Goal: Task Accomplishment & Management: Use online tool/utility

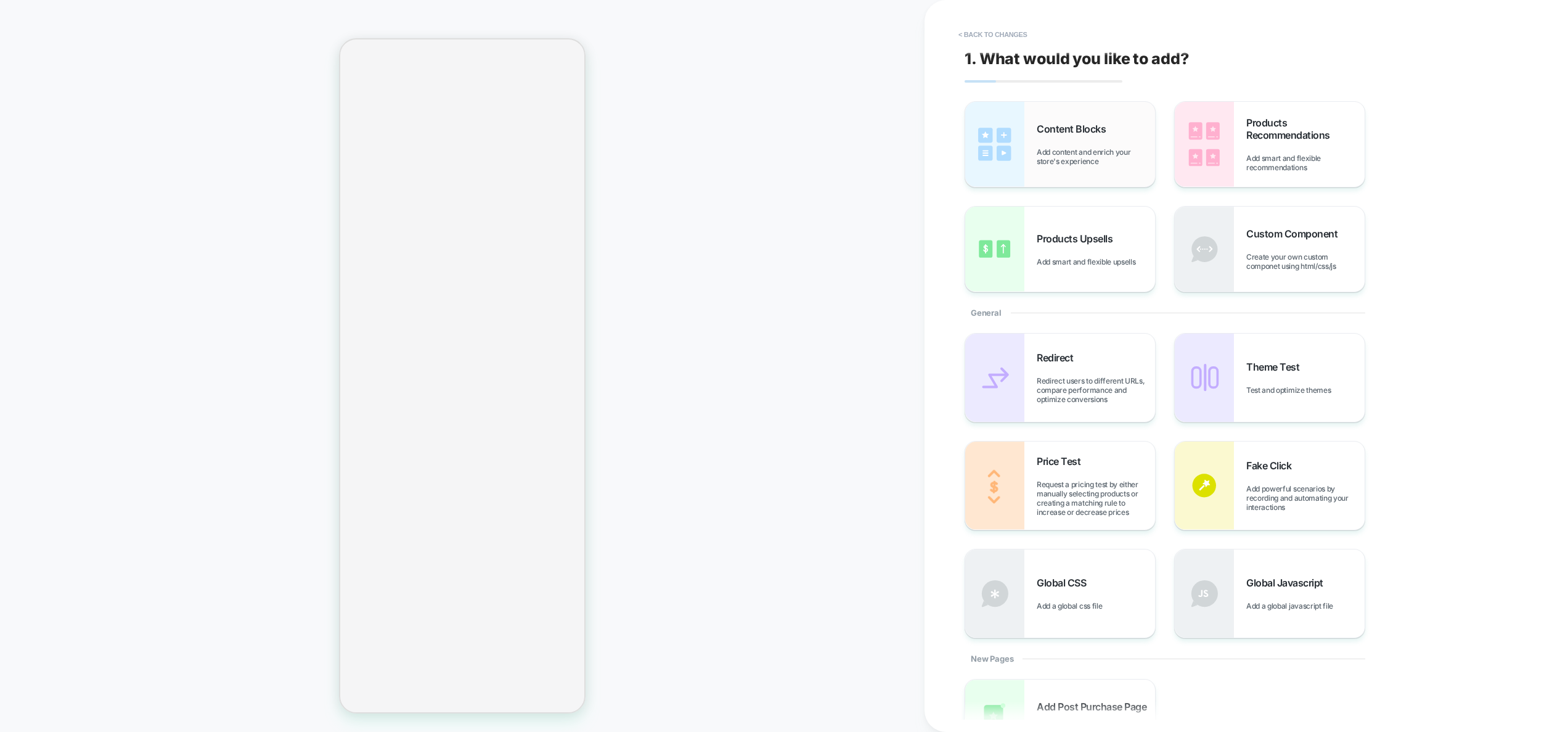
click at [1136, 146] on div "Content Blocks Add content and enrich your store's experience" at bounding box center [1096, 144] width 118 height 43
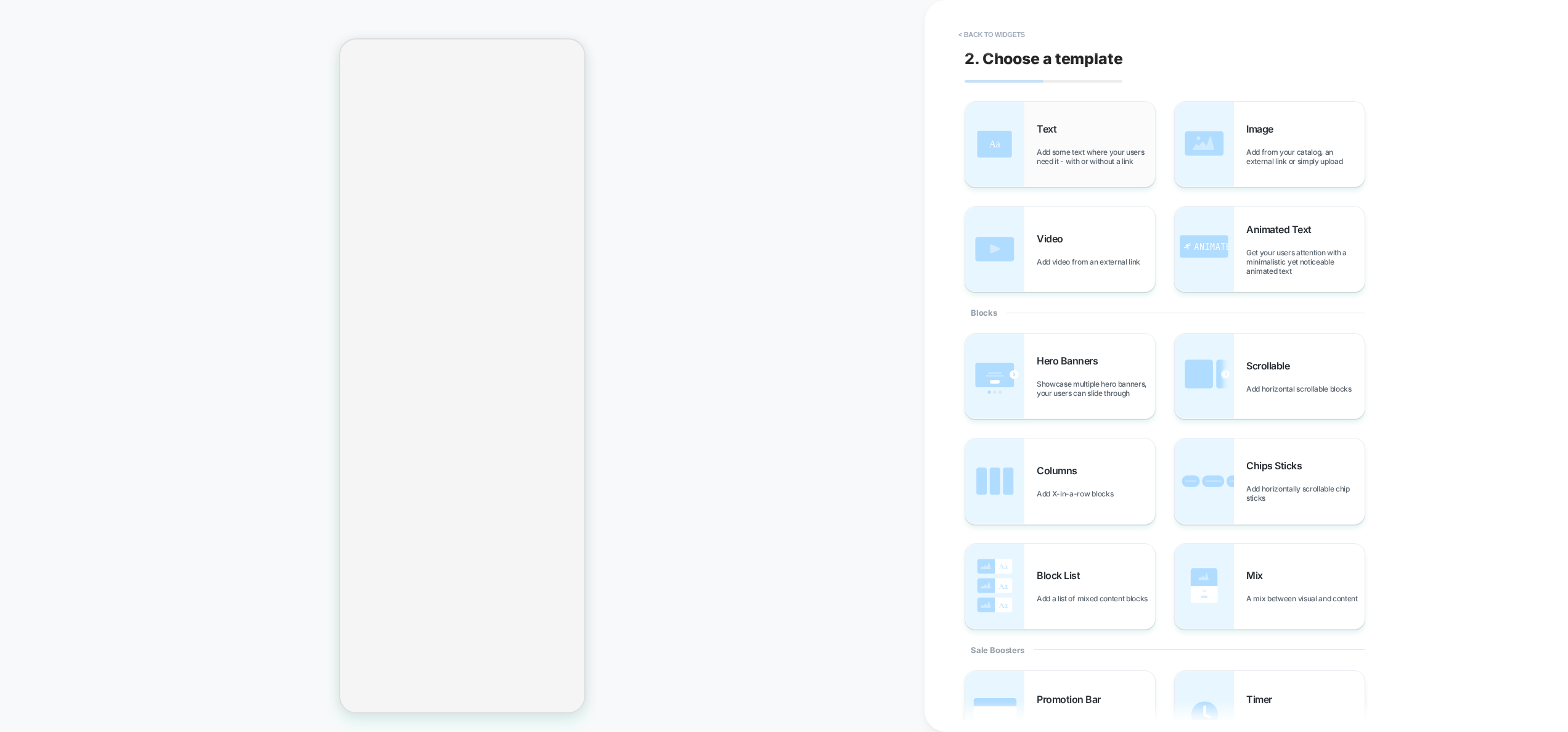
click at [1108, 142] on div "Text Add some text where your users need it - with or without a link" at bounding box center [1096, 144] width 118 height 43
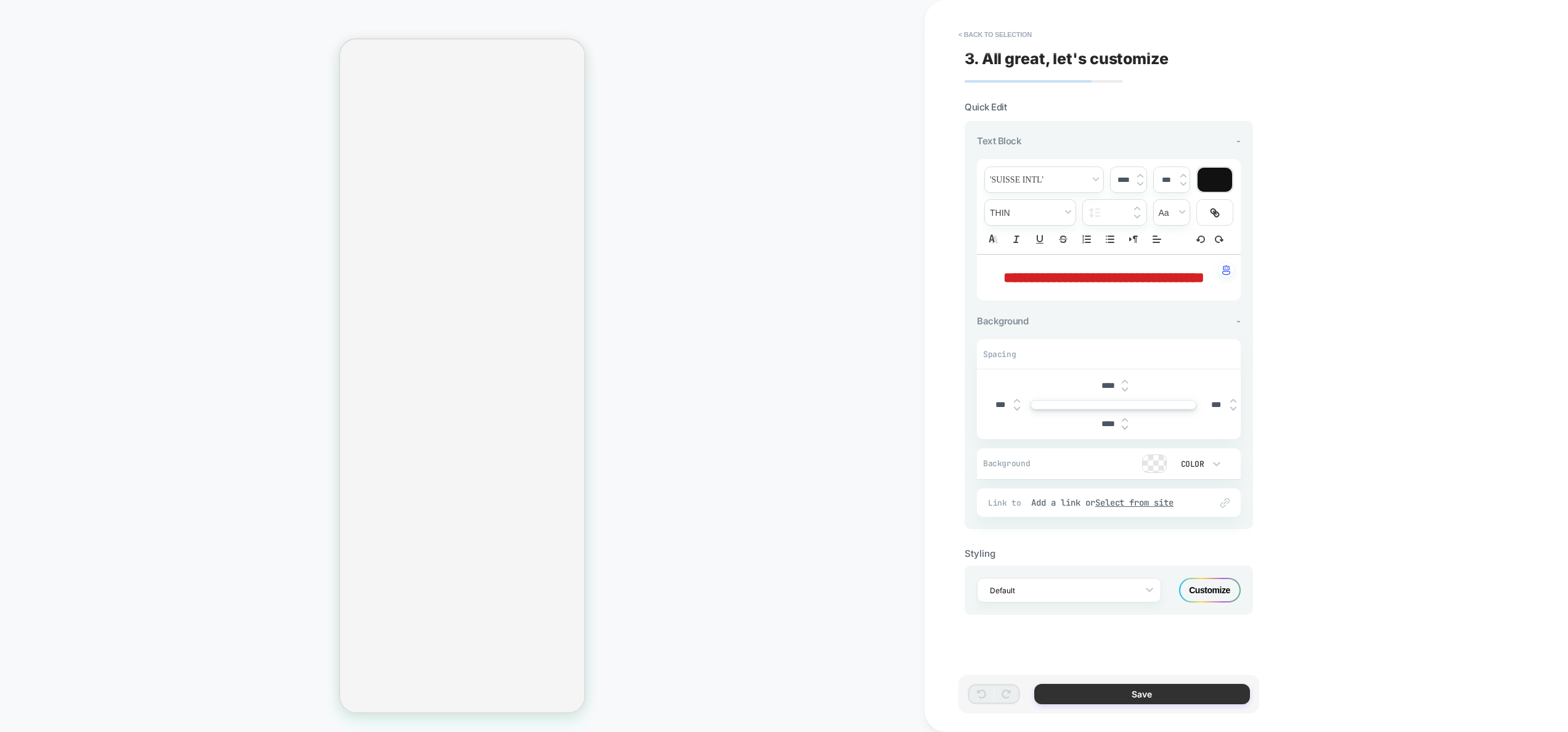
click at [1139, 697] on button "Save" at bounding box center [1142, 694] width 216 height 21
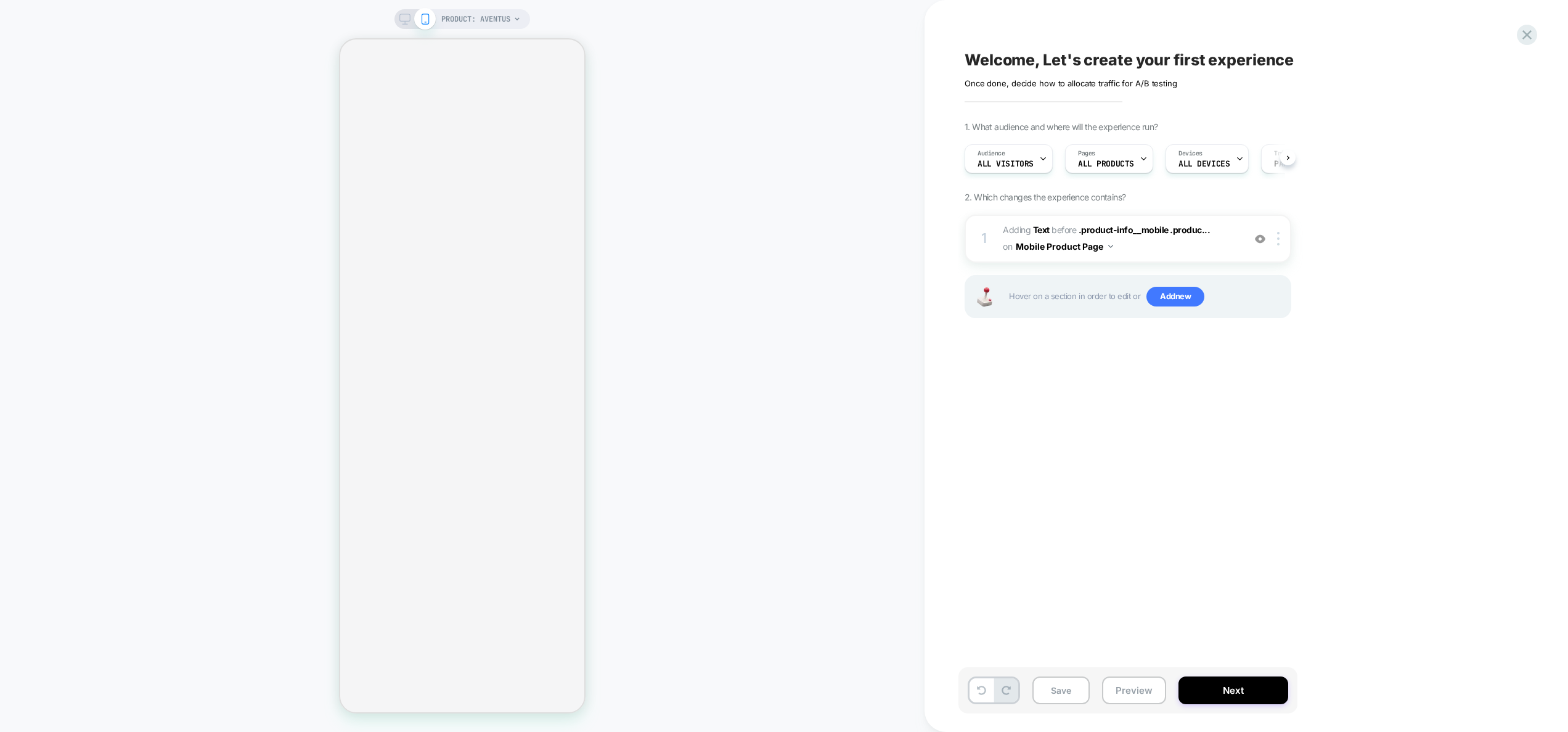
scroll to position [0, 1]
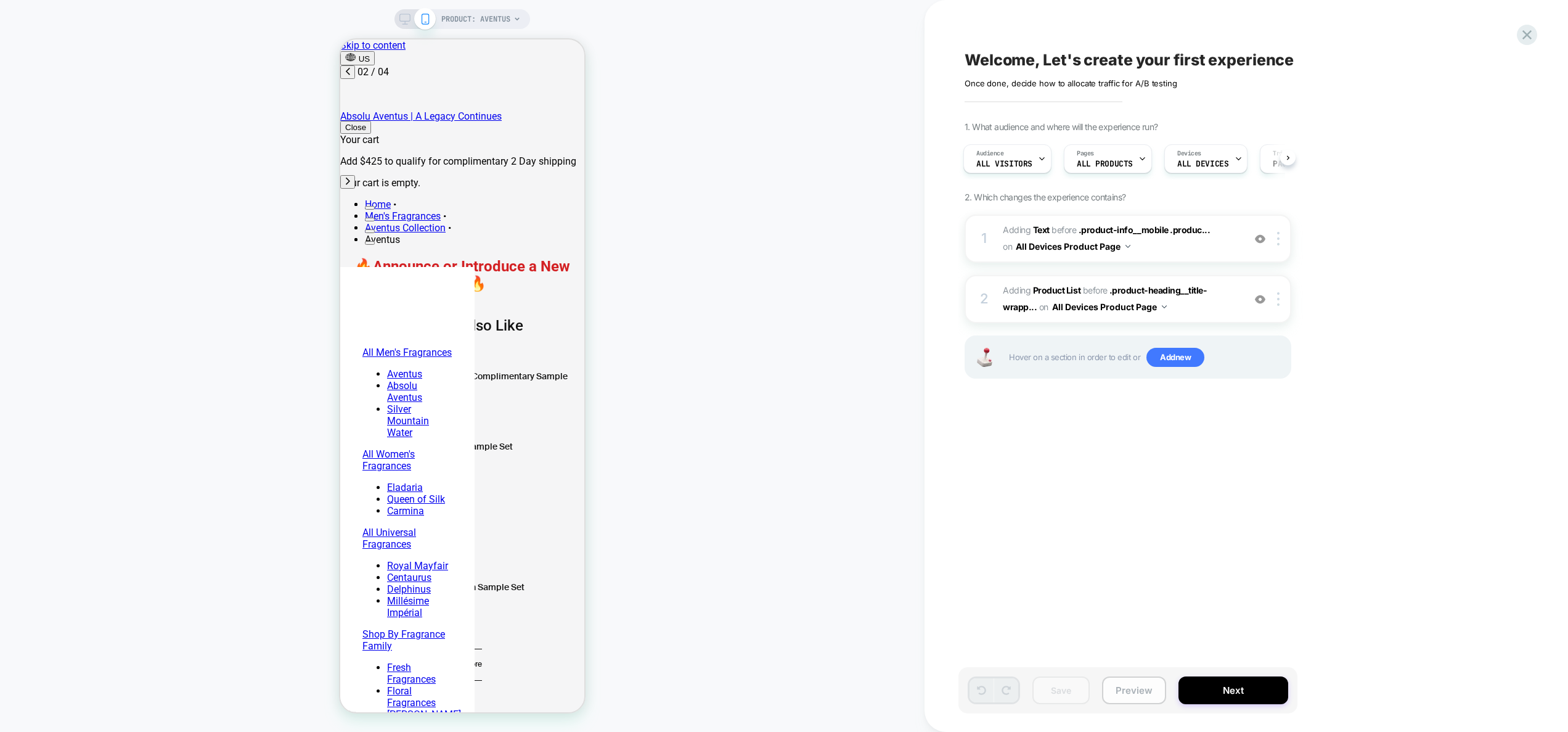
scroll to position [0, 195]
click at [1129, 691] on button "Preview" at bounding box center [1134, 691] width 64 height 28
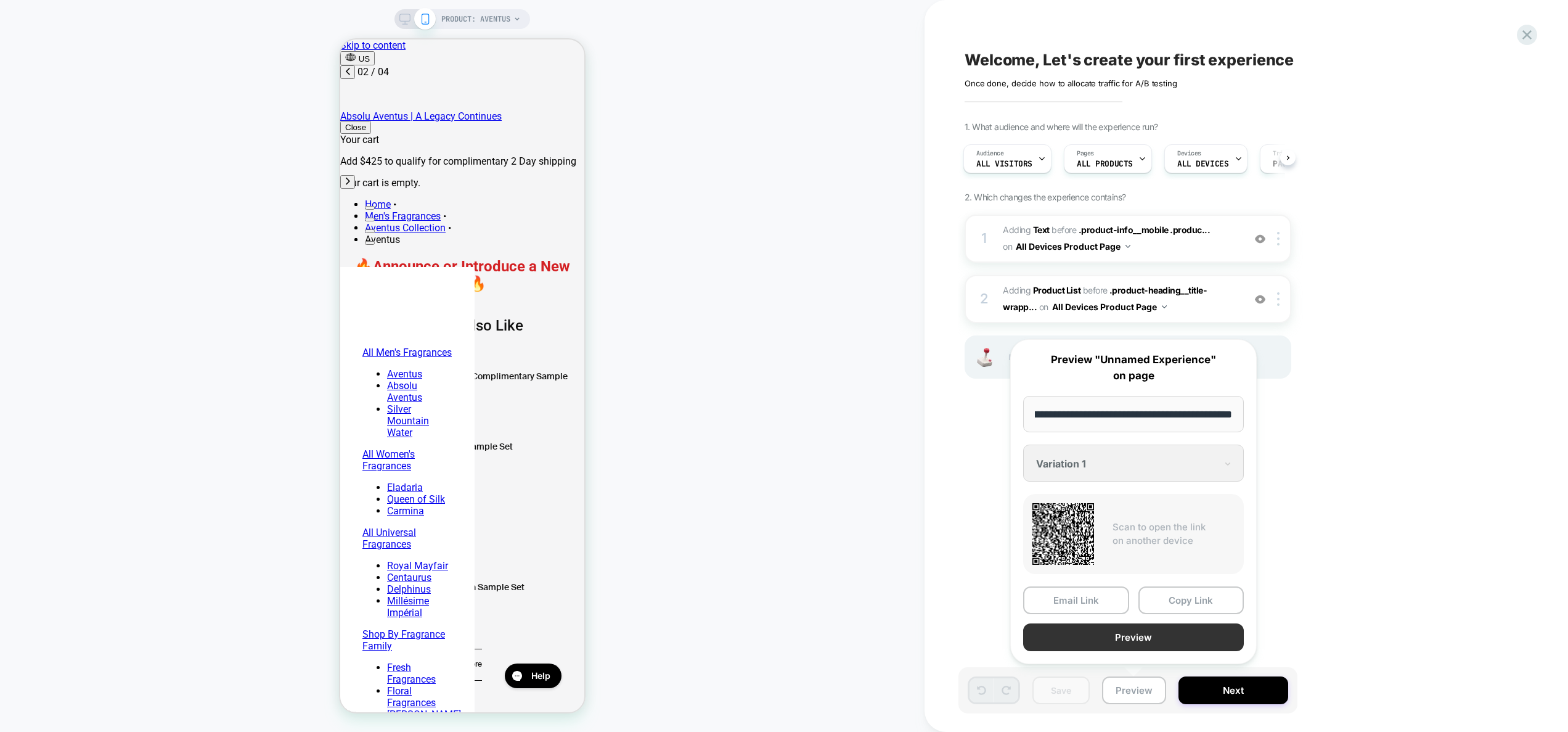
scroll to position [0, 0]
click at [1148, 641] on button "Preview" at bounding box center [1133, 638] width 221 height 28
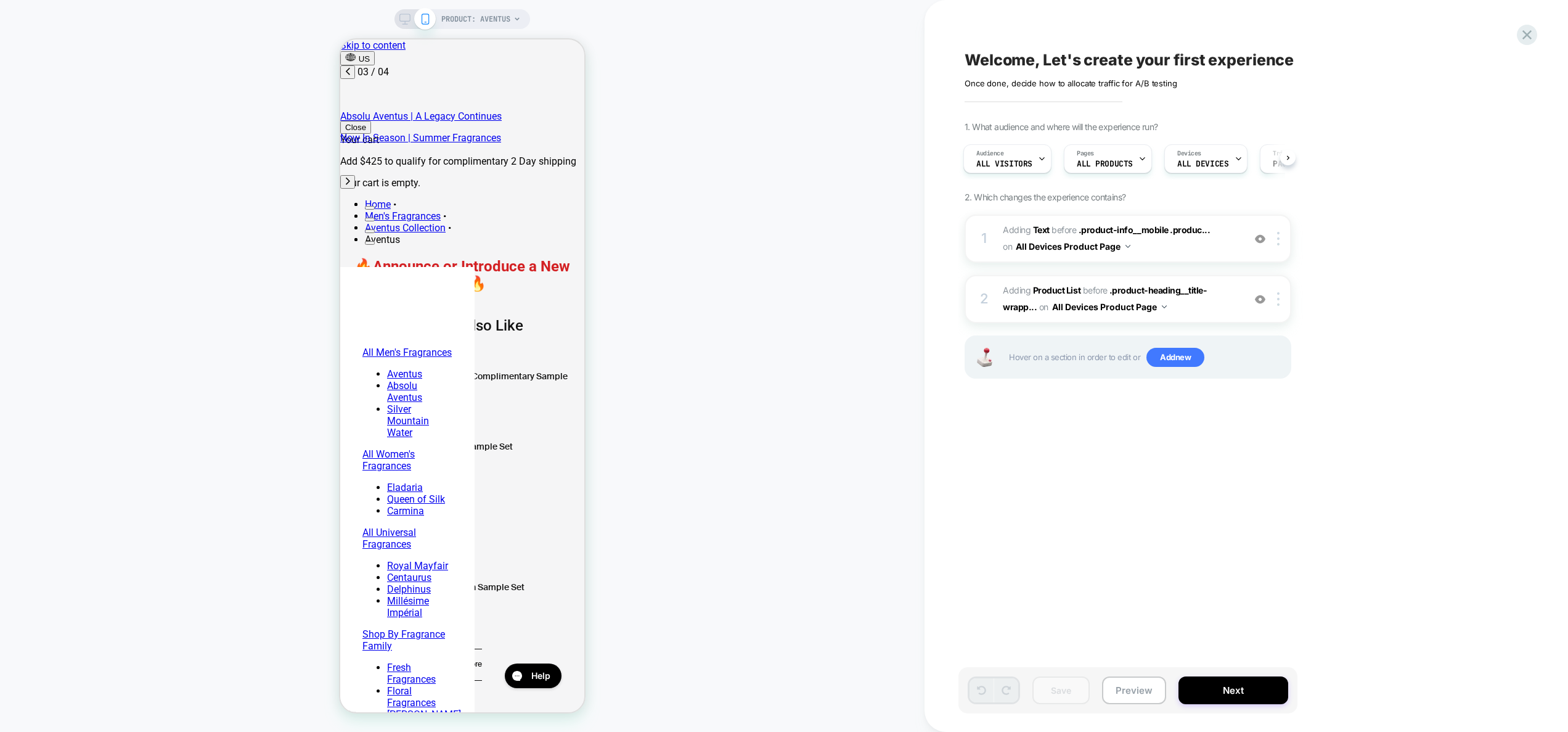
scroll to position [0, 389]
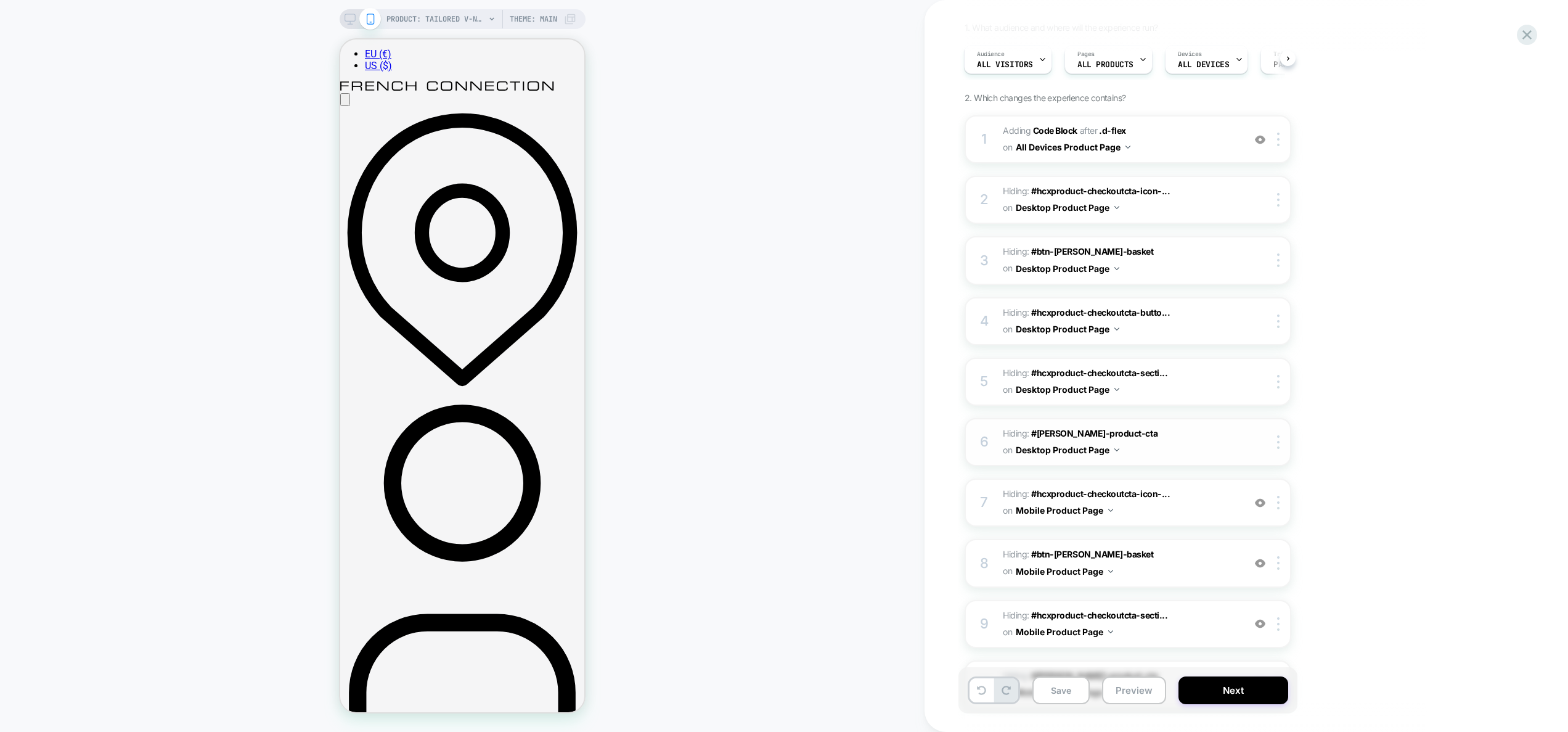
scroll to position [76, 0]
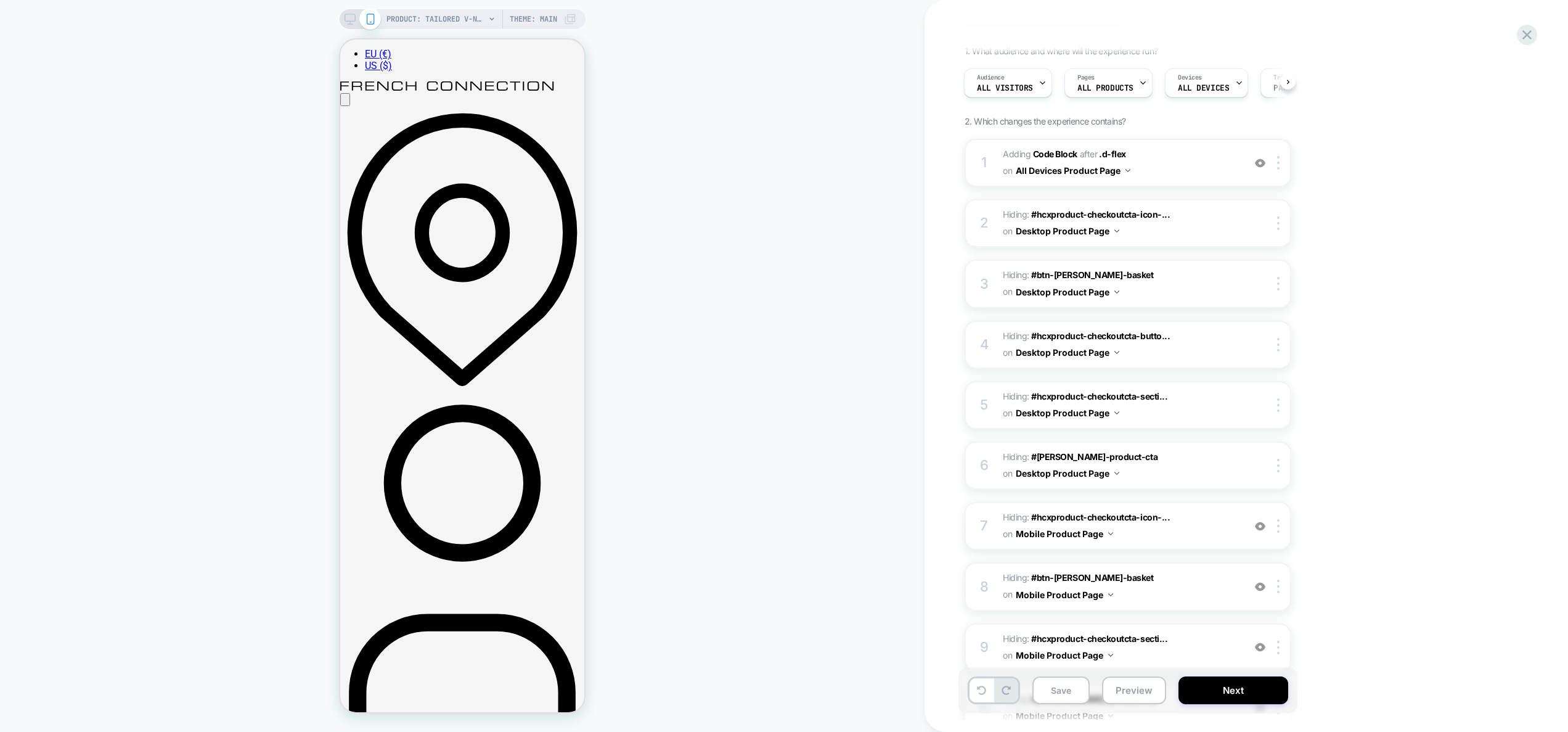
click at [1177, 162] on span "Adding Code Block AFTER .d-flex .d-flex on All Devices Product Page" at bounding box center [1120, 163] width 235 height 33
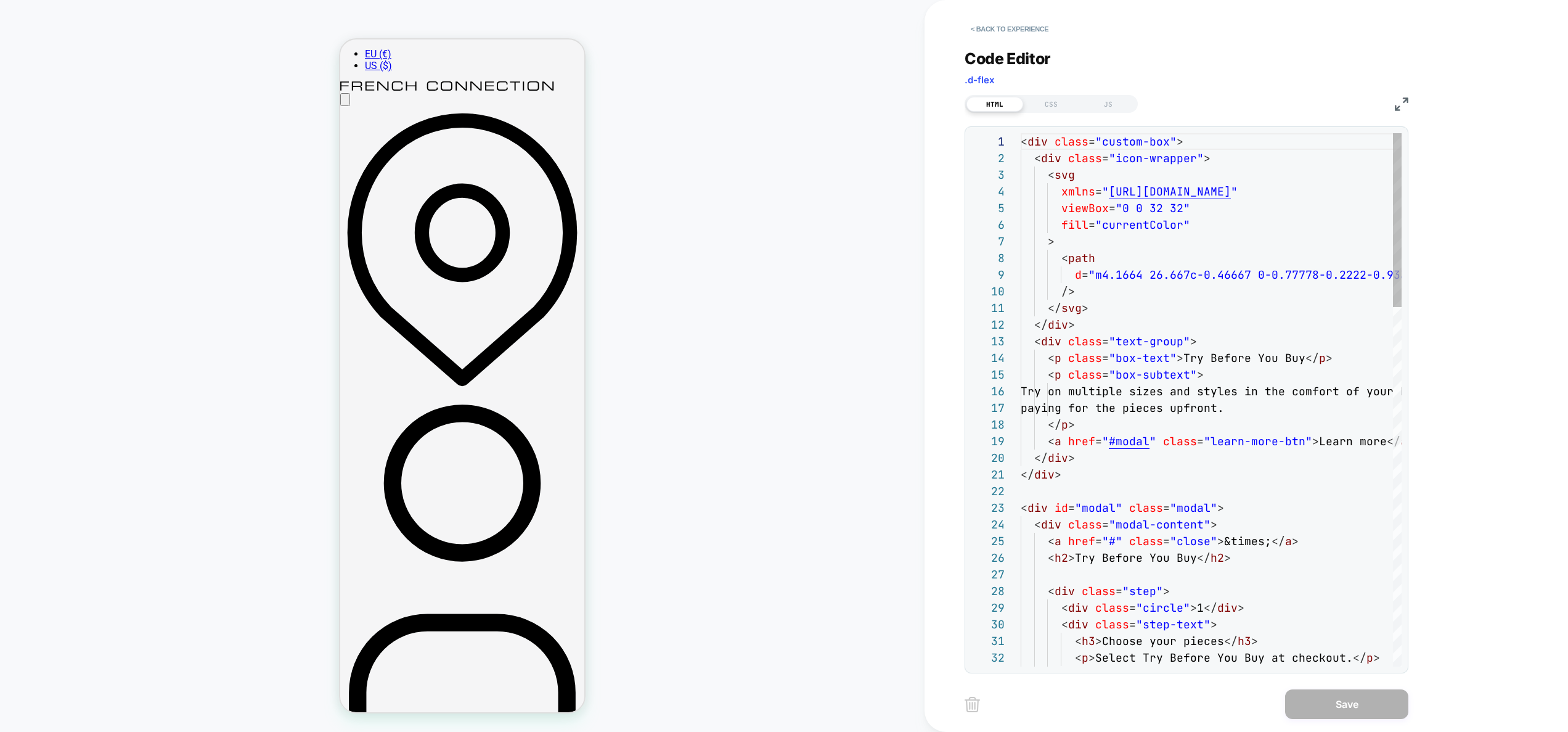
scroll to position [133, 0]
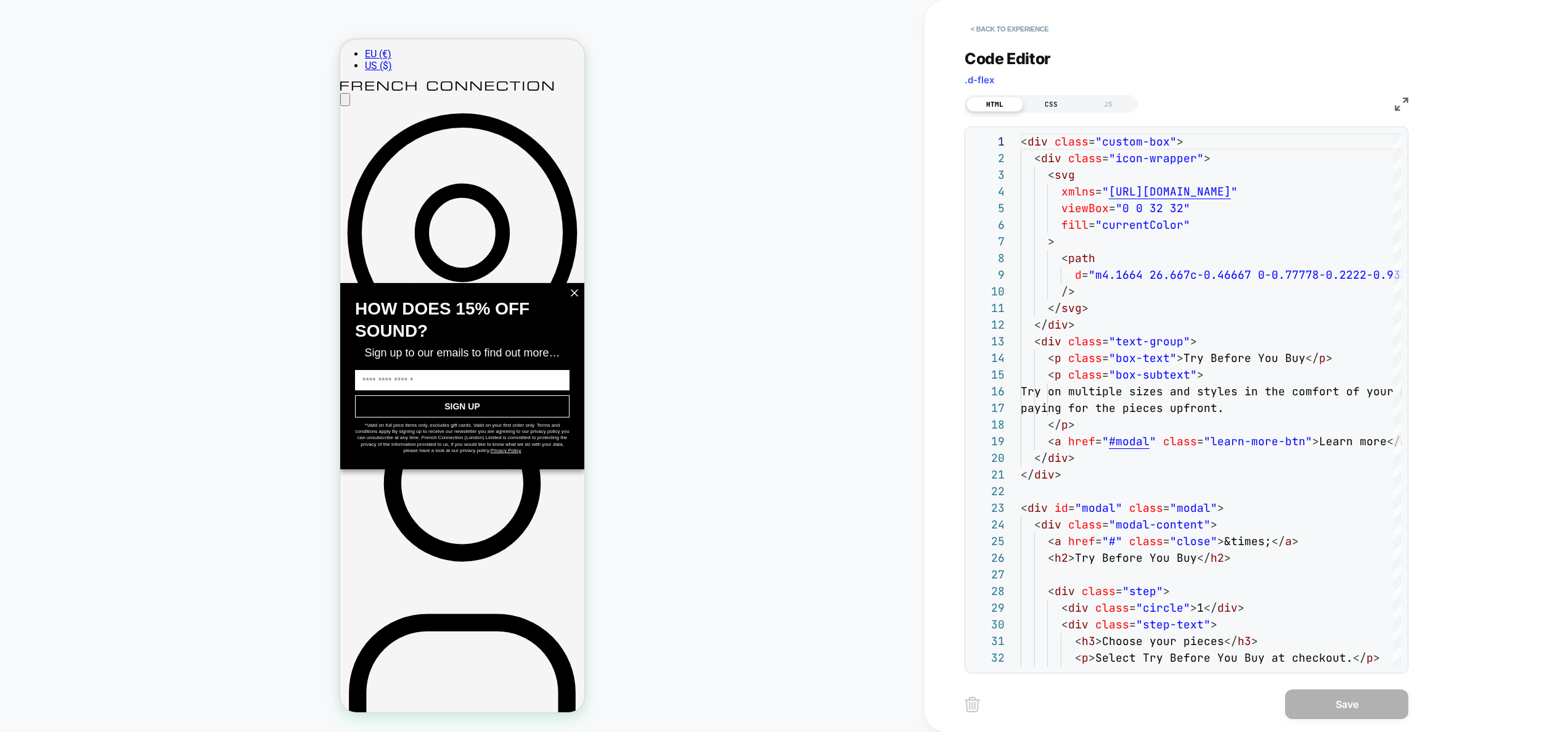
click at [1062, 102] on div "CSS" at bounding box center [1051, 104] width 56 height 15
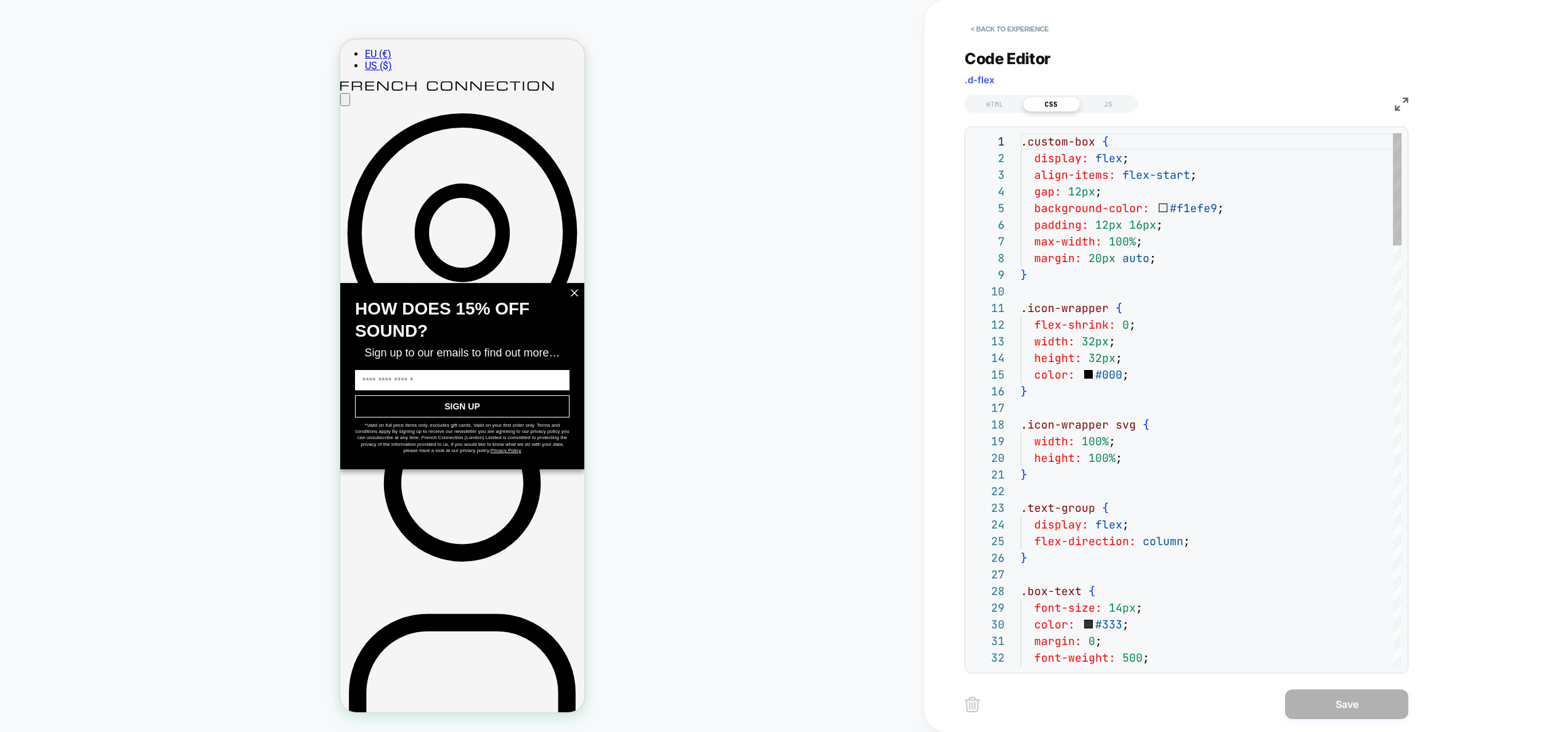
scroll to position [167, 0]
click at [1005, 31] on button "< Back to experience" at bounding box center [1009, 29] width 90 height 20
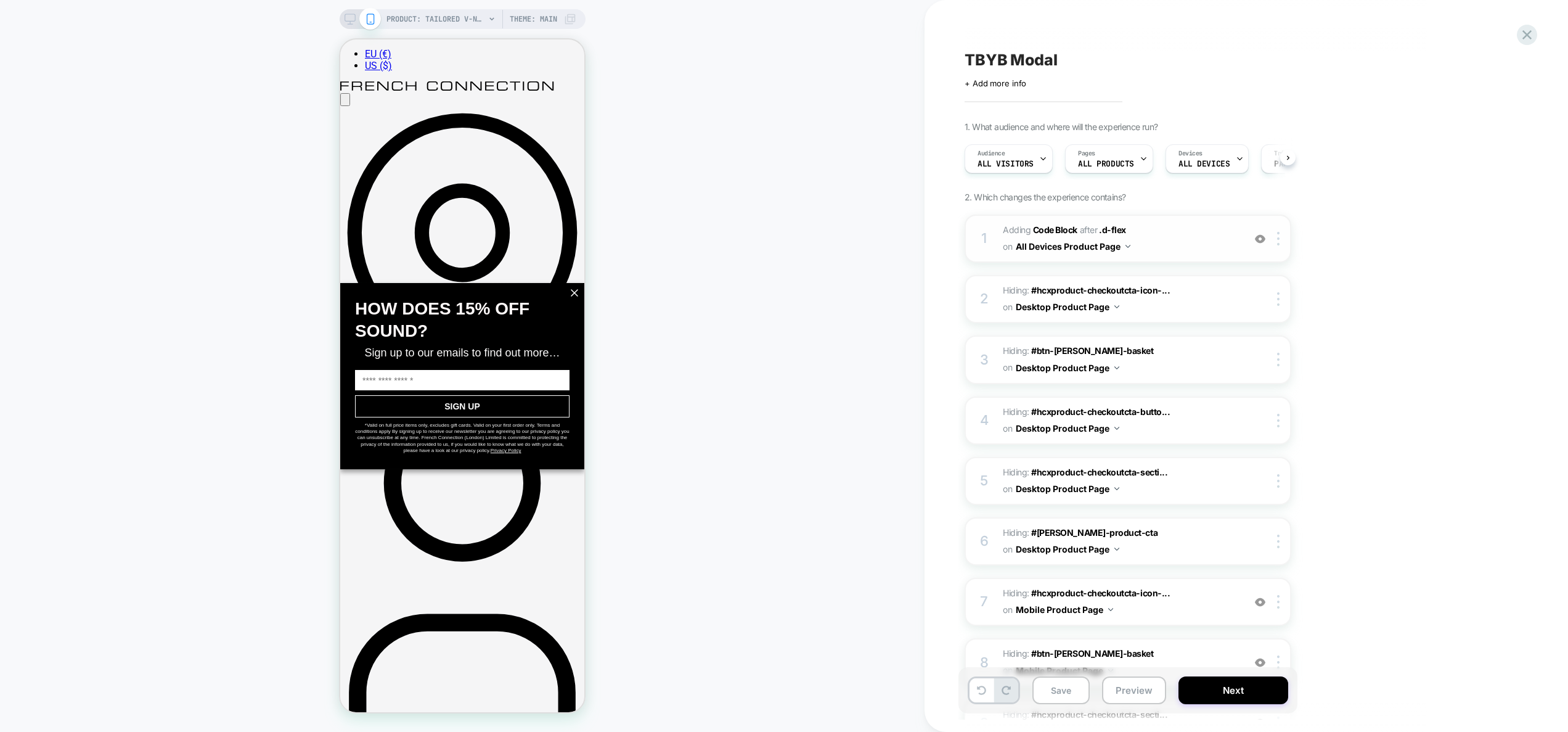
scroll to position [0, 1]
click at [1262, 241] on img at bounding box center [1260, 239] width 11 height 11
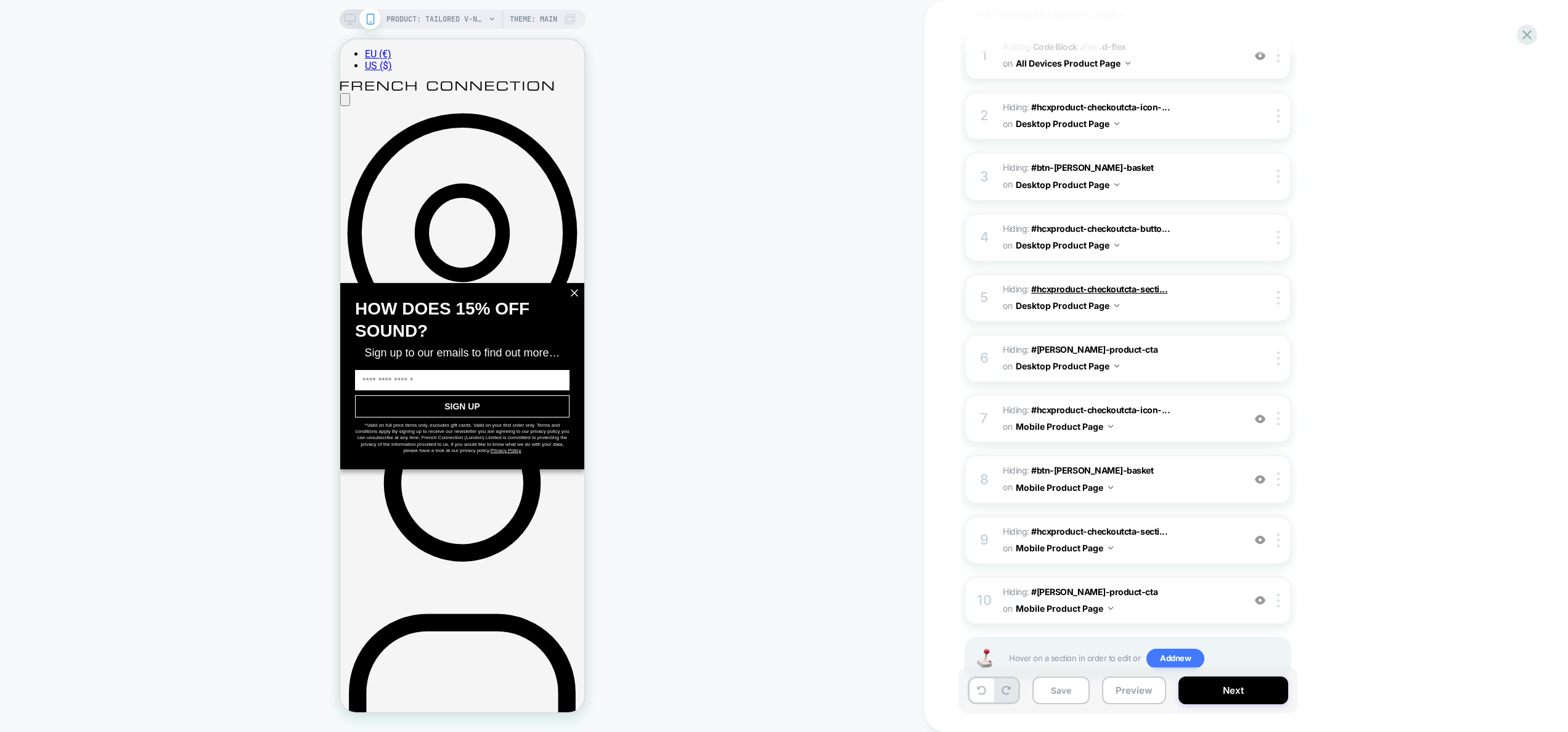
scroll to position [203, 0]
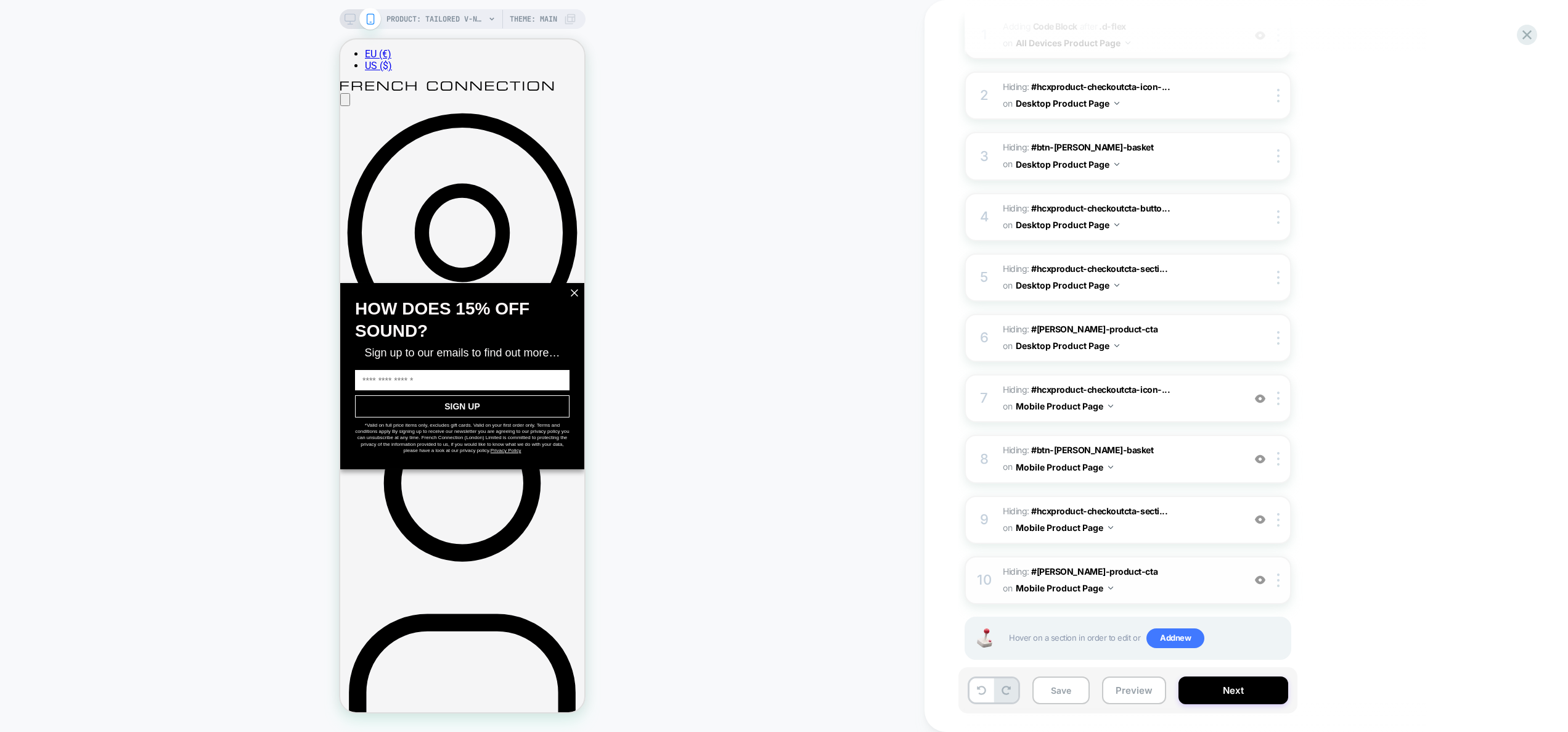
click at [1260, 575] on img at bounding box center [1260, 580] width 11 height 11
drag, startPoint x: 1260, startPoint y: 562, endPoint x: 1260, endPoint y: 535, distance: 27.0
click at [1260, 575] on img at bounding box center [1260, 580] width 11 height 11
click at [1264, 515] on img at bounding box center [1260, 520] width 11 height 11
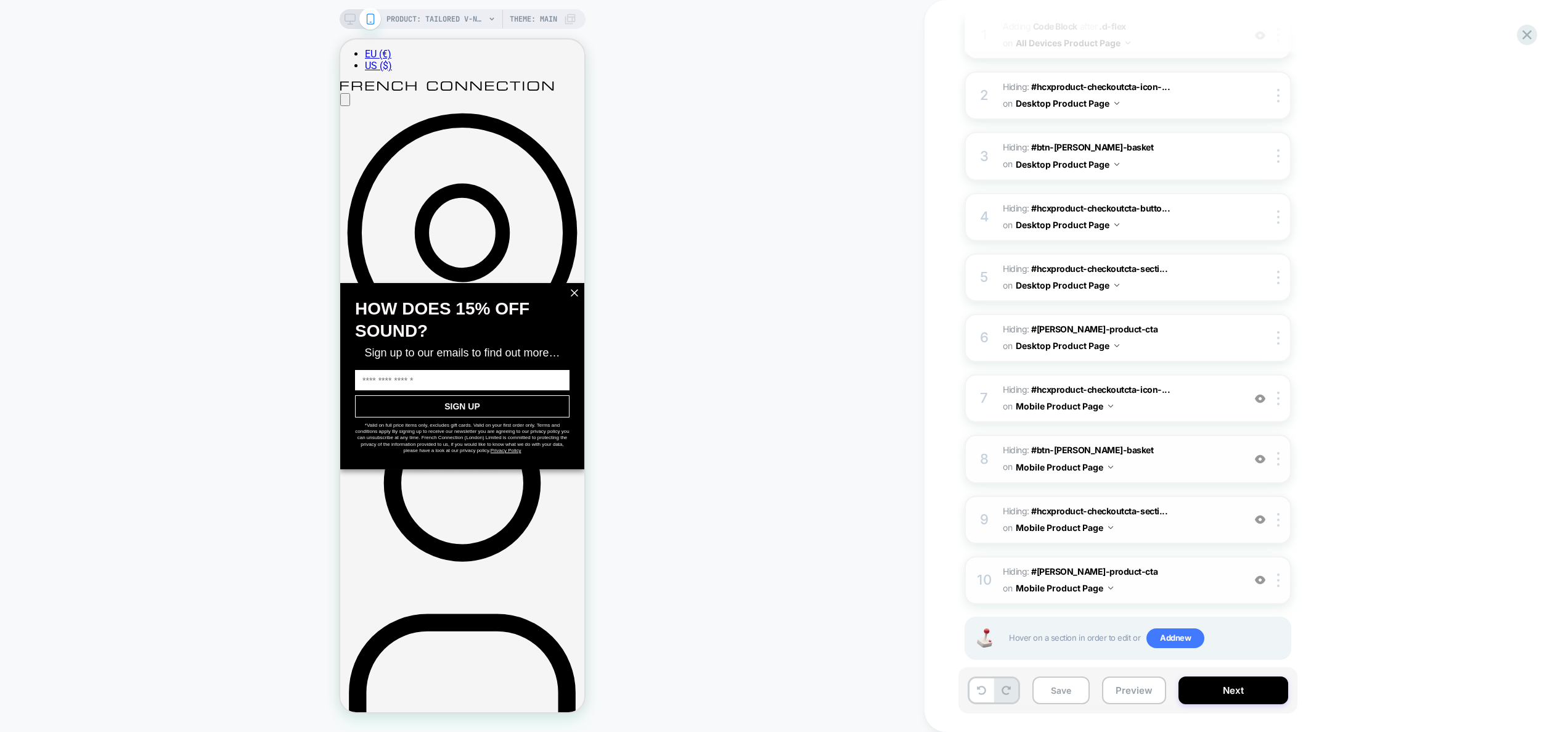
click at [1260, 454] on img at bounding box center [1260, 459] width 11 height 11
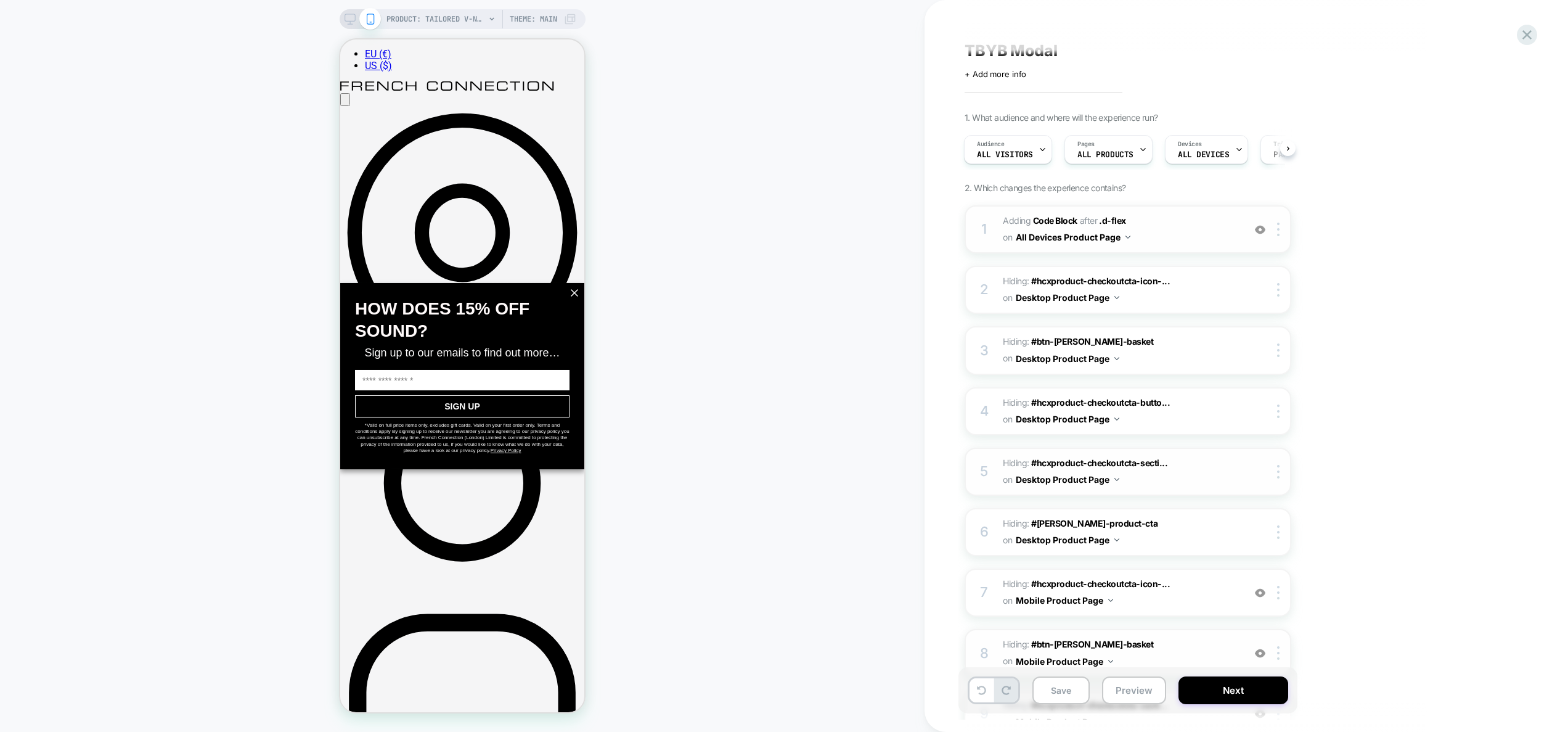
scroll to position [9, 0]
click at [575, 297] on icon "Close" at bounding box center [574, 292] width 10 height 10
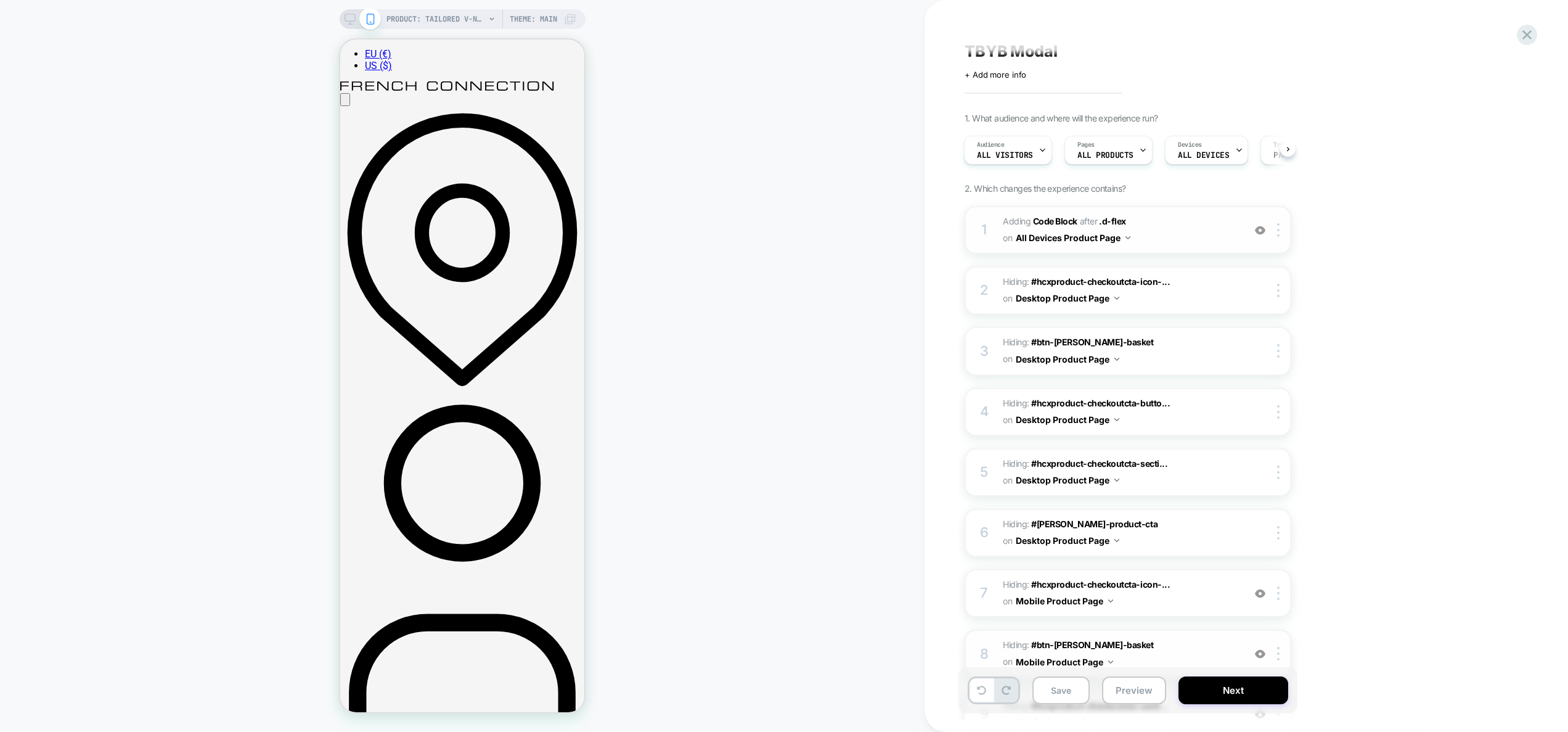
click at [1256, 231] on img at bounding box center [1260, 231] width 11 height 11
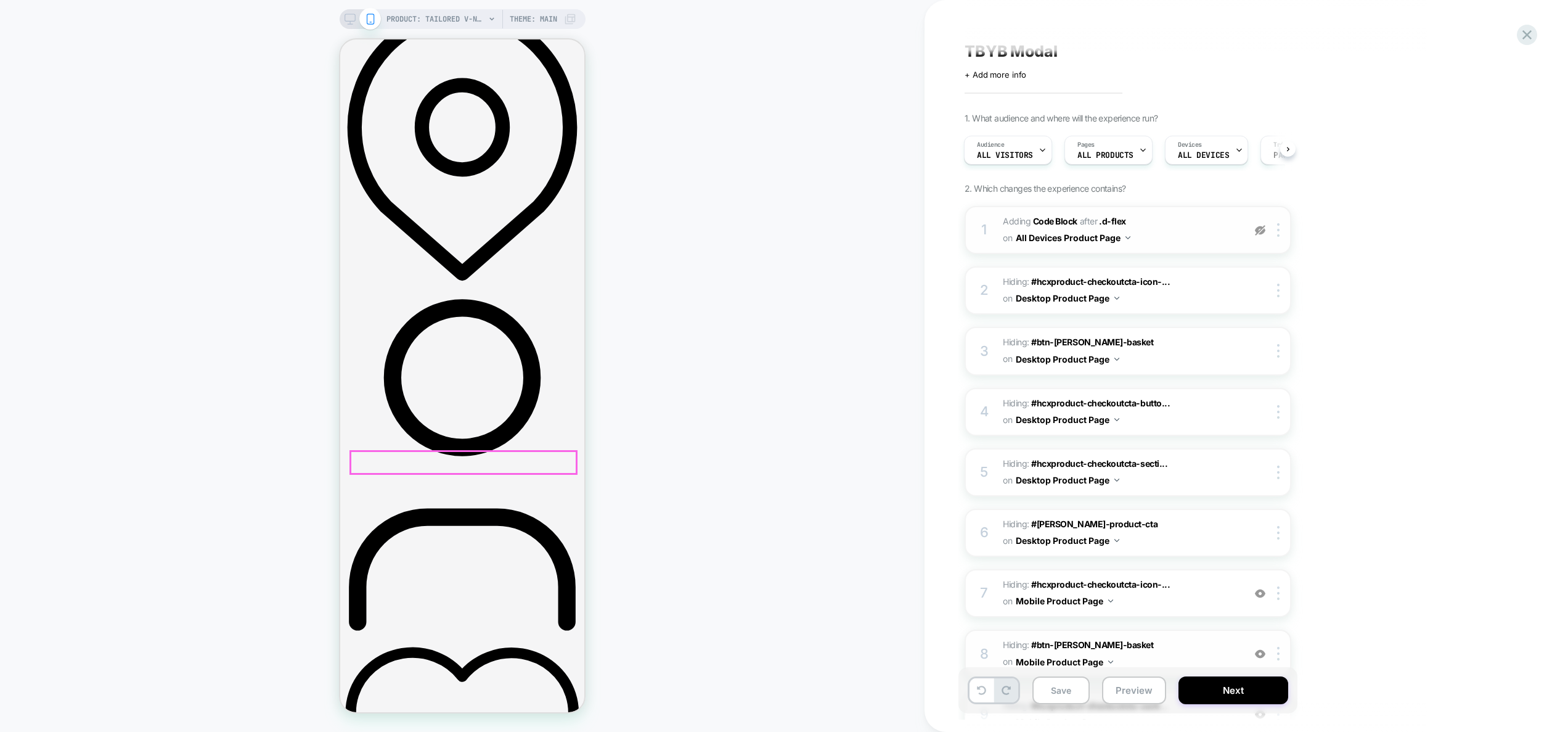
scroll to position [346, 0]
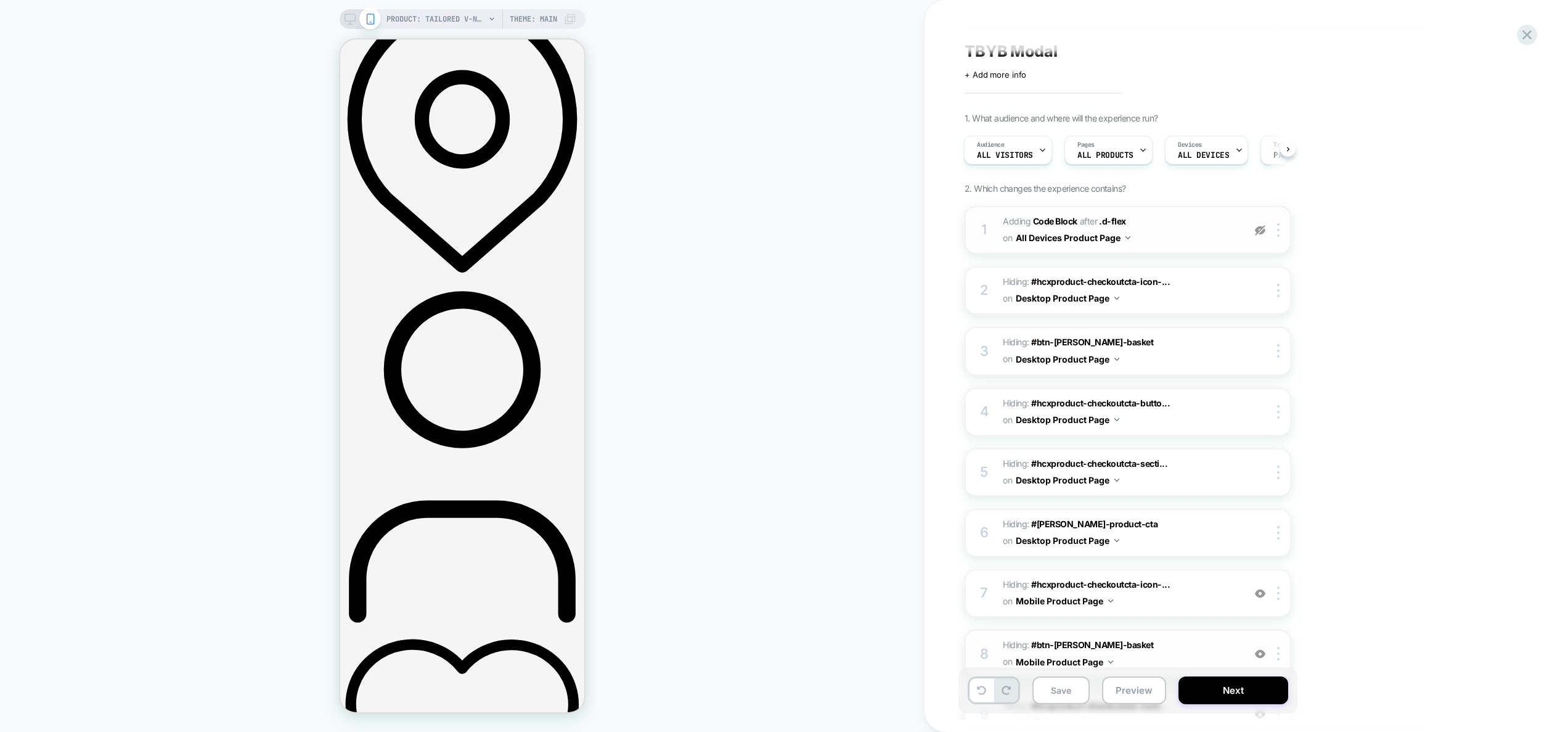
click at [1263, 235] on img at bounding box center [1260, 231] width 11 height 11
click at [1257, 228] on img at bounding box center [1260, 231] width 11 height 11
click at [1282, 229] on div at bounding box center [1280, 230] width 21 height 13
click at [1275, 398] on div "Copy CSS Selector" at bounding box center [1280, 397] width 110 height 34
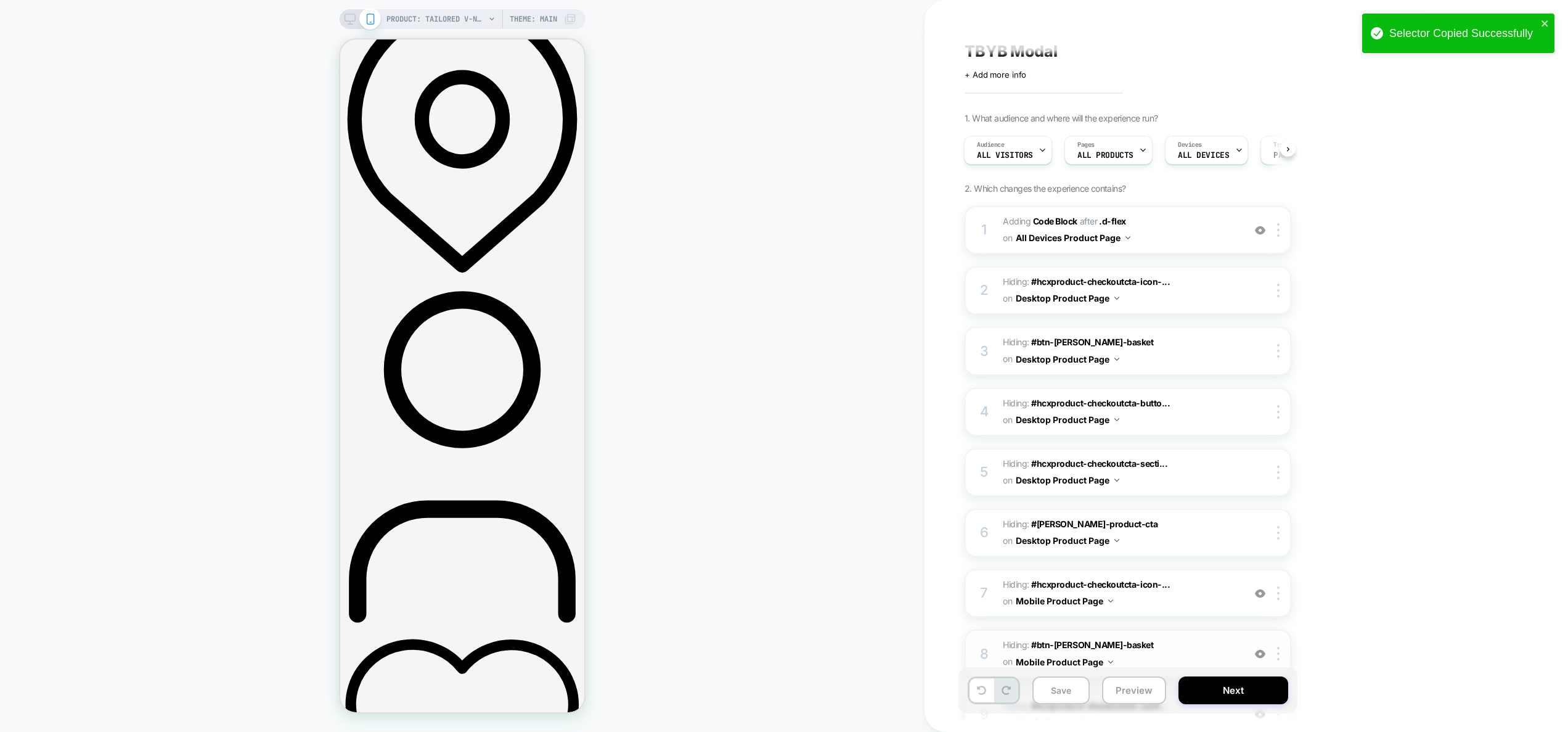
drag, startPoint x: 1140, startPoint y: 688, endPoint x: 1141, endPoint y: 675, distance: 13.0
click at [1140, 687] on button "Preview" at bounding box center [1134, 691] width 64 height 28
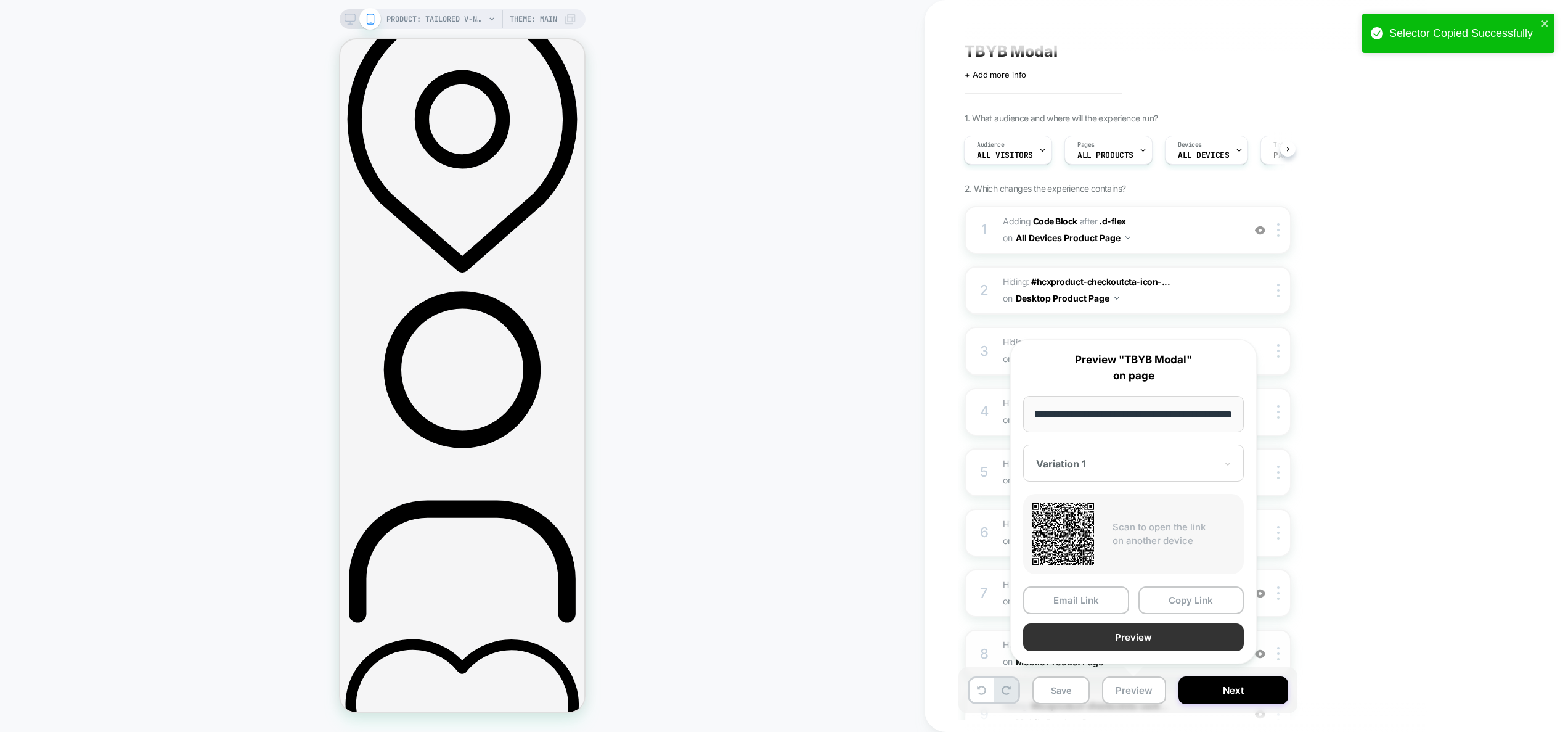
scroll to position [0, 0]
click at [1130, 639] on button "Preview" at bounding box center [1133, 638] width 221 height 28
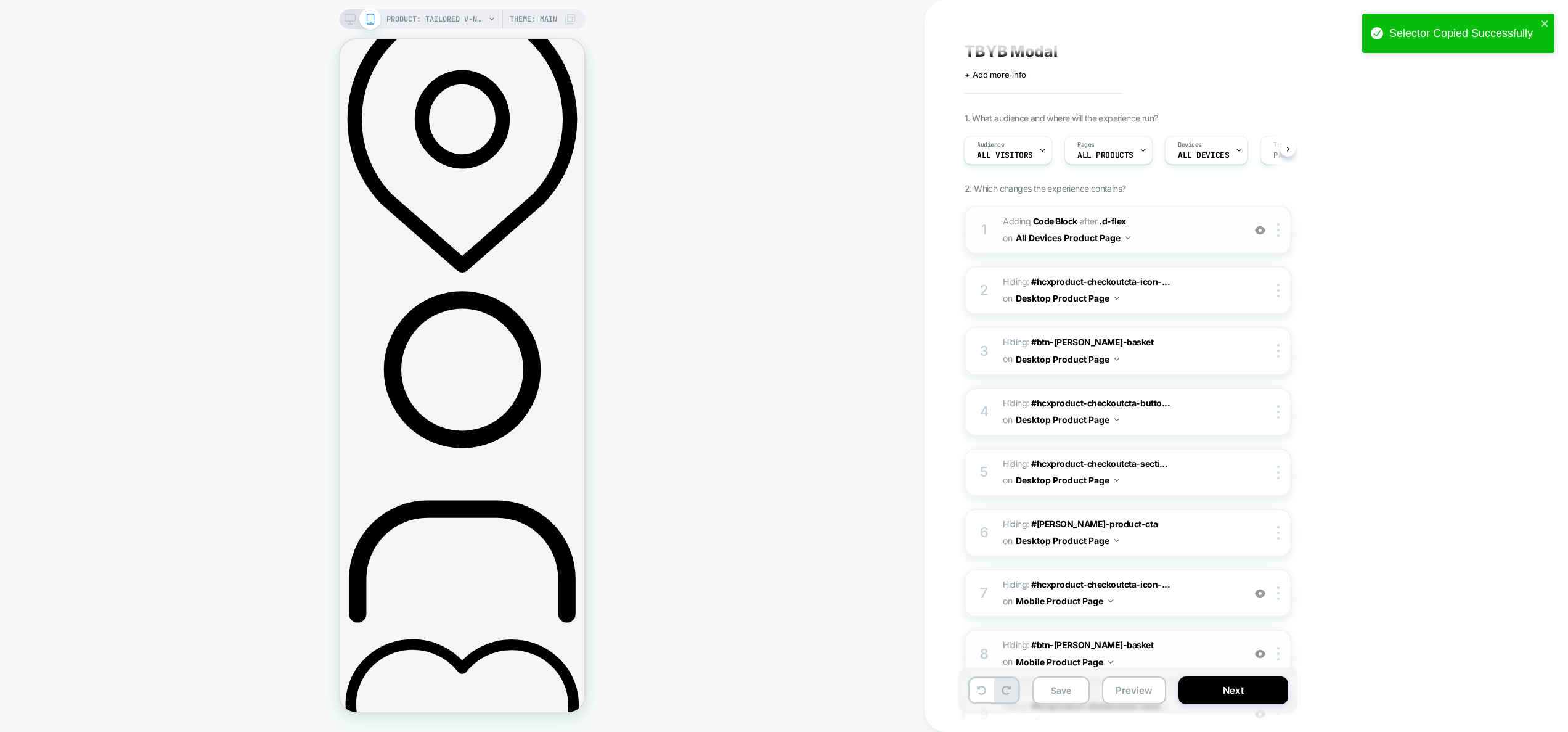
click at [1175, 227] on span "Adding Code Block AFTER .d-flex .d-flex on All Devices Product Page" at bounding box center [1120, 230] width 235 height 33
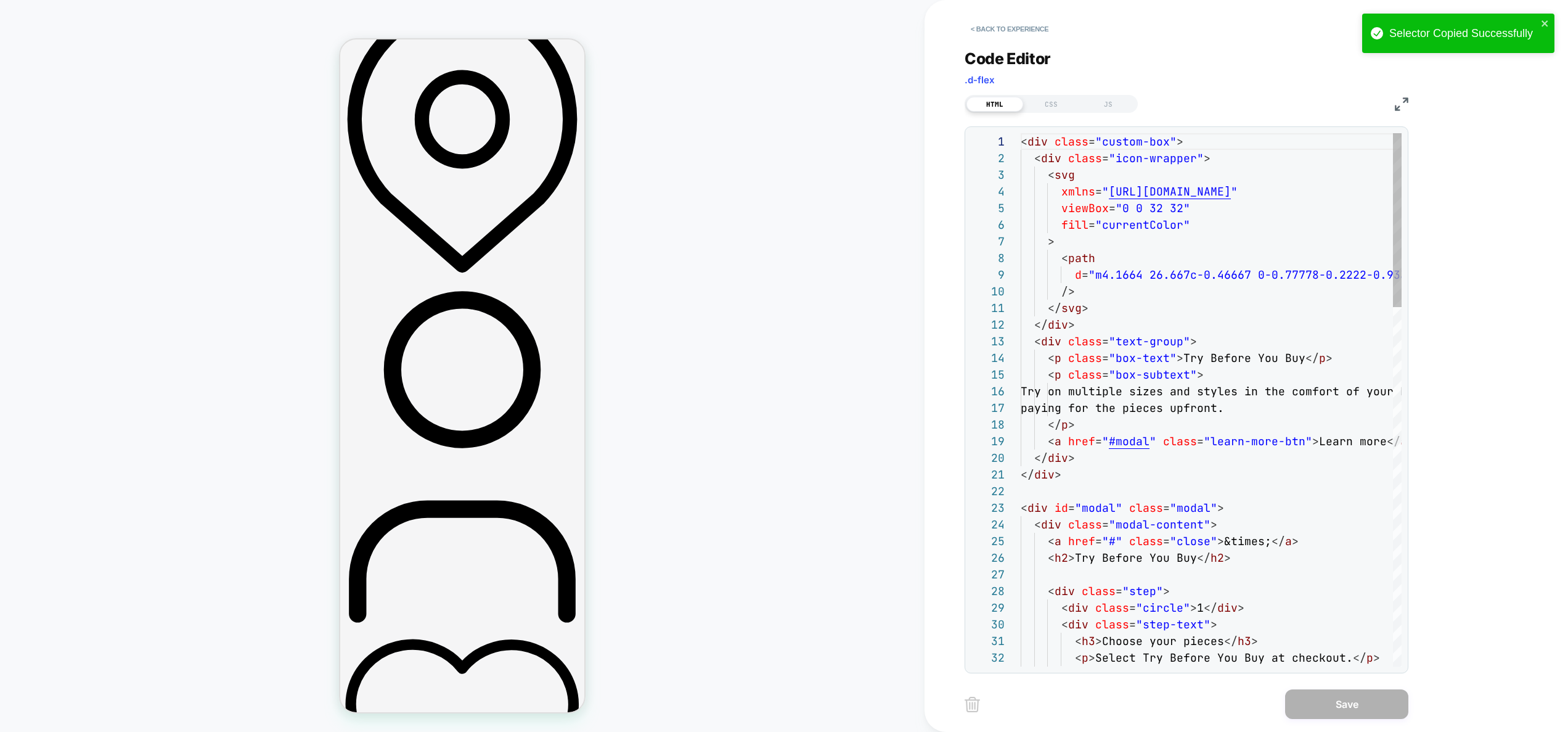
scroll to position [133, 0]
click at [1063, 115] on div "Code Editor .d-flex HTML CSS JS 1 2 3 4 5 6 7 8 9 10 11 12 13 14 15 16 17 18 19…" at bounding box center [1187, 354] width 444 height 640
click at [1064, 103] on div "CSS" at bounding box center [1051, 104] width 56 height 15
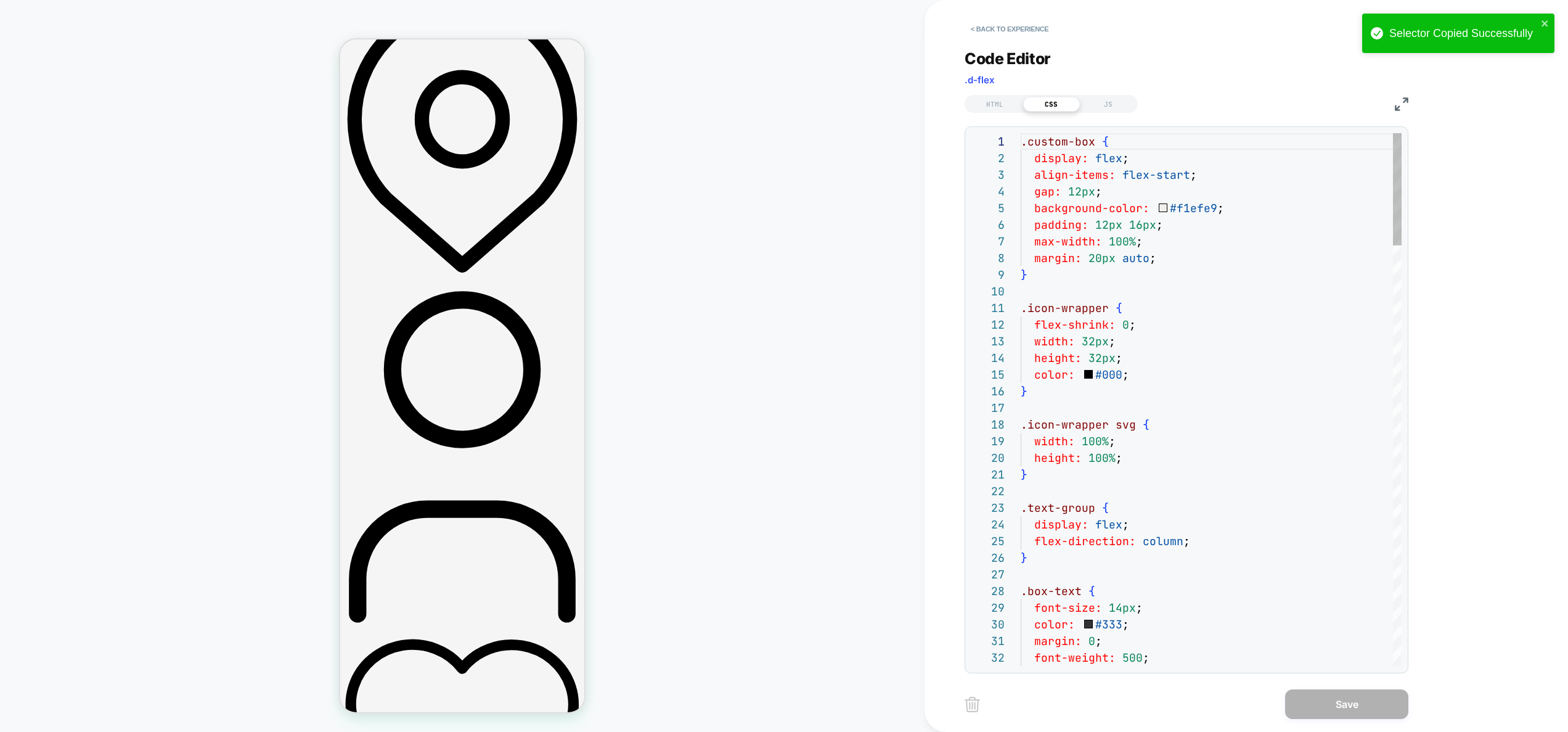
scroll to position [167, 0]
click at [1102, 107] on div "JS" at bounding box center [1108, 104] width 56 height 15
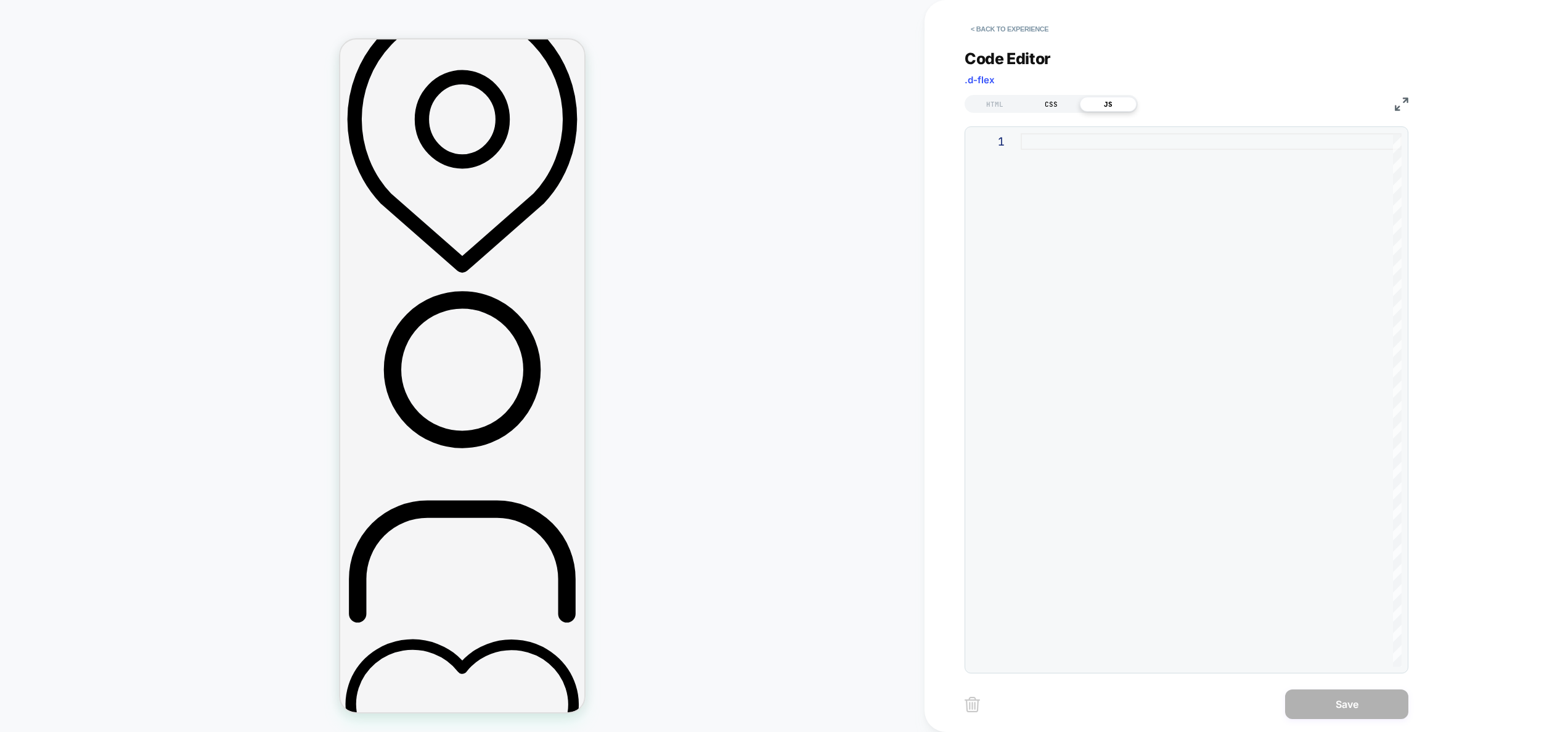
click at [1066, 107] on div "CSS" at bounding box center [1051, 104] width 56 height 15
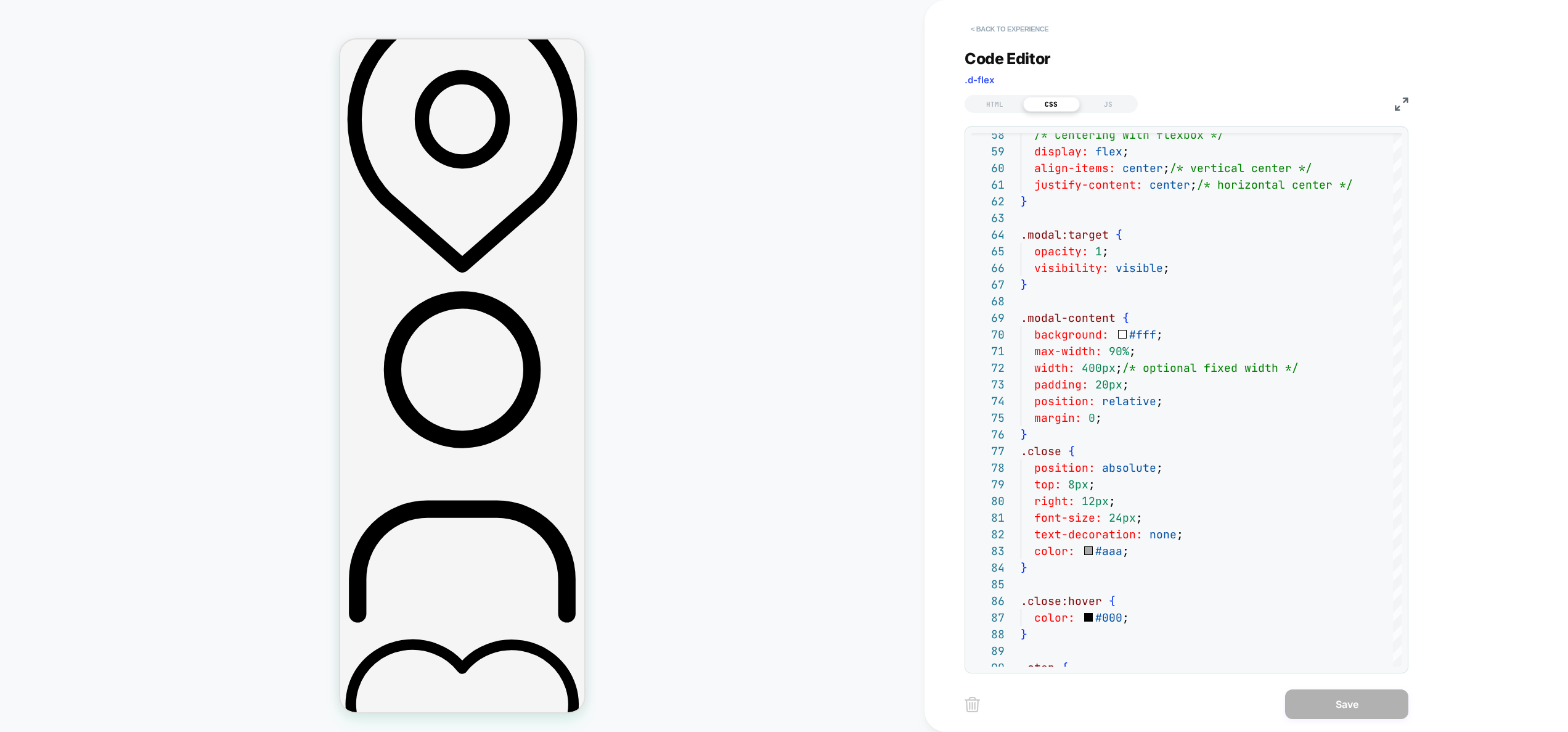
click at [998, 29] on button "< Back to experience" at bounding box center [1009, 29] width 90 height 20
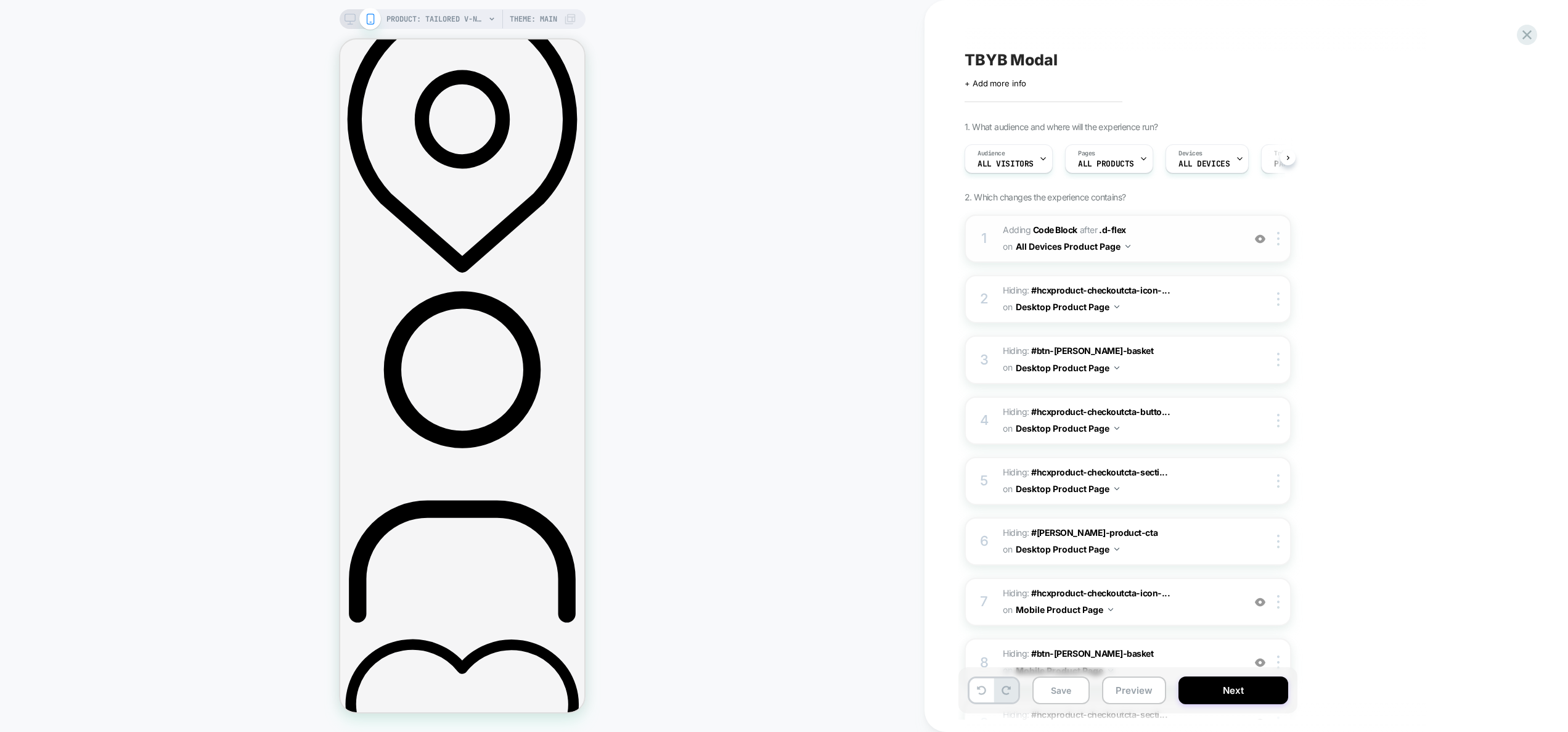
scroll to position [0, 1]
click at [1174, 244] on span "Adding Code Block AFTER .d-flex .d-flex on All Devices Product Page" at bounding box center [1120, 239] width 235 height 33
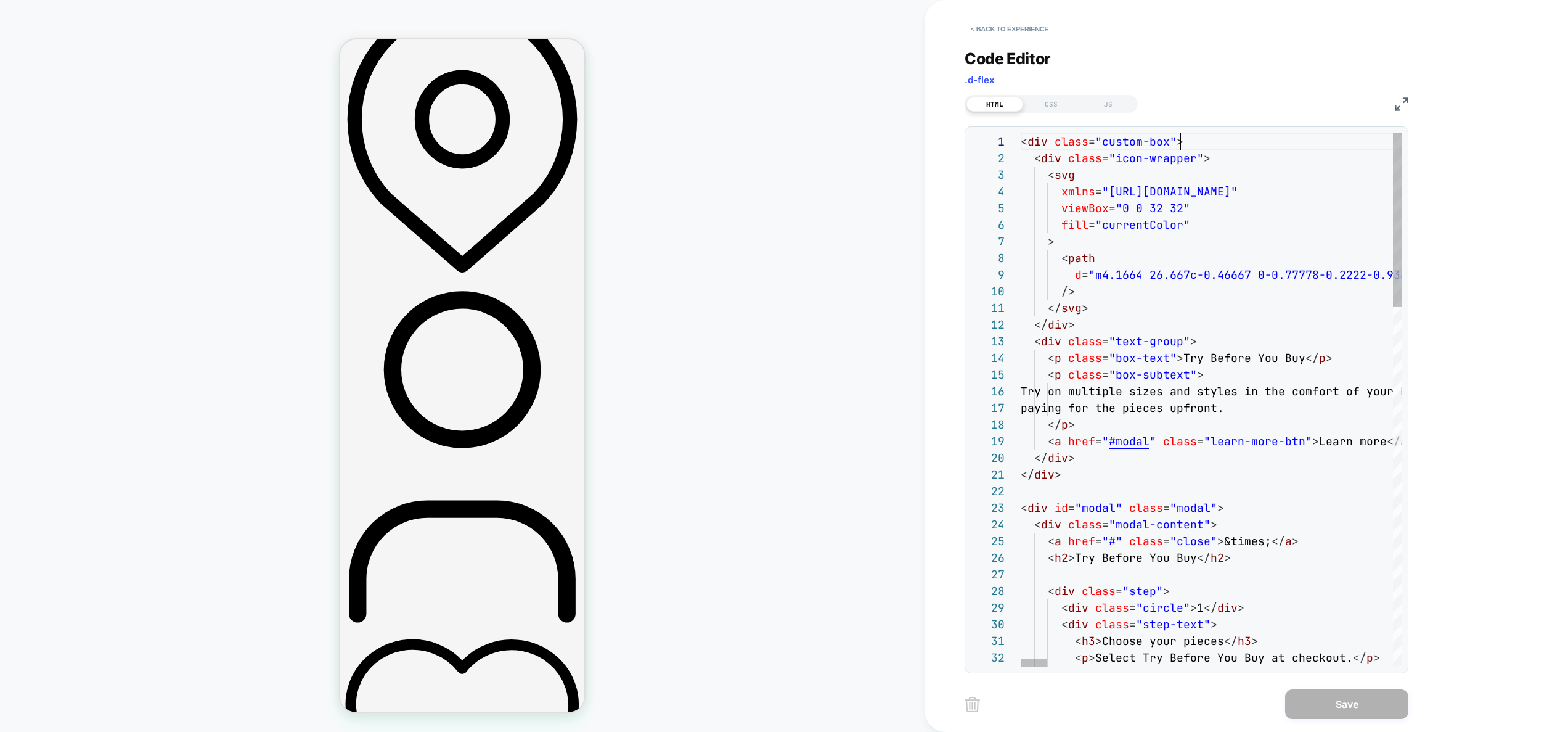
scroll to position [0, 159]
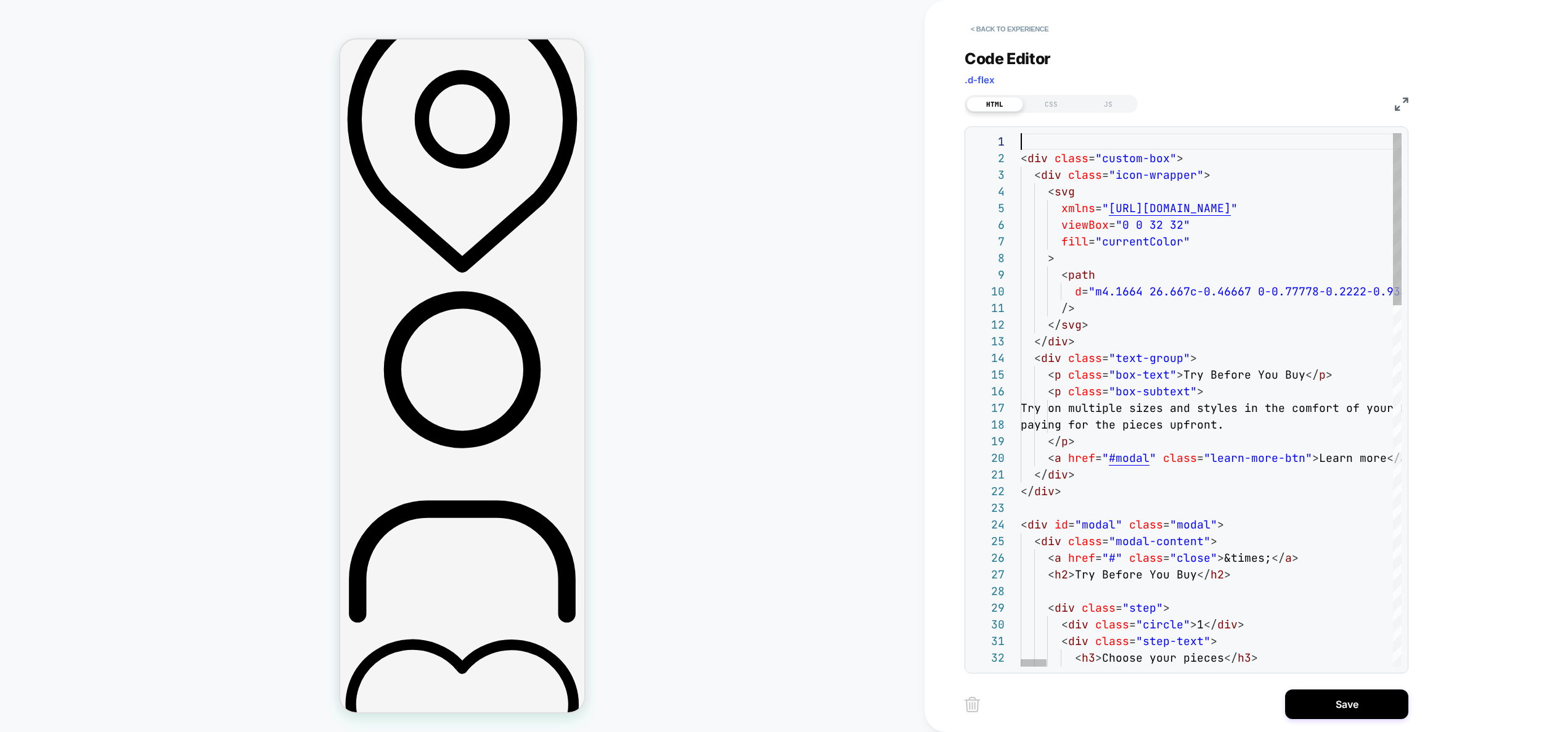
scroll to position [83, 167]
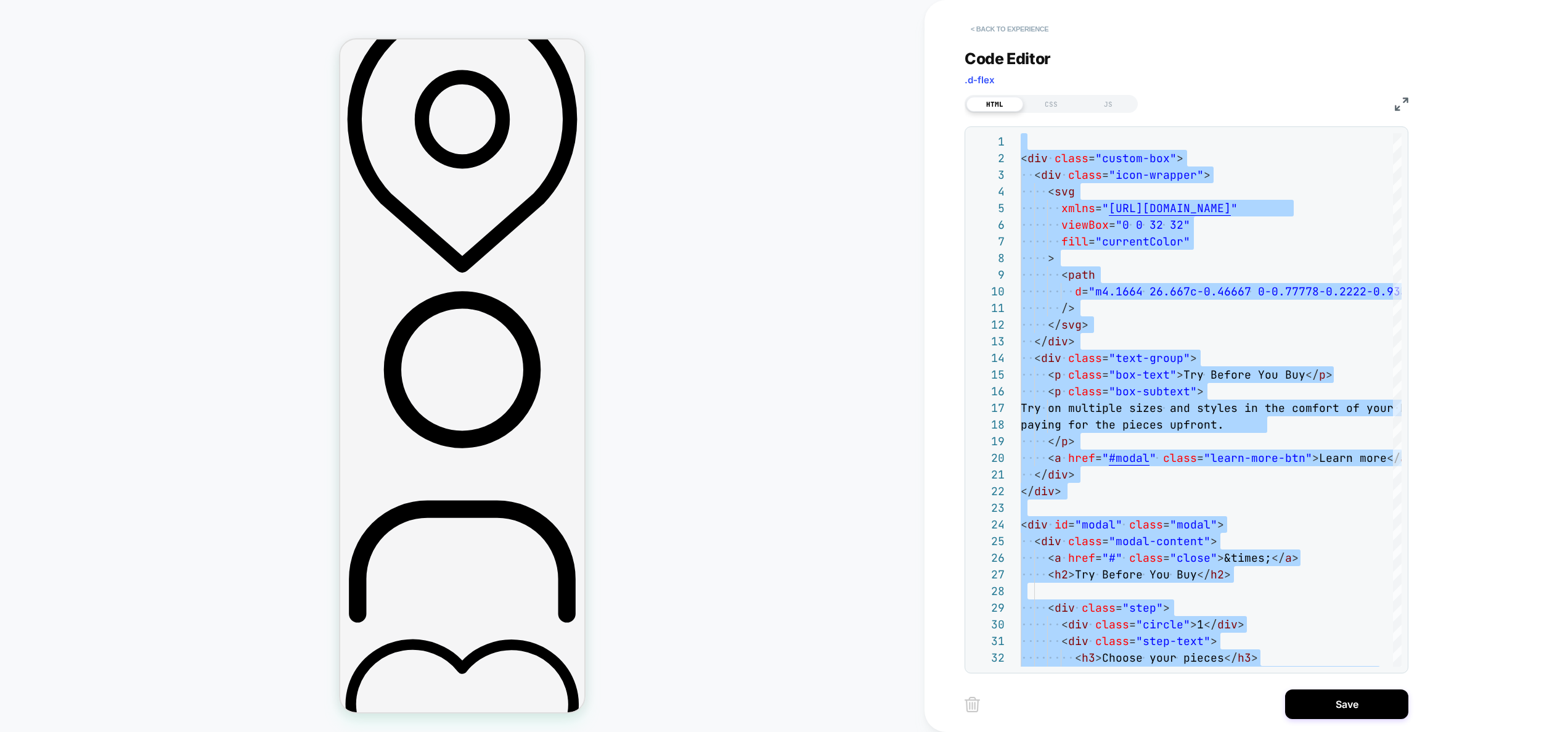
type textarea "**********"
click at [1009, 26] on button "< Back to experience" at bounding box center [1009, 29] width 90 height 20
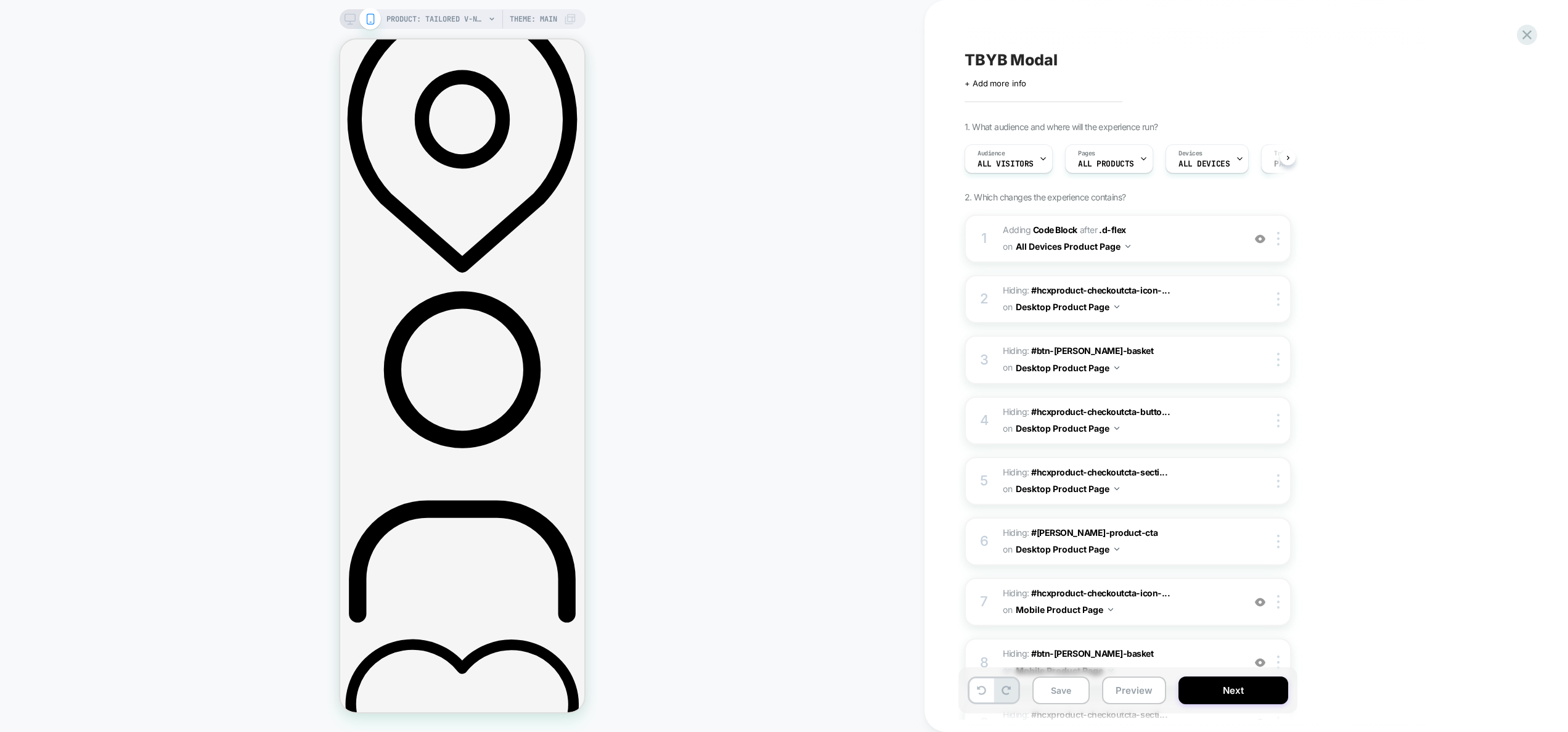
scroll to position [0, 1]
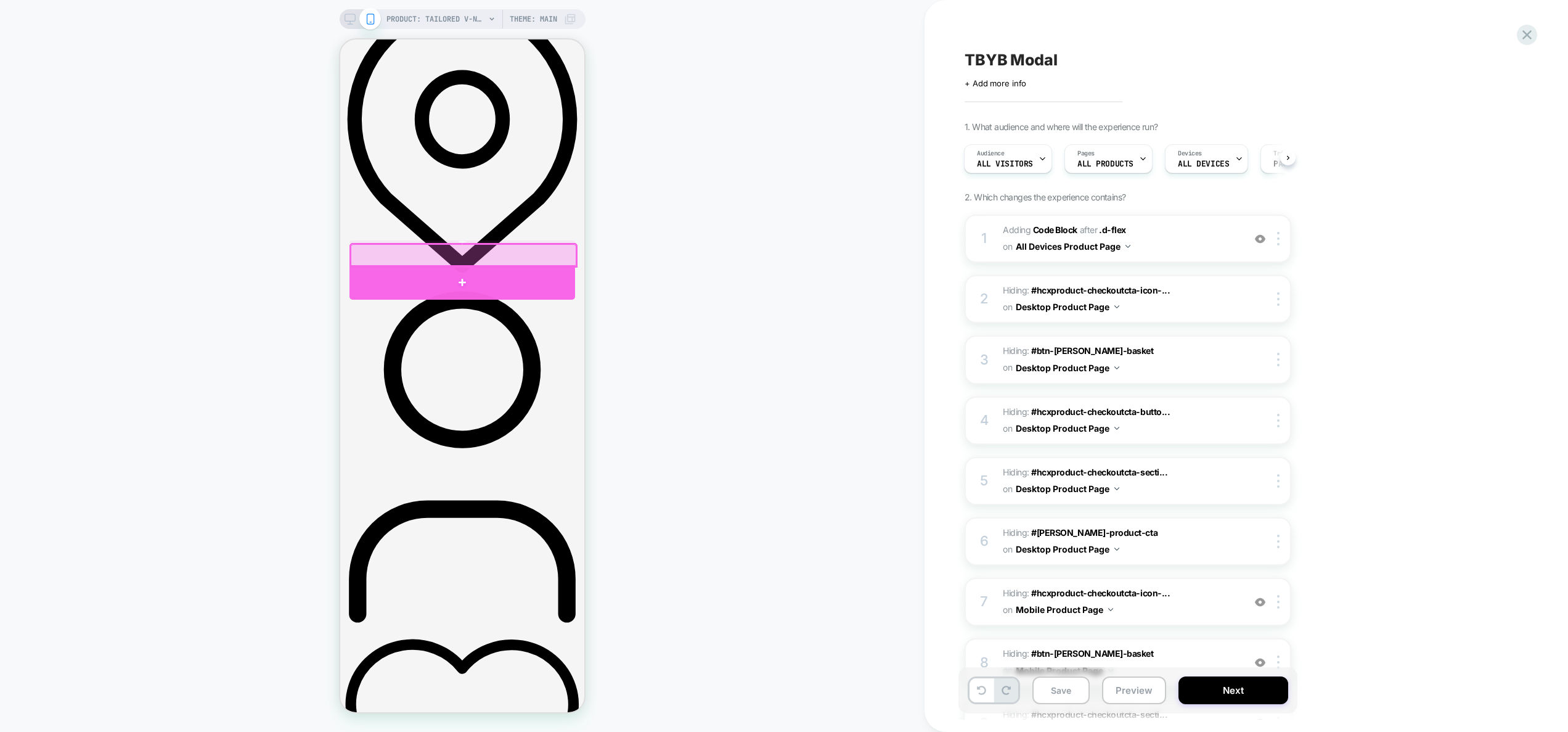
click at [441, 274] on div at bounding box center [462, 283] width 226 height 35
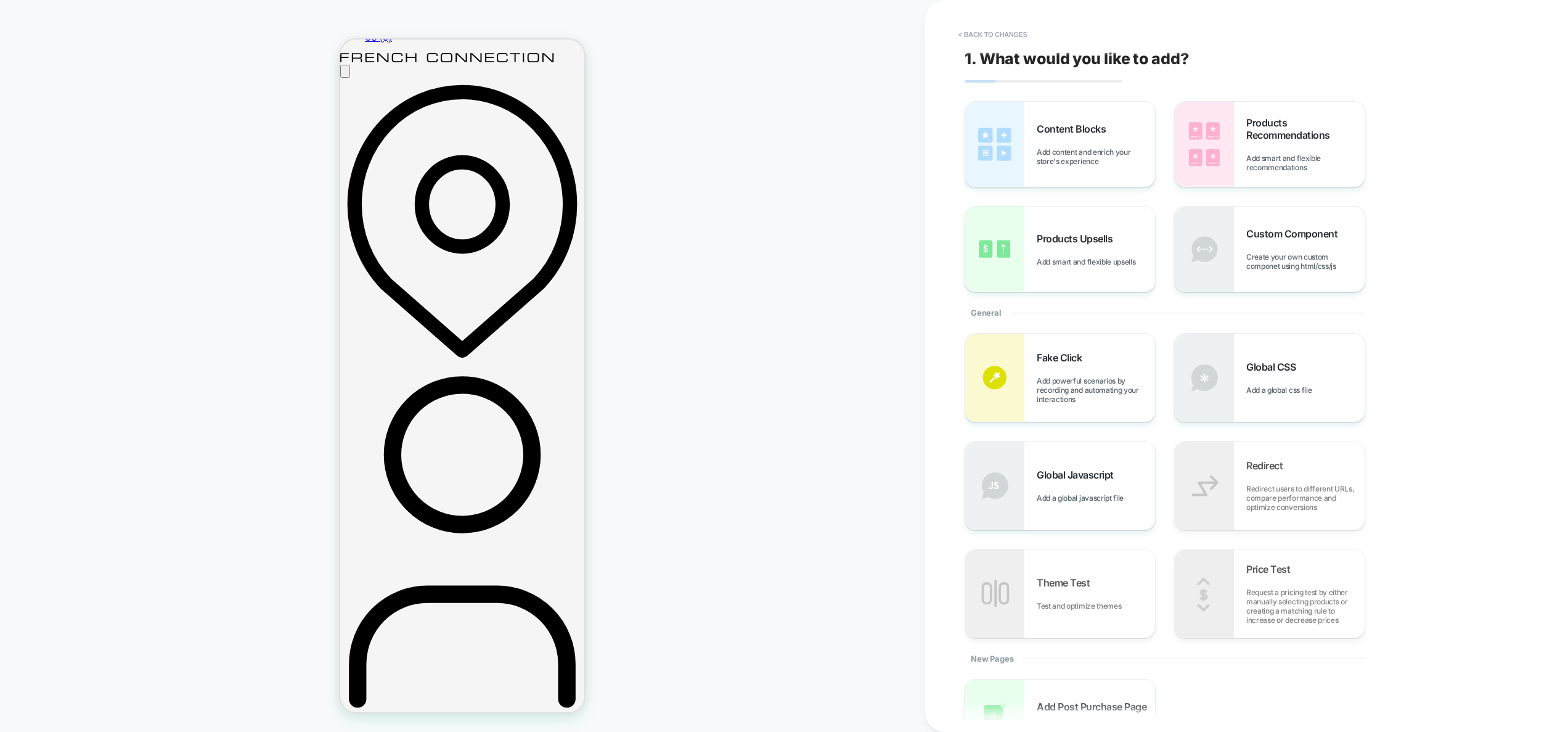
scroll to position [260, 0]
click at [1287, 258] on span "Create your own custom componet using html/css/js" at bounding box center [1306, 261] width 118 height 19
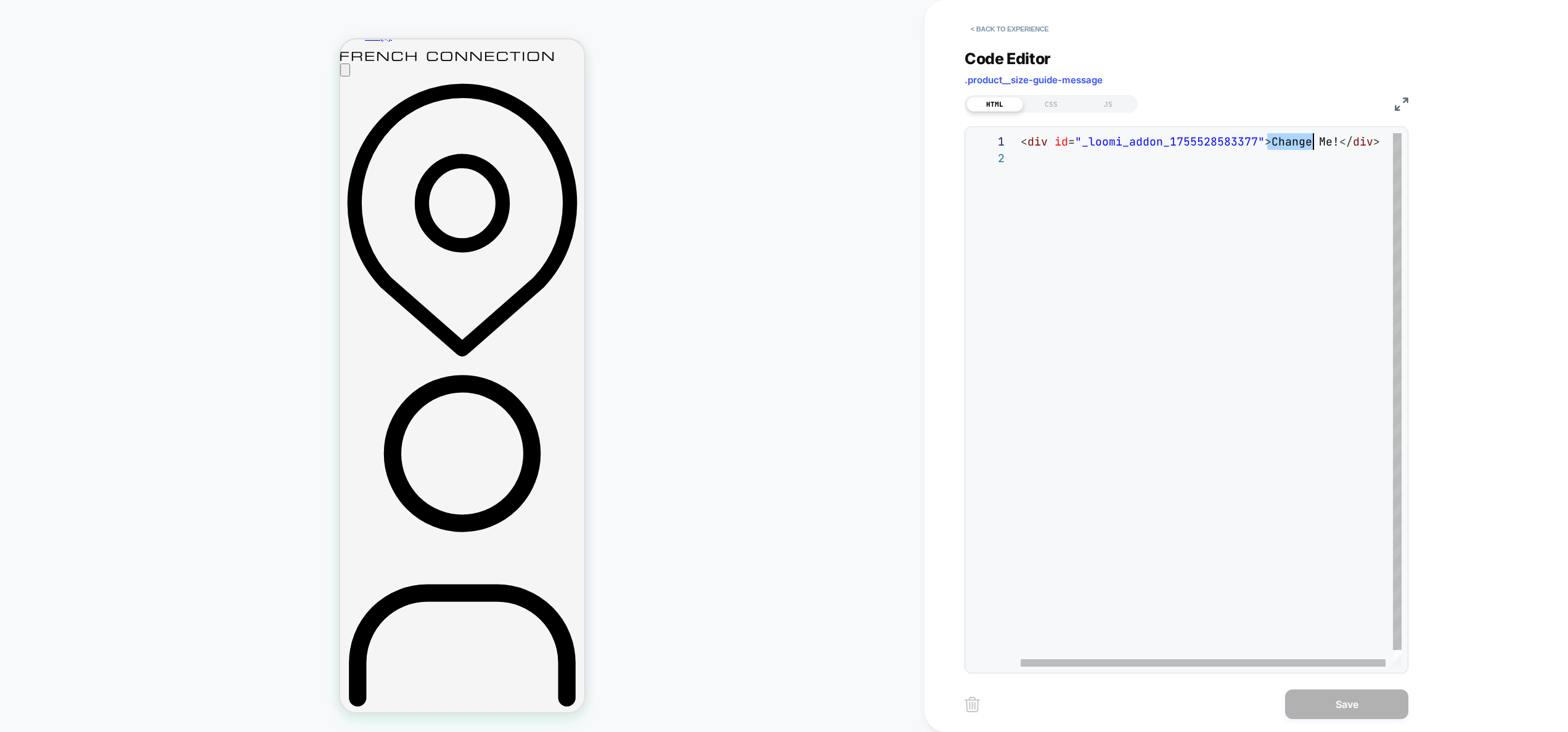
scroll to position [0, 313]
drag, startPoint x: 1269, startPoint y: 140, endPoint x: 1333, endPoint y: 146, distance: 64.3
click at [1333, 146] on div "< div id = "_loomi_addon_1755528583377" > Change Me! </ div >" at bounding box center [1215, 408] width 389 height 550
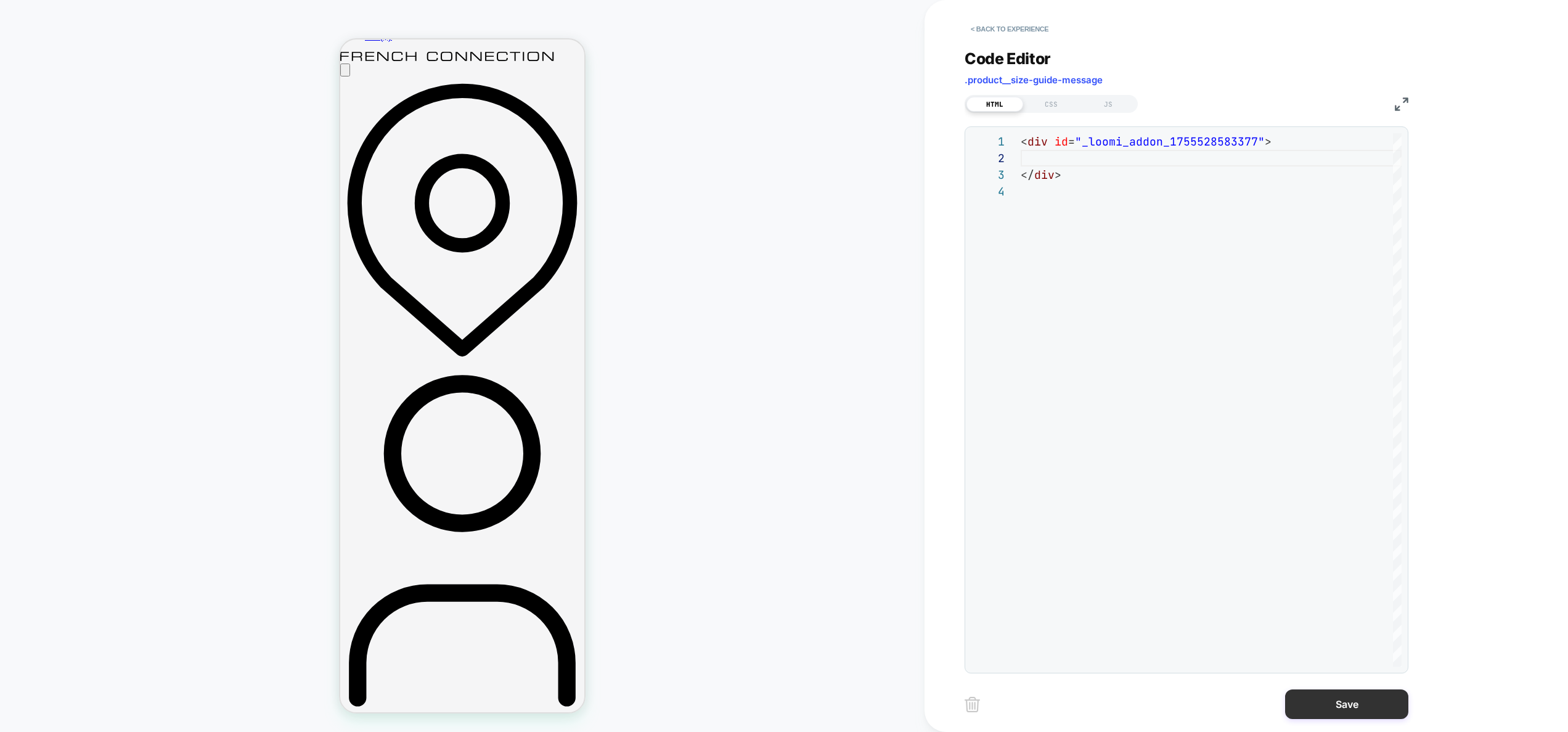
type textarea "**********"
click at [1339, 704] on button "Save" at bounding box center [1347, 704] width 124 height 30
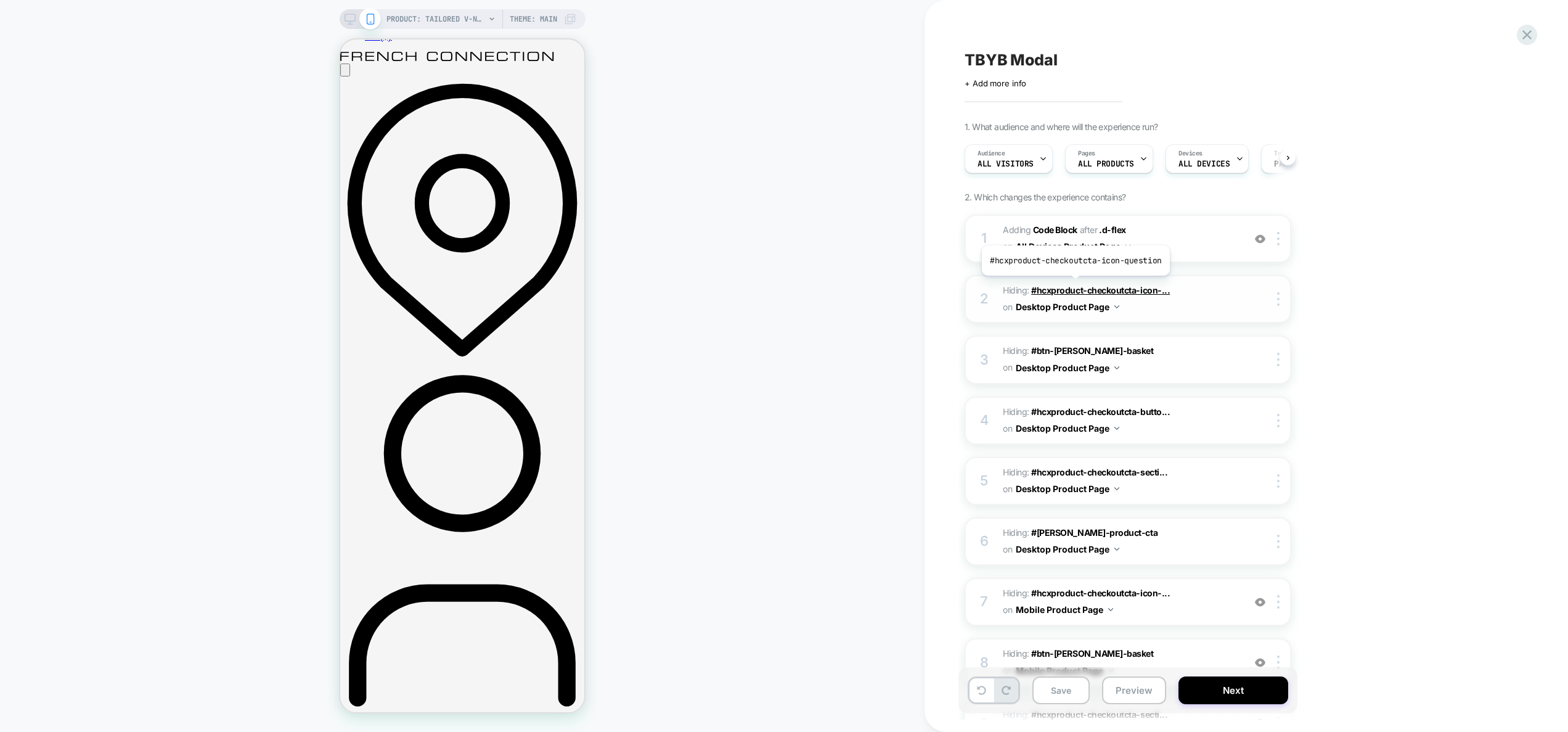
scroll to position [0, 1]
click at [1174, 243] on span "Adding Code Block AFTER .d-flex .d-flex on All Devices Product Page" at bounding box center [1120, 239] width 235 height 33
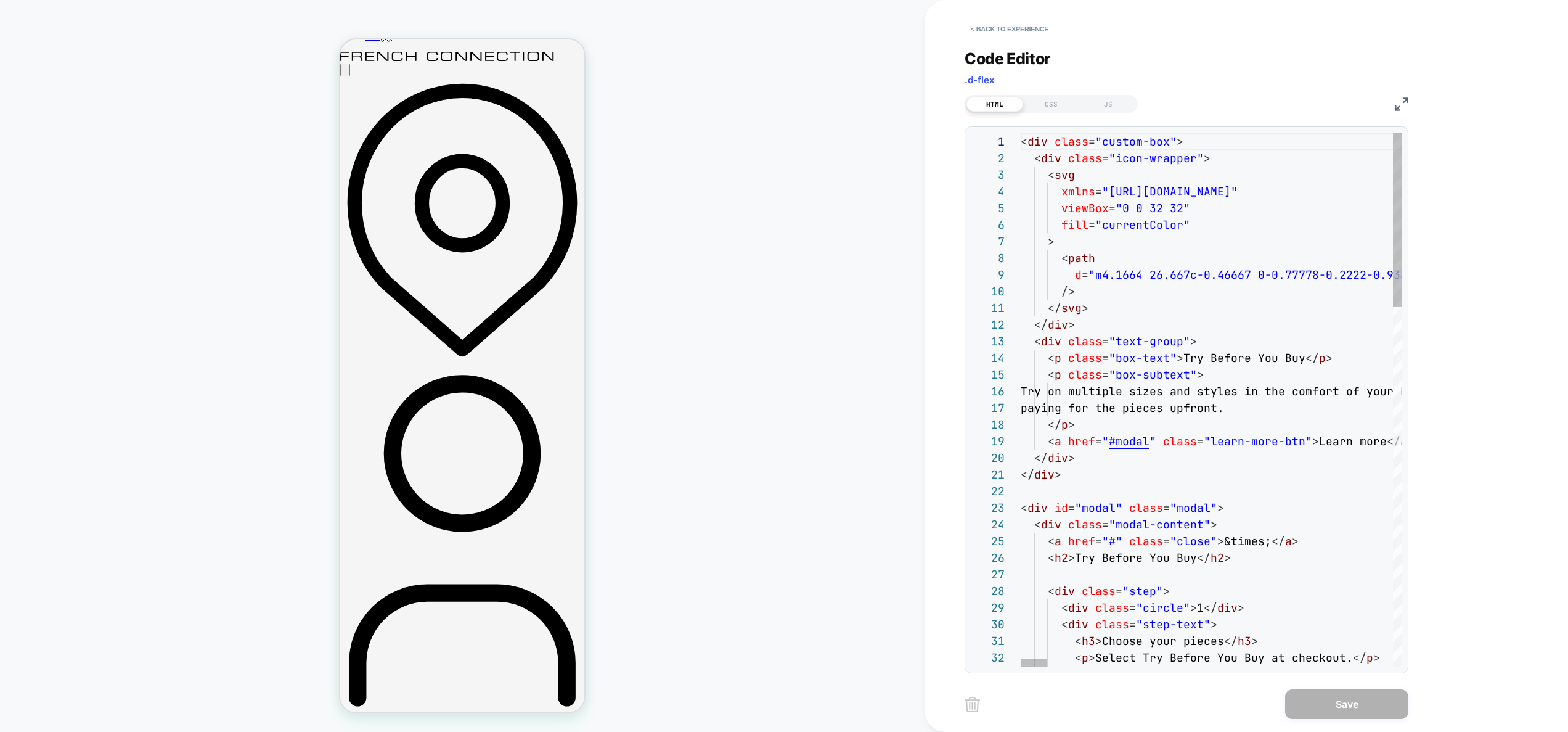
scroll to position [0, 60]
type textarea "**********"
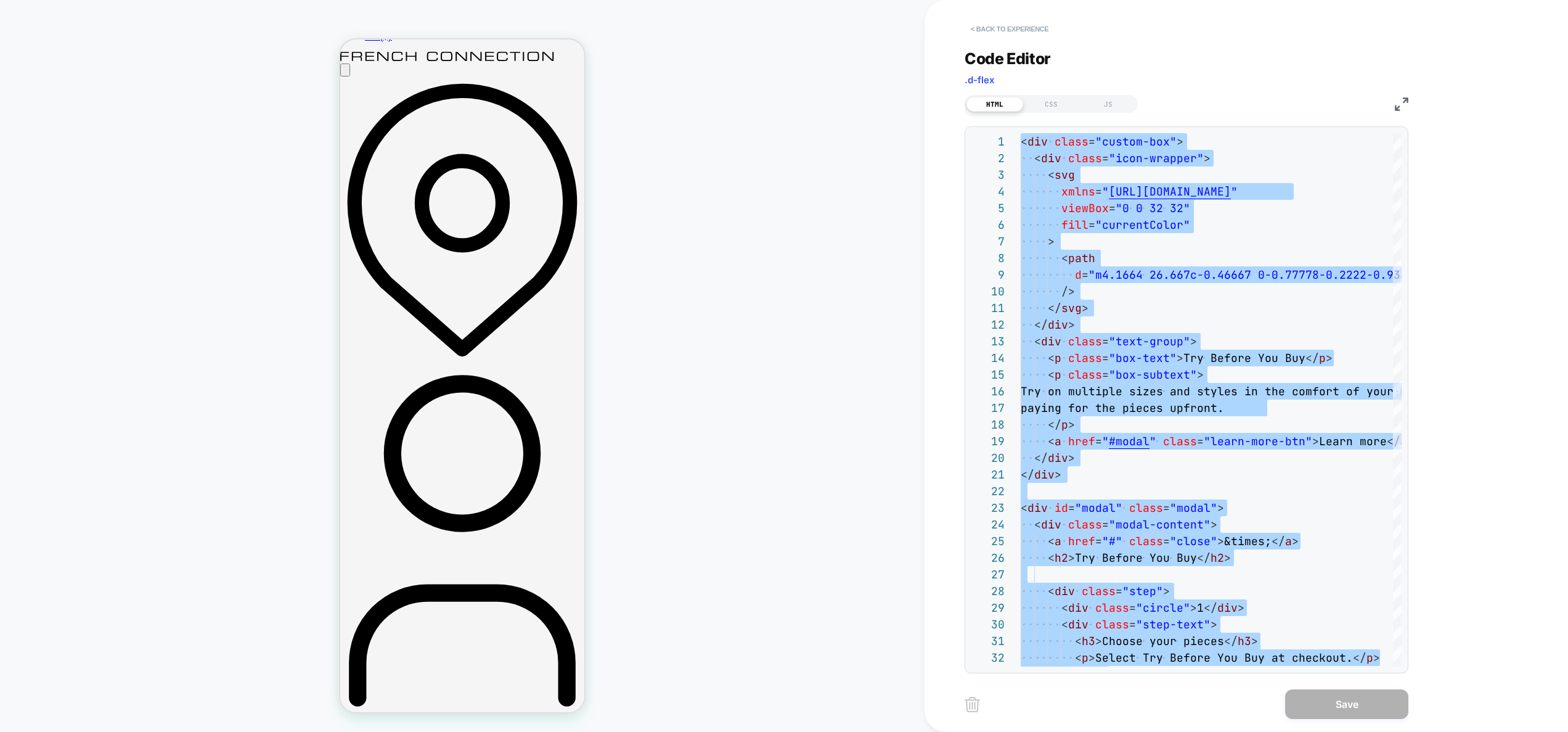
click at [1005, 20] on button "< Back to experience" at bounding box center [1009, 29] width 90 height 20
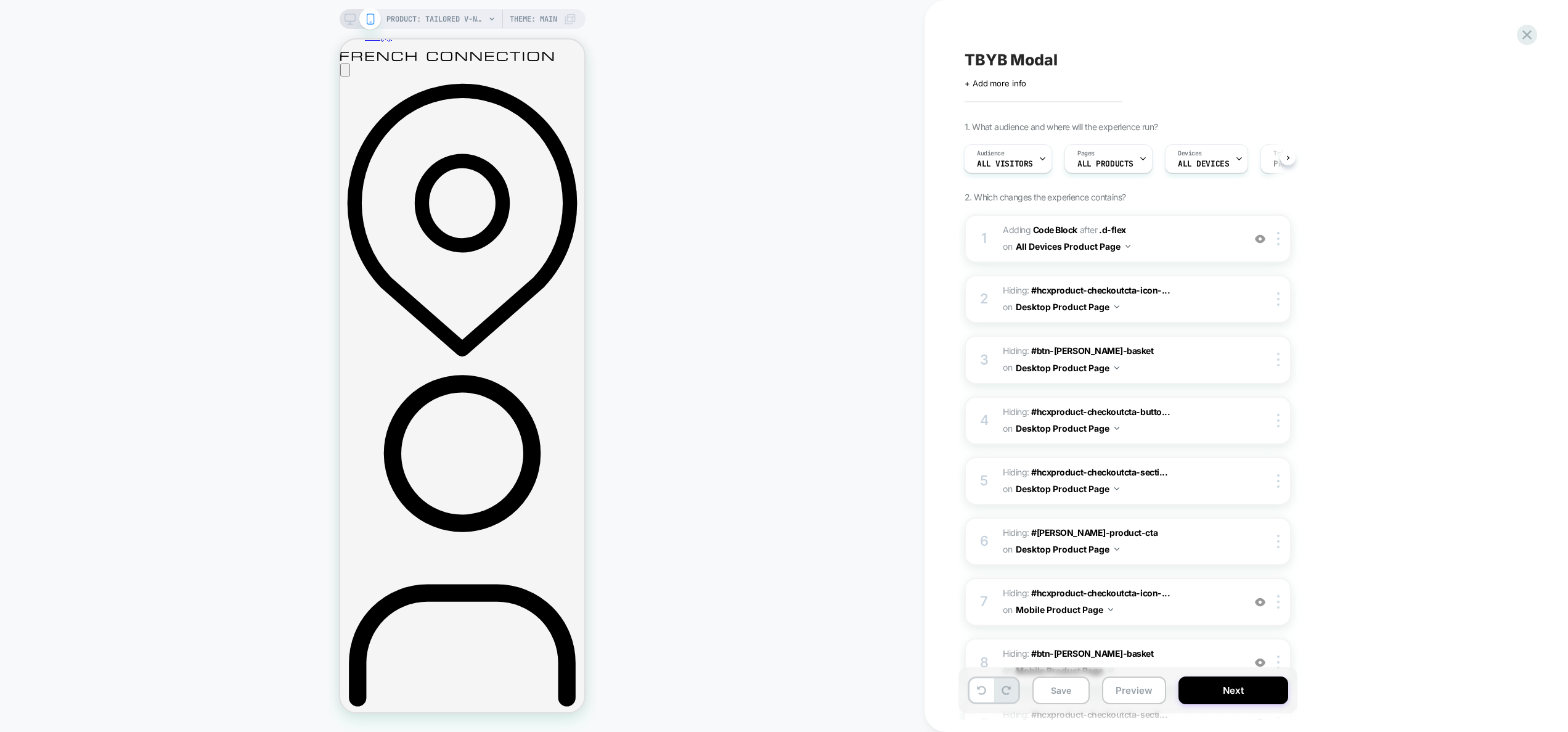
scroll to position [264, 0]
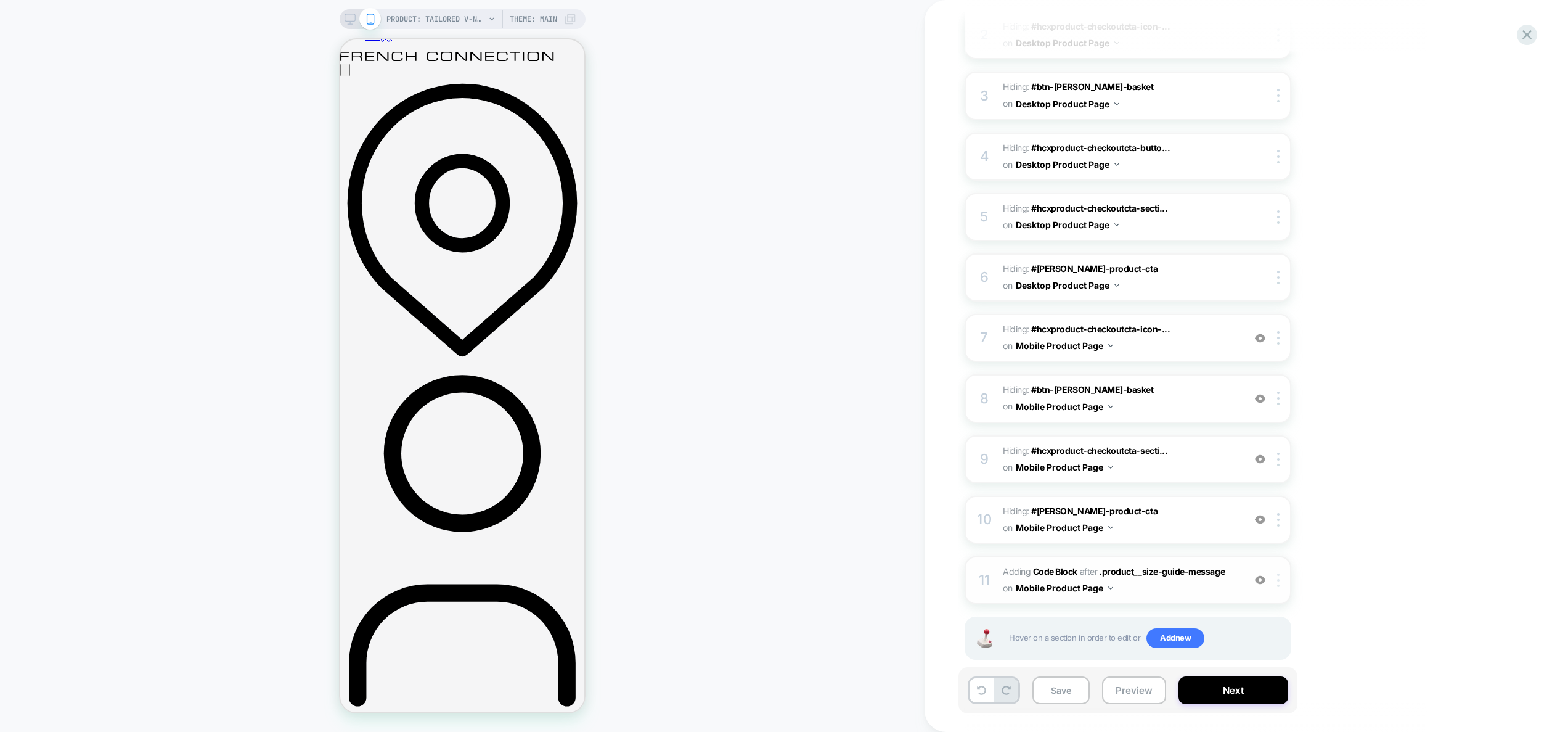
click at [1285, 574] on div at bounding box center [1280, 580] width 21 height 13
drag, startPoint x: 1284, startPoint y: 564, endPoint x: 1285, endPoint y: 549, distance: 15.0
click at [1283, 574] on div at bounding box center [1280, 580] width 21 height 13
click at [1286, 496] on div "Target All Devices" at bounding box center [1280, 495] width 110 height 34
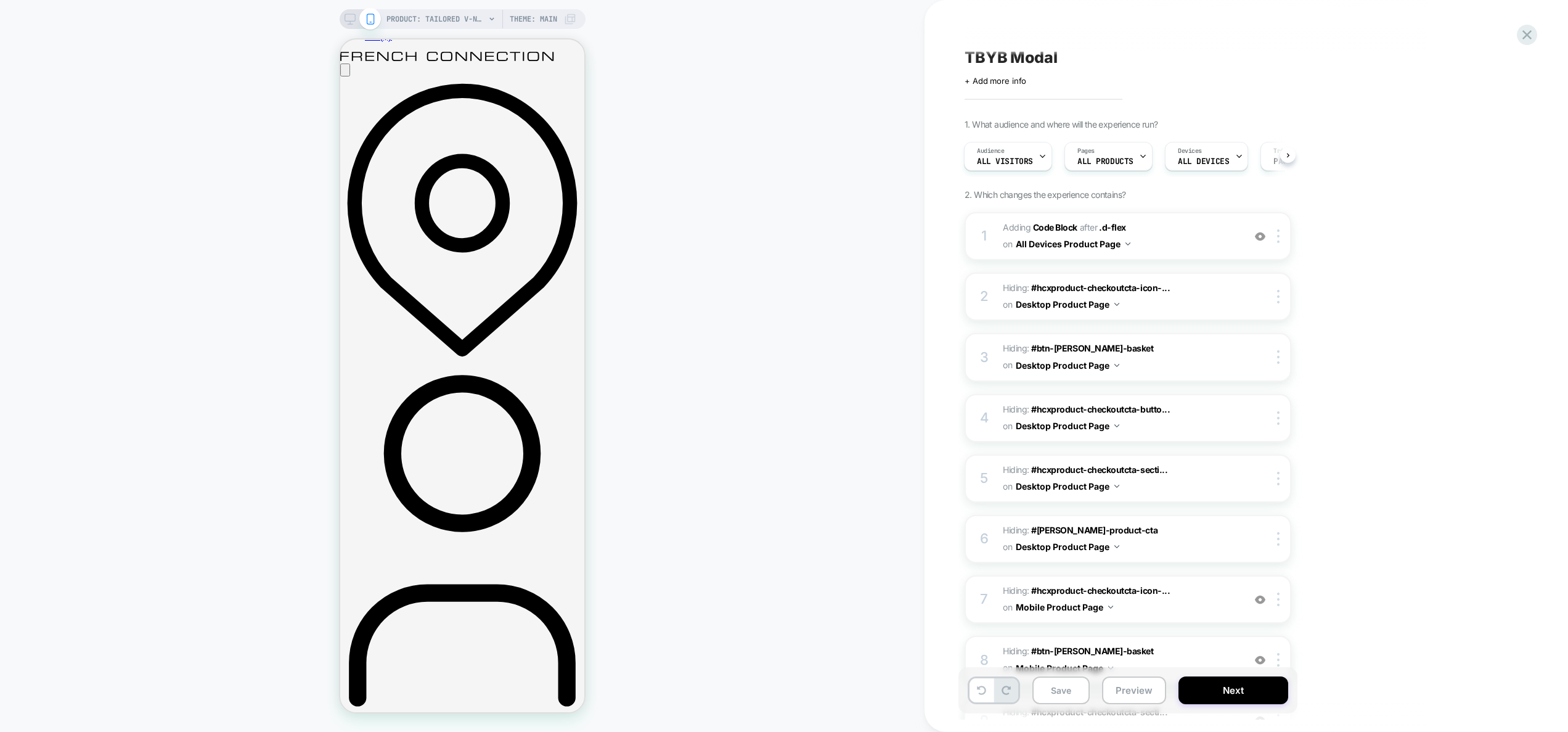
scroll to position [0, 0]
click at [1203, 229] on span "Adding Code Block AFTER .d-flex .d-flex on All Devices Product Page" at bounding box center [1120, 239] width 235 height 33
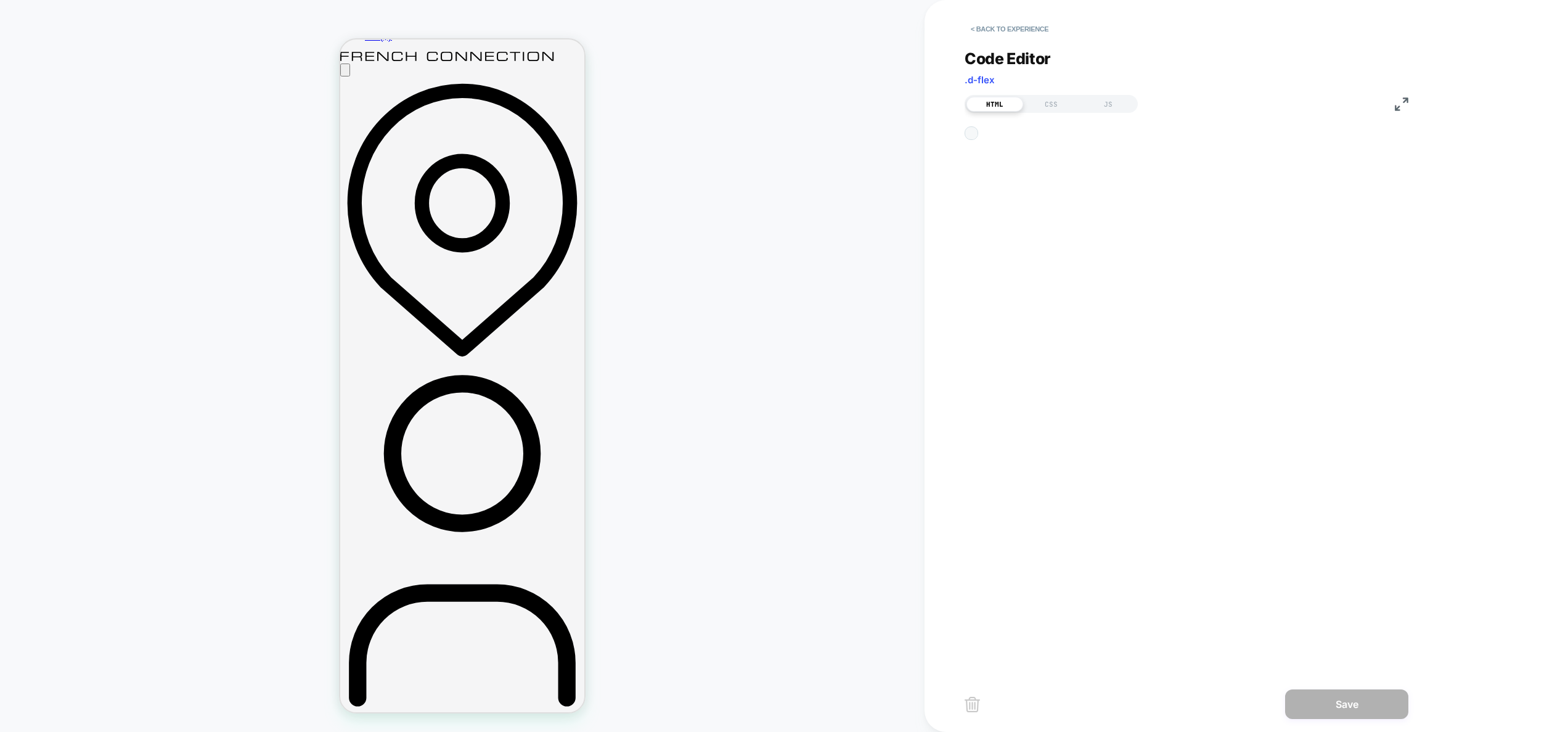
scroll to position [133, 0]
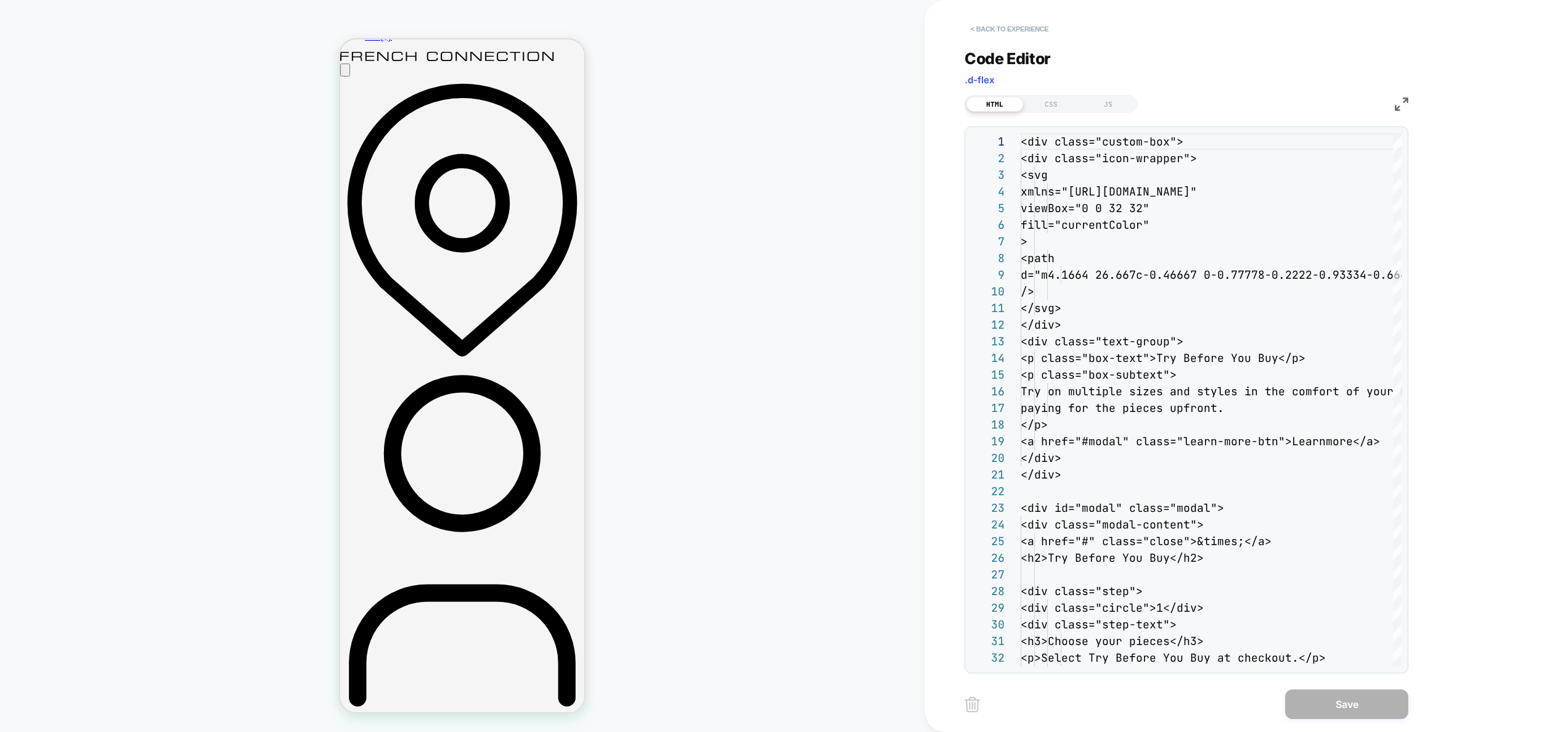
click at [1015, 26] on button "< Back to experience" at bounding box center [1009, 29] width 90 height 20
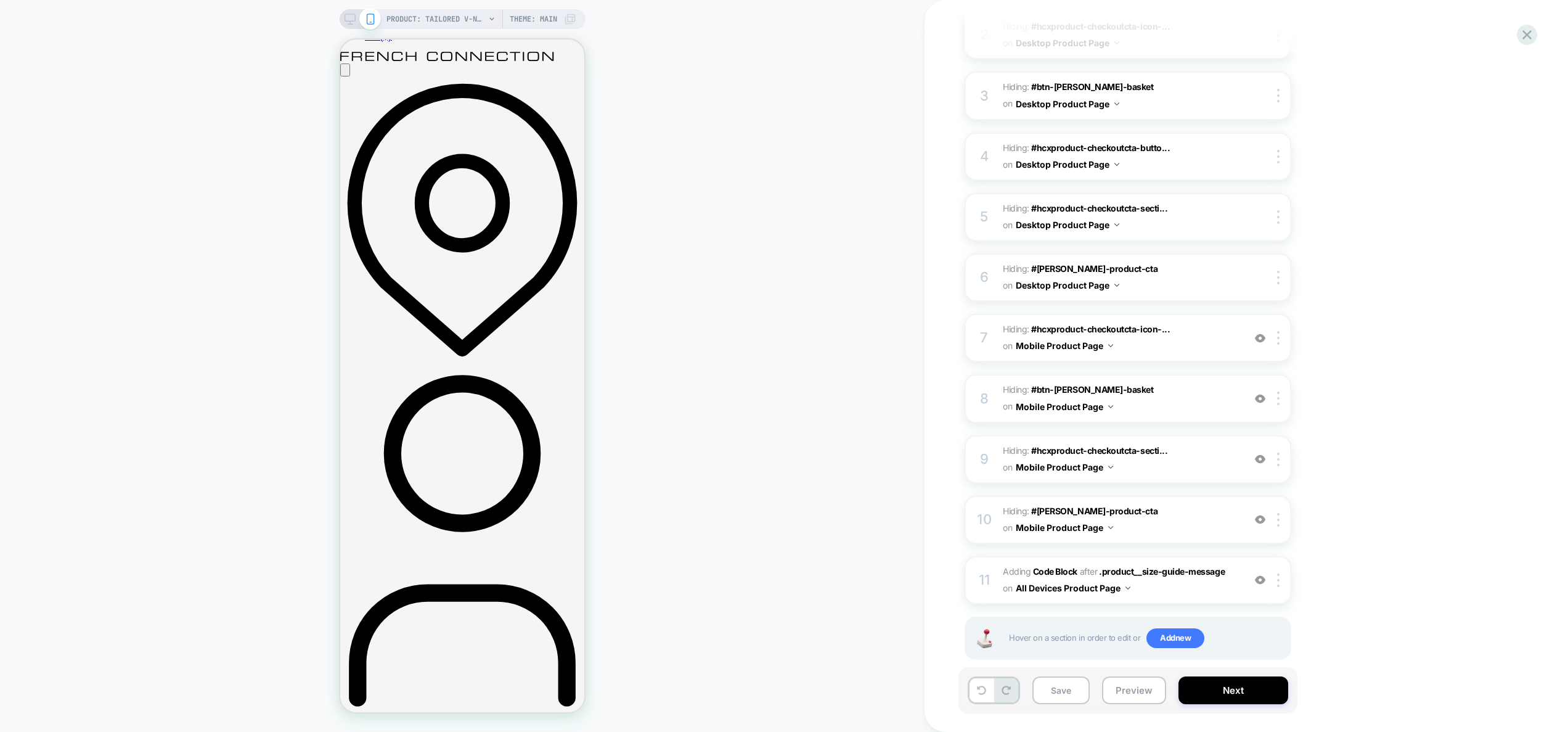
scroll to position [0, 1]
click at [1231, 572] on span "Adding Code Block AFTER .product__size-guide-message .product__size-guide-messa…" at bounding box center [1120, 580] width 235 height 33
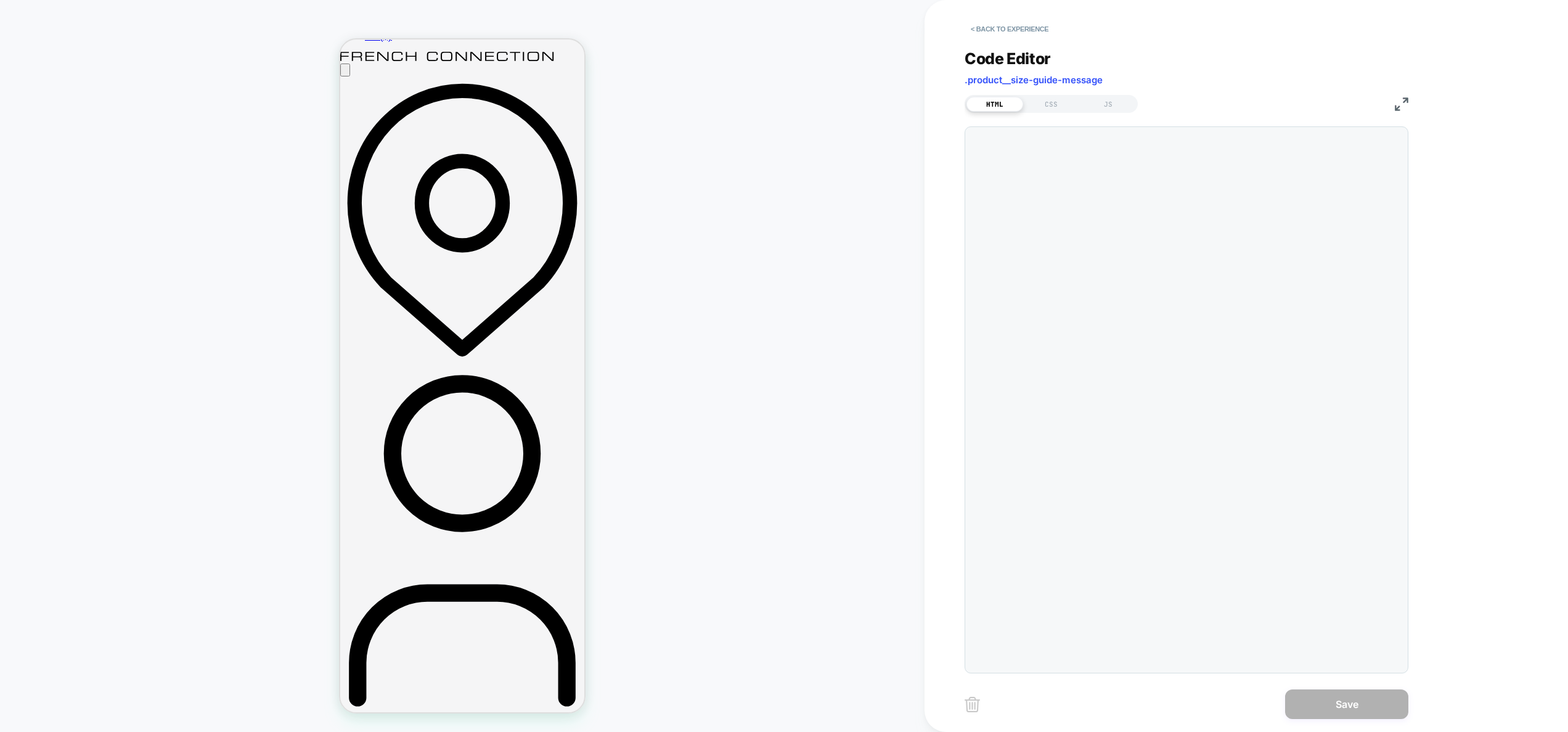
scroll to position [17, 0]
drag, startPoint x: 1197, startPoint y: 297, endPoint x: 1169, endPoint y: 255, distance: 50.5
click at [1197, 297] on div "<div id="_loomi_addon_1755528583377"></div>" at bounding box center [1211, 408] width 381 height 550
click at [1270, 145] on div "<div id="_loomi_addon_1755528583377"></div>" at bounding box center [1211, 408] width 381 height 550
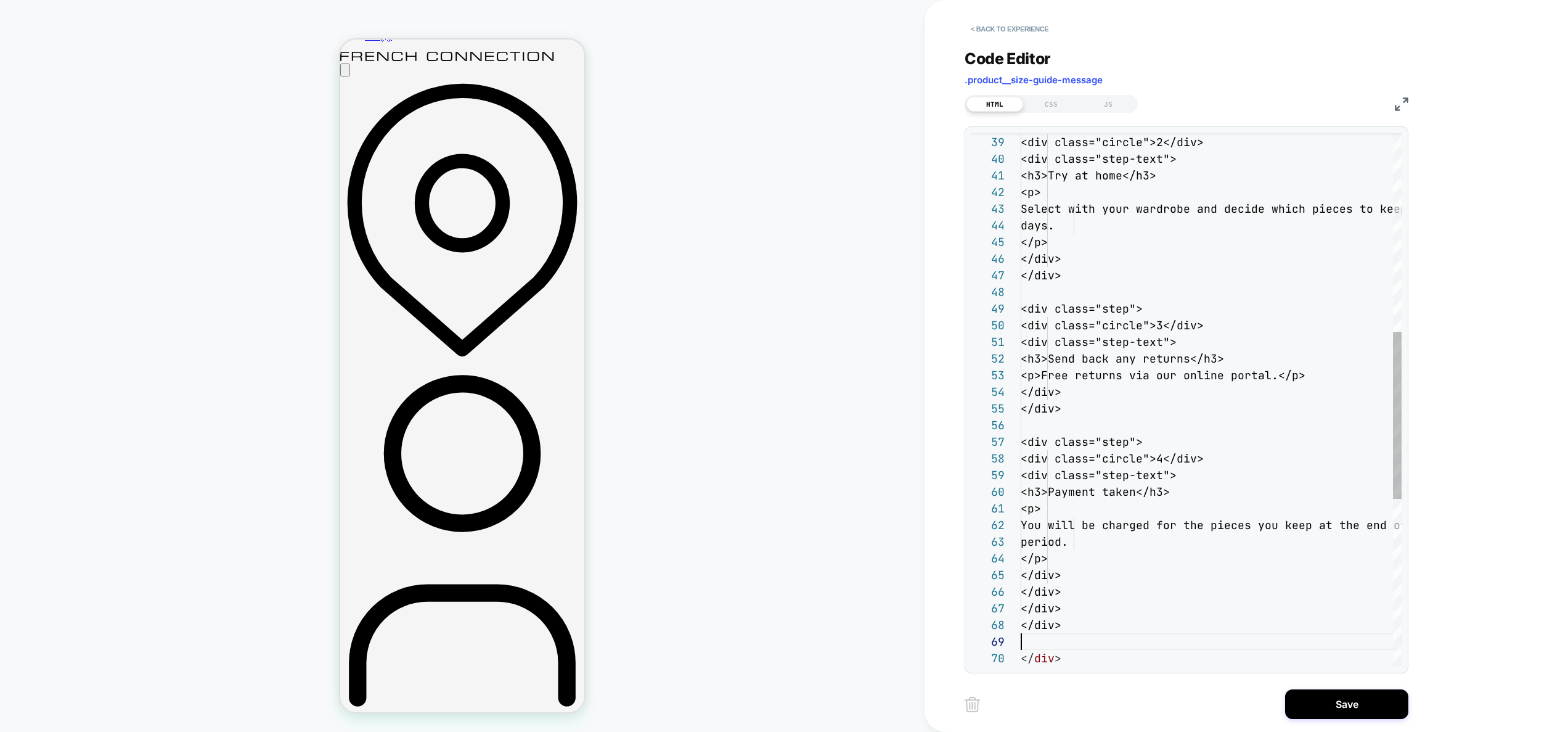
scroll to position [133, 0]
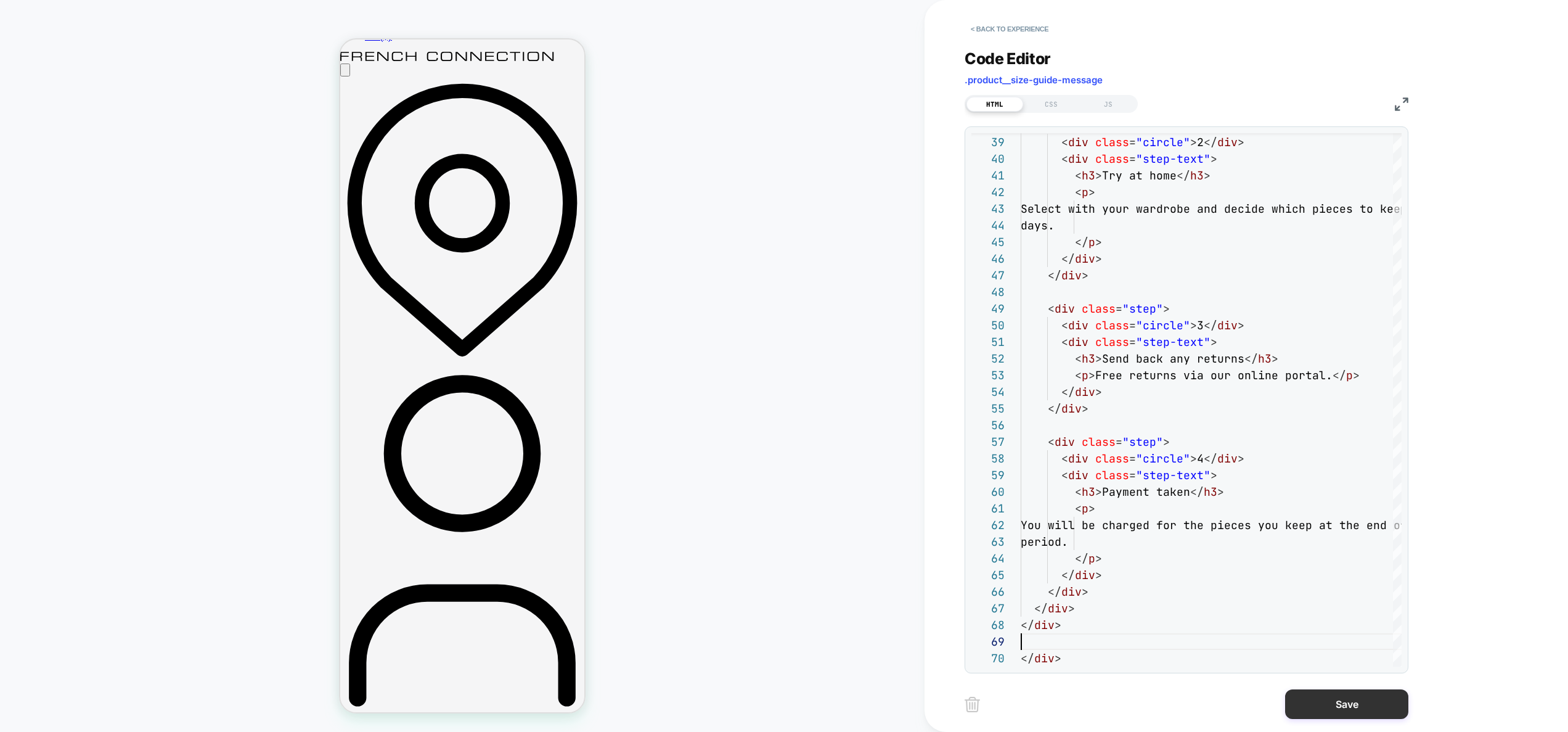
type textarea "**********"
click at [1347, 711] on button "Save" at bounding box center [1347, 704] width 124 height 30
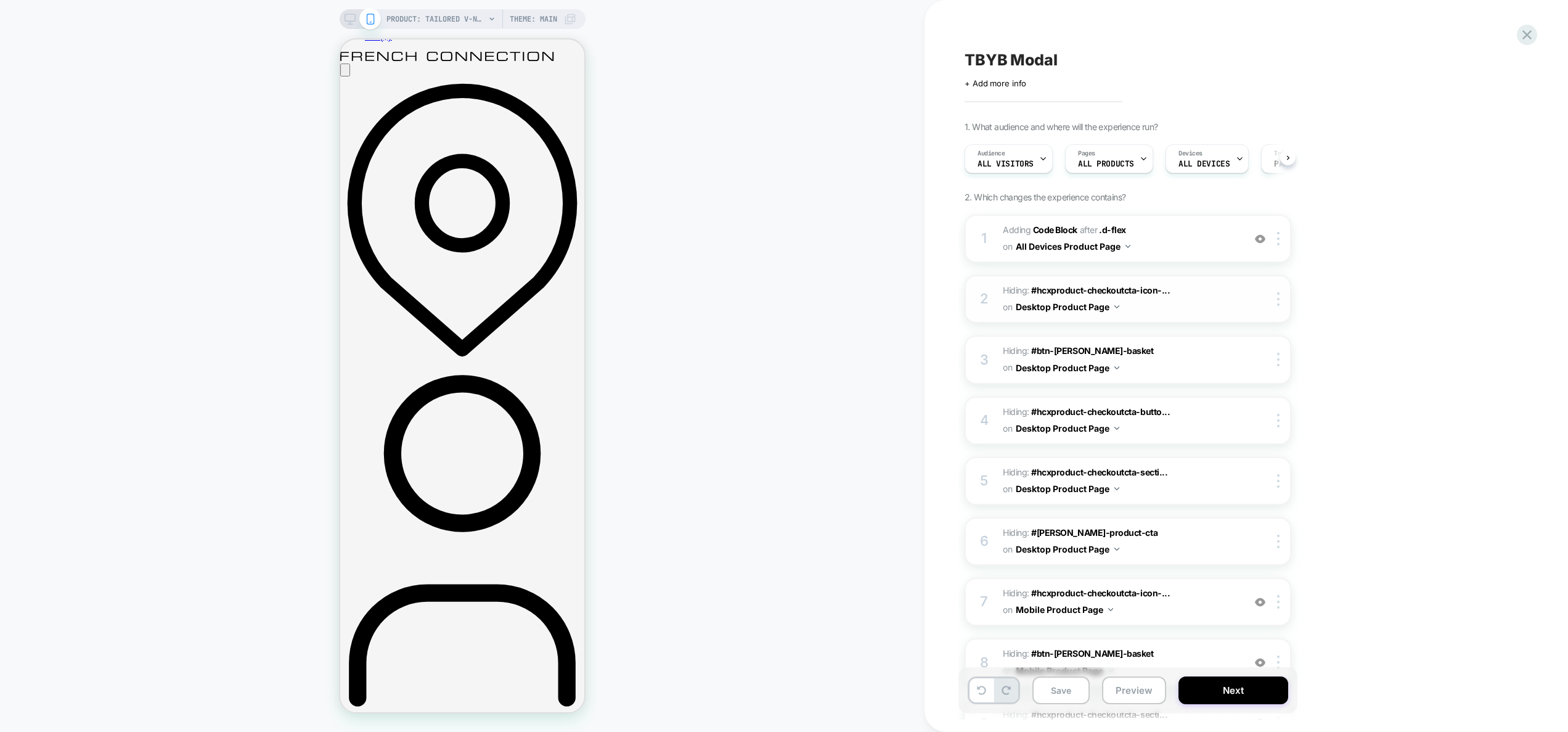
scroll to position [0, 1]
click at [1177, 242] on span "Adding Code Block AFTER .d-flex .d-flex on All Devices Product Page" at bounding box center [1120, 239] width 235 height 33
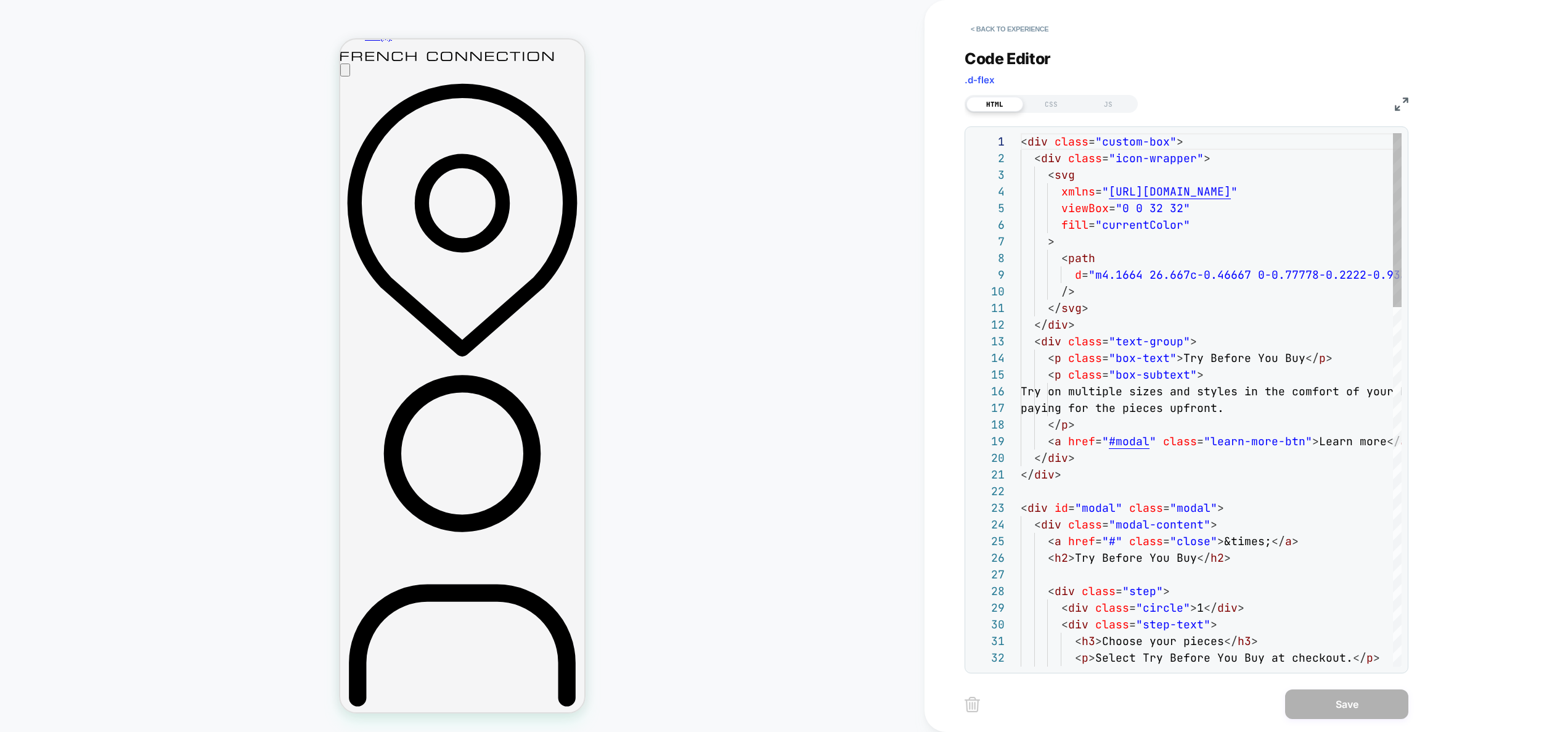
scroll to position [133, 0]
click at [1056, 100] on div "CSS" at bounding box center [1051, 104] width 56 height 15
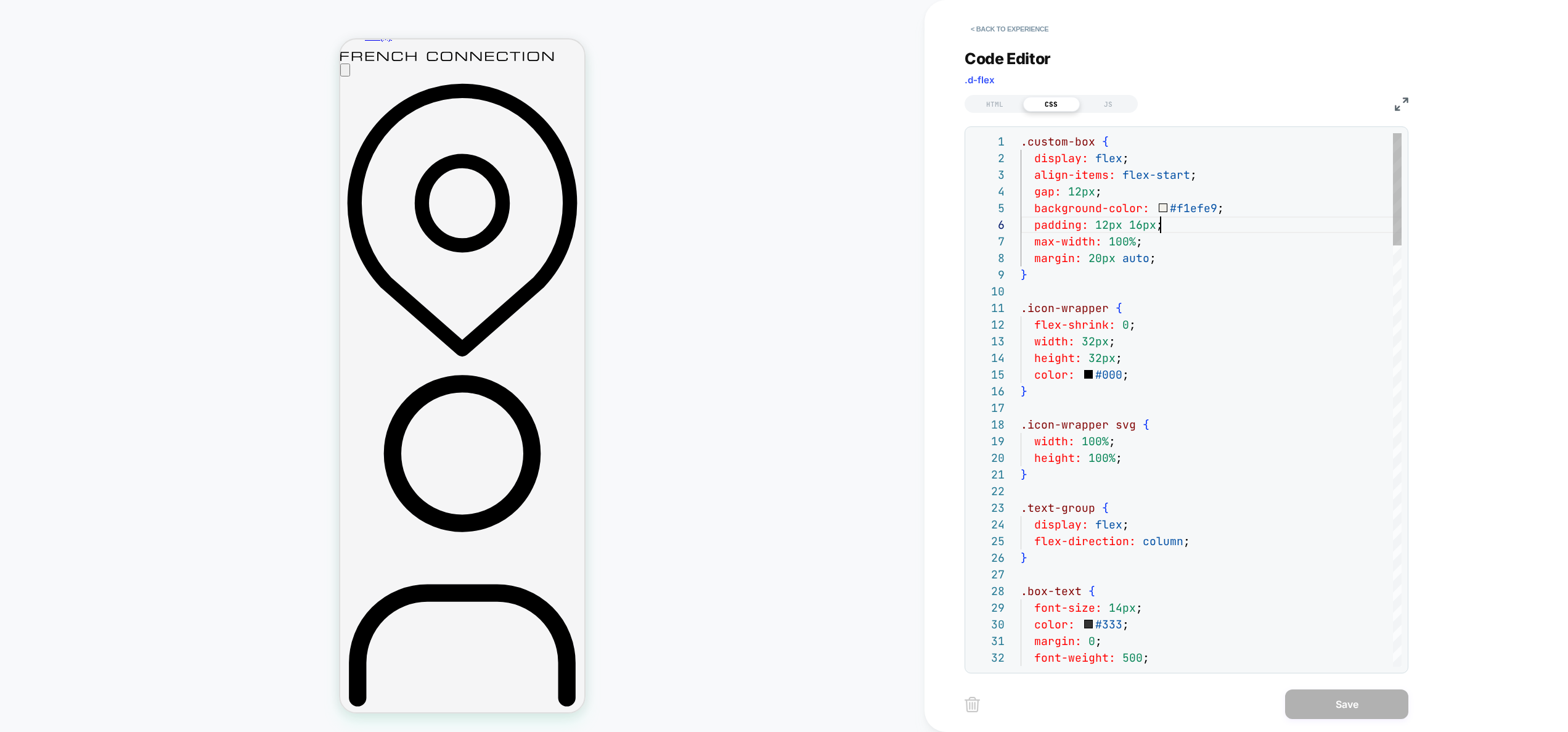
type textarea "**********"
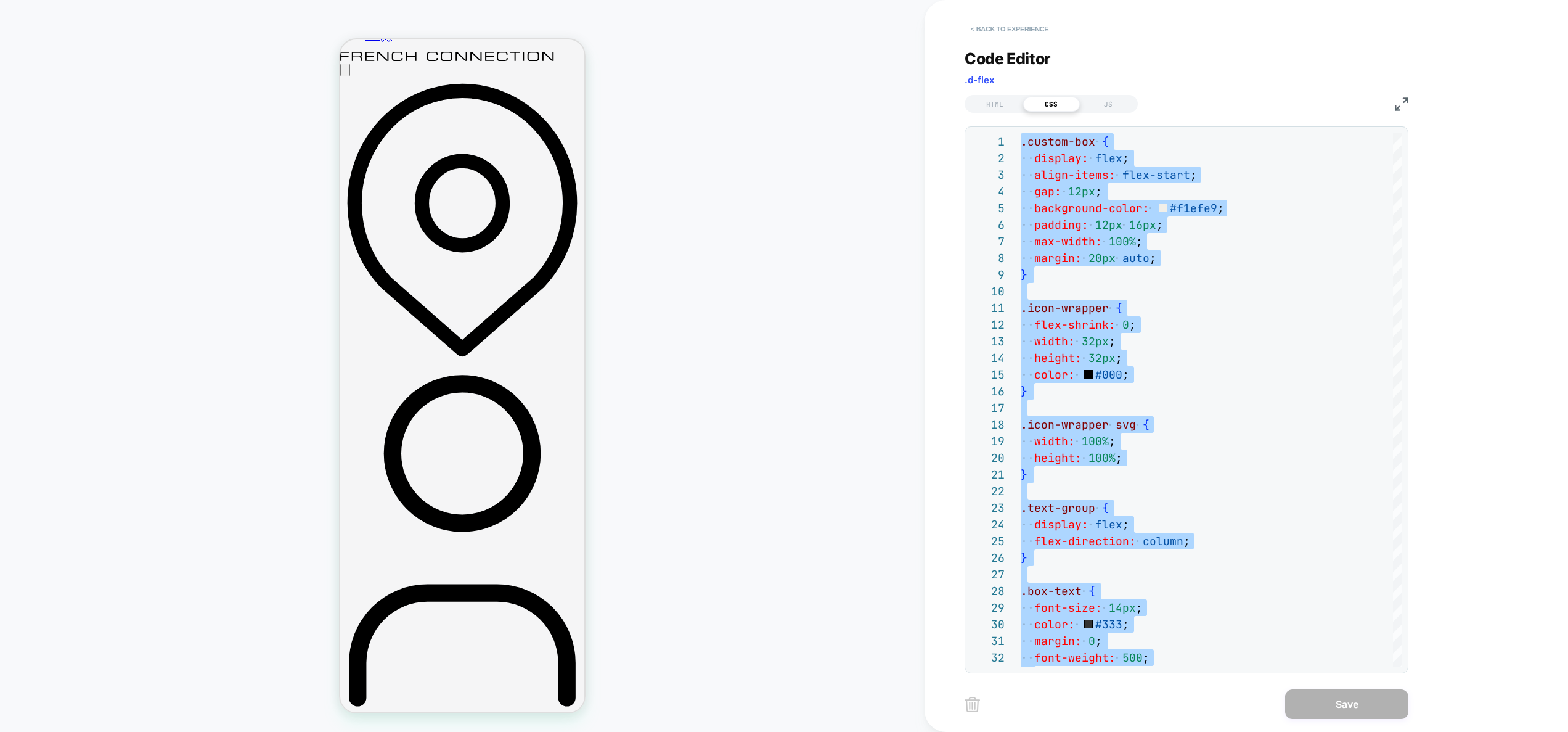
click at [1024, 30] on button "< Back to experience" at bounding box center [1009, 29] width 90 height 20
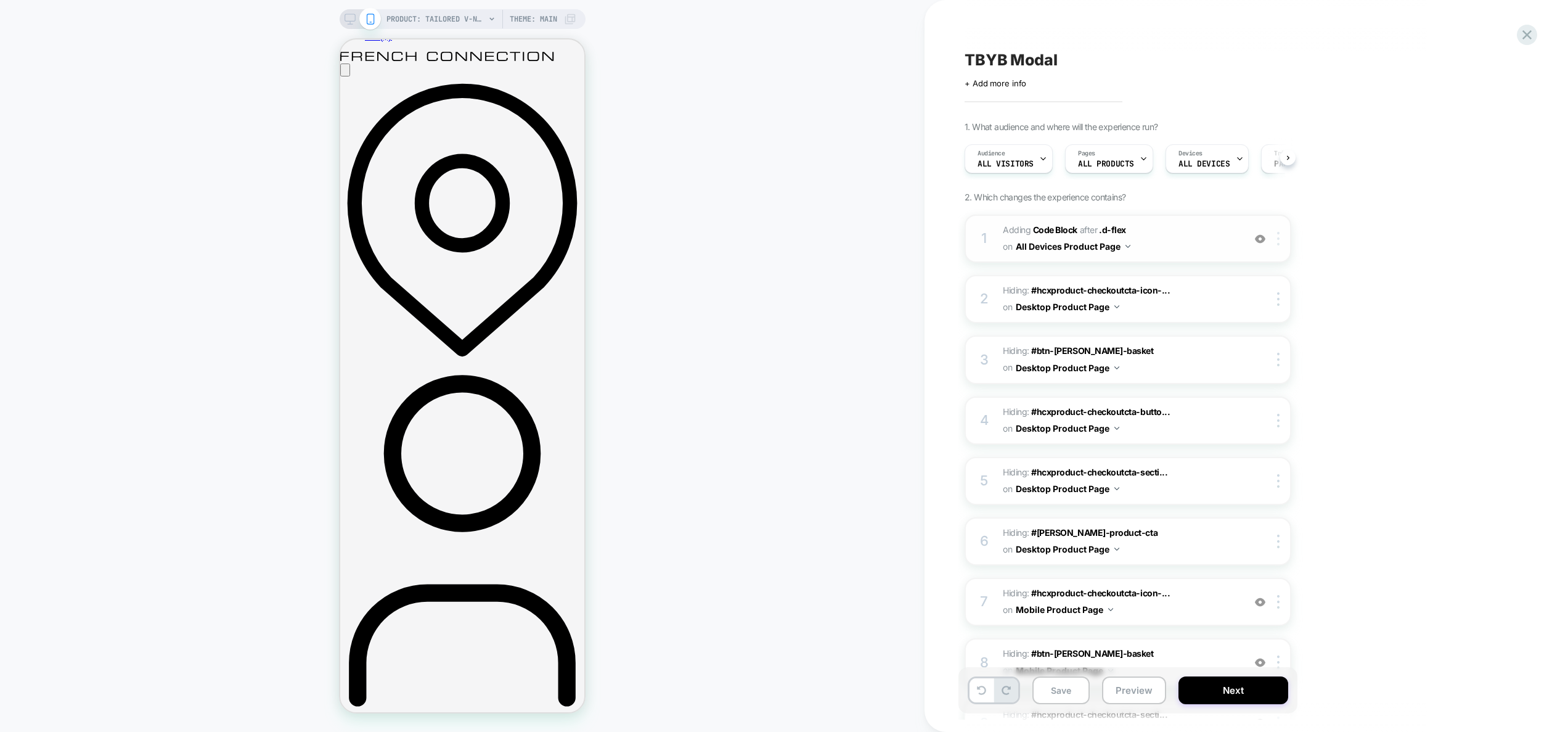
scroll to position [0, 1]
click at [1258, 241] on img at bounding box center [1260, 239] width 11 height 11
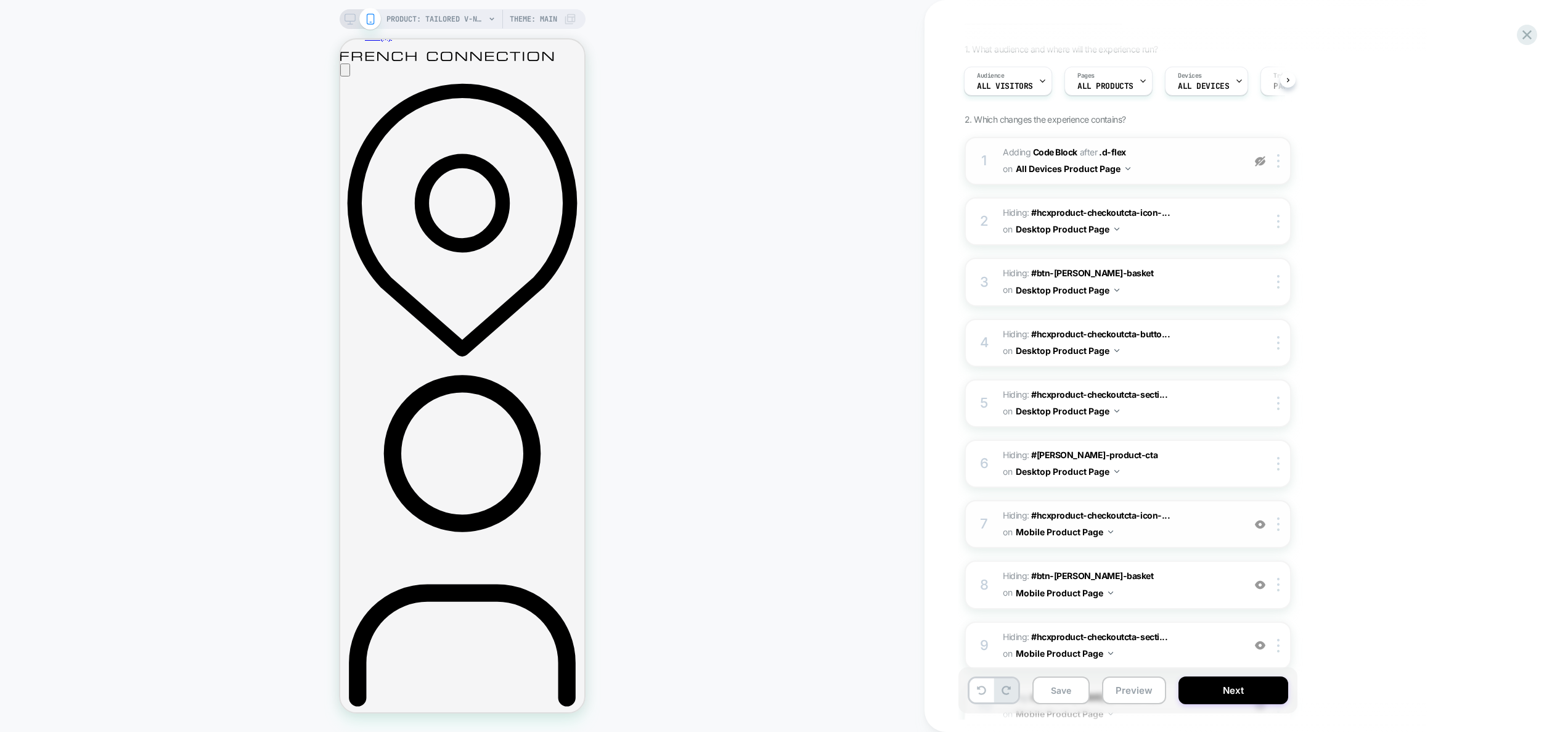
scroll to position [0, 0]
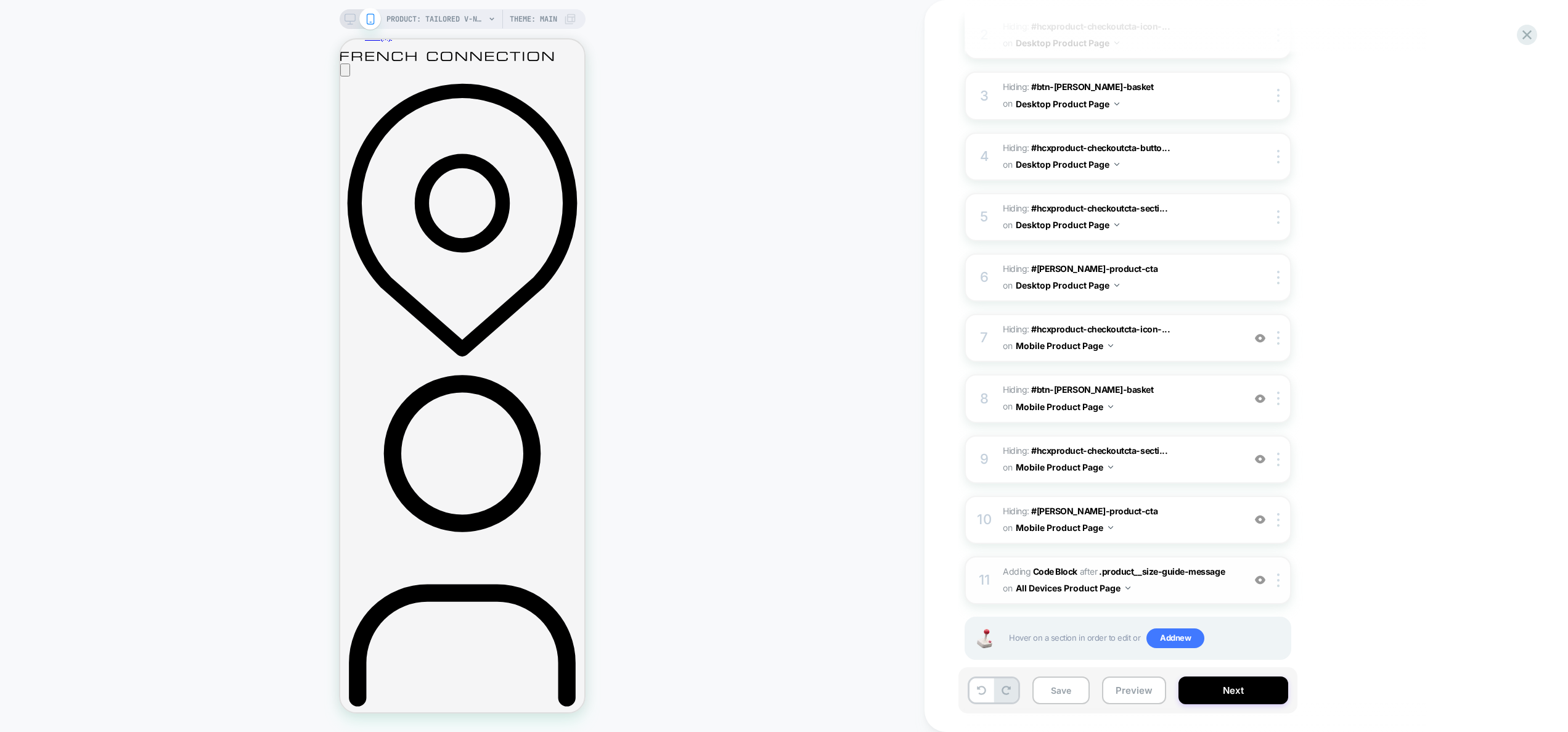
click at [1197, 568] on span "Adding Code Block AFTER .product__size-guide-message .product__size-guide-messa…" at bounding box center [1120, 580] width 235 height 33
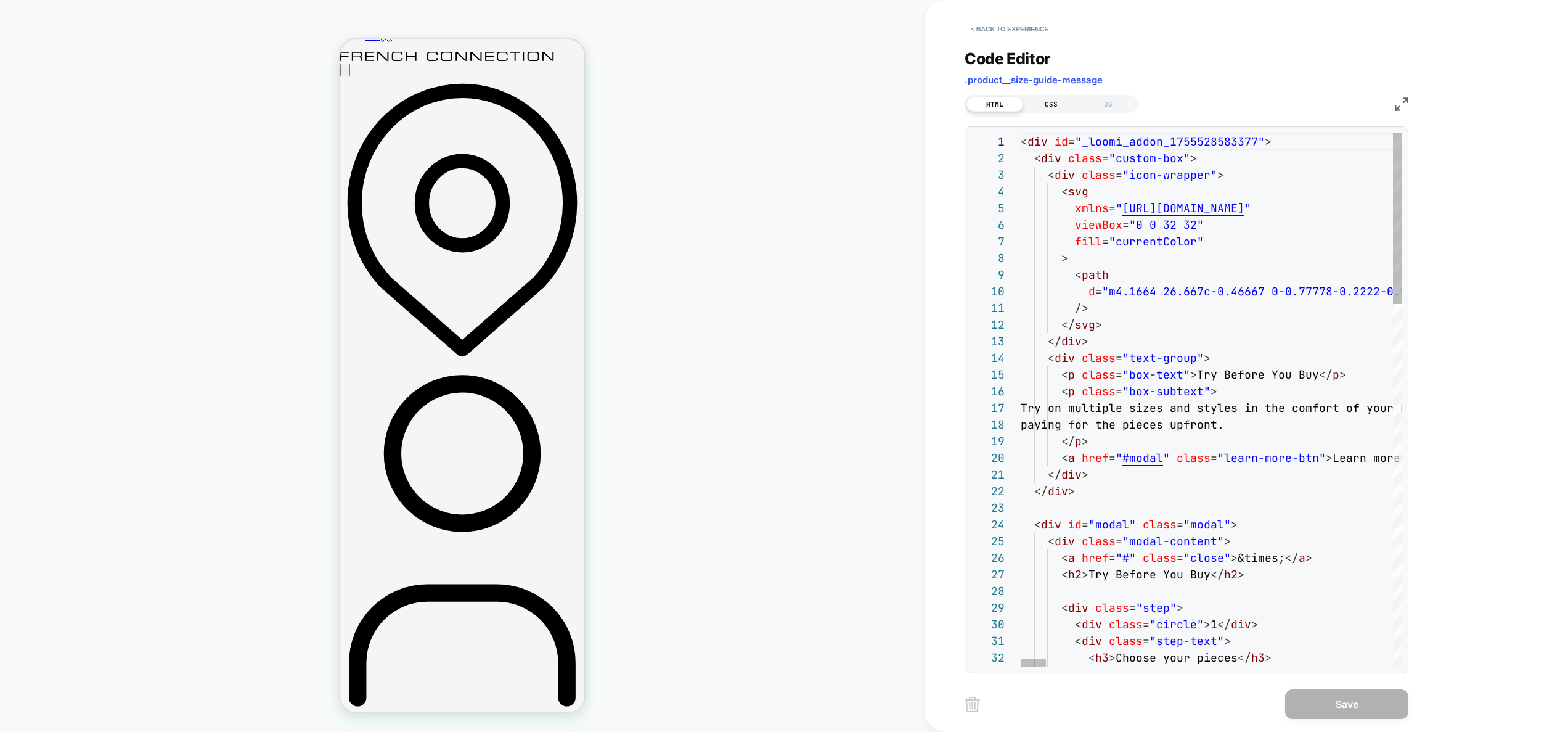
click at [1056, 105] on div "CSS" at bounding box center [1051, 104] width 56 height 15
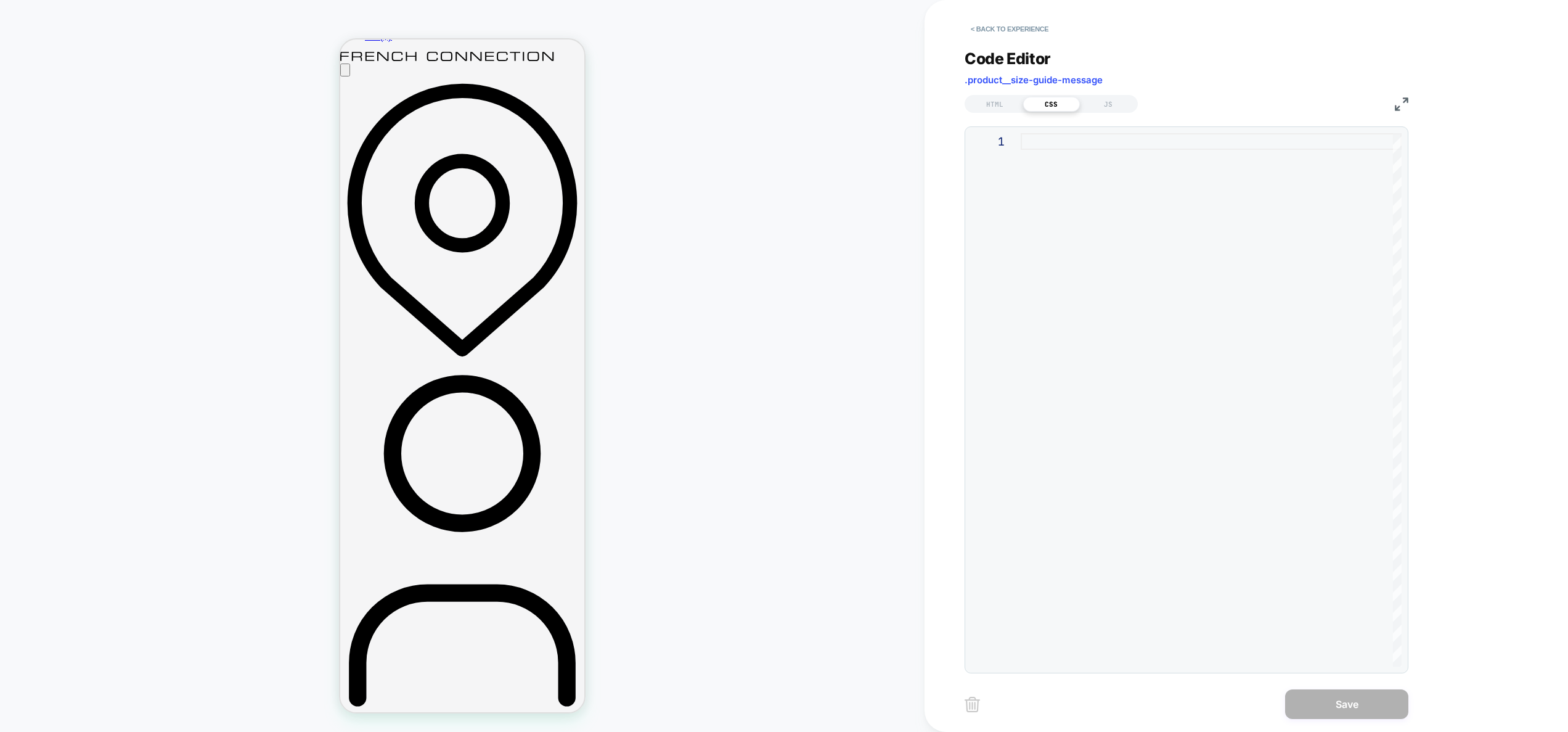
click at [1124, 191] on div at bounding box center [1211, 400] width 381 height 534
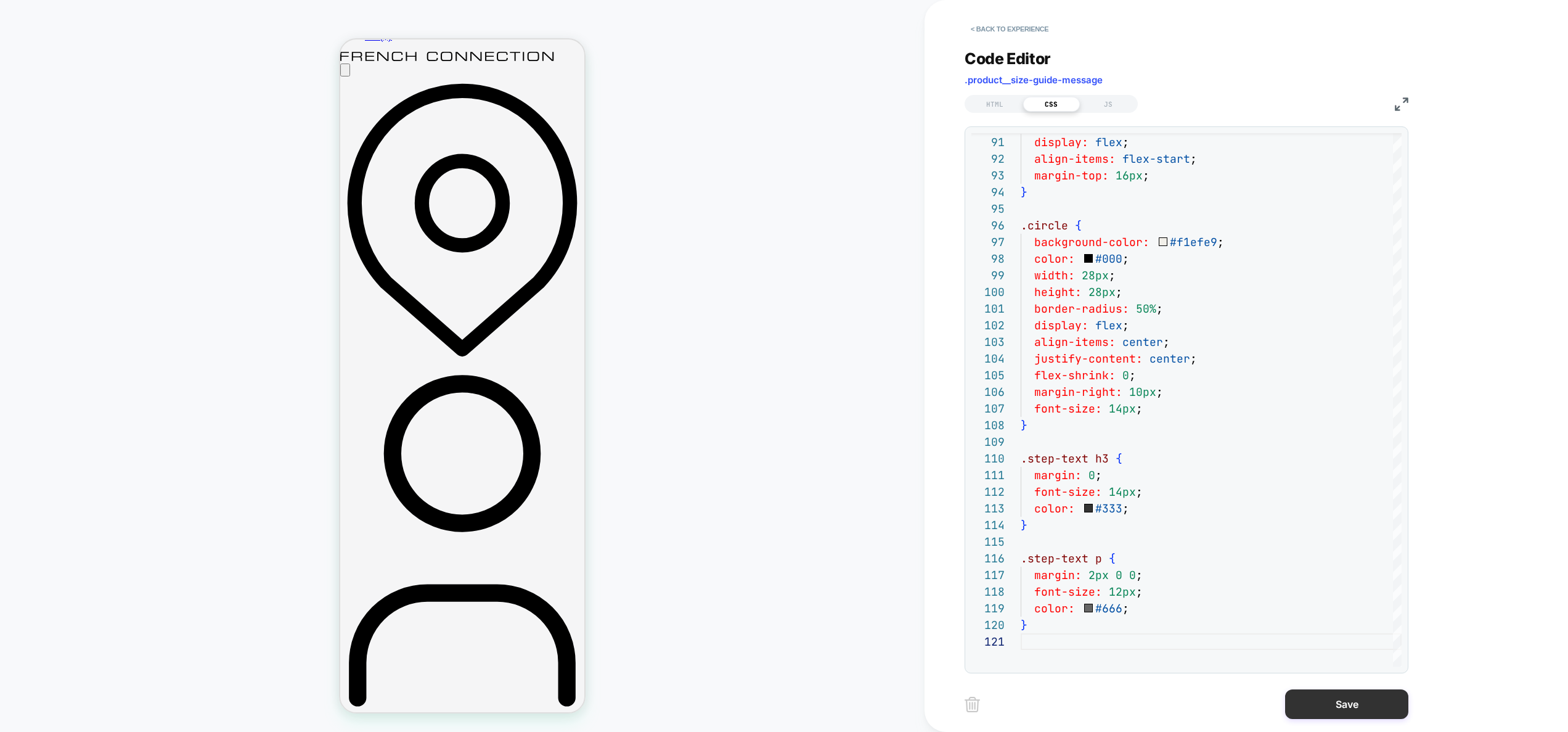
click at [1340, 713] on button "Save" at bounding box center [1347, 704] width 124 height 30
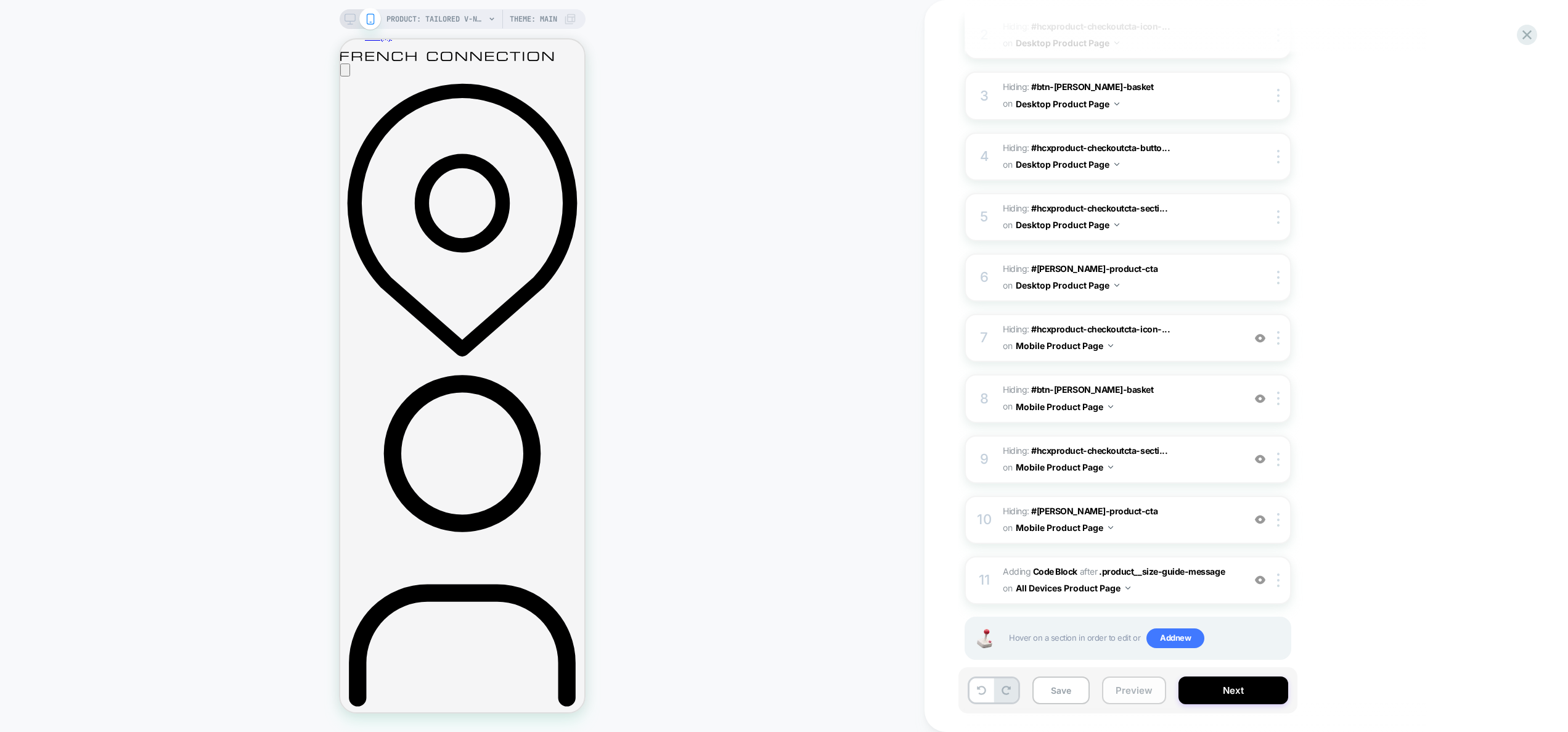
click at [1126, 699] on button "Preview" at bounding box center [1134, 691] width 64 height 28
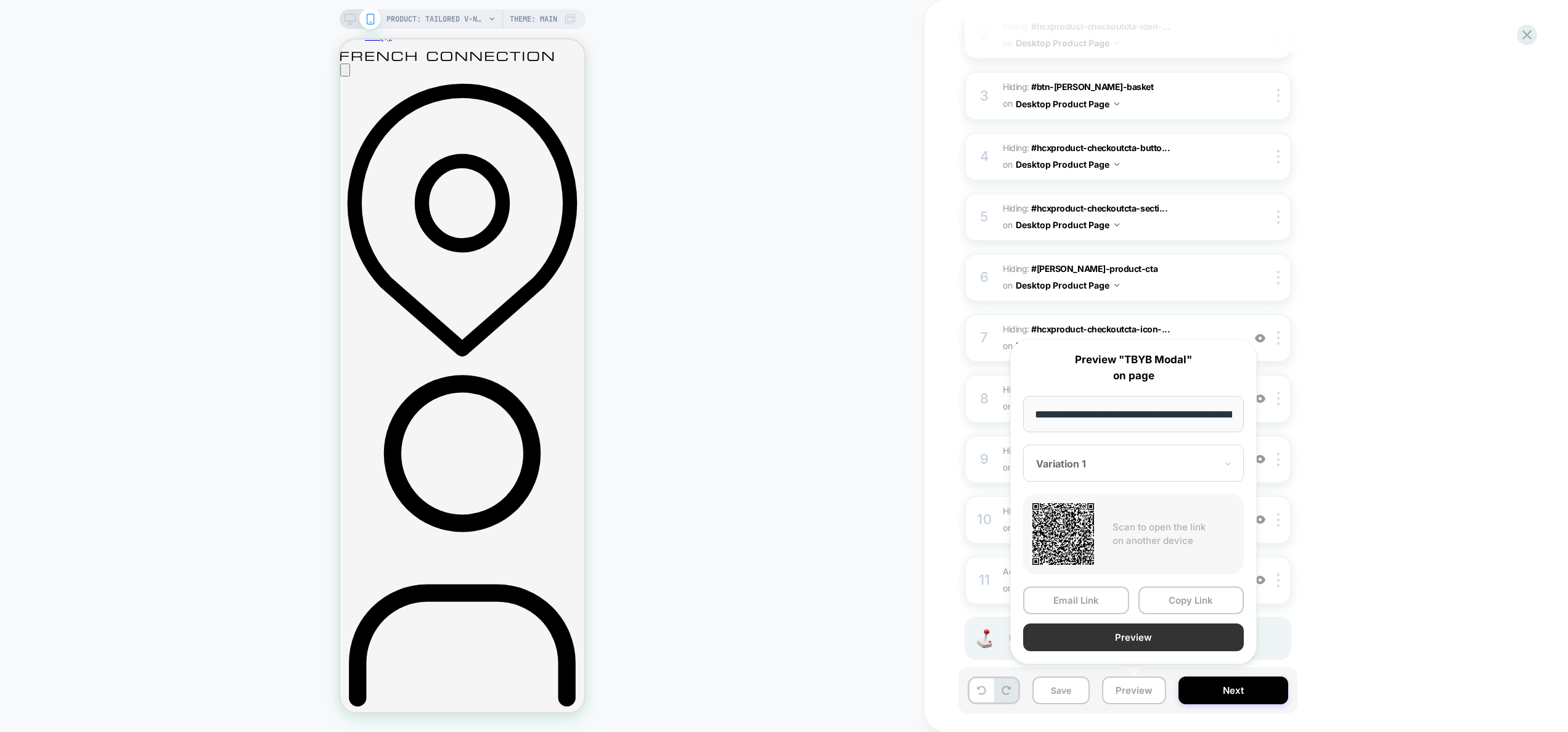
click at [1135, 638] on button "Preview" at bounding box center [1133, 638] width 221 height 28
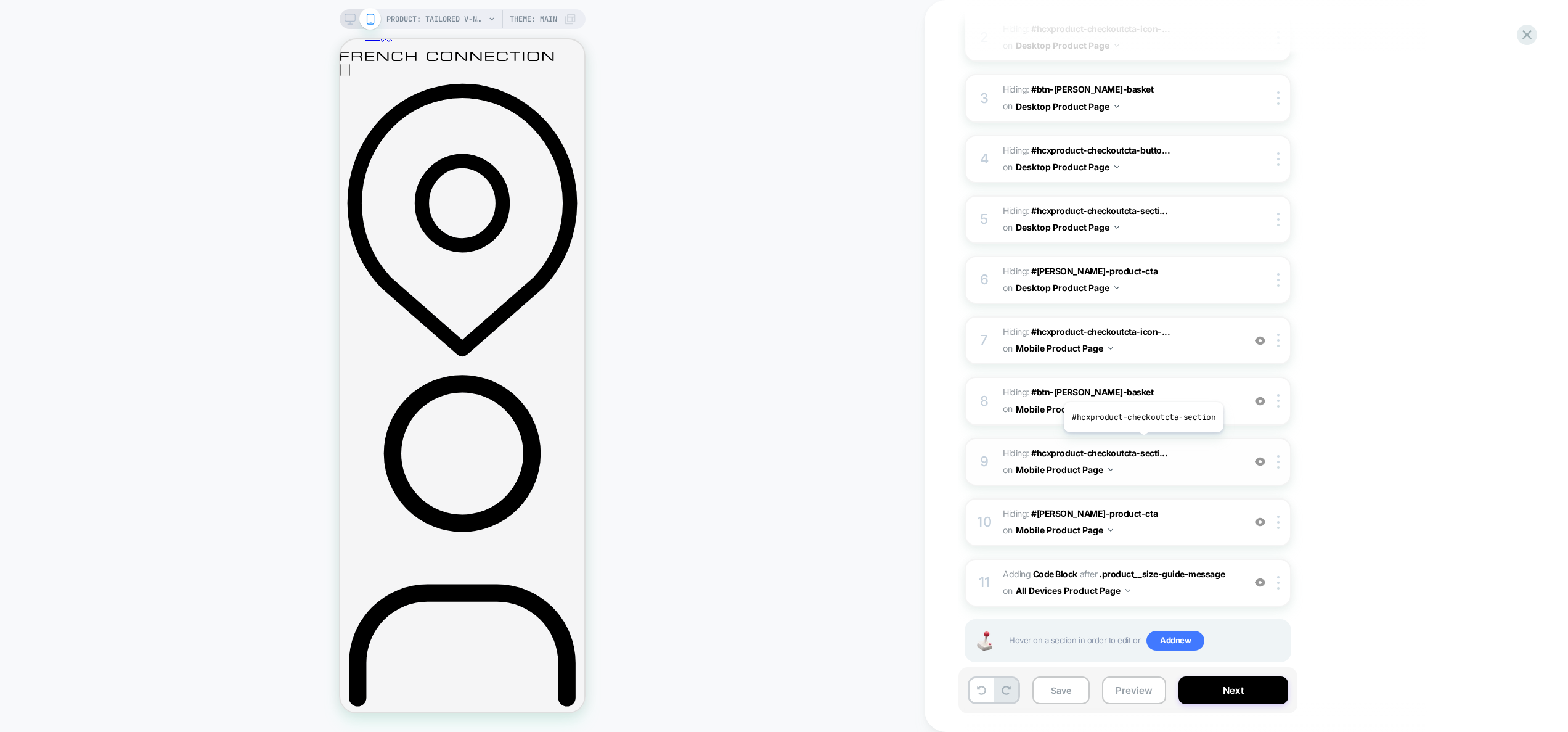
scroll to position [264, 0]
click at [1179, 571] on span "Adding Code Block AFTER .product__size-guide-message .product__size-guide-messa…" at bounding box center [1120, 580] width 235 height 33
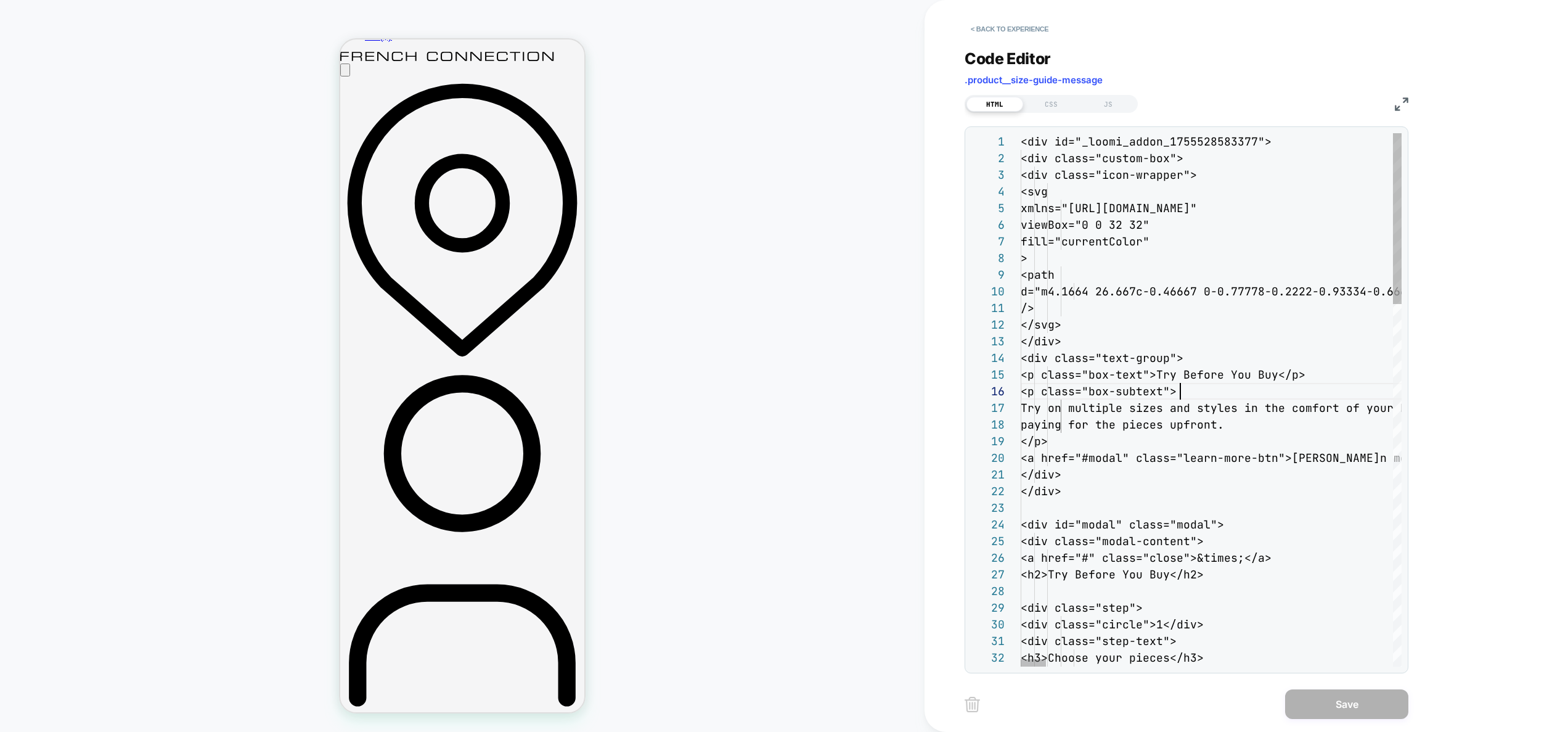
scroll to position [83, 159]
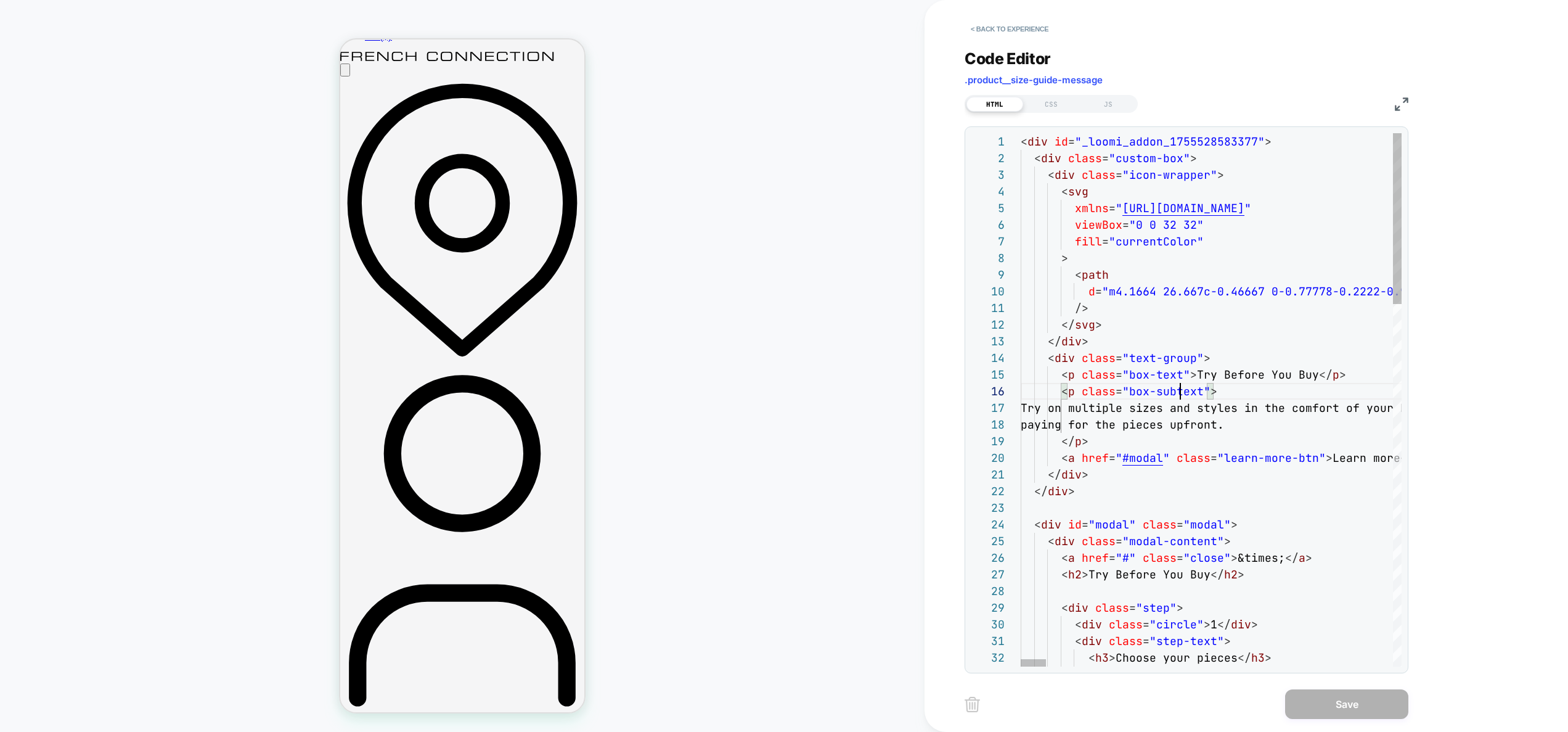
type textarea "**********"
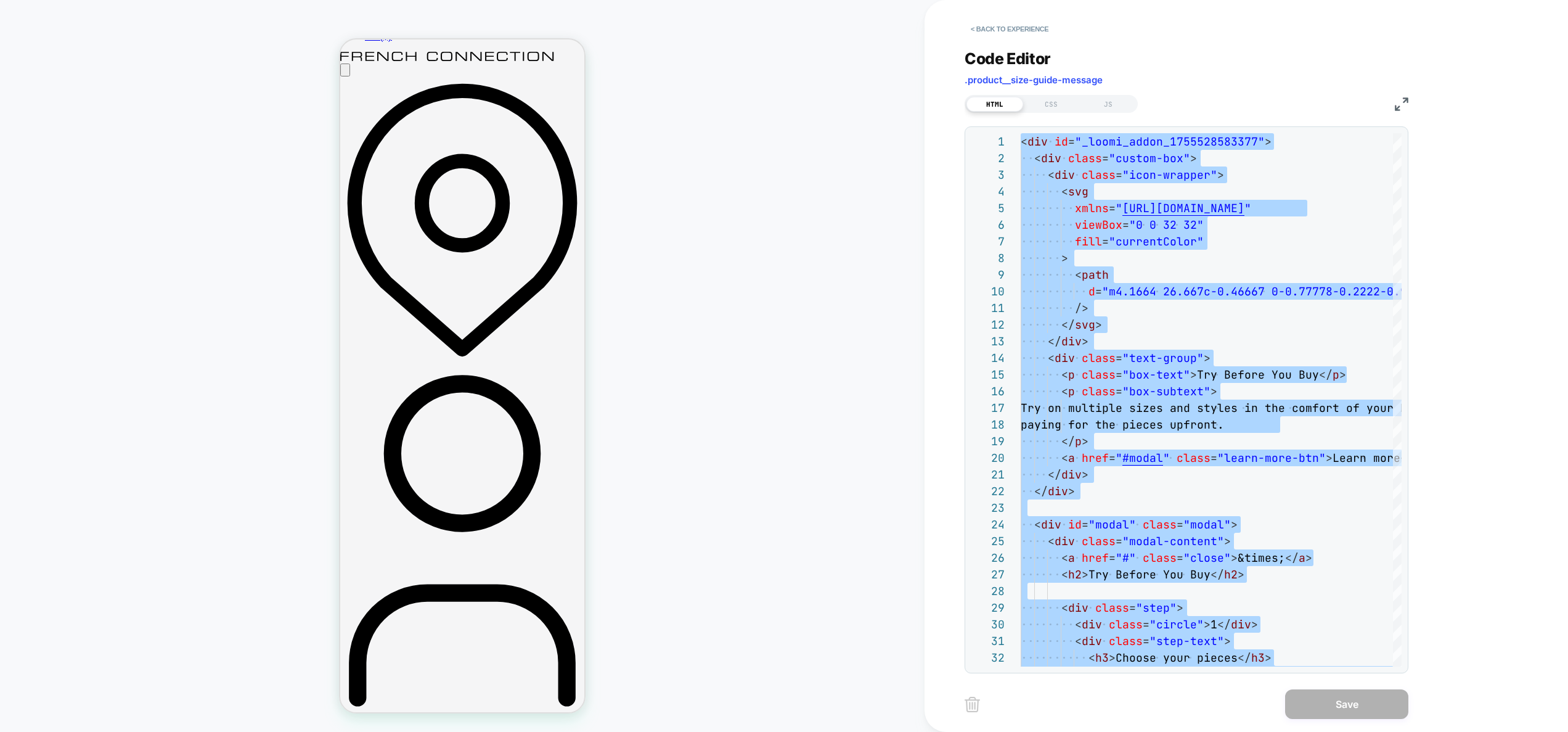
click at [1054, 96] on div "HTML CSS JS" at bounding box center [1051, 104] width 173 height 18
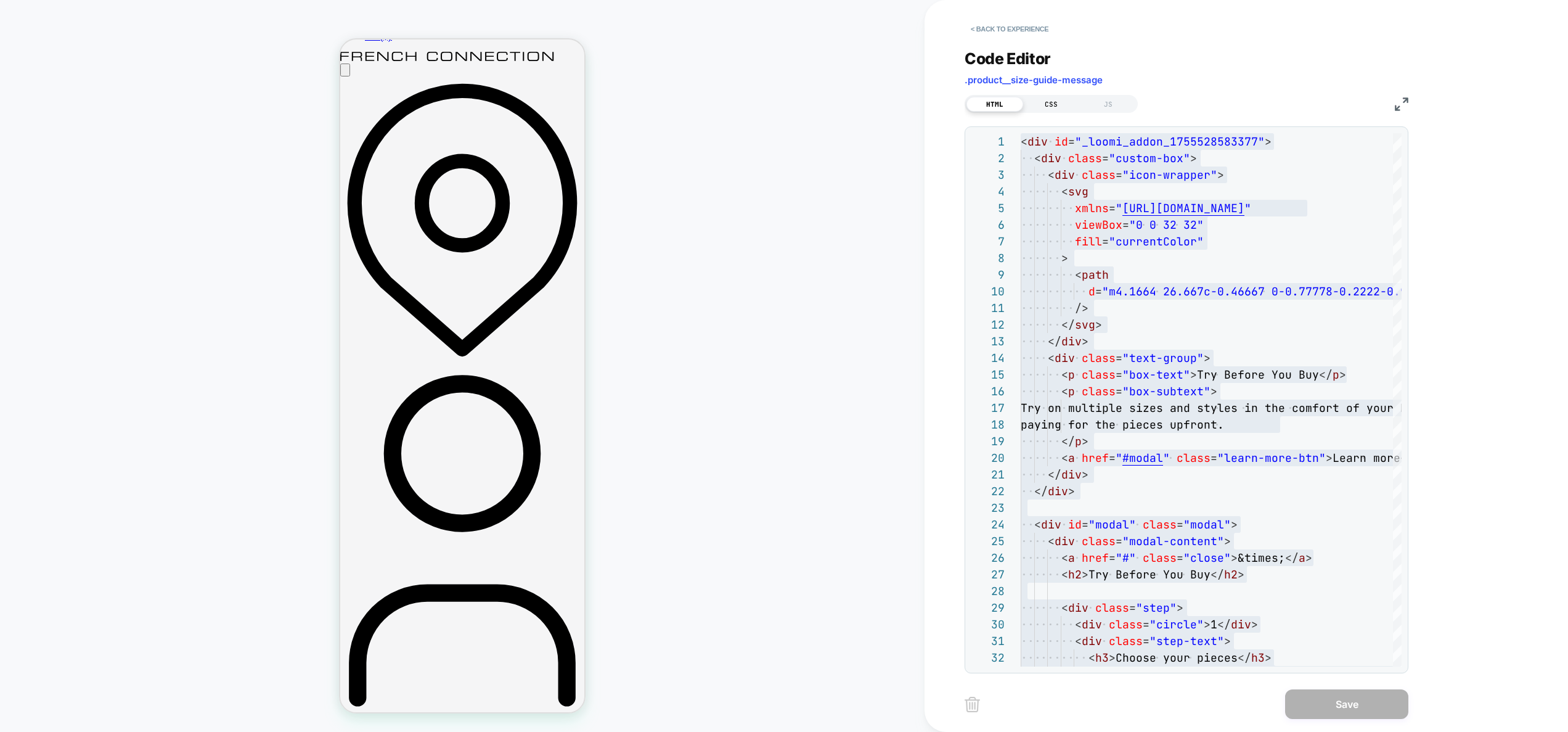
click at [1061, 109] on div "CSS" at bounding box center [1051, 104] width 56 height 15
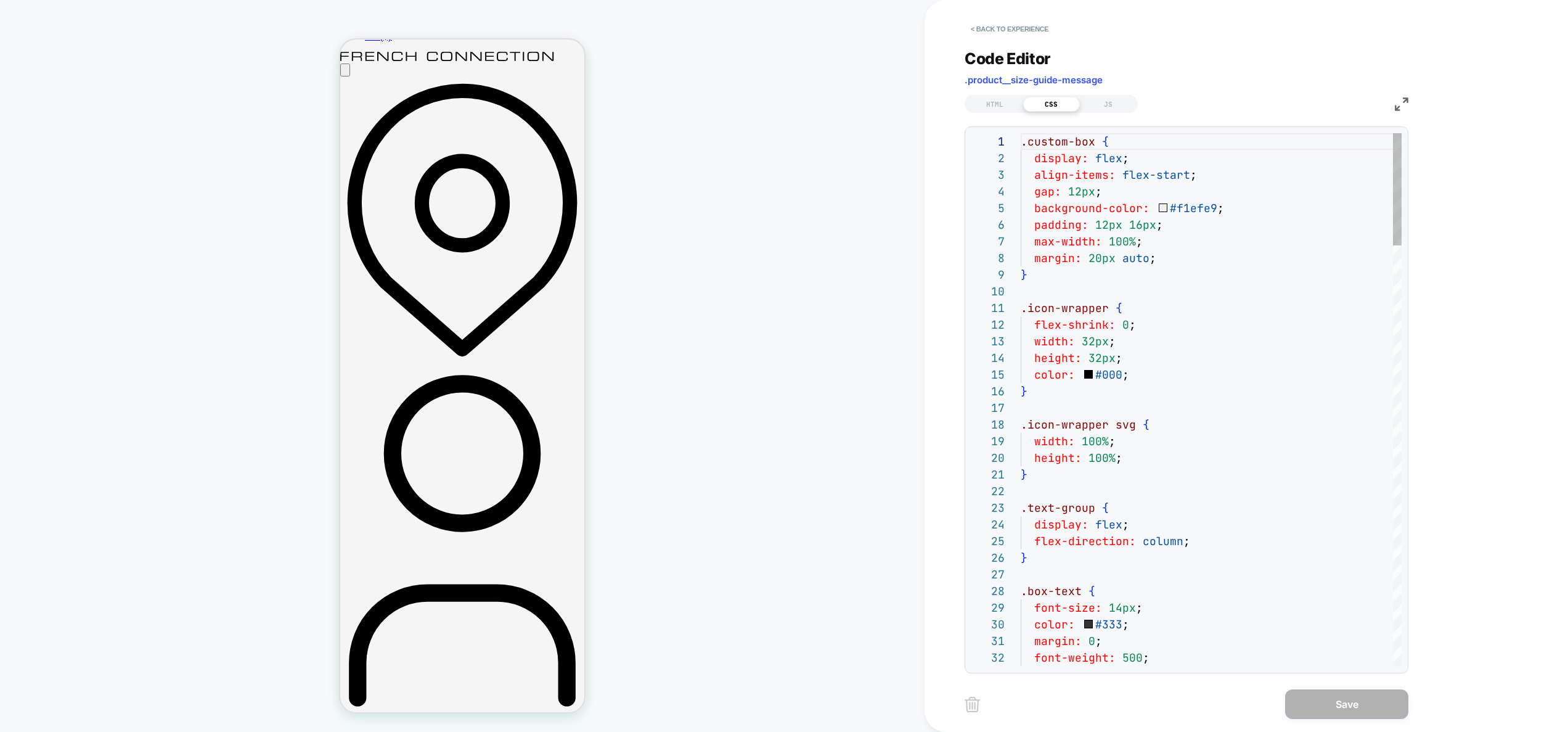
scroll to position [167, 0]
type textarea "**********"
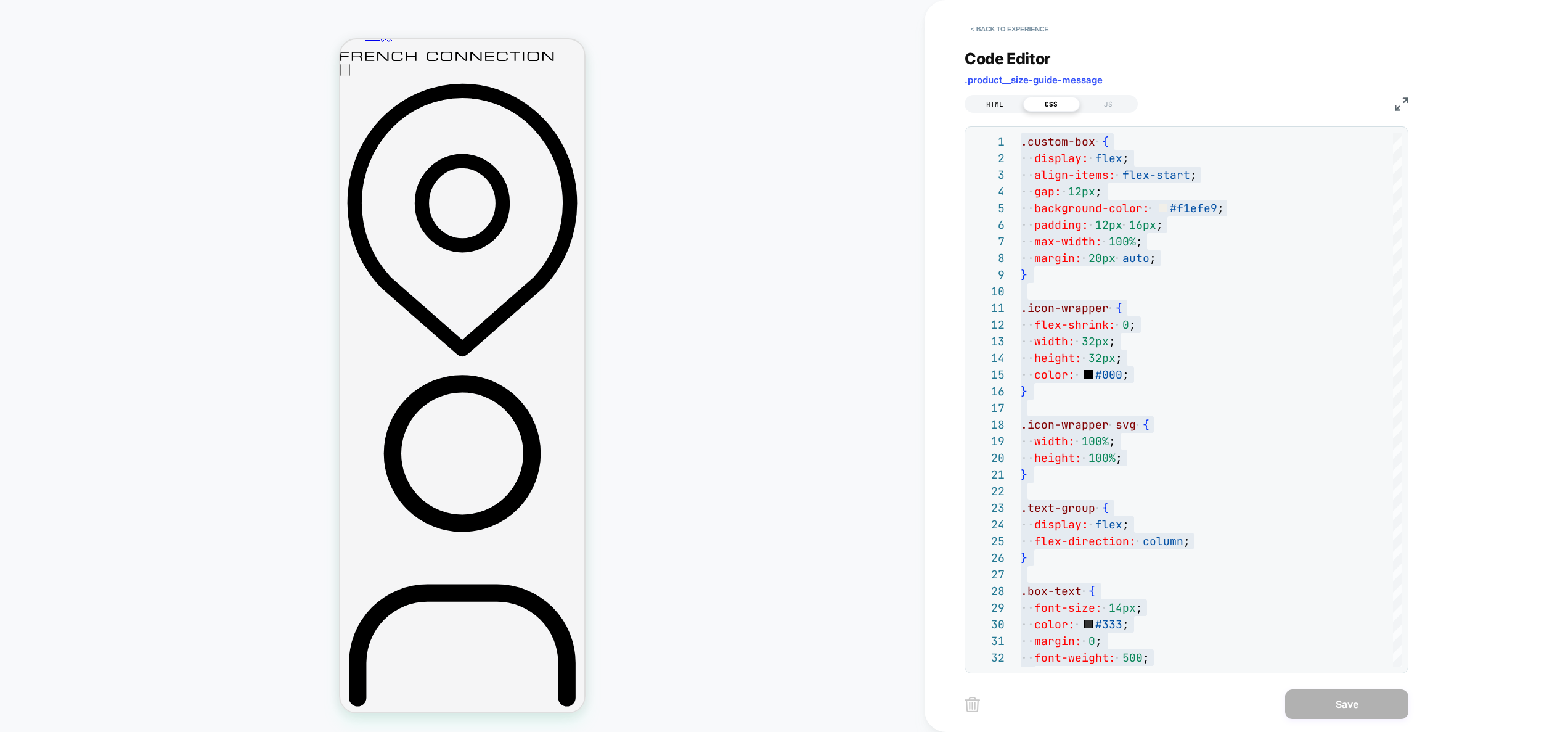
click at [989, 104] on div "HTML" at bounding box center [995, 104] width 56 height 15
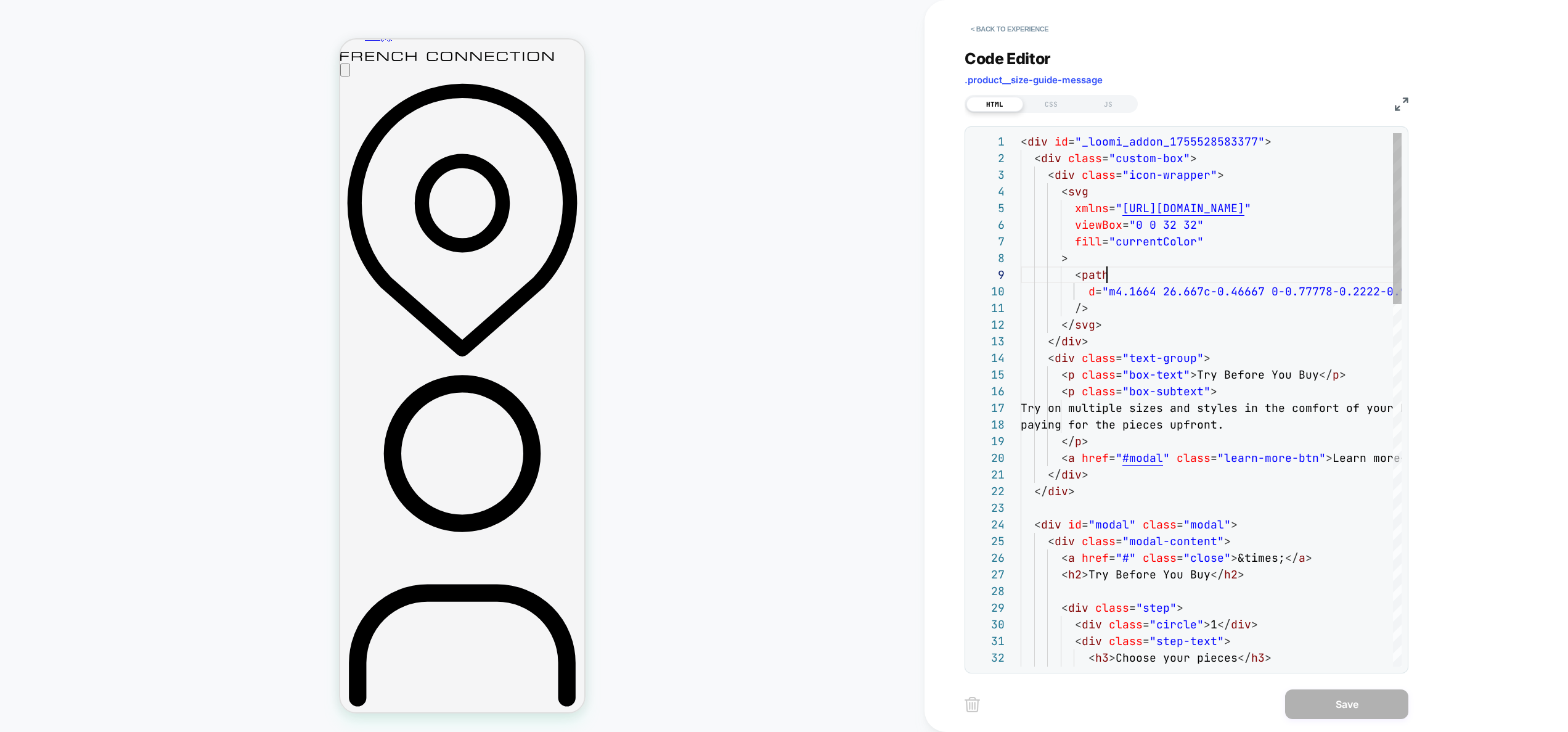
type textarea "**********"
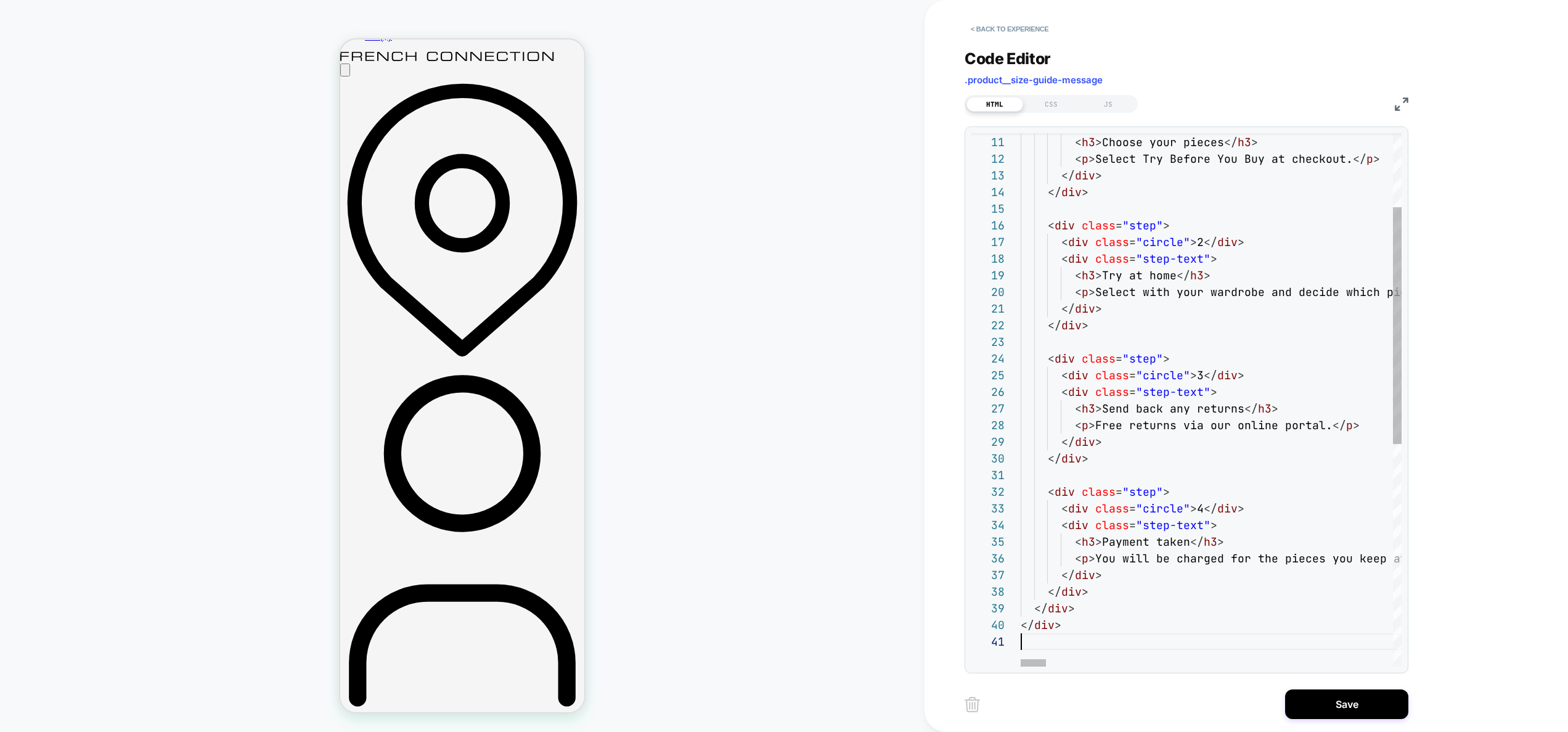
scroll to position [0, 0]
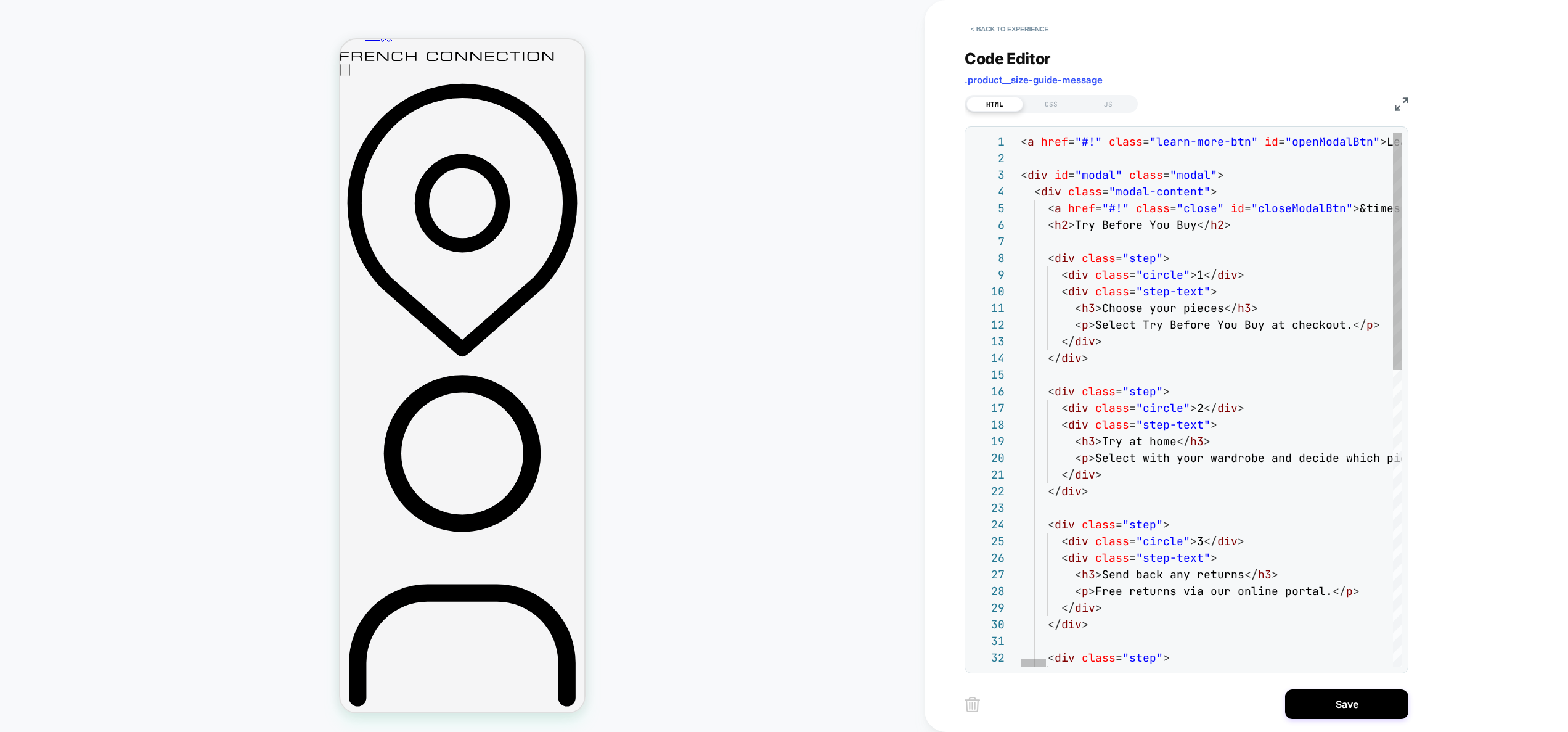
type textarea "**********"
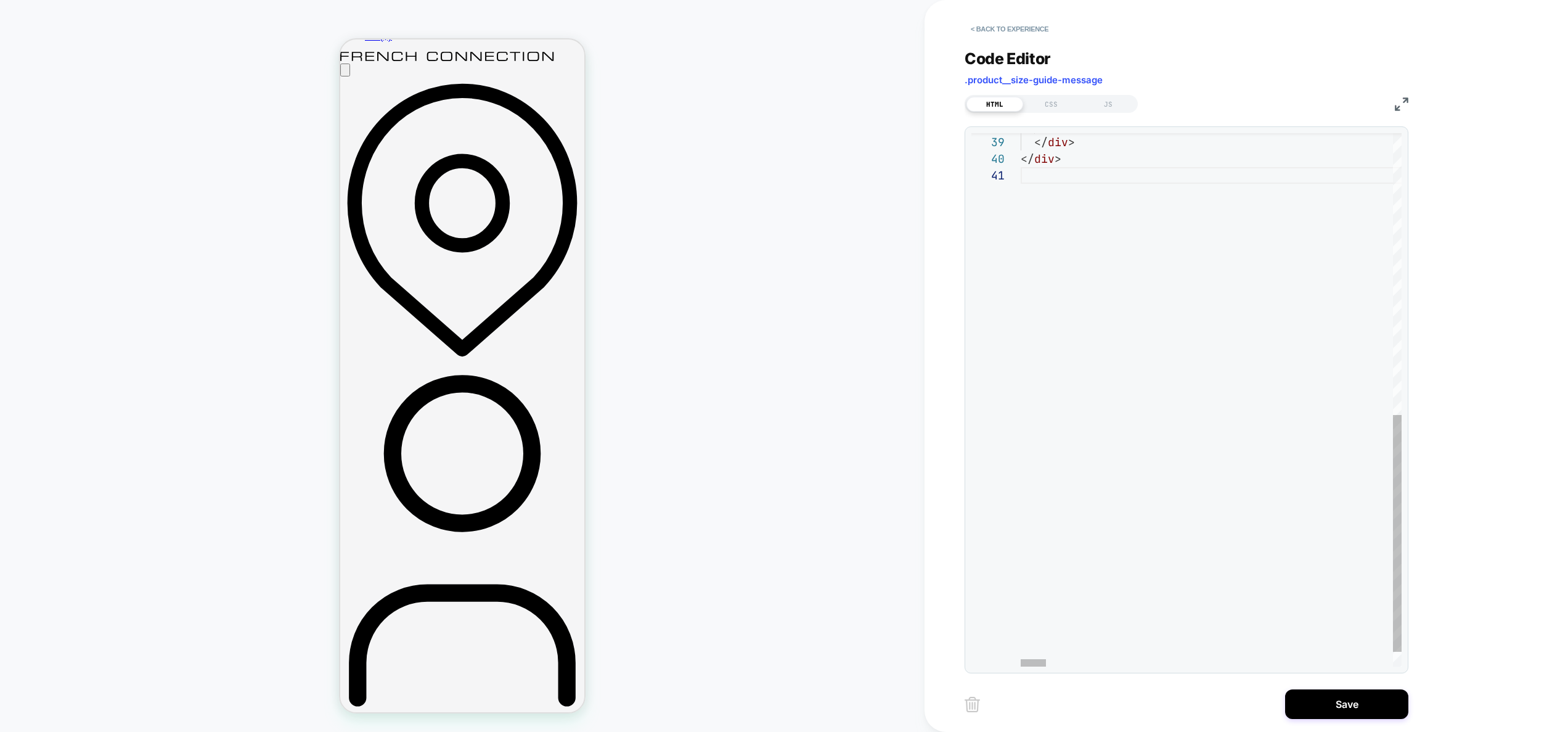
type textarea "**********"
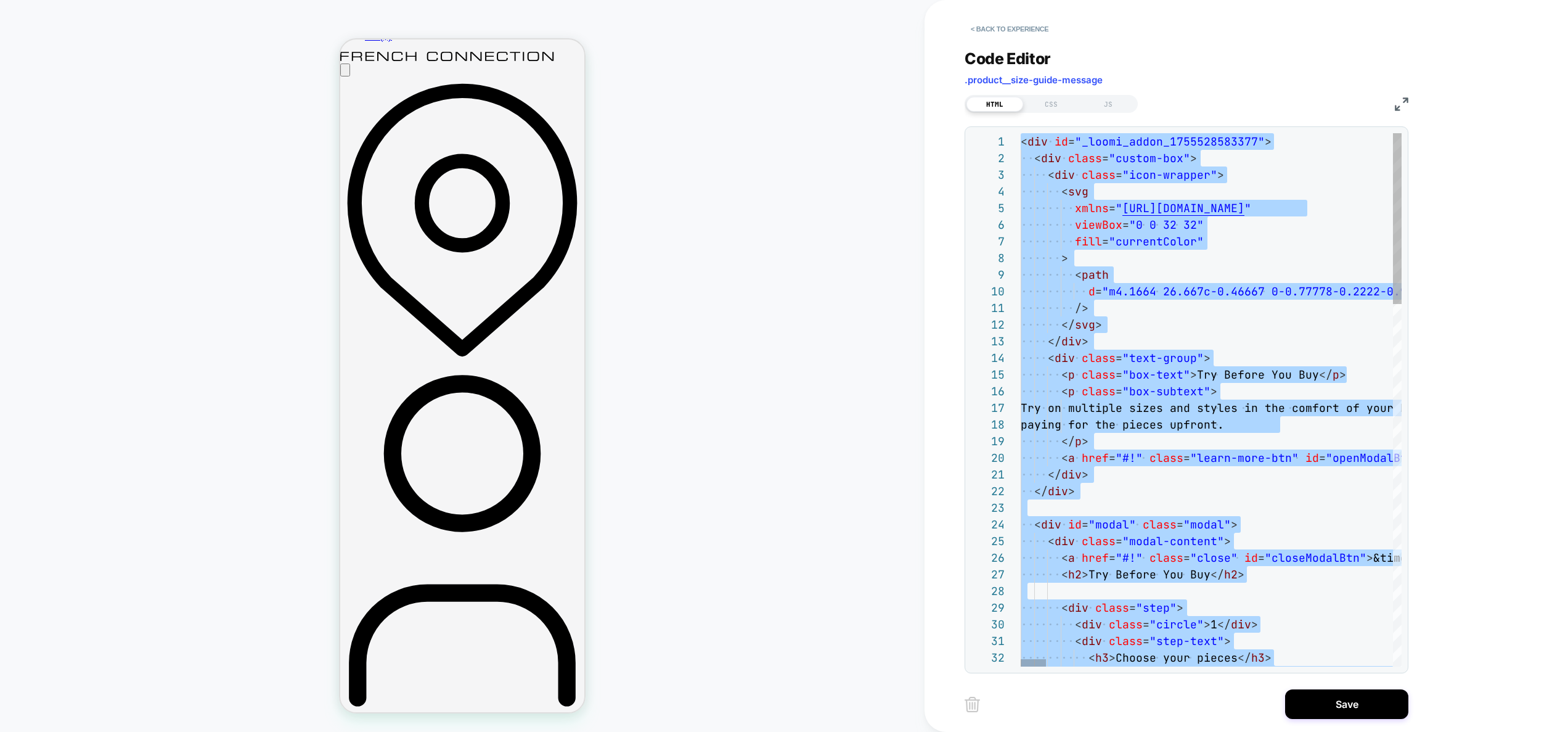
type textarea "**********"
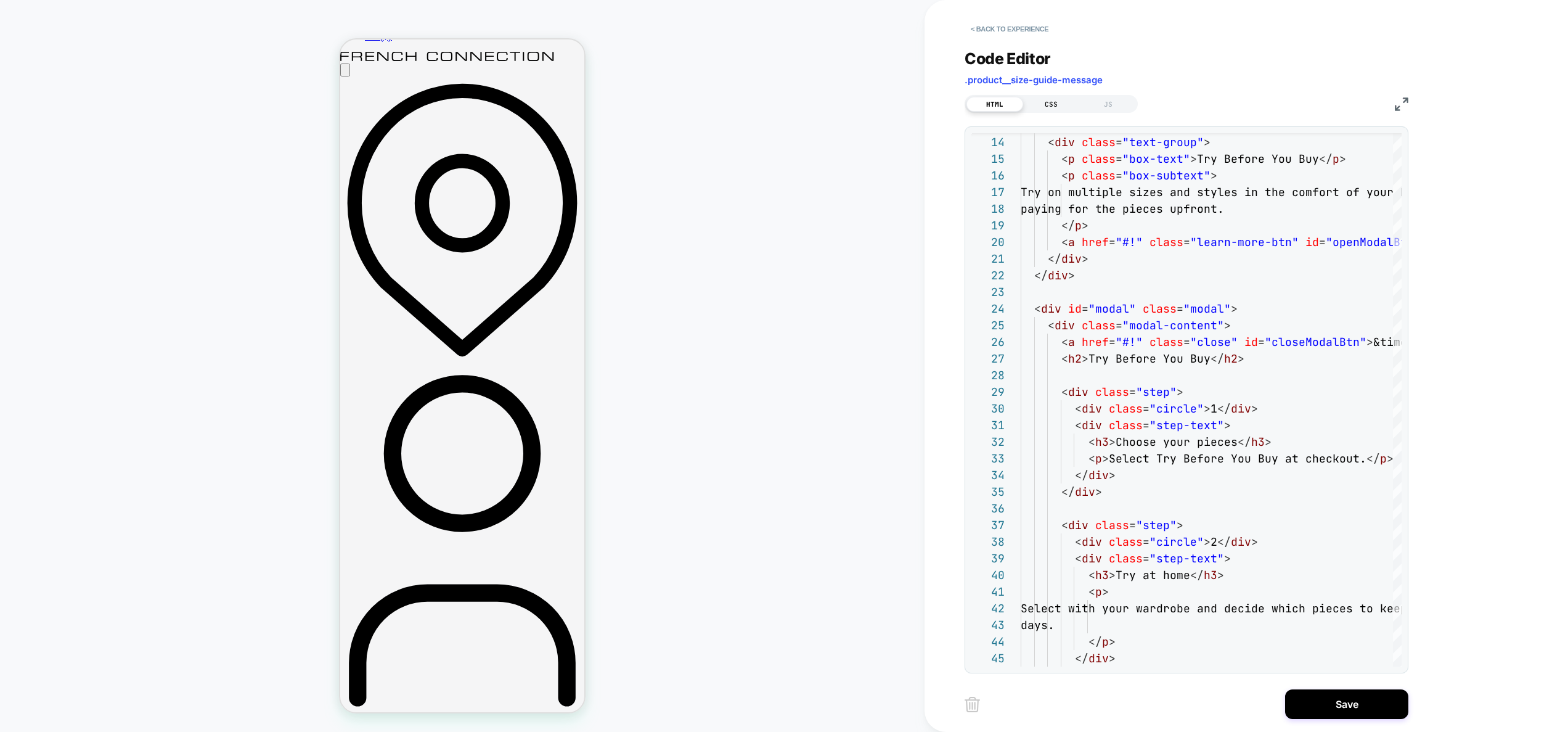
click at [1062, 102] on div "CSS" at bounding box center [1051, 104] width 56 height 15
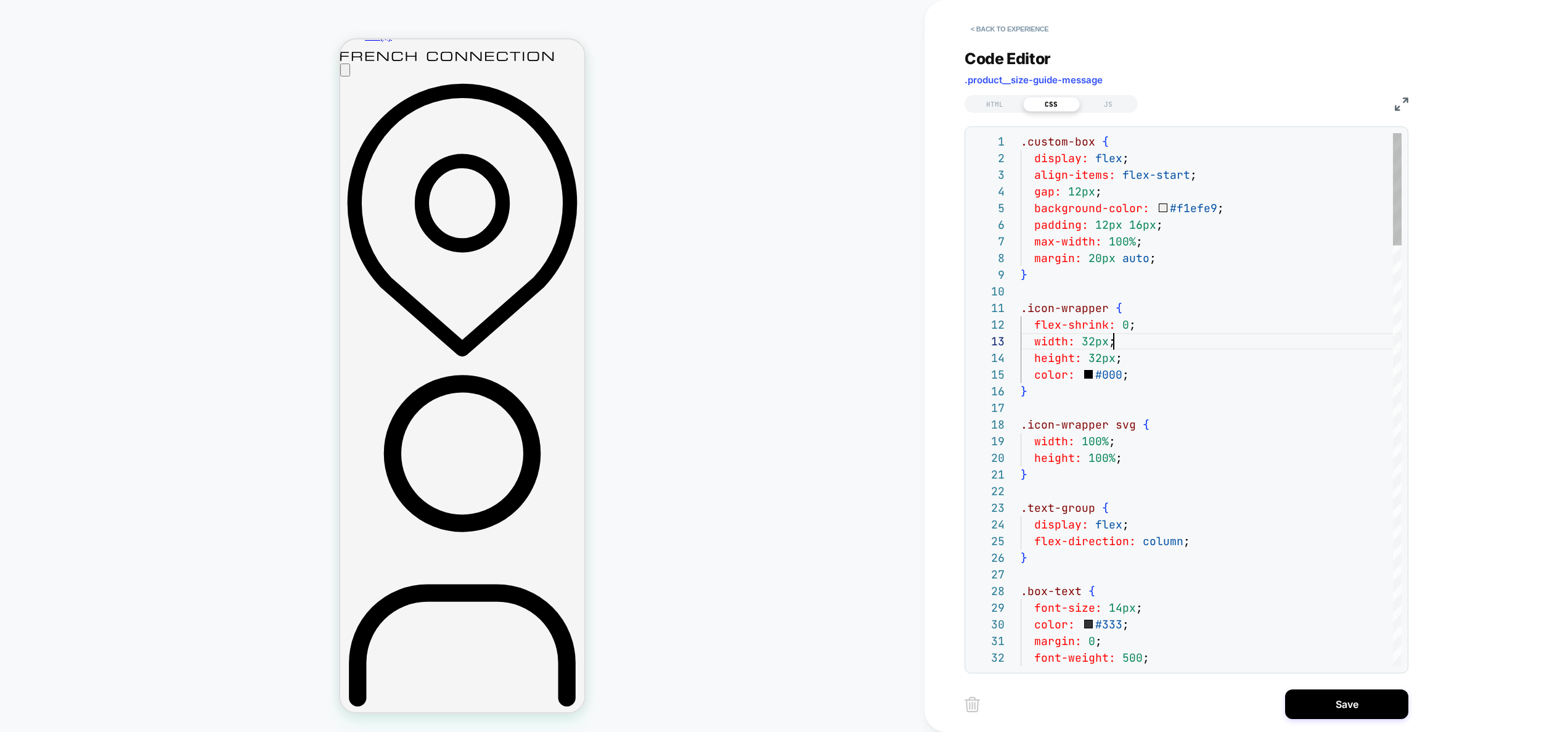
scroll to position [33, 93]
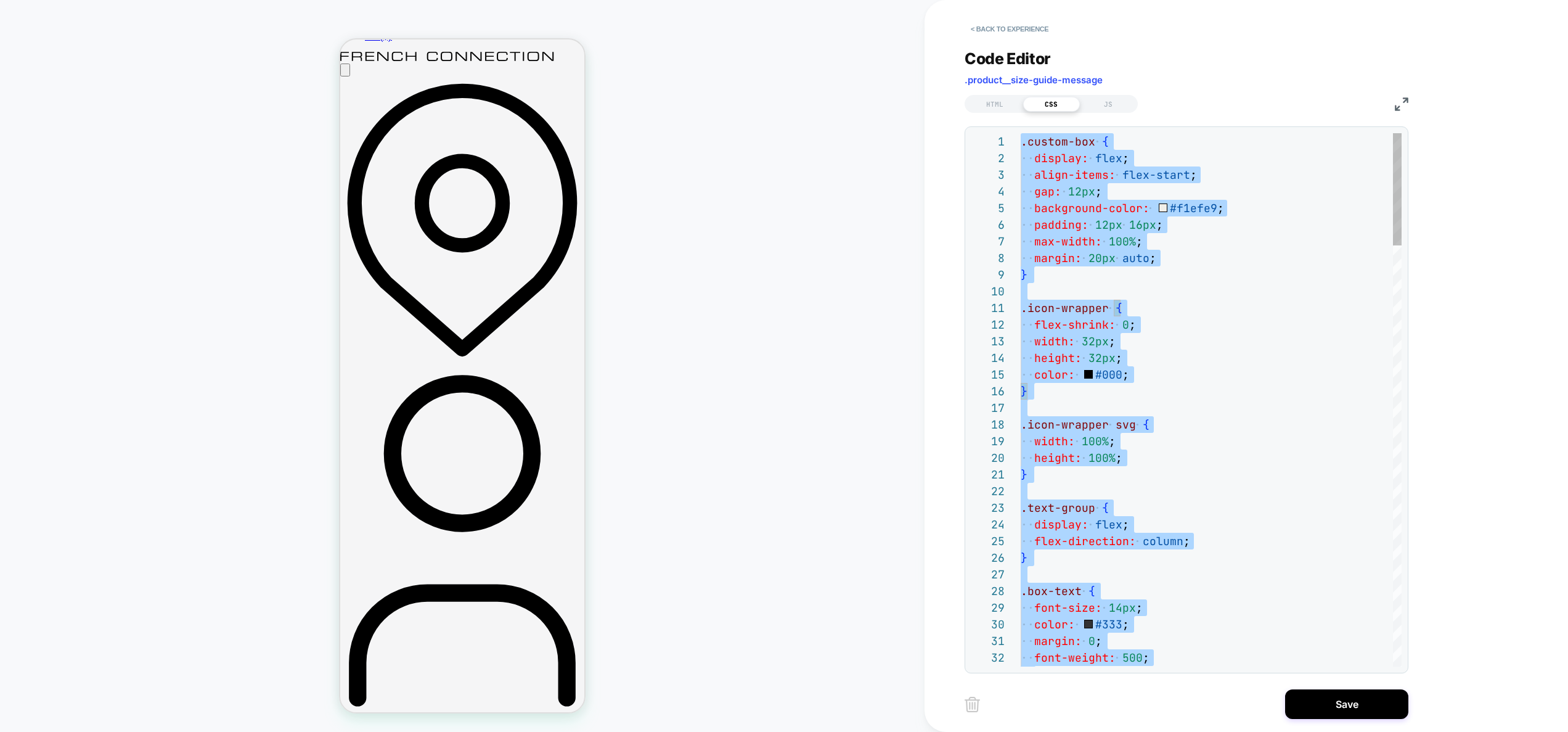
type textarea "**********"
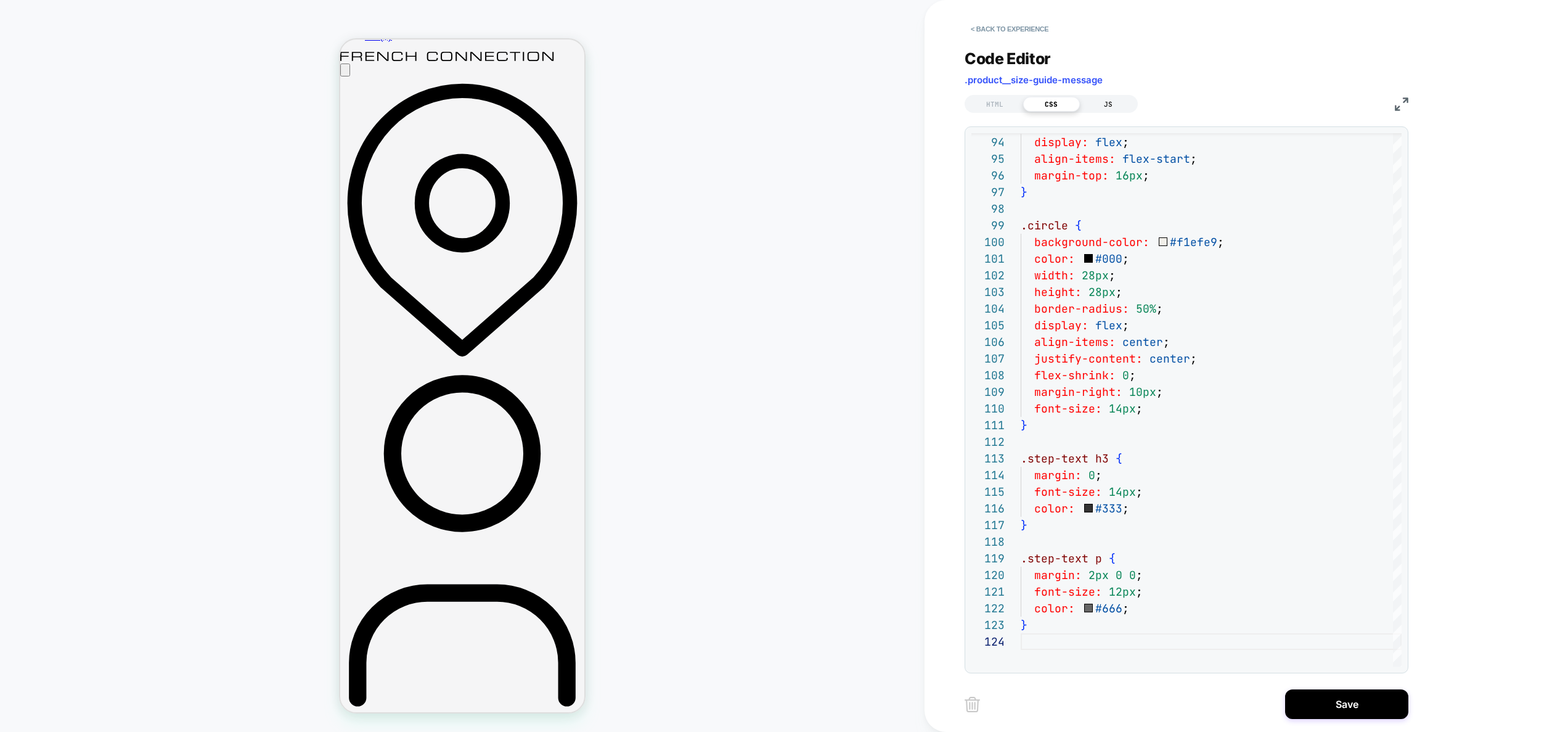
click at [1116, 102] on div "JS" at bounding box center [1108, 104] width 56 height 15
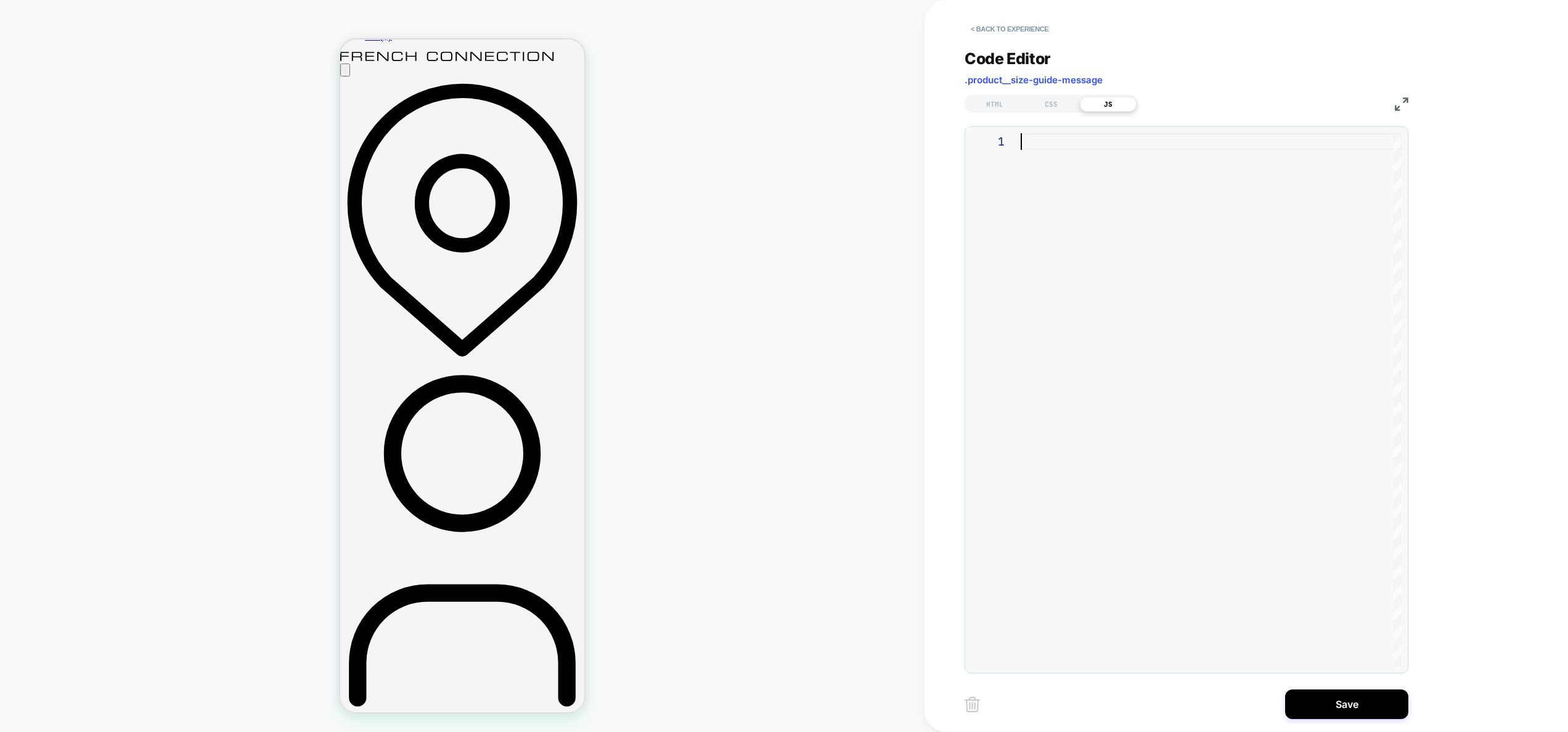
click at [1179, 287] on div at bounding box center [1211, 400] width 381 height 534
type textarea "***"
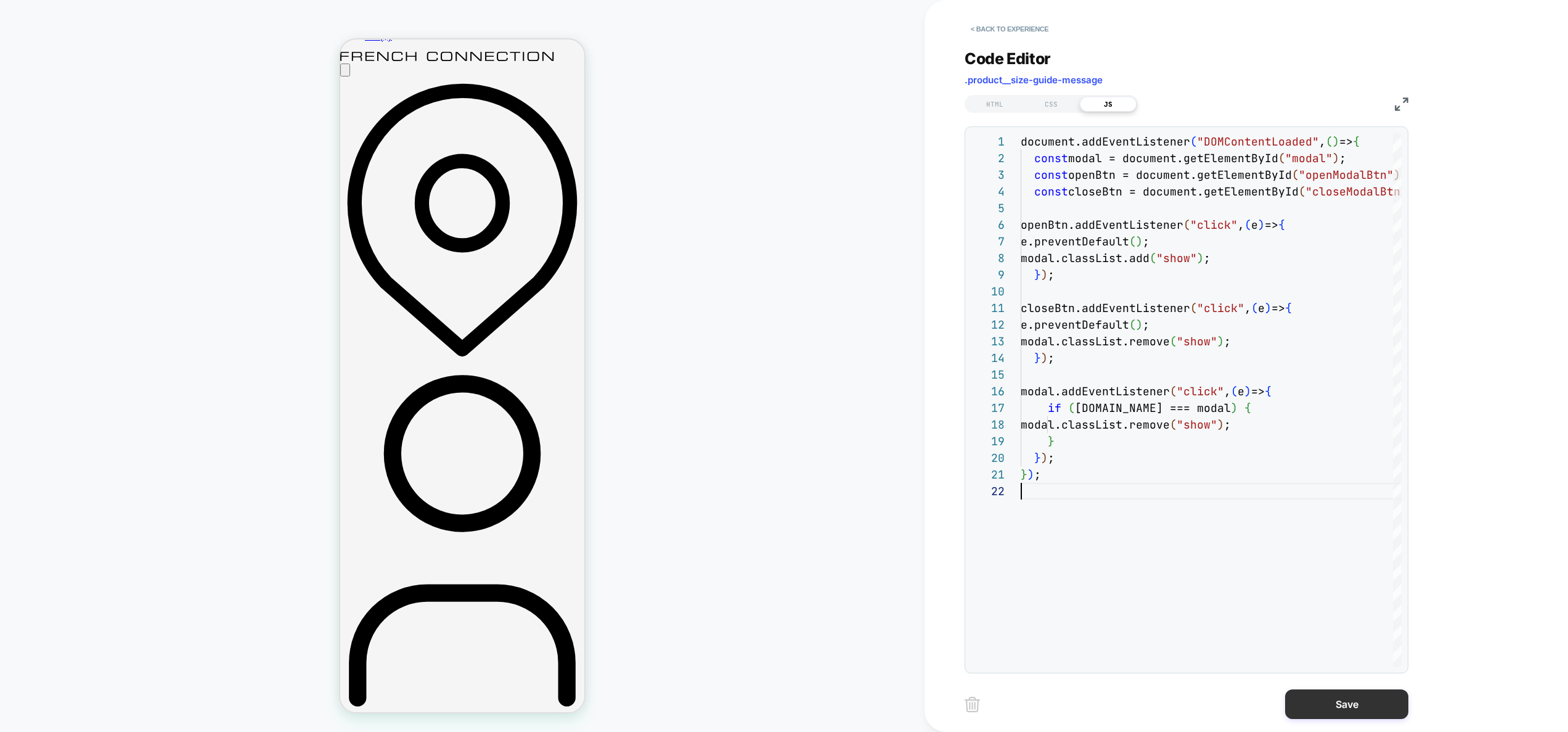
click at [1327, 705] on button "Save" at bounding box center [1347, 704] width 124 height 30
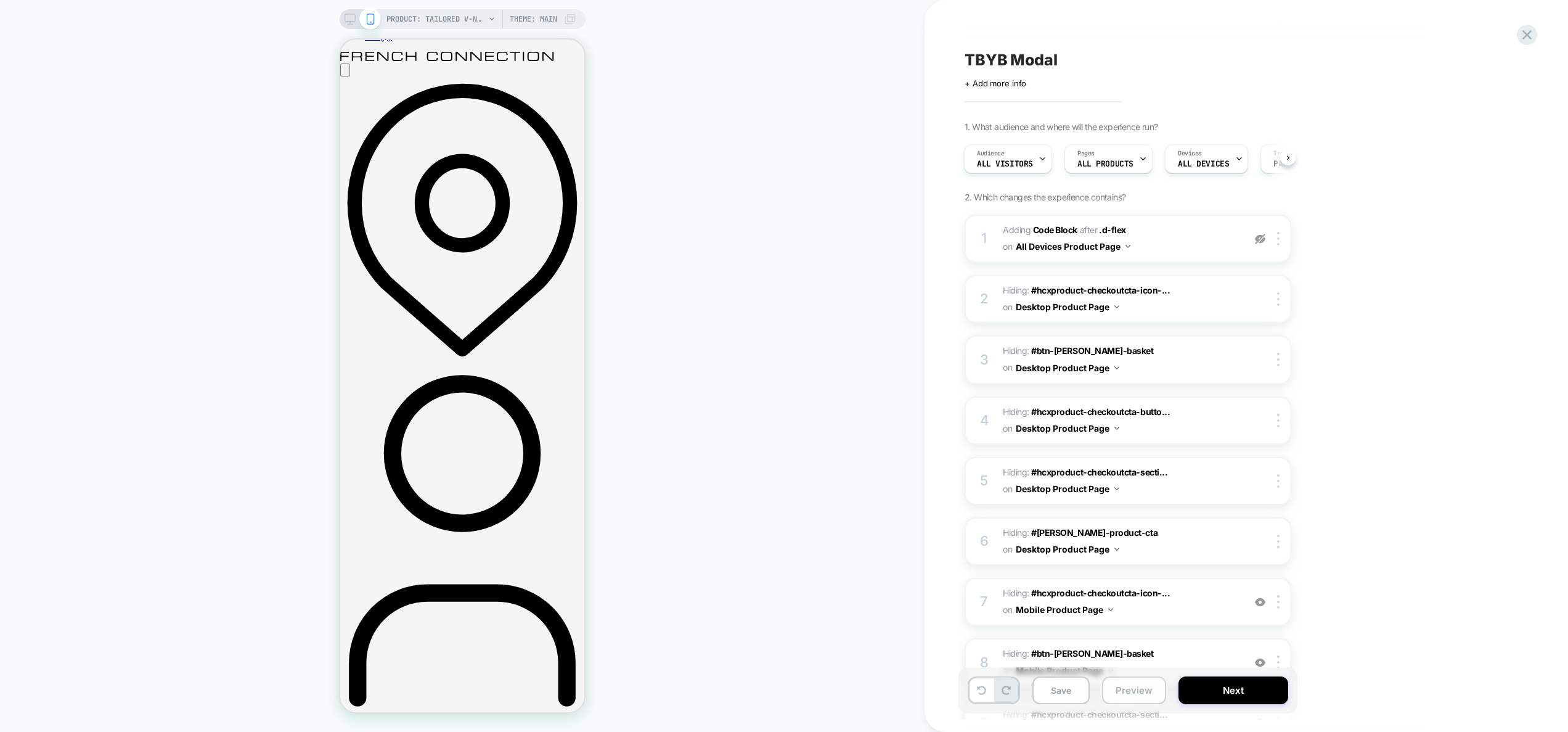
scroll to position [264, 0]
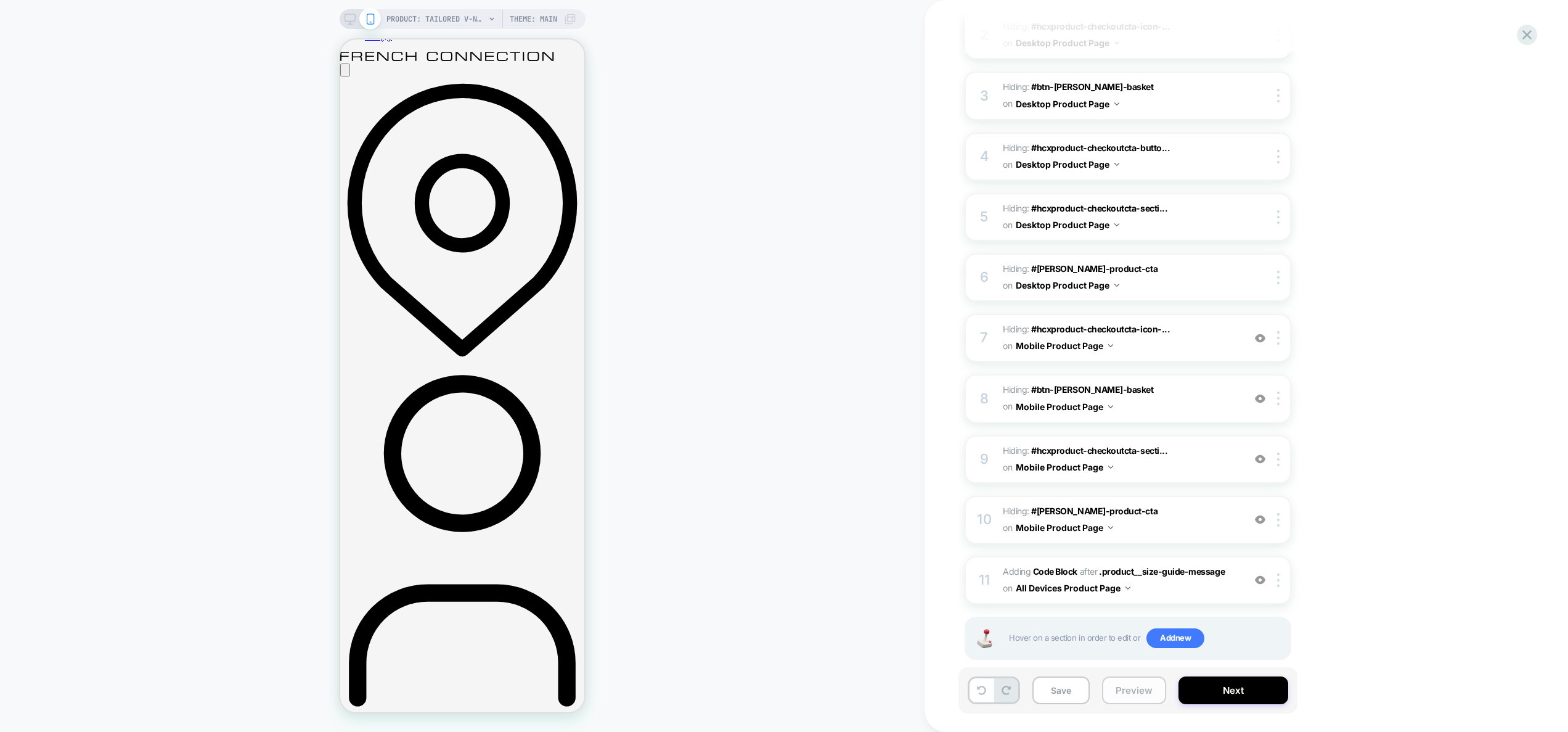
click at [1125, 696] on button "Preview" at bounding box center [1134, 691] width 64 height 28
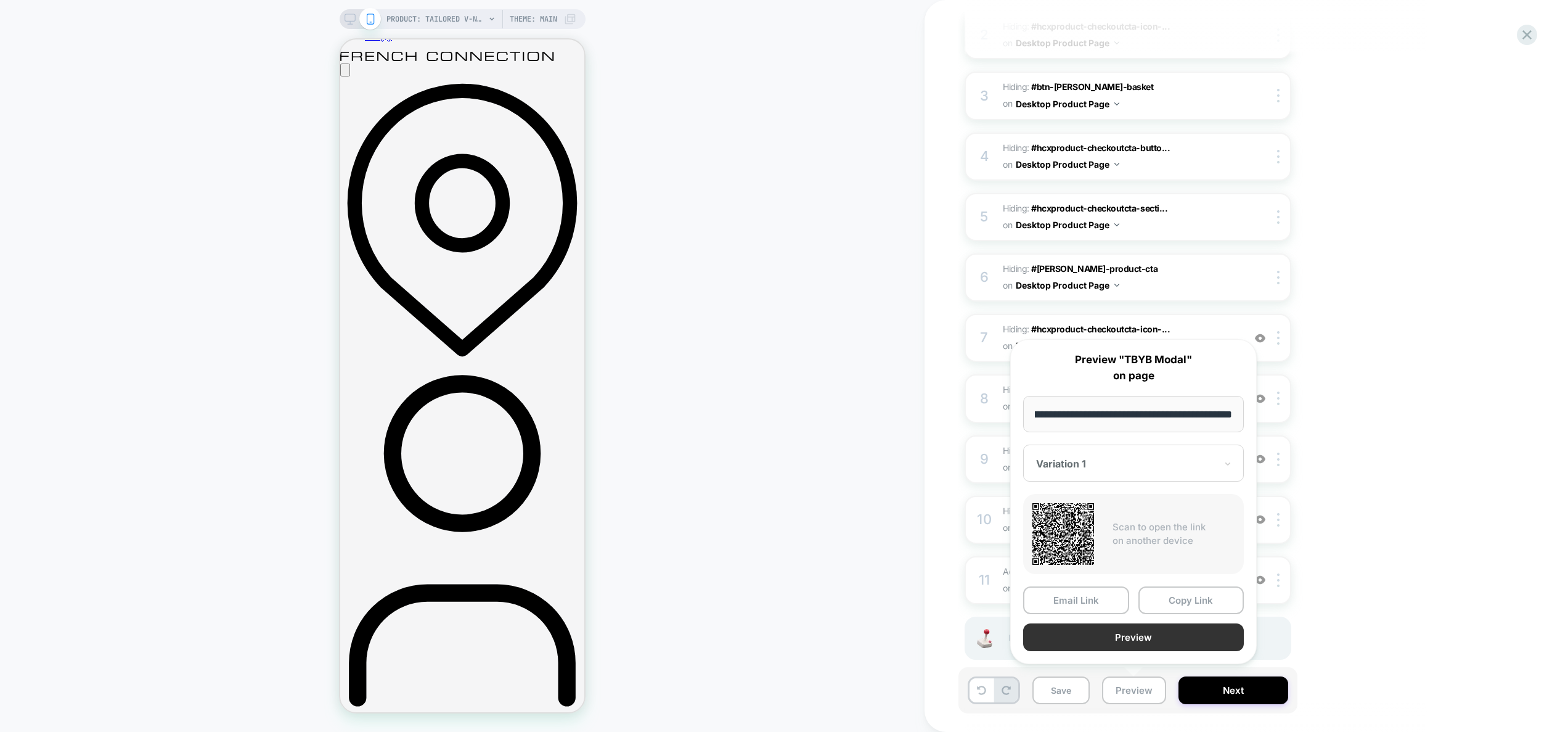
scroll to position [0, 0]
click at [1126, 638] on button "Preview" at bounding box center [1133, 638] width 221 height 28
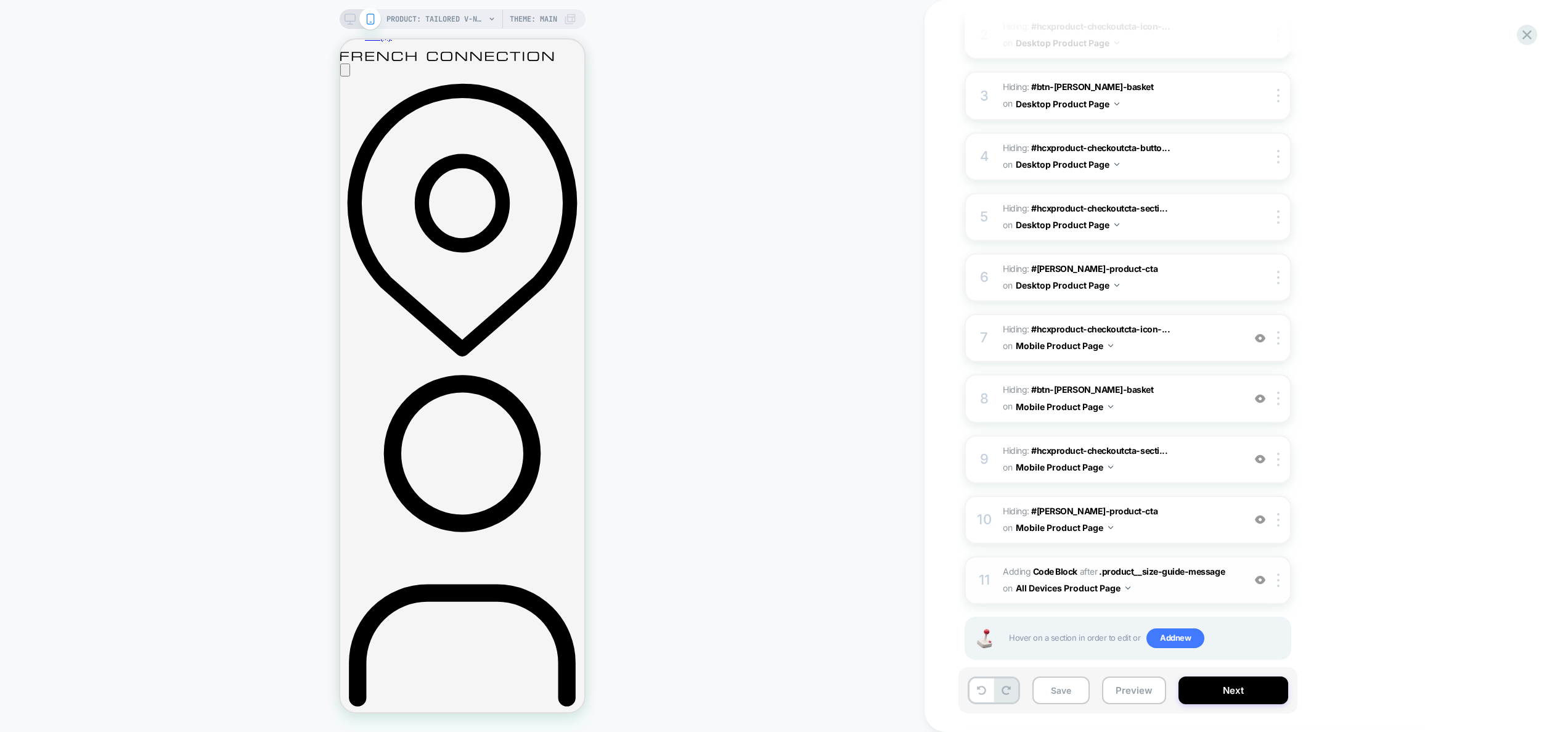
click at [1172, 568] on span "Adding Code Block AFTER .product__size-guide-message .product__size-guide-messa…" at bounding box center [1120, 580] width 235 height 33
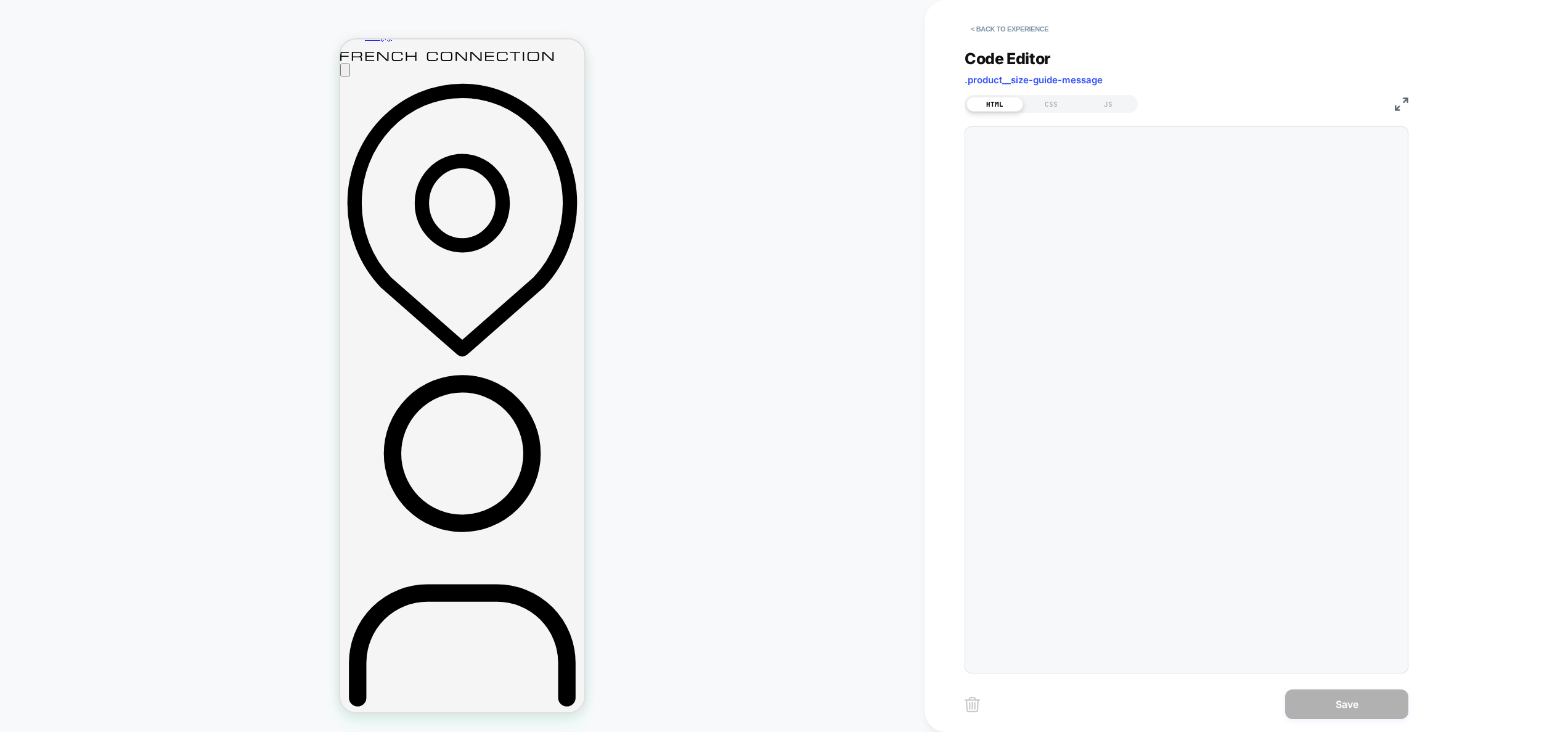
scroll to position [150, 0]
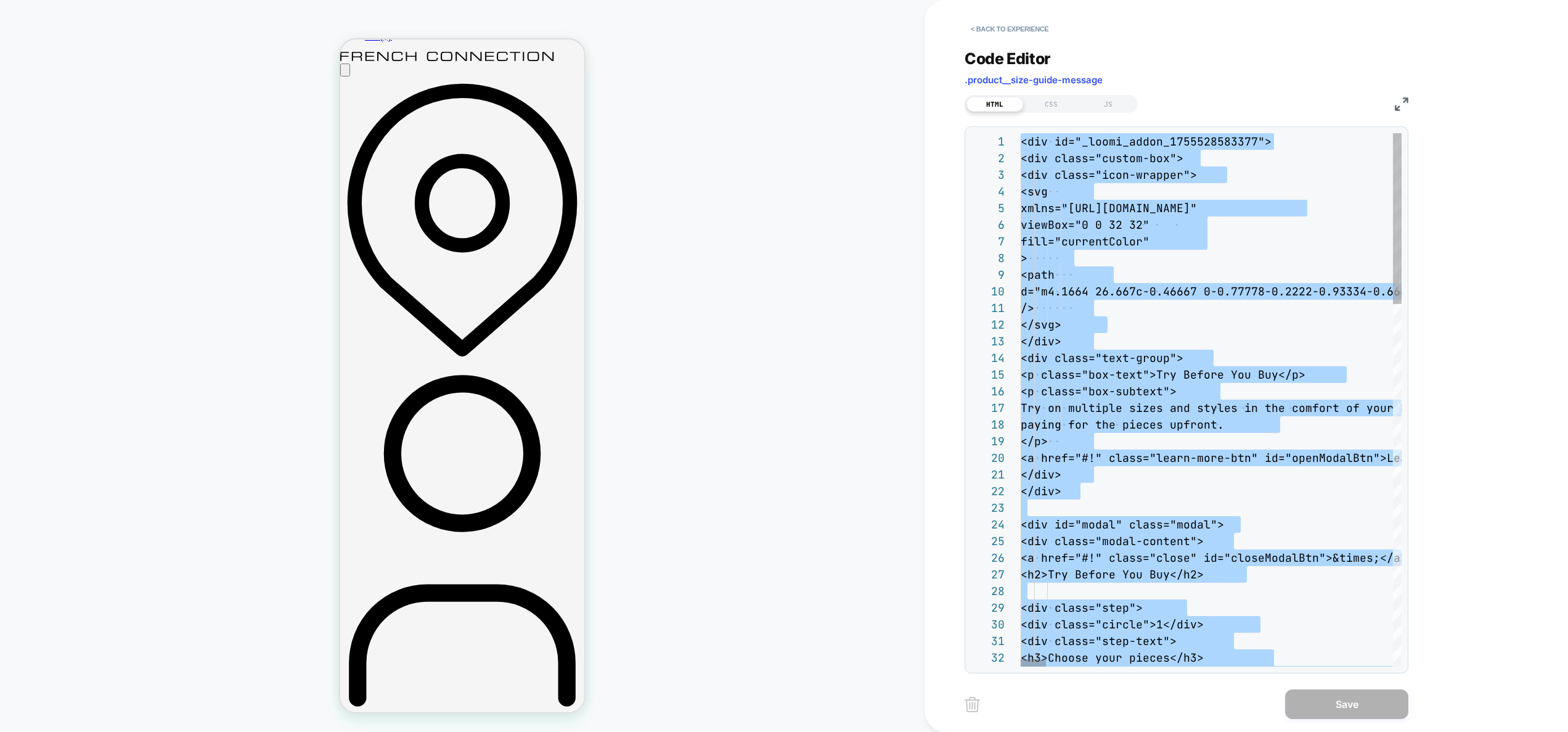
type textarea "****** ******"
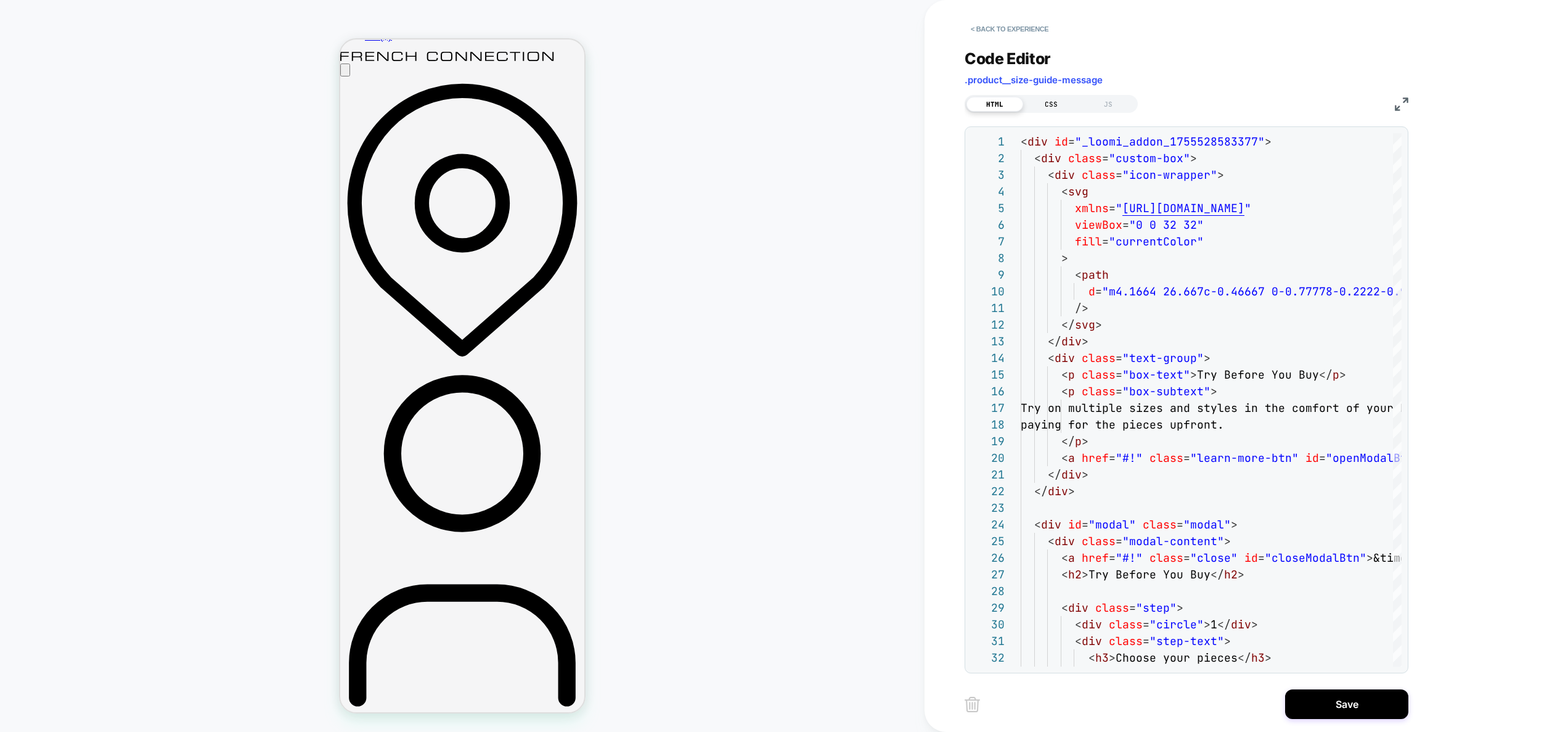
click at [1050, 106] on div "CSS" at bounding box center [1051, 104] width 56 height 15
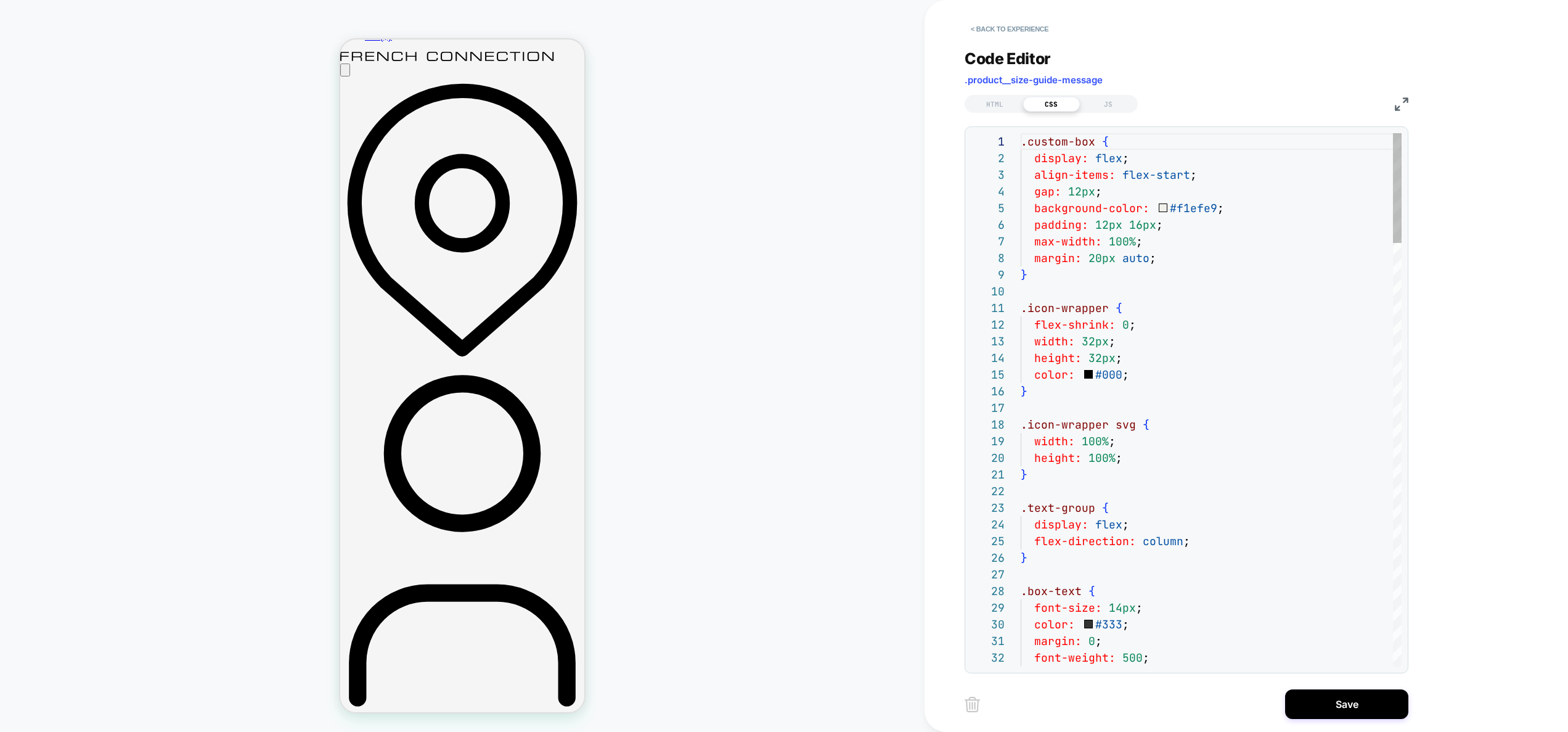
type textarea "**********"
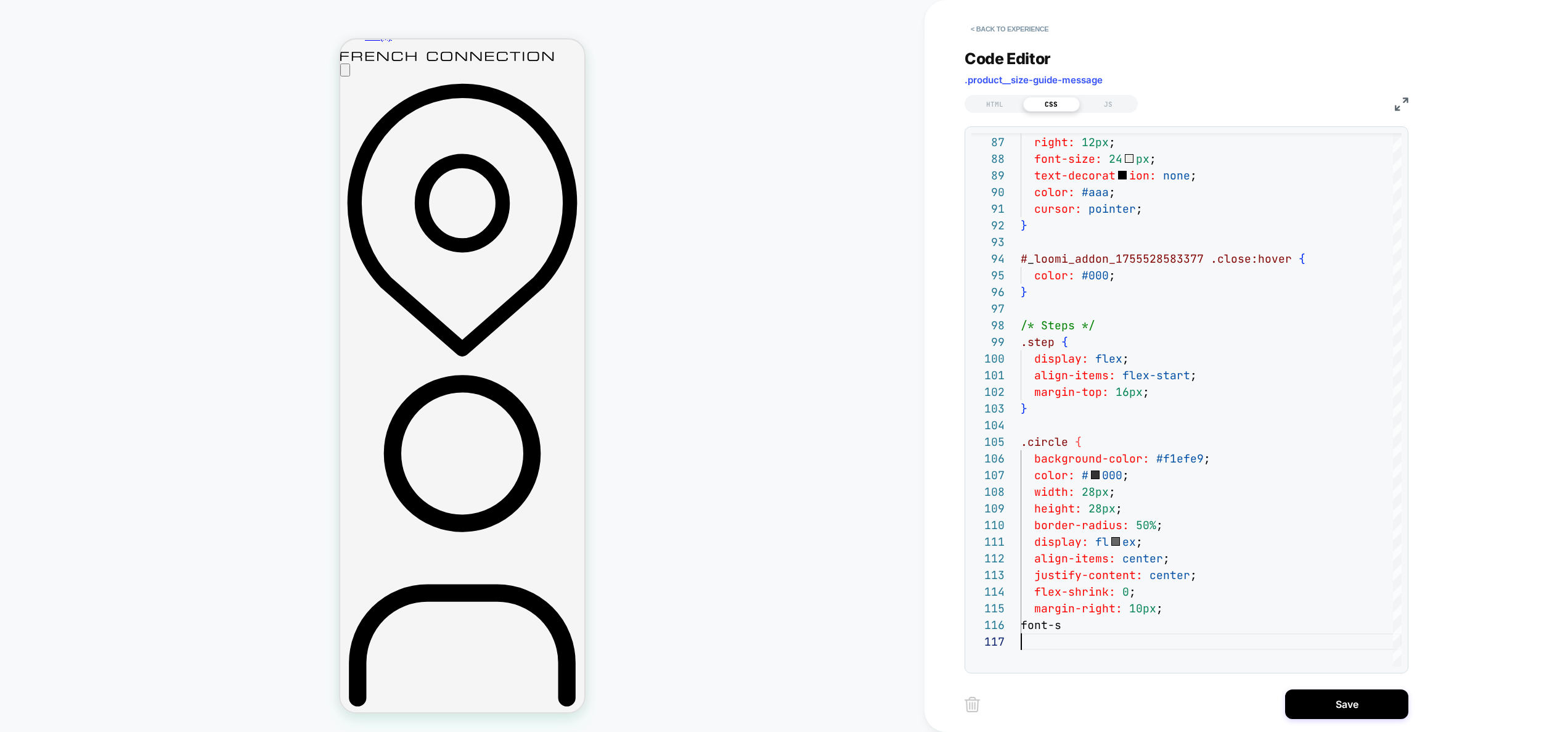
scroll to position [100, 0]
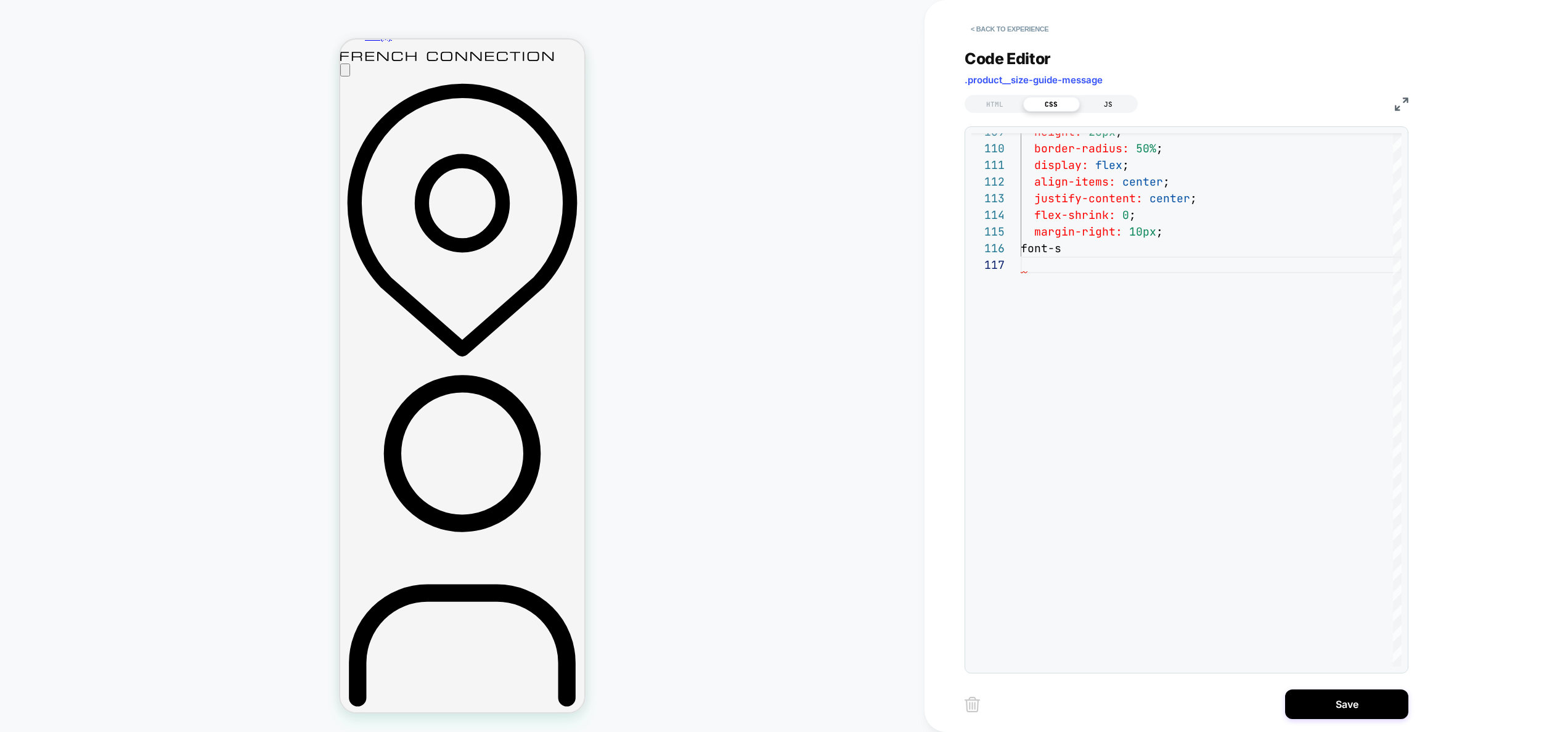
click at [1103, 100] on div "JS" at bounding box center [1108, 104] width 56 height 15
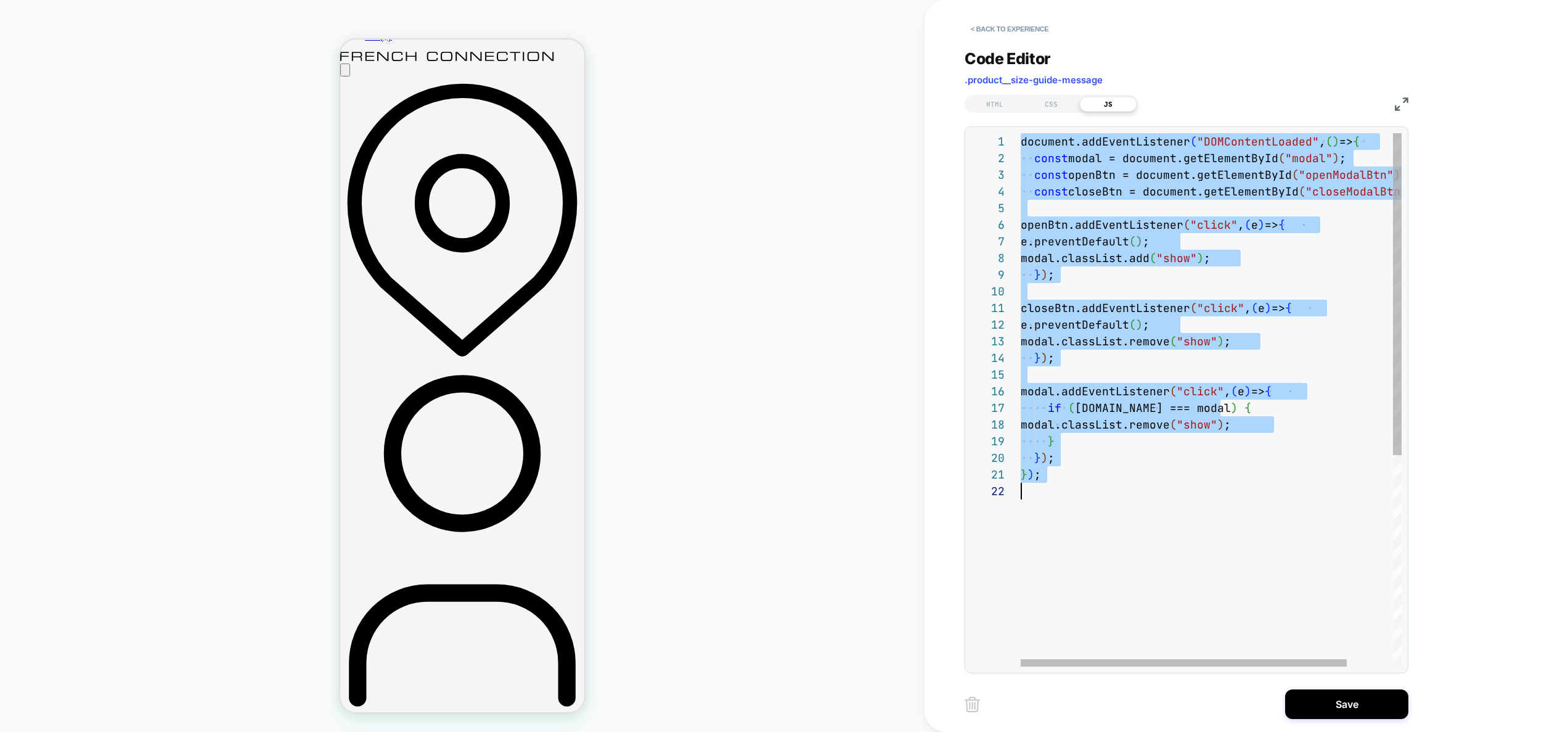
scroll to position [66, 0]
type textarea "**********"
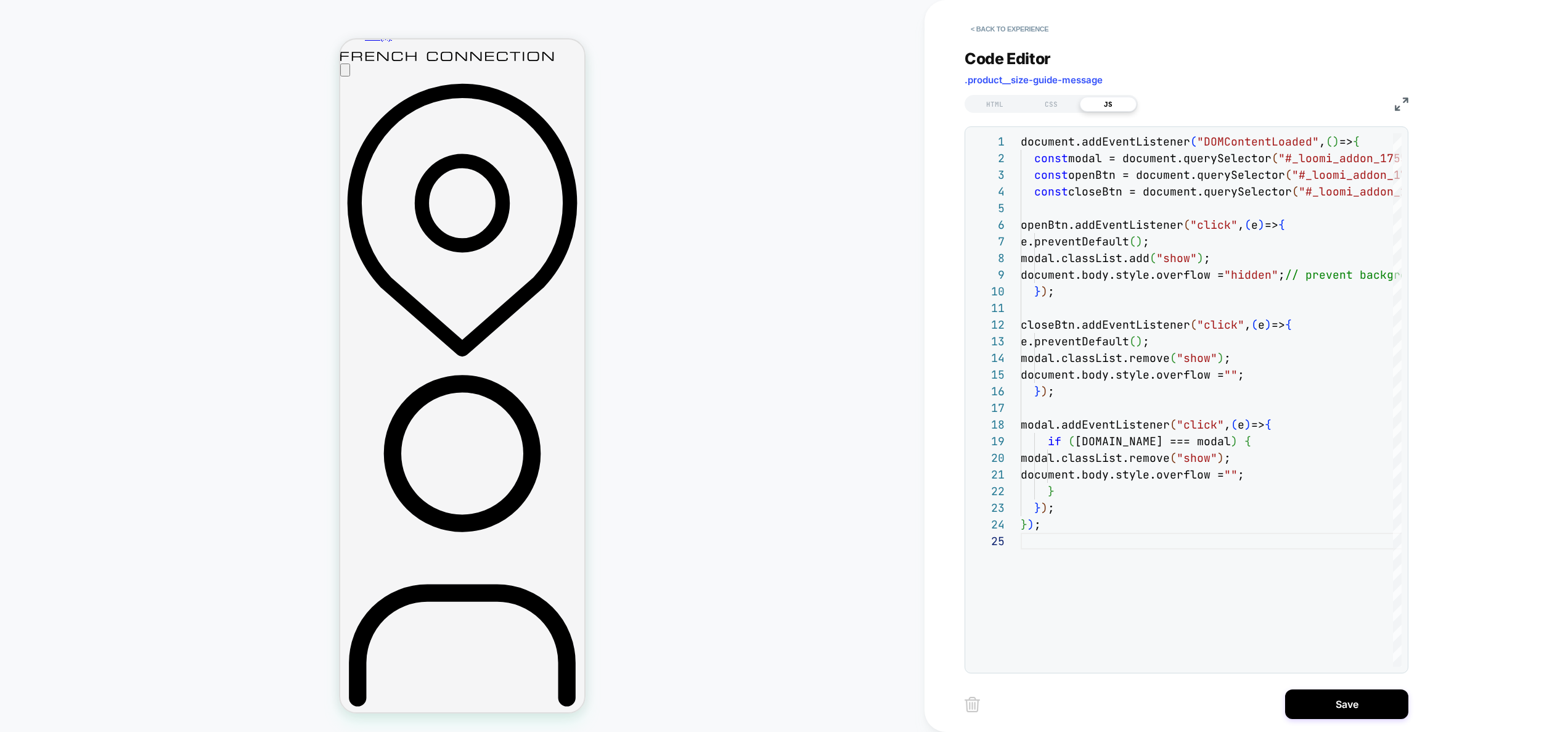
drag, startPoint x: 1056, startPoint y: 101, endPoint x: 1071, endPoint y: 124, distance: 27.5
click at [1056, 101] on div "CSS" at bounding box center [1051, 104] width 56 height 15
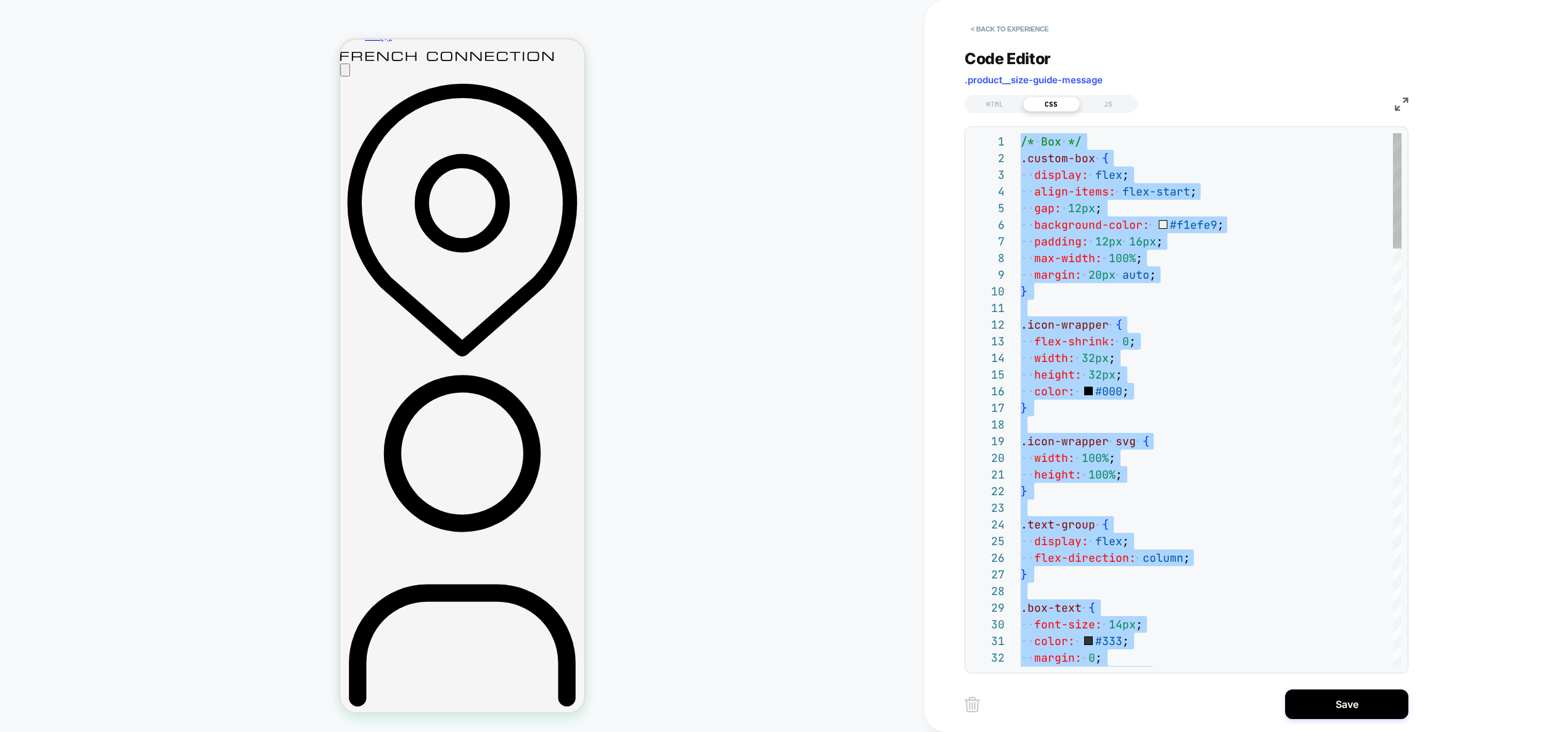
type textarea "**********"
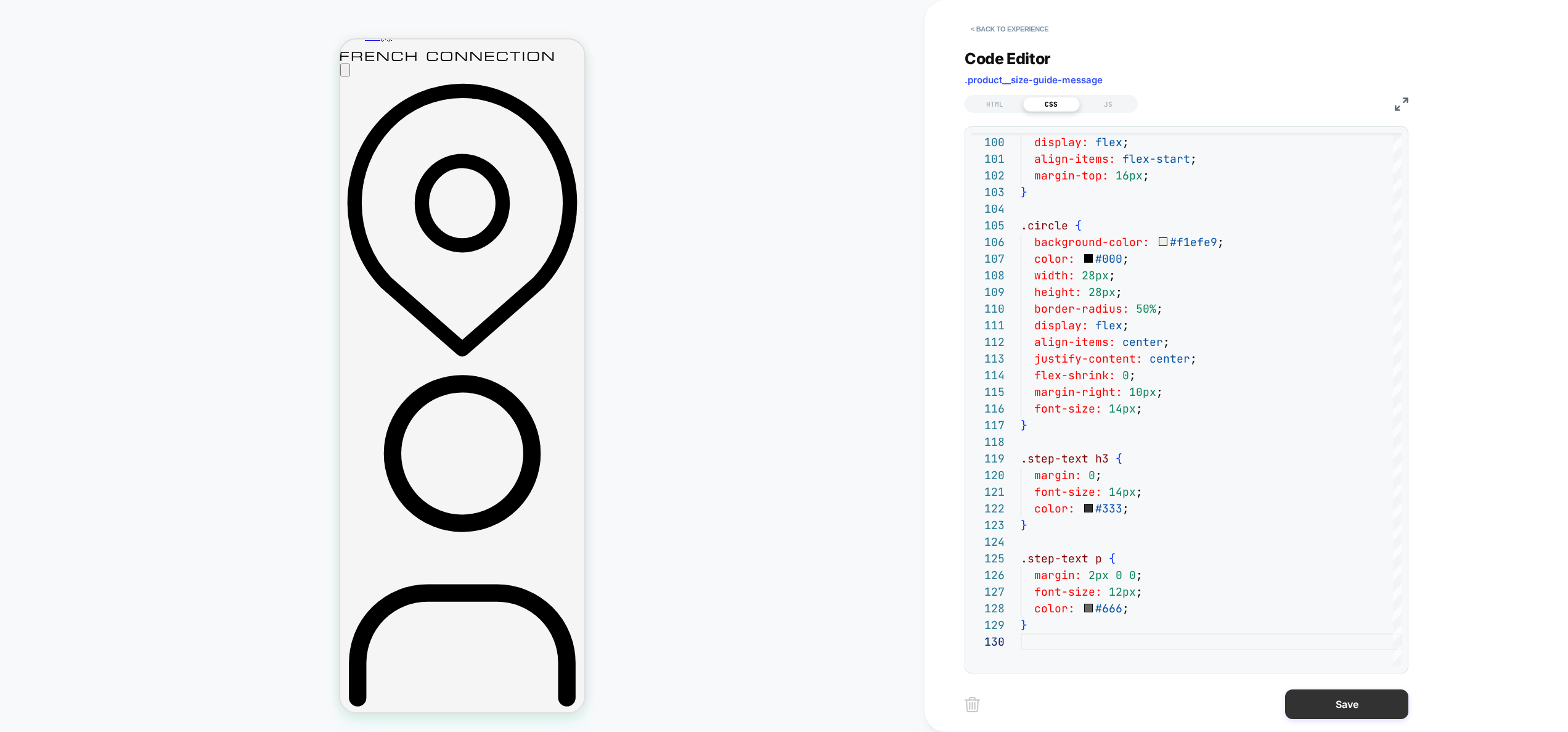
click at [1345, 702] on button "Save" at bounding box center [1347, 704] width 124 height 30
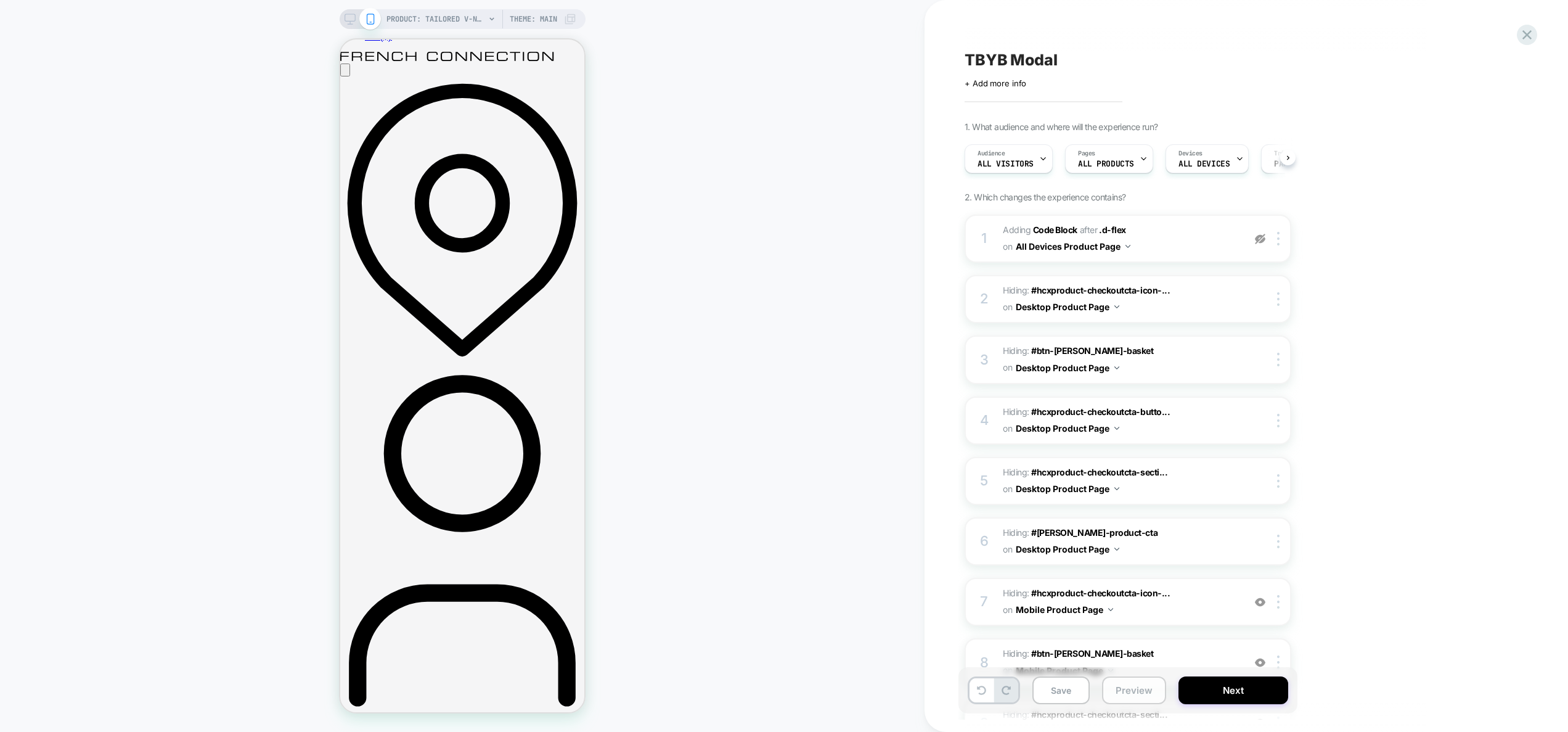
scroll to position [0, 1]
click at [1137, 687] on button "Preview" at bounding box center [1134, 691] width 64 height 28
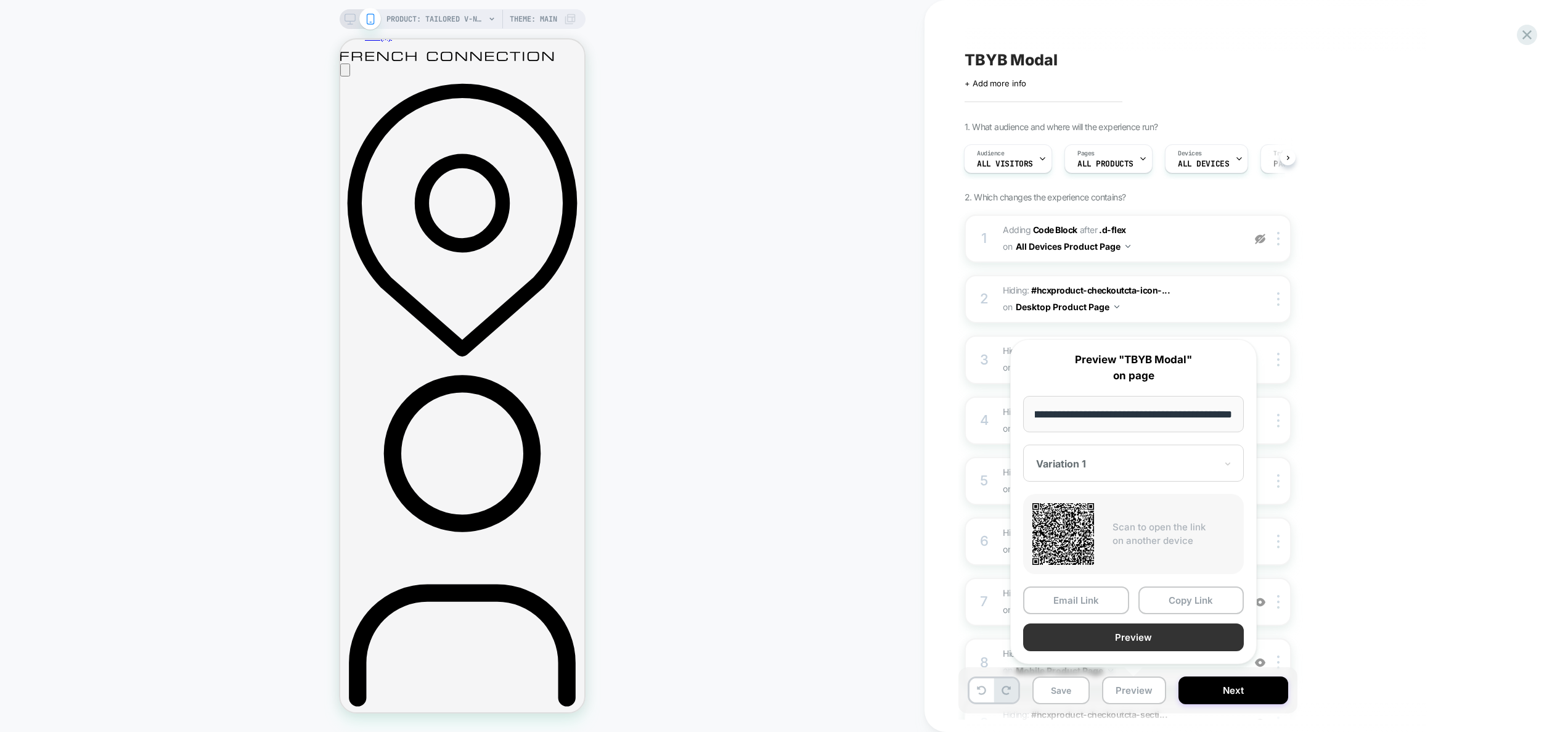
scroll to position [0, 0]
click at [1131, 642] on button "Preview" at bounding box center [1133, 638] width 221 height 28
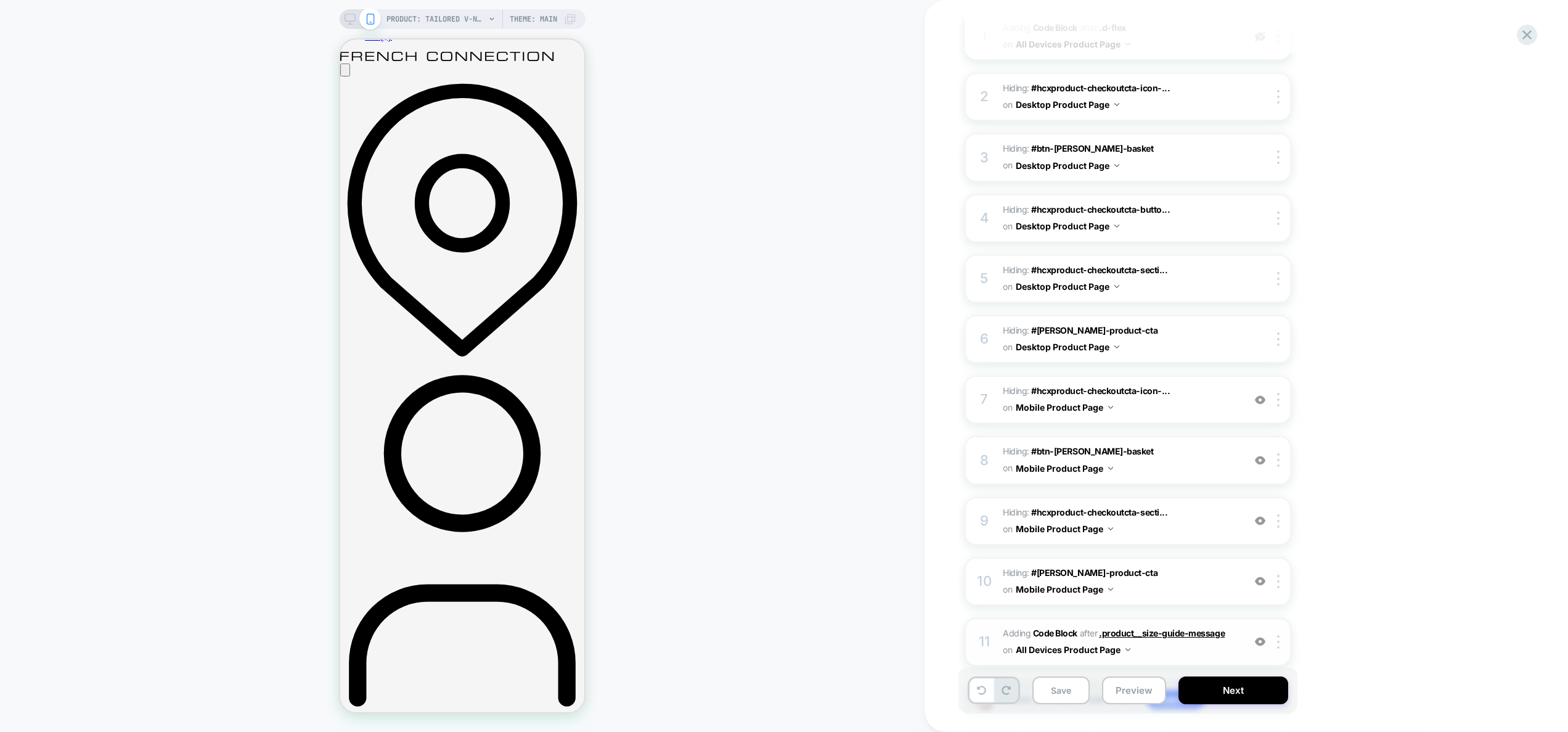
scroll to position [264, 0]
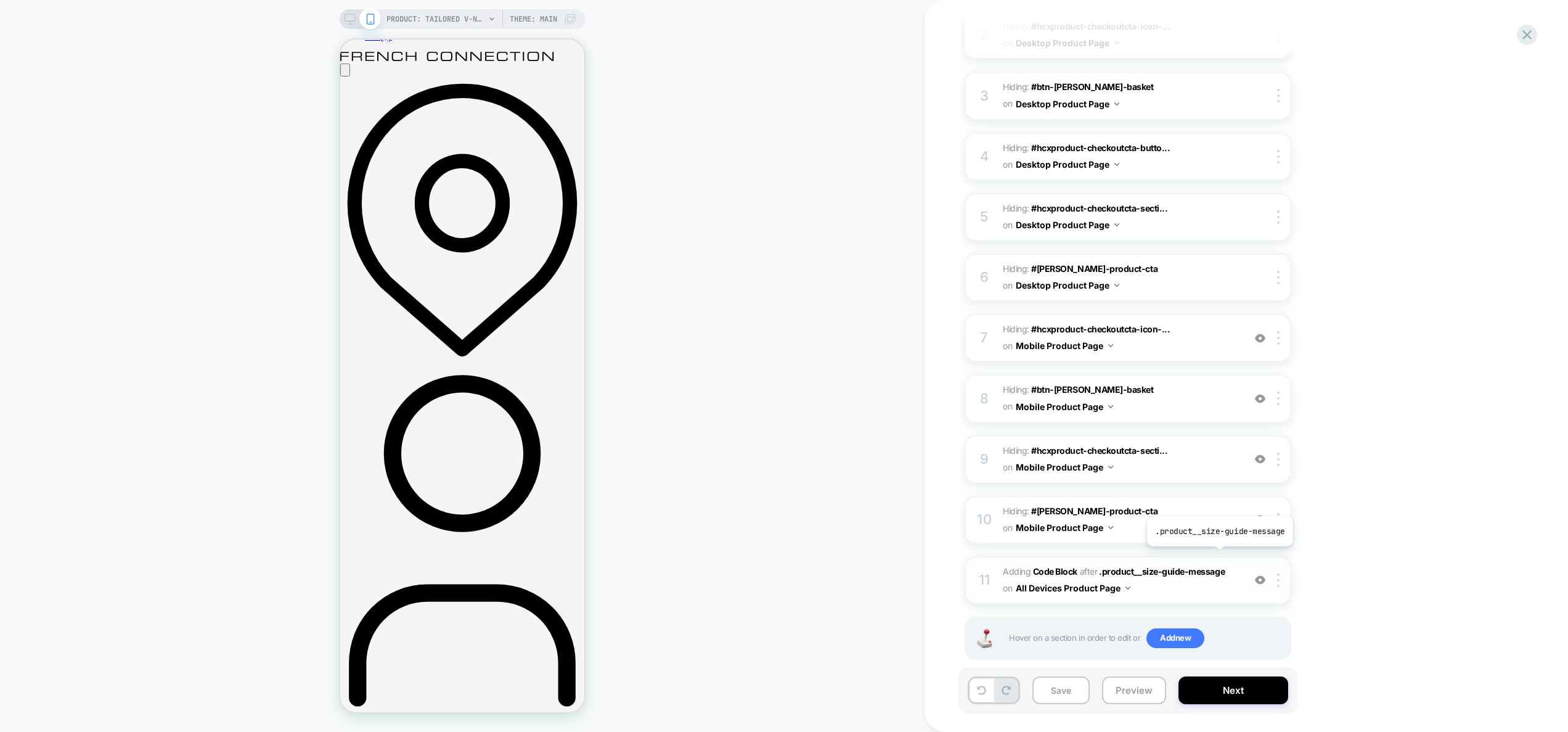
click at [1221, 564] on span "Adding Code Block AFTER .product__size-guide-message .product__size-guide-messa…" at bounding box center [1120, 580] width 235 height 33
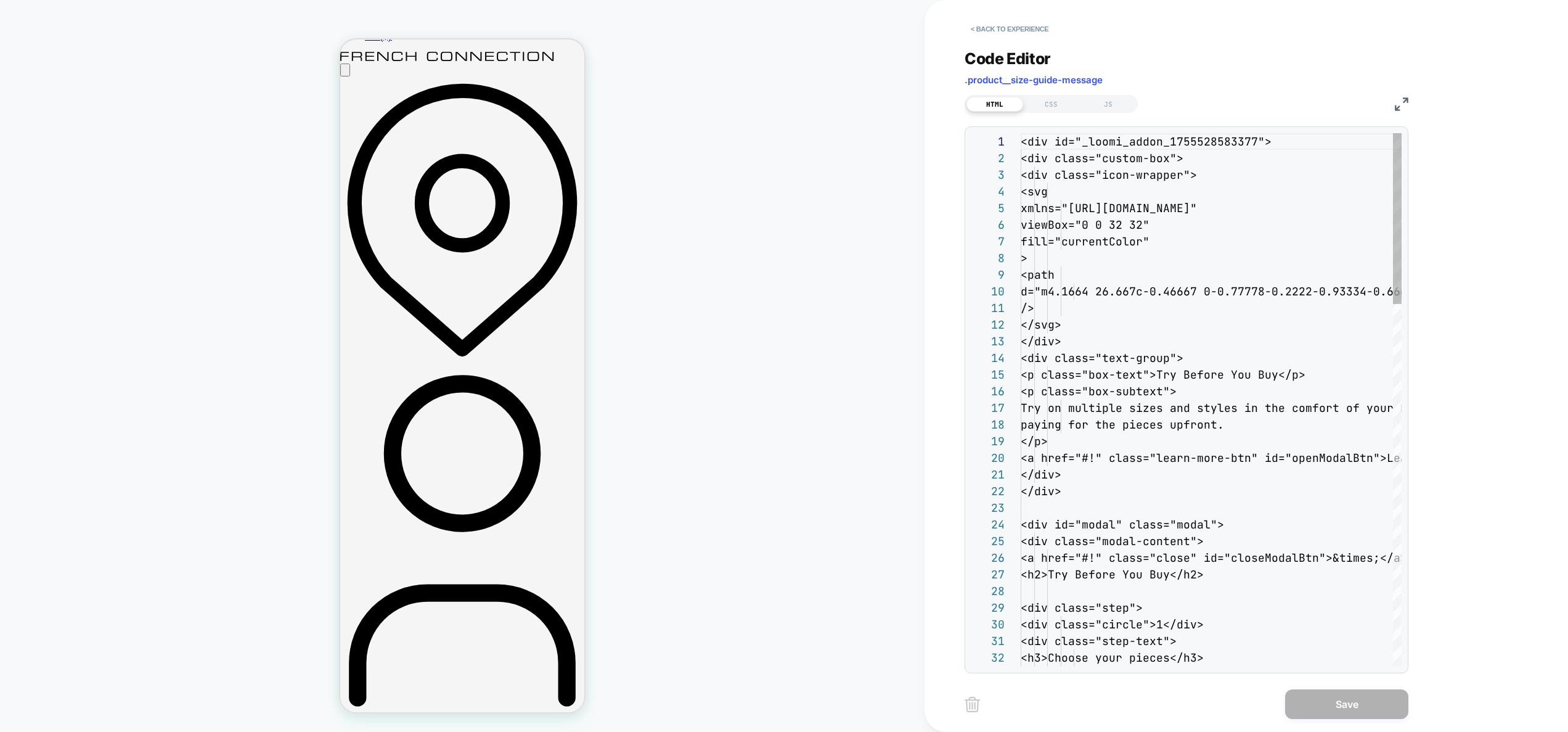
scroll to position [150, 153]
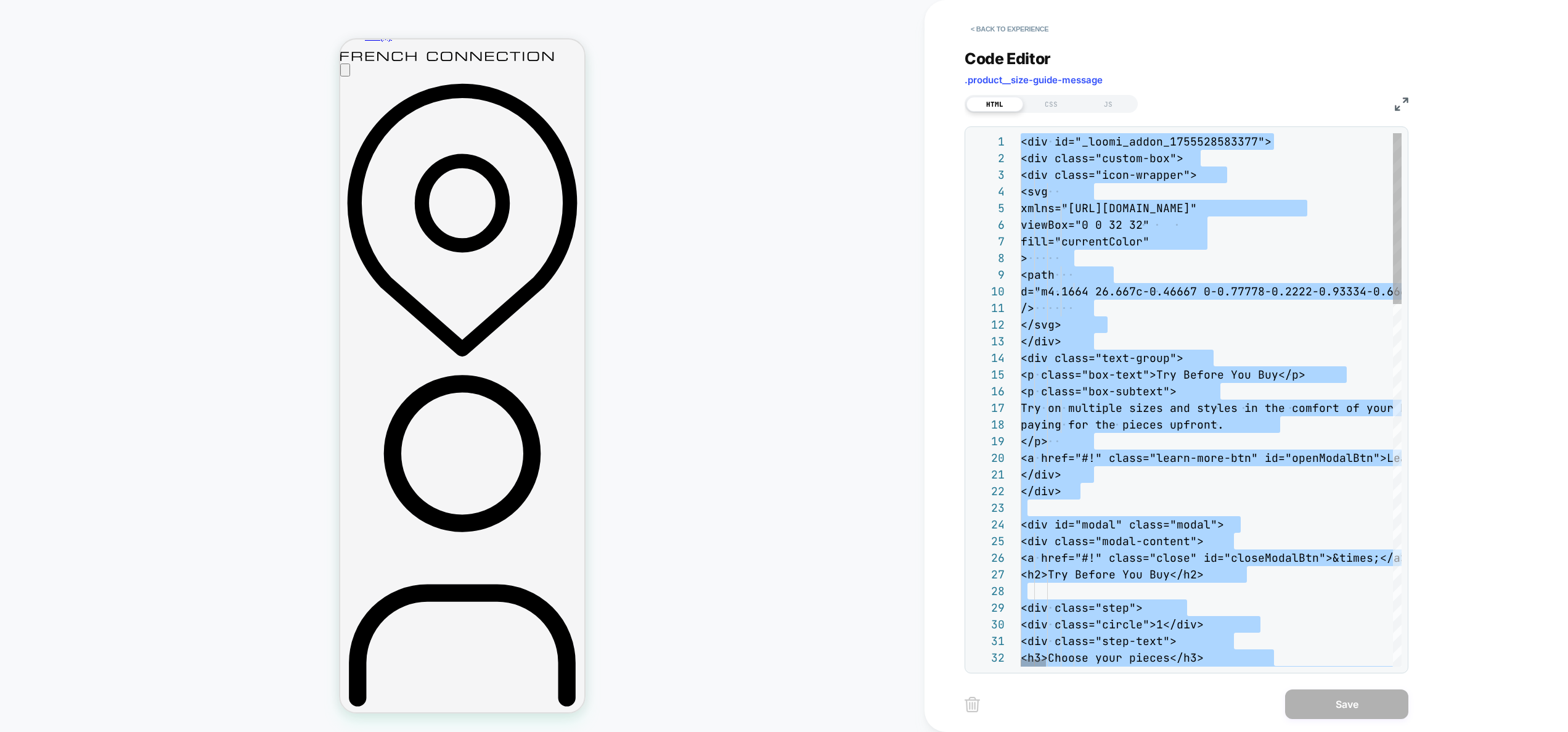
scroll to position [33, 0]
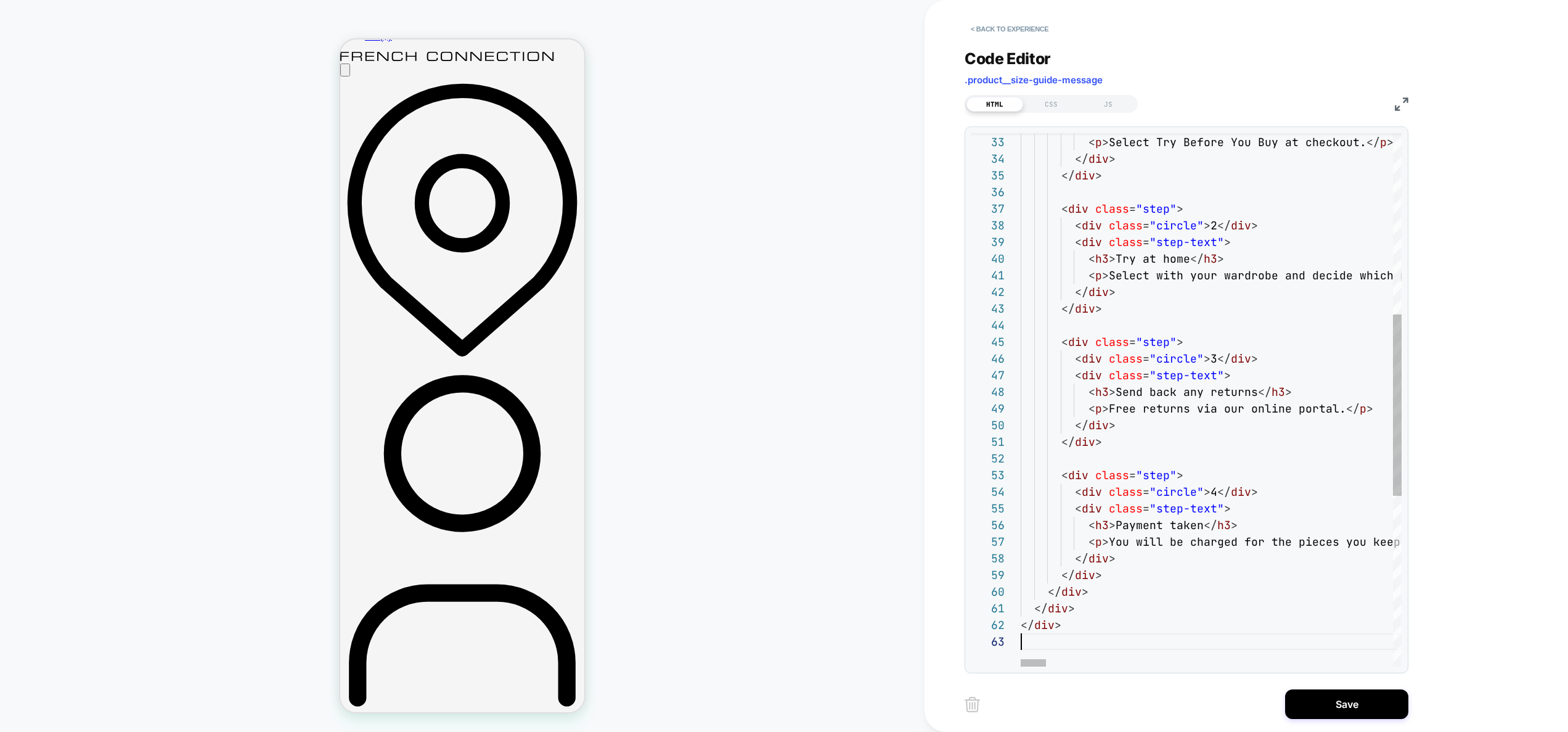
type textarea "**********"
drag, startPoint x: 1150, startPoint y: 227, endPoint x: 1097, endPoint y: 138, distance: 103.6
click at [1060, 114] on div "Code Editor .product__size-guide-message HTML CSS JS 32 33 34 35 36 37 38 39 40…" at bounding box center [1187, 354] width 444 height 640
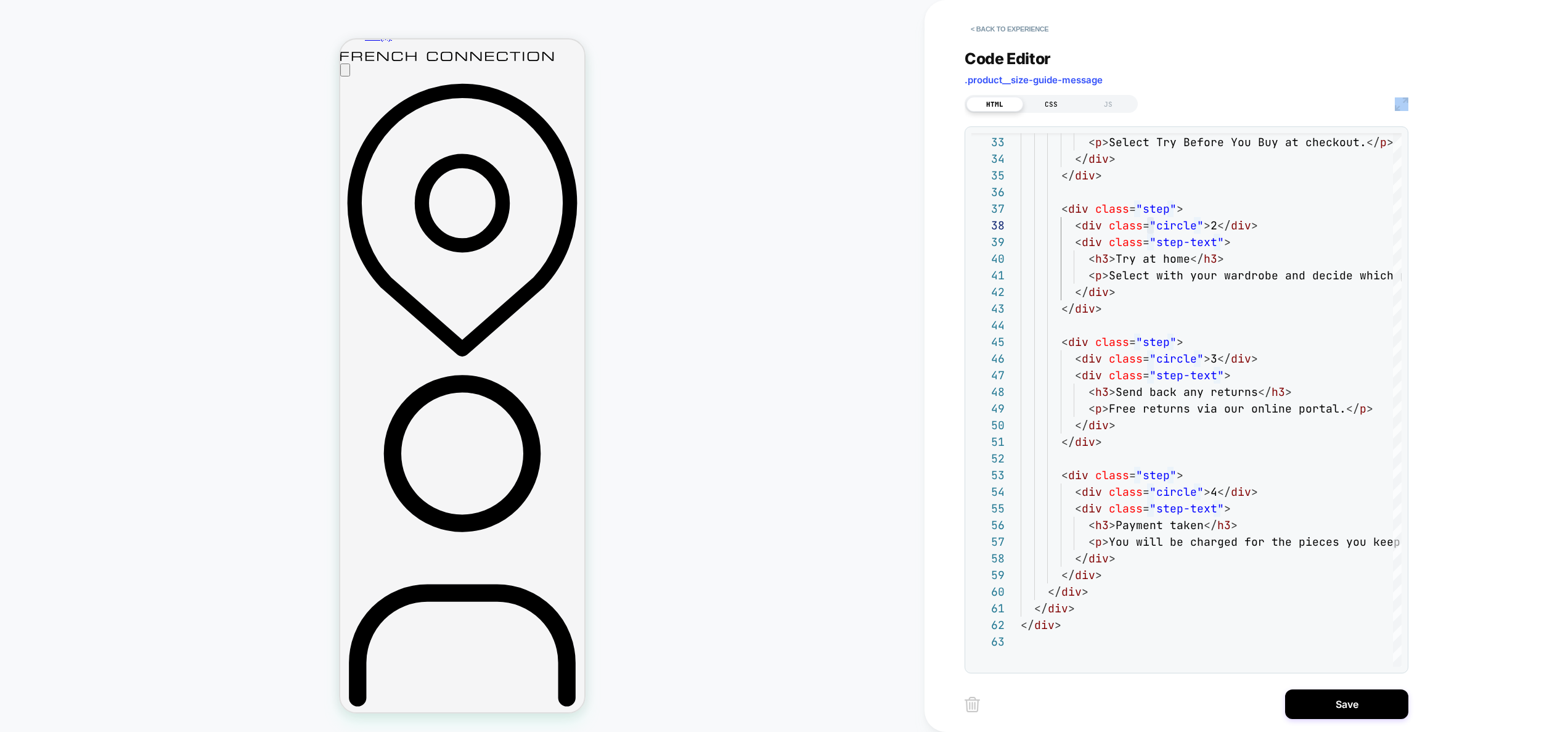
click at [1057, 109] on div "CSS" at bounding box center [1051, 104] width 56 height 15
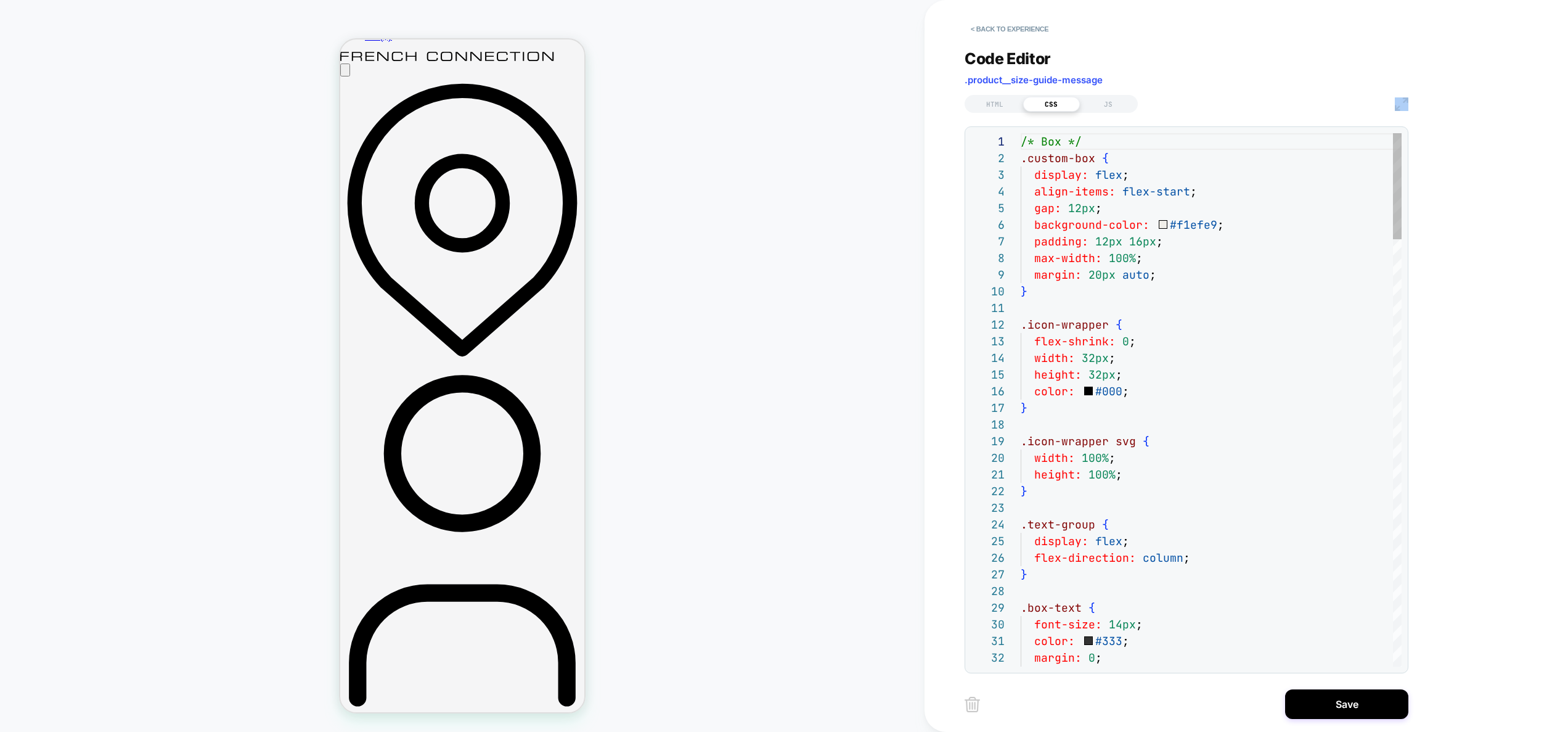
scroll to position [116, 120]
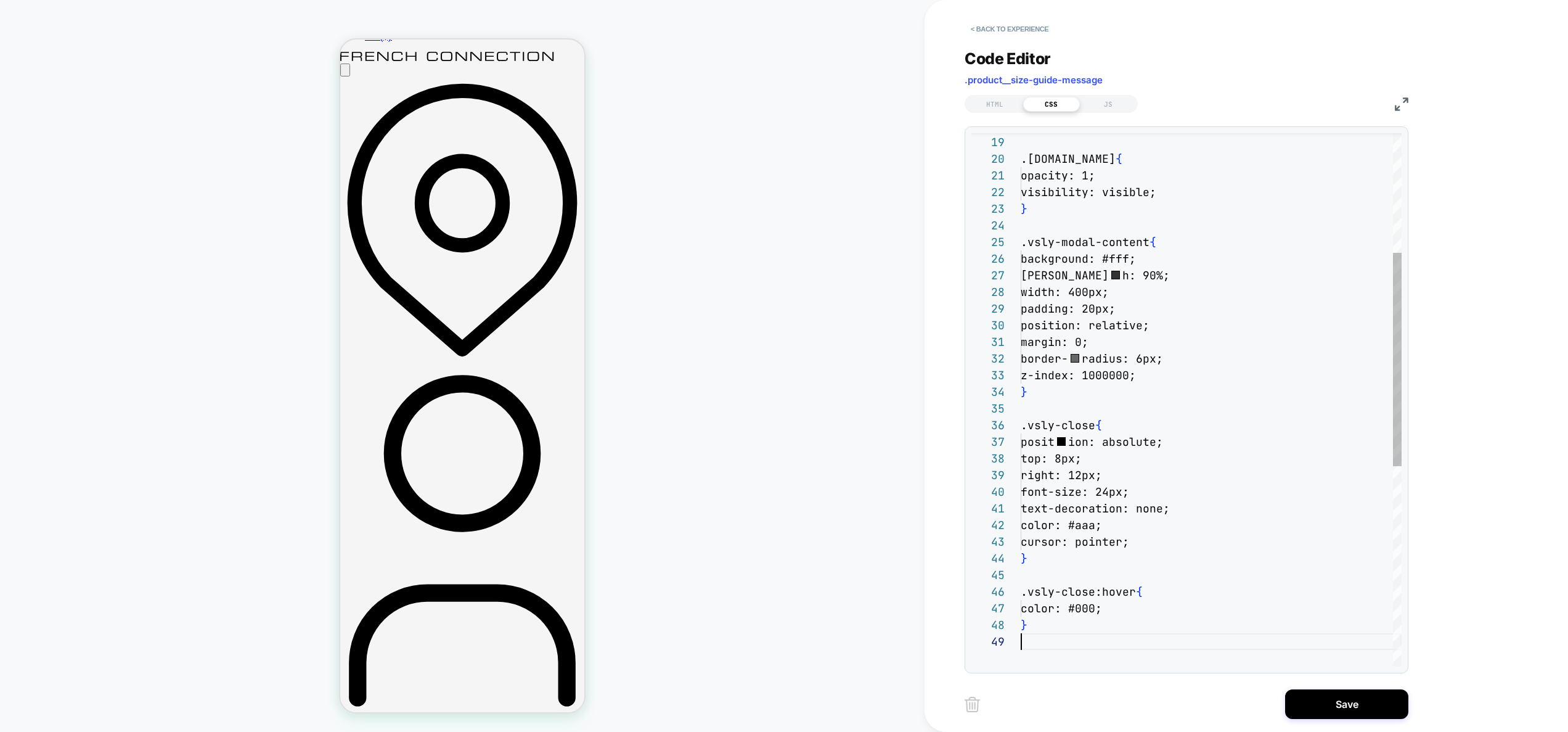
scroll to position [133, 0]
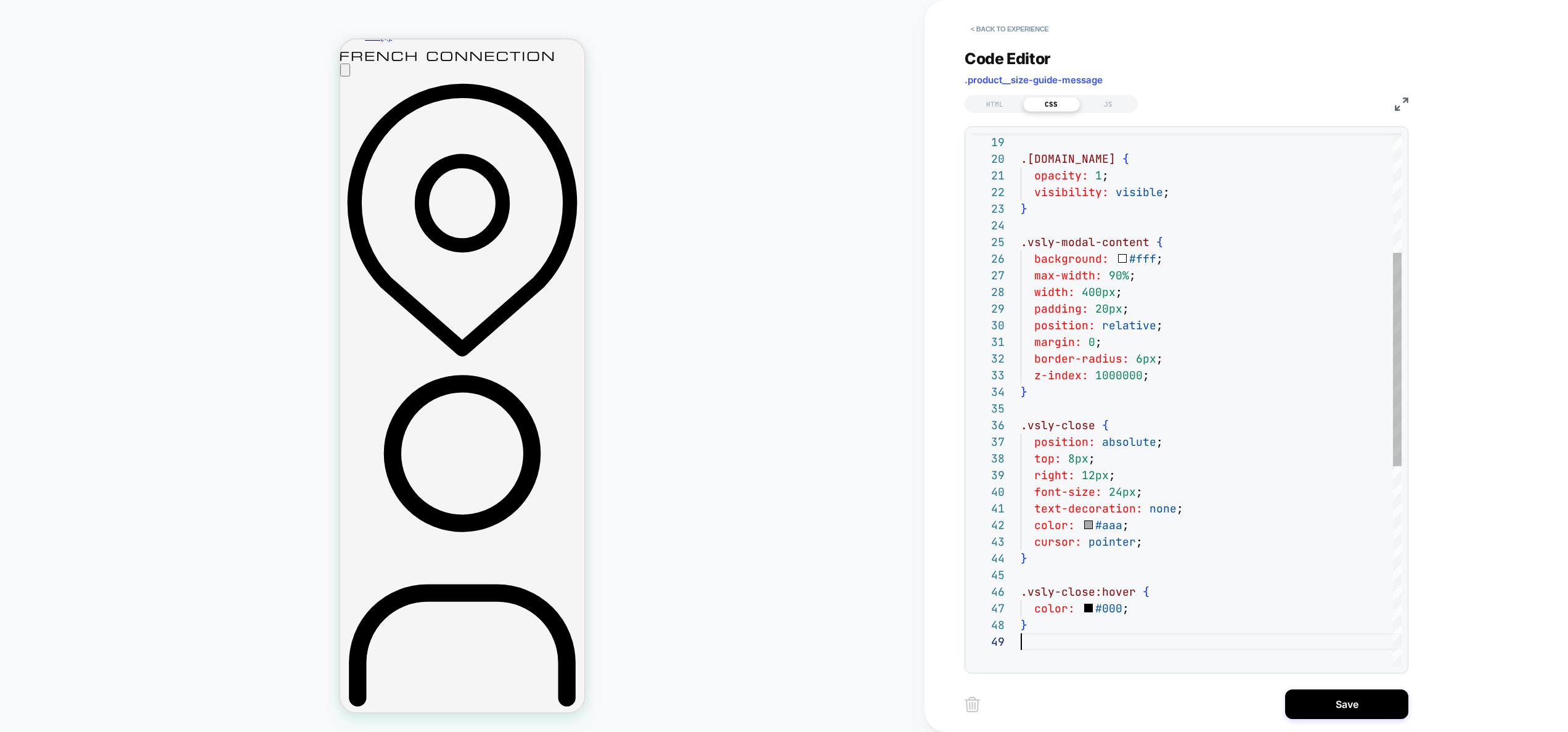
type textarea "**********"
click at [1143, 293] on div "} .vsly-modal.show { opacity: 1 ; visibility: visible ; } .vsly-modal-content {…" at bounding box center [1211, 500] width 381 height 1333
click at [1112, 99] on div "JS" at bounding box center [1108, 104] width 56 height 15
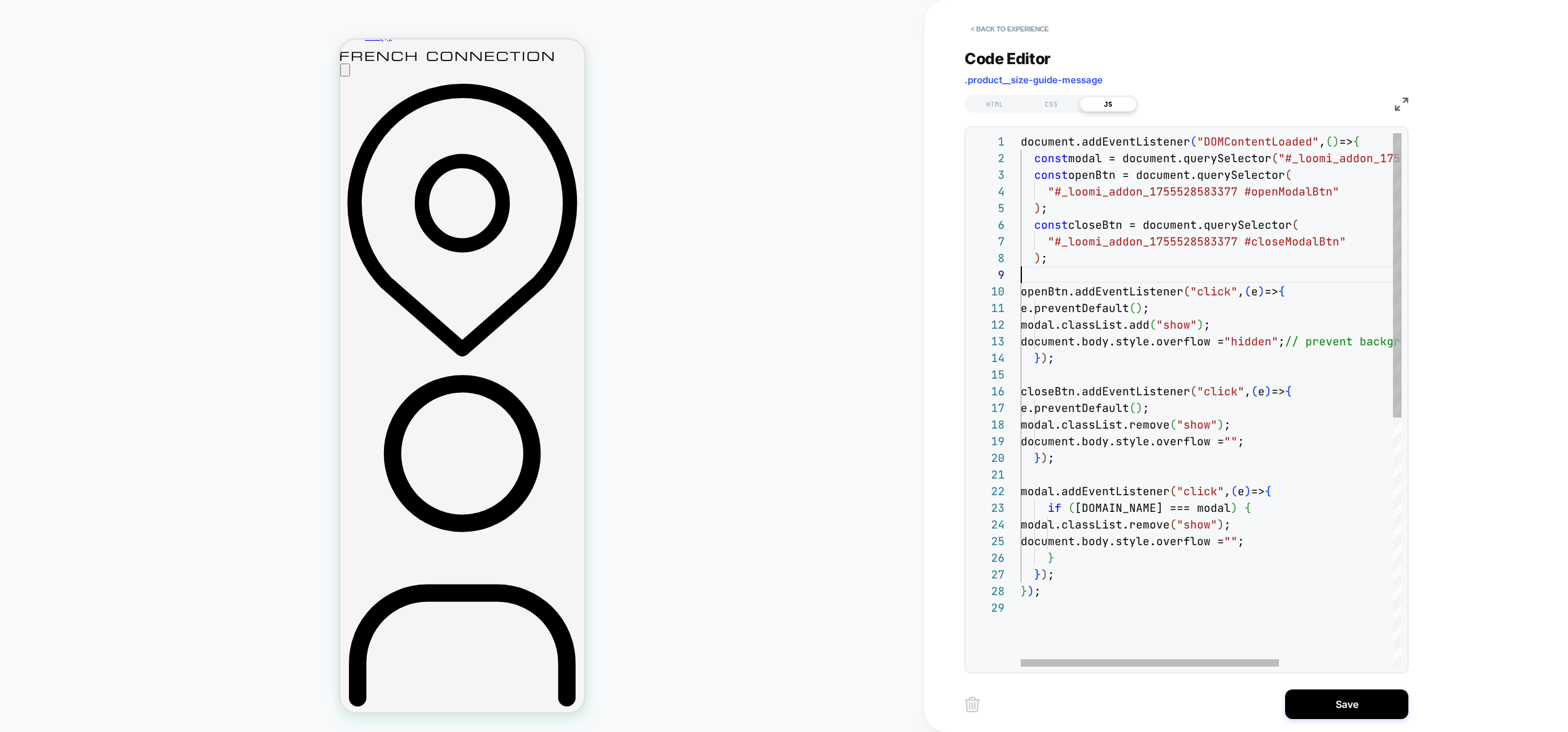
click at [1180, 280] on div "document.addEventListener ( "DOMContentLoaded" , ( ) => { const modal = documen…" at bounding box center [1294, 633] width 548 height 1000
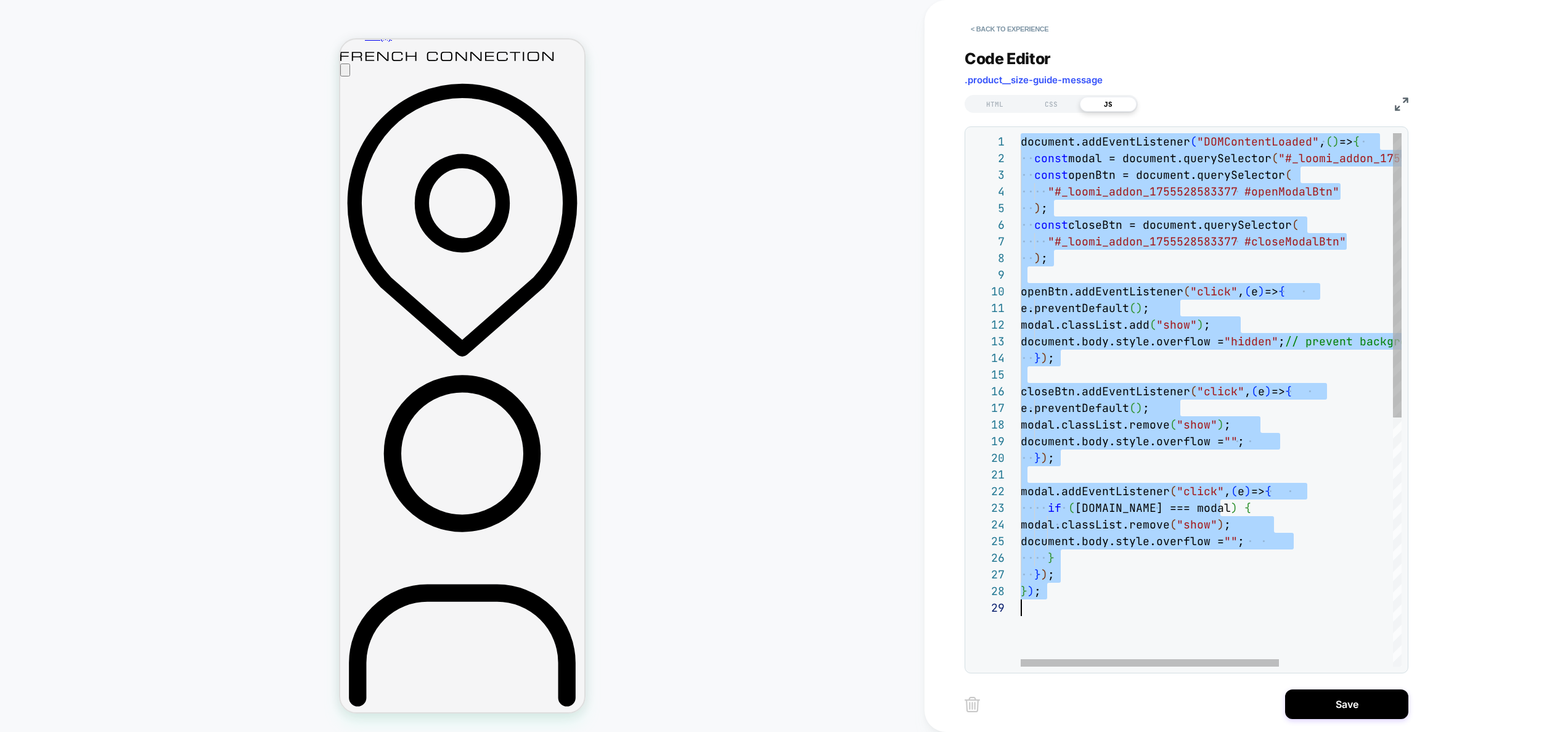
type textarea "**********"
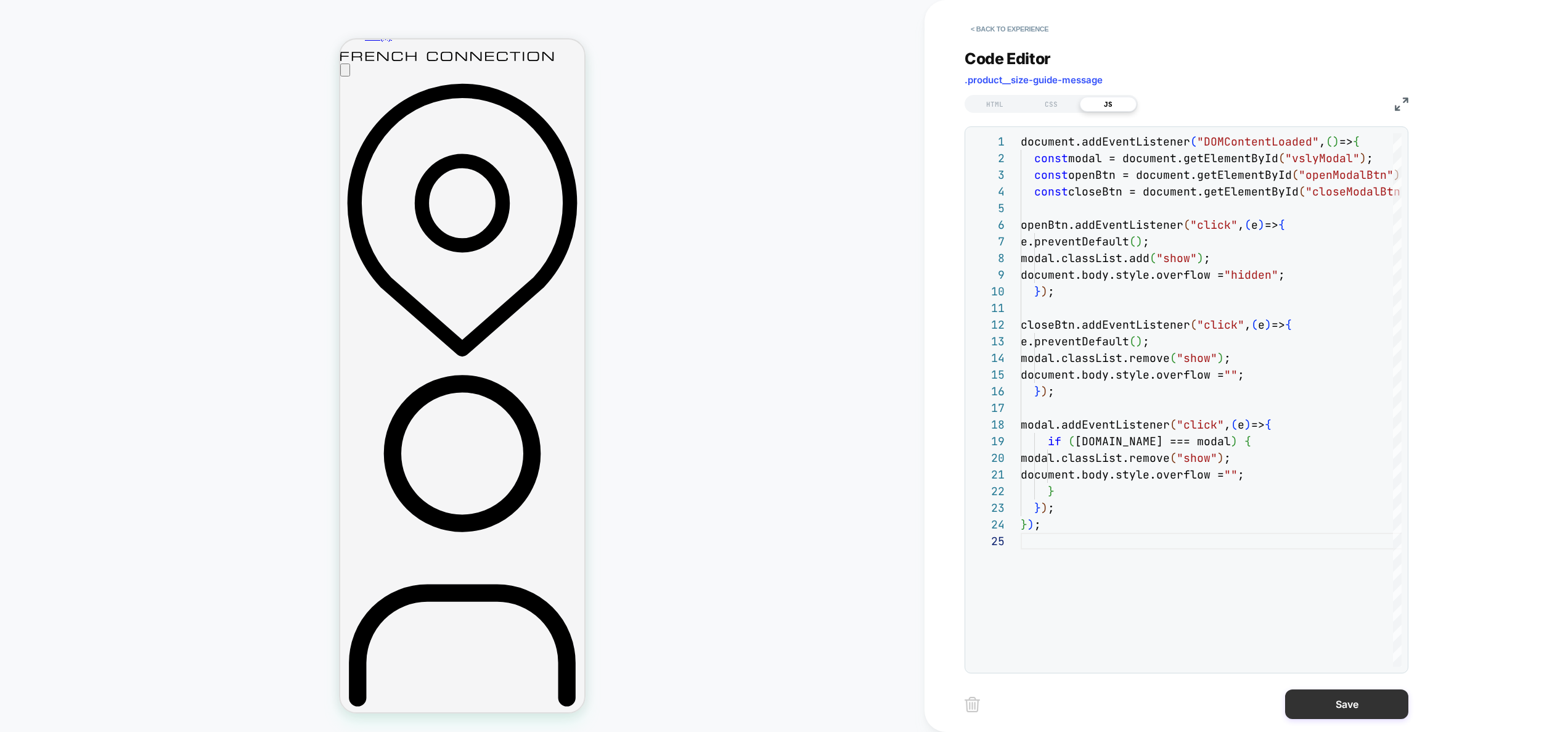
click at [1332, 705] on button "Save" at bounding box center [1347, 704] width 124 height 30
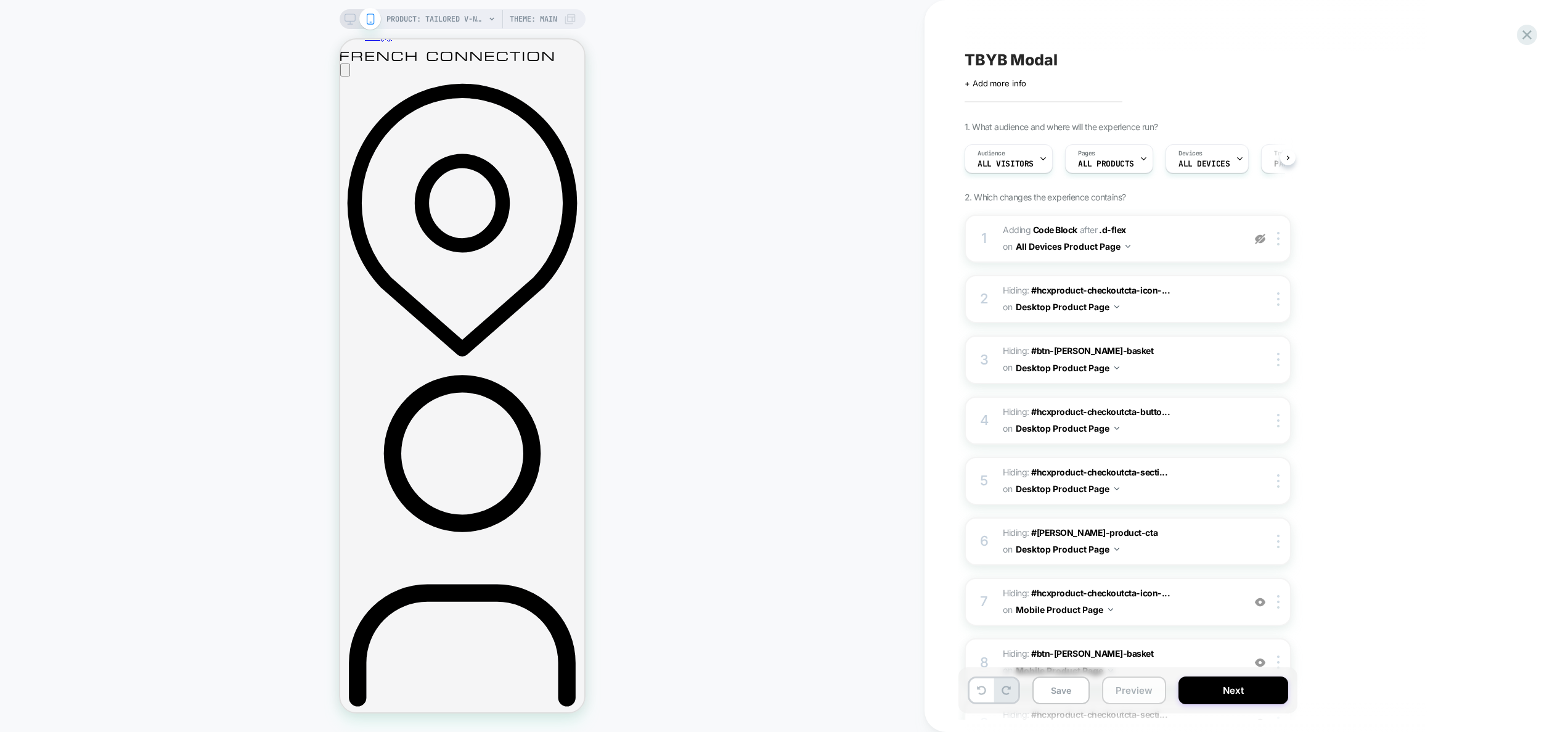
scroll to position [0, 1]
click at [1122, 693] on button "Preview" at bounding box center [1134, 691] width 64 height 28
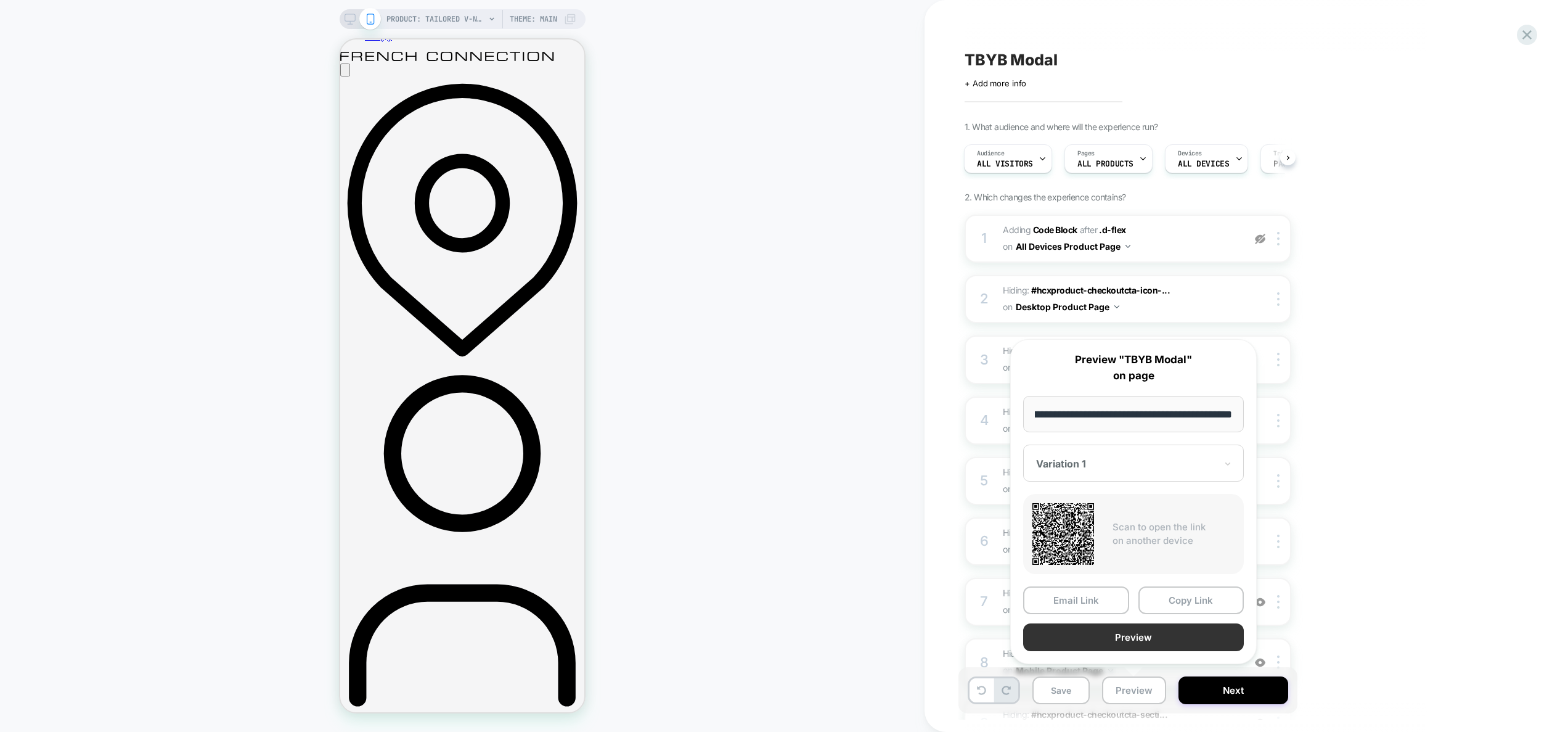
scroll to position [0, 0]
click at [1130, 642] on button "Preview" at bounding box center [1133, 638] width 221 height 28
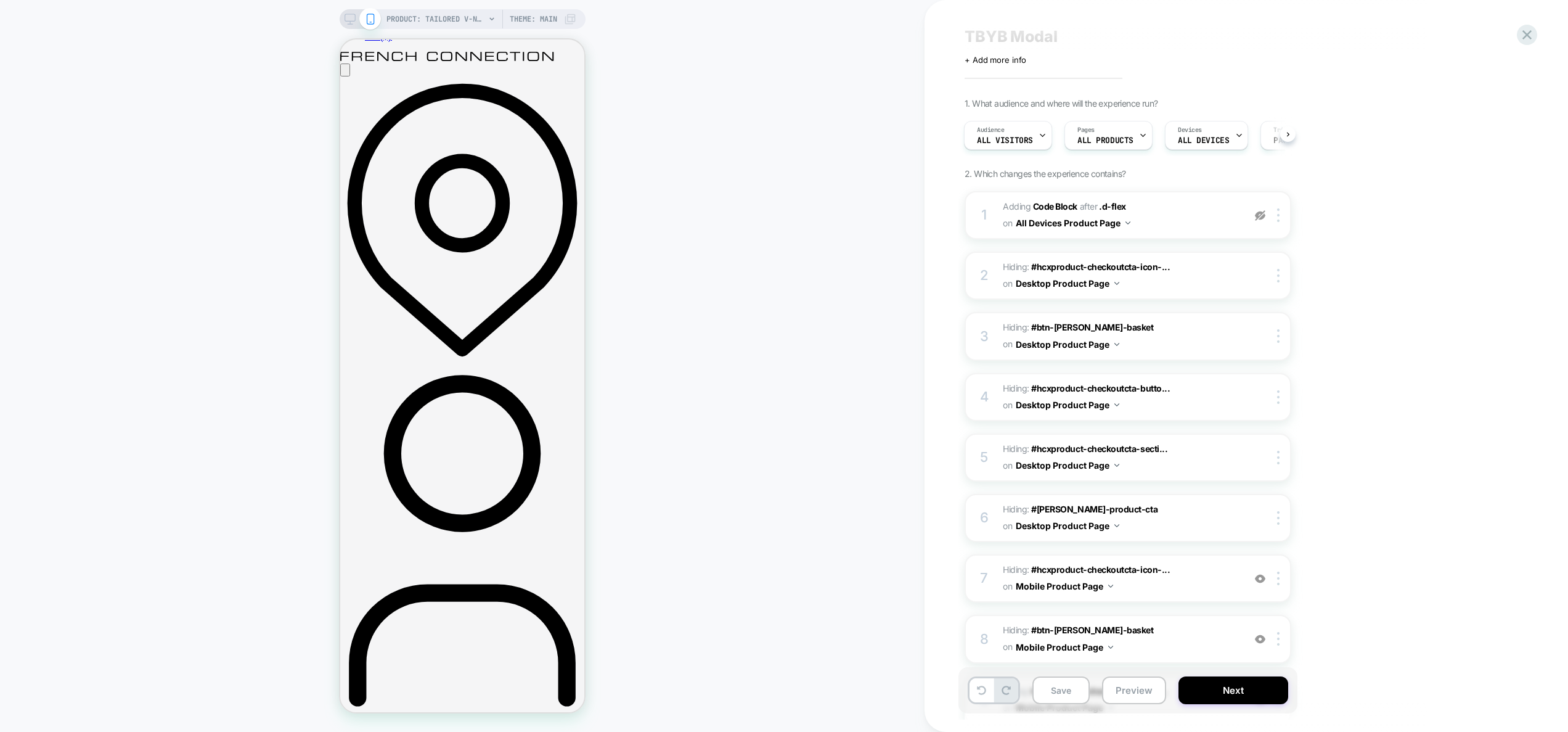
scroll to position [25, 0]
click at [1282, 631] on div at bounding box center [1280, 638] width 21 height 13
click at [1280, 560] on div "Target All Devices" at bounding box center [1280, 559] width 110 height 34
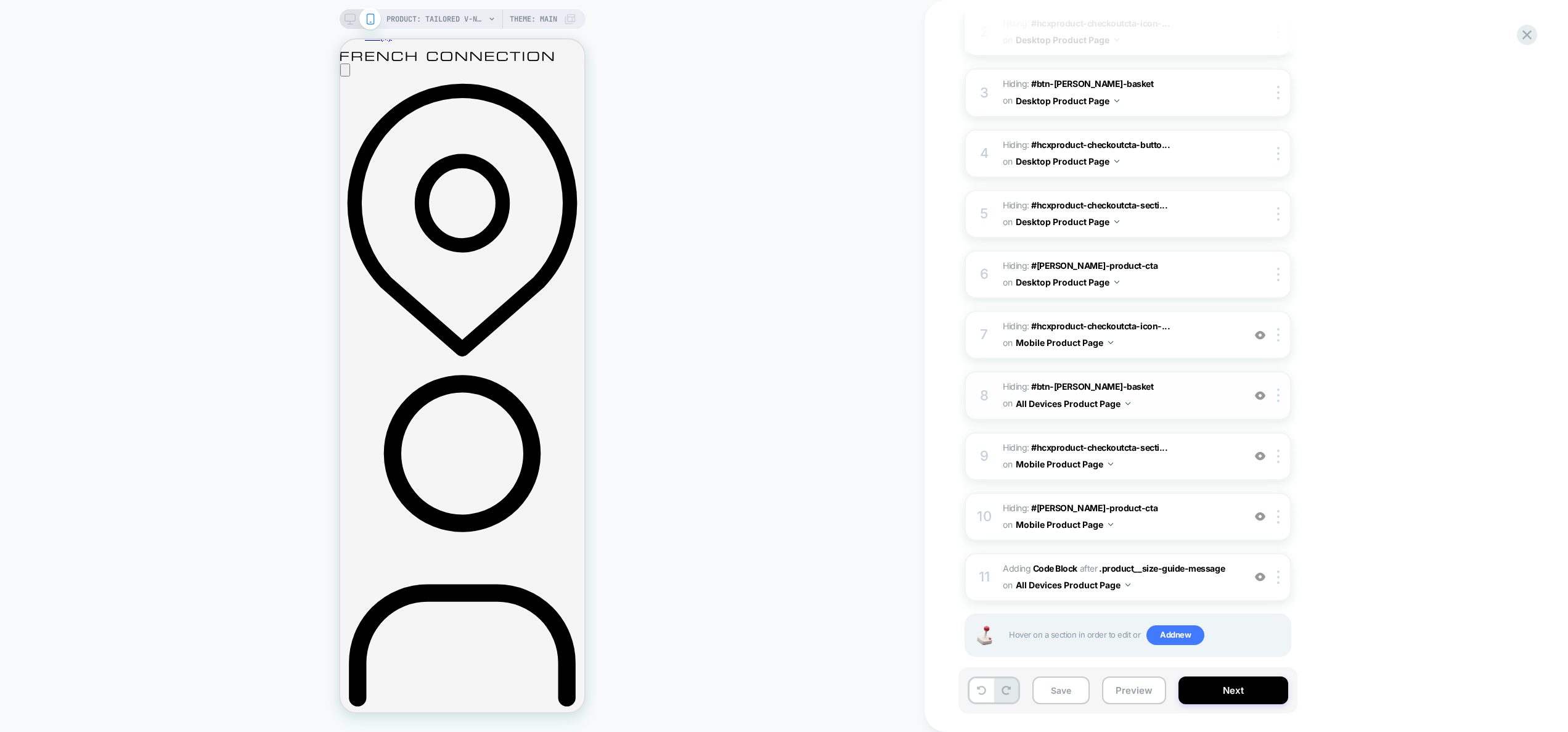
scroll to position [269, 0]
click at [1281, 326] on div at bounding box center [1280, 332] width 21 height 13
click at [708, 348] on div "PRODUCT: Tailored V-Neck Waistcoat [raspberry sorbet pink] PRODUCT: Tailored V-…" at bounding box center [462, 366] width 925 height 707
click at [1280, 386] on div at bounding box center [1280, 393] width 21 height 13
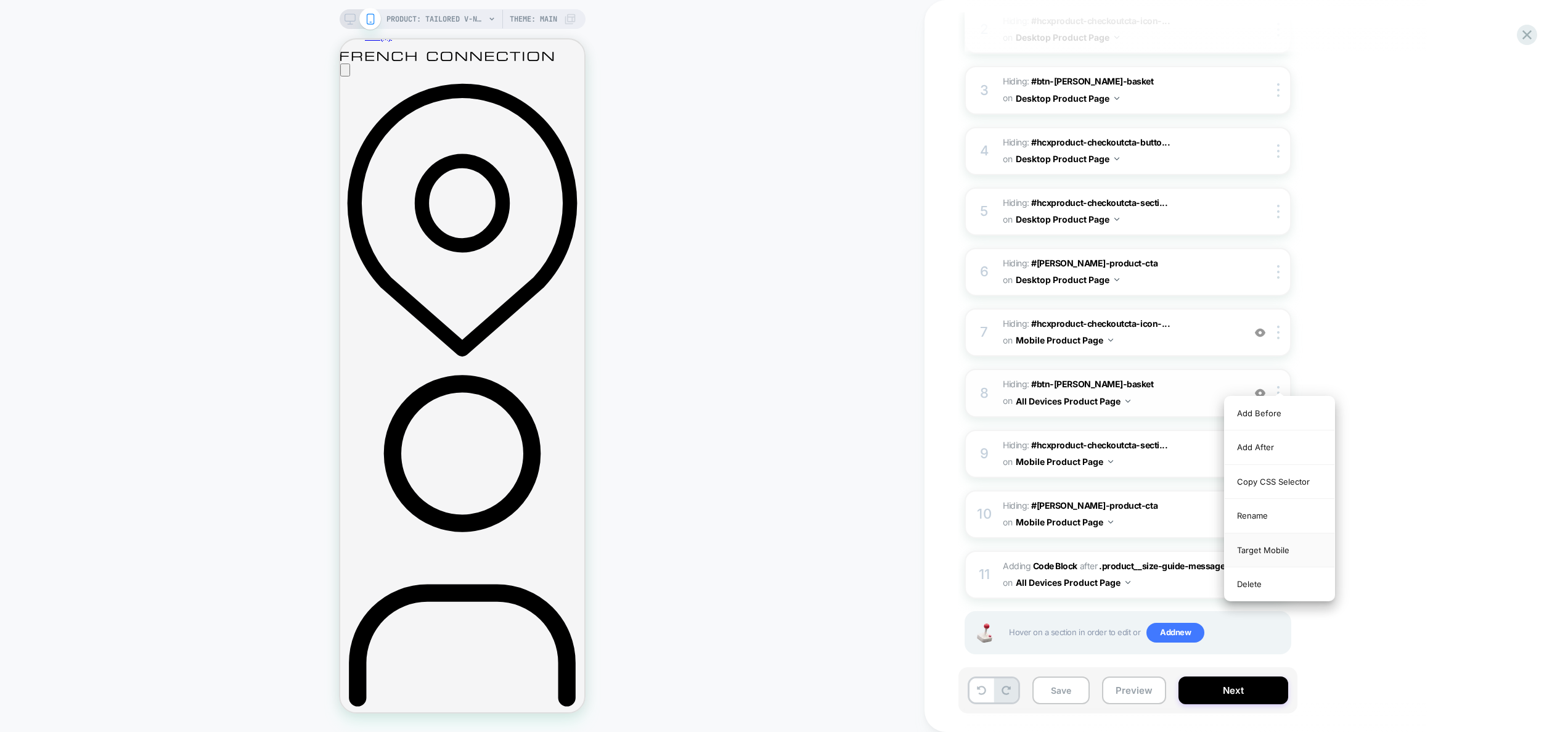
click at [1276, 555] on div "Target Mobile" at bounding box center [1280, 550] width 110 height 34
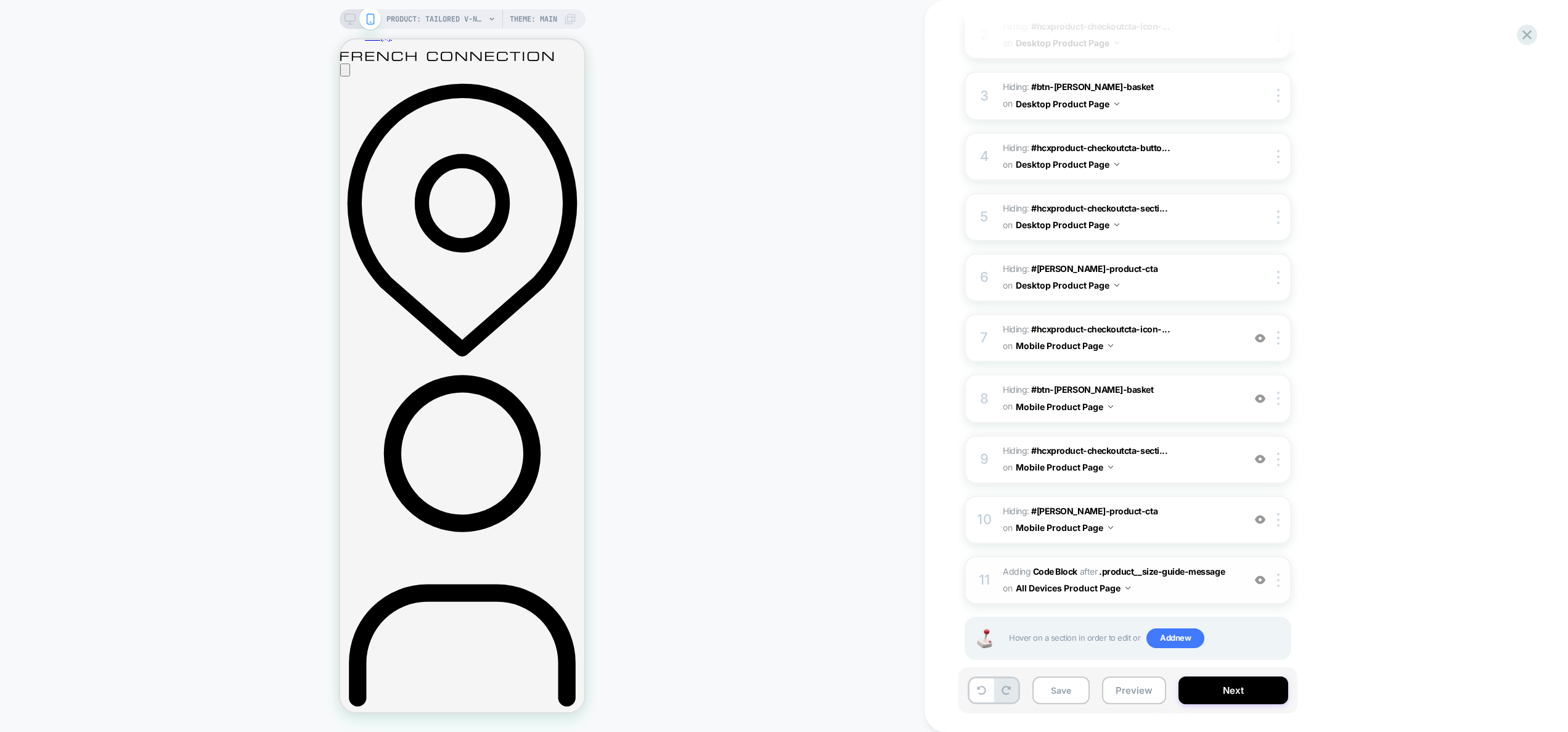
click at [1175, 578] on div "11 Adding Code Block AFTER .product__size-guide-message .product__size-guide-me…" at bounding box center [1128, 580] width 327 height 48
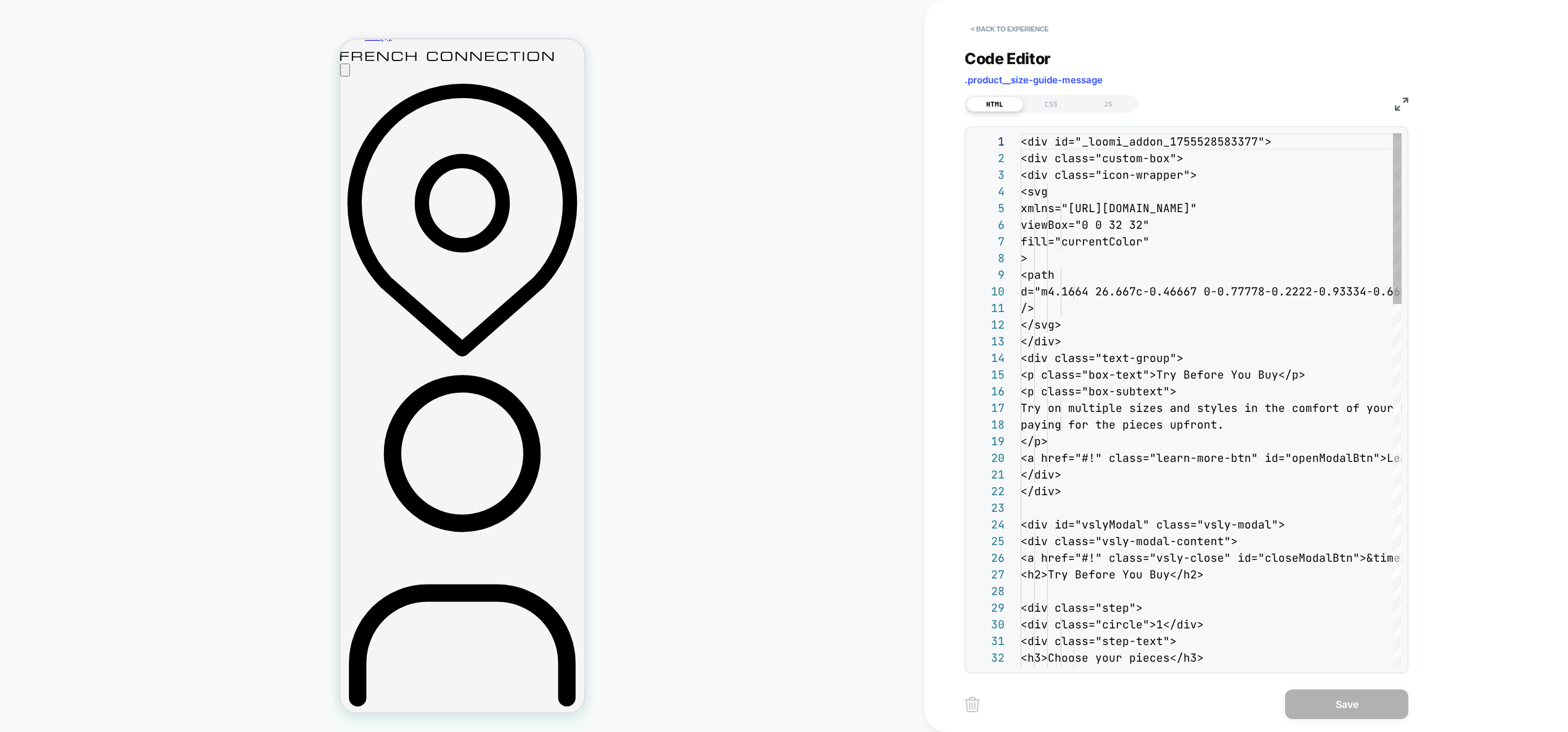
scroll to position [150, 0]
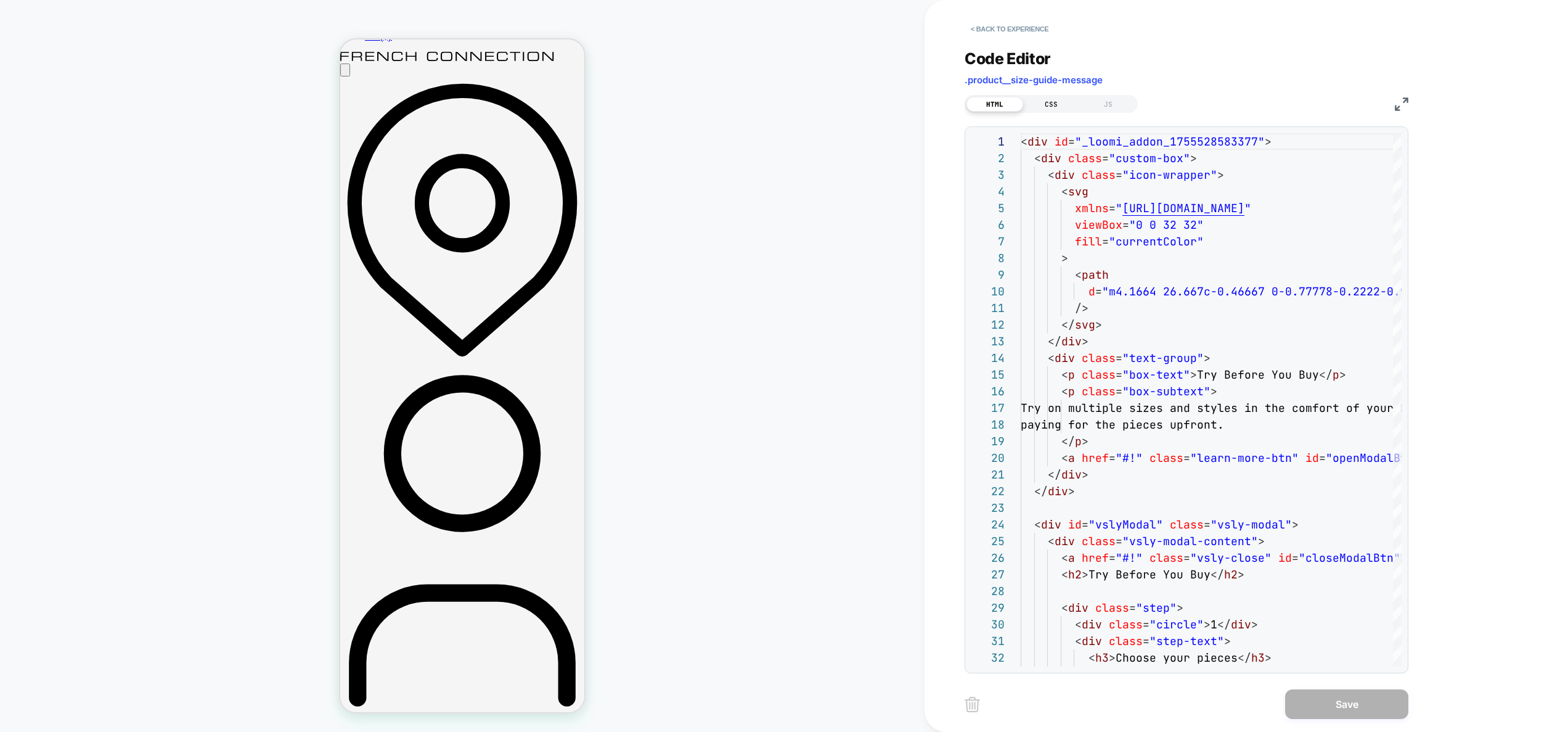
click at [1057, 101] on div "CSS" at bounding box center [1051, 104] width 56 height 15
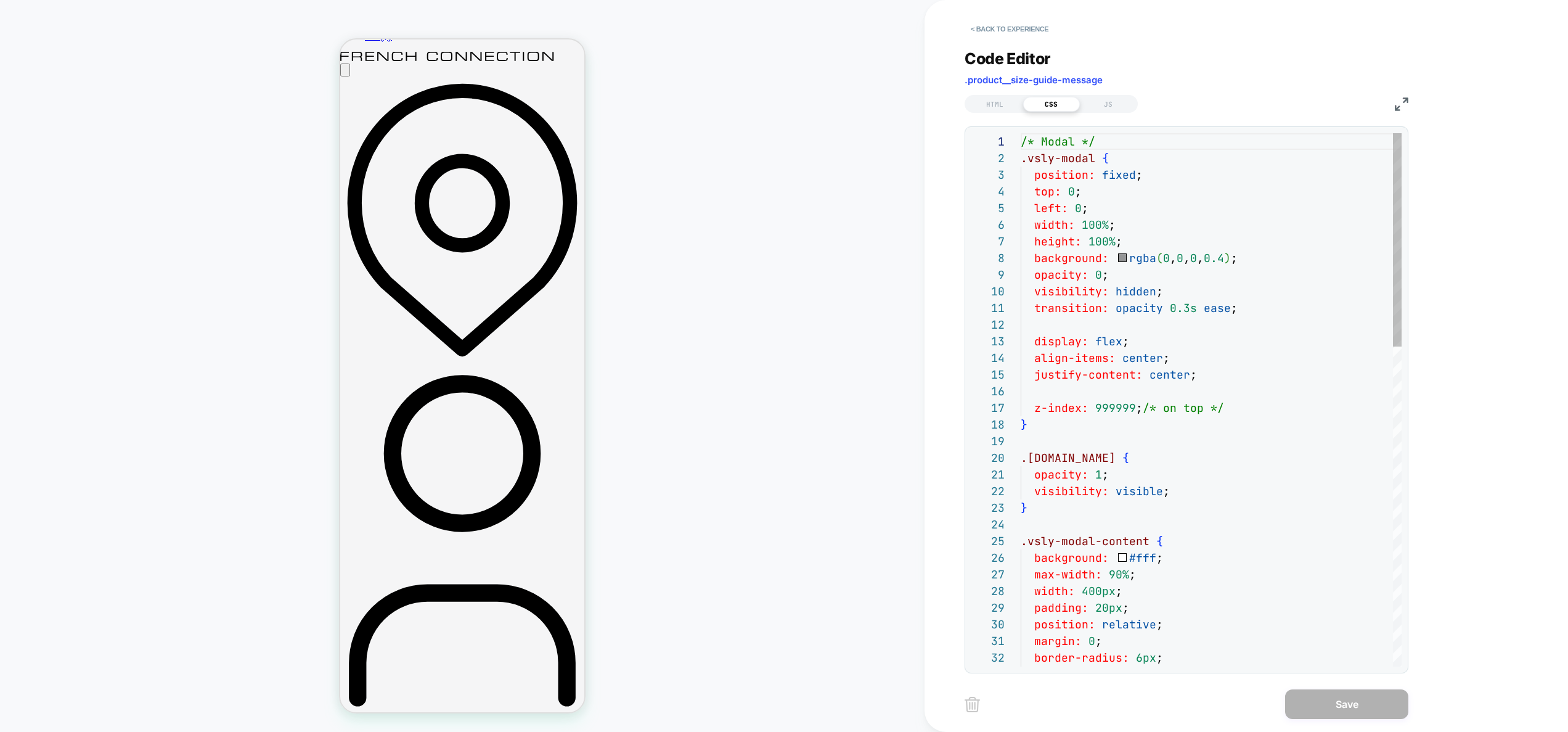
scroll to position [167, 0]
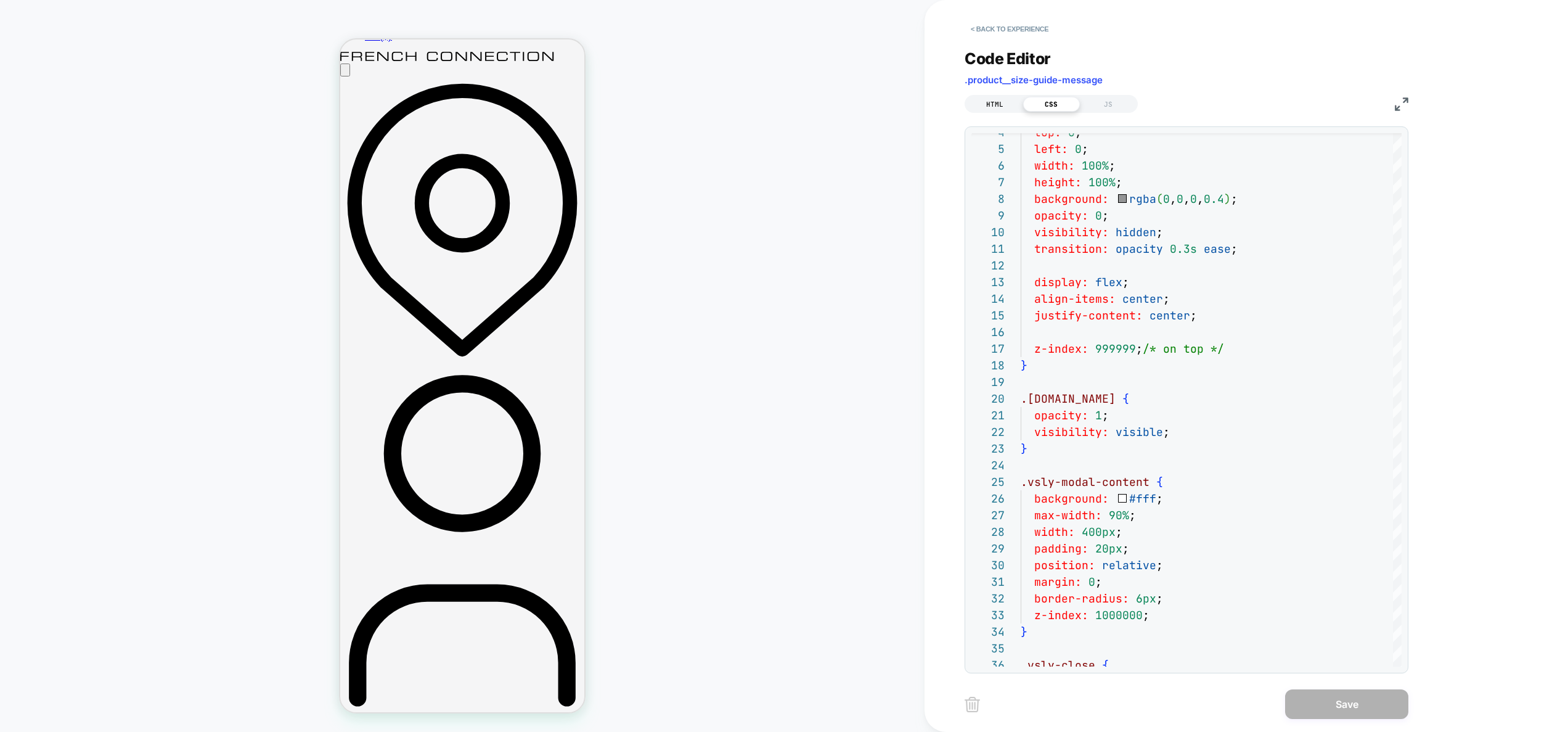
drag, startPoint x: 995, startPoint y: 94, endPoint x: 999, endPoint y: 104, distance: 10.8
click at [995, 94] on div "HTML CSS JS" at bounding box center [1187, 102] width 444 height 21
click at [999, 104] on div "HTML" at bounding box center [995, 104] width 56 height 15
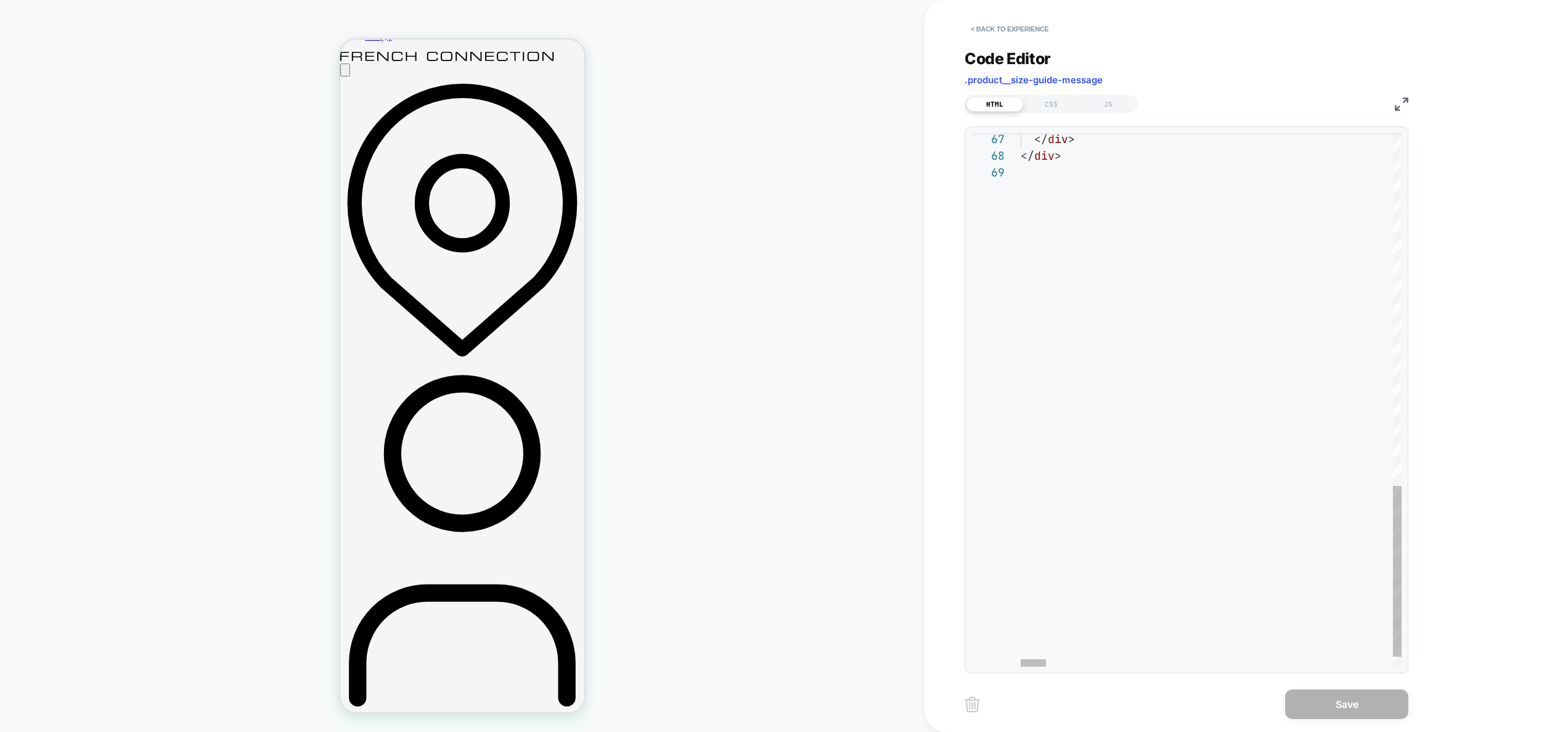
scroll to position [133, 0]
drag, startPoint x: 1204, startPoint y: 261, endPoint x: 1177, endPoint y: 229, distance: 41.9
type textarea "****** ******"
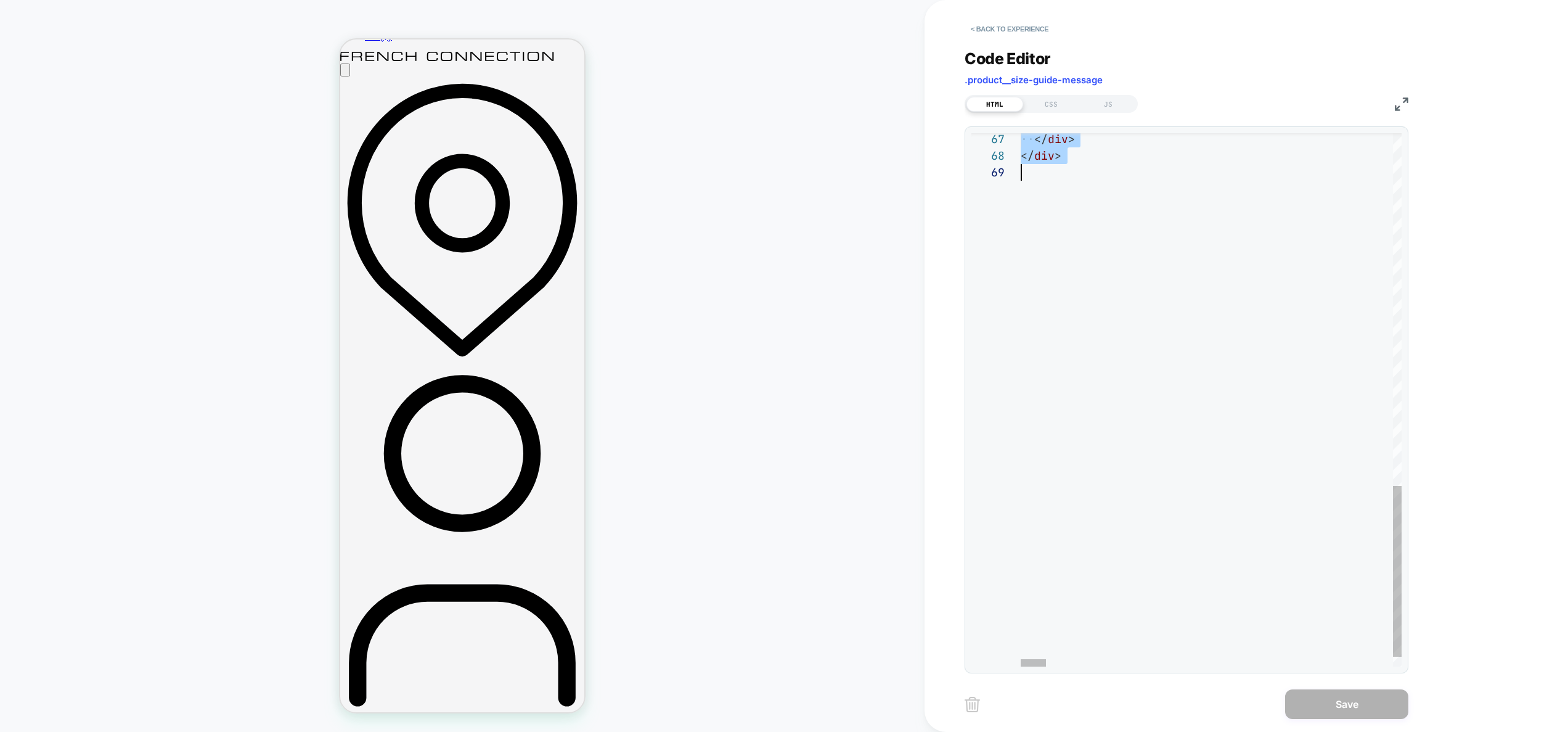
scroll to position [33, 0]
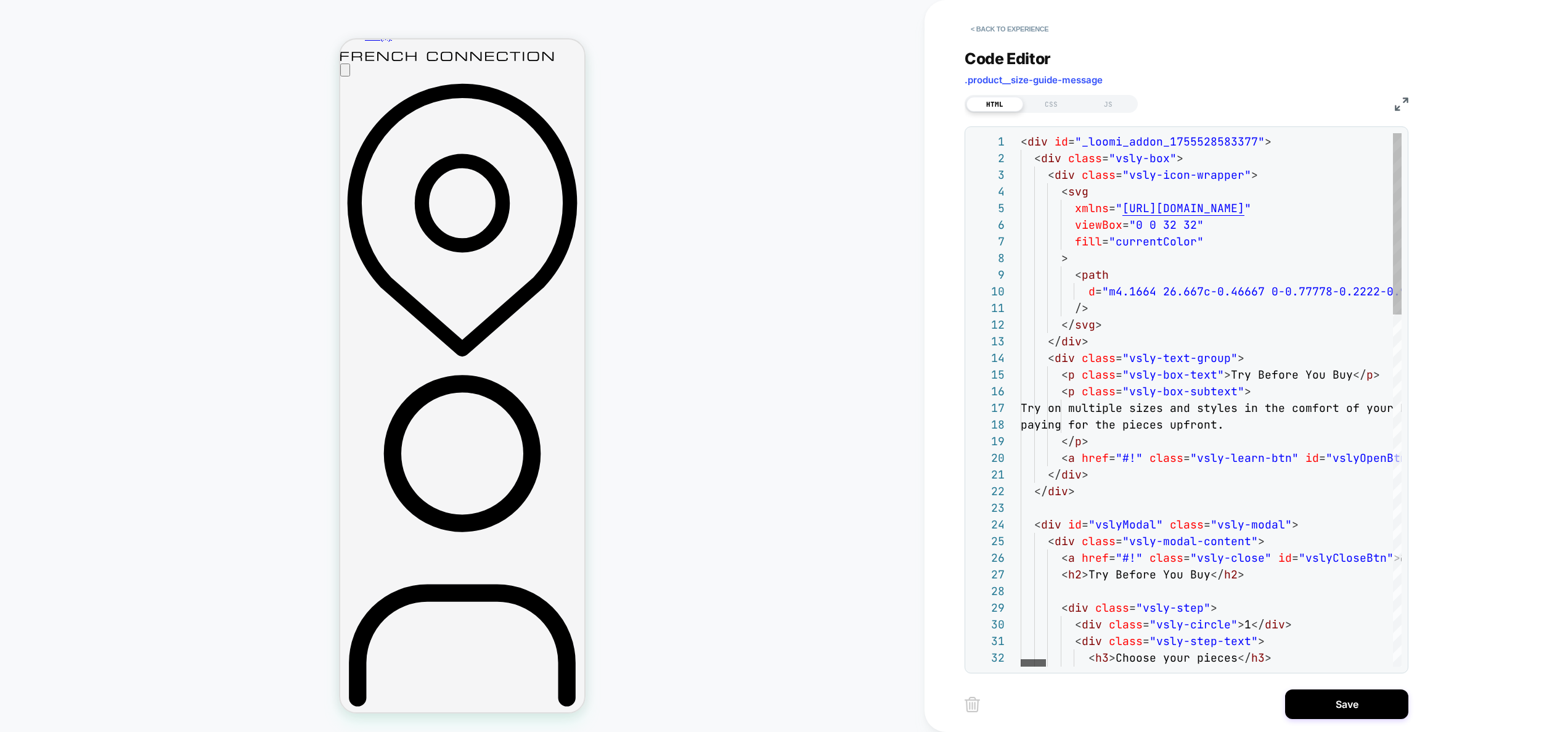
click at [1021, 660] on div at bounding box center [1033, 663] width 25 height 7
click at [1062, 98] on div "CSS" at bounding box center [1051, 104] width 56 height 15
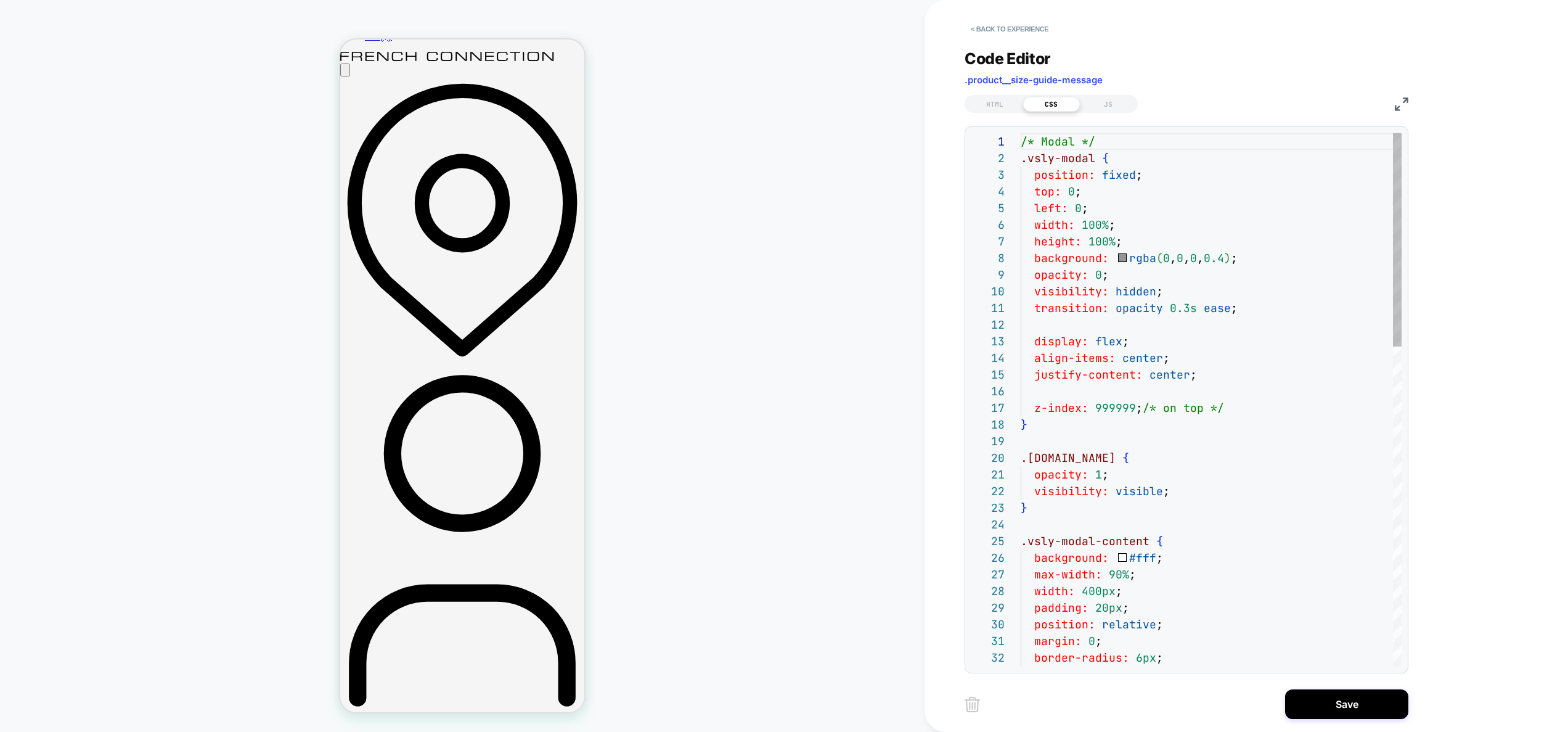
scroll to position [133, 86]
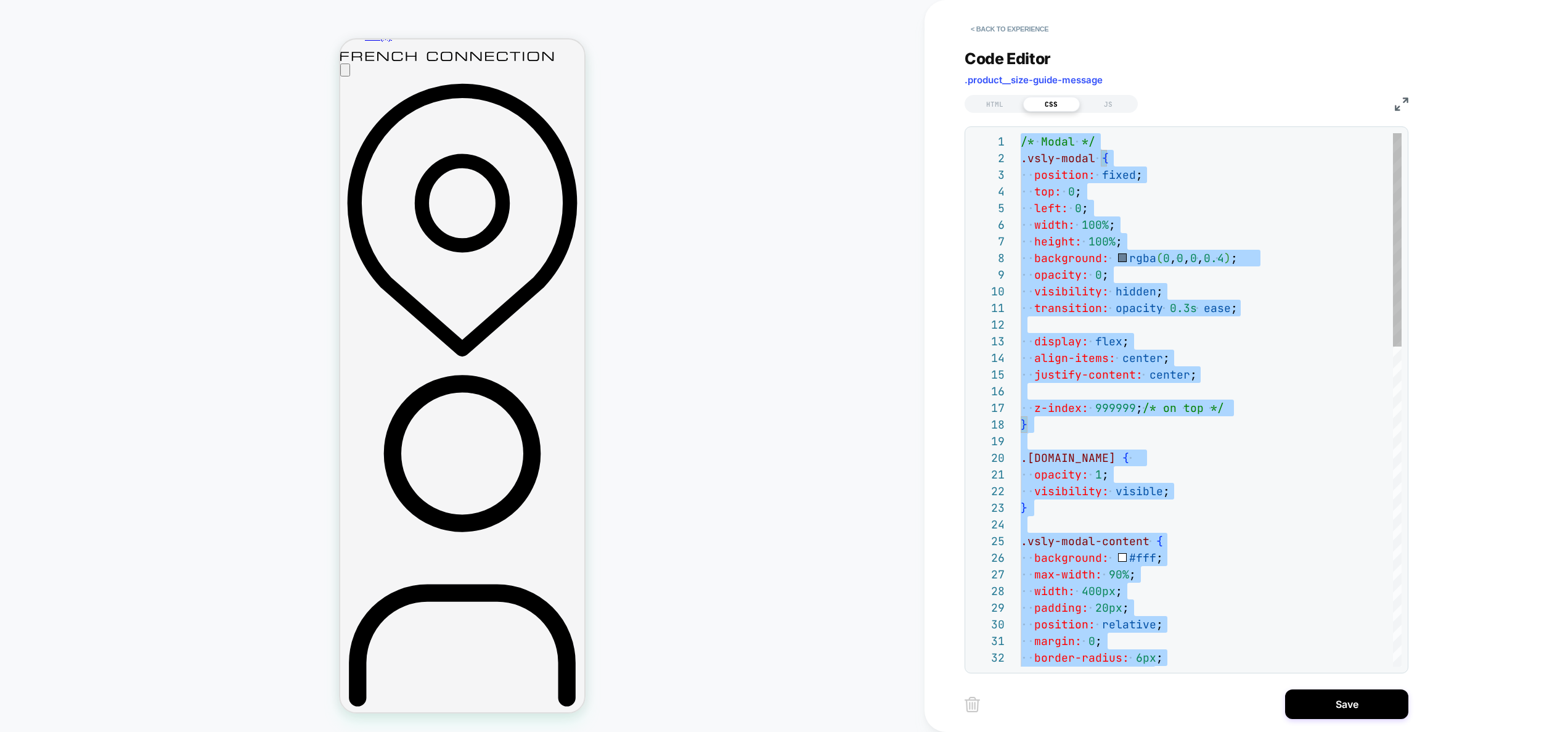
type textarea "**********"
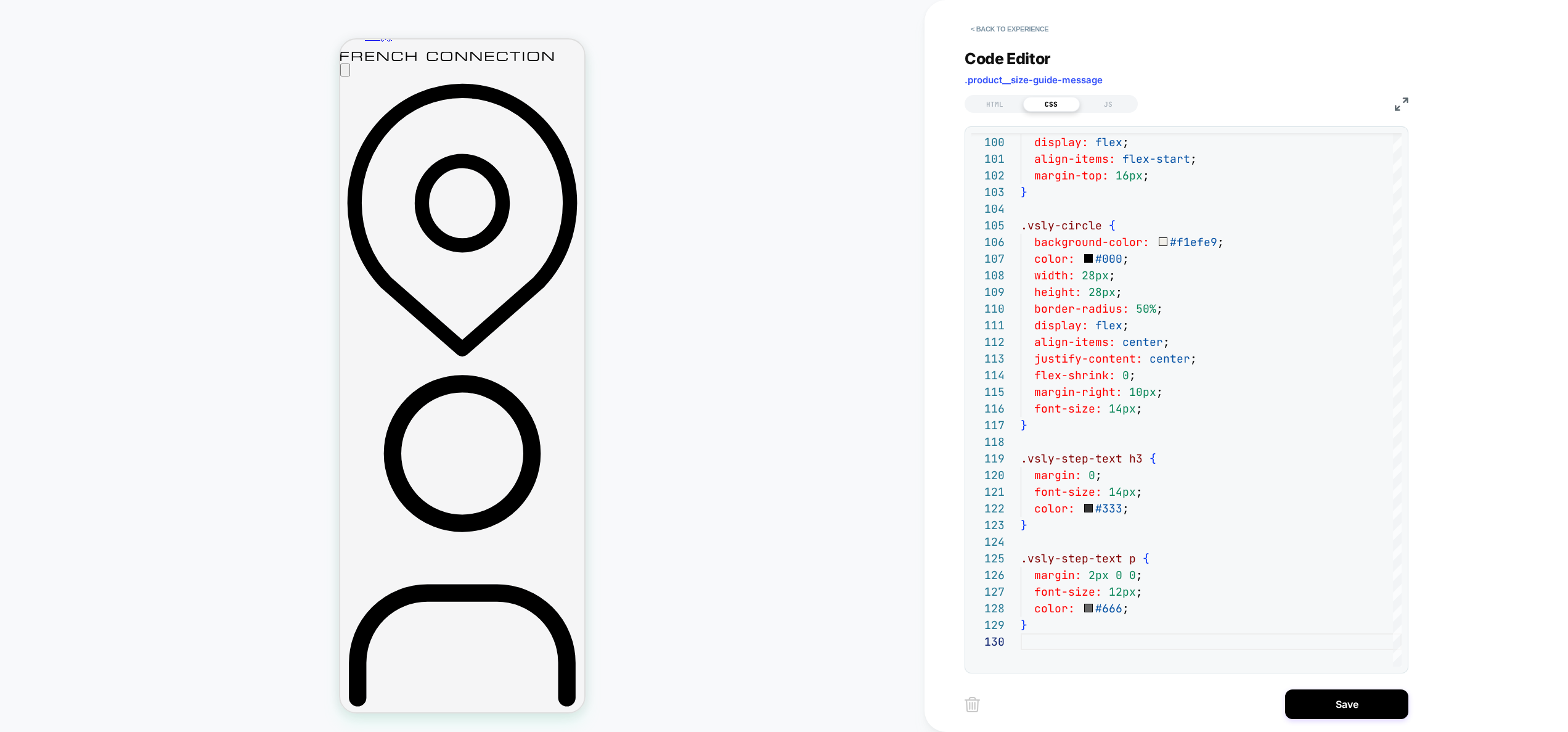
click at [1118, 90] on div "Code Editor .product__size-guide-message" at bounding box center [1187, 70] width 444 height 43
click at [1114, 98] on div "JS" at bounding box center [1108, 104] width 56 height 15
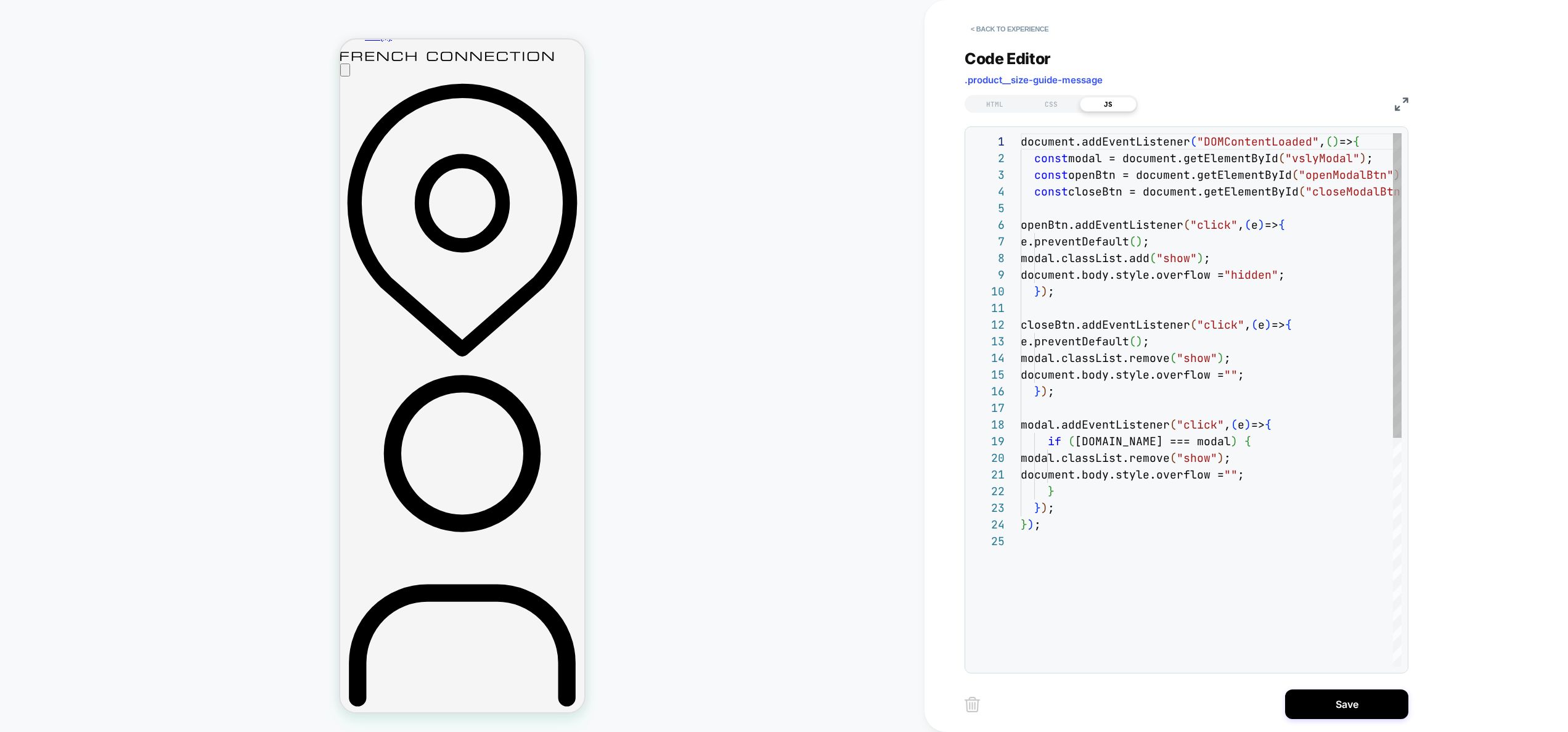
scroll to position [0, 0]
click at [1209, 316] on div "document.addEventListener ( "DOMContentLoaded" , ( ) => { const modal = documen…" at bounding box center [1211, 600] width 381 height 933
type textarea "**********"
click at [1329, 696] on button "Save" at bounding box center [1347, 704] width 124 height 30
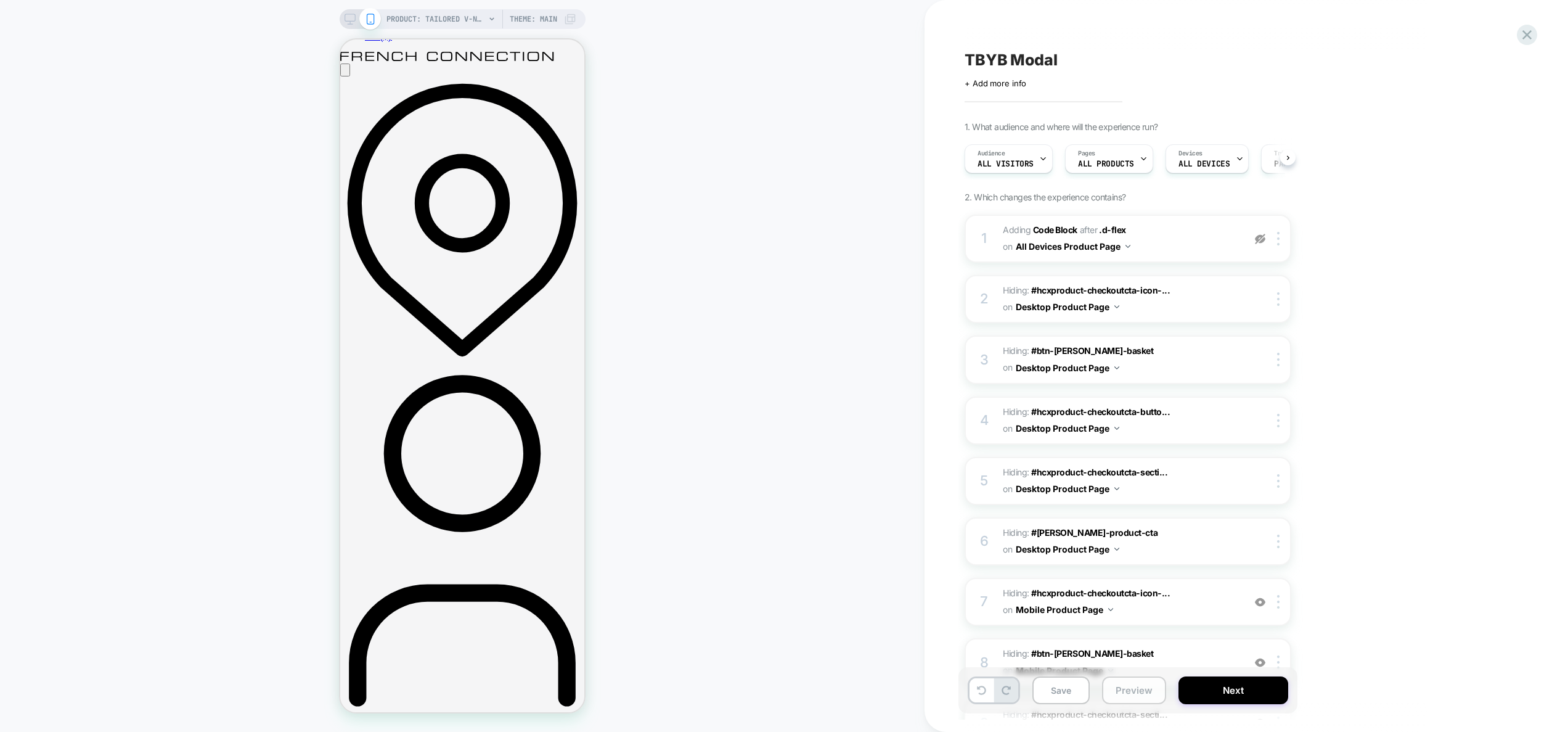
click at [1149, 699] on button "Preview" at bounding box center [1134, 691] width 64 height 28
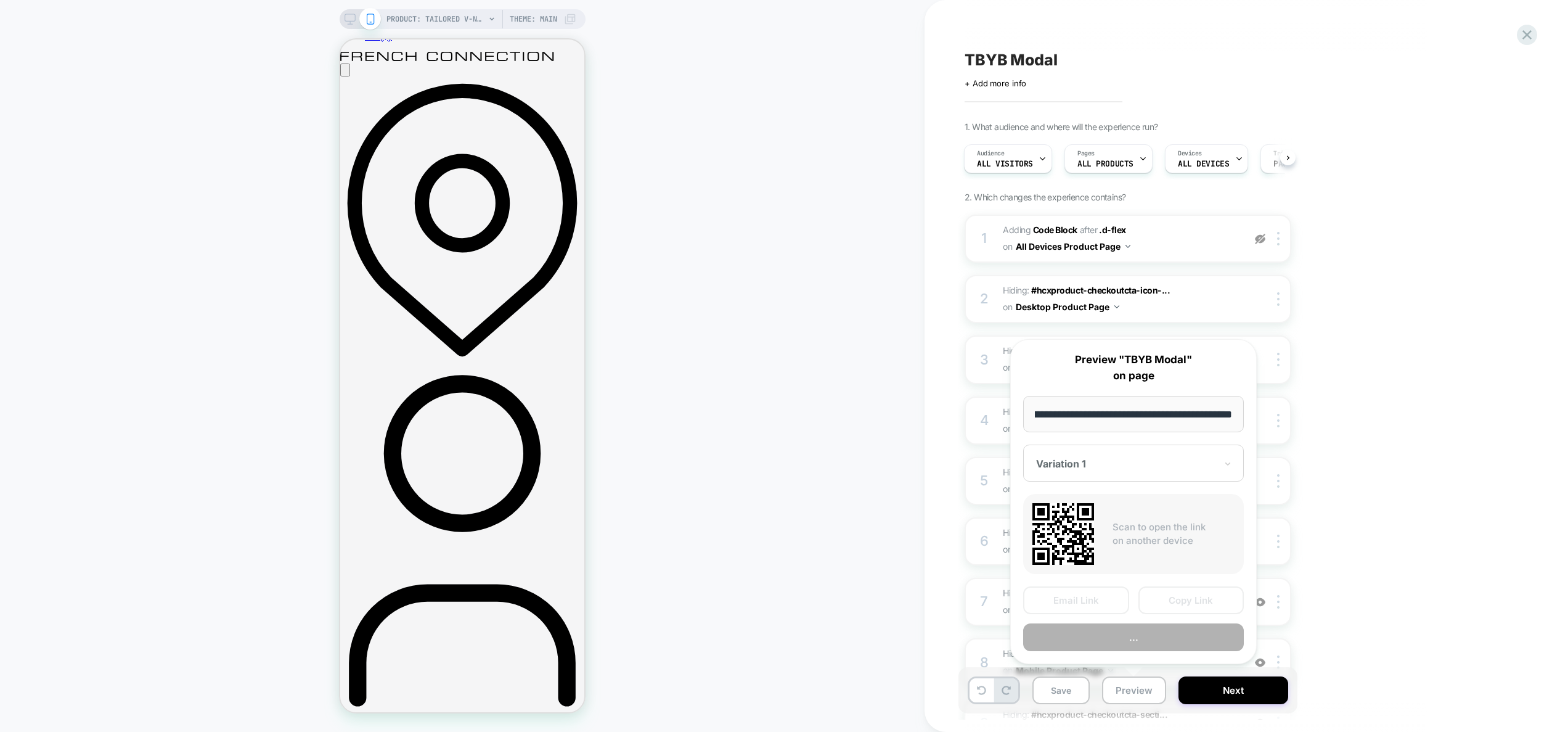
scroll to position [0, 0]
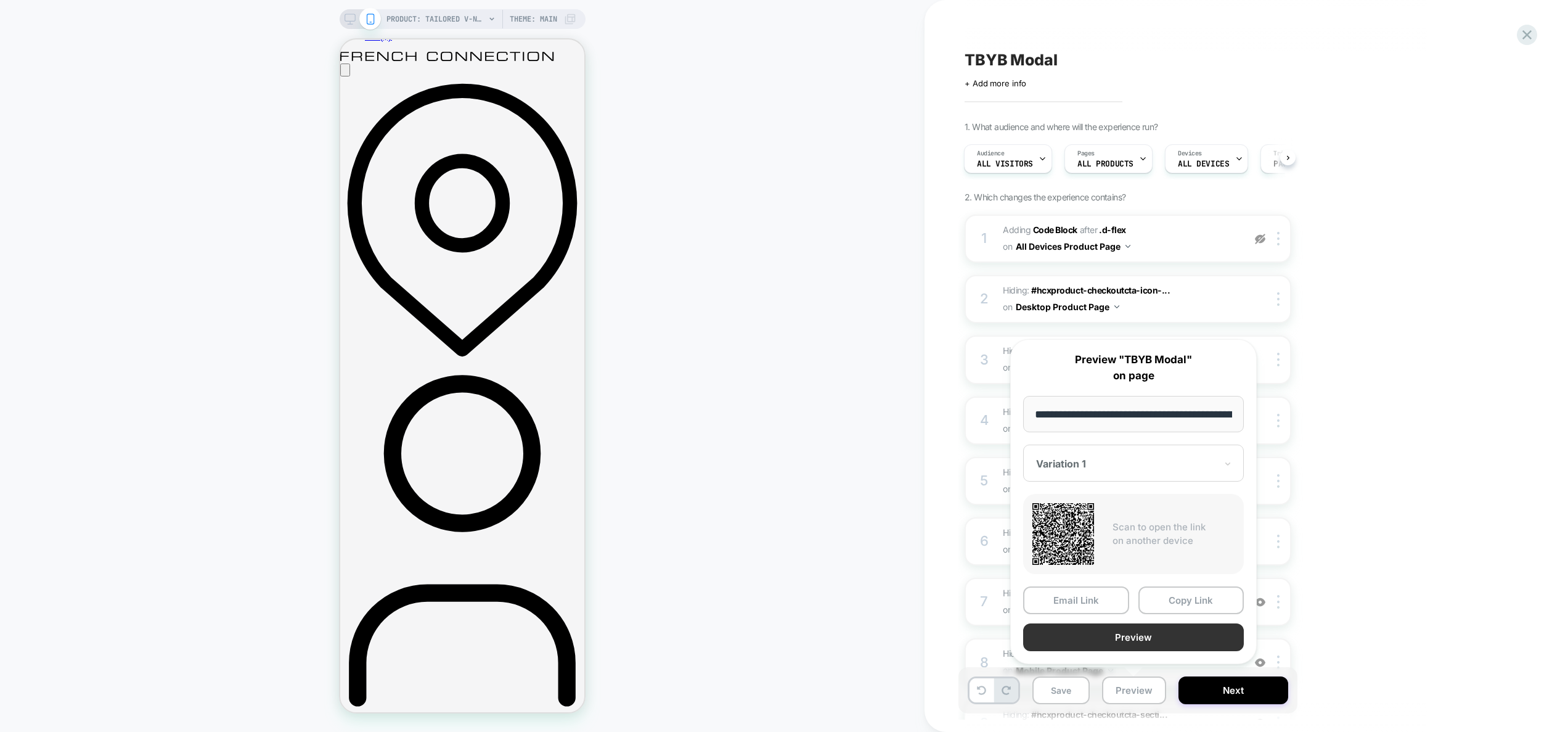
click at [1143, 641] on button "Preview" at bounding box center [1133, 638] width 221 height 28
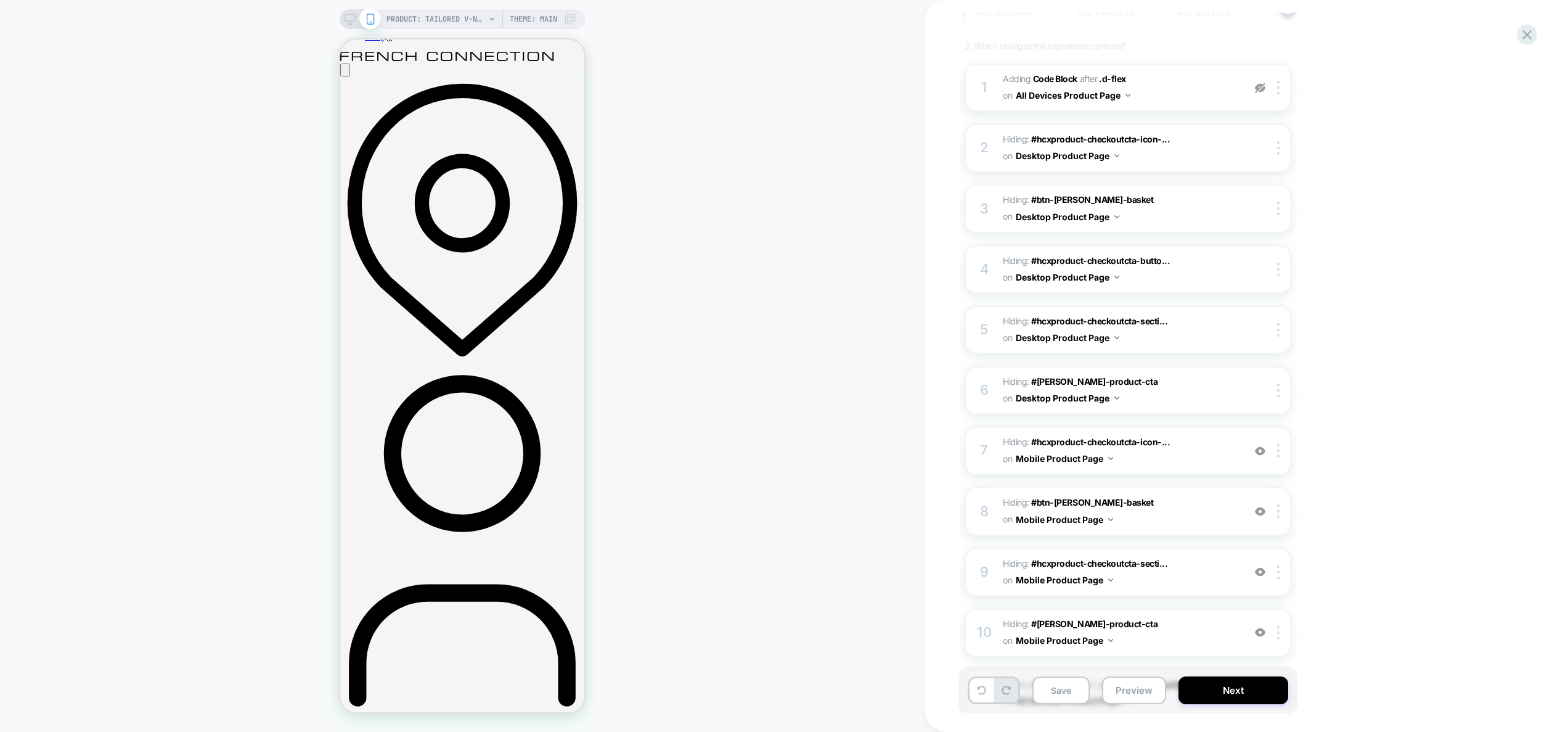
scroll to position [264, 0]
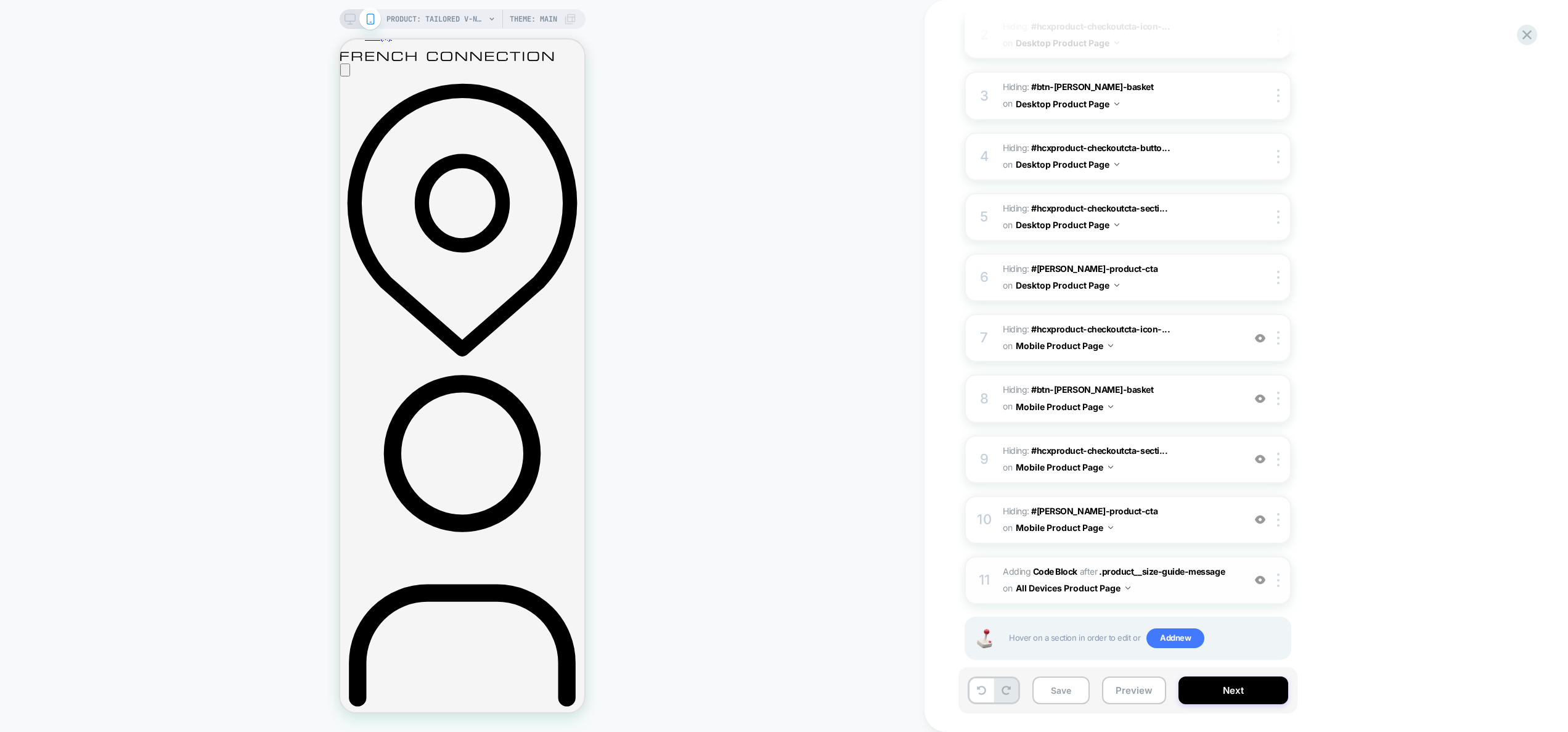
click at [1258, 575] on img at bounding box center [1260, 580] width 11 height 11
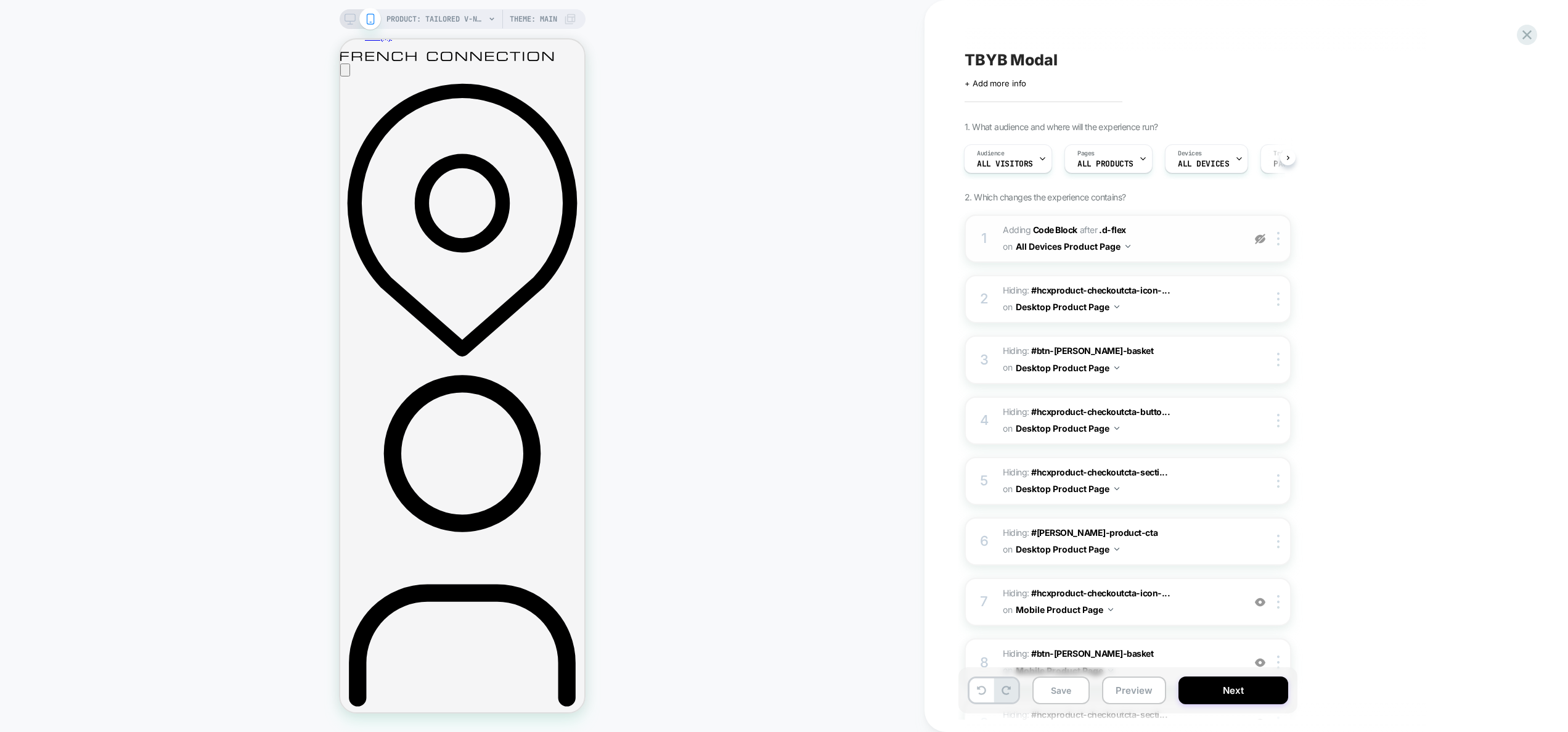
click at [1264, 241] on img at bounding box center [1260, 239] width 11 height 11
click at [1221, 237] on span "Adding Code Block AFTER .d-flex .d-flex on All Devices Product Page" at bounding box center [1120, 239] width 235 height 33
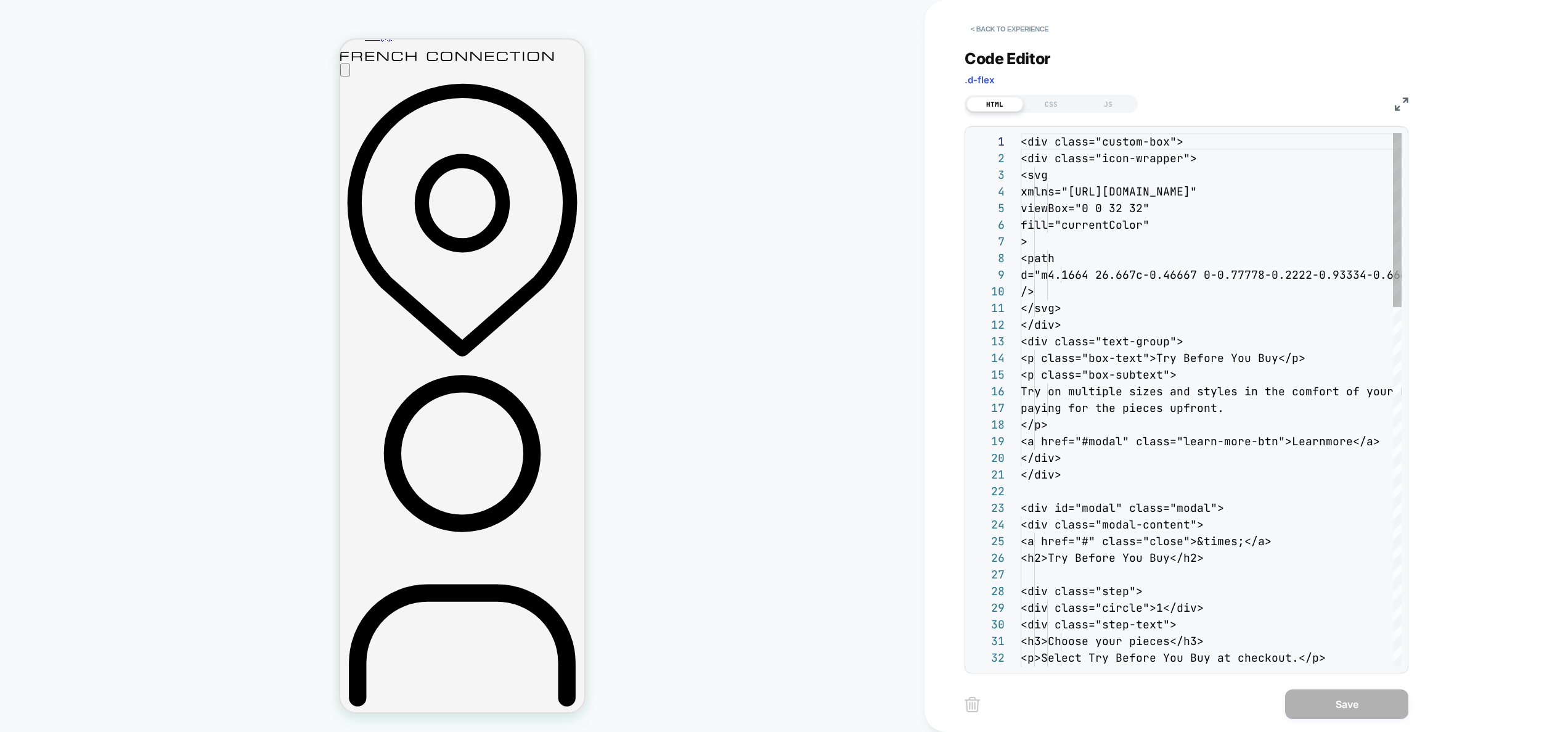
scroll to position [133, 0]
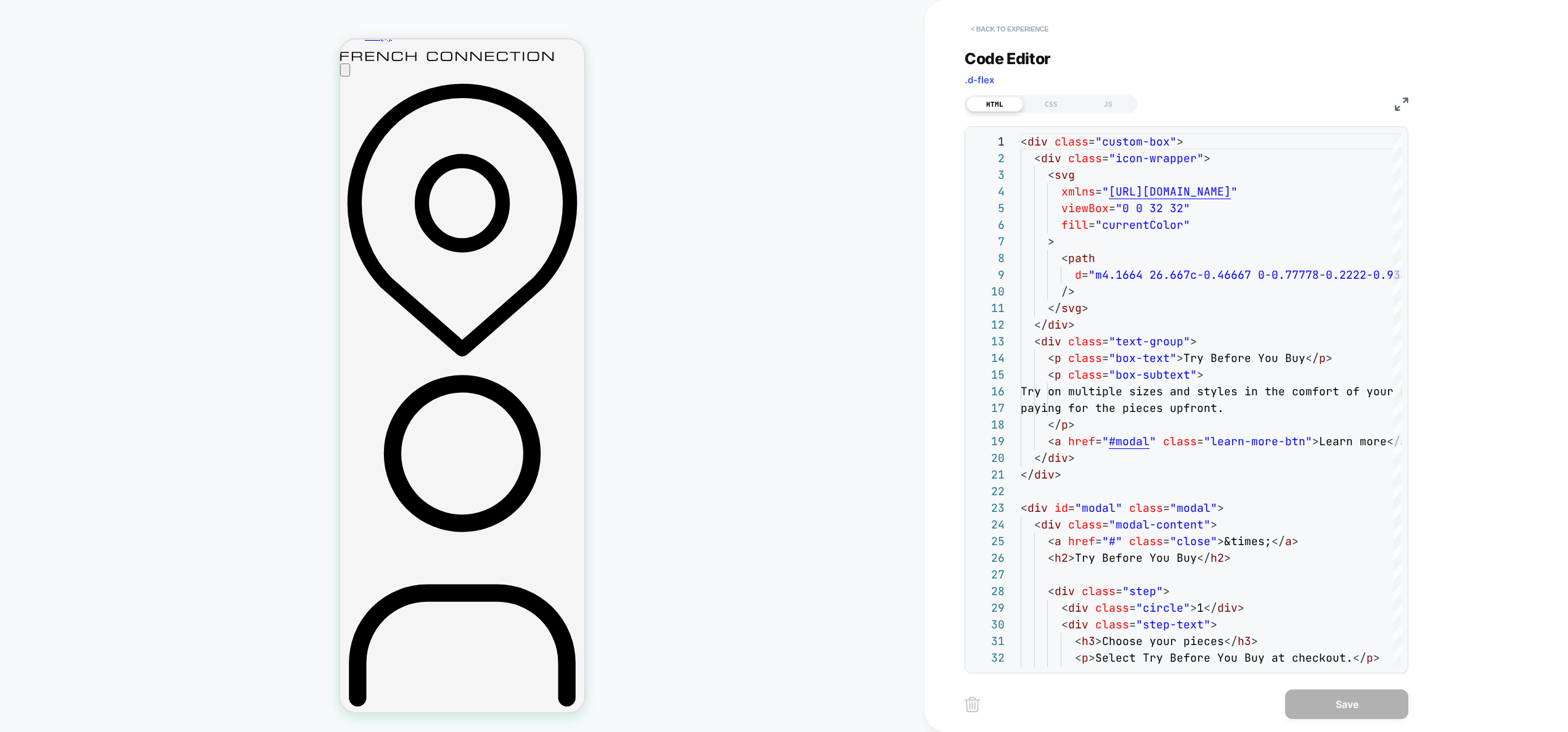
click at [1021, 32] on button "< Back to experience" at bounding box center [1009, 29] width 90 height 20
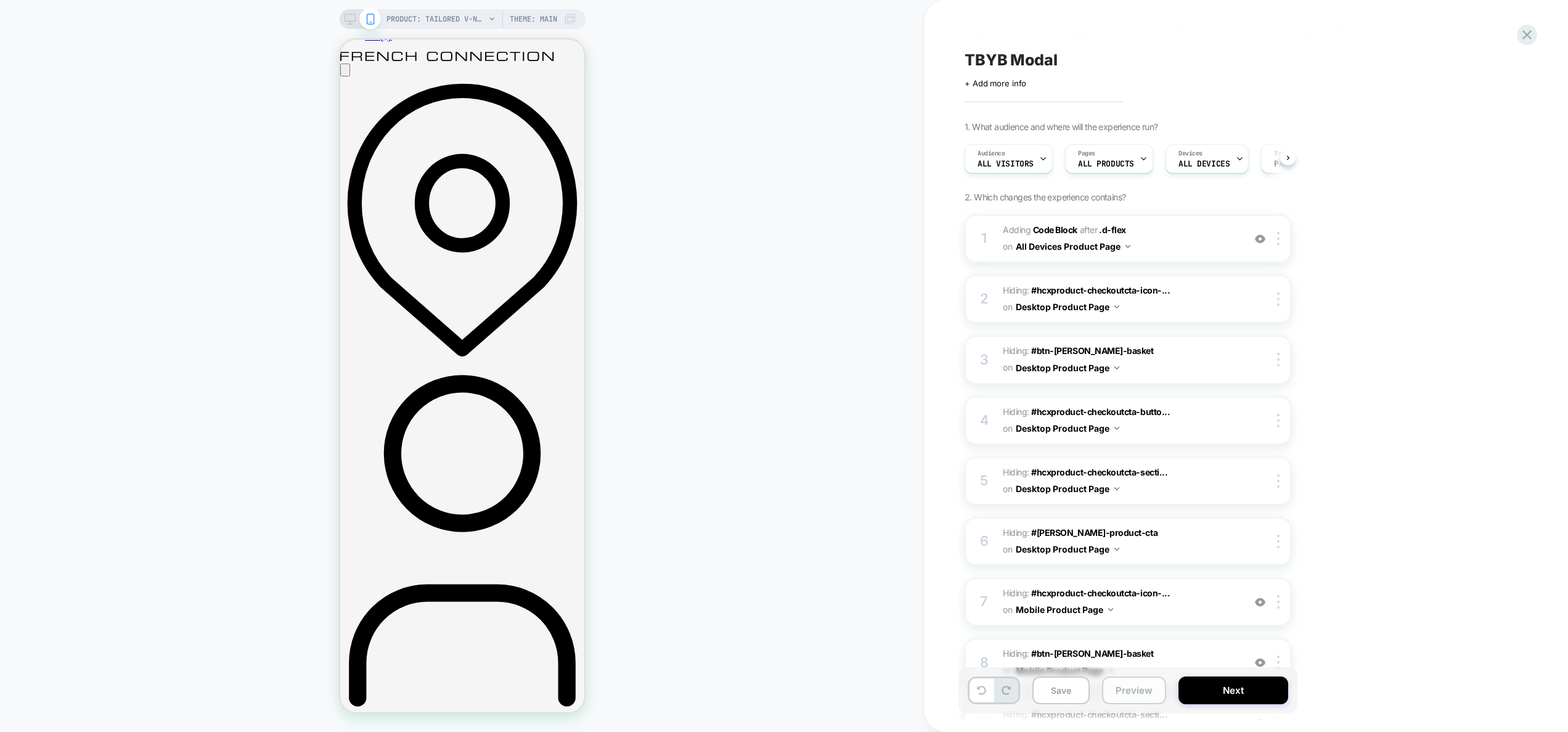
scroll to position [0, 1]
click at [1143, 681] on button "Preview" at bounding box center [1134, 691] width 64 height 28
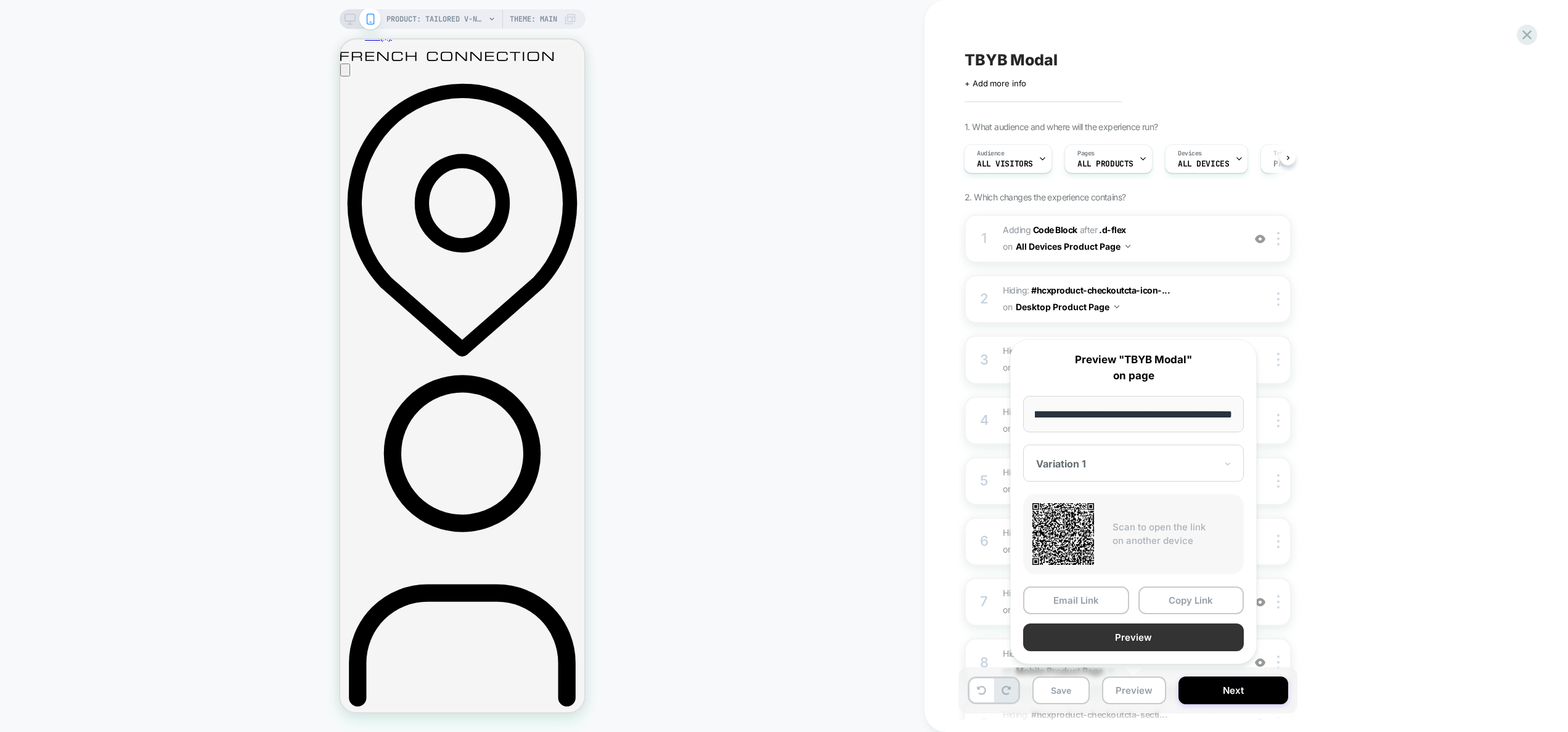
scroll to position [0, 0]
click at [1141, 638] on button "Preview" at bounding box center [1133, 638] width 221 height 28
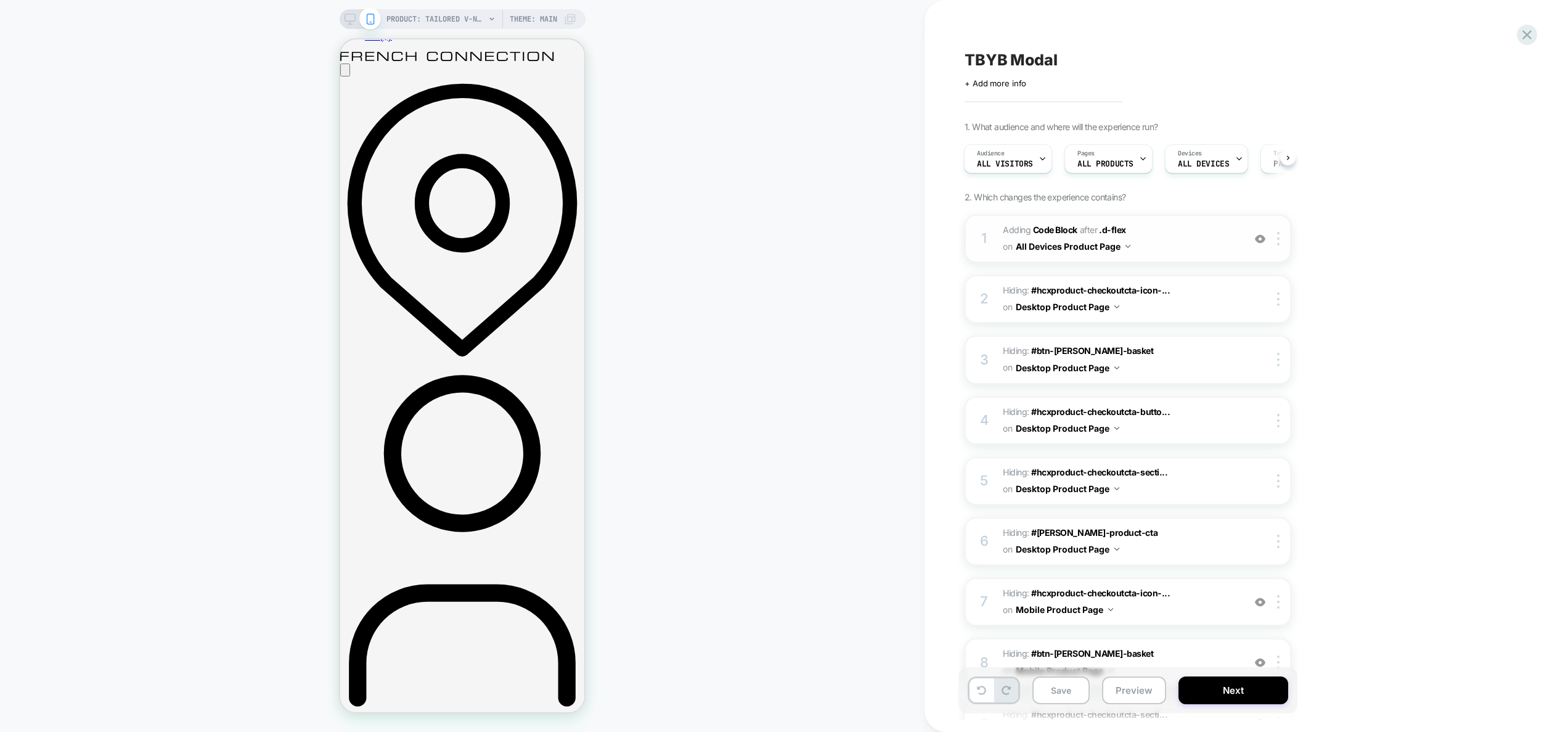
click at [1171, 233] on span "Adding Code Block AFTER .d-flex .d-flex on All Devices Product Page" at bounding box center [1120, 239] width 235 height 33
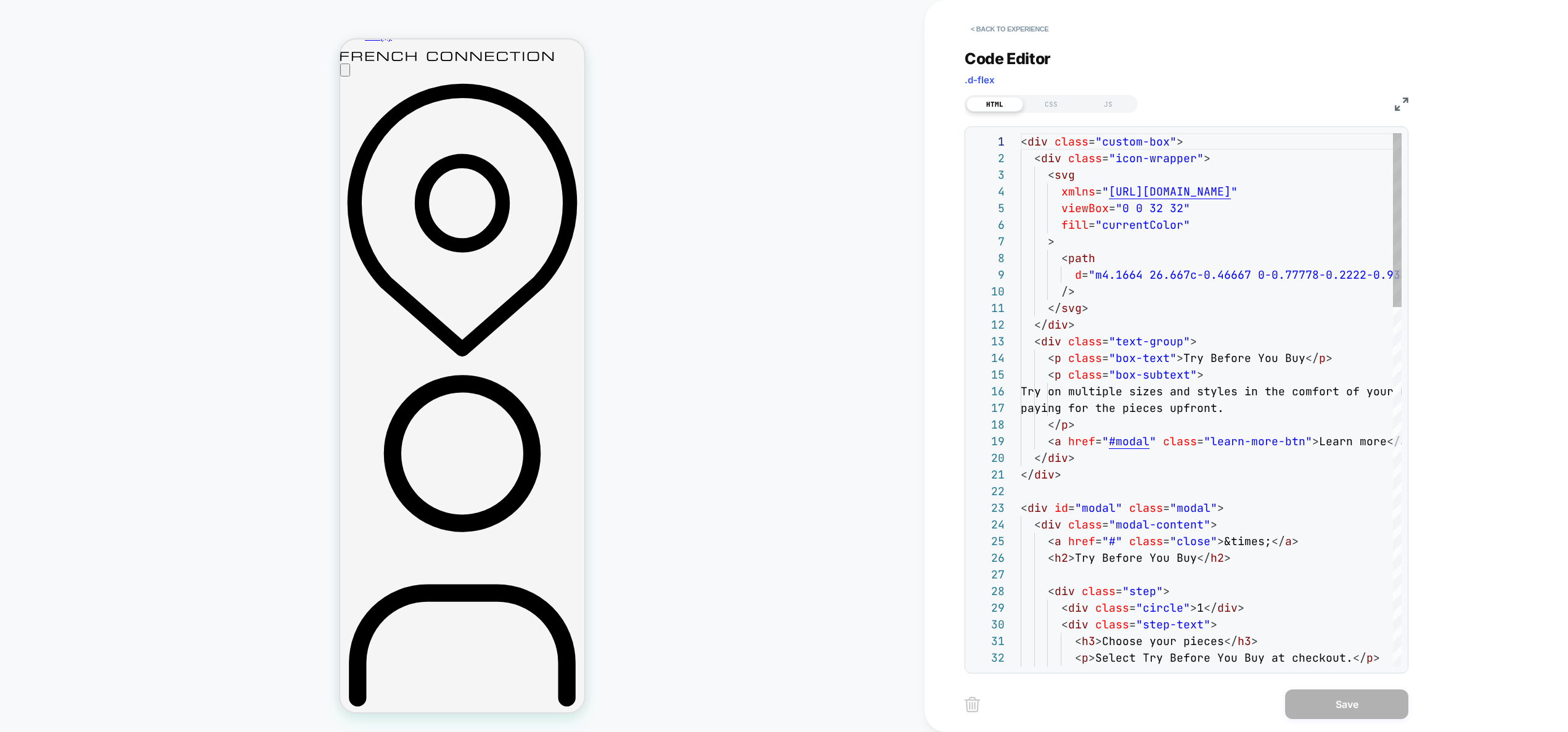
scroll to position [133, 0]
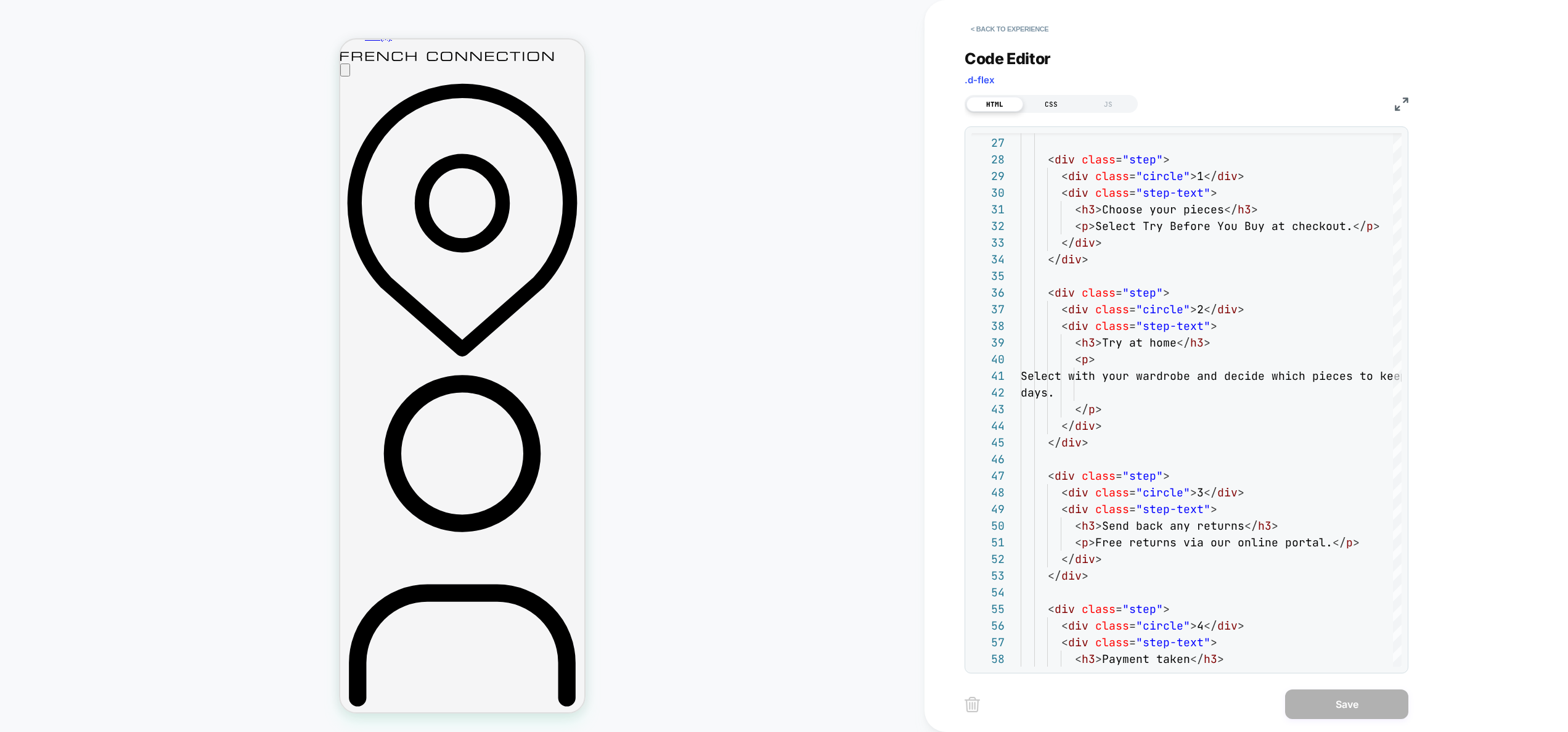
click at [1053, 107] on div "CSS" at bounding box center [1051, 104] width 56 height 15
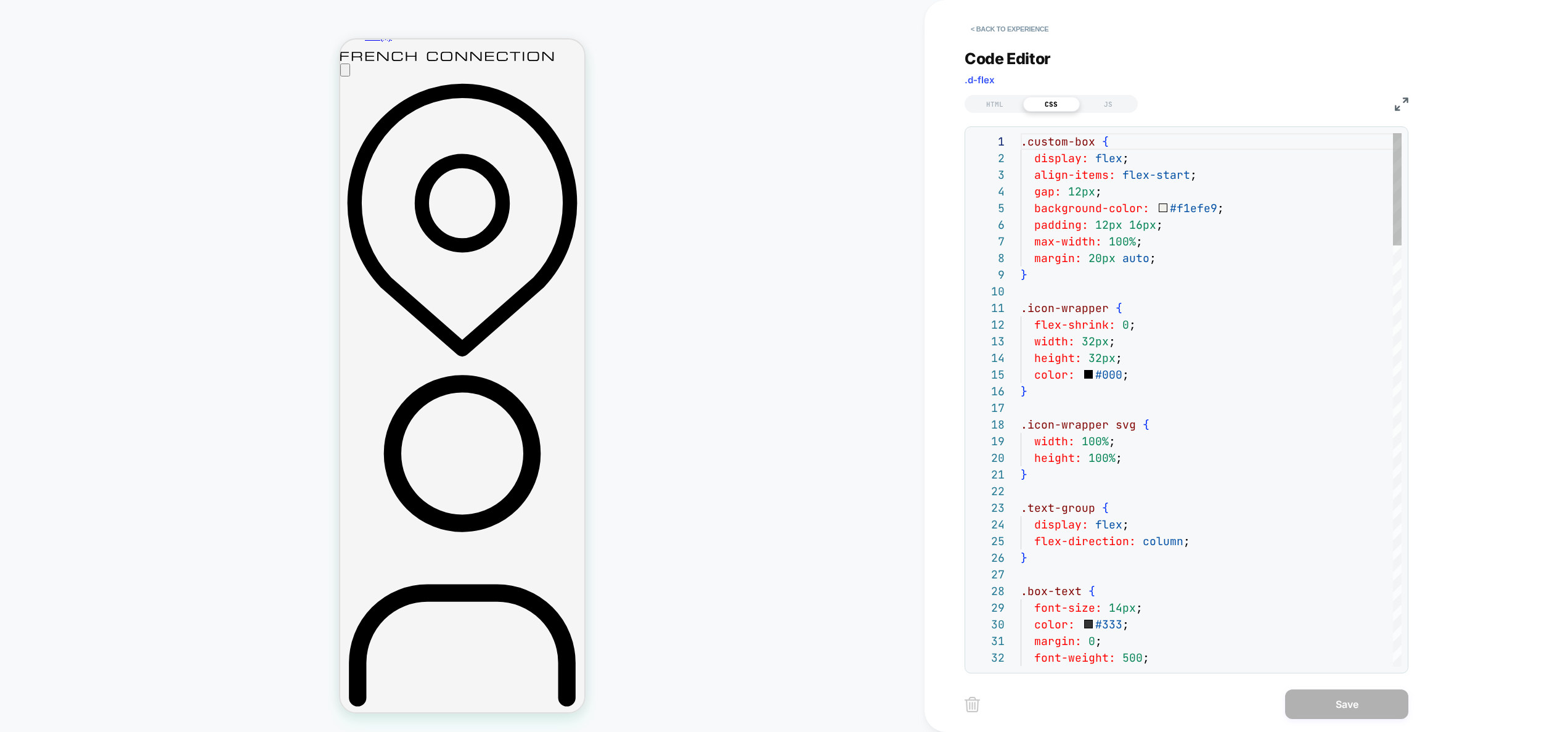
scroll to position [167, 0]
click at [1122, 102] on div "JS" at bounding box center [1108, 104] width 56 height 15
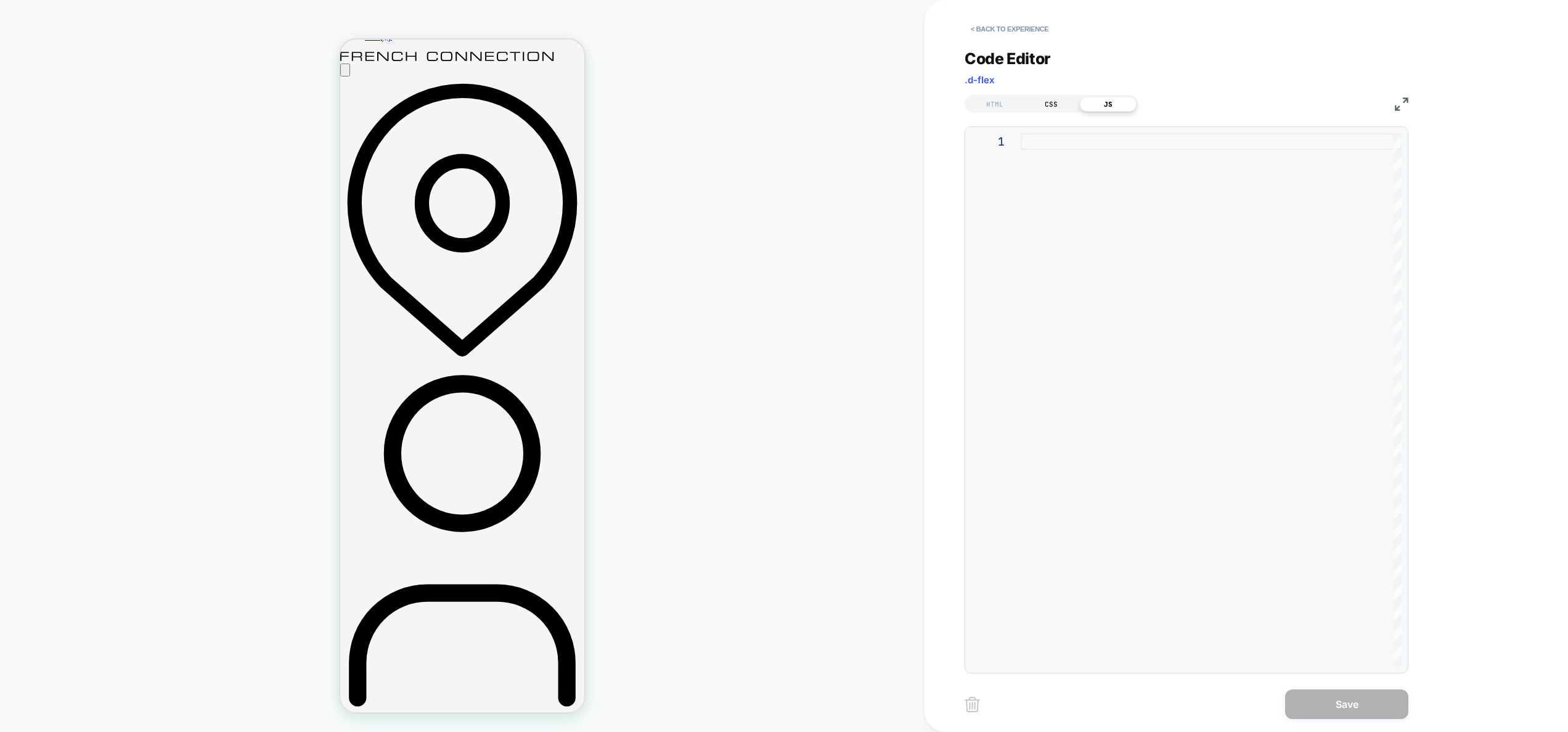
drag, startPoint x: 1054, startPoint y: 102, endPoint x: 1041, endPoint y: 104, distance: 13.2
click at [1052, 103] on div "CSS" at bounding box center [1051, 104] width 56 height 15
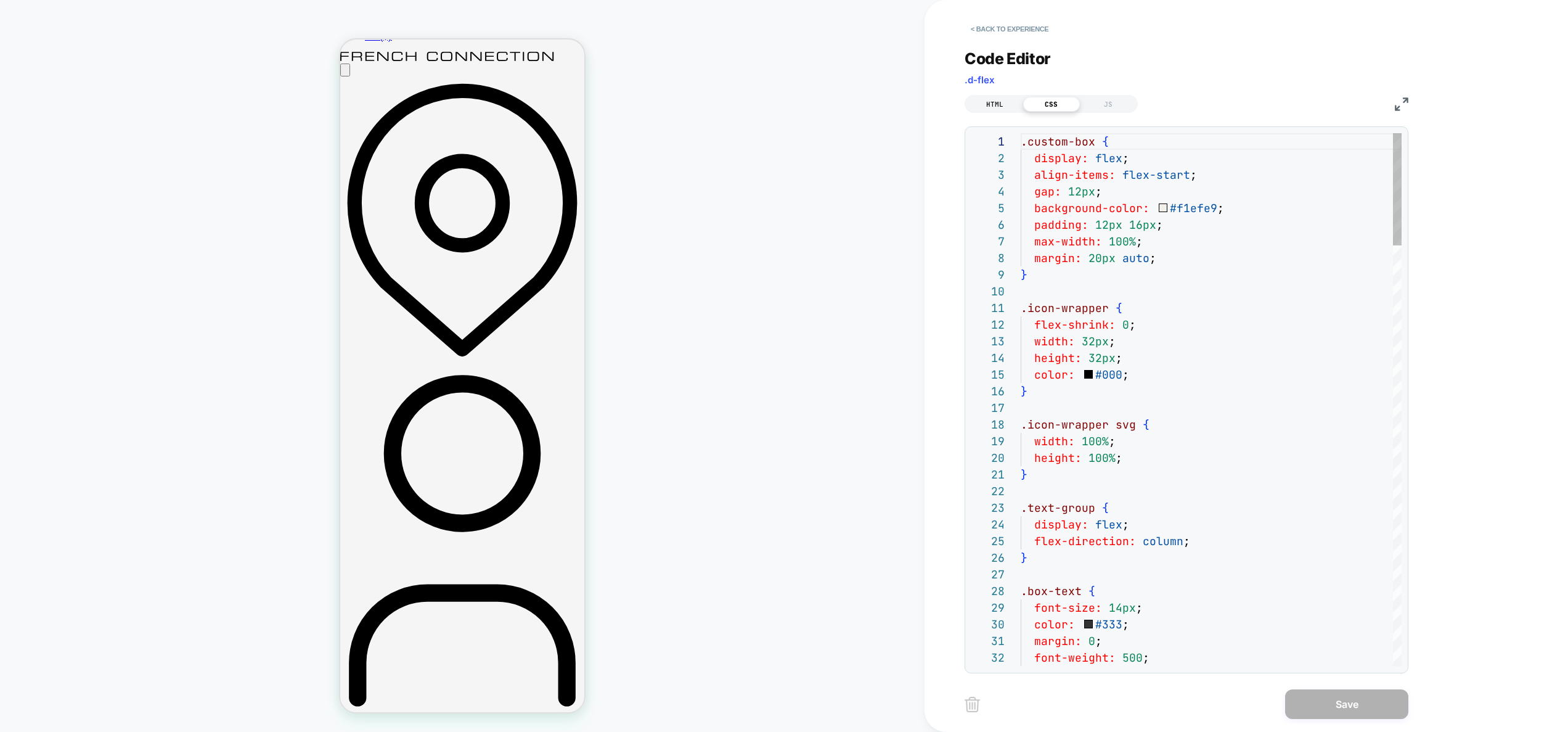
click at [1003, 107] on div "HTML" at bounding box center [995, 104] width 56 height 15
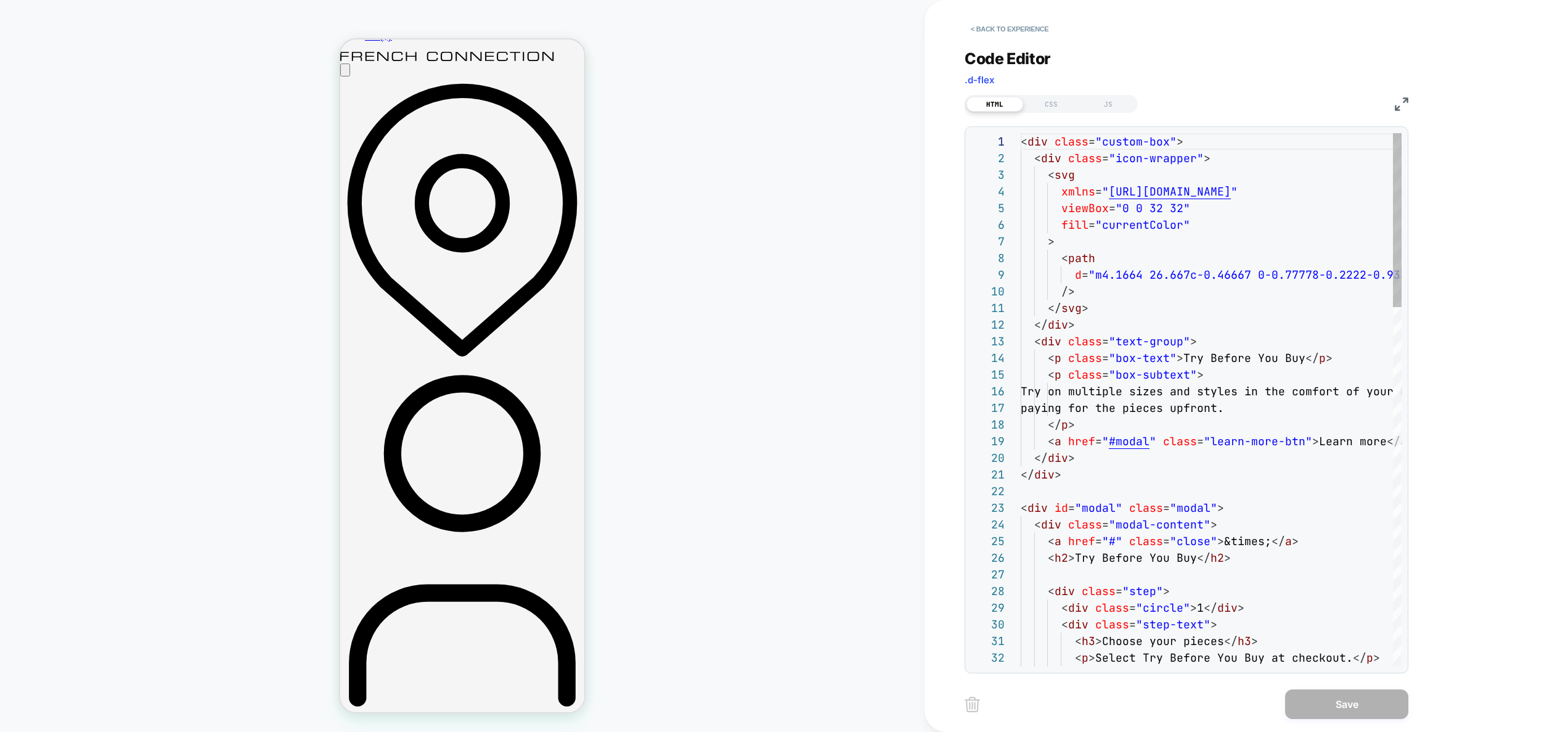
scroll to position [133, 0]
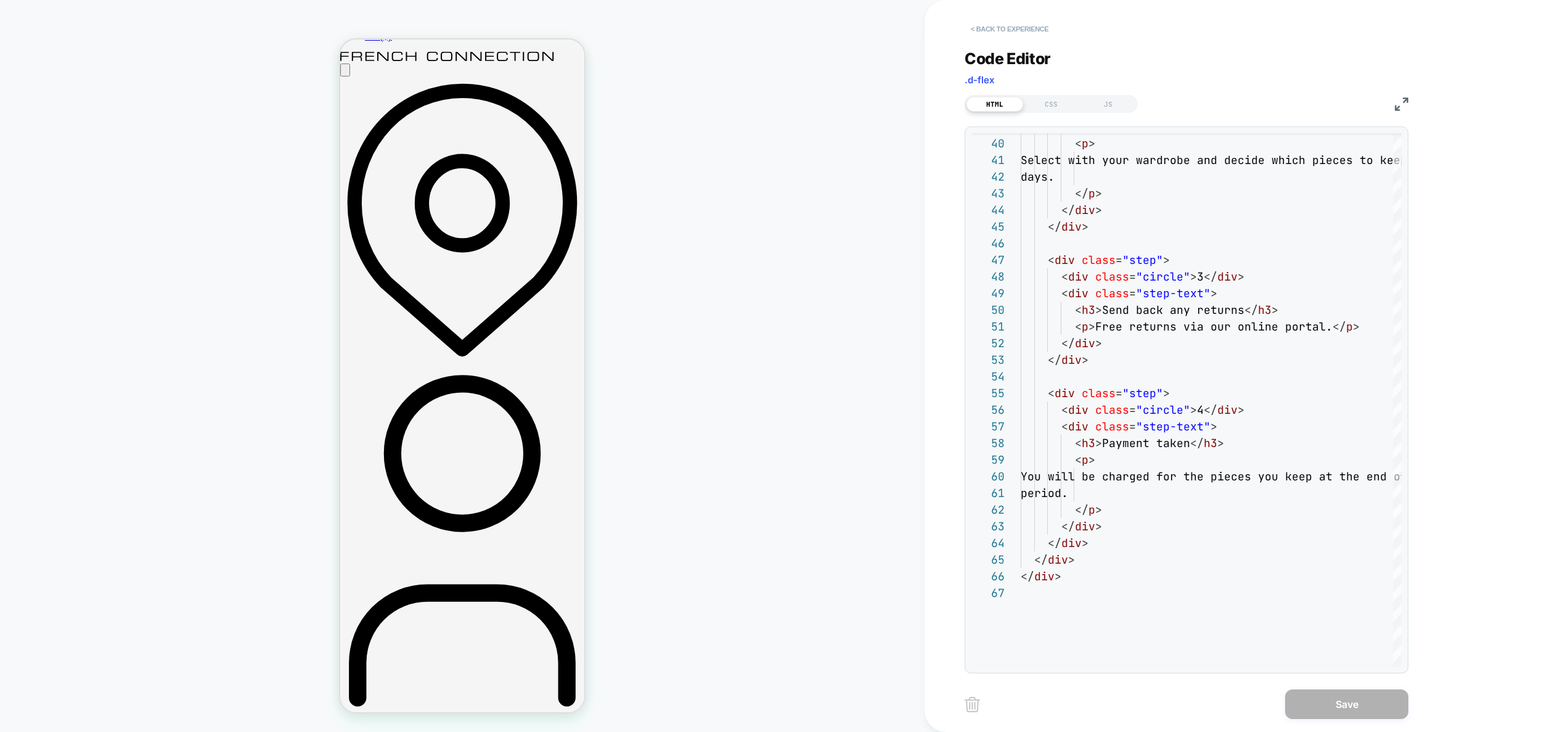
click at [1007, 23] on button "< Back to experience" at bounding box center [1009, 29] width 90 height 20
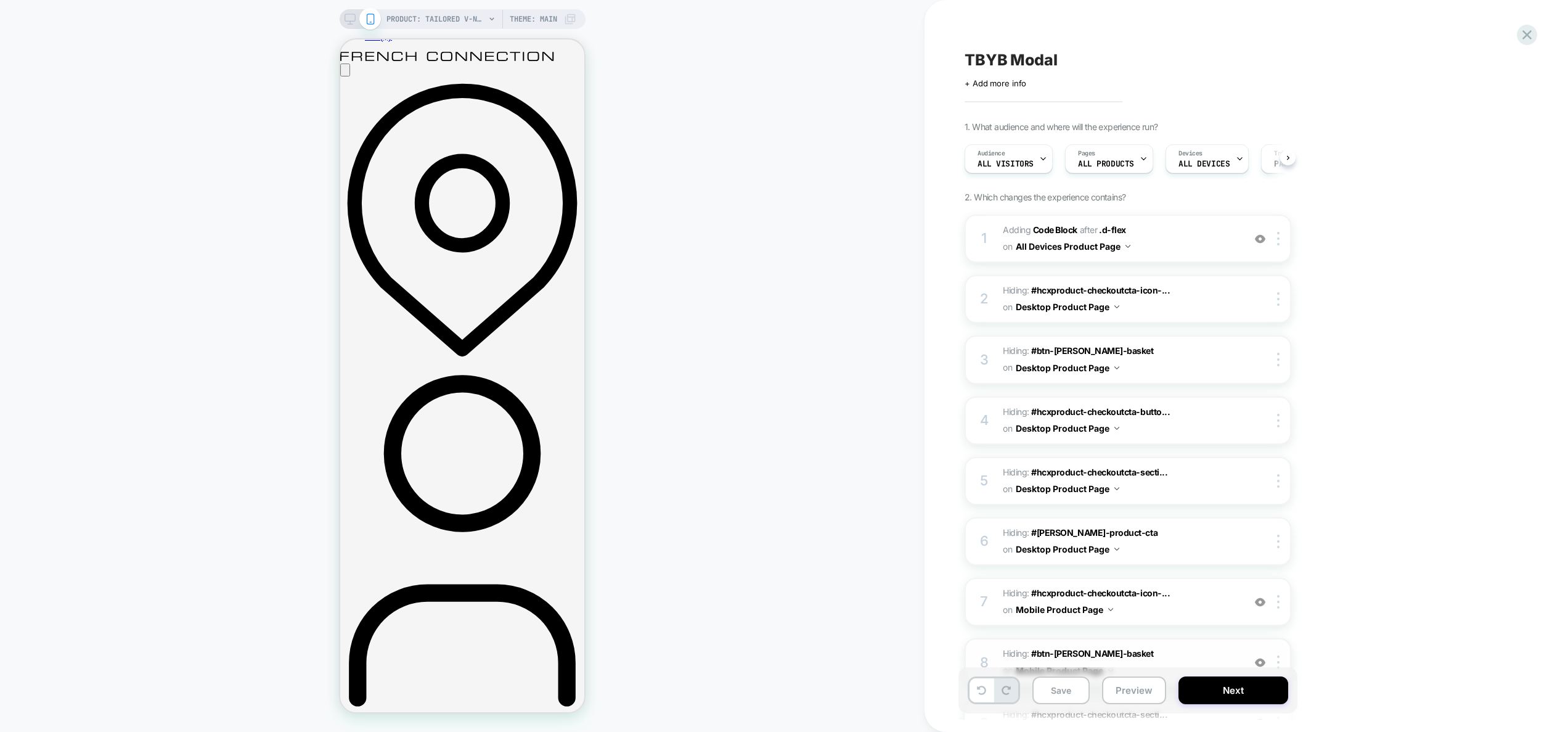
scroll to position [0, 1]
drag, startPoint x: 1148, startPoint y: 683, endPoint x: 985, endPoint y: 389, distance: 336.2
click at [1148, 683] on button "Preview" at bounding box center [1134, 691] width 64 height 28
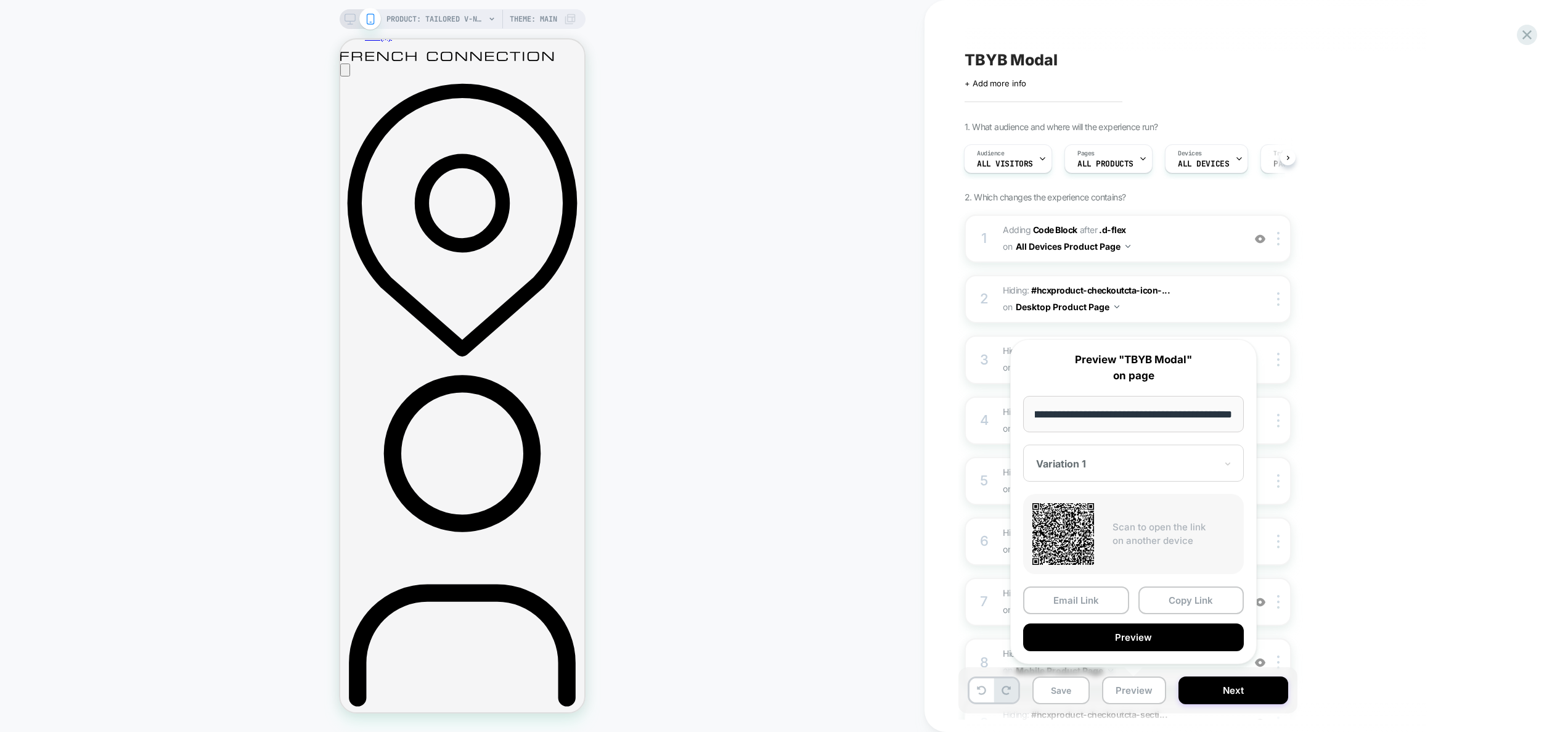
scroll to position [0, 0]
drag, startPoint x: 1454, startPoint y: 437, endPoint x: 1434, endPoint y: 420, distance: 26.2
click at [1452, 434] on div "TBYB Modal Click to edit experience details + Add more info 1. What audience an…" at bounding box center [1196, 366] width 542 height 732
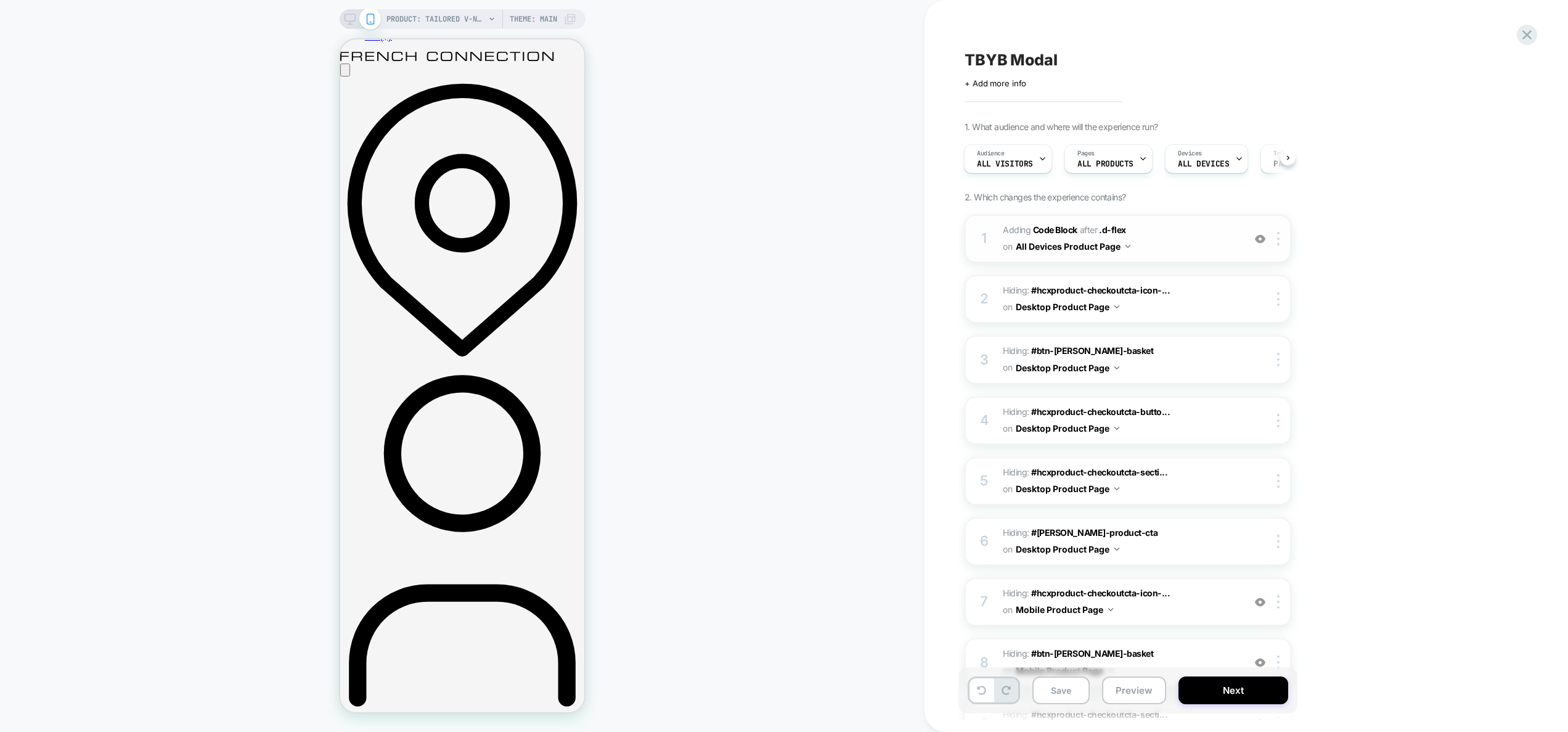
click at [1161, 245] on span "Adding Code Block AFTER .d-flex .d-flex on All Devices Product Page" at bounding box center [1120, 239] width 235 height 33
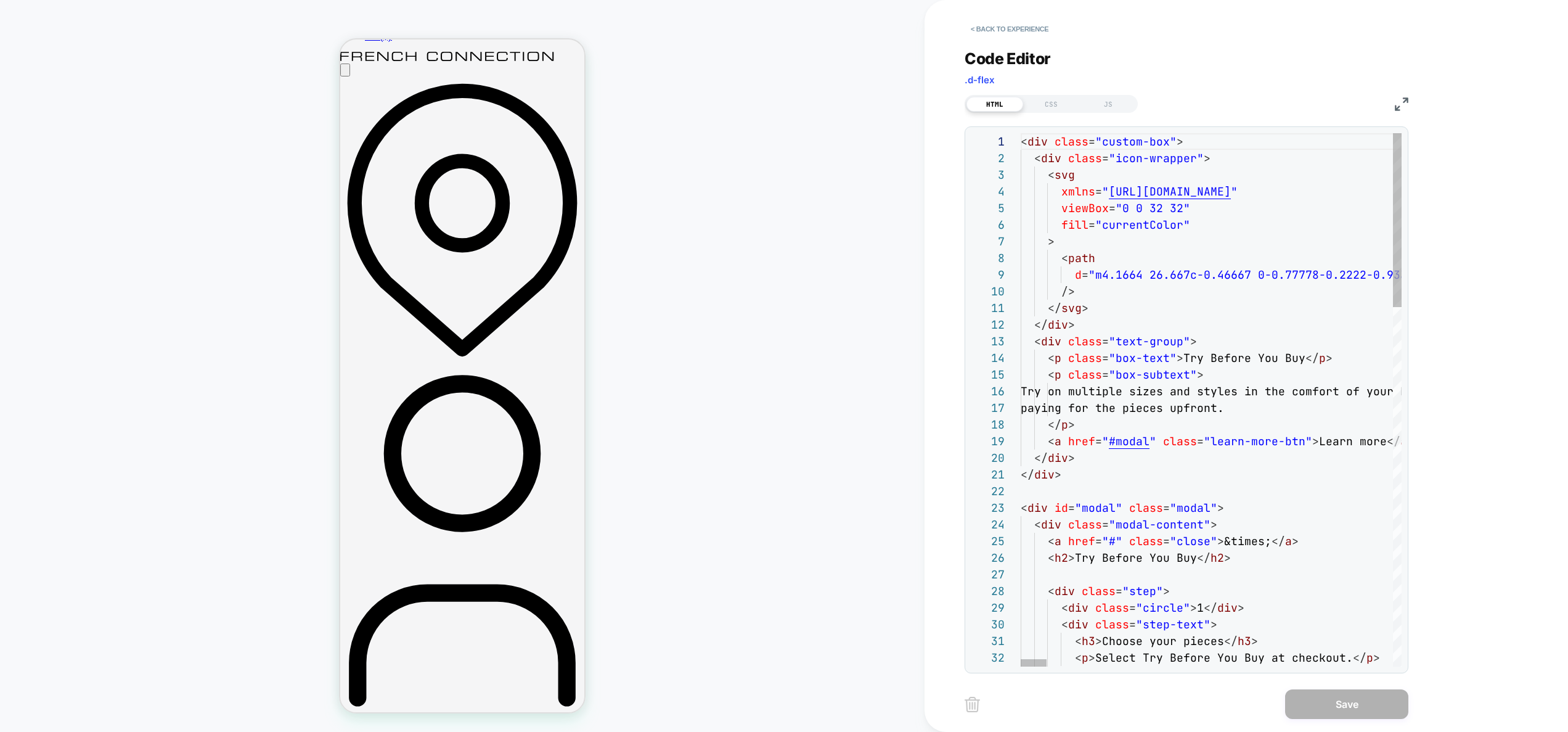
scroll to position [17, 53]
type textarea "**********"
type textarea "*****"
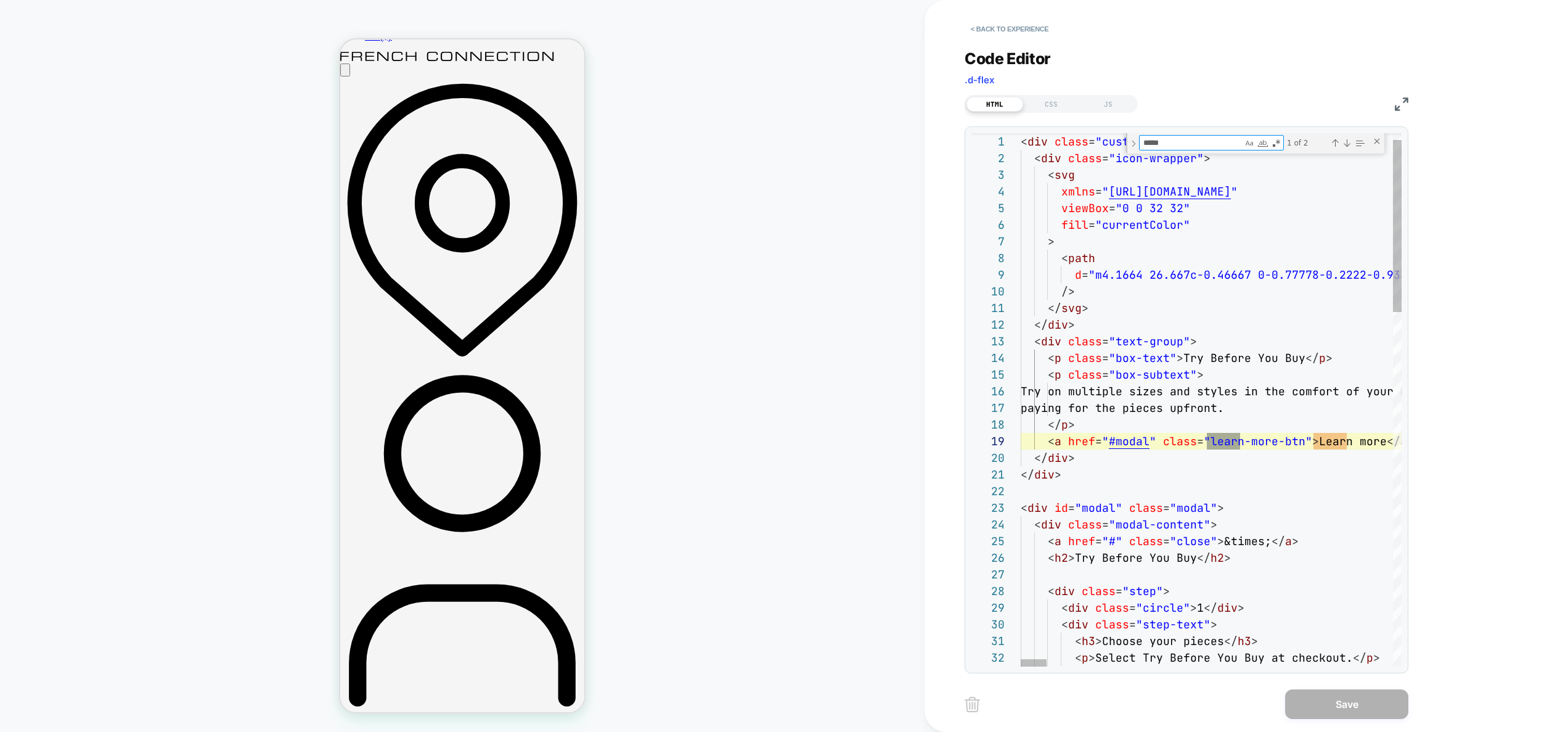
scroll to position [133, 219]
drag, startPoint x: 1123, startPoint y: 447, endPoint x: 1126, endPoint y: 403, distance: 44.1
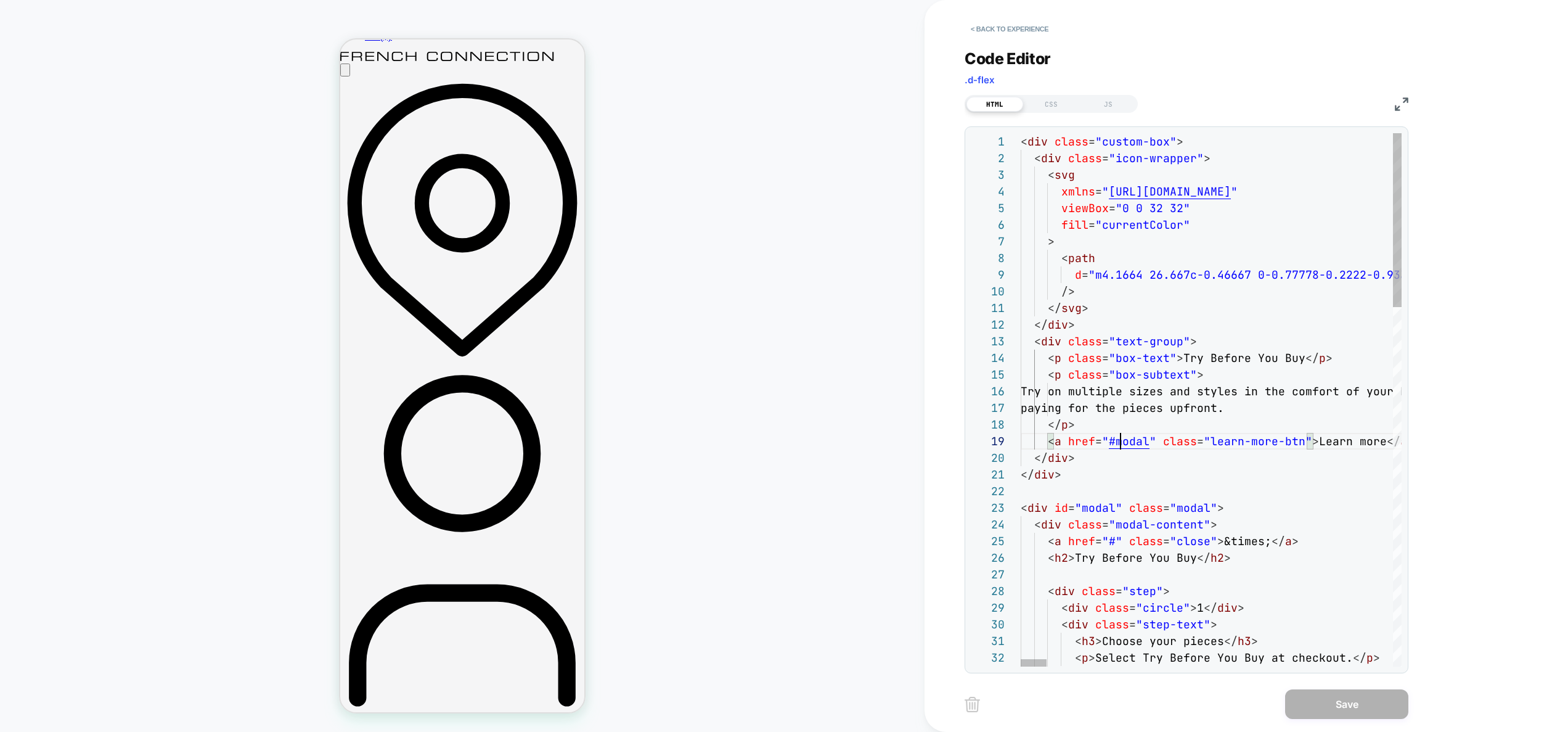
drag, startPoint x: 1058, startPoint y: 115, endPoint x: 1058, endPoint y: 106, distance: 9.0
click at [1058, 115] on div "Code Editor .d-flex HTML CSS JS 1 2 3 4 5 6 7 8 9 10 11 12 13 14 15 16 17 18 19…" at bounding box center [1187, 354] width 444 height 640
click at [1058, 104] on div "CSS" at bounding box center [1051, 104] width 56 height 15
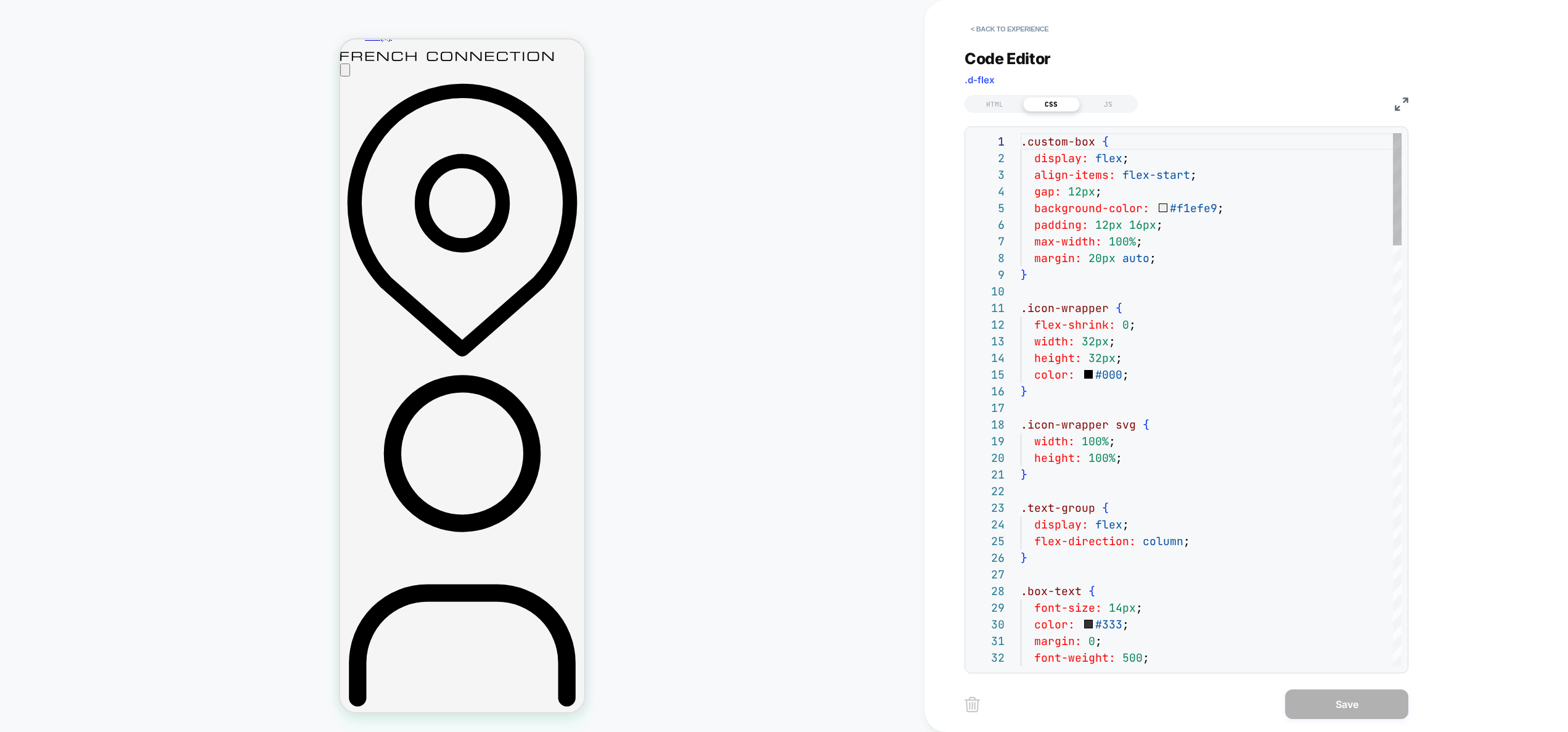
scroll to position [167, 0]
type textarea "**********"
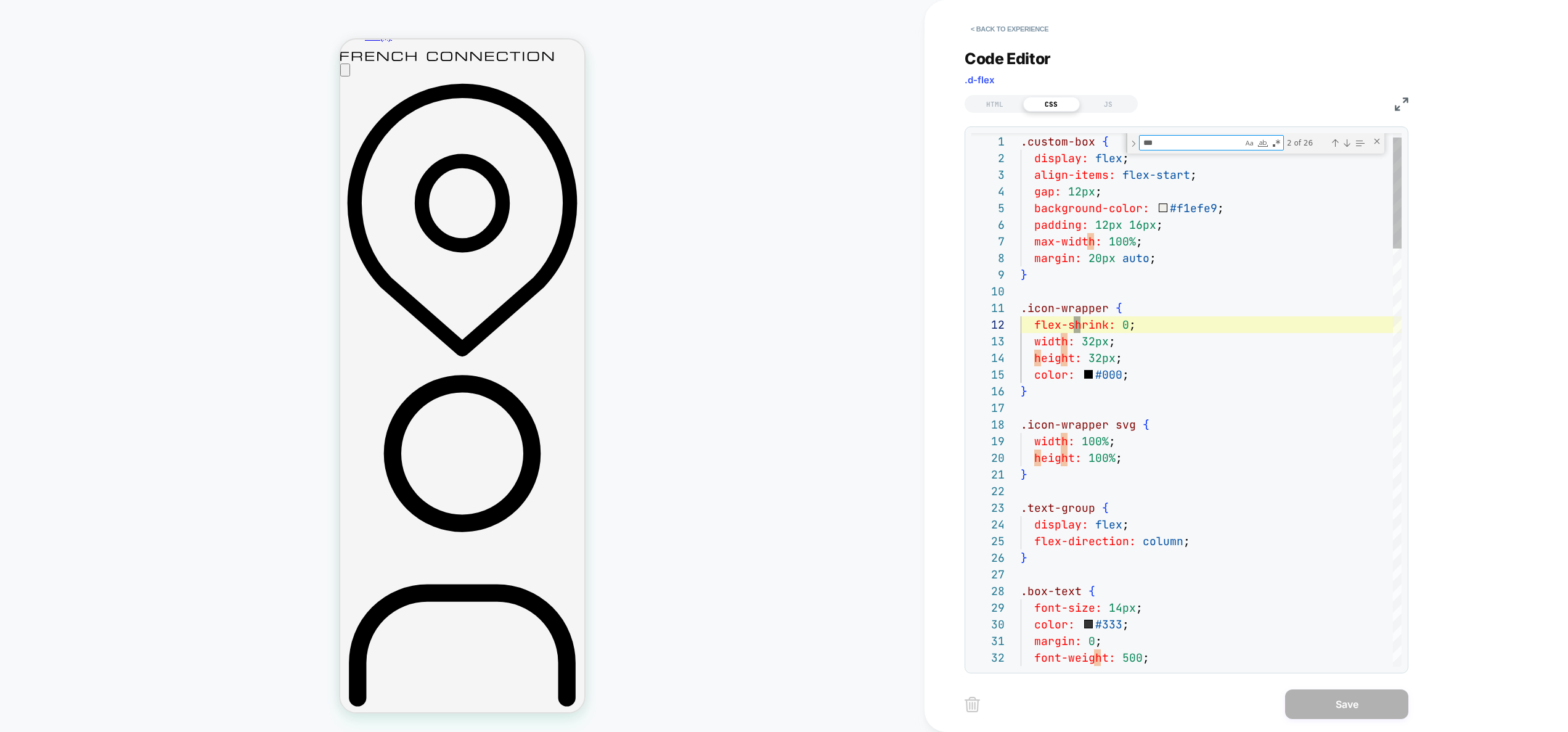
scroll to position [167, 66]
type textarea "****"
type textarea "**********"
type textarea "*"
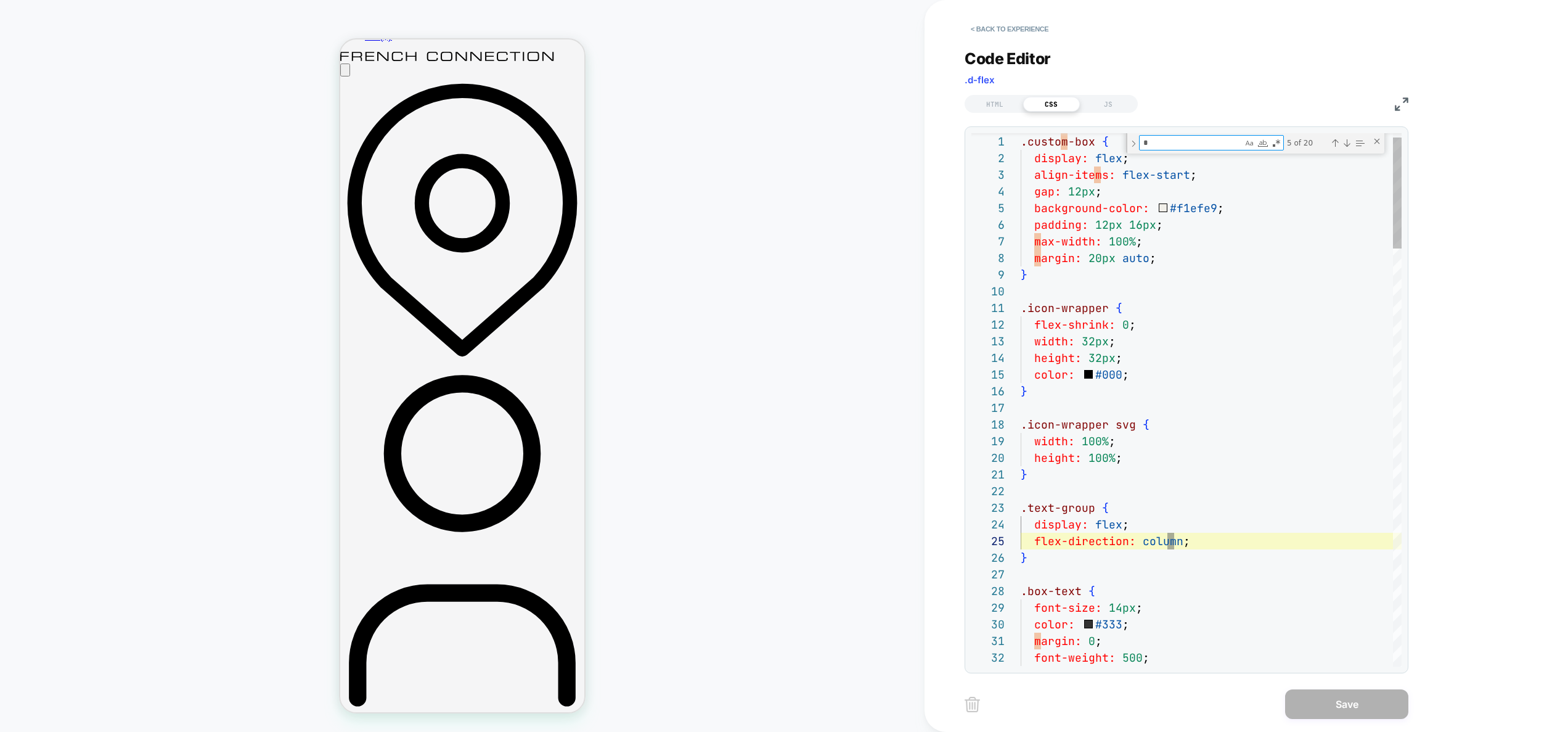
type textarea "**********"
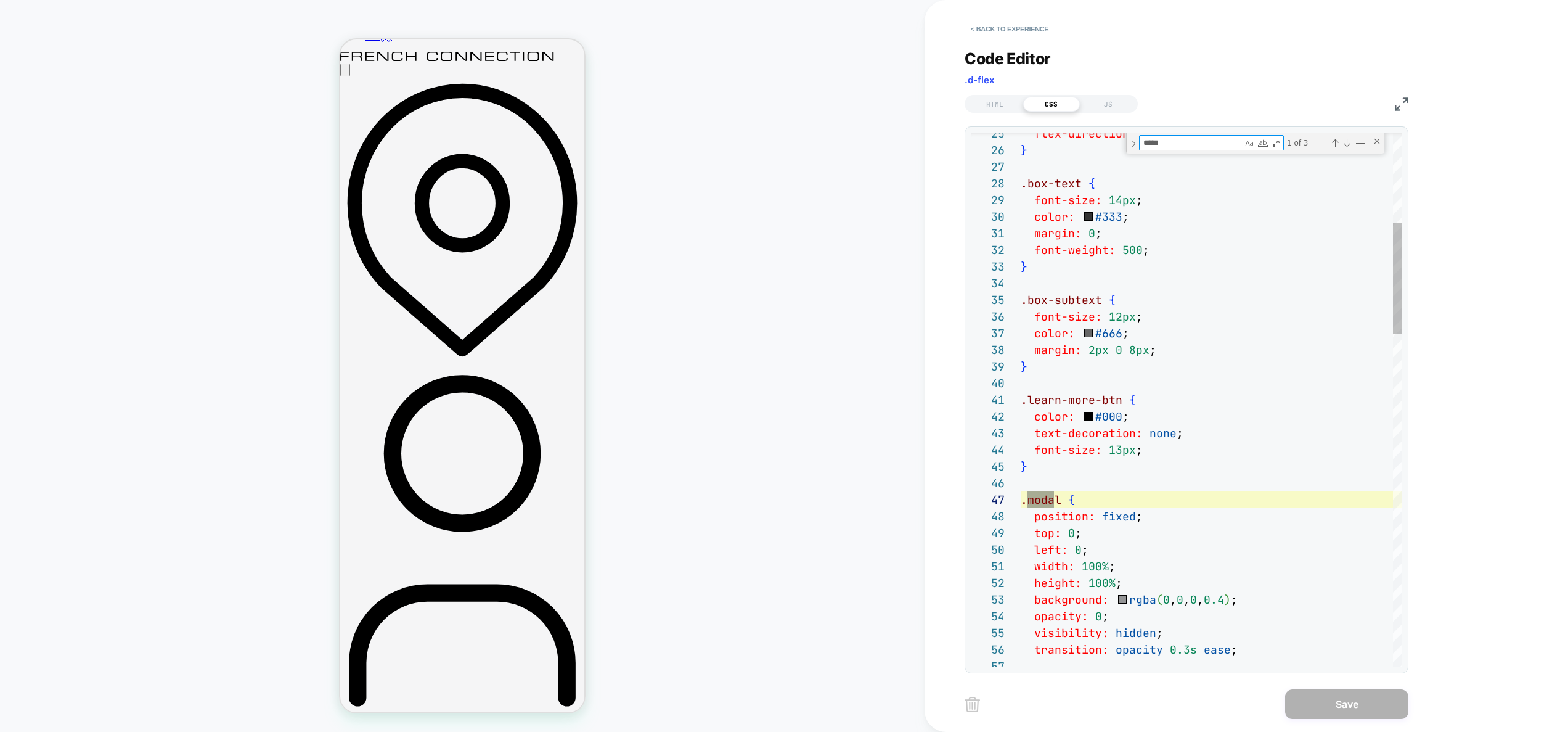
scroll to position [167, 40]
type textarea "*****"
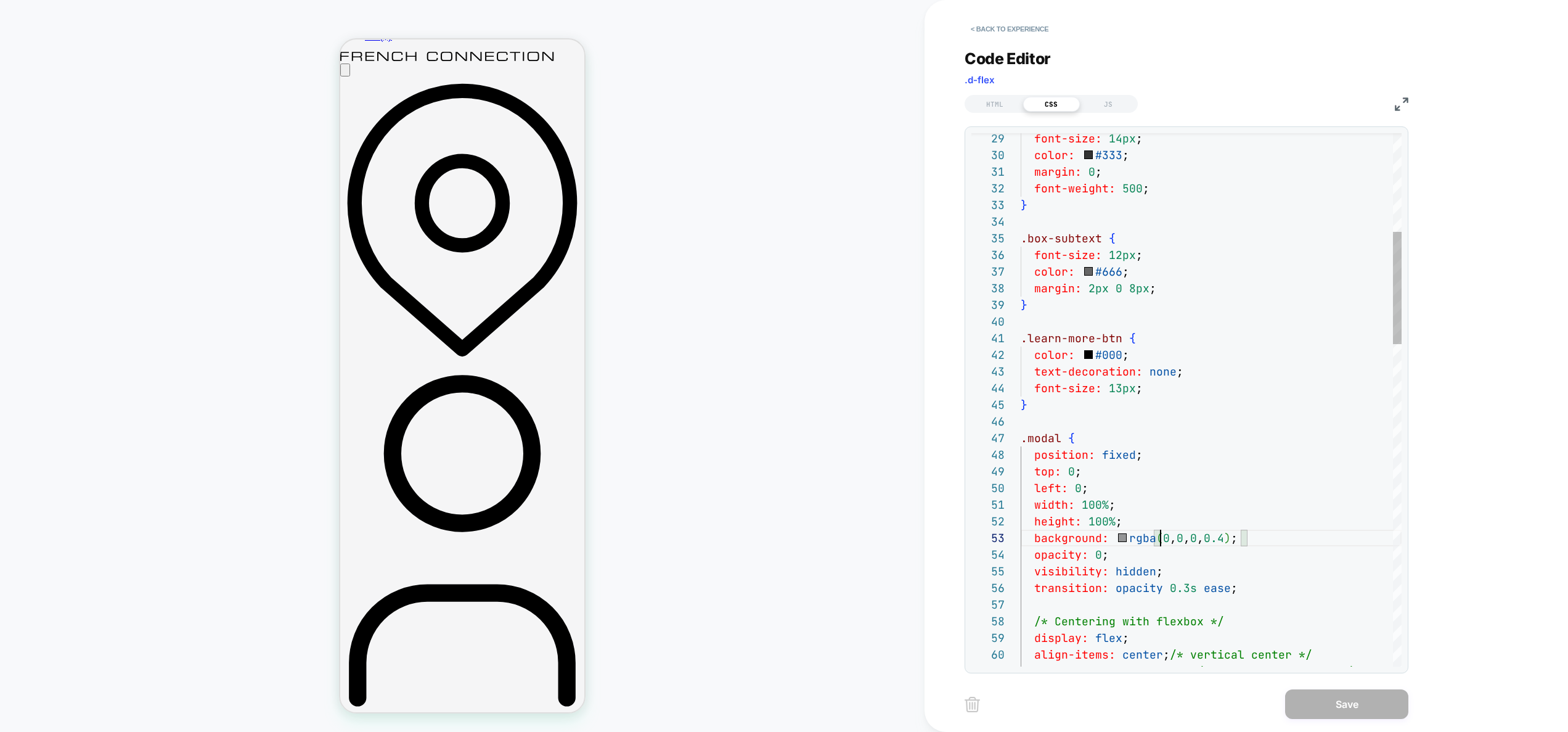
scroll to position [33, 140]
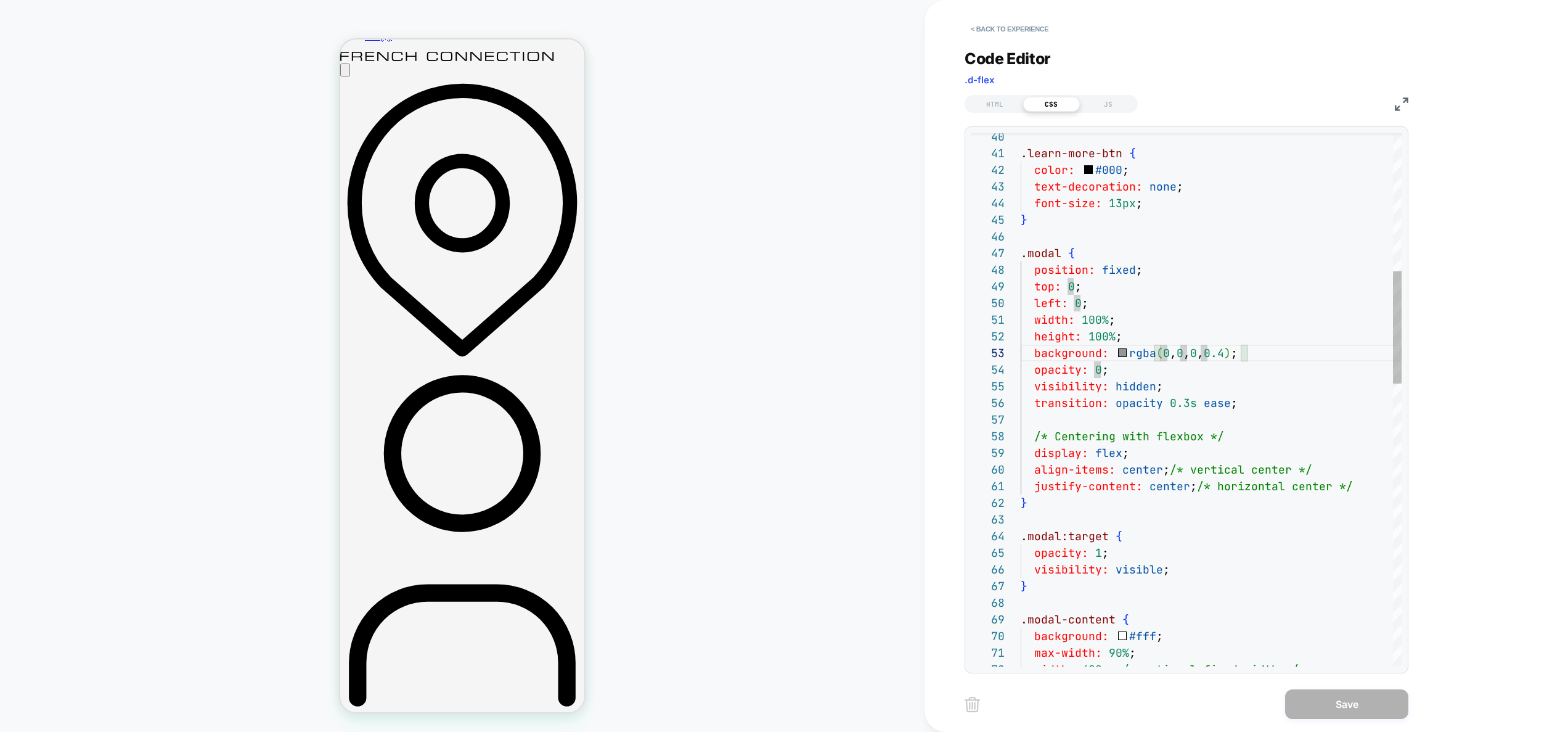
click at [1066, 257] on div ".learn-more-btn { color: #000 ; text-decoration: none ; font-size: 13px ; } .mo…" at bounding box center [1211, 745] width 381 height 2532
click at [1063, 256] on div ".learn-more-btn { color: #000 ; text-decoration: none ; font-size: 13px ; } .mo…" at bounding box center [1211, 745] width 381 height 2532
type textarea "**********"
click at [1004, 105] on div "HTML" at bounding box center [995, 104] width 56 height 15
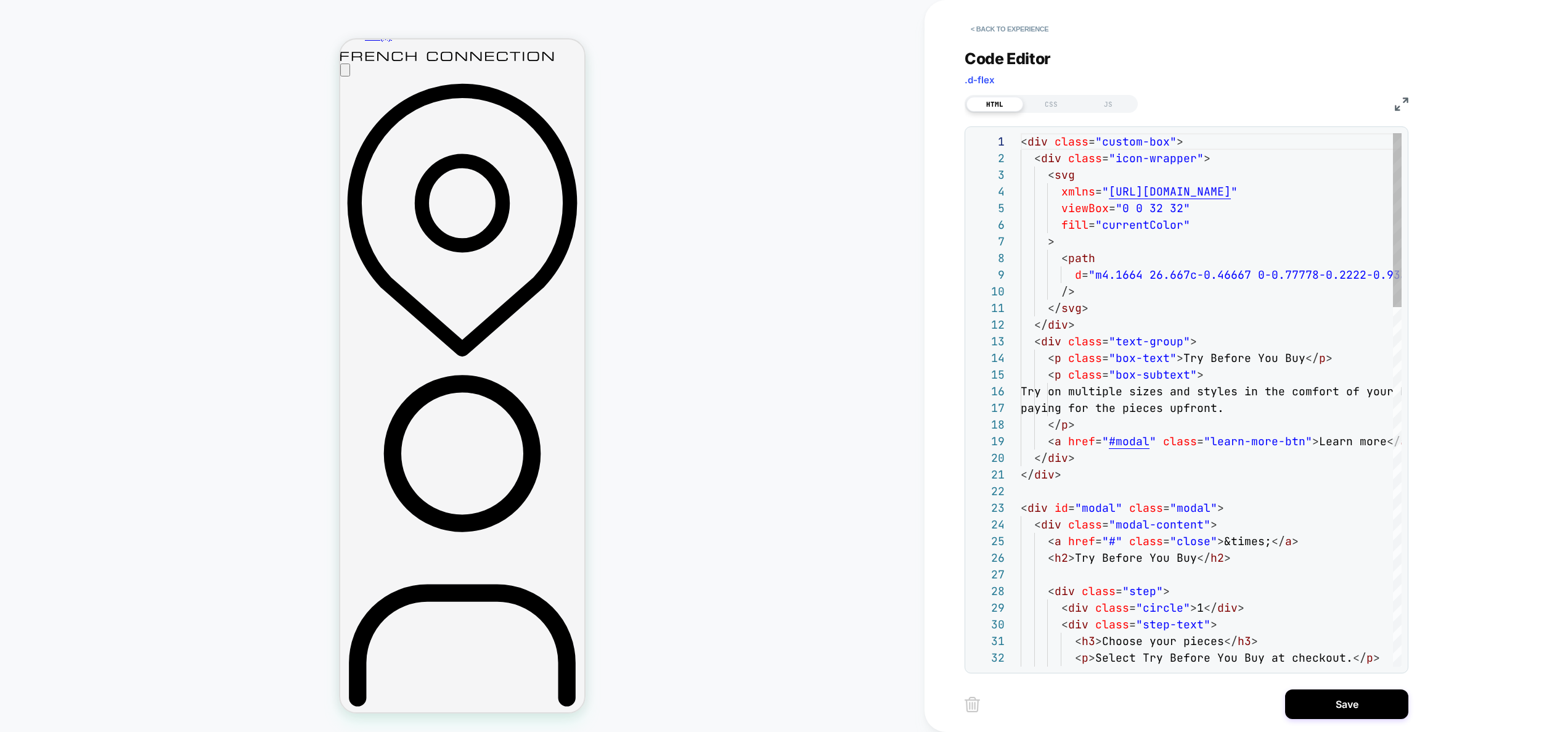
scroll to position [133, 0]
drag, startPoint x: 1207, startPoint y: 509, endPoint x: 1222, endPoint y: 544, distance: 38.1
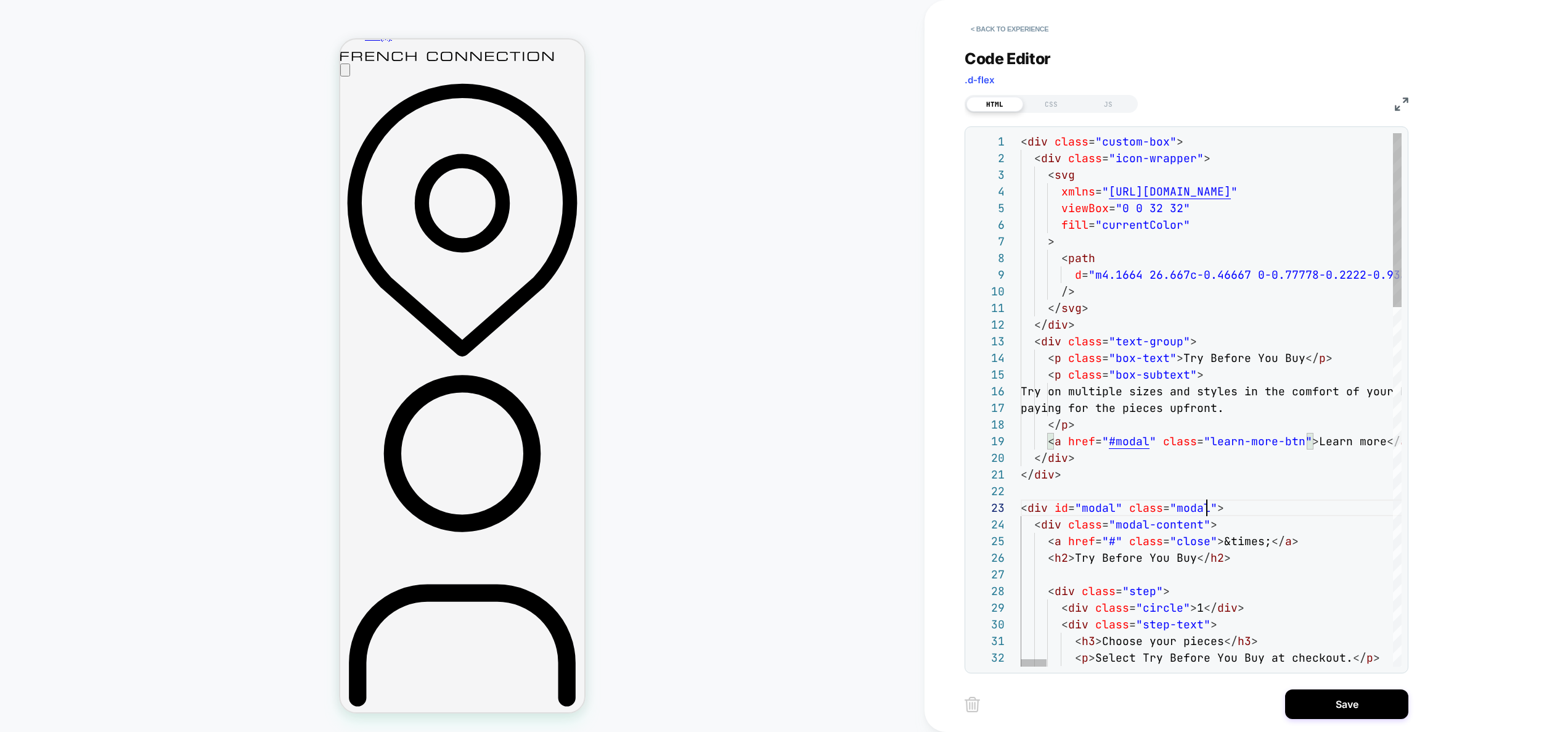
type textarea "**********"
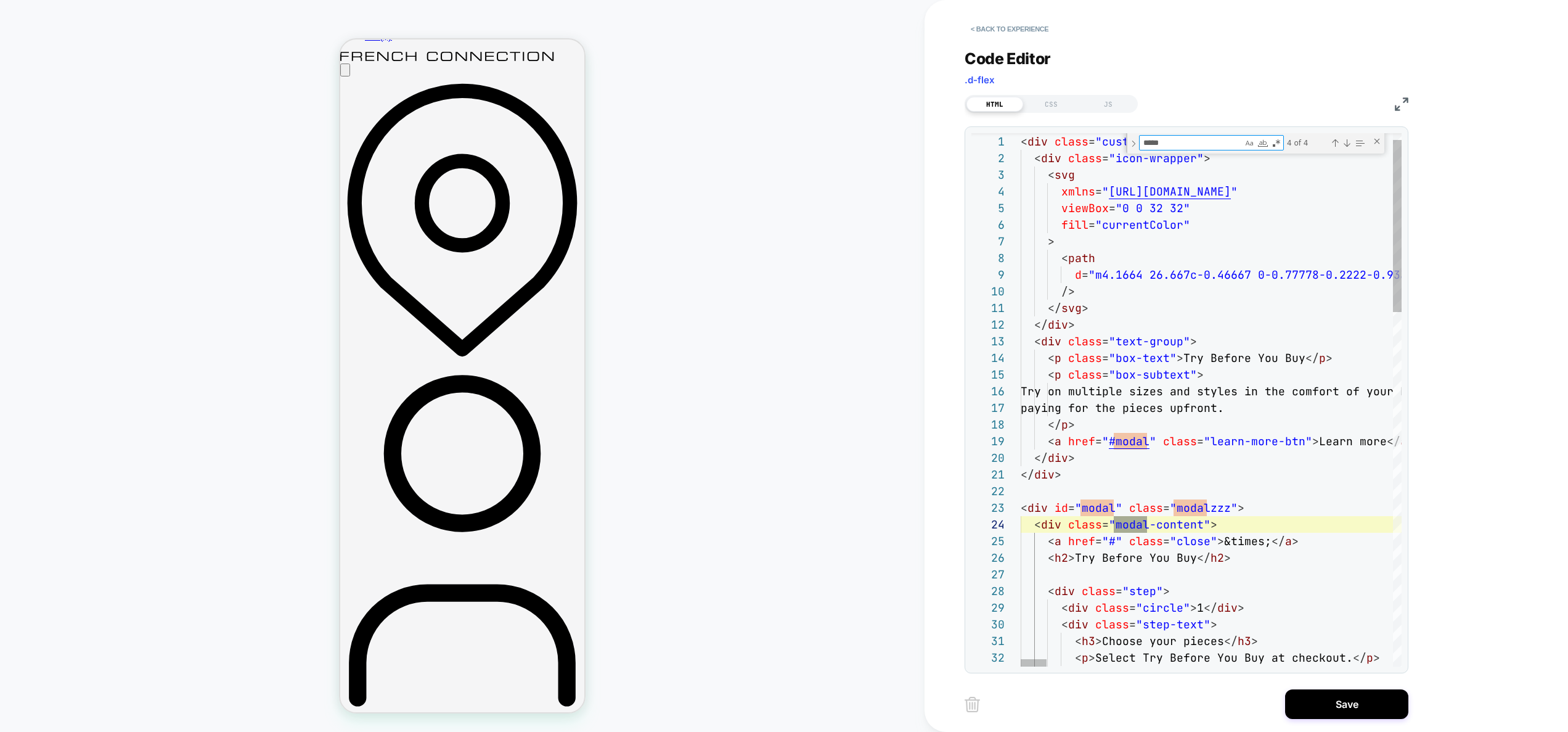
scroll to position [33, 126]
type textarea "*****"
click at [1347, 144] on div "Next Match (Enter)" at bounding box center [1347, 143] width 10 height 10
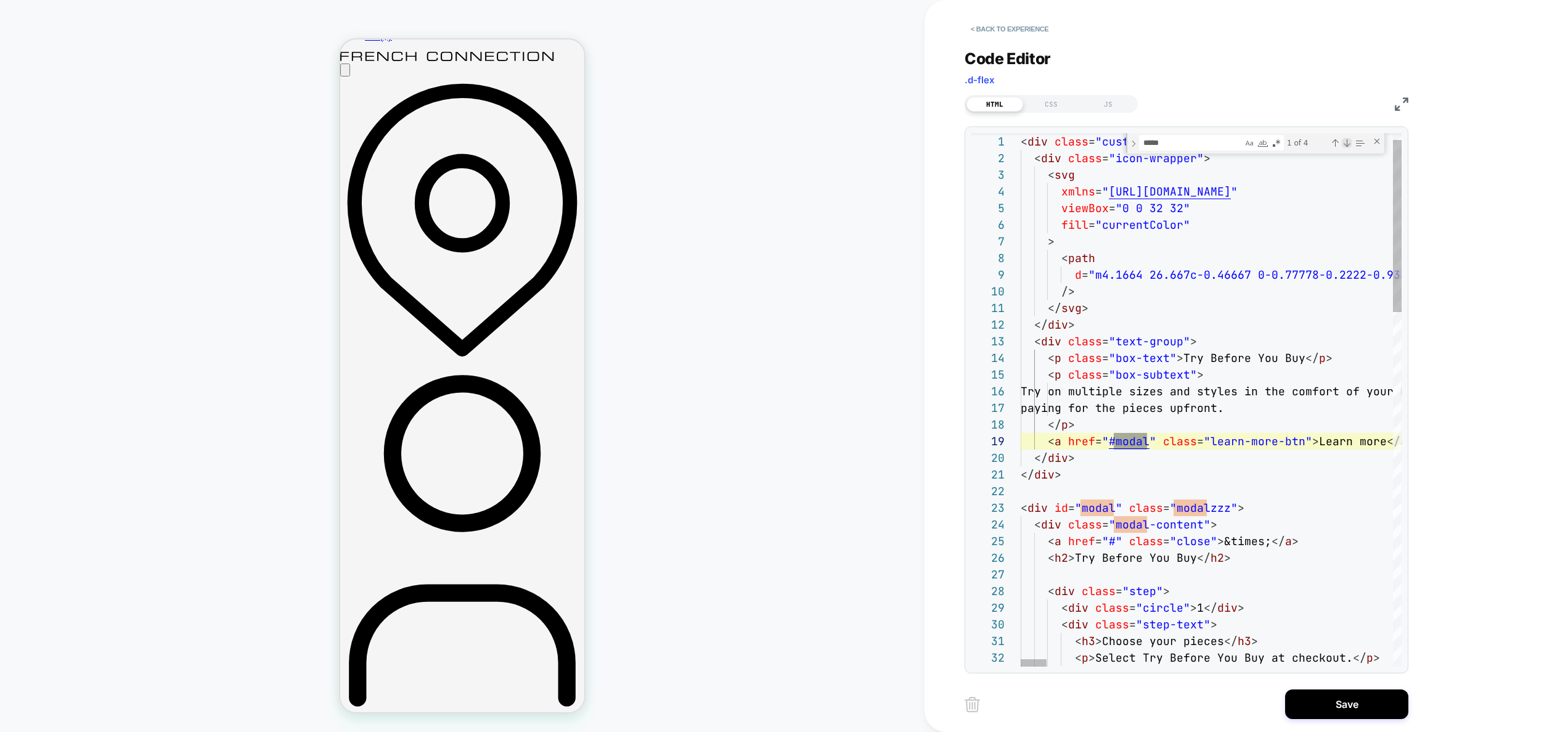
click at [1347, 144] on div "Next Match (Enter)" at bounding box center [1347, 143] width 10 height 10
type textarea "**********"
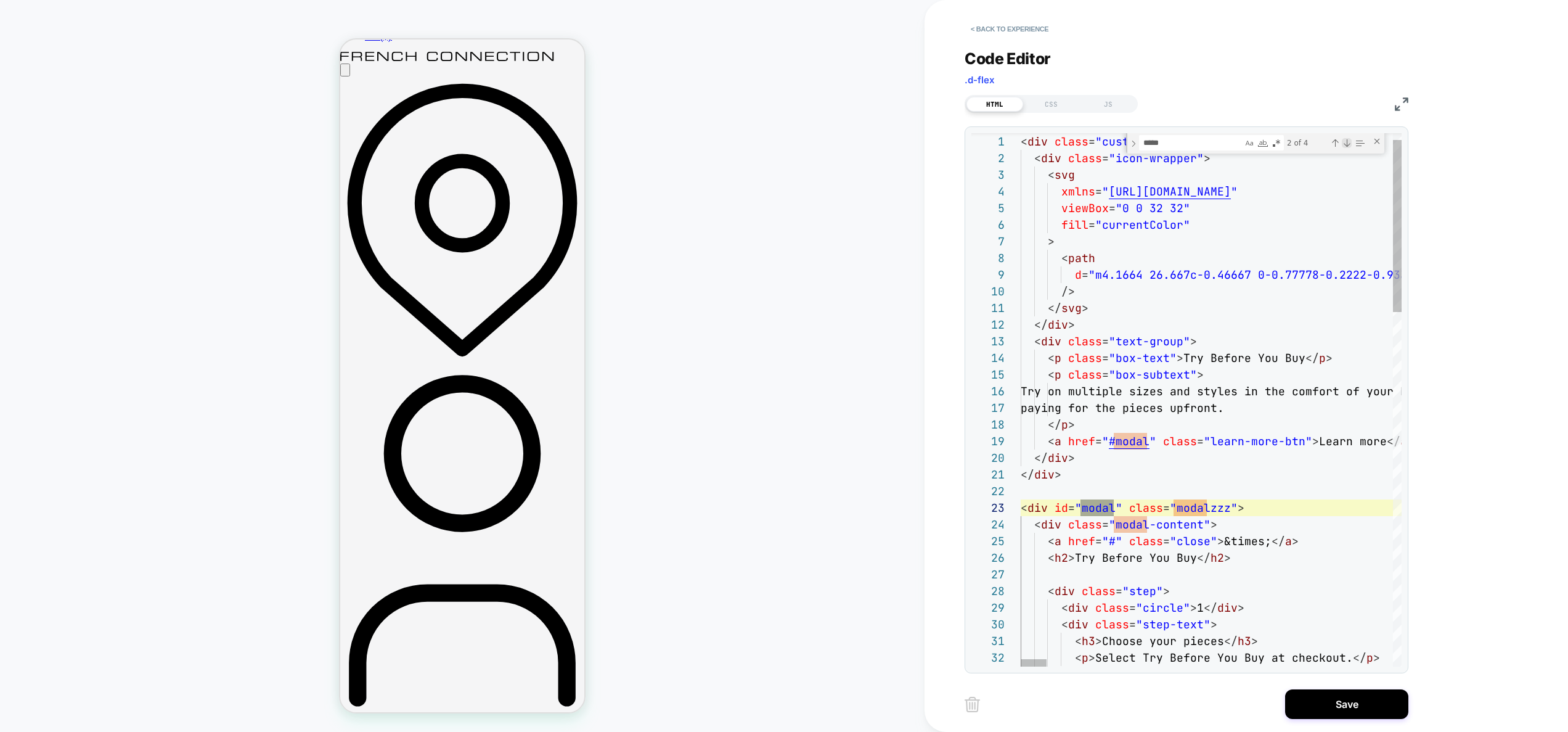
click at [1347, 144] on div "Next Match (Enter)" at bounding box center [1347, 143] width 10 height 10
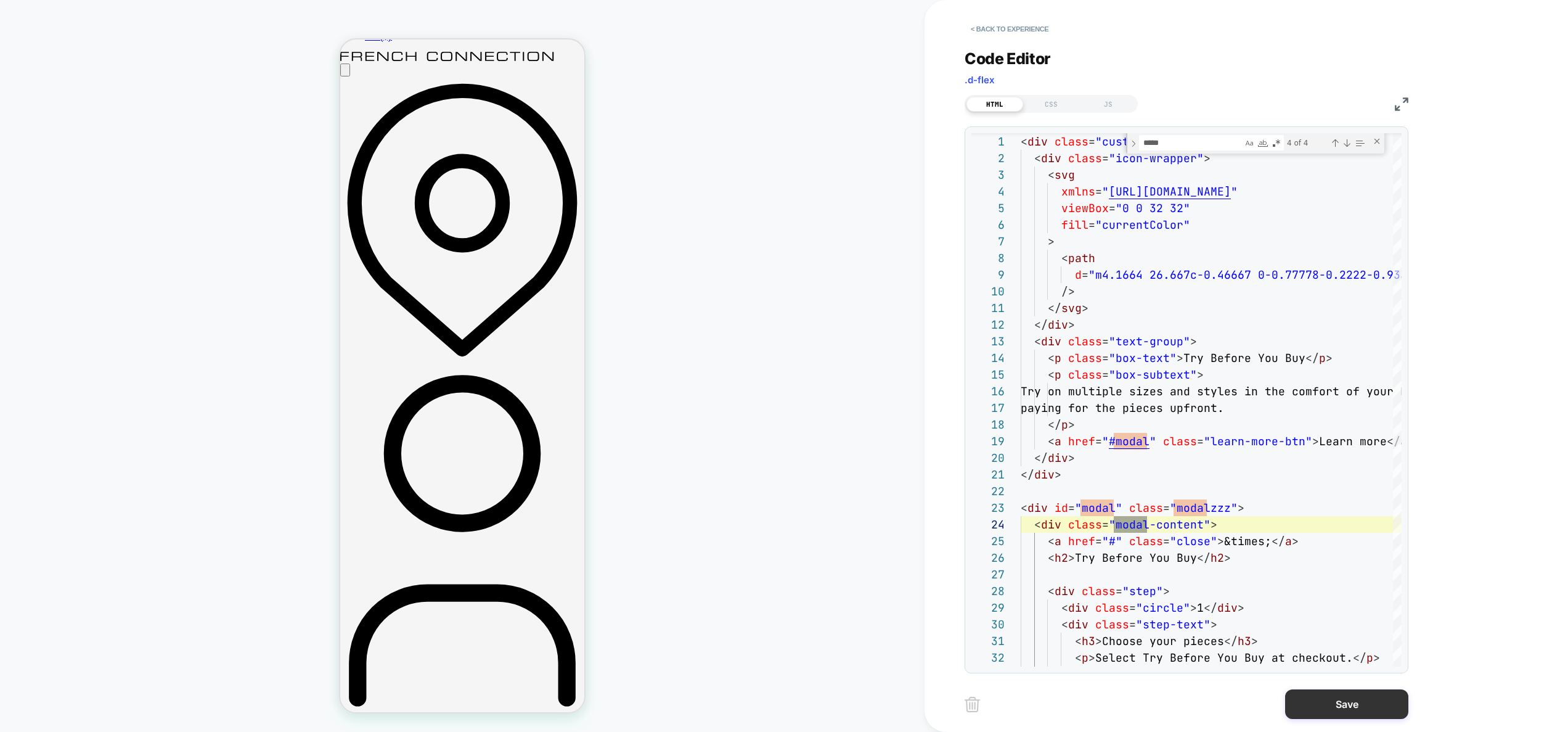
drag, startPoint x: 1339, startPoint y: 703, endPoint x: 1325, endPoint y: 704, distance: 14.0
click at [1338, 703] on button "Save" at bounding box center [1347, 704] width 124 height 30
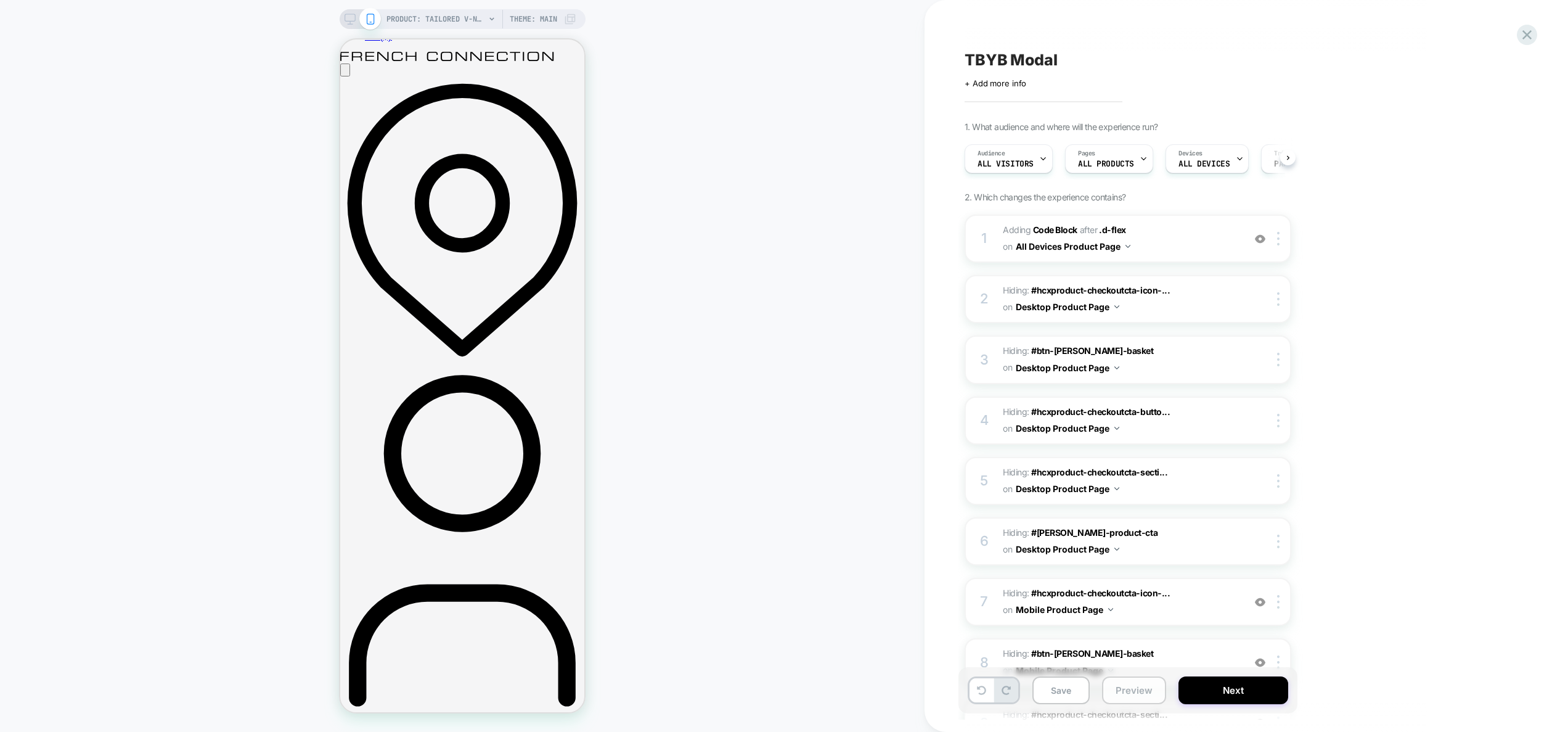
scroll to position [0, 1]
click at [1146, 691] on button "Preview" at bounding box center [1134, 691] width 64 height 28
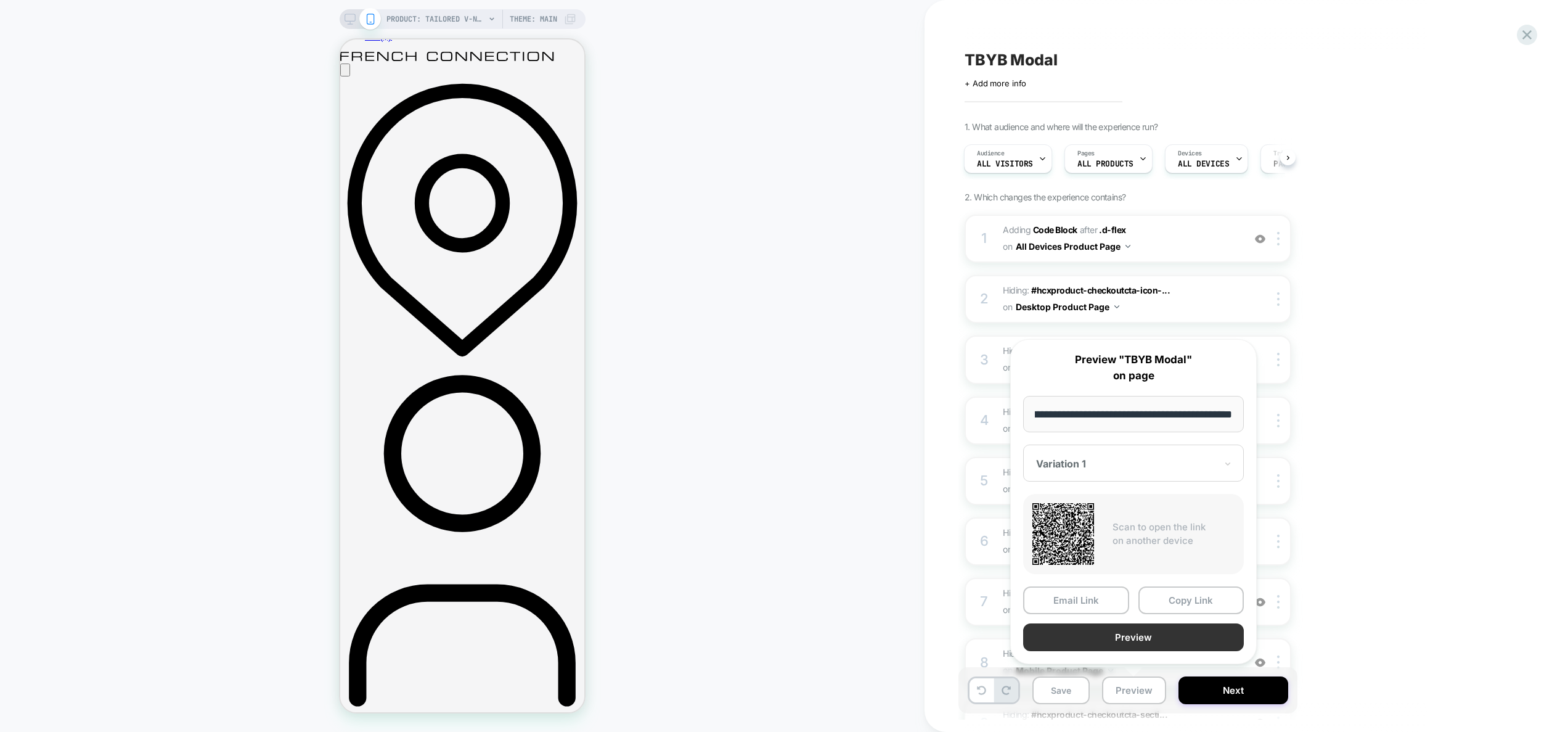
scroll to position [0, 0]
click at [1135, 635] on button "Preview" at bounding box center [1133, 638] width 221 height 28
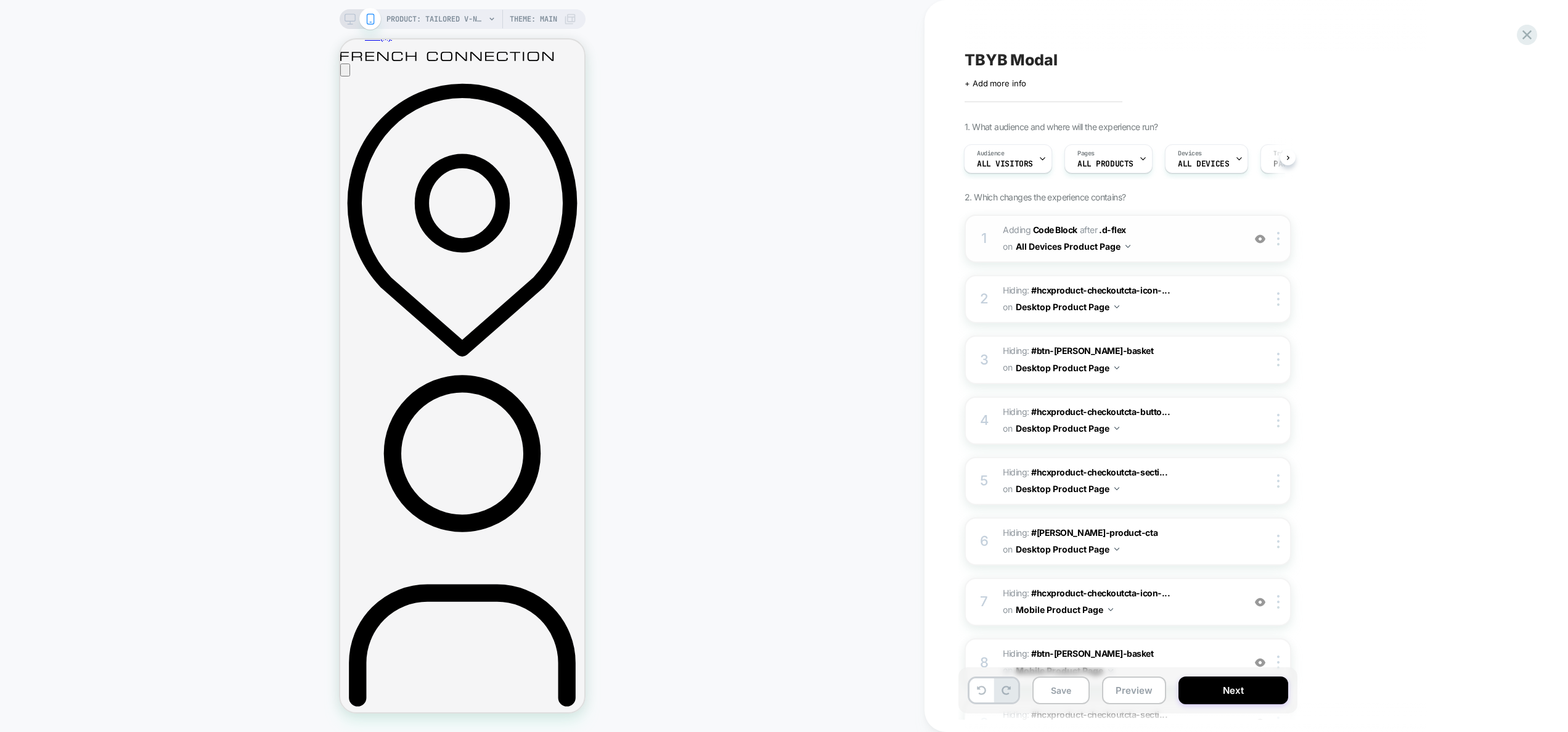
click at [1196, 240] on span "Adding Code Block AFTER .d-flex .d-flex on All Devices Product Page" at bounding box center [1120, 239] width 235 height 33
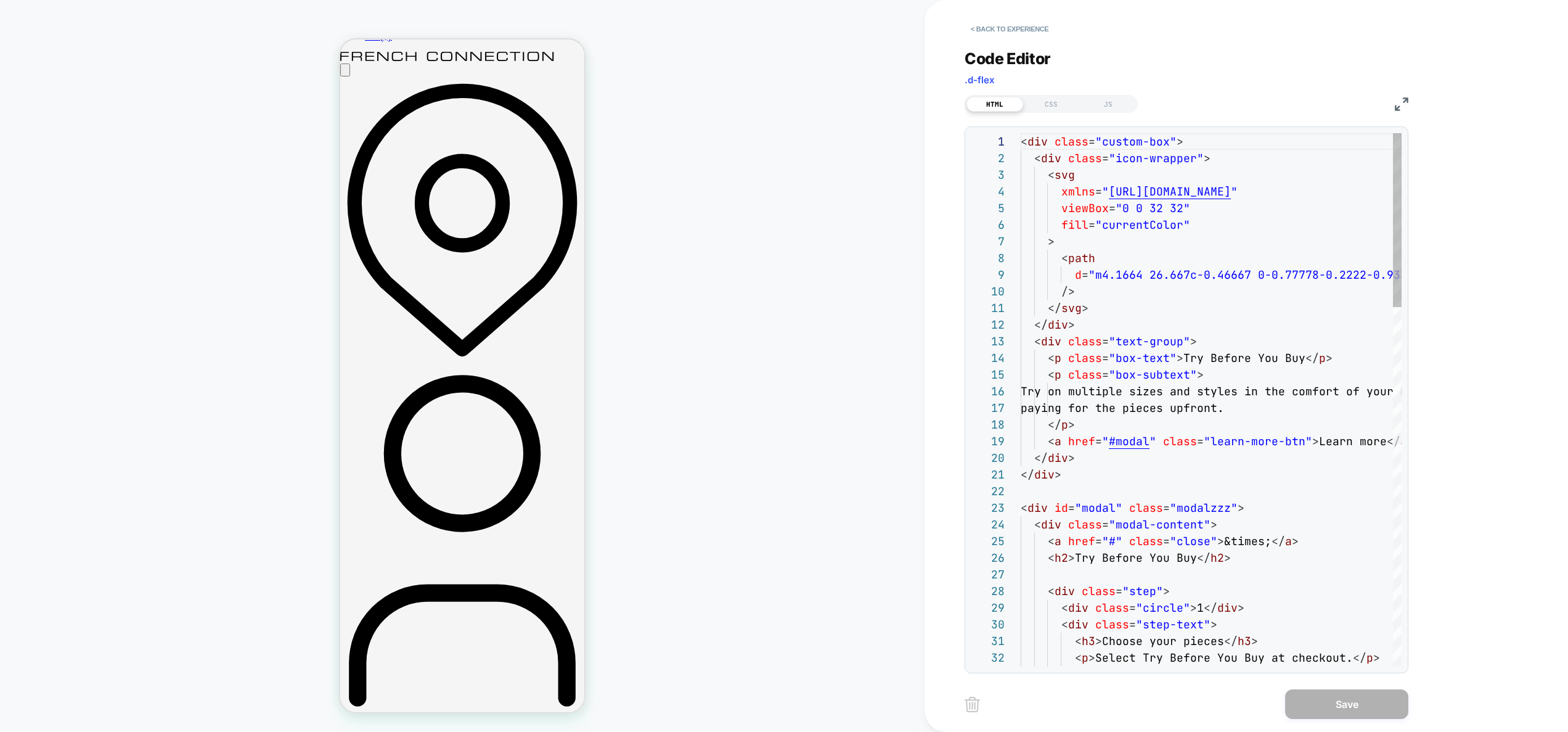
scroll to position [133, 0]
type textarea "**********"
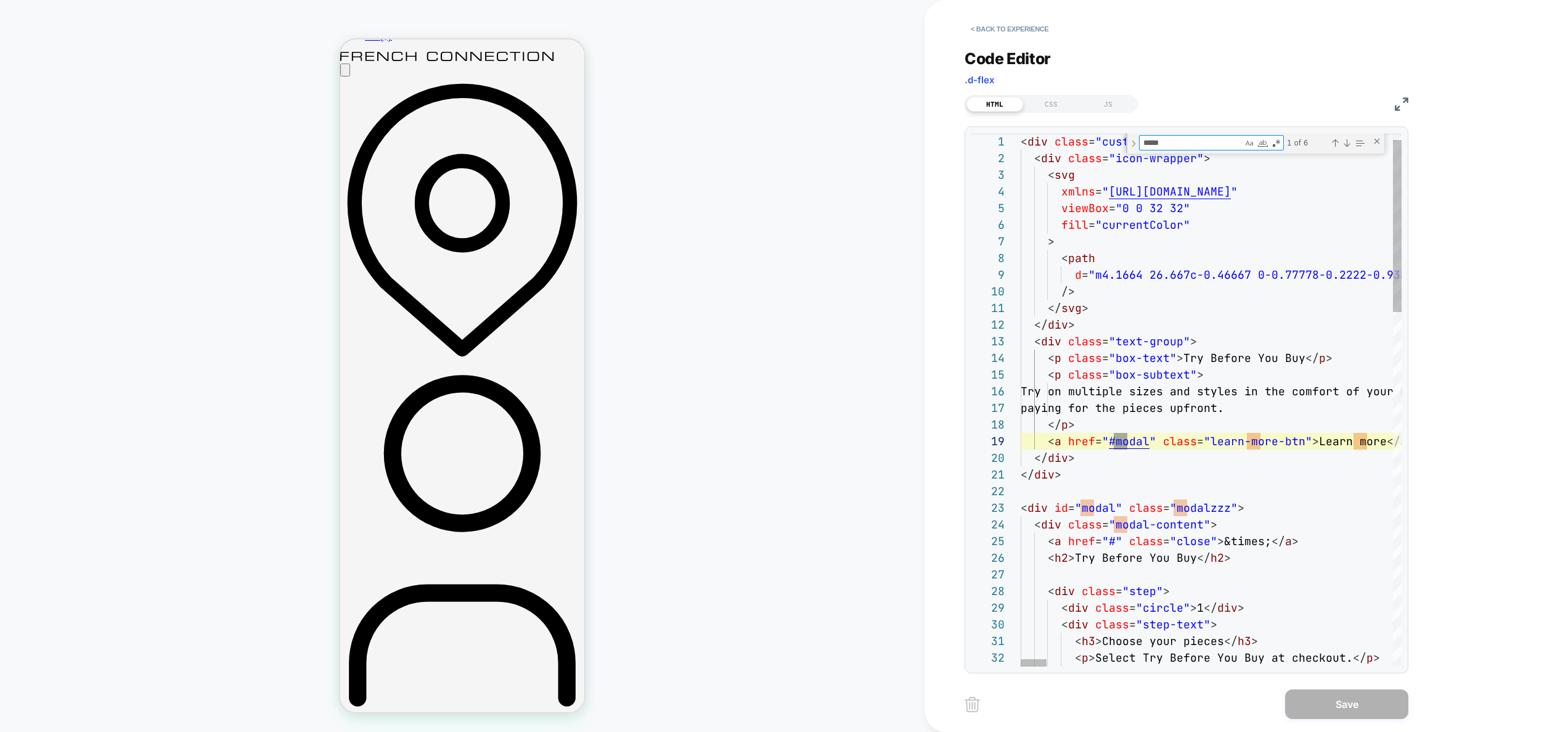
scroll to position [66, 126]
type textarea "*****"
click at [1059, 103] on div "CSS" at bounding box center [1051, 104] width 56 height 15
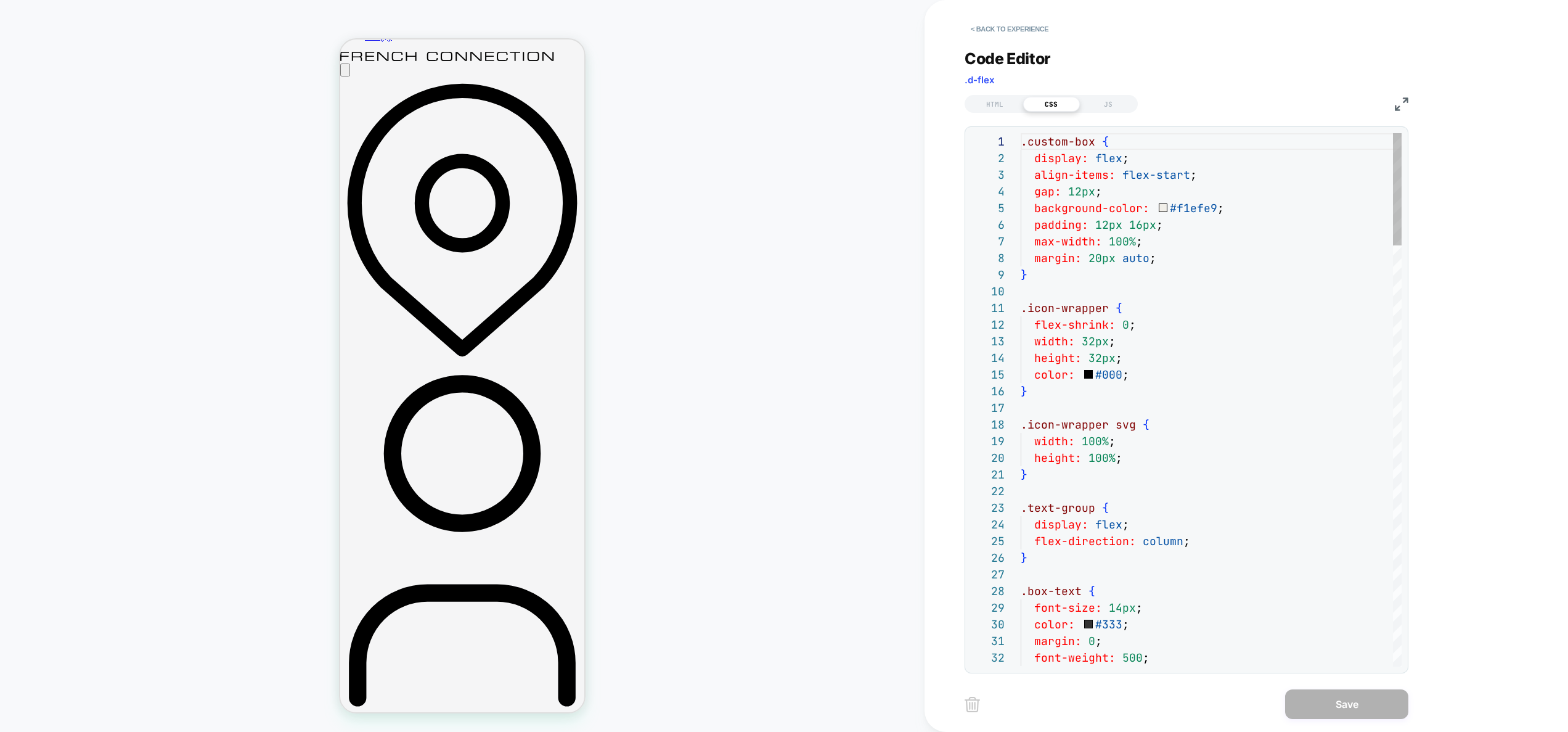
scroll to position [167, 0]
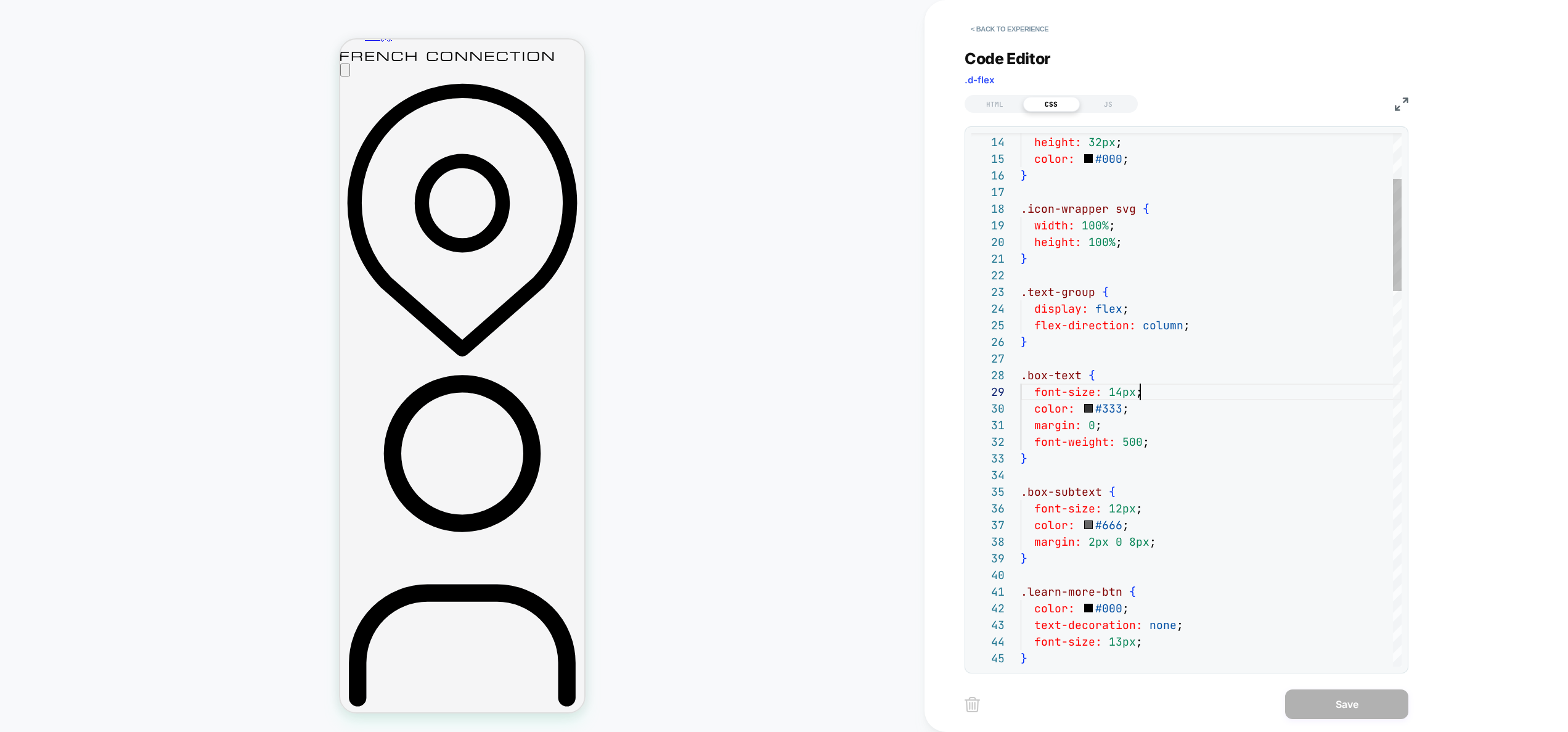
type textarea "**********"
type textarea "*"
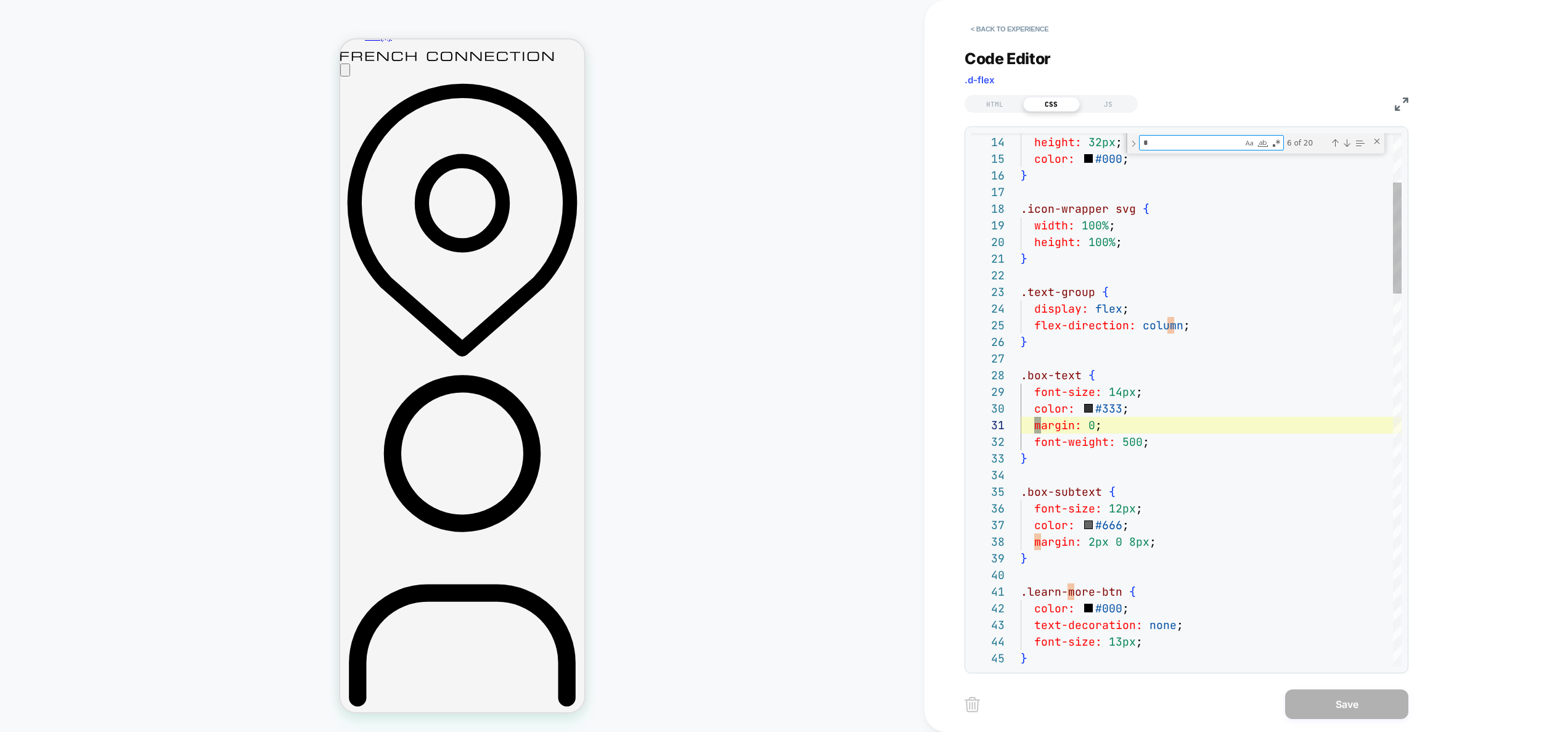
type textarea "**********"
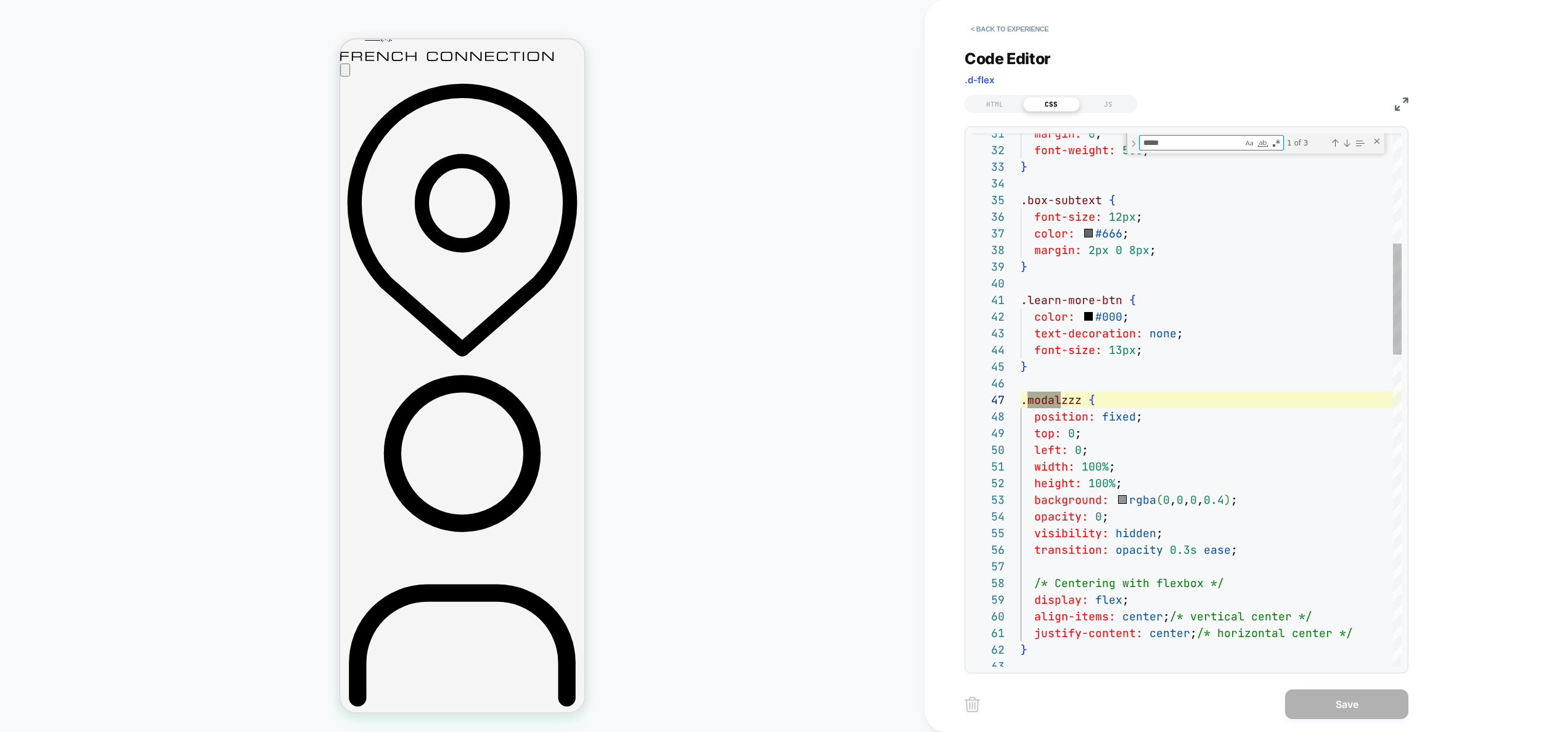
scroll to position [167, 40]
type textarea "*****"
click at [1349, 139] on div "Next Match (Enter)" at bounding box center [1347, 143] width 10 height 10
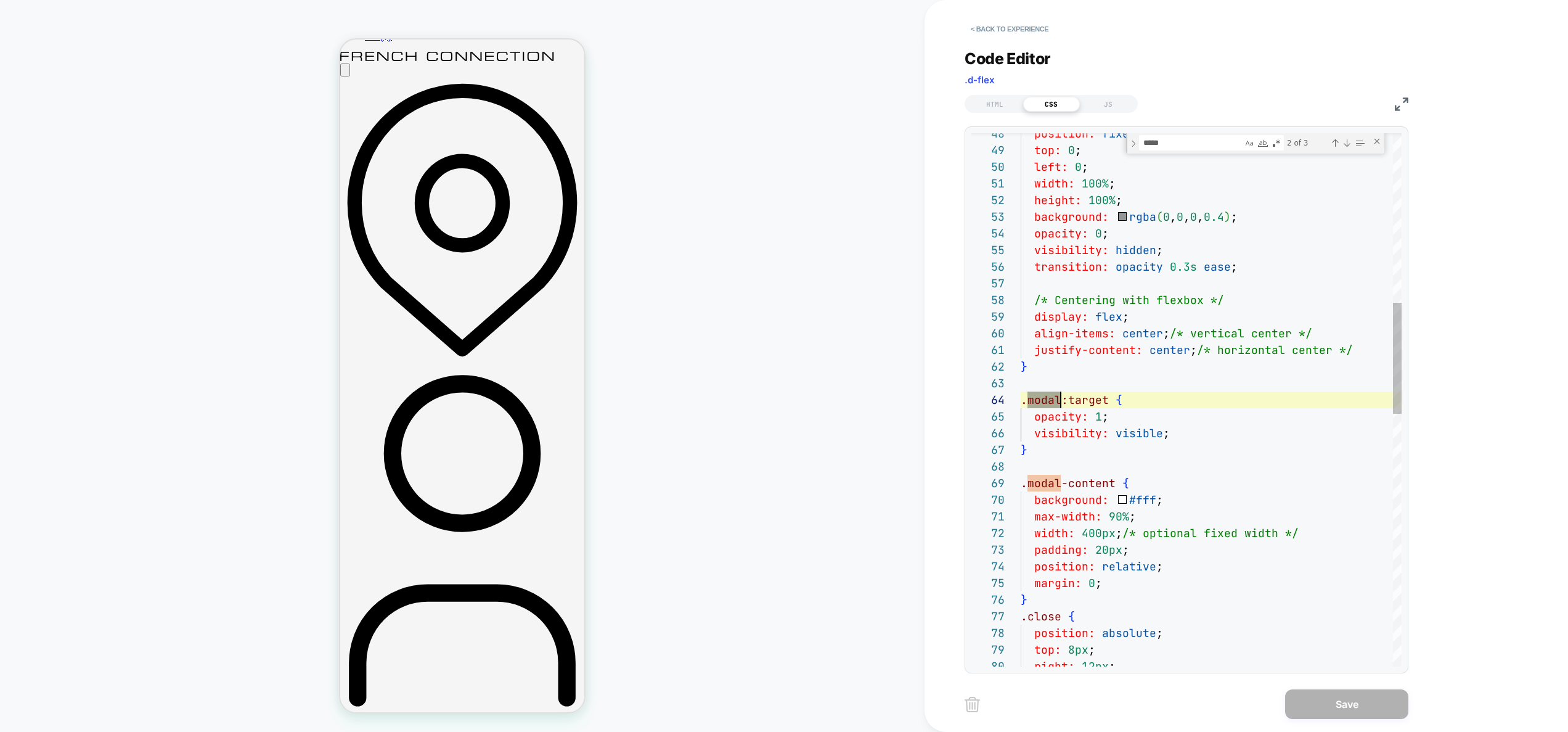
click at [1059, 406] on div "position: fixed ; top: 0 ; left: 0 ; width: 100% ; height: 100% ; background: r…" at bounding box center [1211, 598] width 381 height 2552
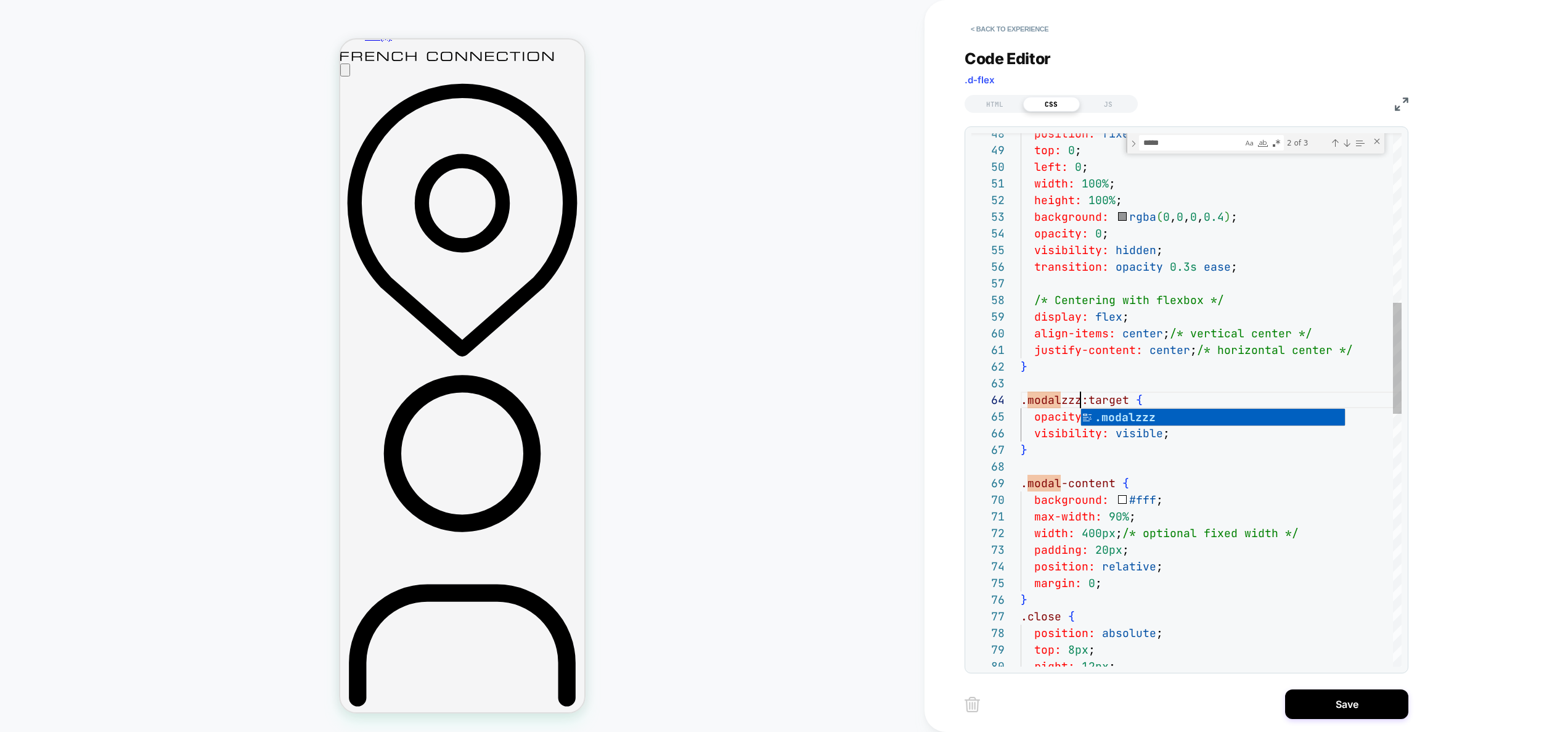
scroll to position [133, 40]
click at [1062, 485] on div "position: fixed ; top: 0 ; left: 0 ; width: 100% ; height: 100% ; background: r…" at bounding box center [1211, 598] width 381 height 2552
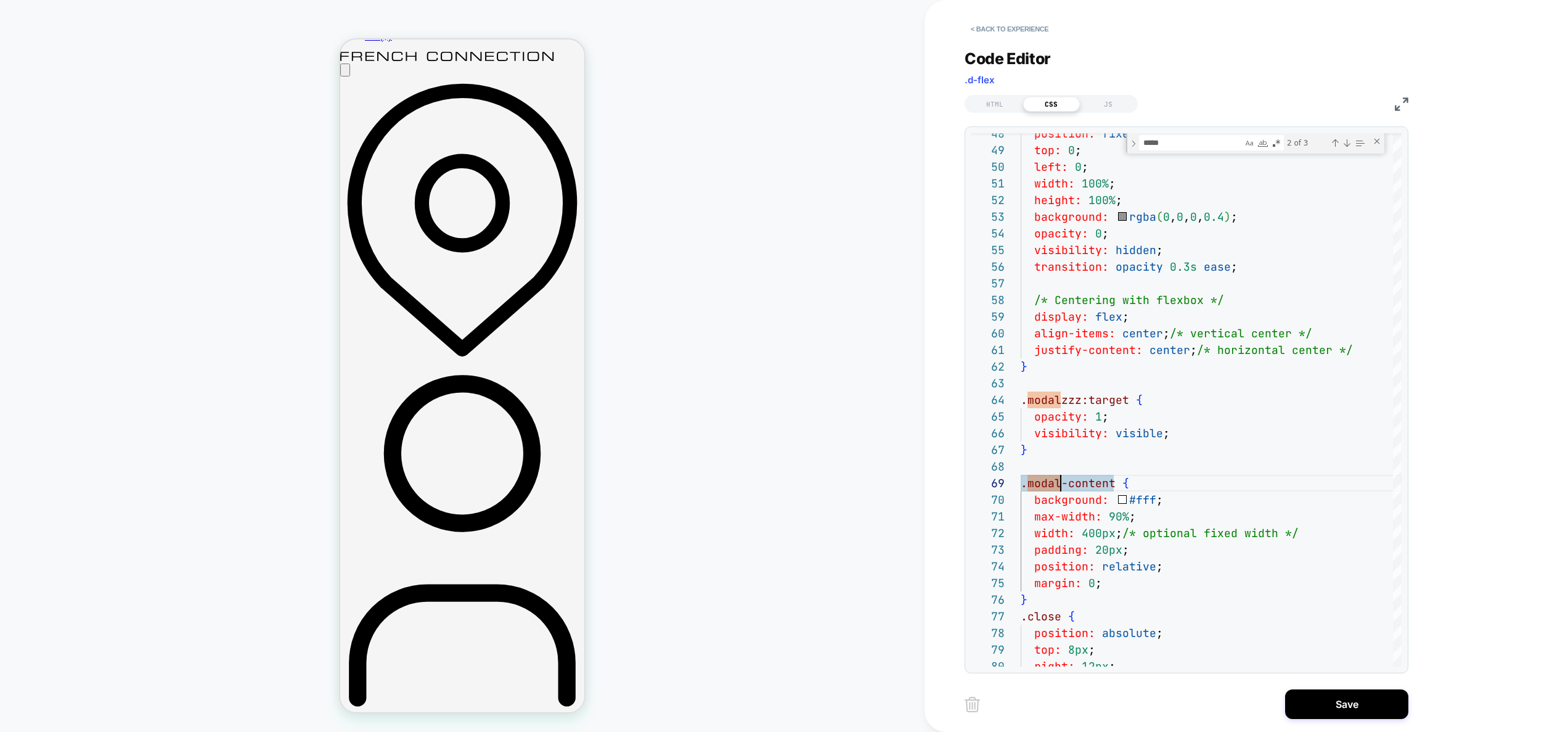
type textarea "**********"
click at [1359, 468] on div "position: fixed ; top: 0 ; left: 0 ; width: 100% ; height: 100% ; background: r…" at bounding box center [1211, 598] width 381 height 2552
click at [1181, 409] on div "position: fixed ; top: 0 ; left: 0 ; width: 100% ; height: 100% ; background: r…" at bounding box center [1211, 598] width 381 height 2552
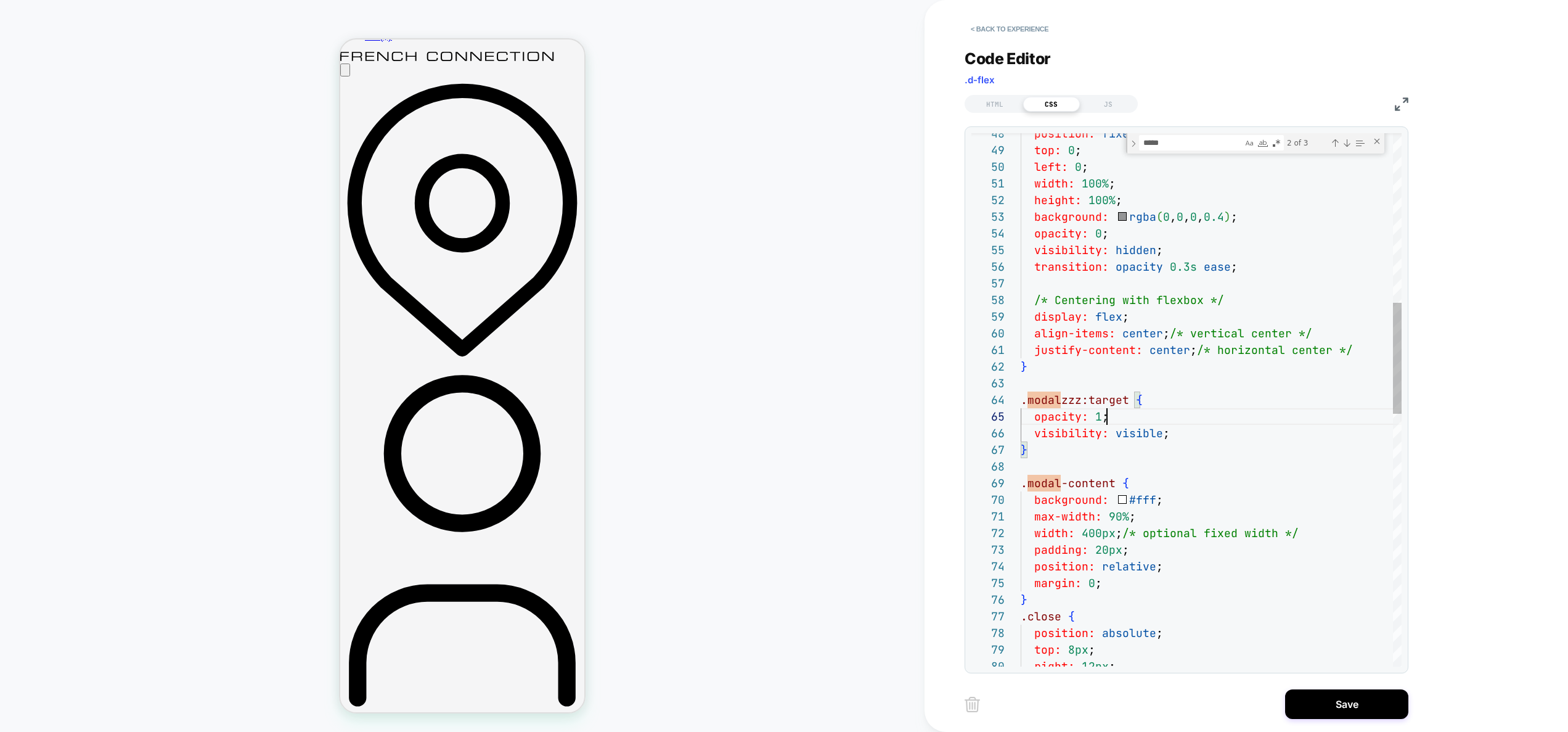
click at [1114, 411] on div "position: fixed ; top: 0 ; left: 0 ; width: 100% ; height: 100% ; background: r…" at bounding box center [1211, 598] width 381 height 2552
click at [1379, 144] on div "Close (Escape)" at bounding box center [1377, 141] width 10 height 10
type textarea "*"
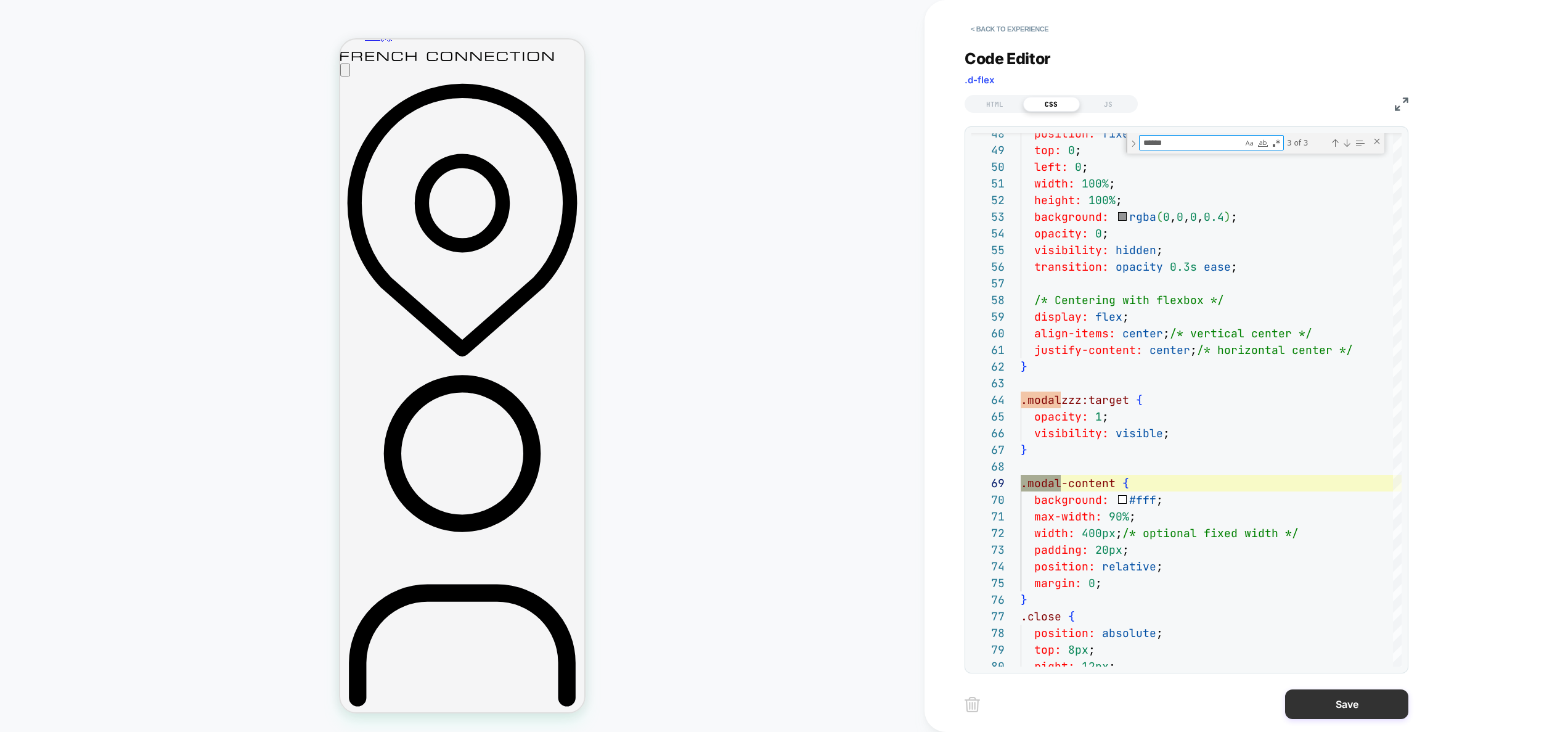
type textarea "******"
click at [1327, 702] on button "Save" at bounding box center [1347, 704] width 124 height 30
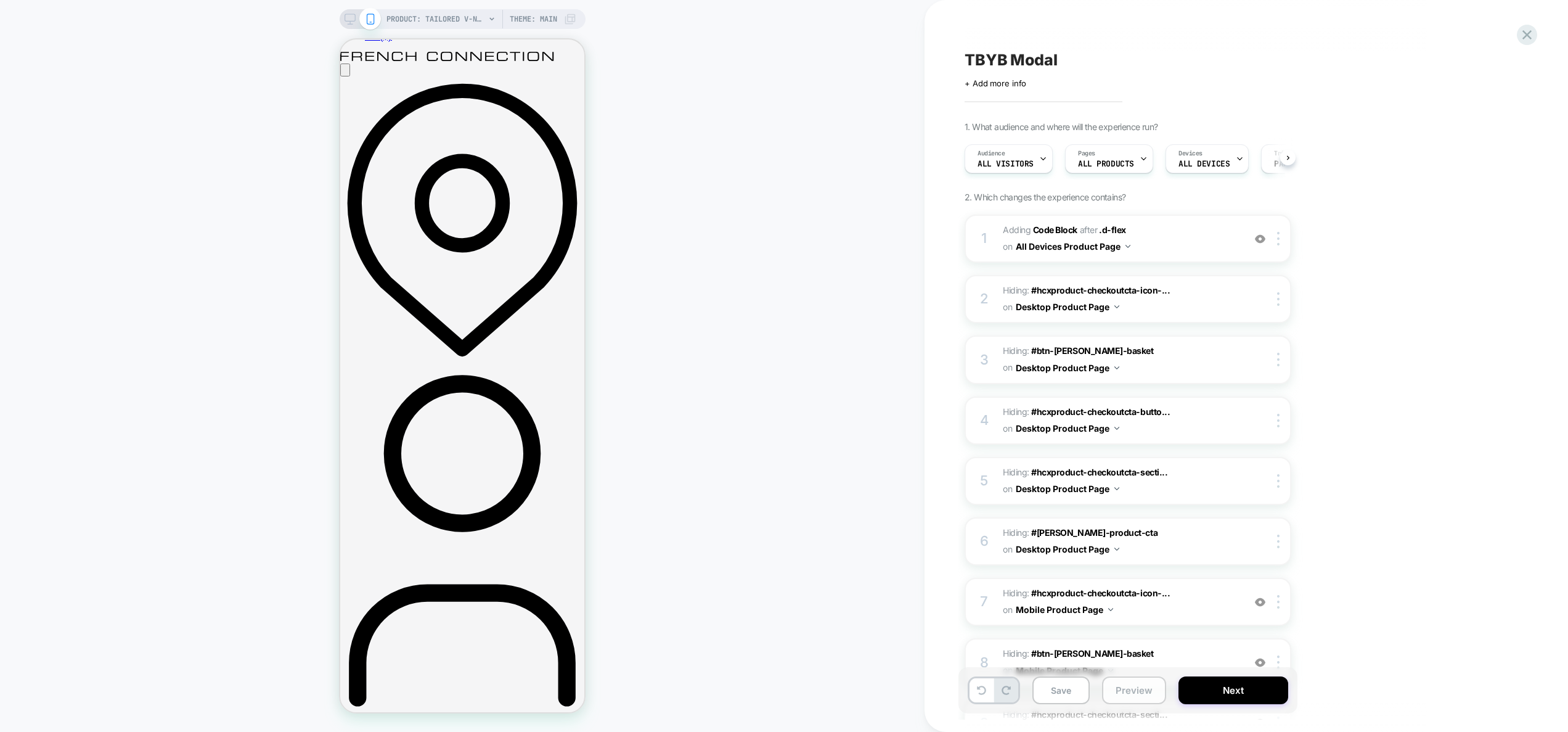
click at [1119, 691] on button "Preview" at bounding box center [1134, 691] width 64 height 28
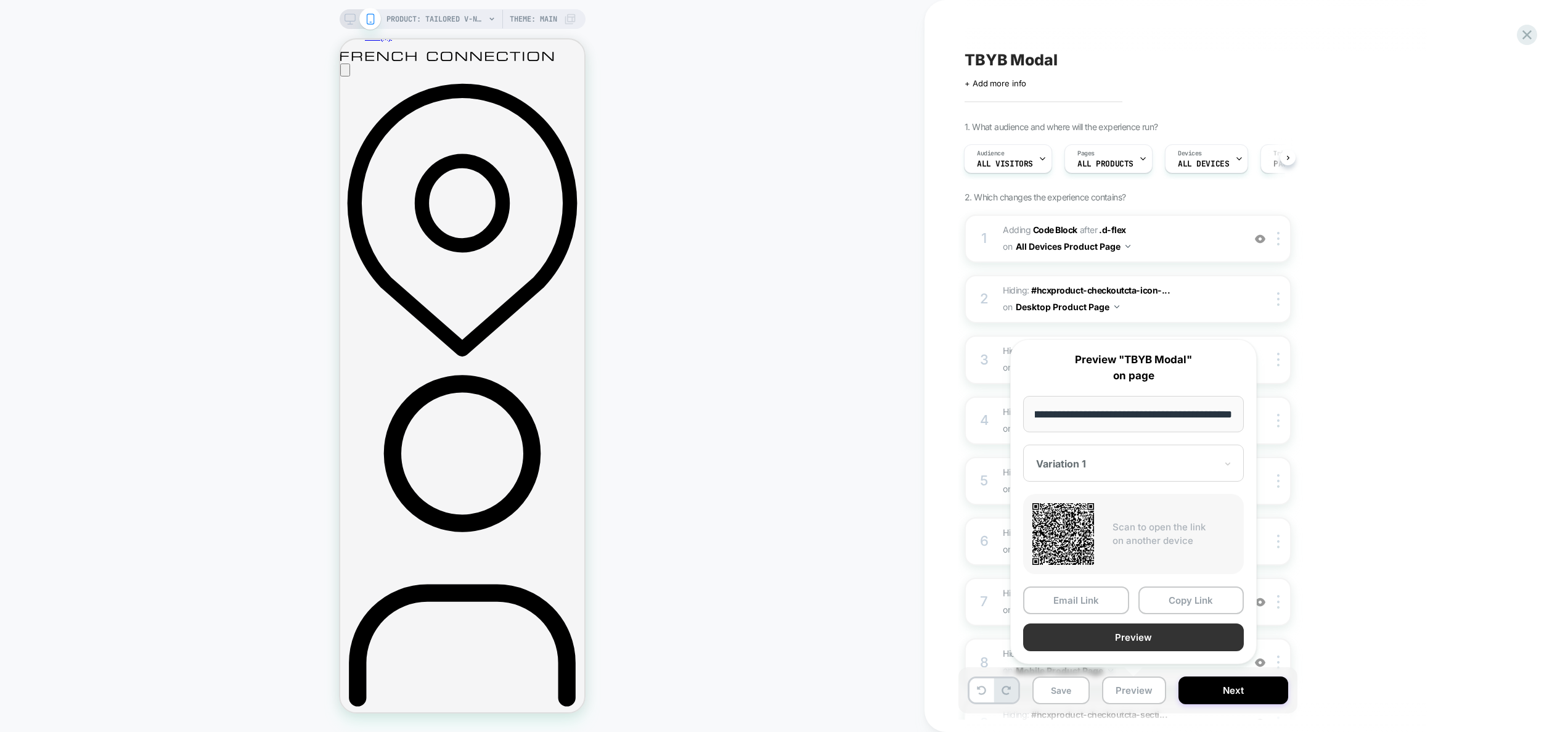
scroll to position [0, 0]
click at [1141, 638] on button "Preview" at bounding box center [1133, 638] width 221 height 28
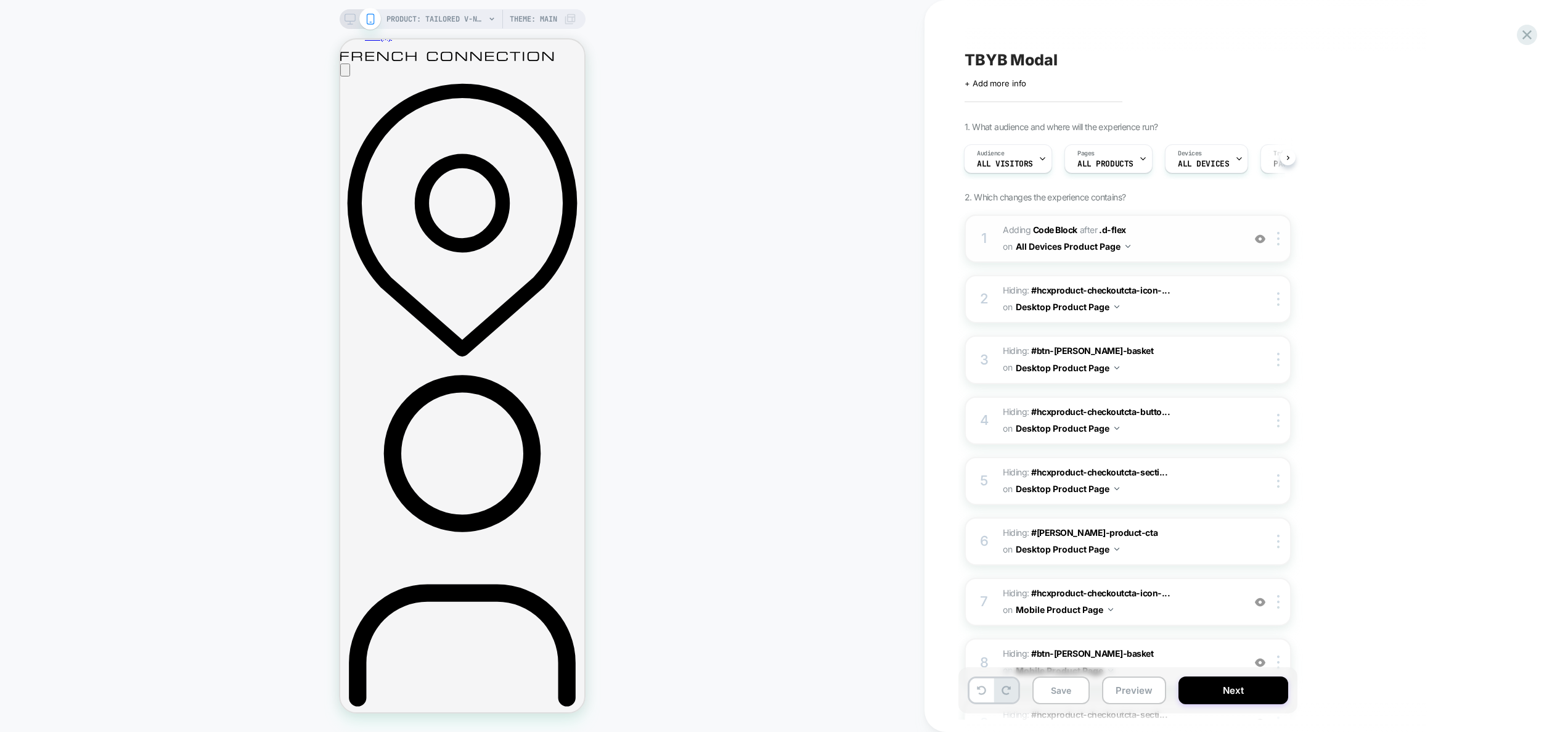
click at [1183, 247] on span "Adding Code Block AFTER .d-flex .d-flex on All Devices Product Page" at bounding box center [1120, 239] width 235 height 33
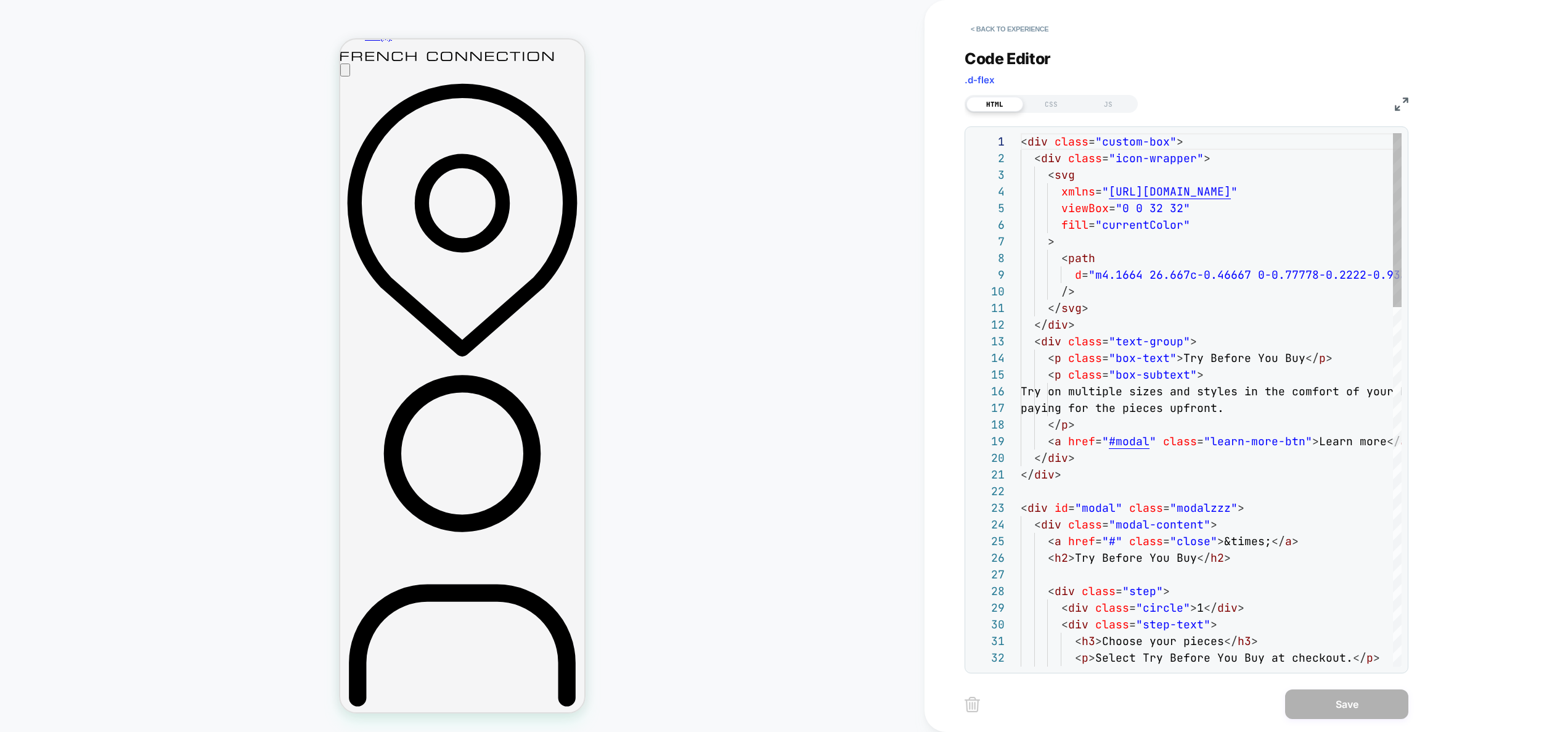
scroll to position [116, 73]
type textarea "**********"
type textarea "*"
type textarea "**********"
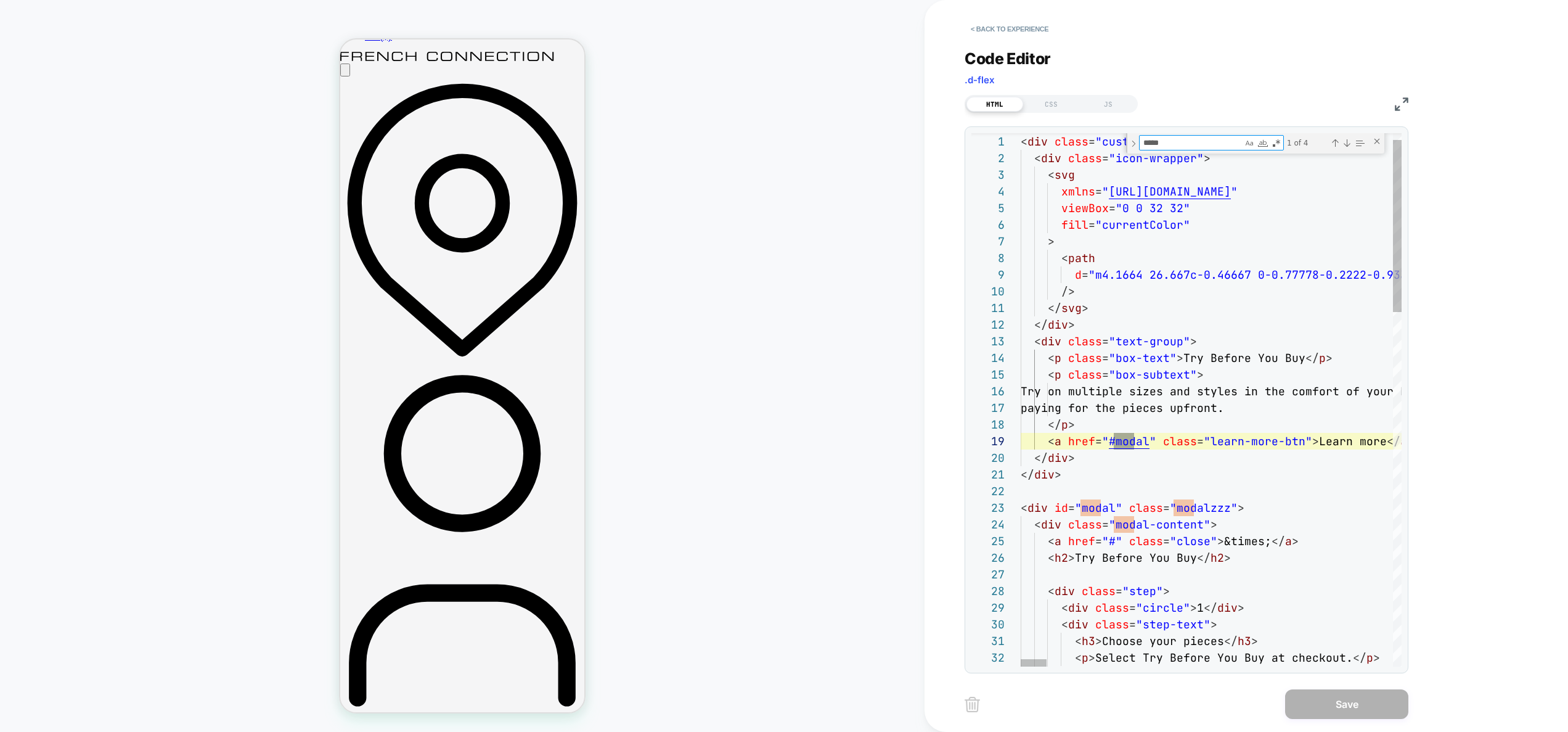
scroll to position [167, 126]
type textarea "*****"
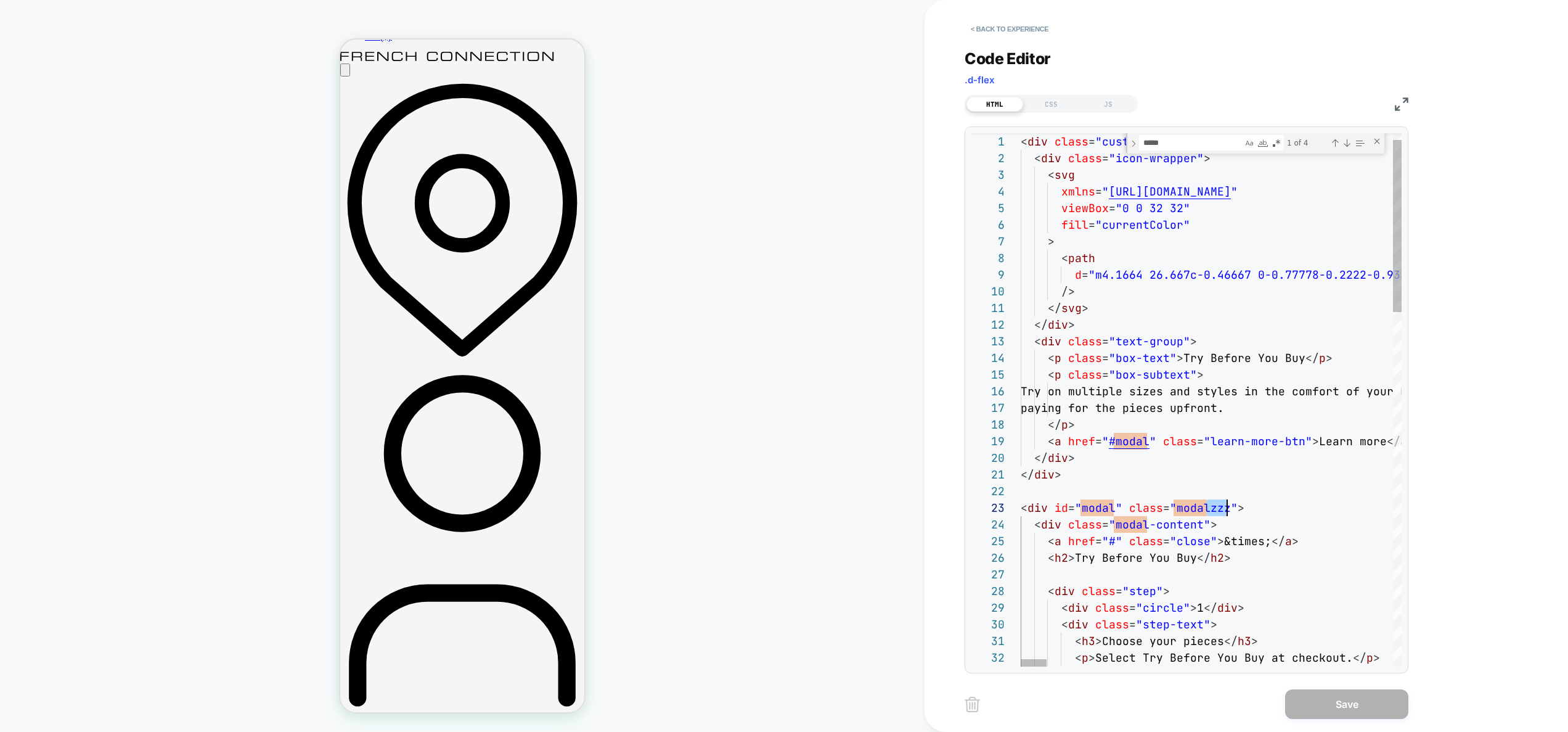
drag, startPoint x: 1209, startPoint y: 507, endPoint x: 1226, endPoint y: 509, distance: 17.1
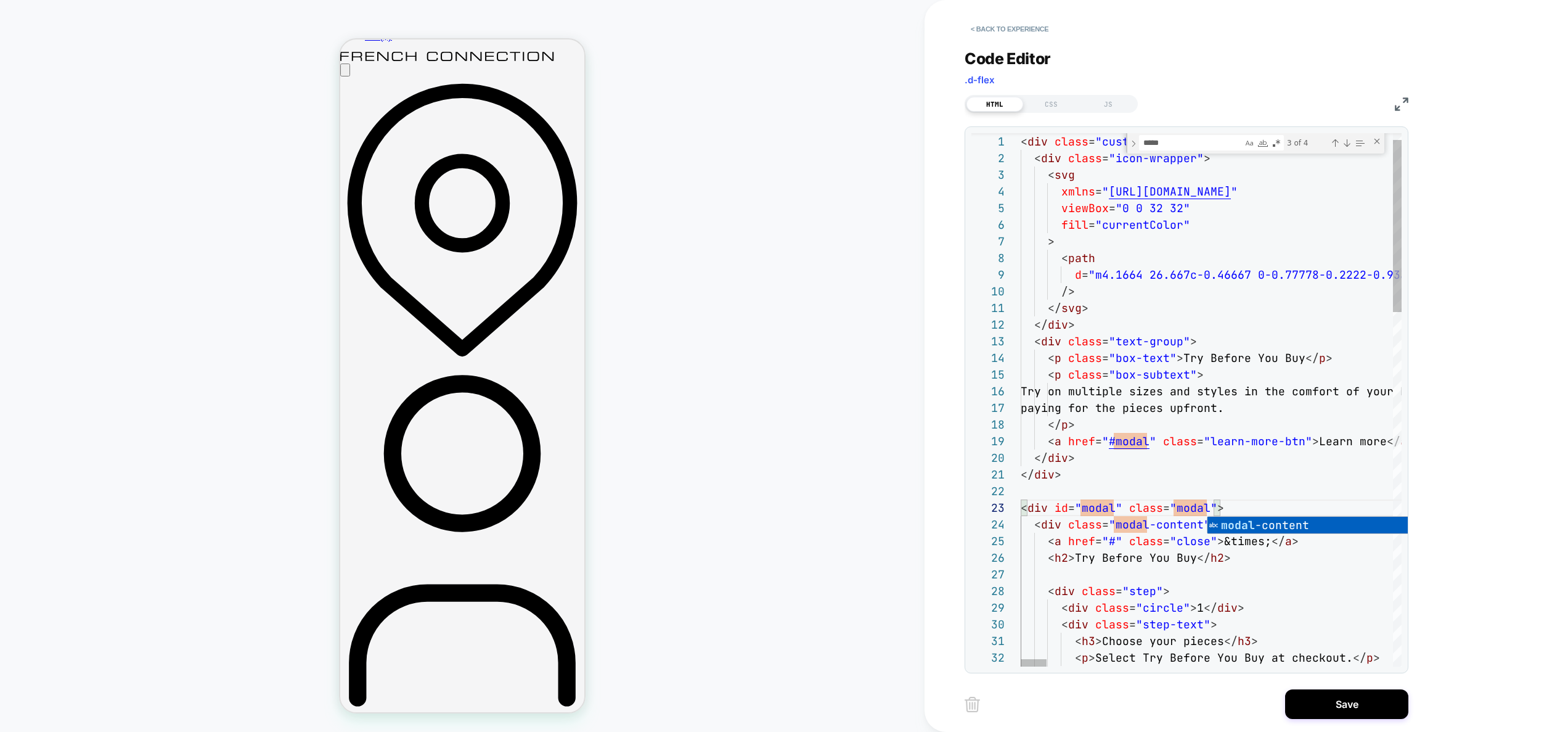
type textarea "**********"
click at [1063, 103] on div "CSS" at bounding box center [1051, 104] width 56 height 15
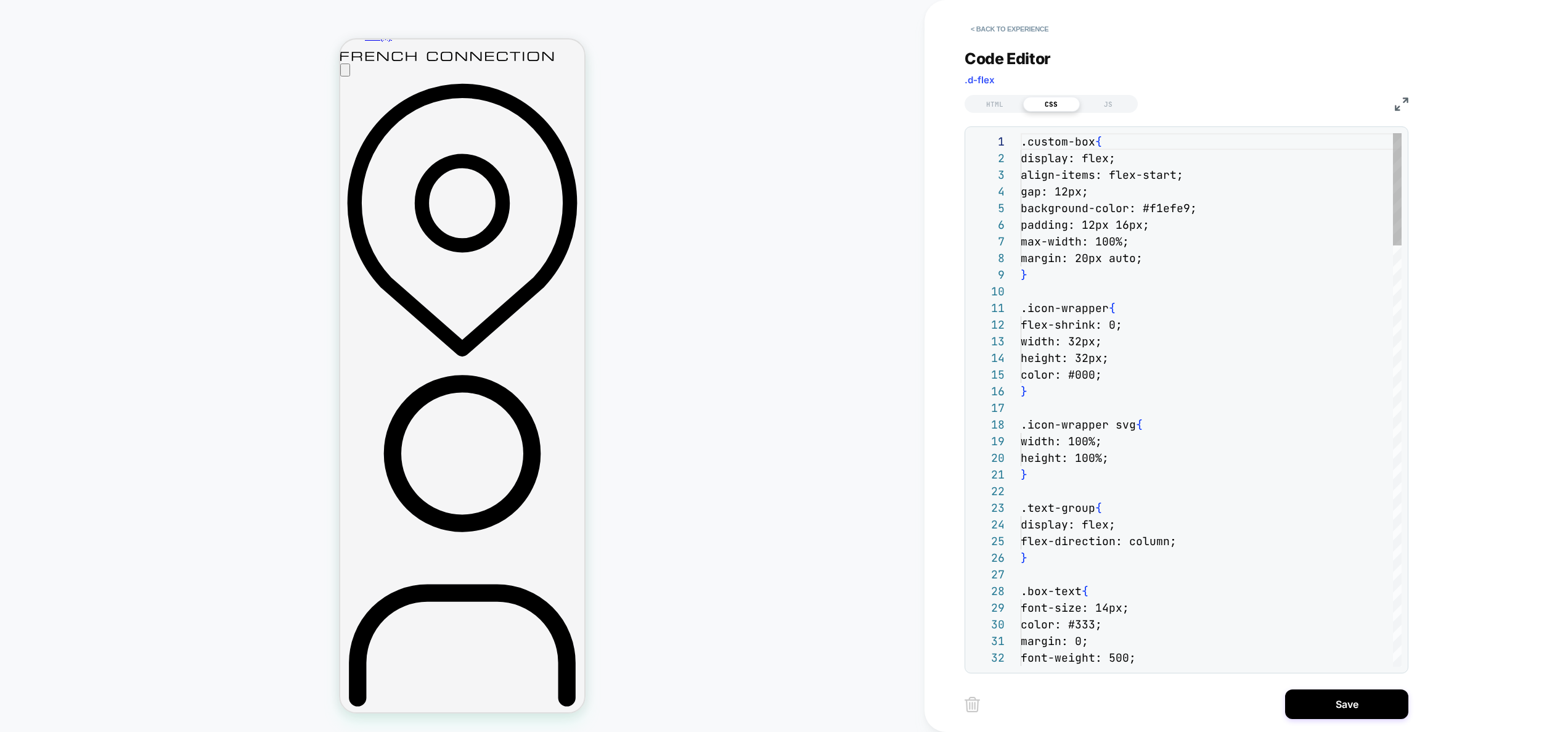
scroll to position [167, 0]
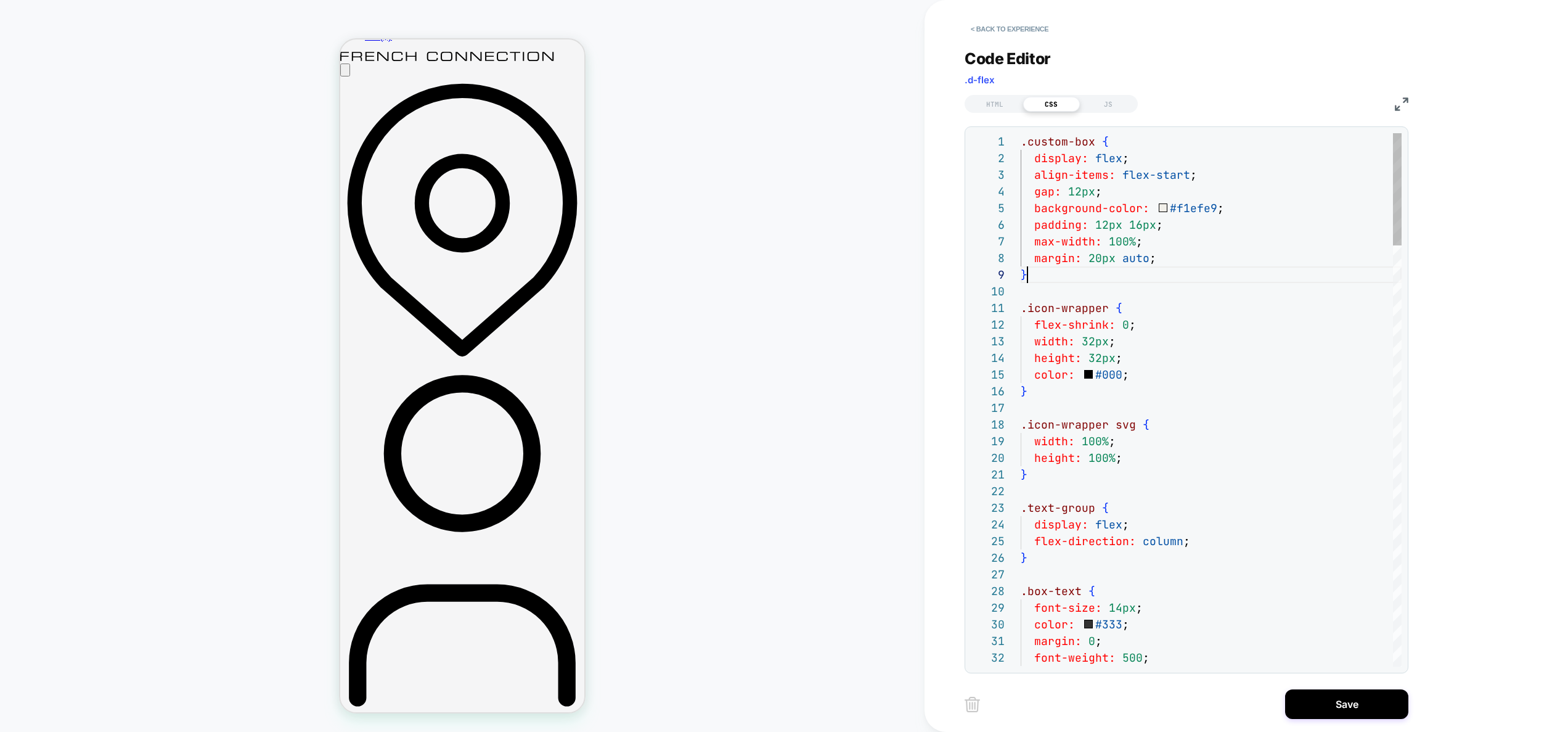
type textarea "**********"
type textarea "*"
type textarea "**********"
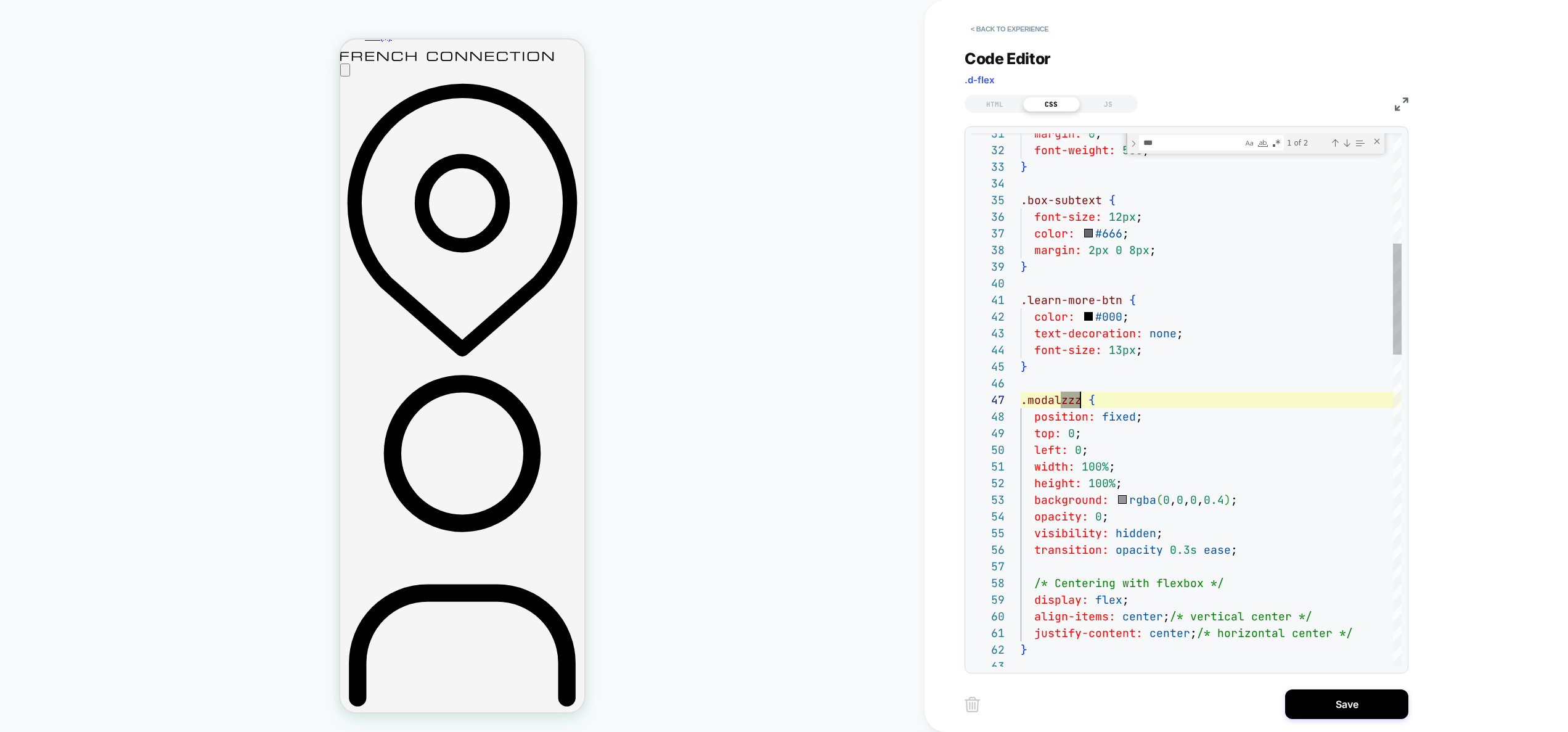
scroll to position [100, 60]
drag, startPoint x: 1080, startPoint y: 404, endPoint x: 1067, endPoint y: 403, distance: 13.0
drag, startPoint x: 1064, startPoint y: 404, endPoint x: 1076, endPoint y: 405, distance: 12.0
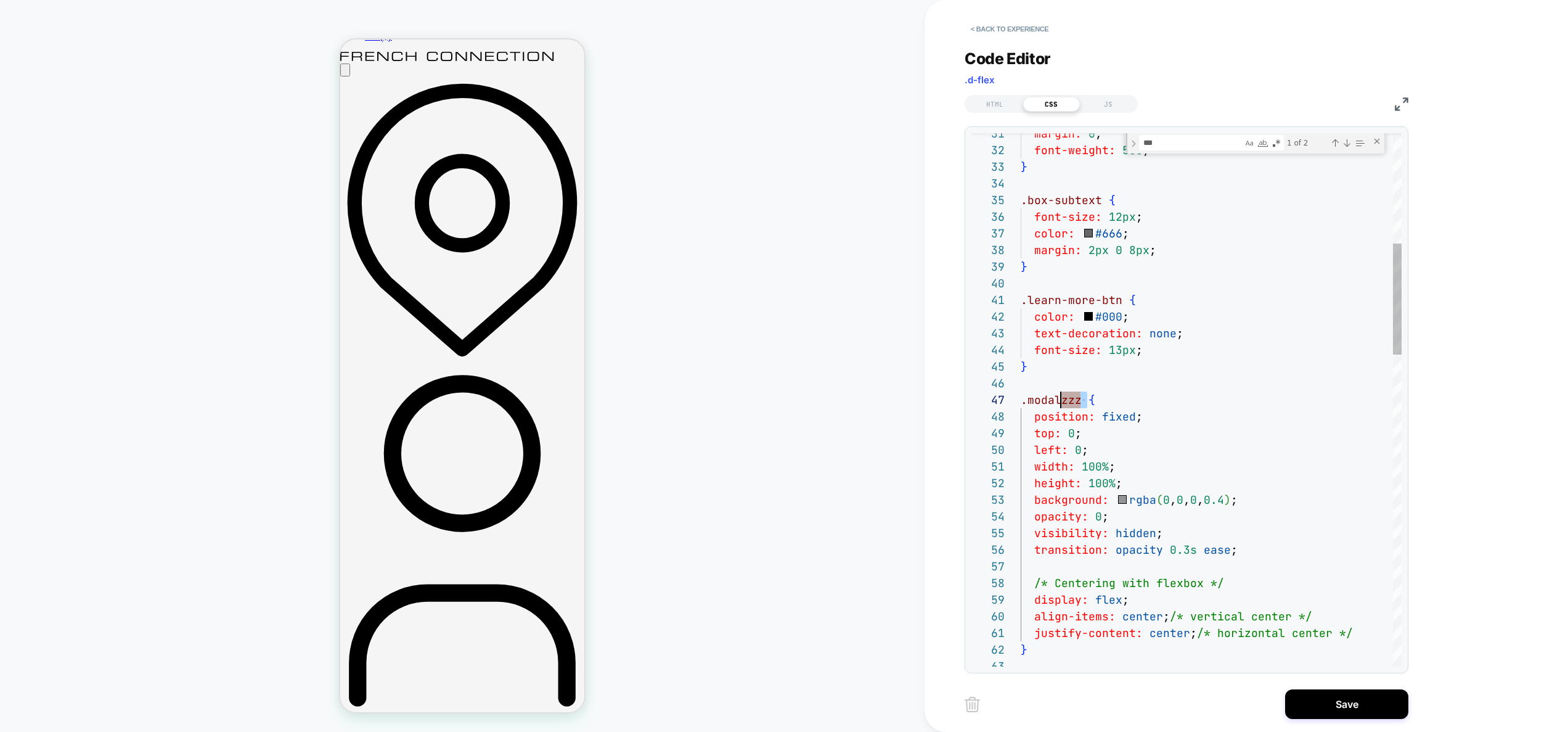
drag, startPoint x: 1085, startPoint y: 404, endPoint x: 1062, endPoint y: 403, distance: 23.0
drag, startPoint x: 1080, startPoint y: 400, endPoint x: 1061, endPoint y: 401, distance: 19.0
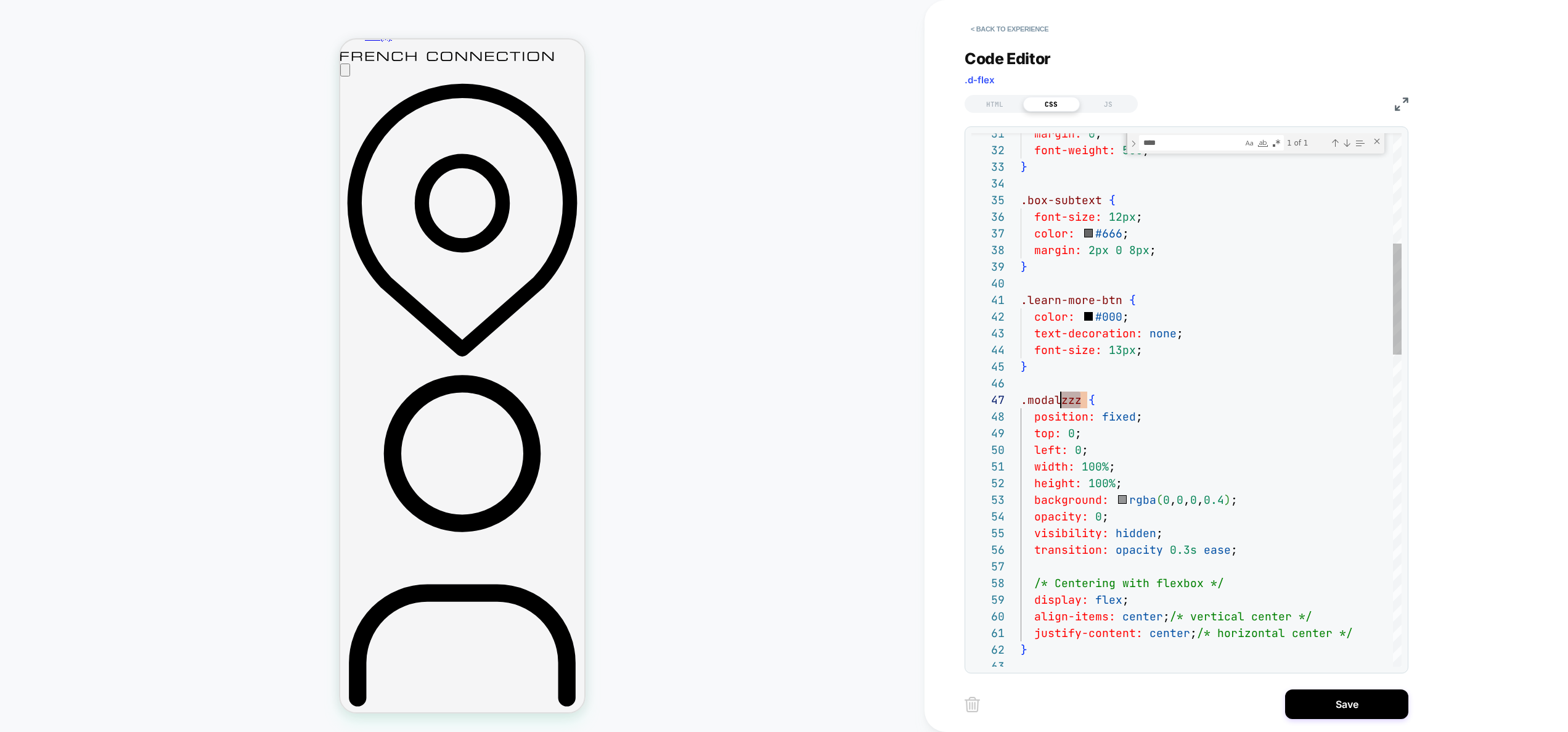
type textarea "***"
type textarea "**********"
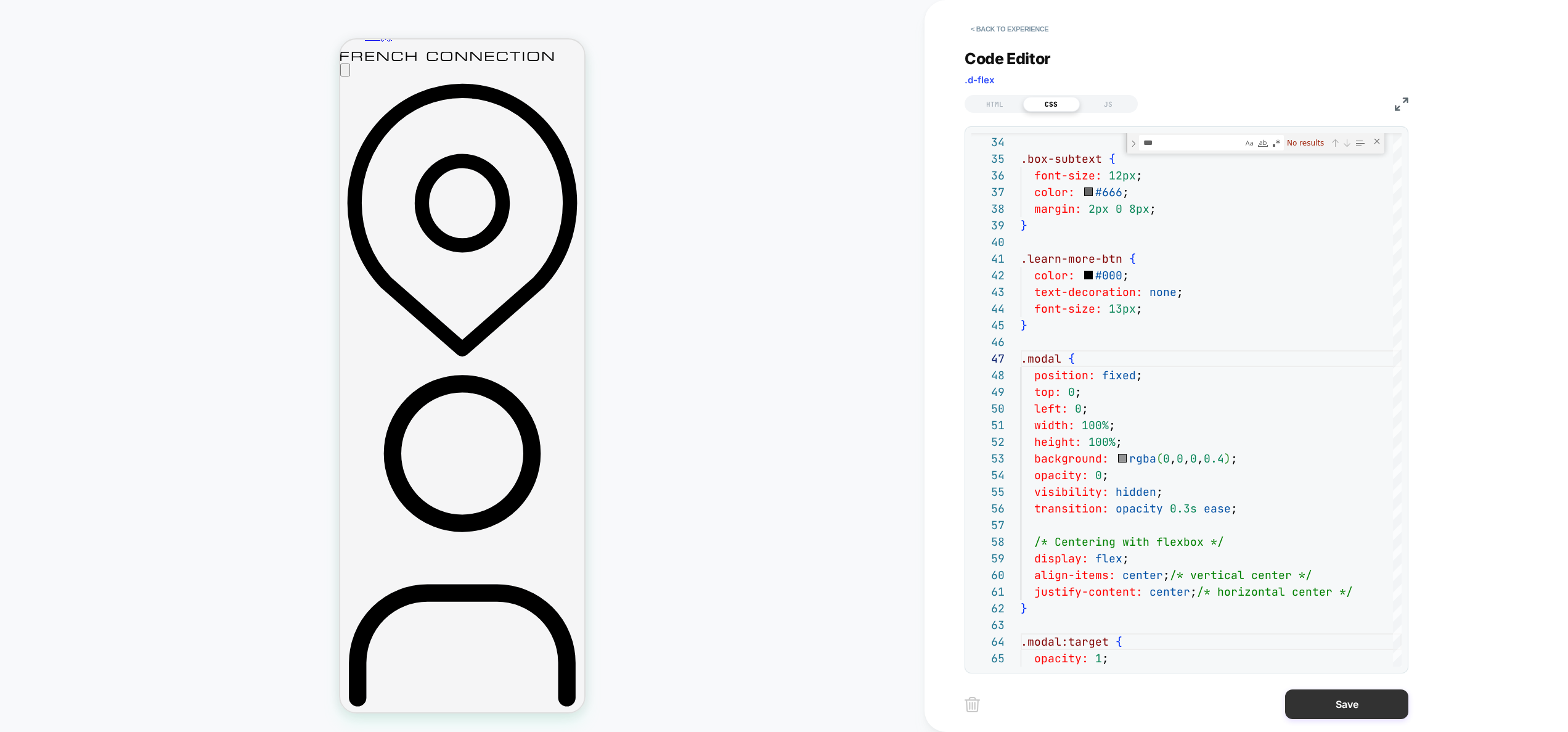
click at [1340, 696] on button "Save" at bounding box center [1347, 704] width 124 height 30
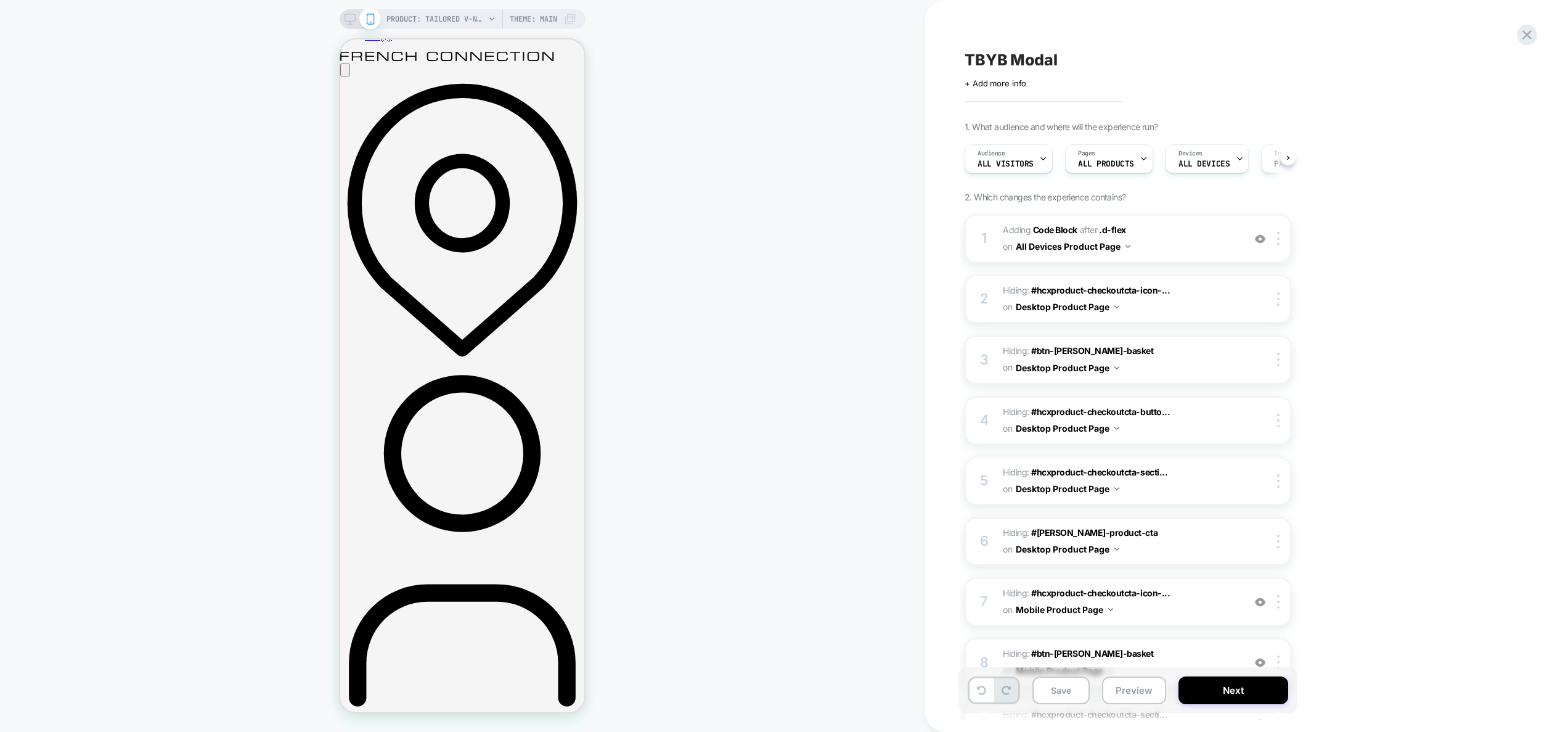
scroll to position [0, 1]
click at [1143, 691] on button "Preview" at bounding box center [1134, 691] width 64 height 28
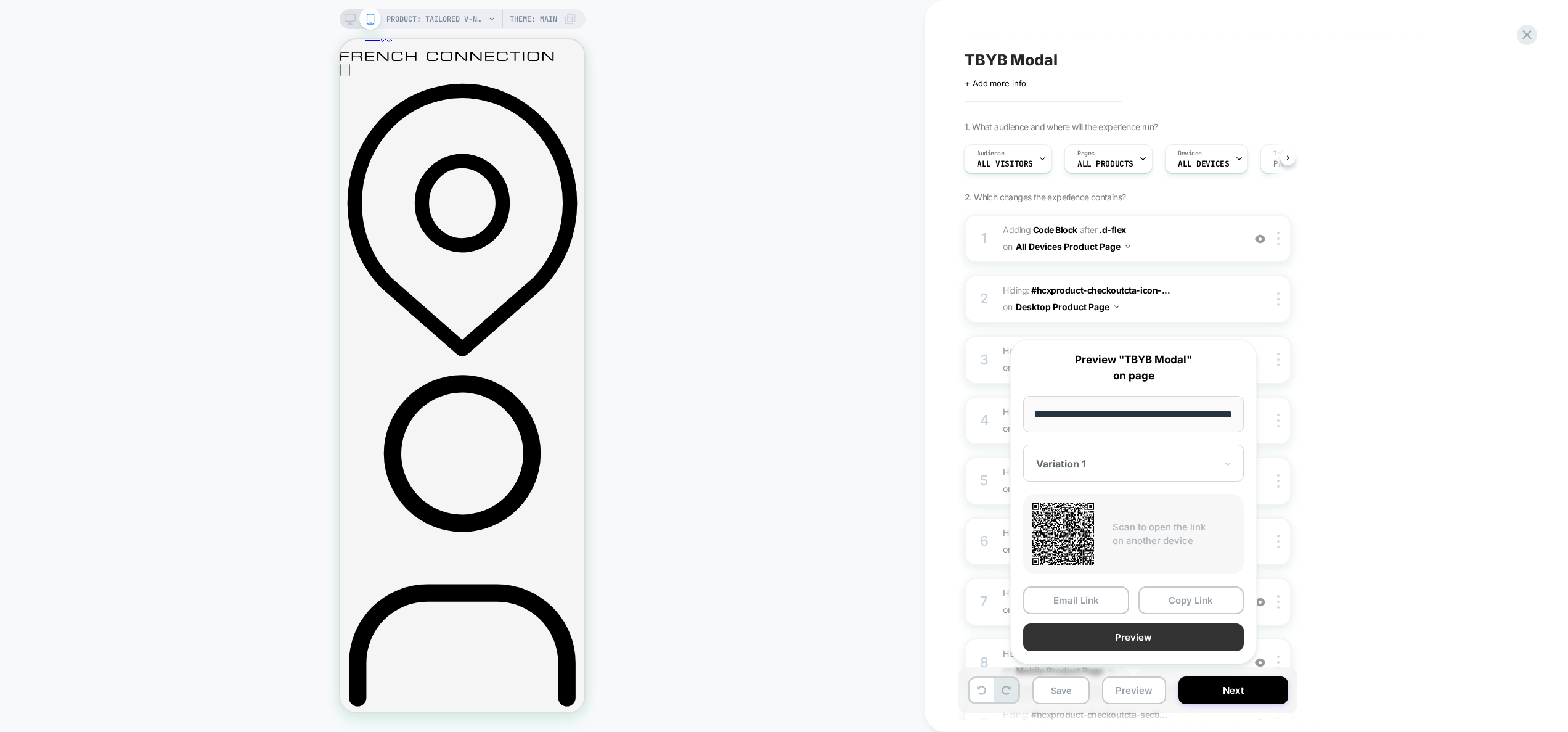
scroll to position [0, 0]
click at [1128, 630] on button "Preview" at bounding box center [1133, 638] width 221 height 28
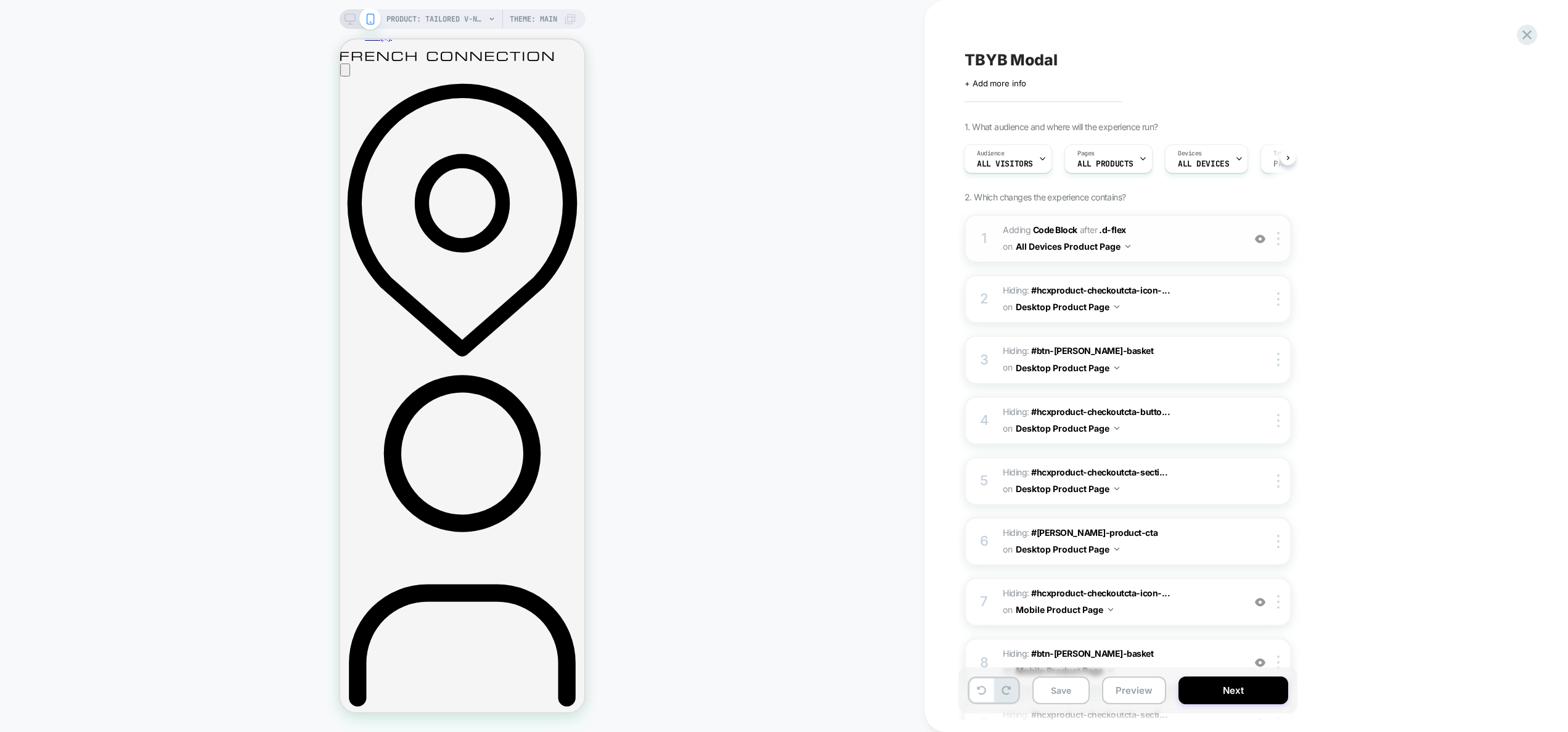
scroll to position [264, 0]
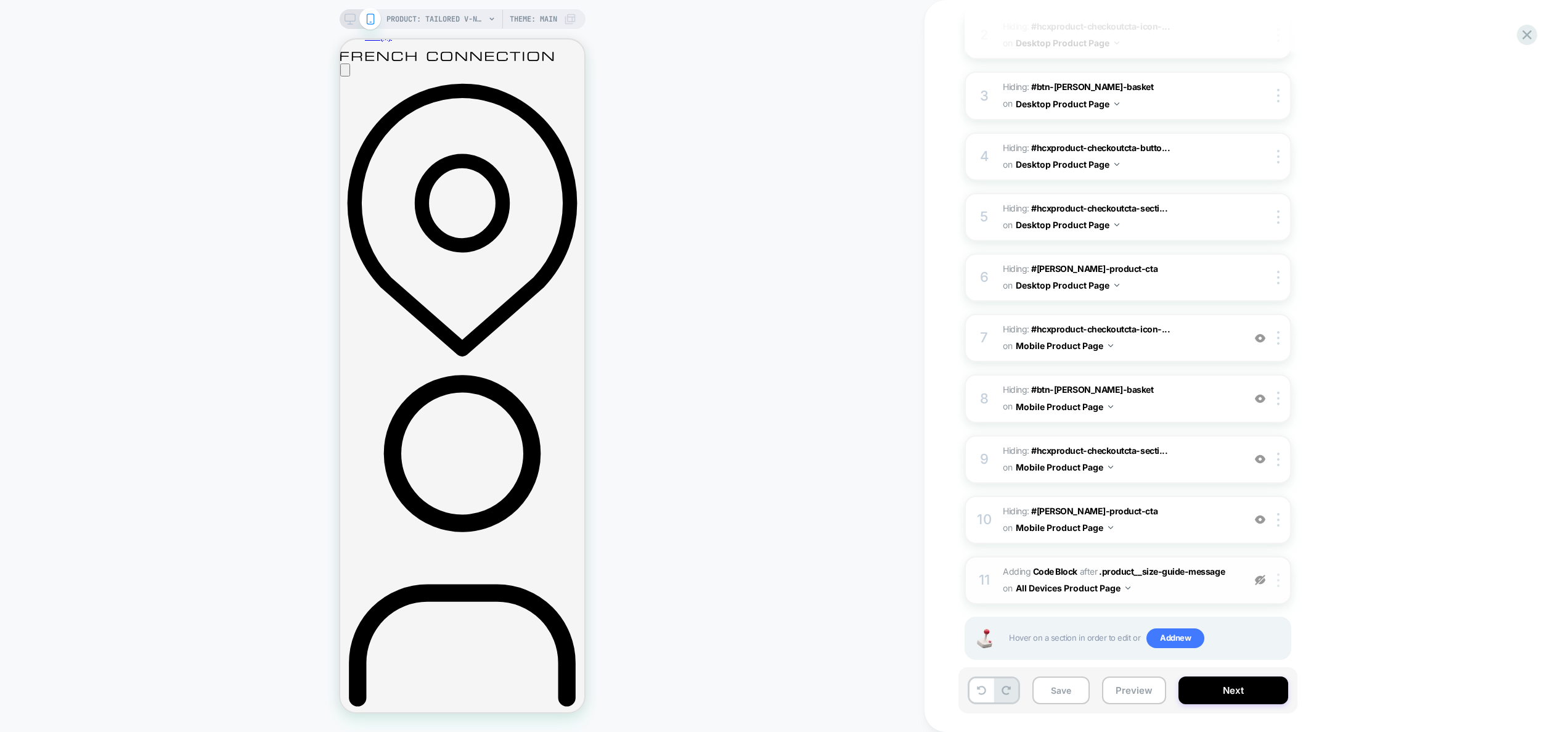
click at [1277, 574] on img at bounding box center [1278, 580] width 3 height 13
click at [1280, 574] on div at bounding box center [1280, 580] width 21 height 13
click at [1265, 697] on div "Delete" at bounding box center [1280, 693] width 110 height 33
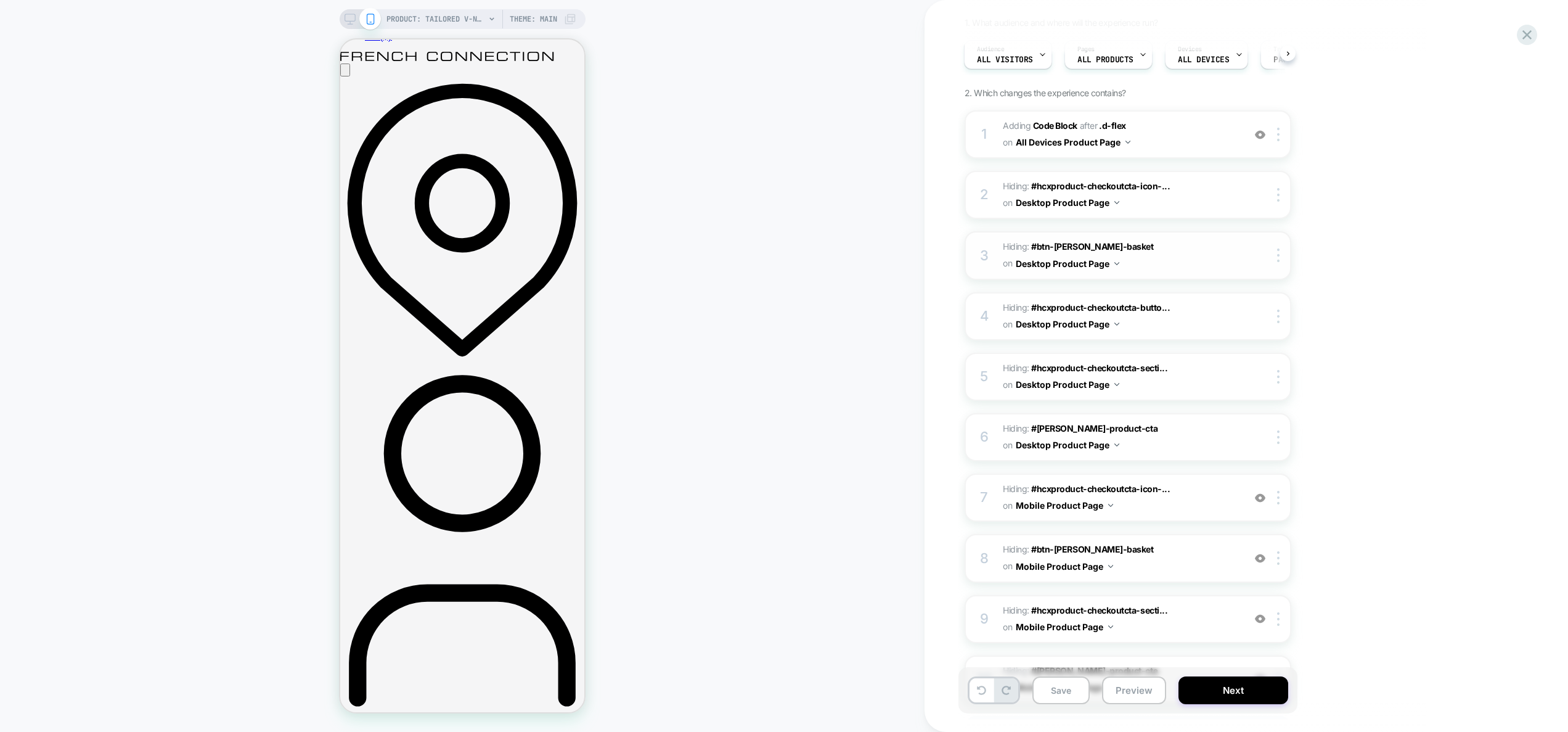
scroll to position [0, 0]
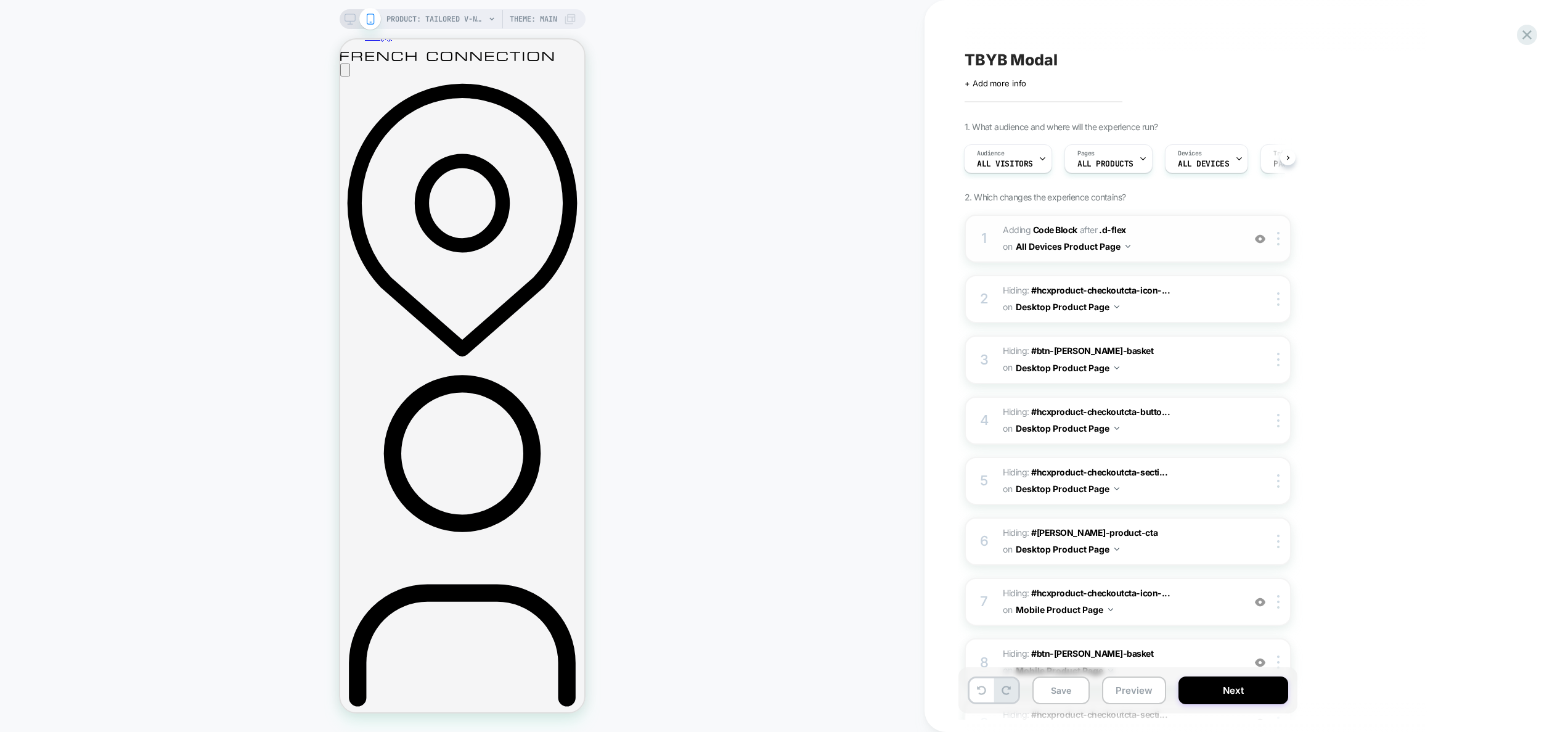
click at [1183, 227] on span "Adding Code Block AFTER .d-flex .d-flex on All Devices Product Page" at bounding box center [1120, 239] width 235 height 33
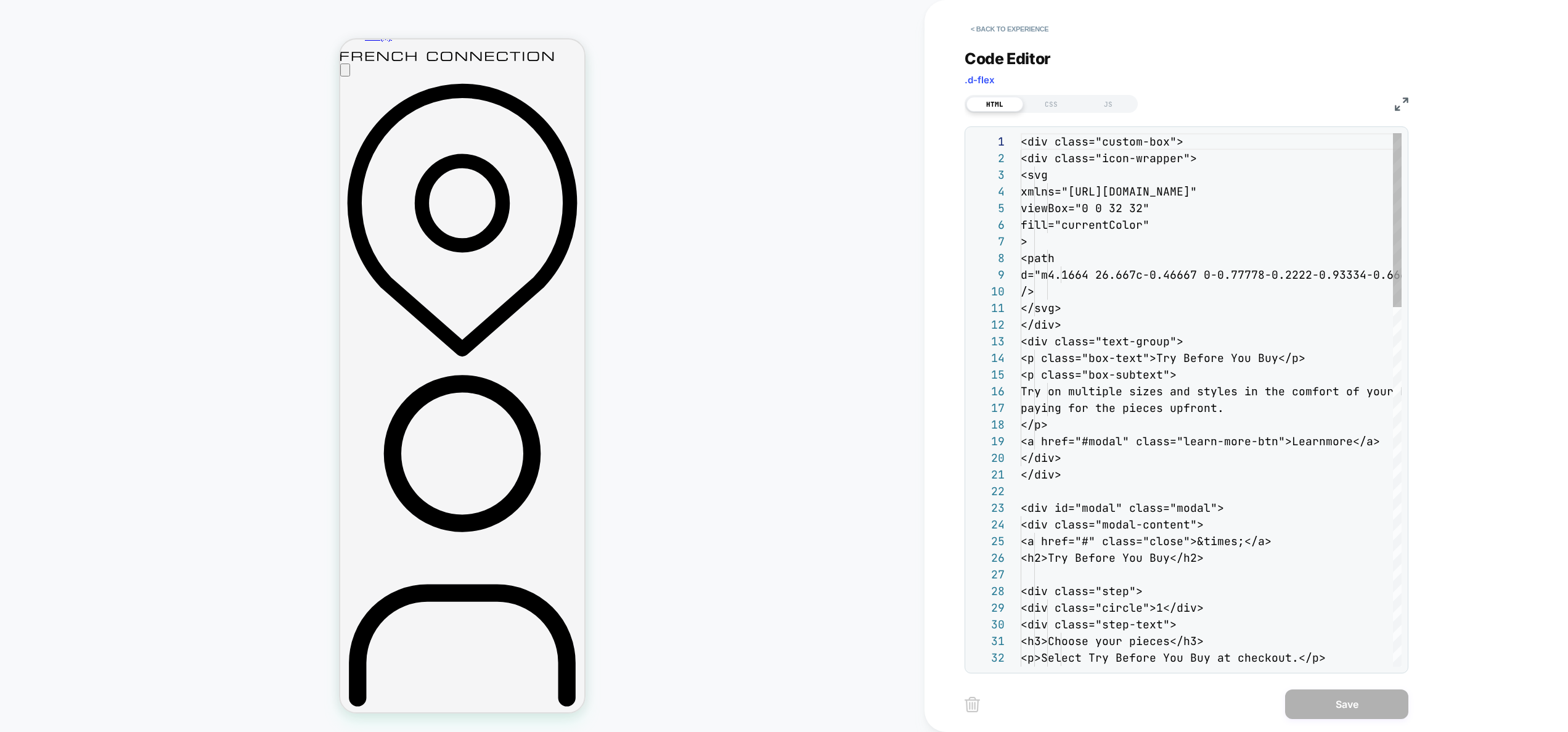
scroll to position [133, 0]
click at [1049, 101] on div "CSS" at bounding box center [1051, 104] width 56 height 15
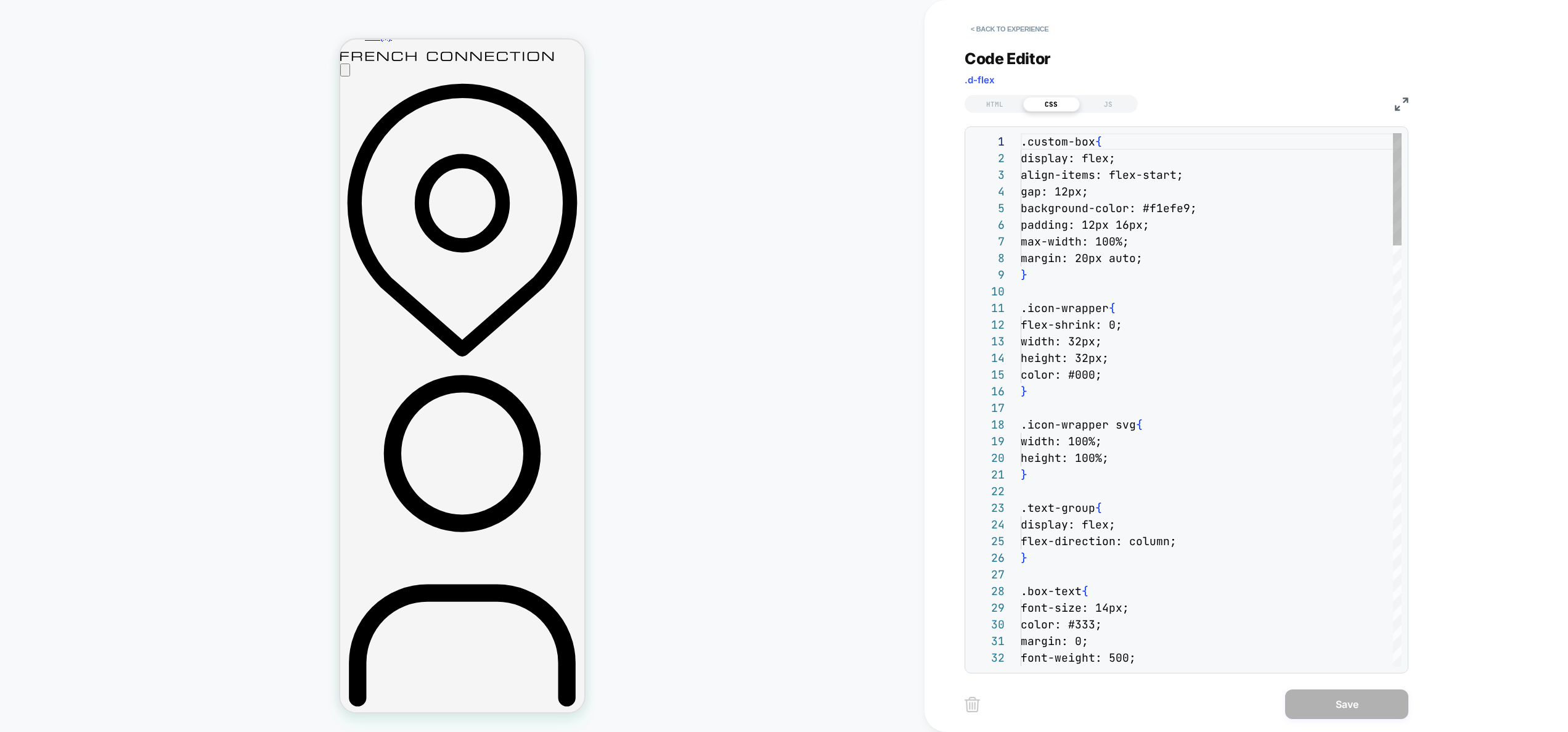
scroll to position [167, 0]
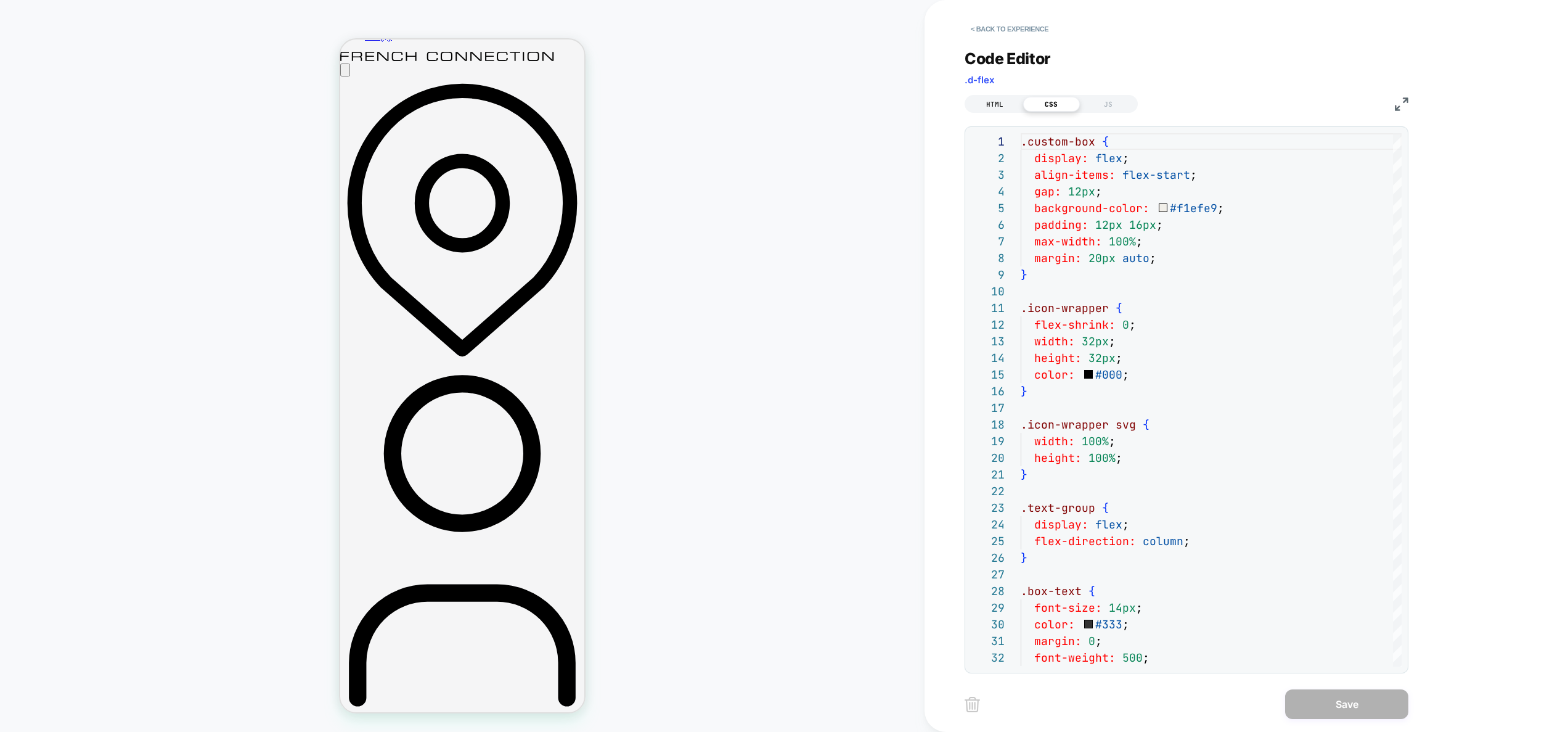
click at [999, 105] on div "HTML" at bounding box center [995, 104] width 56 height 15
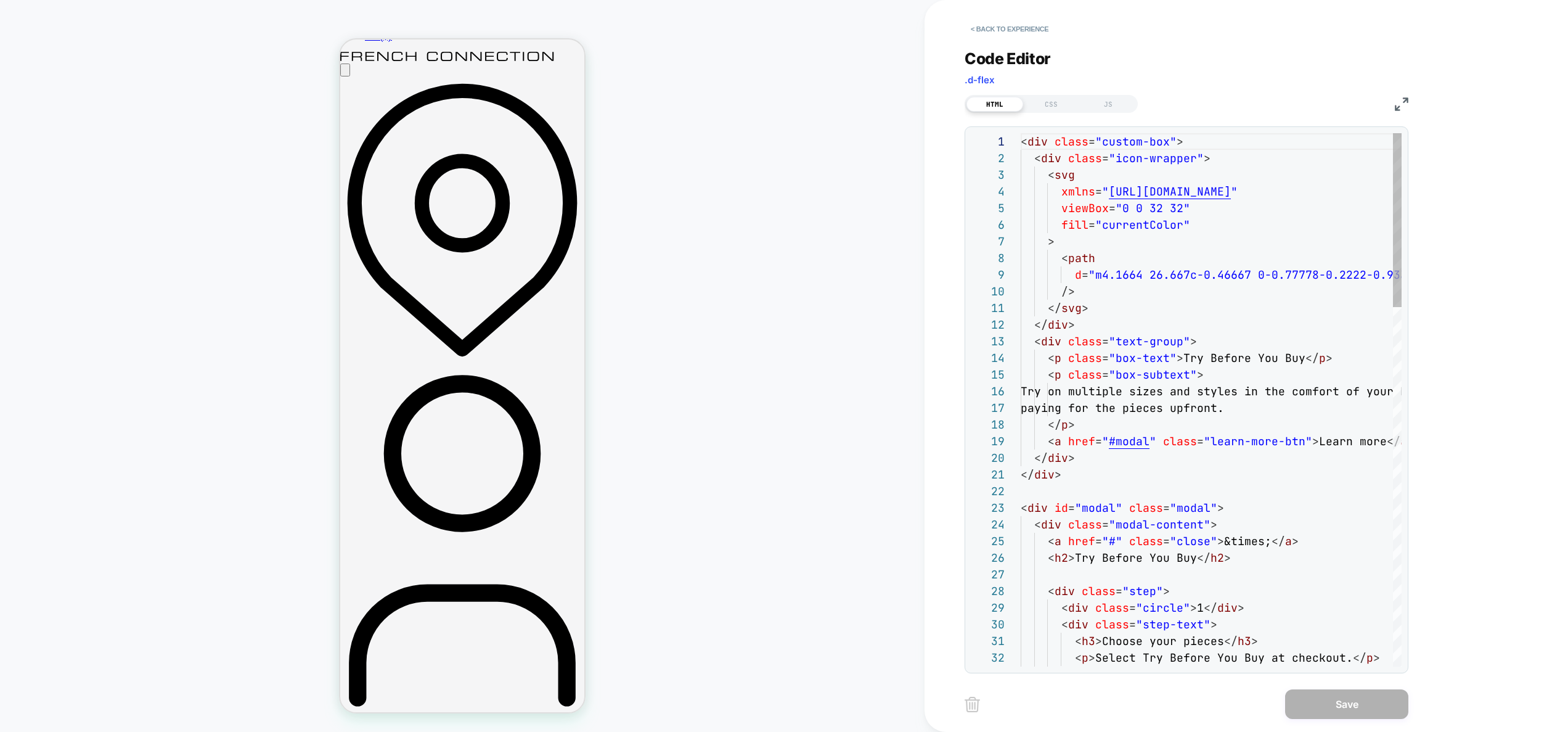
scroll to position [133, 0]
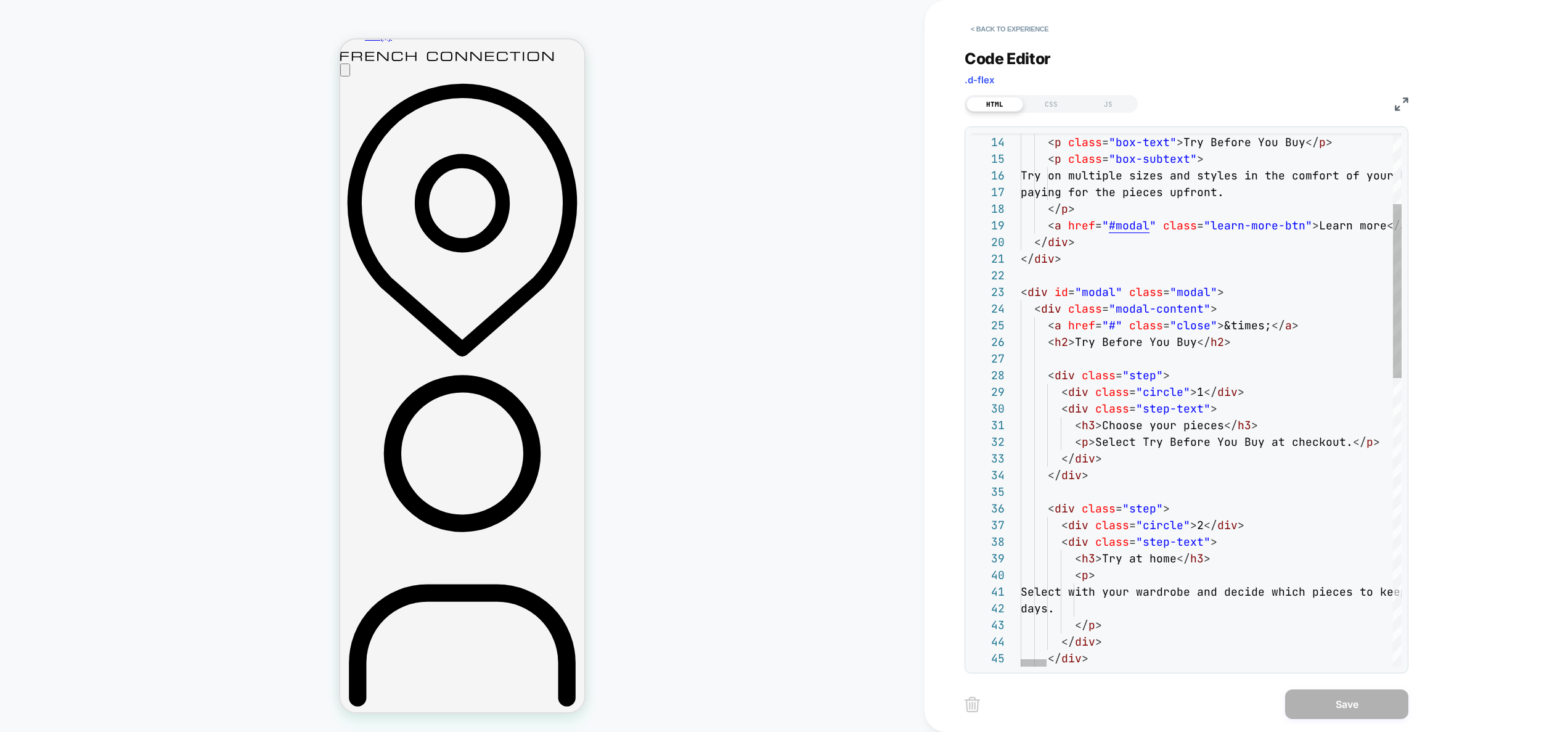
type textarea "**********"
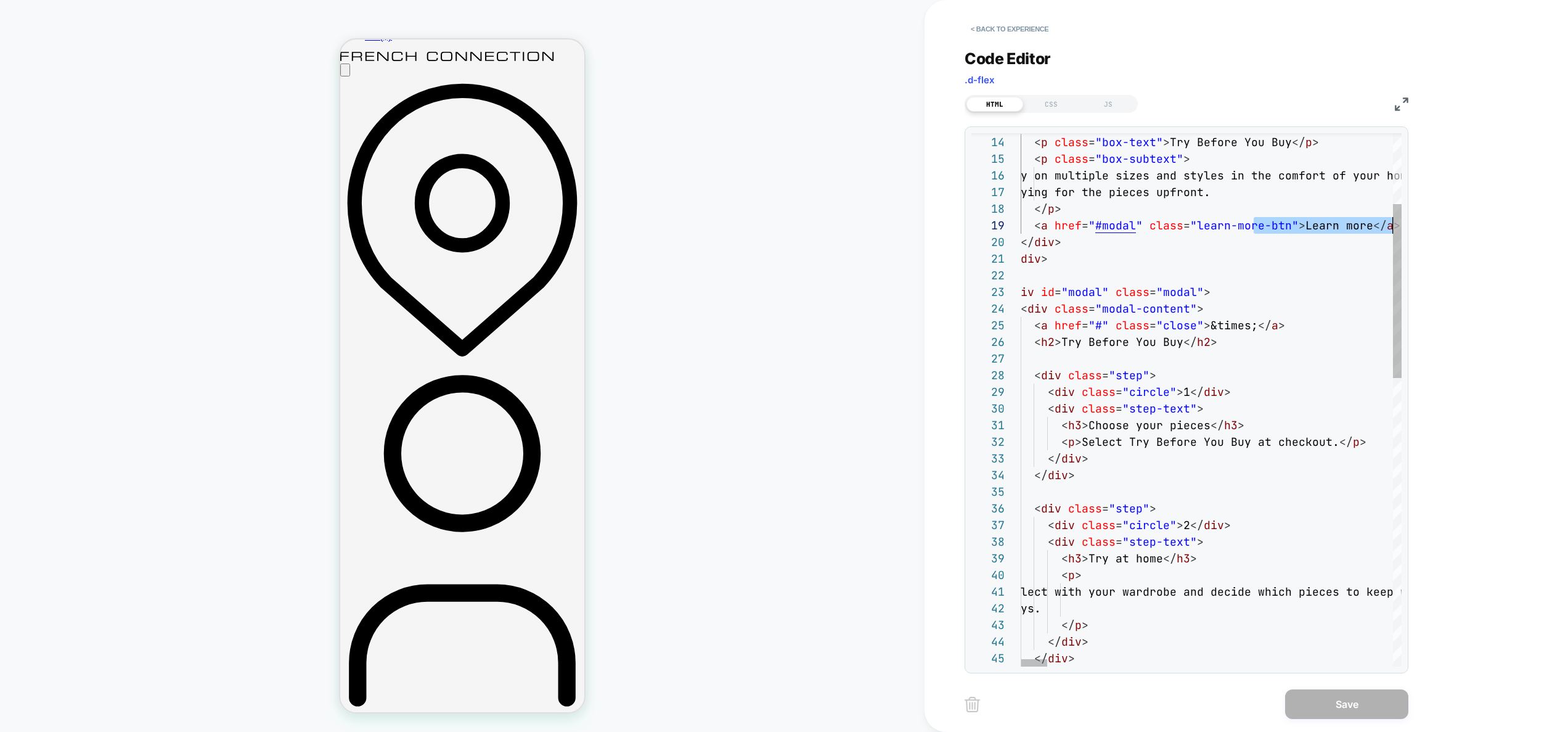
drag, startPoint x: 1268, startPoint y: 225, endPoint x: 1433, endPoint y: 221, distance: 165.0
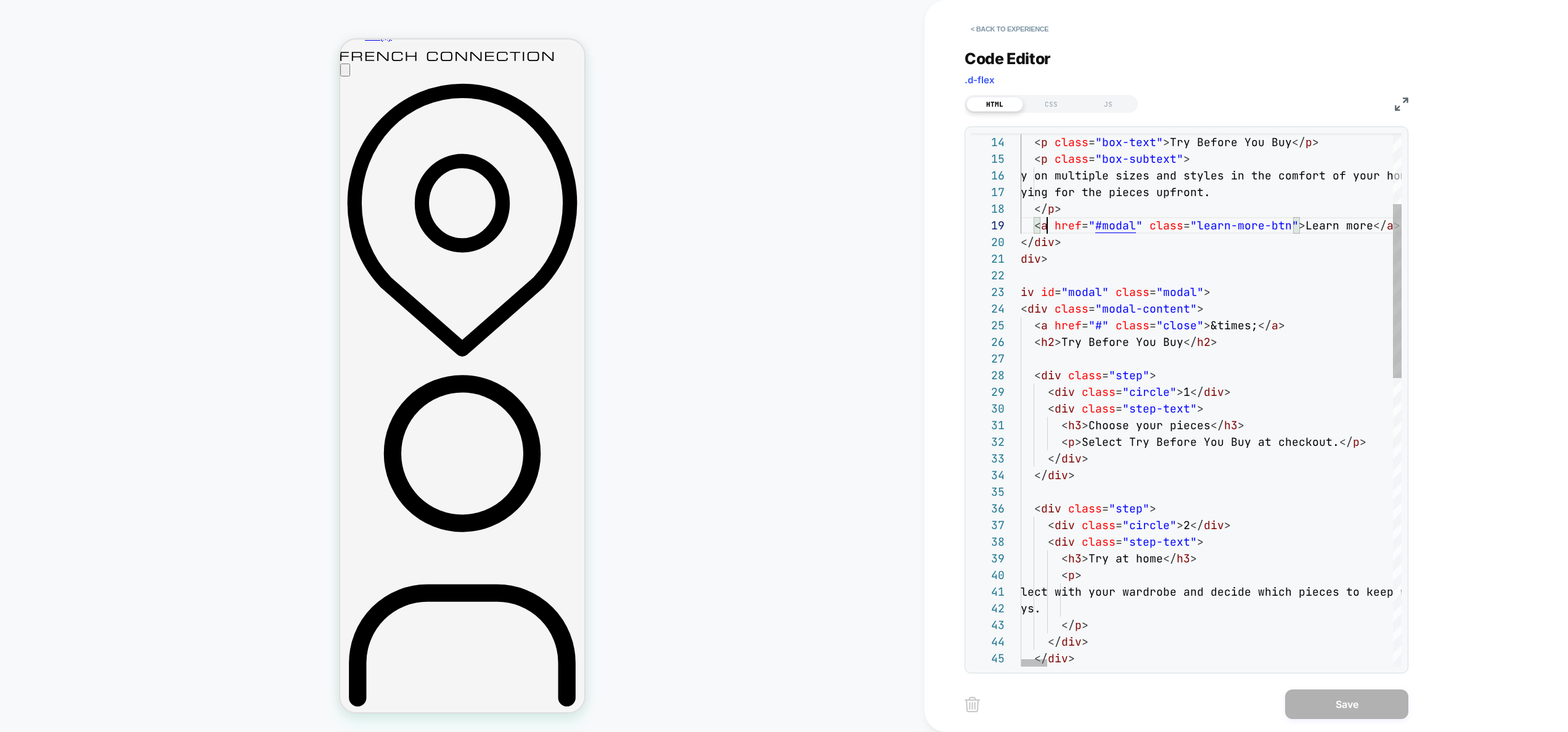
click at [1062, 110] on div "CSS" at bounding box center [1051, 104] width 56 height 15
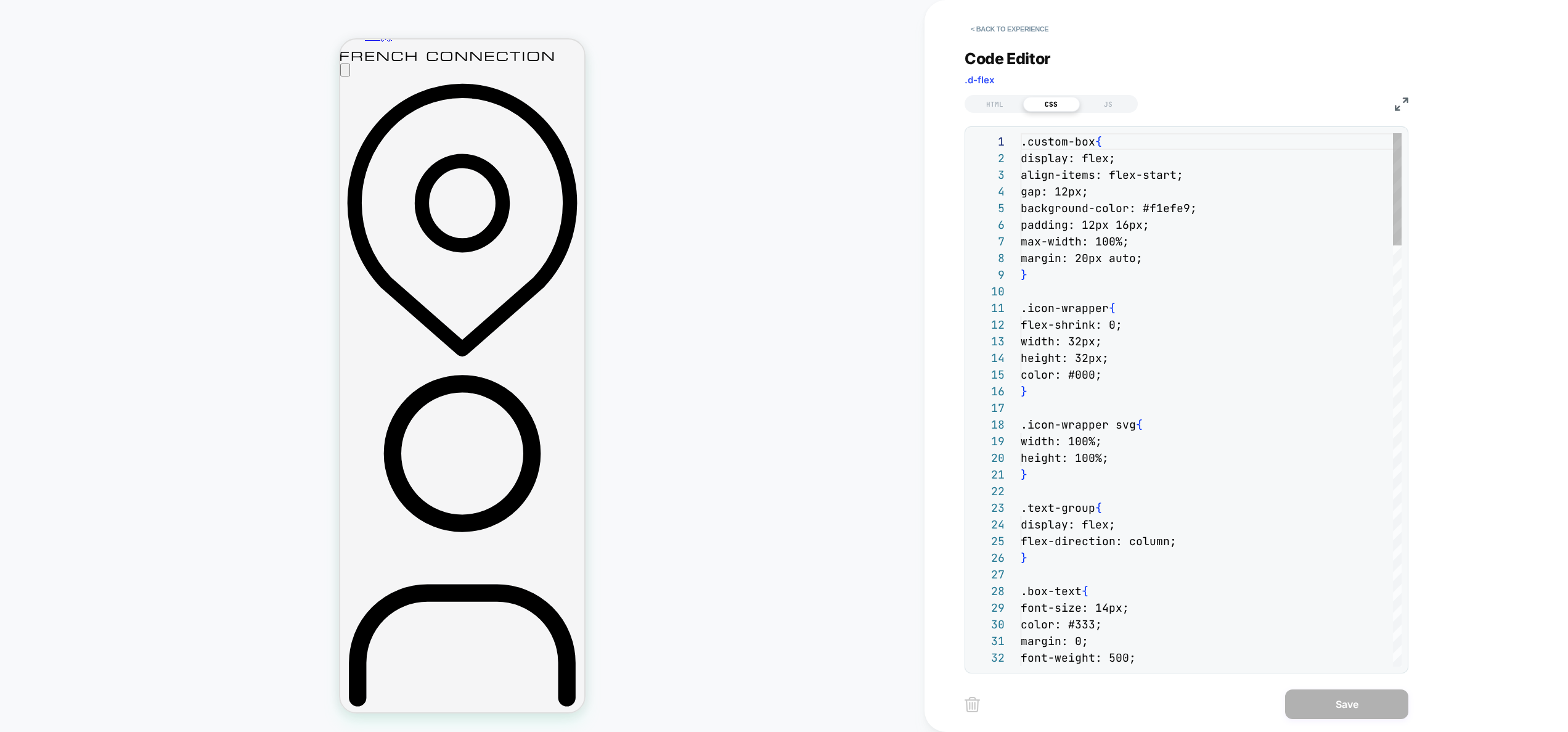
scroll to position [167, 0]
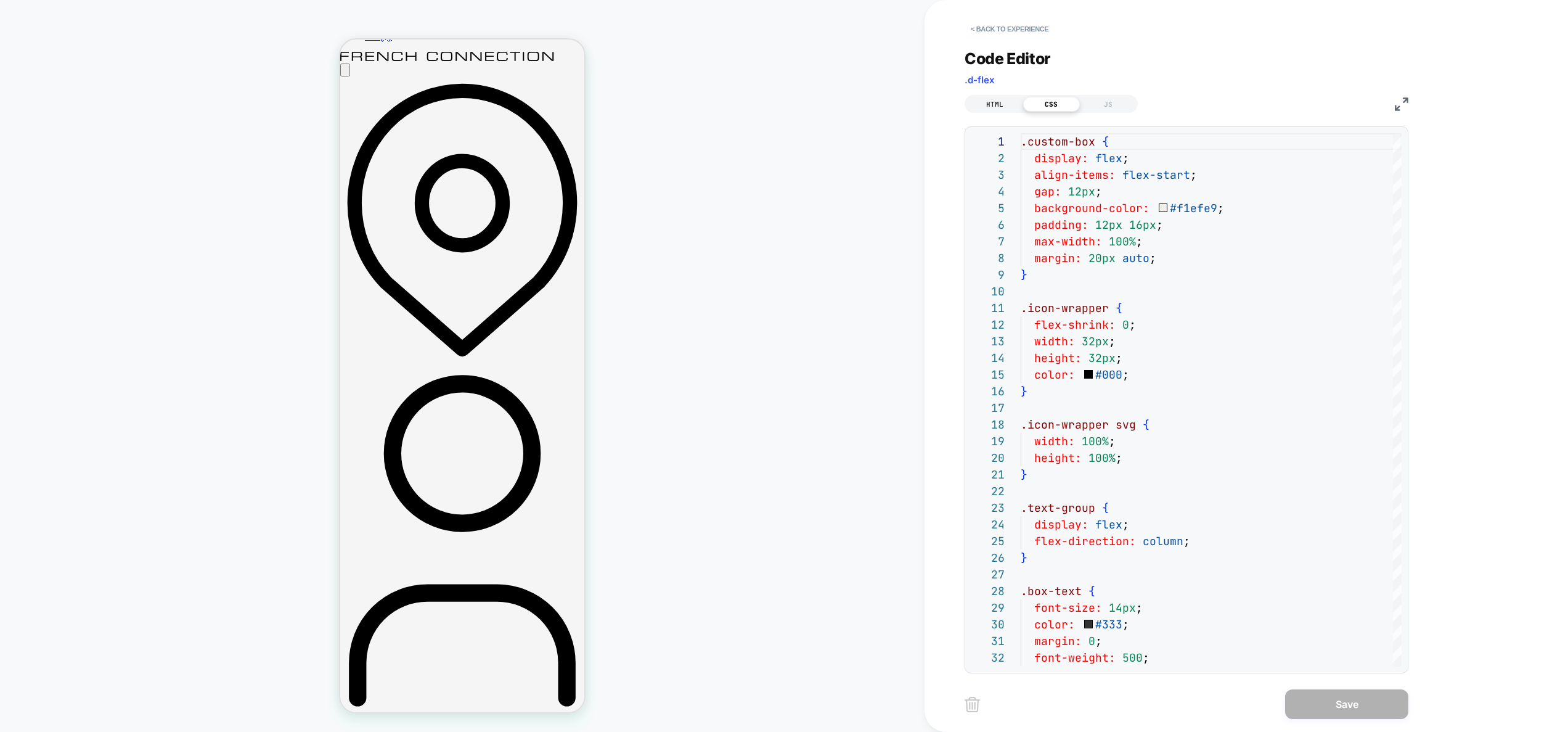
click at [997, 98] on div "HTML" at bounding box center [995, 104] width 56 height 15
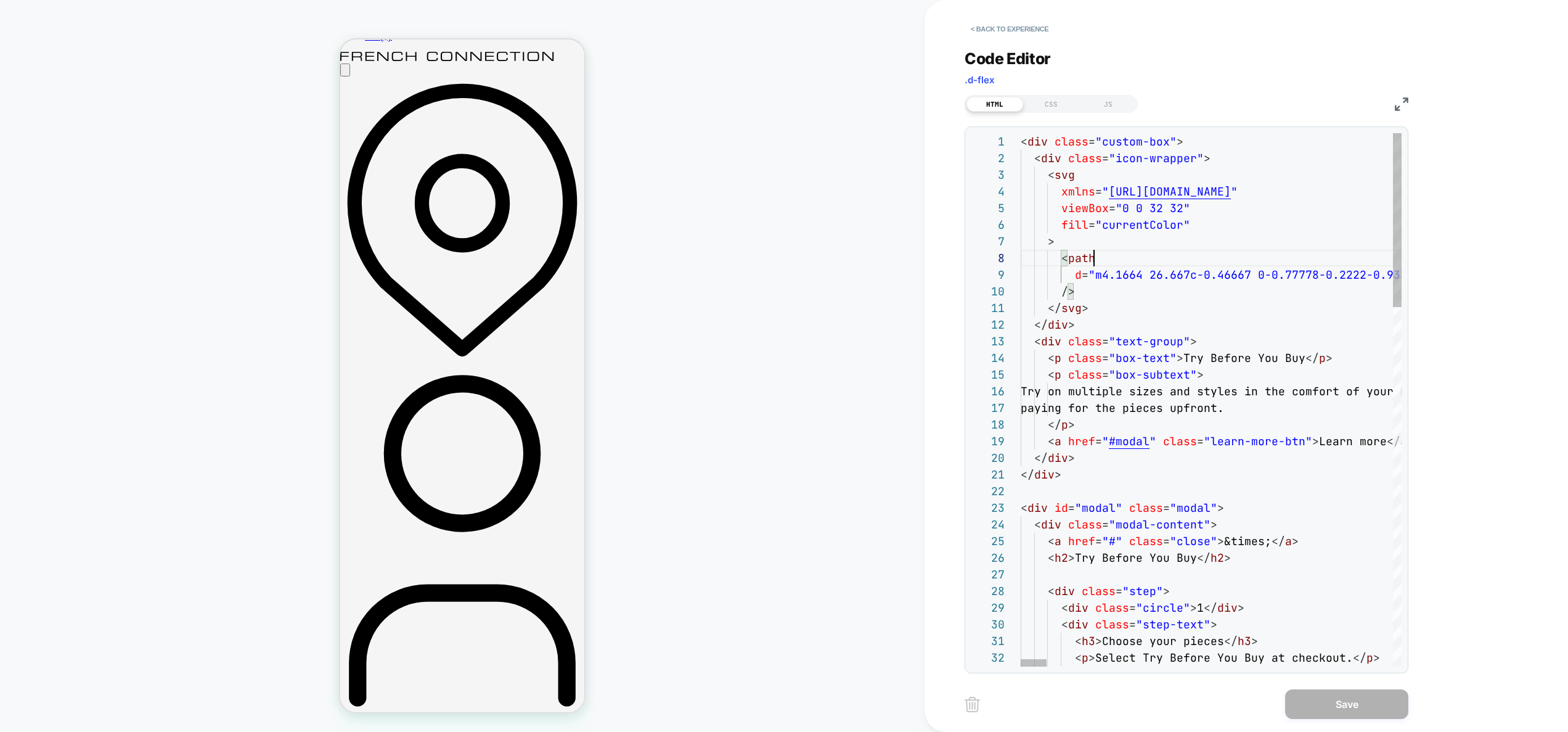
scroll to position [116, 73]
type textarea "**********"
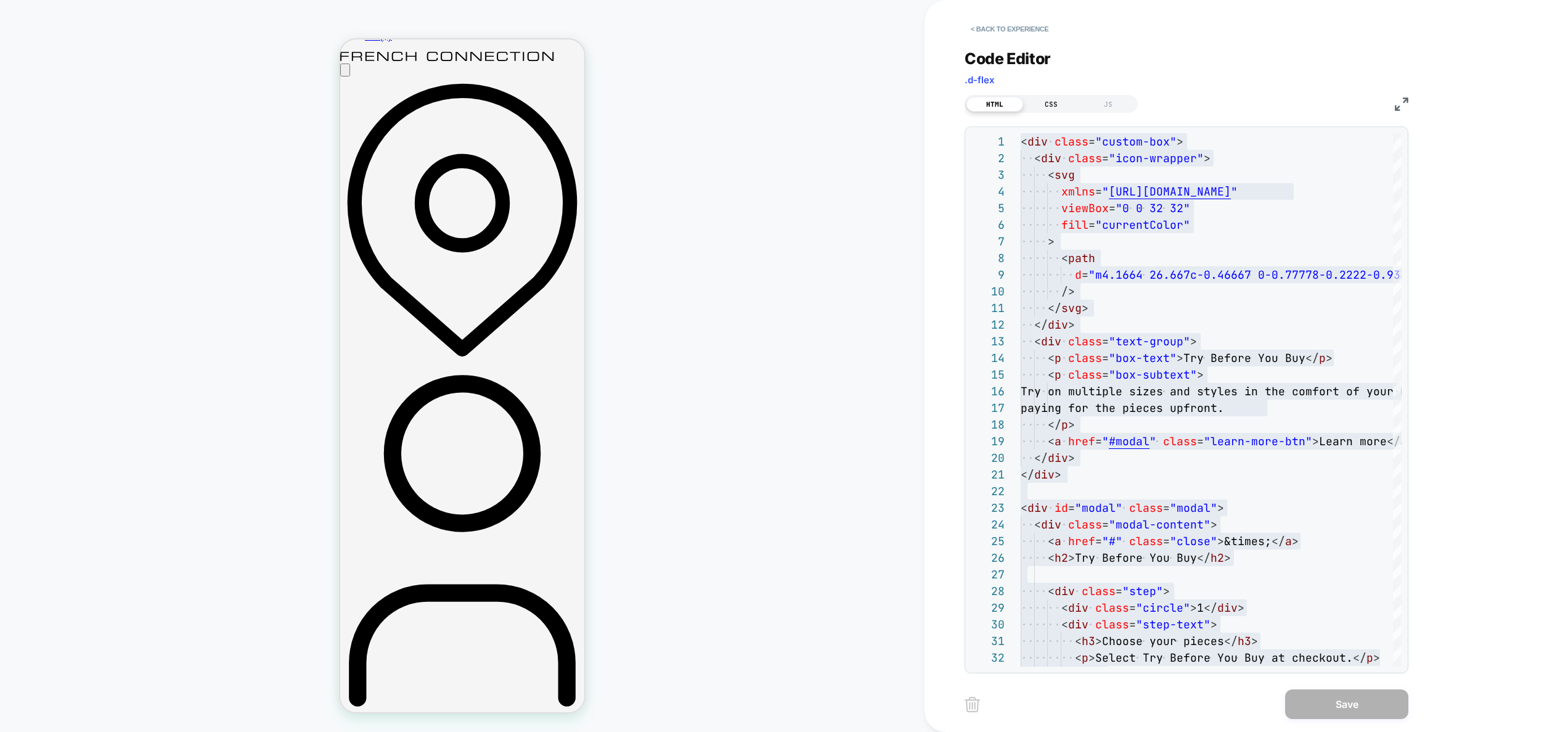
click at [1053, 105] on div "CSS" at bounding box center [1051, 104] width 56 height 15
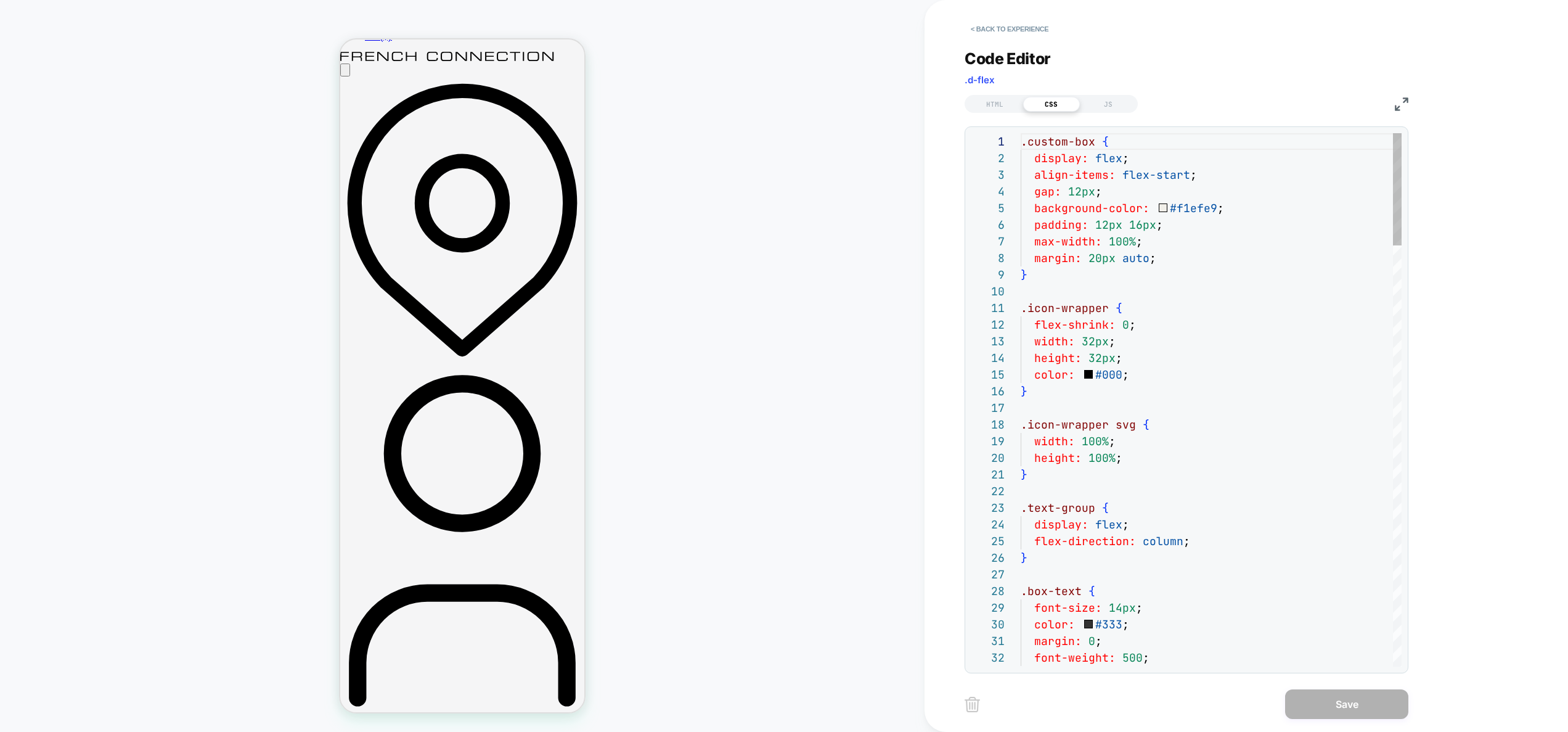
scroll to position [100, 120]
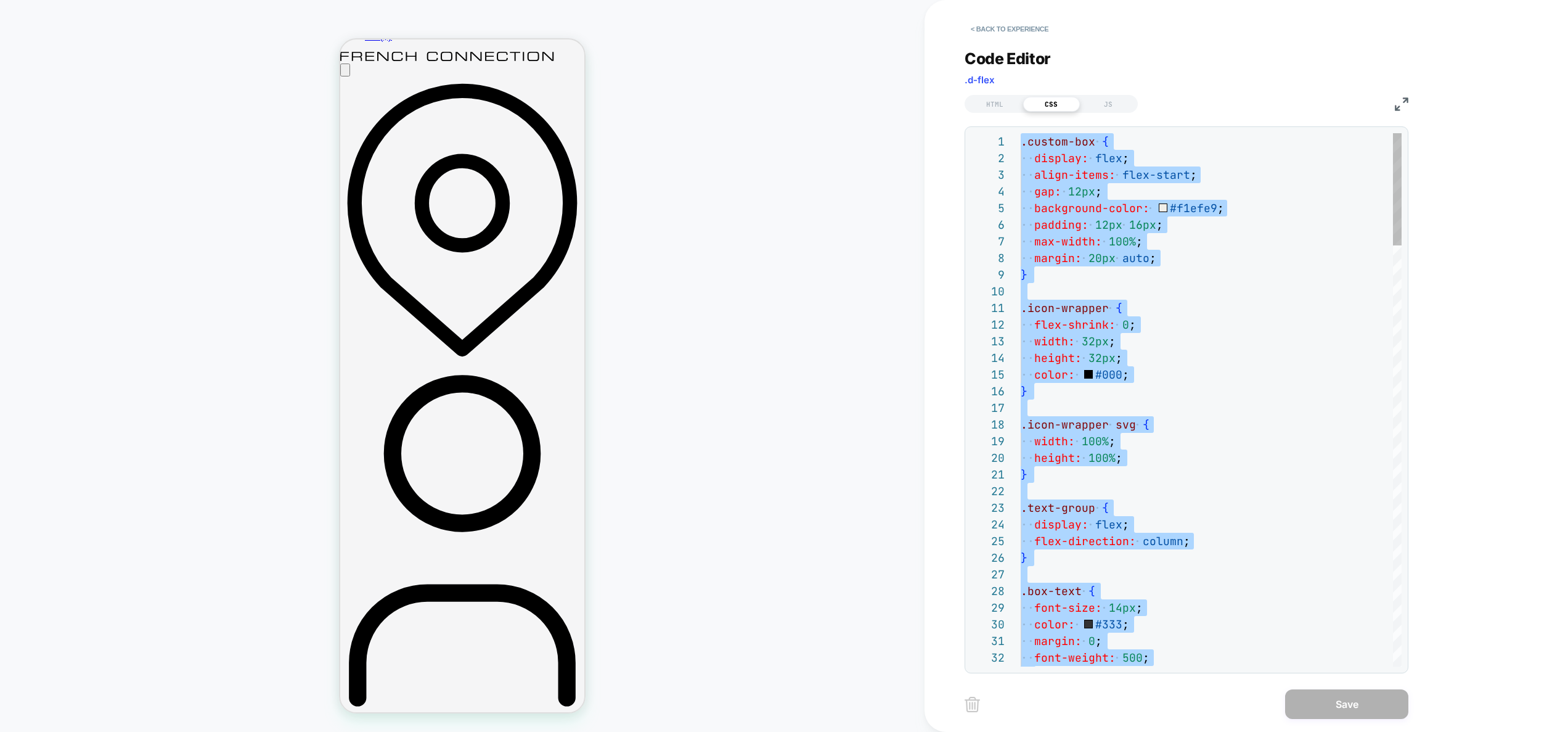
scroll to position [66, 185]
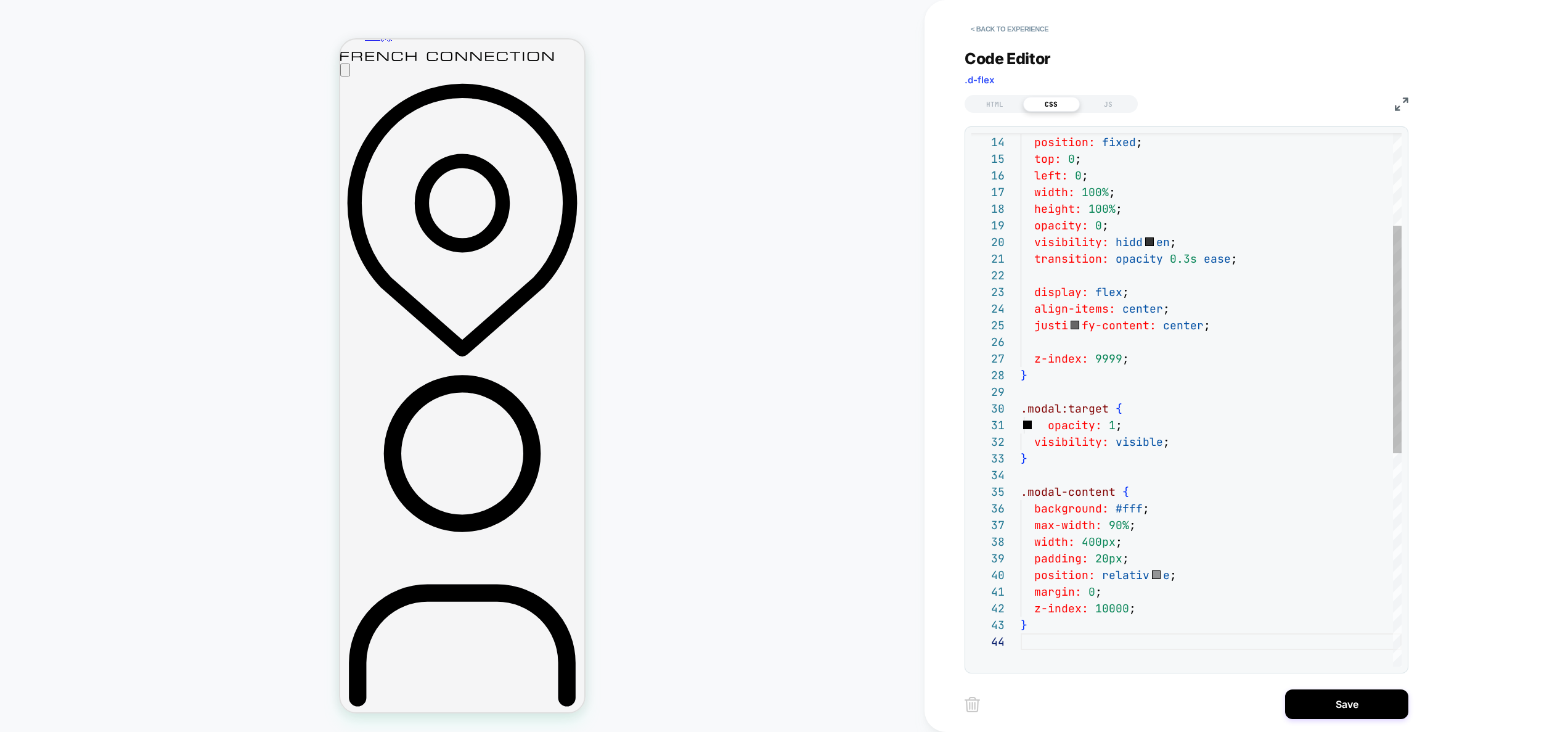
scroll to position [0, 0]
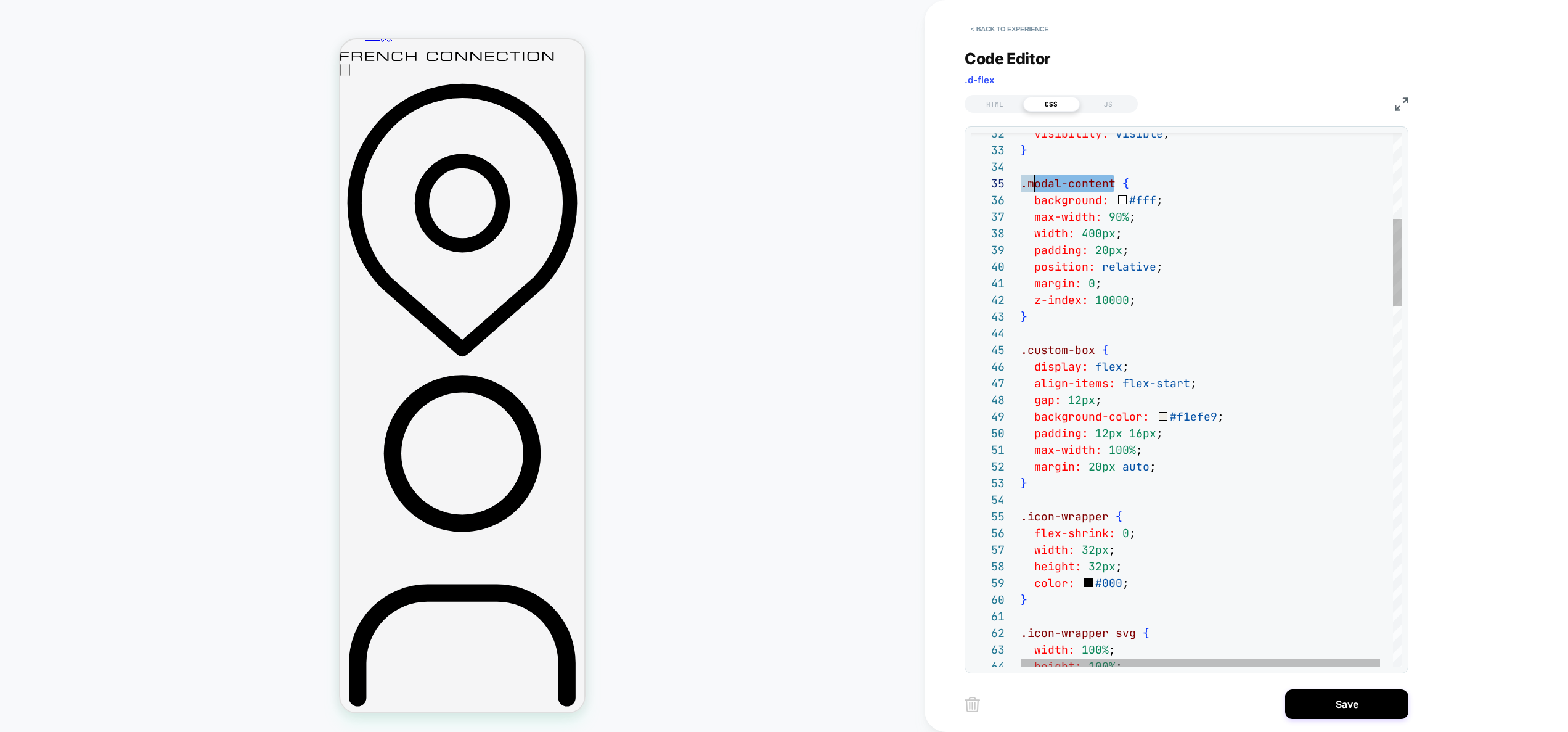
scroll to position [66, 7]
drag, startPoint x: 1115, startPoint y: 182, endPoint x: 1028, endPoint y: 178, distance: 87.1
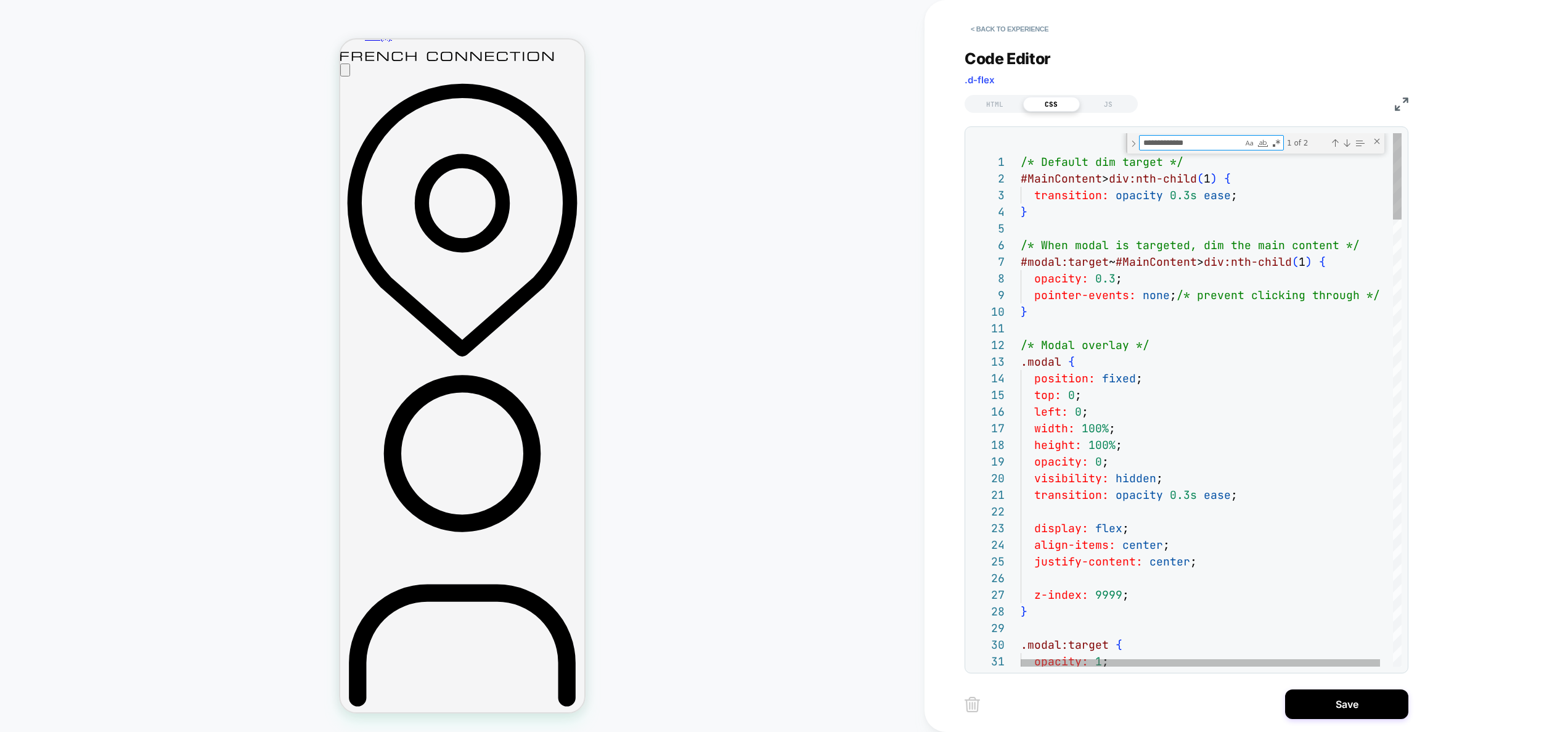
type textarea "**********"
click at [1323, 696] on button "Save" at bounding box center [1347, 704] width 124 height 30
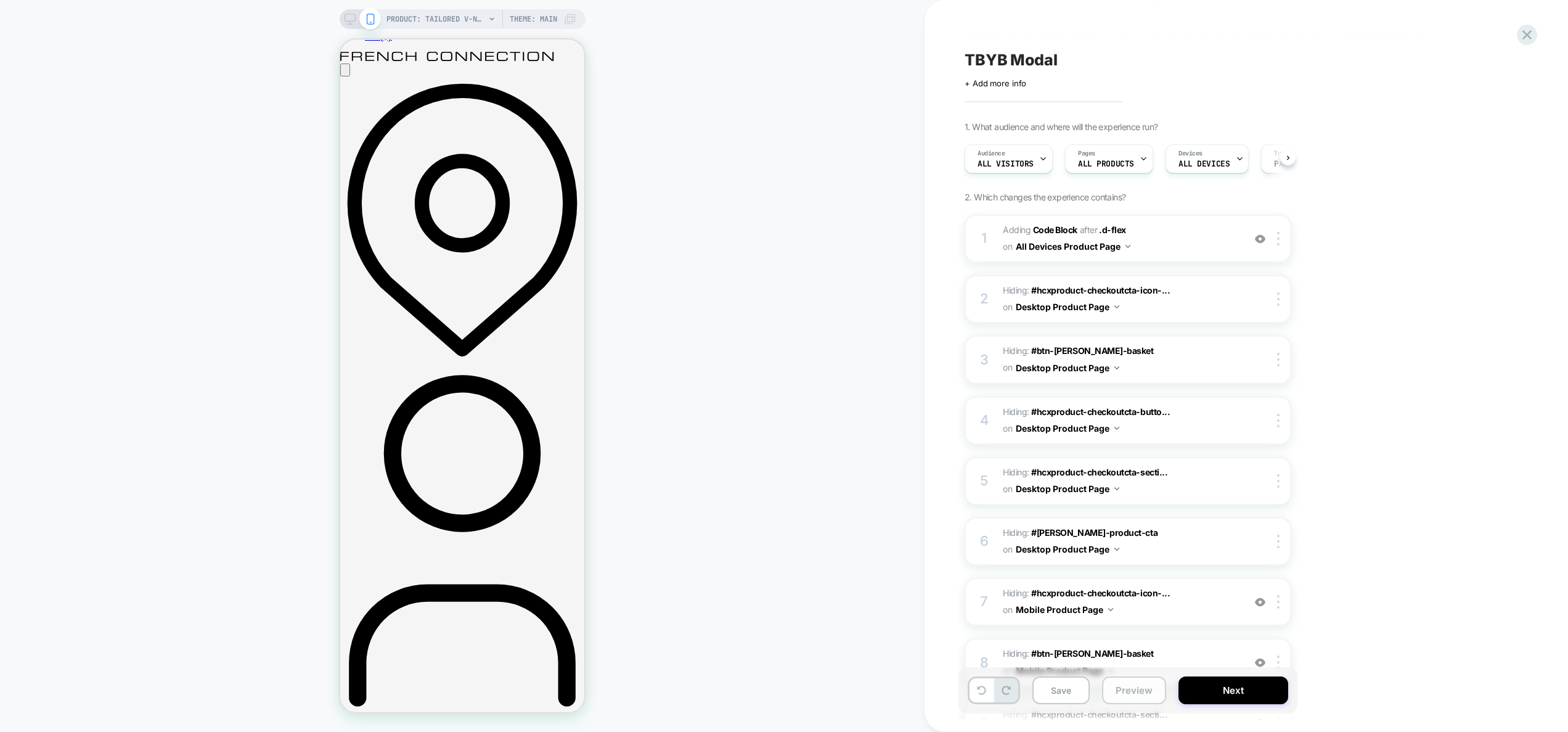
click at [1129, 694] on button "Preview" at bounding box center [1134, 691] width 64 height 28
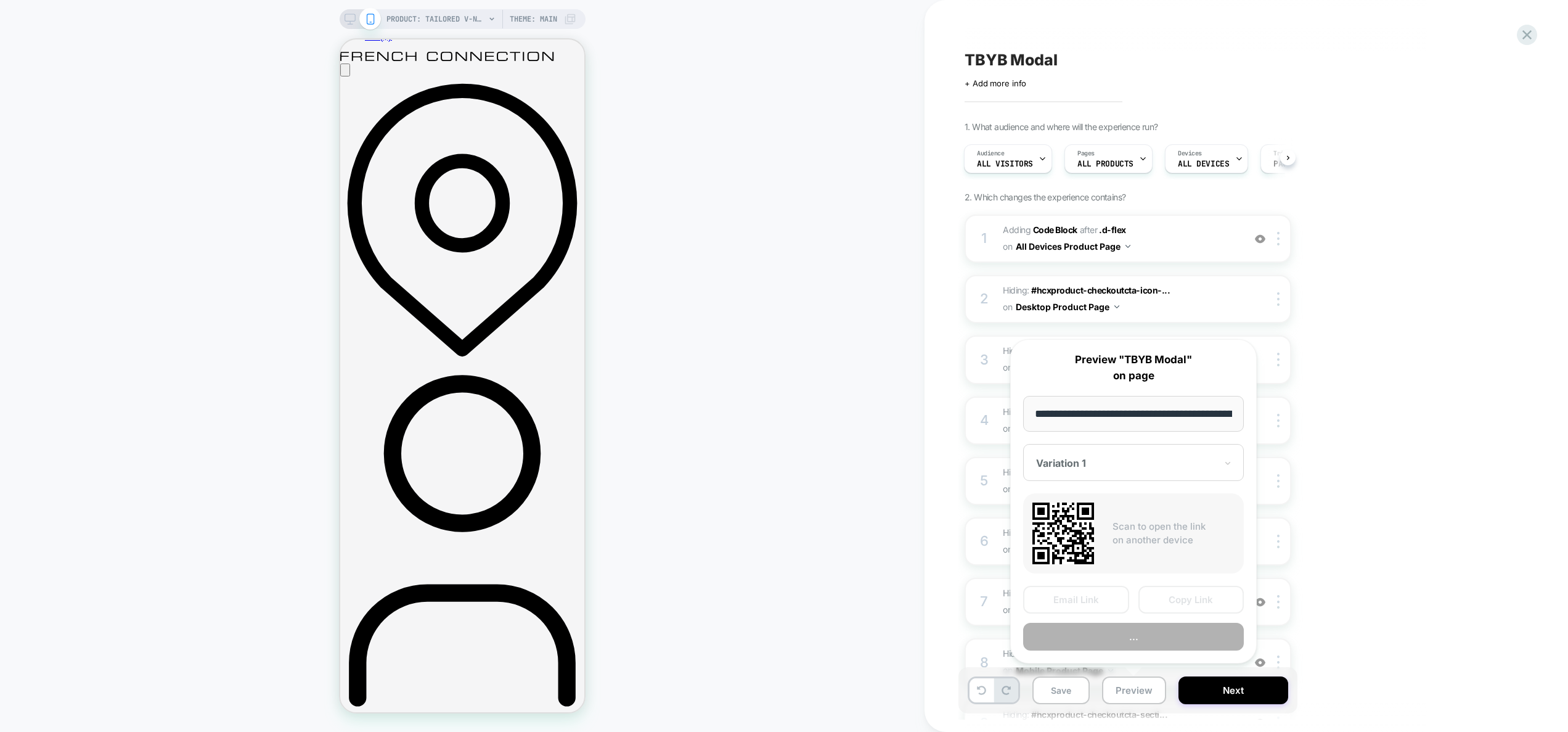
scroll to position [0, 354]
click at [1145, 650] on button "..." at bounding box center [1133, 638] width 221 height 28
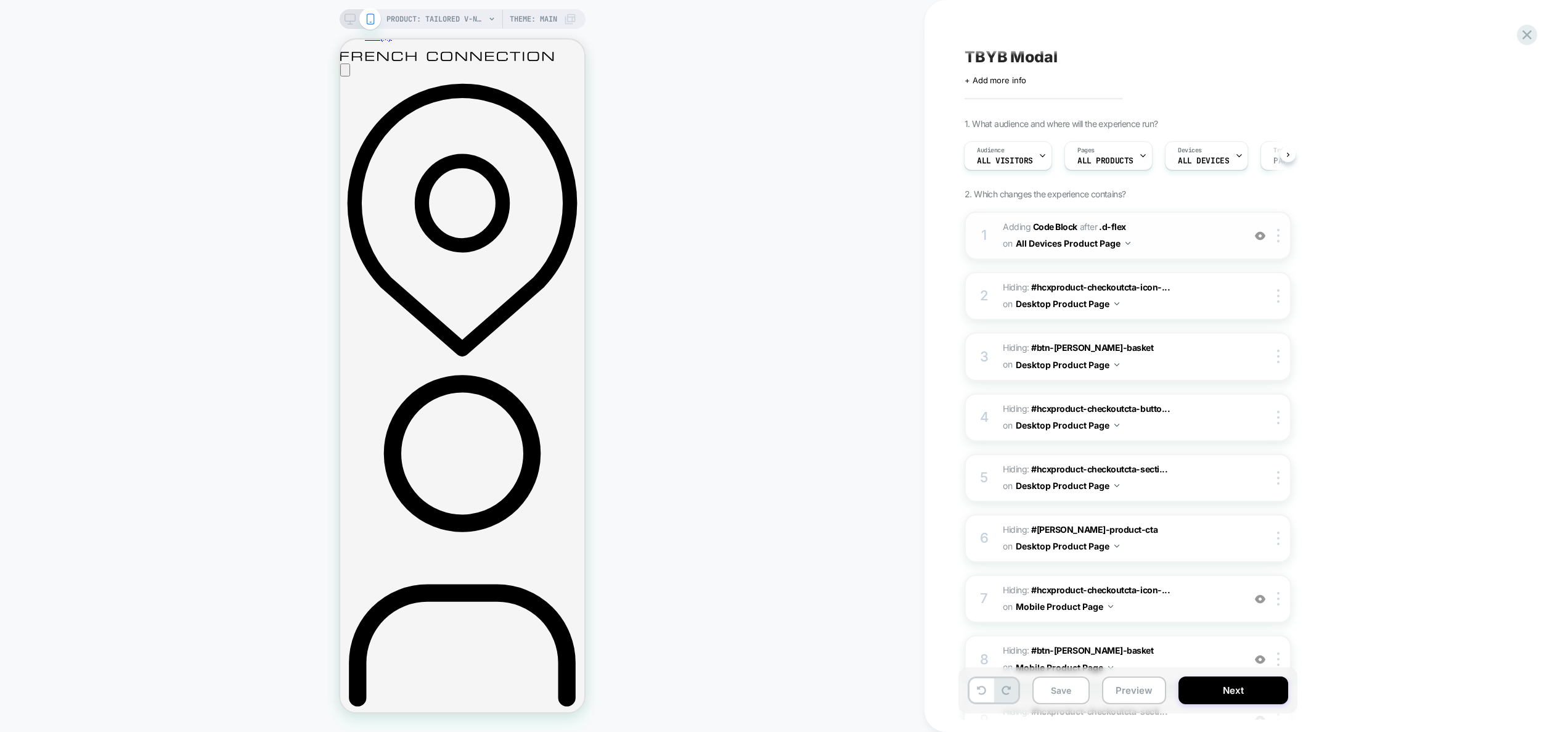
scroll to position [0, 0]
click at [1186, 233] on span "Adding Code Block AFTER .d-flex .d-flex on All Devices Product Page" at bounding box center [1120, 239] width 235 height 33
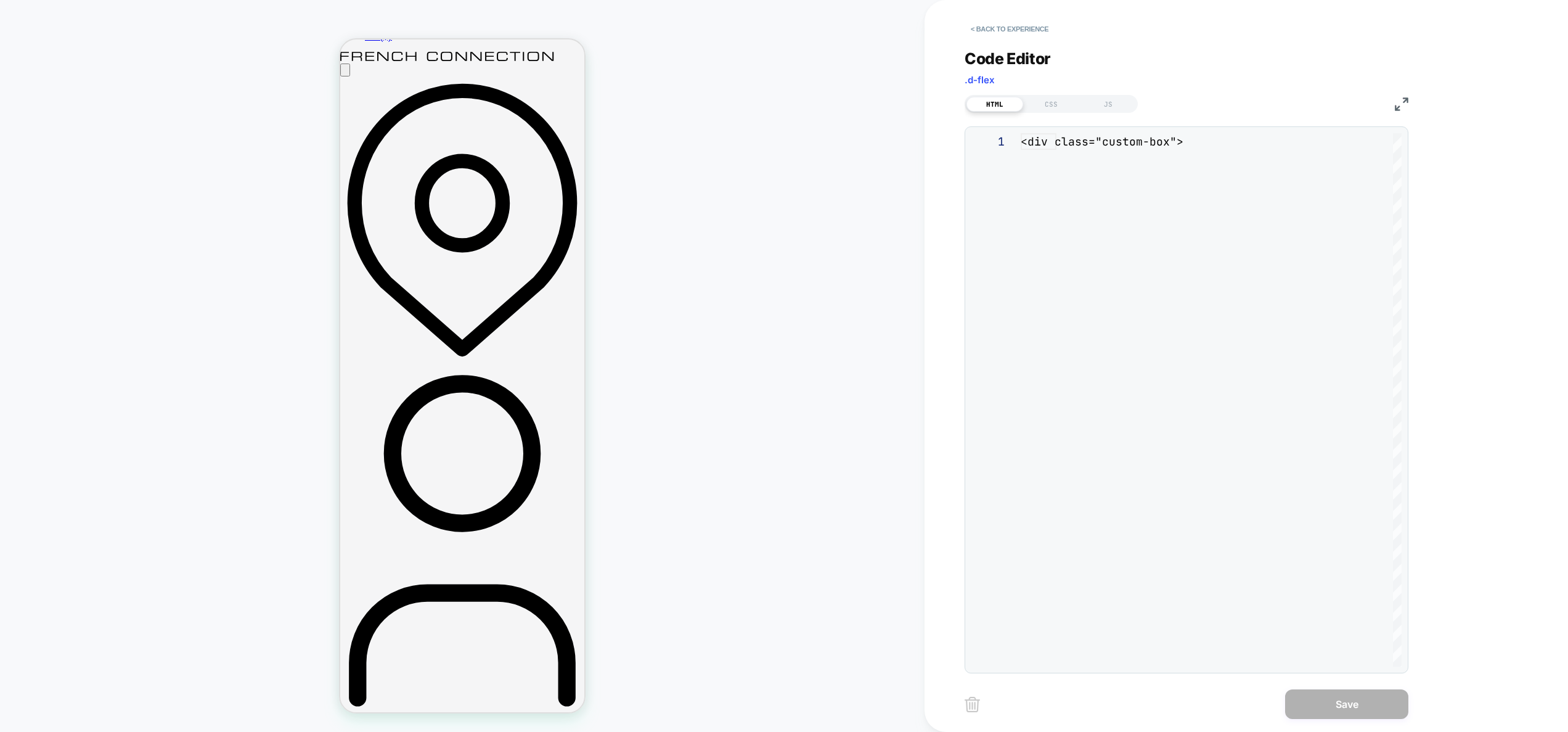
scroll to position [133, 0]
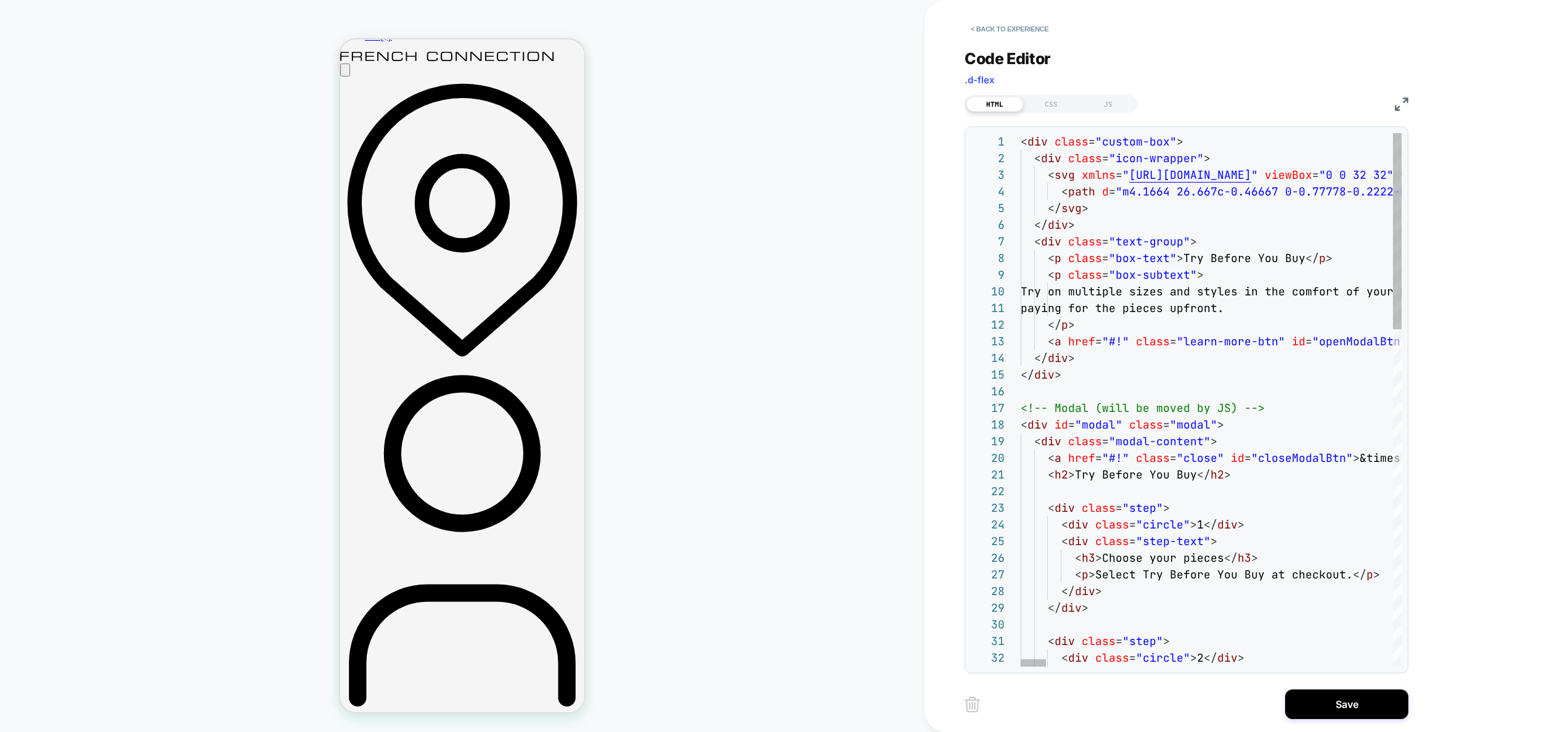
scroll to position [0, 0]
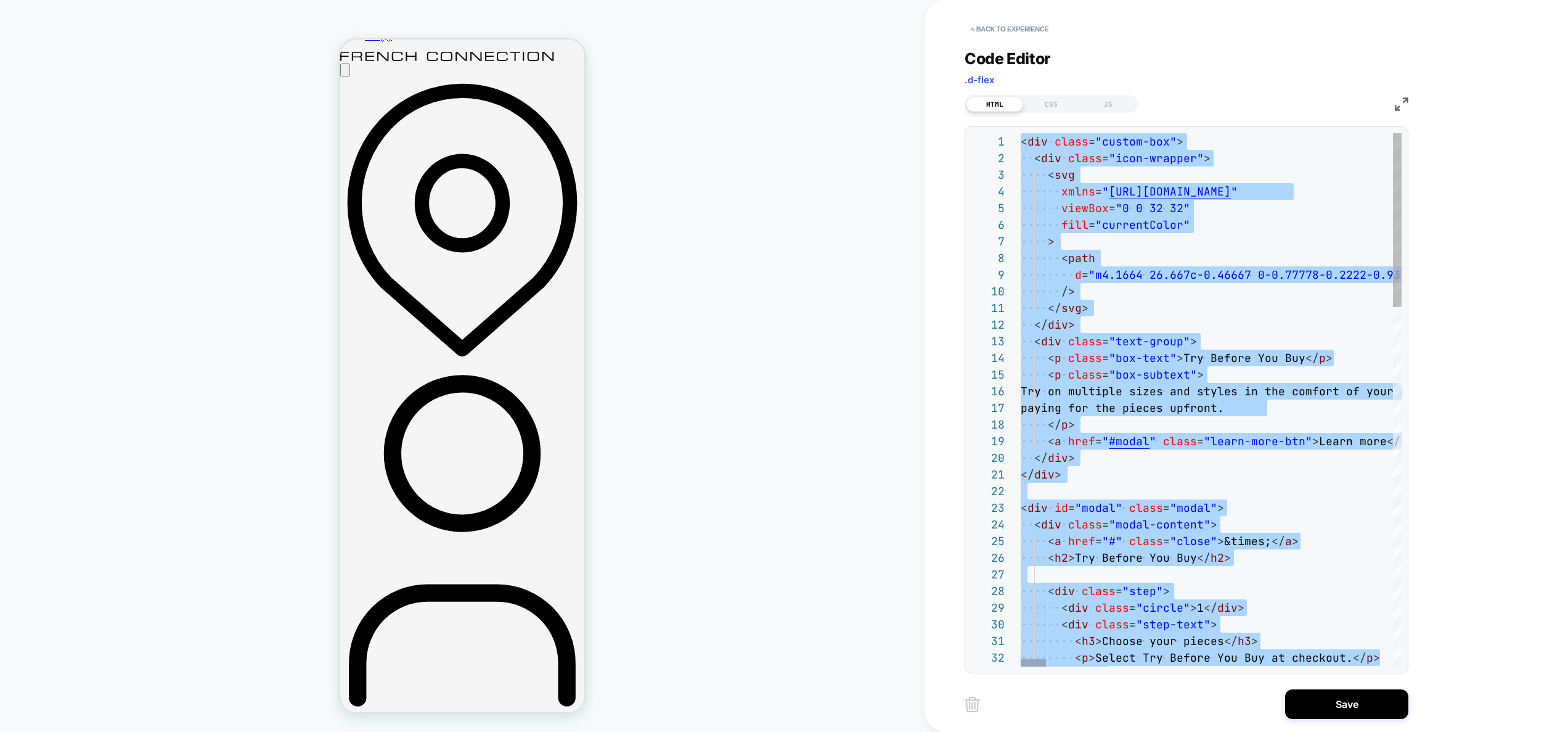
type textarea "**********"
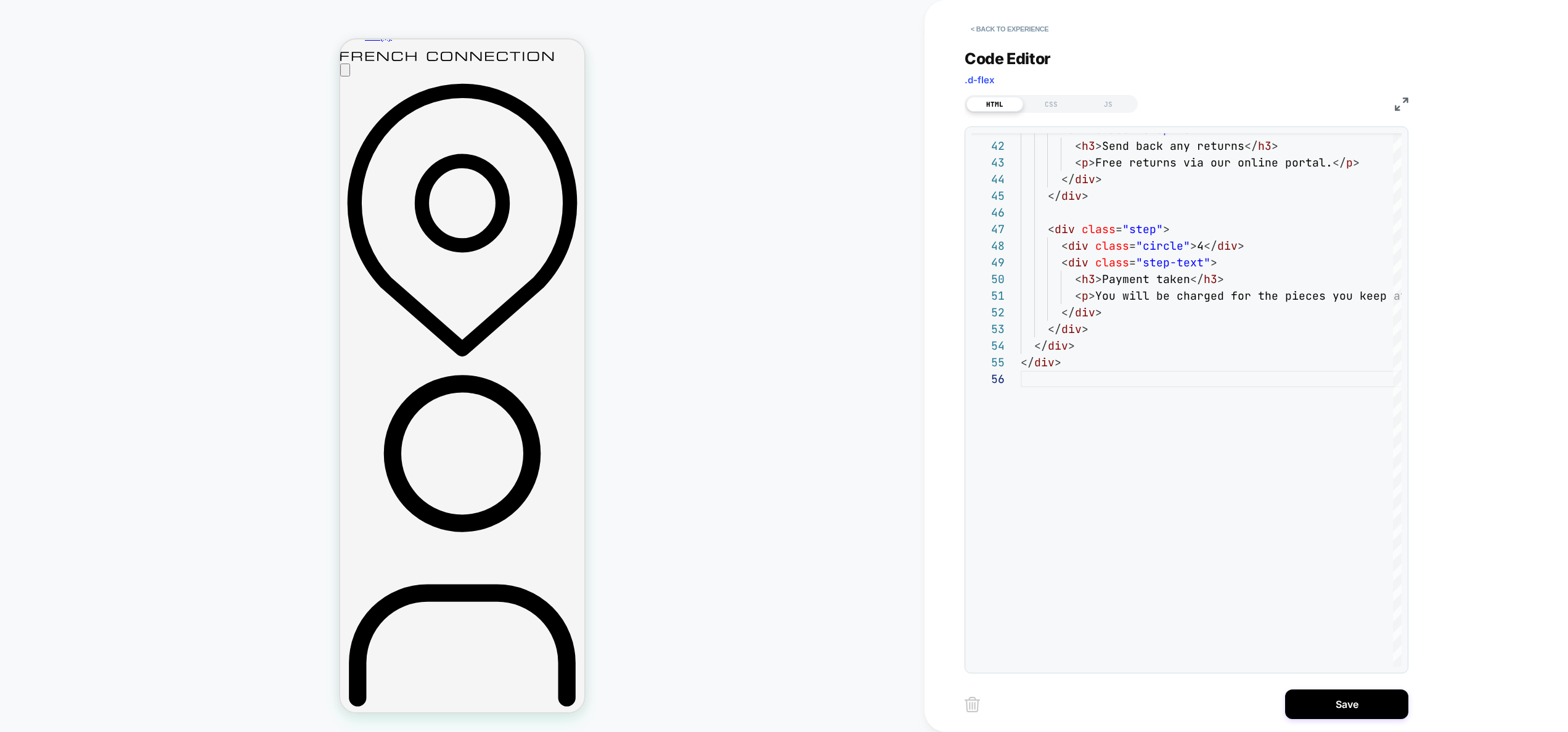
click at [1044, 95] on div "HTML CSS JS" at bounding box center [1051, 104] width 173 height 18
click at [1048, 105] on div "CSS" at bounding box center [1051, 104] width 56 height 15
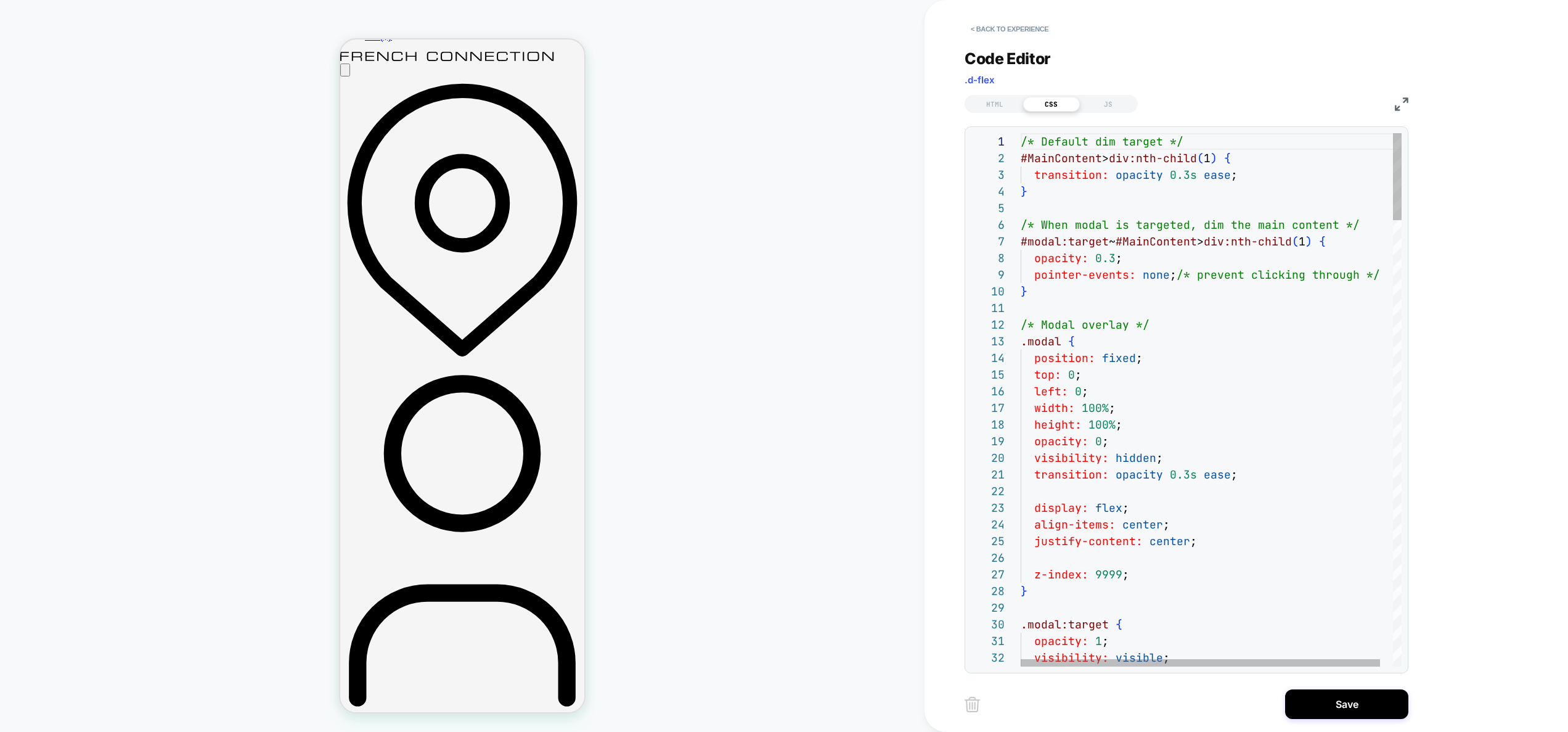
scroll to position [150, 7]
type textarea "**********"
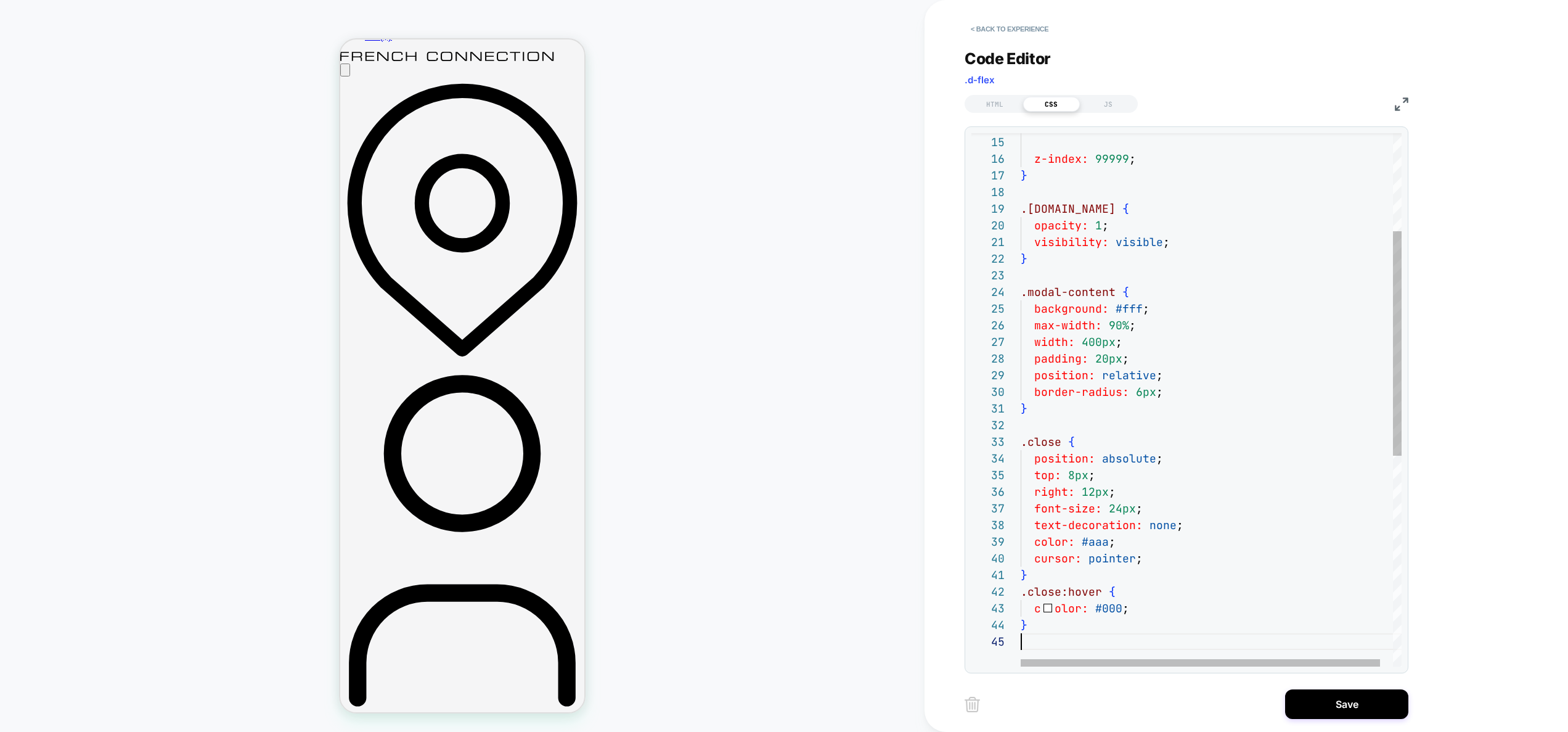
scroll to position [66, 0]
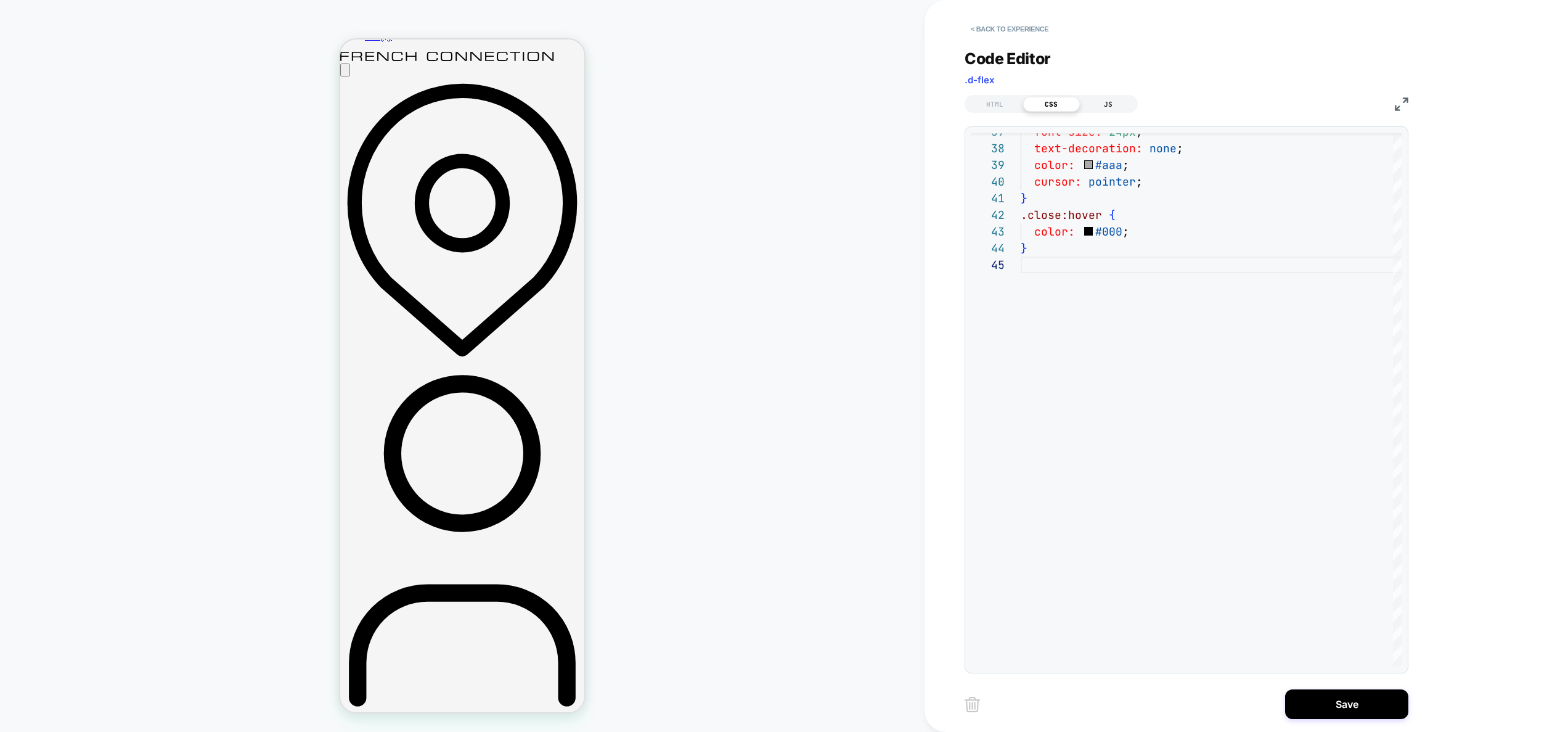
click at [1106, 100] on div "JS" at bounding box center [1108, 104] width 56 height 15
click at [1195, 253] on div at bounding box center [1211, 400] width 381 height 534
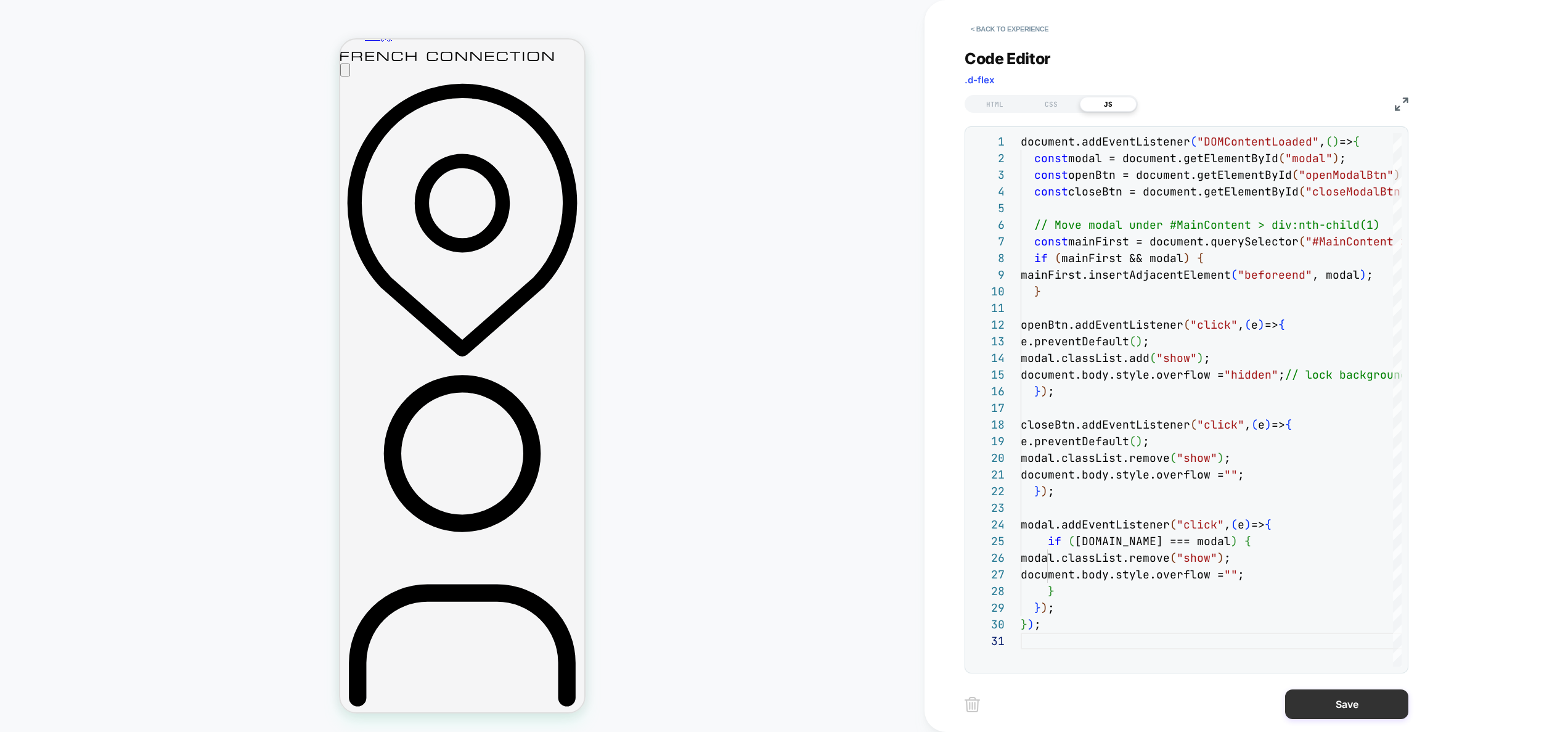
drag, startPoint x: 1347, startPoint y: 700, endPoint x: 1341, endPoint y: 693, distance: 9.2
click at [1347, 699] on button "Save" at bounding box center [1347, 704] width 124 height 30
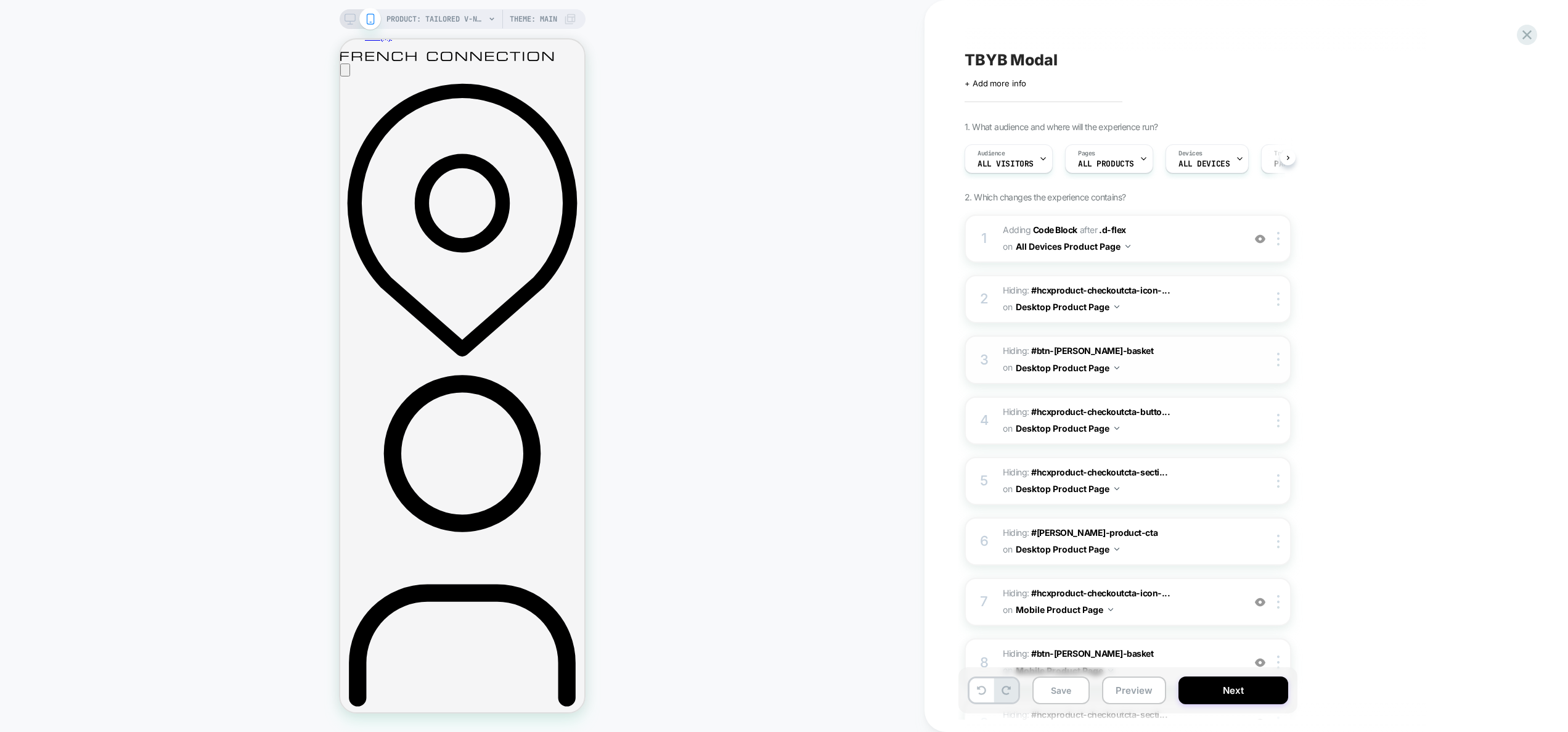
scroll to position [0, 1]
click at [1136, 692] on button "Preview" at bounding box center [1134, 691] width 64 height 28
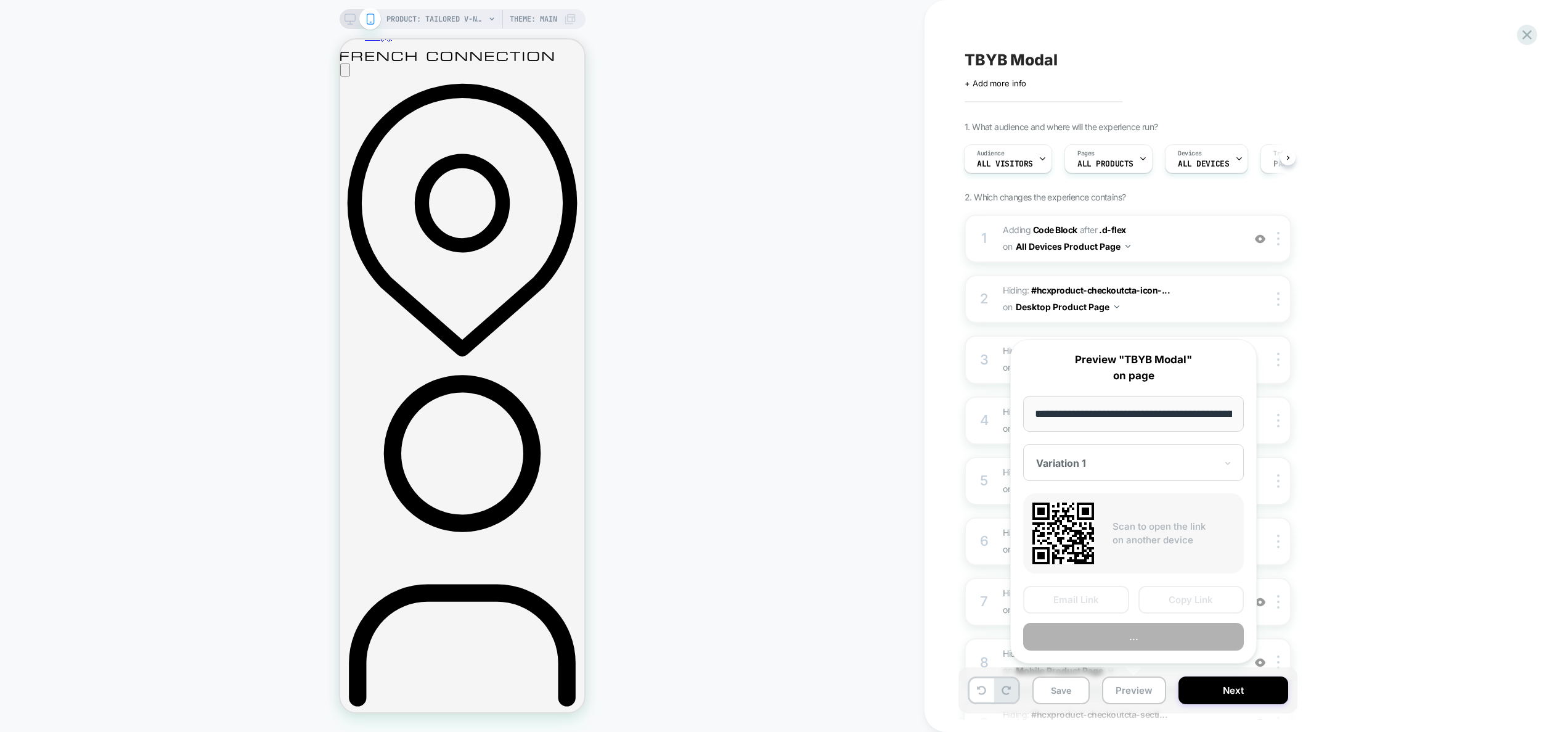
scroll to position [0, 354]
click at [1136, 640] on button "Preview" at bounding box center [1133, 638] width 221 height 28
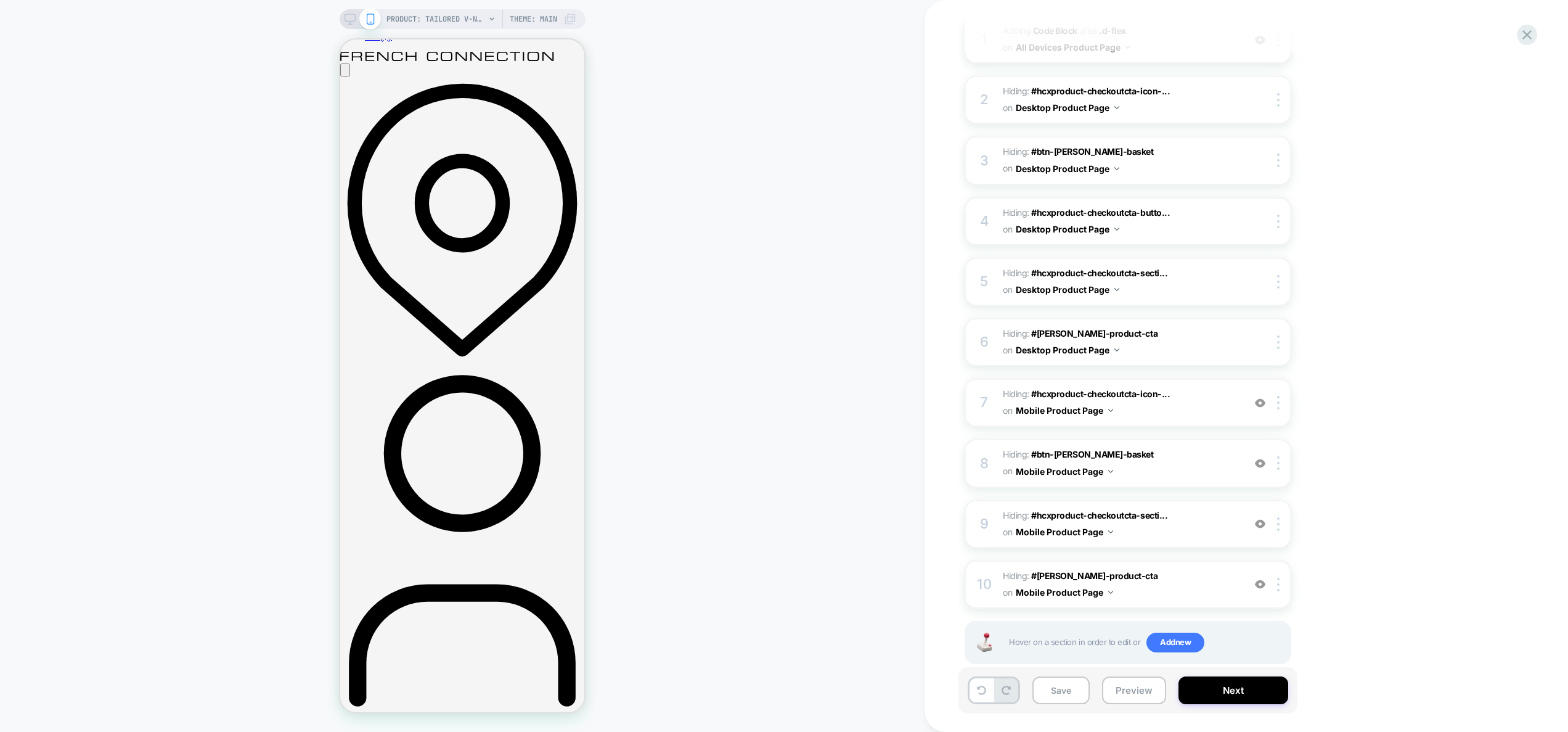
scroll to position [203, 0]
click at [1242, 570] on div "10 Hiding : #harper-product-cta #harper-product-cta on Mobile Product Page Add …" at bounding box center [1128, 580] width 327 height 48
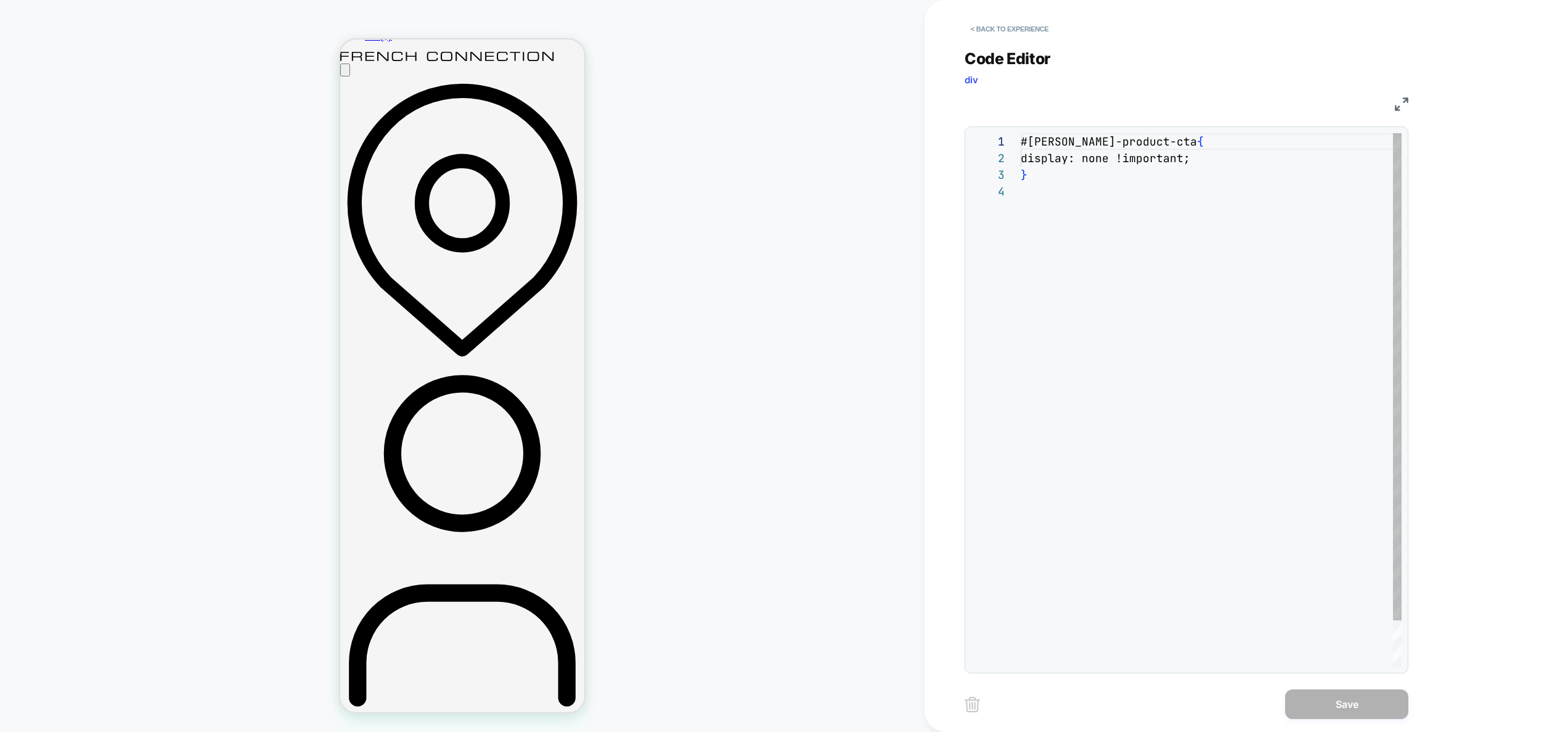
scroll to position [50, 0]
drag, startPoint x: 1242, startPoint y: 570, endPoint x: 1223, endPoint y: 526, distance: 47.9
click at [1238, 565] on div "#harper-product-cta { display: none !important; }" at bounding box center [1211, 425] width 381 height 584
click at [1005, 25] on button "< Back to experience" at bounding box center [1009, 29] width 90 height 20
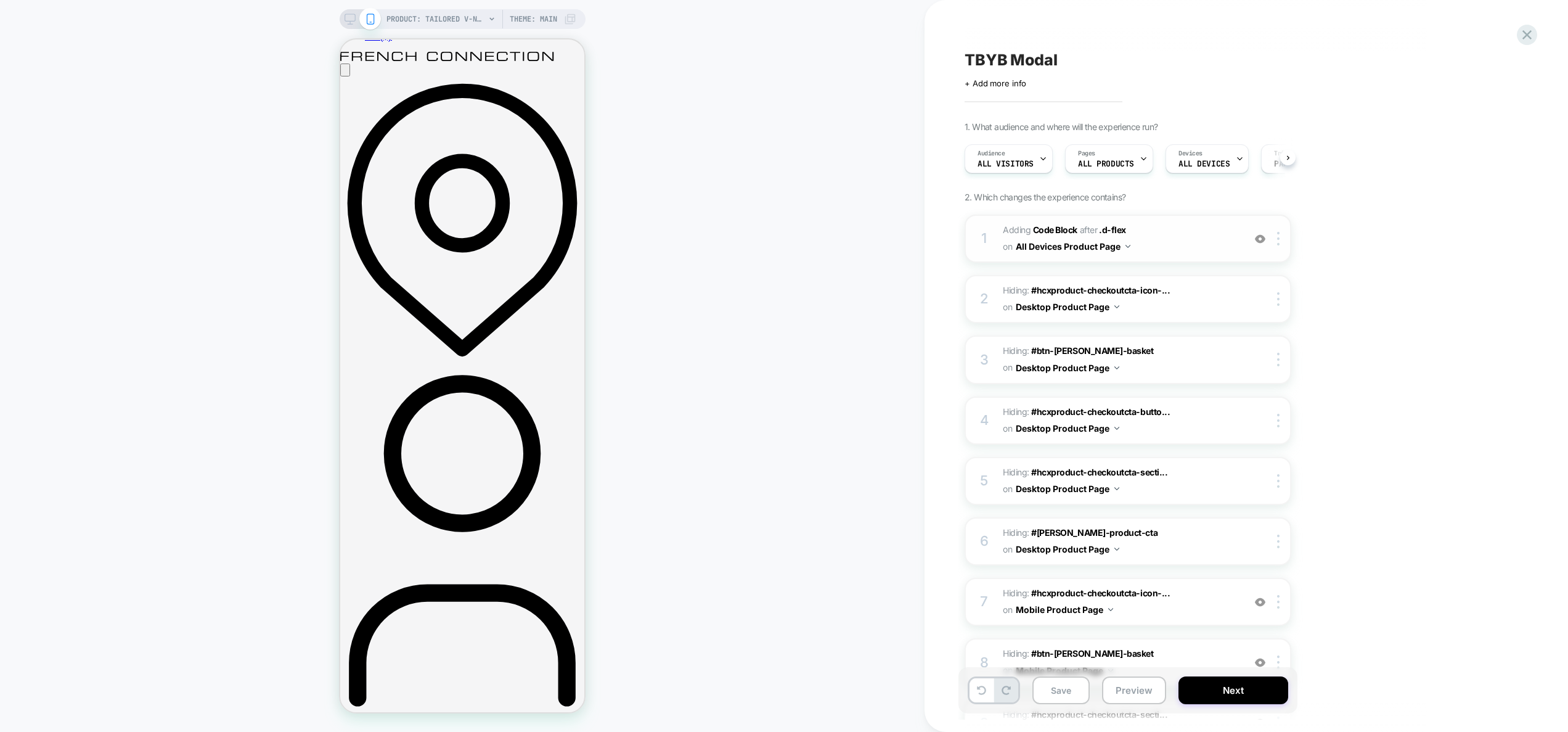
scroll to position [0, 1]
click at [1191, 234] on span "Adding Code Block AFTER .d-flex .d-flex on All Devices Product Page" at bounding box center [1120, 239] width 235 height 33
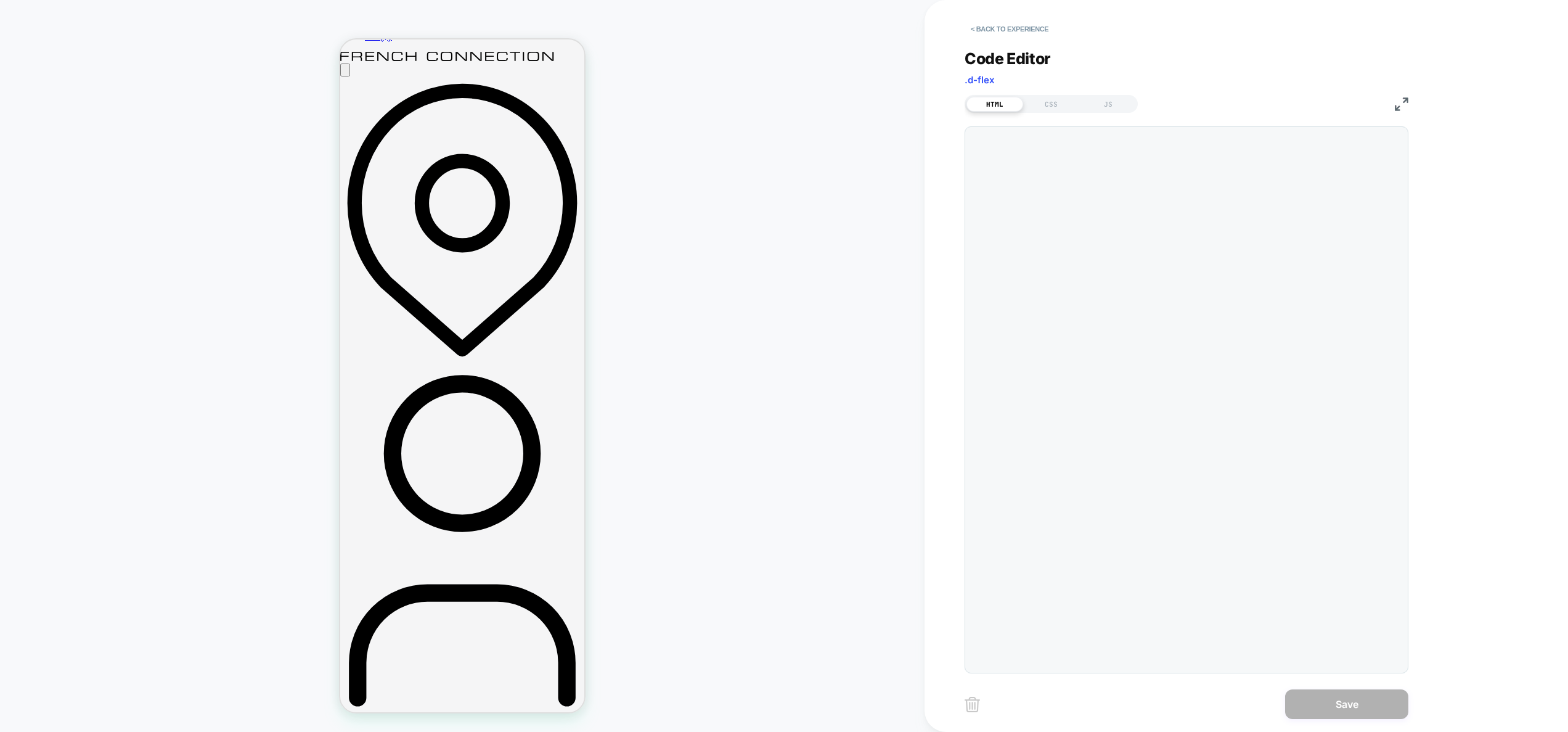
scroll to position [133, 0]
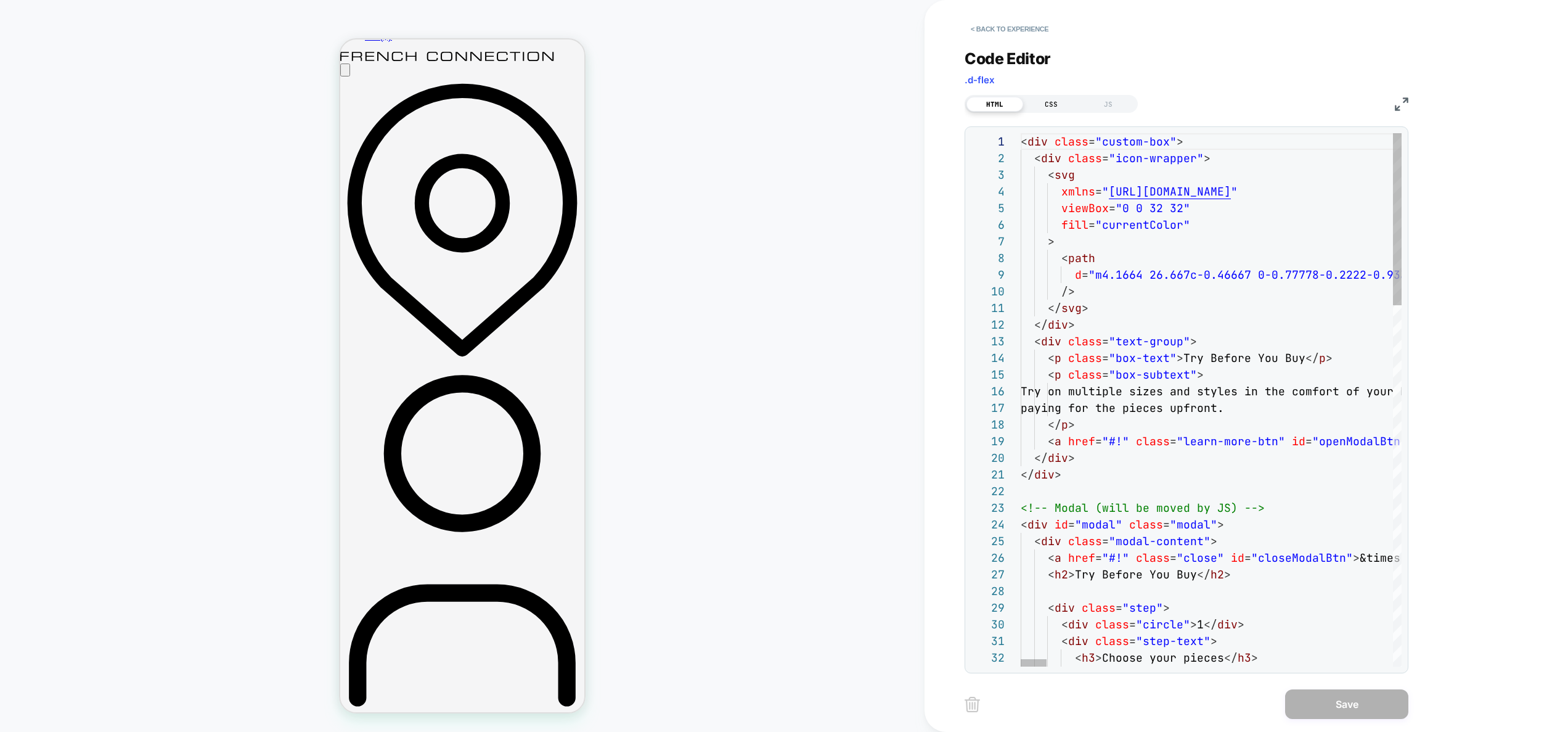
click at [1063, 105] on div "CSS" at bounding box center [1051, 104] width 56 height 15
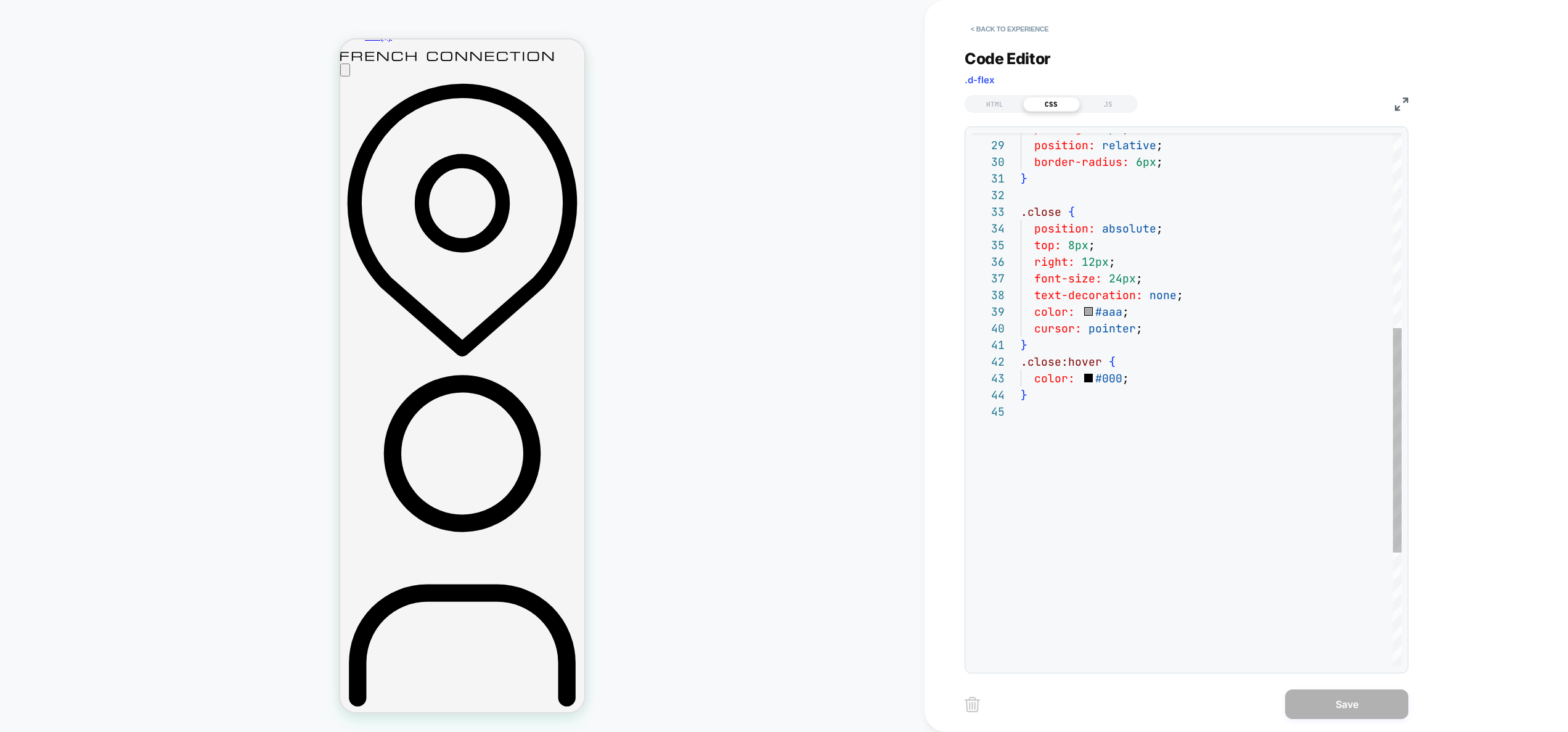
scroll to position [66, 0]
click at [1084, 453] on div ".close { padding: 20px ; position: relative ; border-radius: 6px ; } position: …" at bounding box center [1211, 304] width 381 height 1267
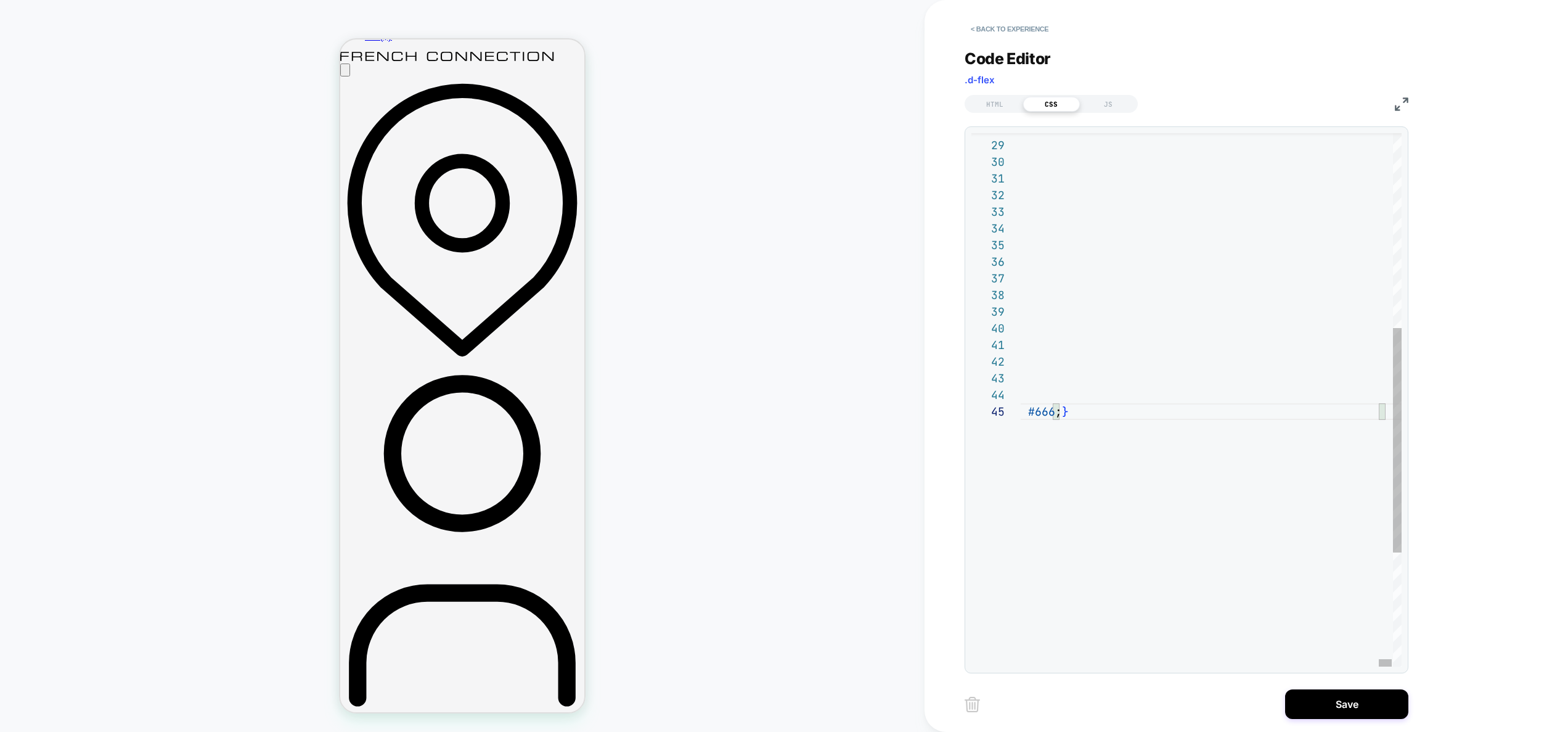
type textarea "**********"
click at [1333, 693] on button "Save" at bounding box center [1347, 704] width 124 height 30
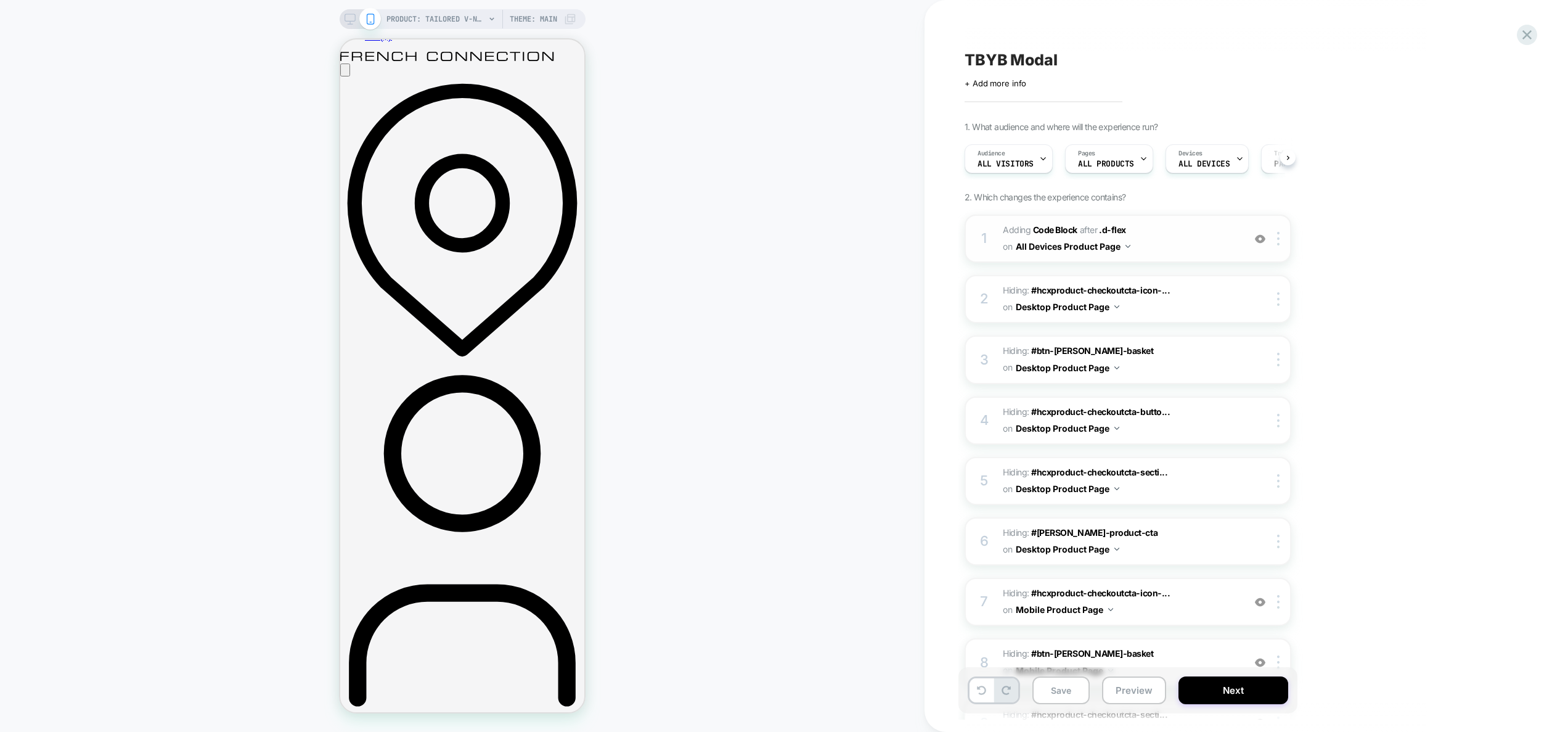
scroll to position [0, 1]
click at [1133, 680] on button "Preview" at bounding box center [1134, 691] width 64 height 28
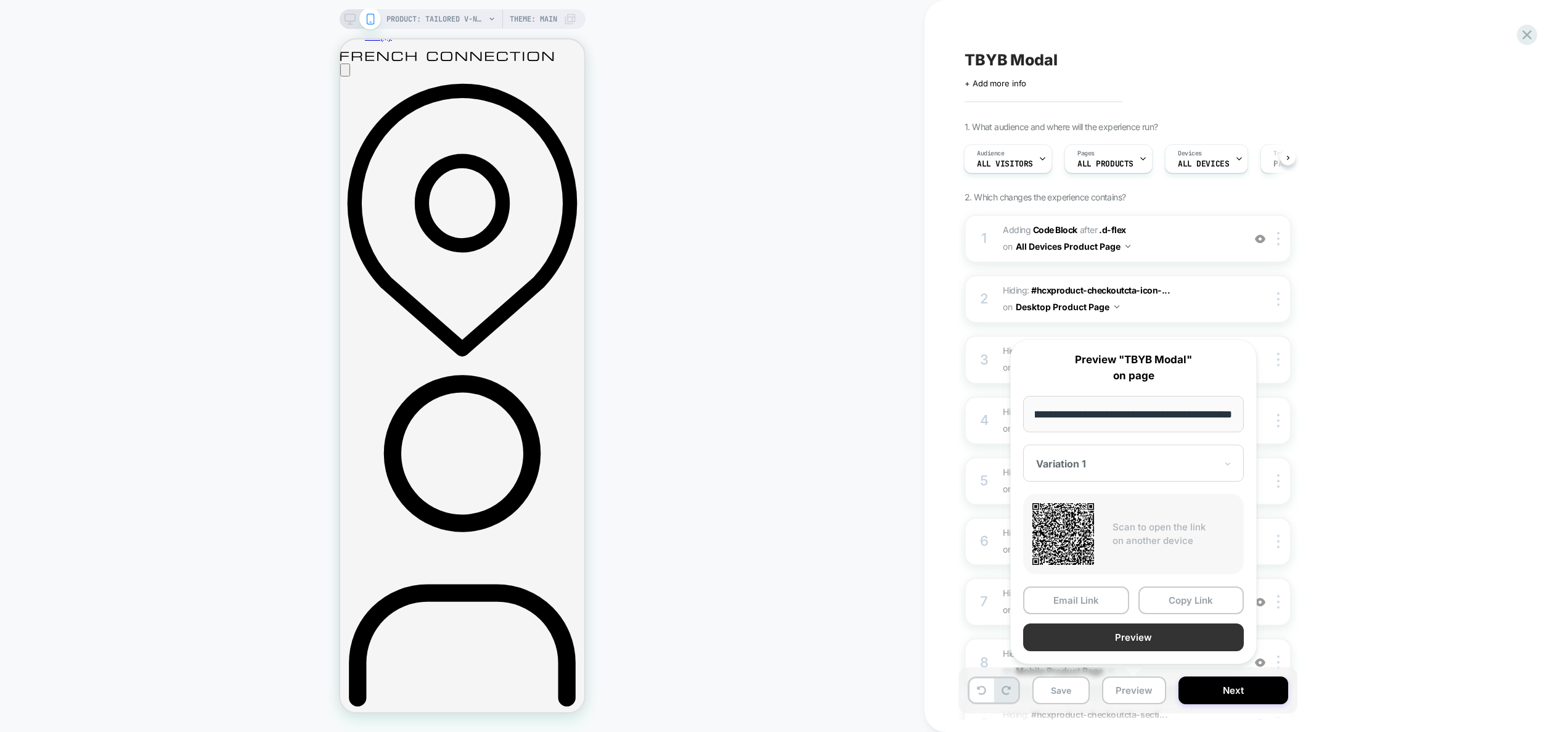
scroll to position [0, 0]
click at [1127, 637] on button "Preview" at bounding box center [1133, 638] width 221 height 28
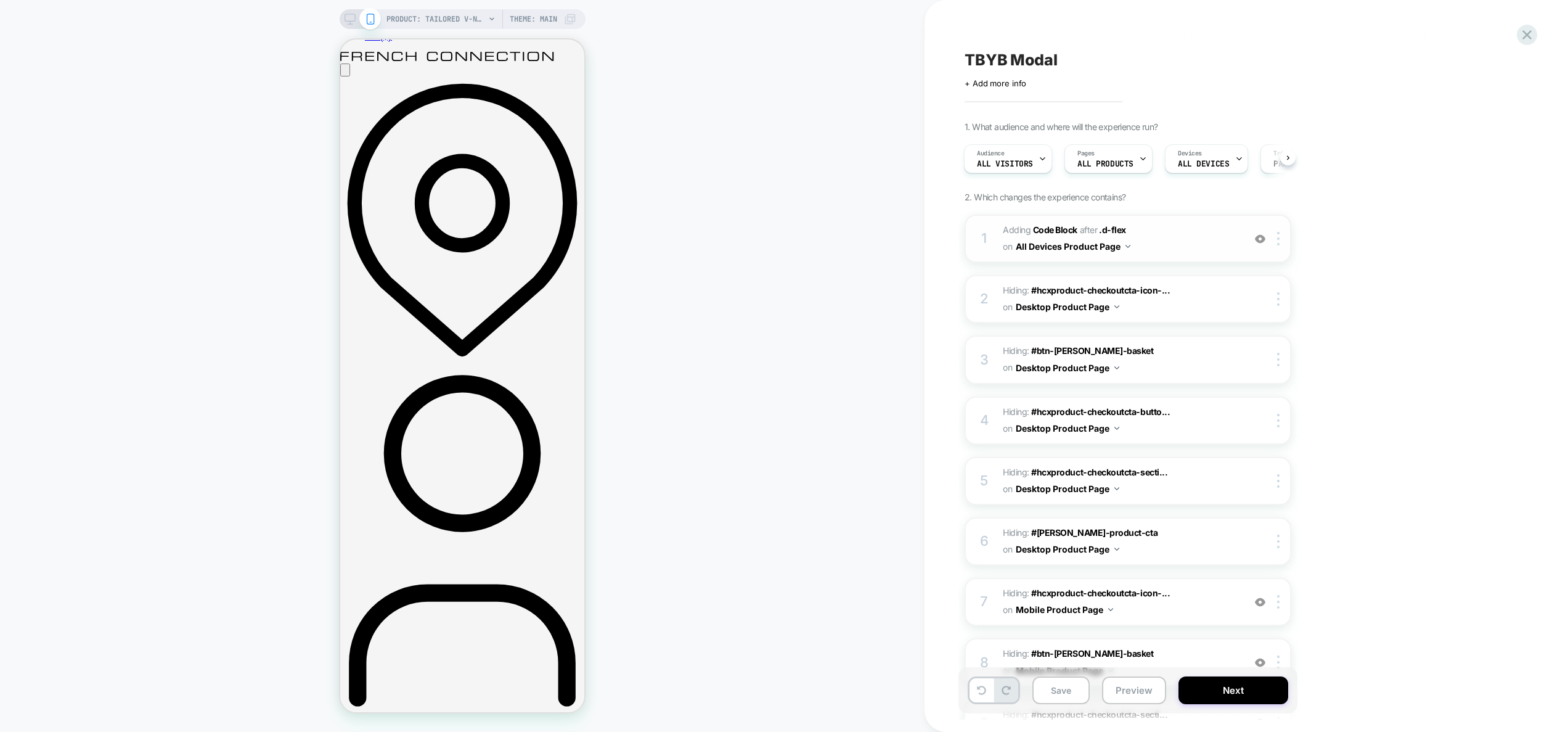
click at [1179, 246] on span "Adding Code Block AFTER .d-flex .d-flex on All Devices Product Page" at bounding box center [1120, 239] width 235 height 33
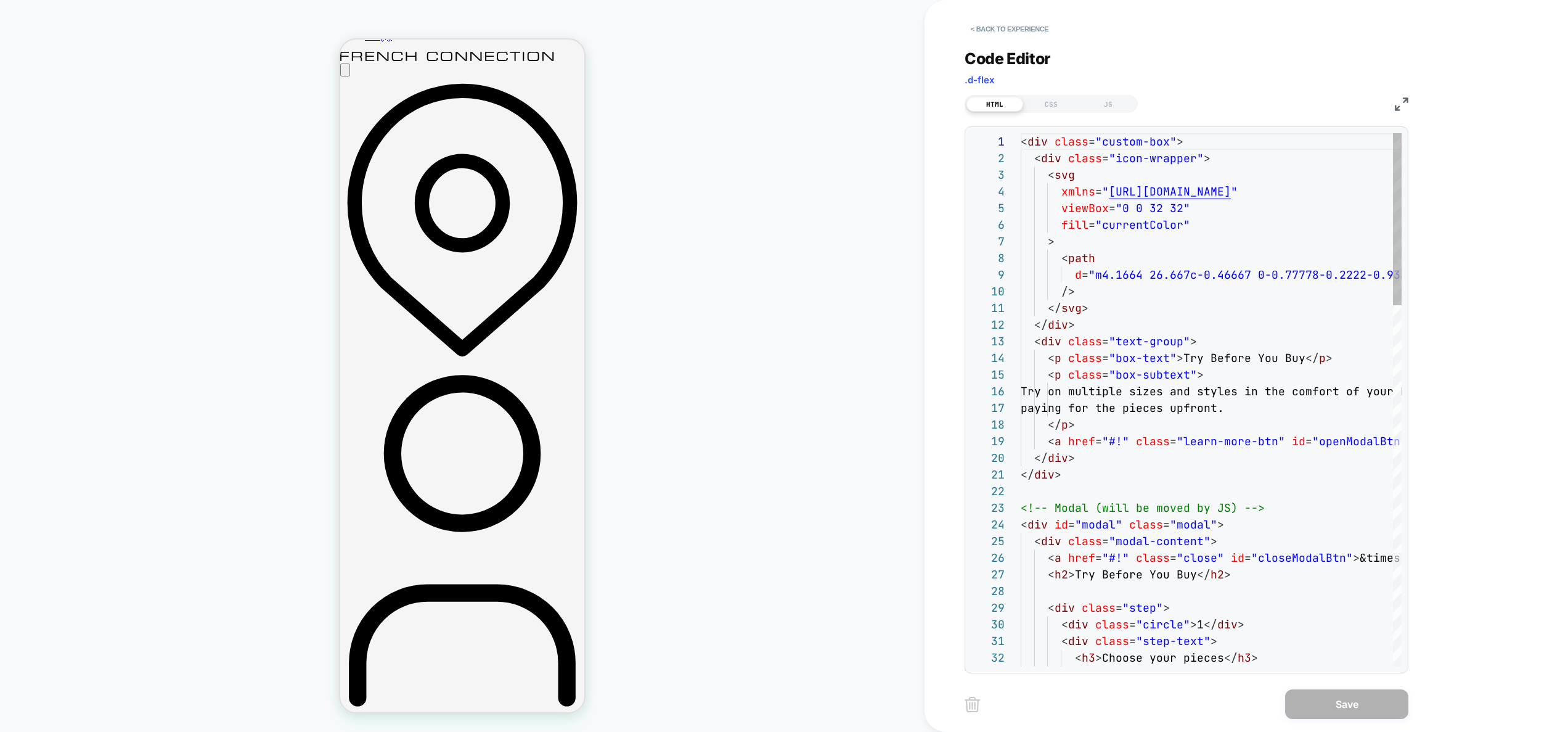
scroll to position [133, 0]
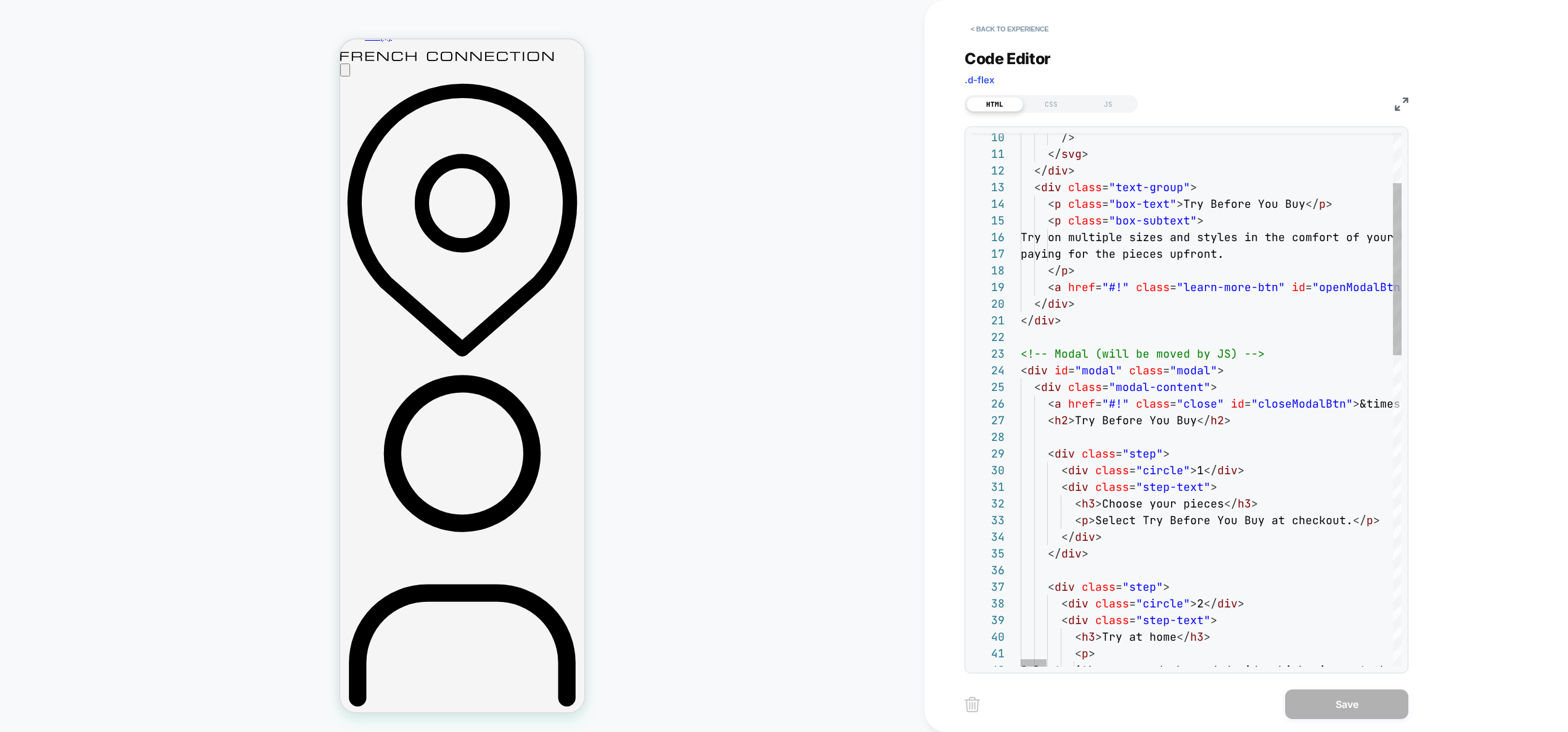
type textarea "**********"
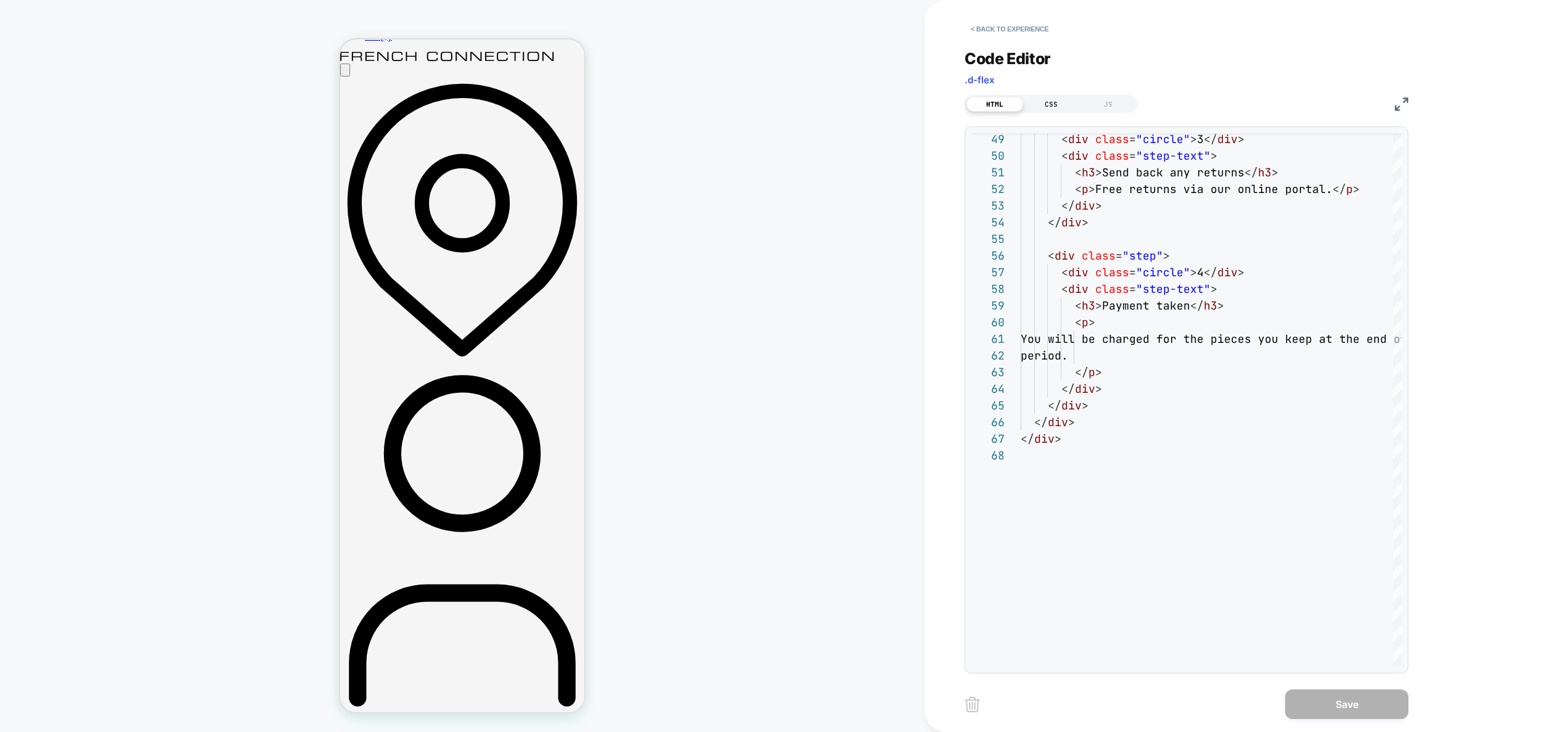
click at [1056, 108] on div "CSS" at bounding box center [1051, 104] width 56 height 15
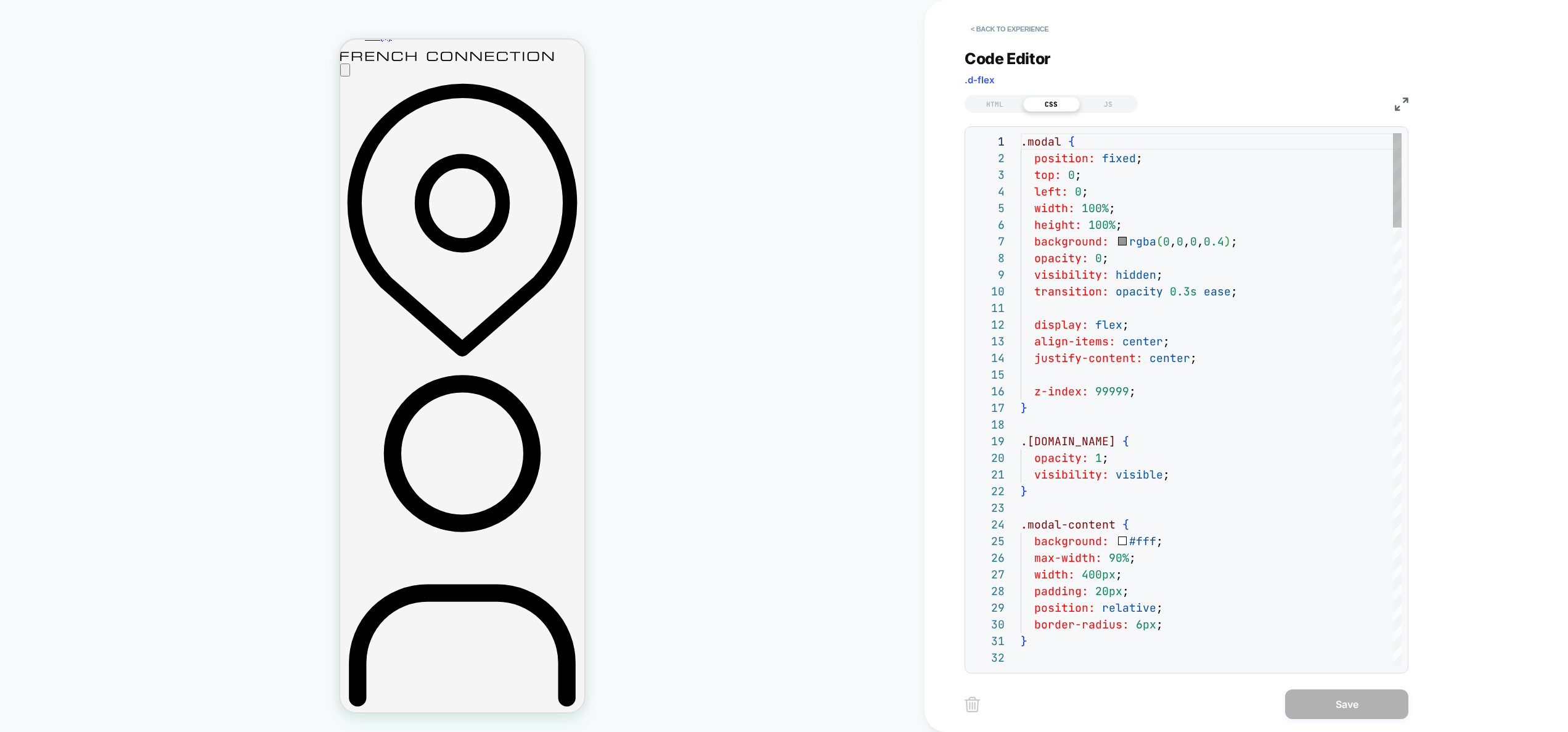
scroll to position [167, 0]
click at [1348, 144] on div "Next Match (Enter)" at bounding box center [1347, 143] width 10 height 10
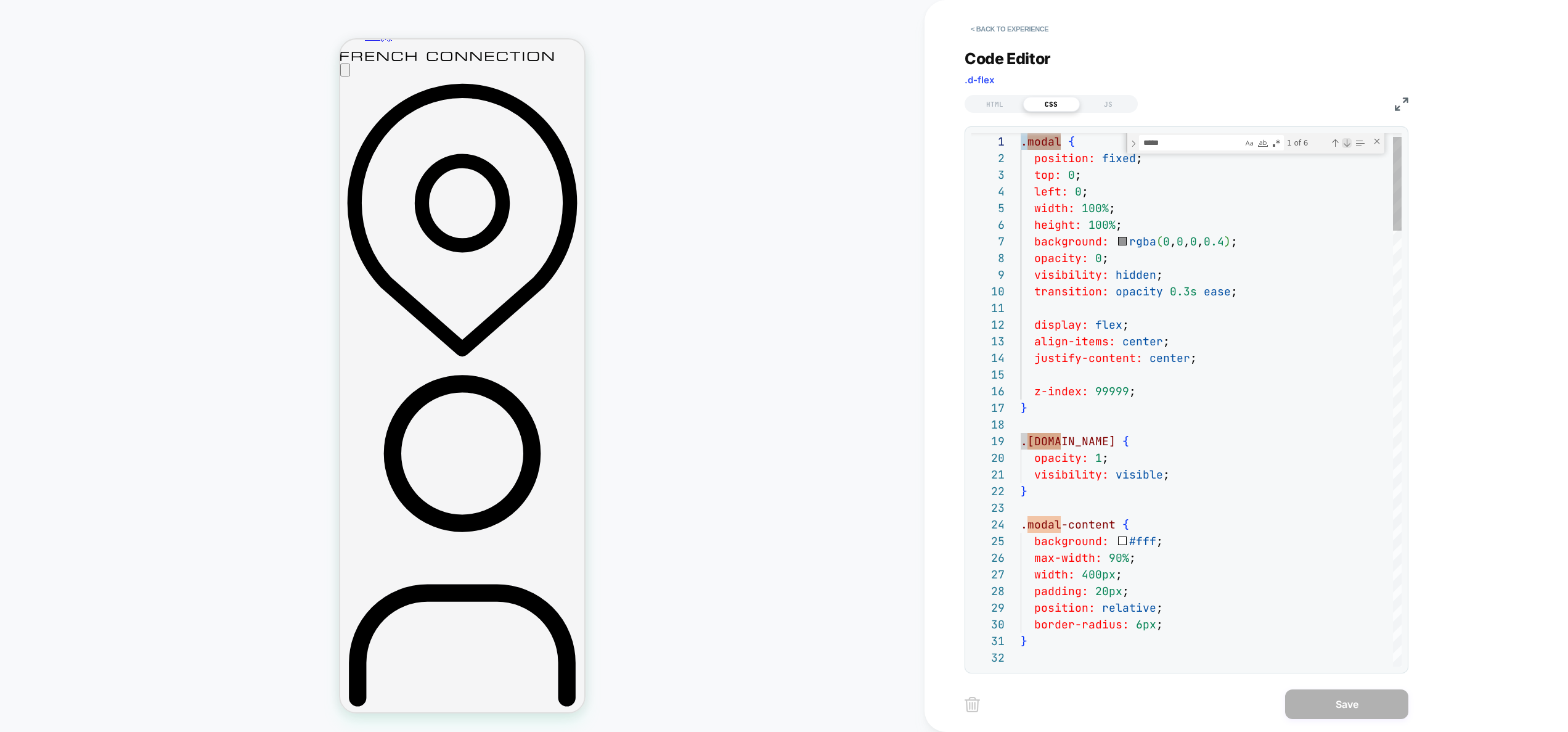
scroll to position [167, 40]
click at [1348, 144] on div "Next Match (Enter)" at bounding box center [1347, 143] width 10 height 10
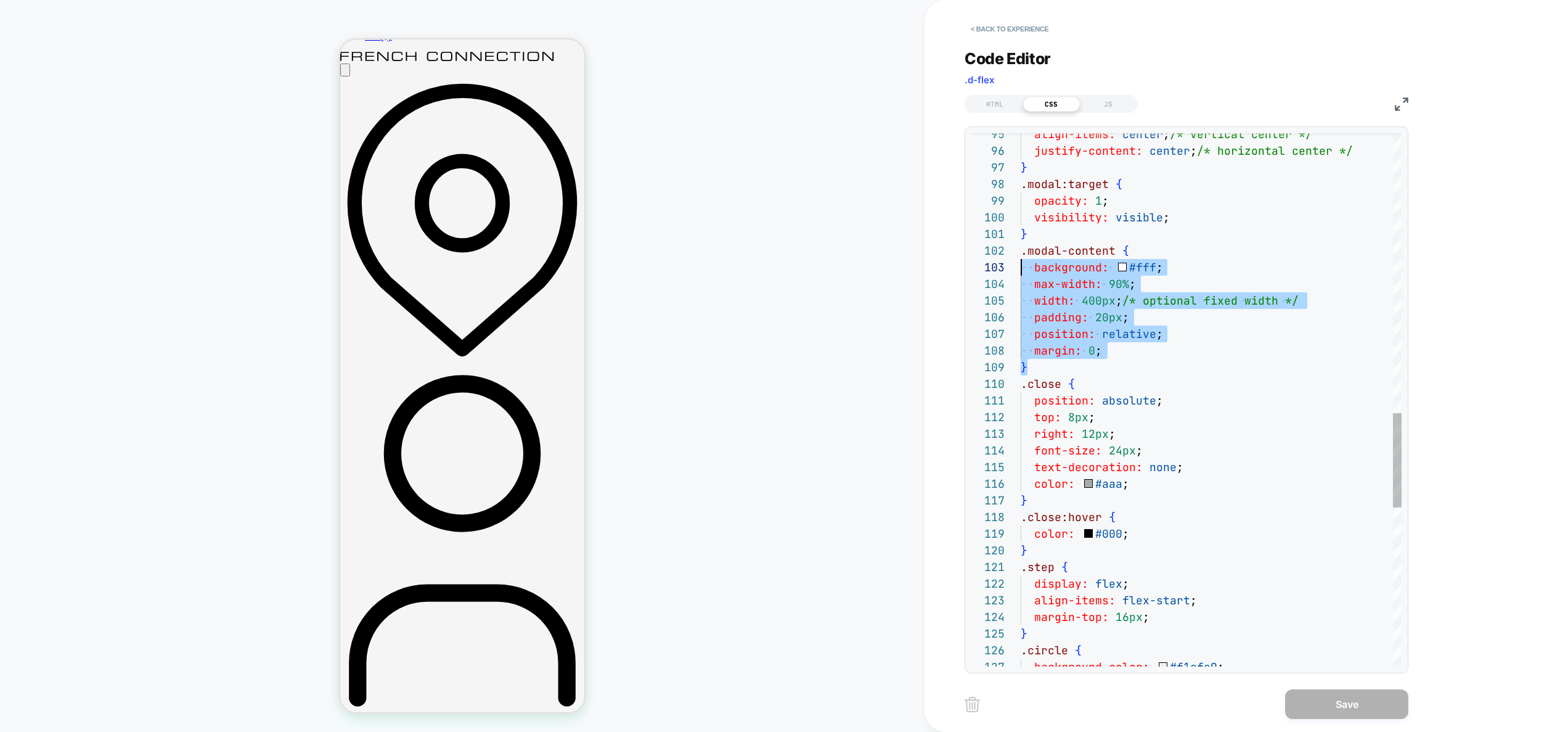
scroll to position [17, 0]
drag, startPoint x: 1034, startPoint y: 360, endPoint x: 991, endPoint y: 255, distance: 113.5
click at [1021, 255] on div "align-items: center ; /* vertical center */ justify-content: center ; /* horizo…" at bounding box center [1211, 60] width 381 height 2998
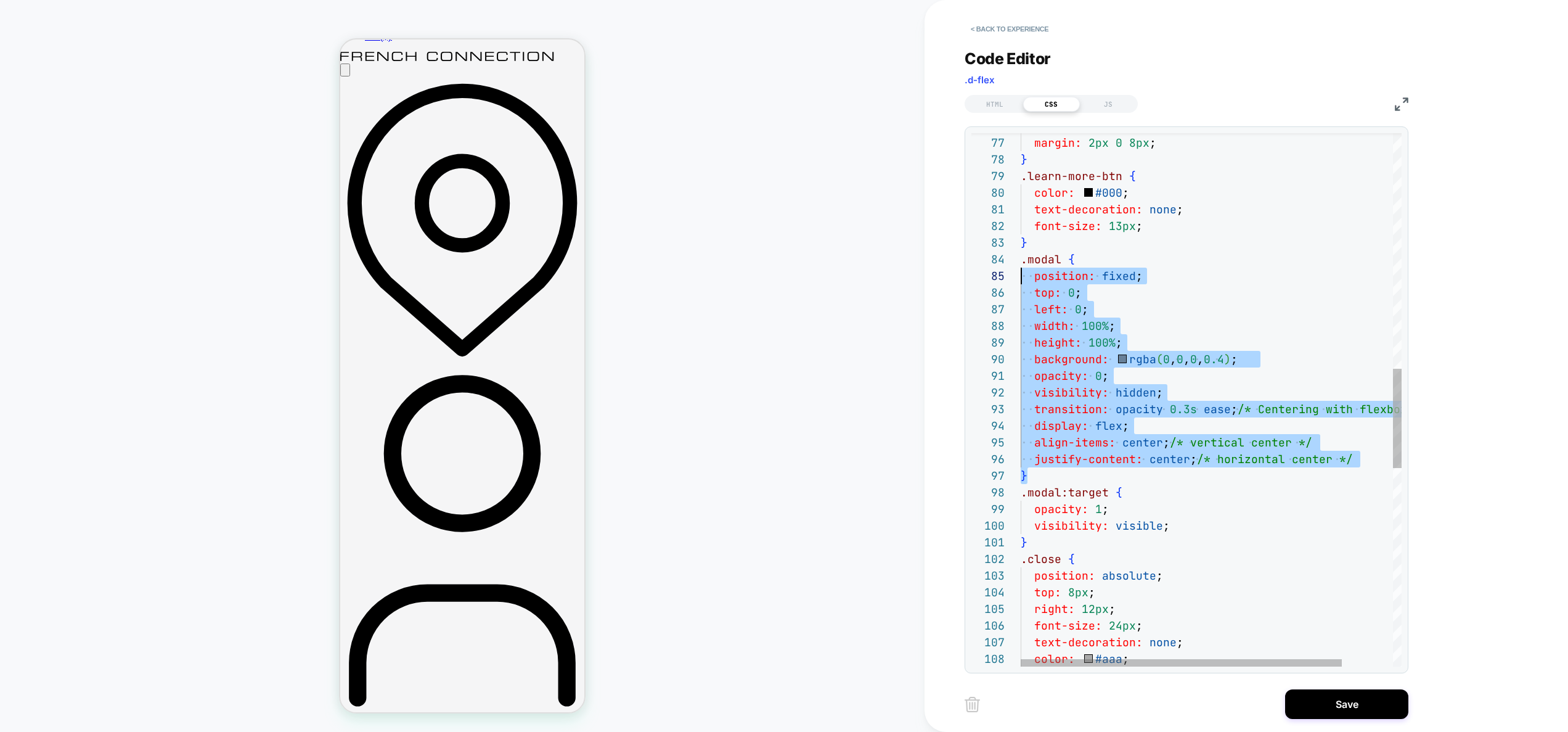
scroll to position [50, 0]
drag, startPoint x: 1040, startPoint y: 474, endPoint x: 1003, endPoint y: 260, distance: 217.2
click at [1021, 260] on div "color: #666 ; margin: 2px 0 8px ; } .learn-more-btn { color: #000 ; text-decora…" at bounding box center [1241, 301] width 441 height 2866
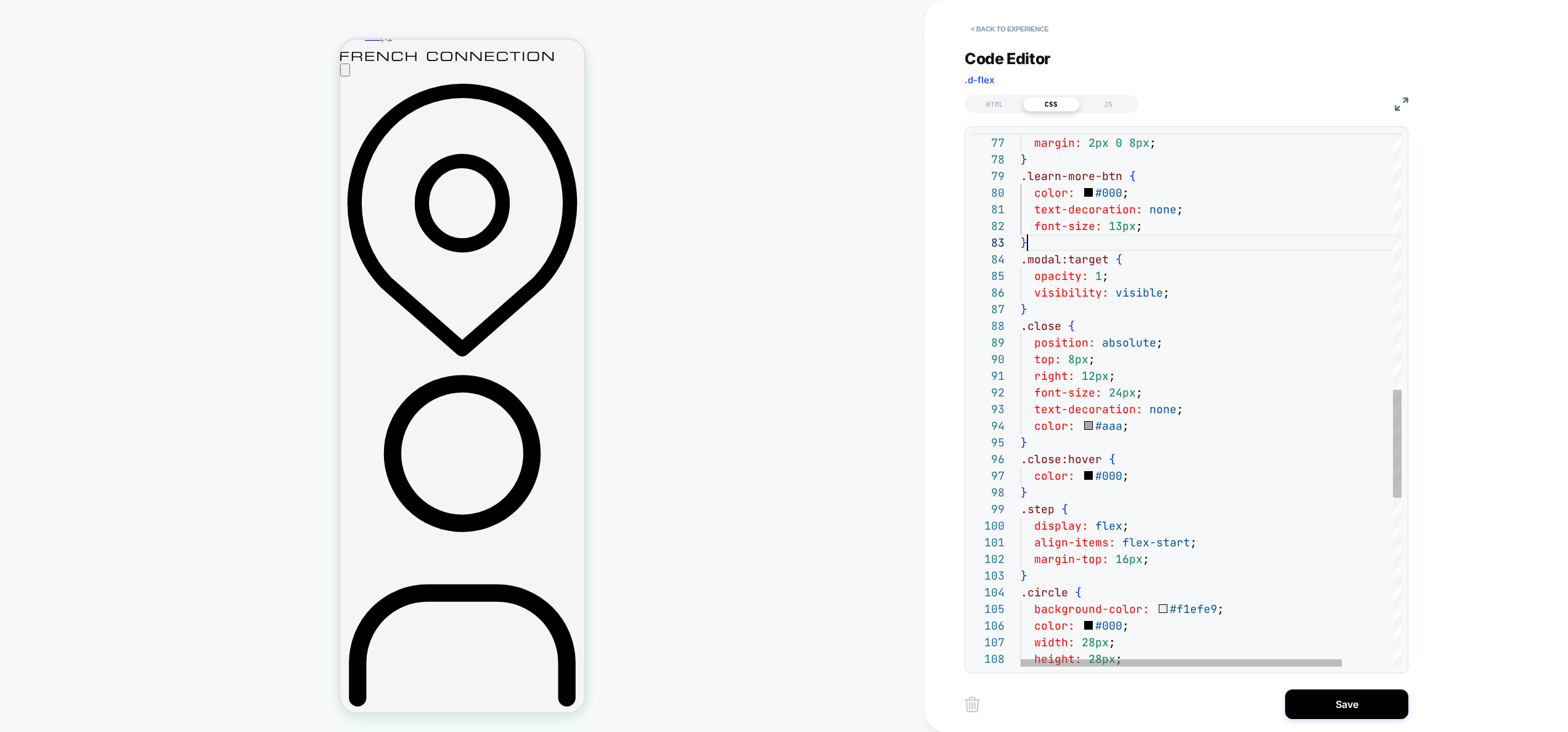
scroll to position [33, 7]
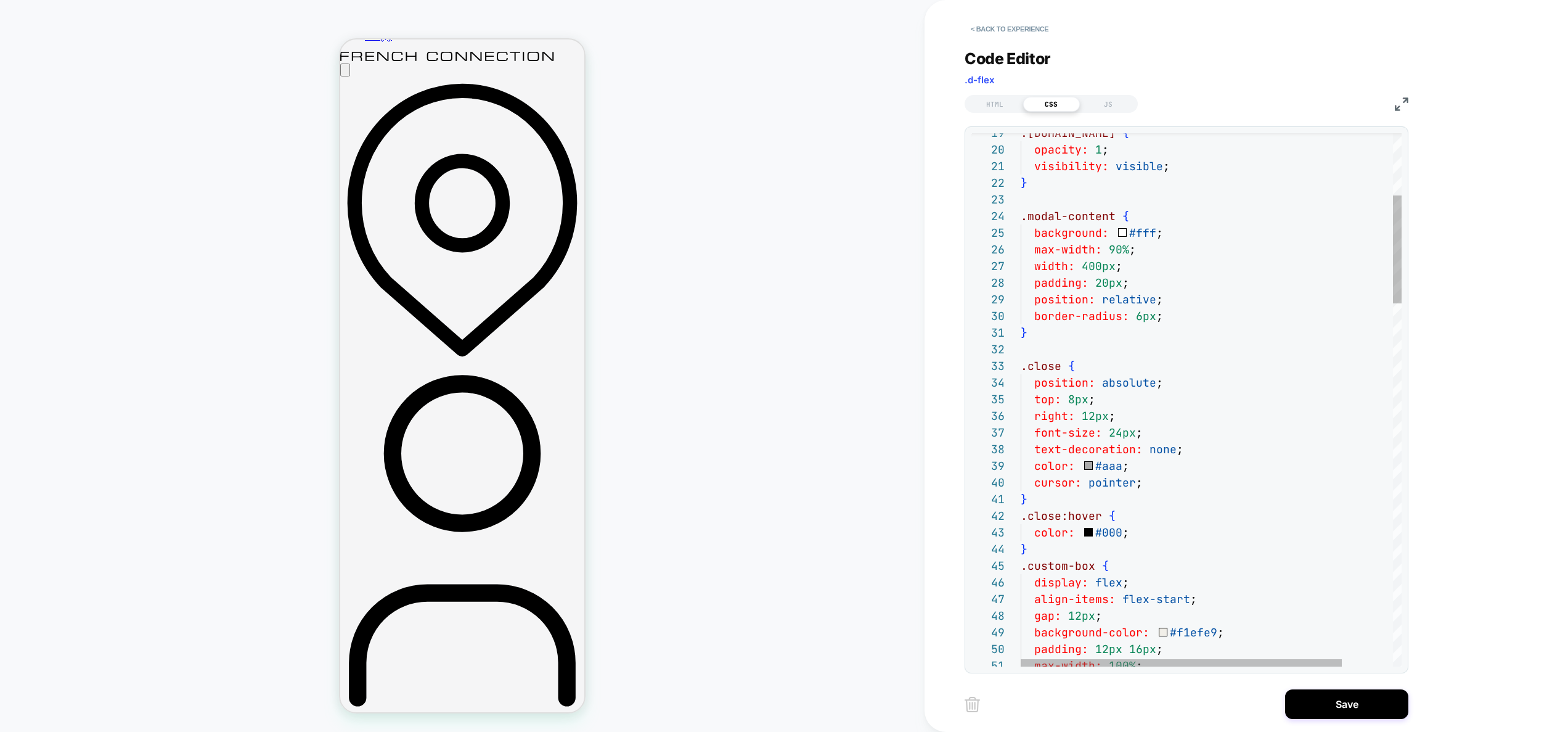
type textarea "**********"
drag, startPoint x: 1115, startPoint y: 211, endPoint x: 1028, endPoint y: 213, distance: 87.0
type textarea "**********"
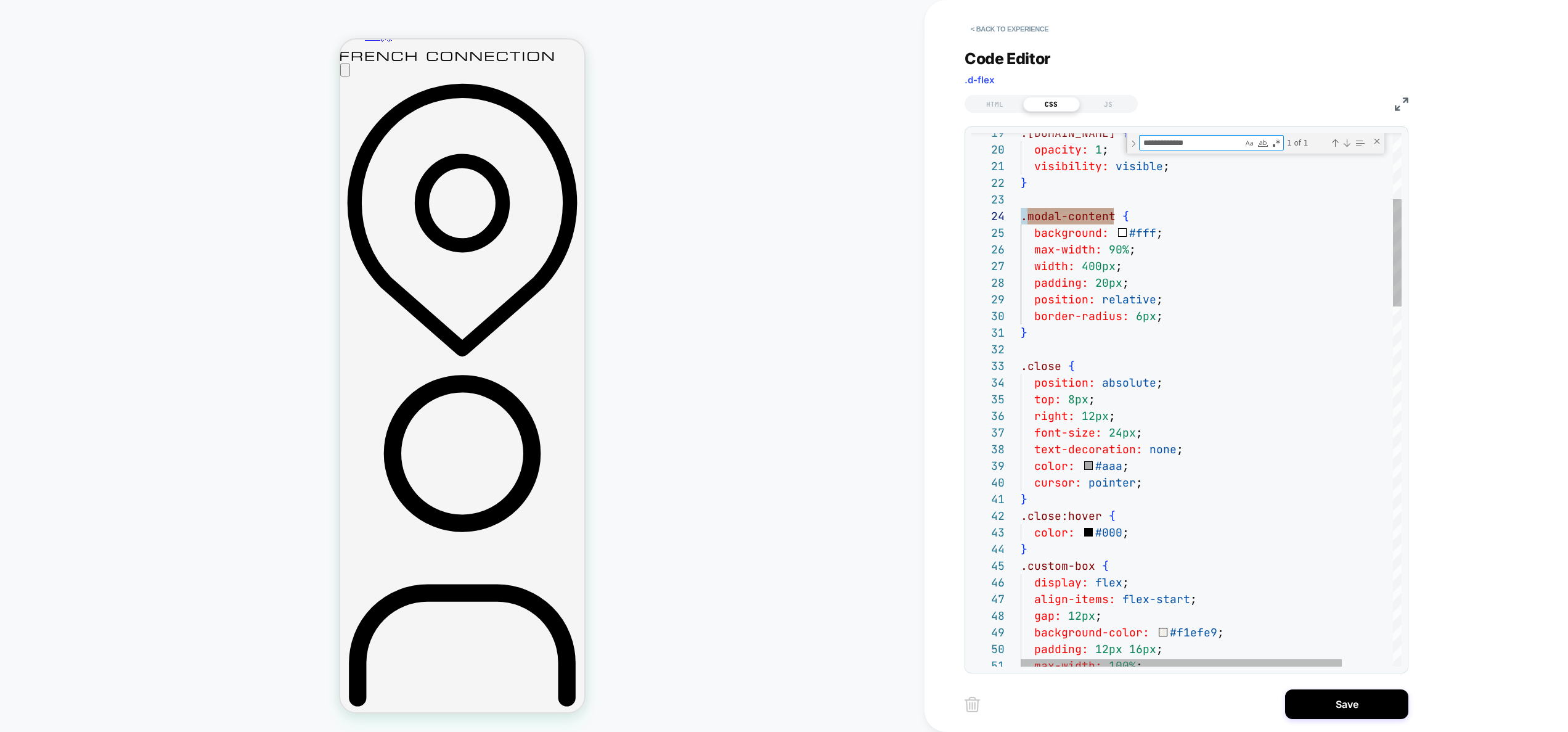
type textarea "**********"
drag, startPoint x: 1059, startPoint y: 371, endPoint x: 989, endPoint y: 360, distance: 70.9
type textarea "******"
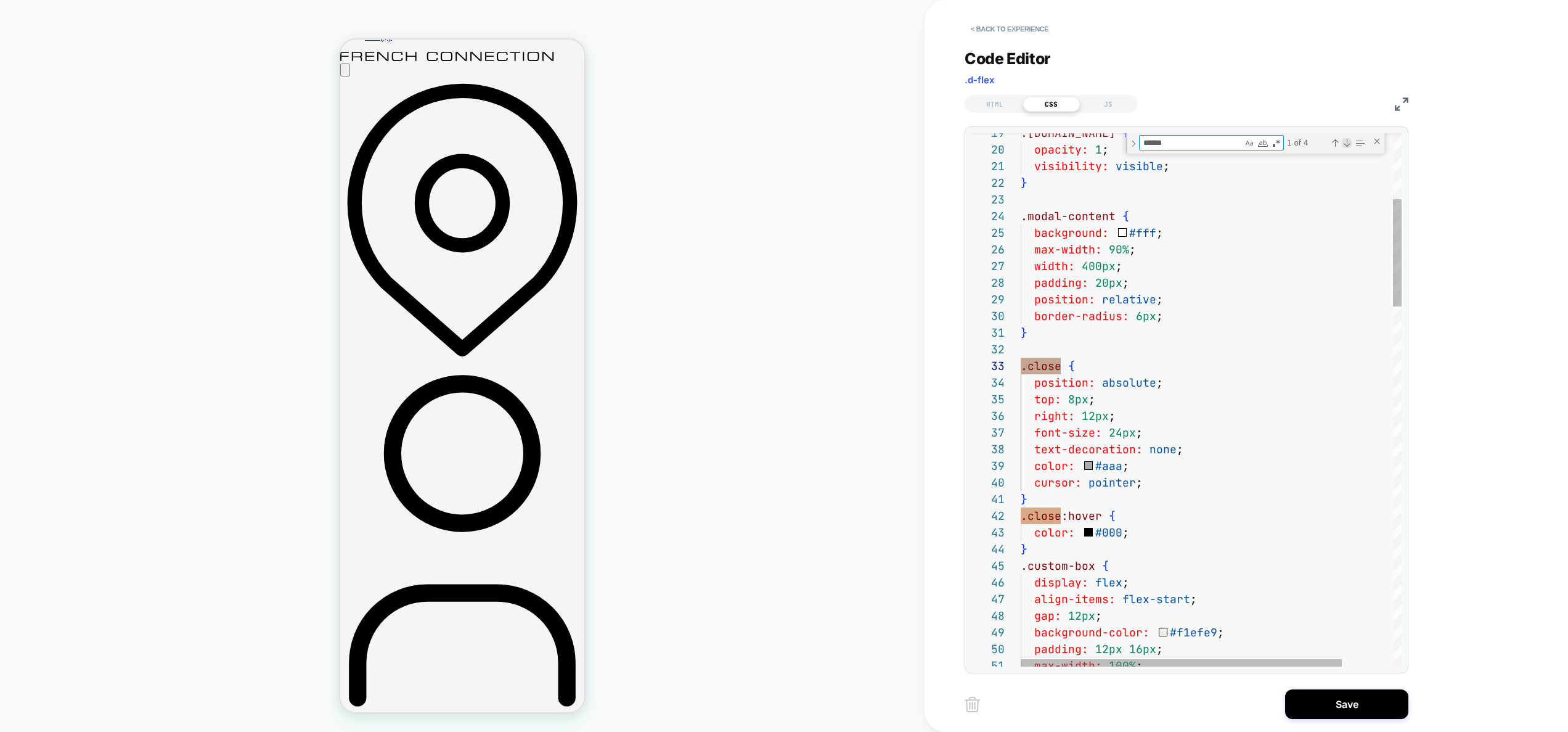
click at [1348, 136] on div "1 of 4" at bounding box center [1325, 142] width 82 height 15
click at [1346, 140] on div "Next Match (Enter)" at bounding box center [1347, 143] width 10 height 10
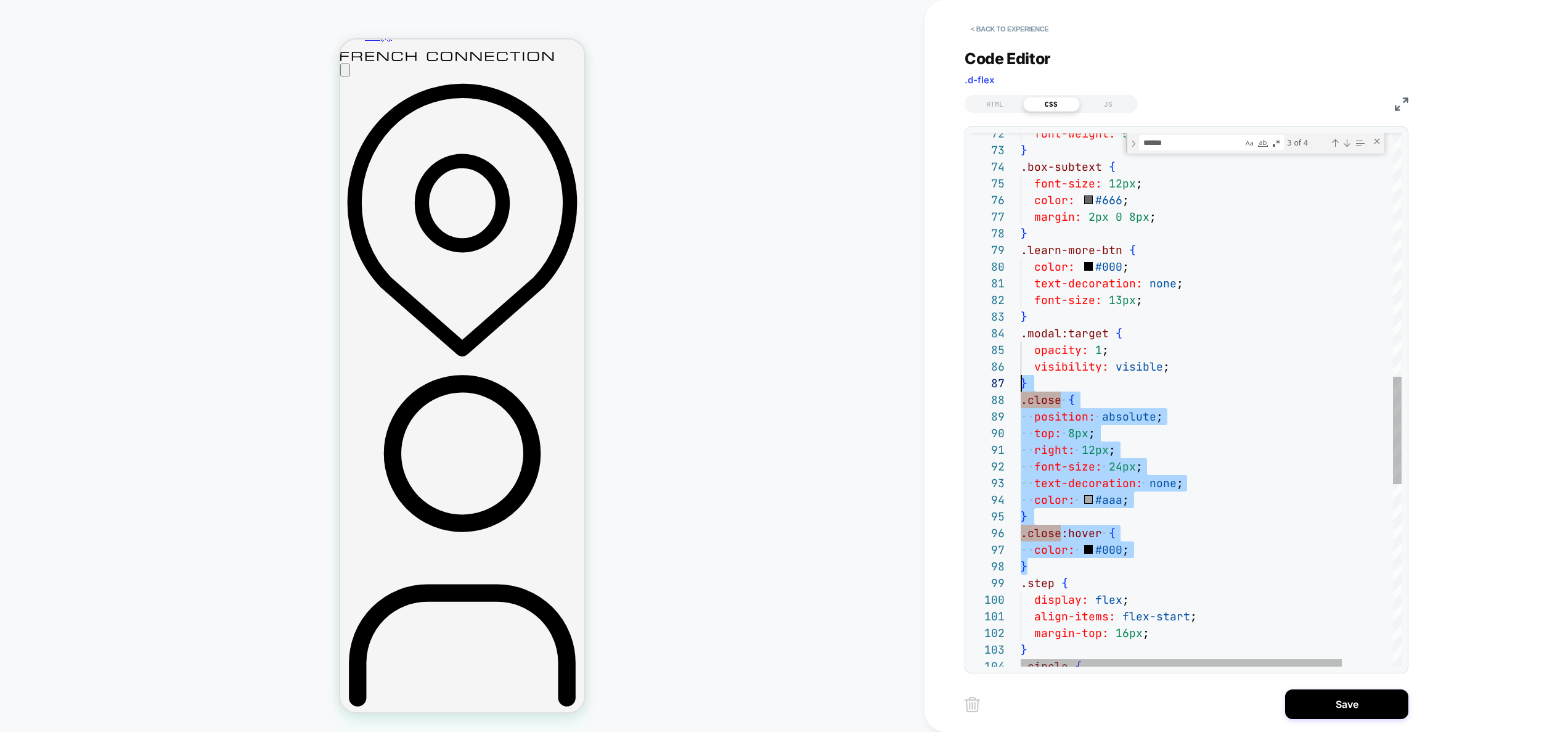
scroll to position [116, 0]
drag, startPoint x: 1045, startPoint y: 562, endPoint x: 993, endPoint y: 402, distance: 168.2
click at [1021, 402] on div "font-weight: 500 ; } .box-subtext { font-size: 12px ; color: #666 ; margin: 2px…" at bounding box center [1241, 249] width 441 height 2653
type textarea "**********"
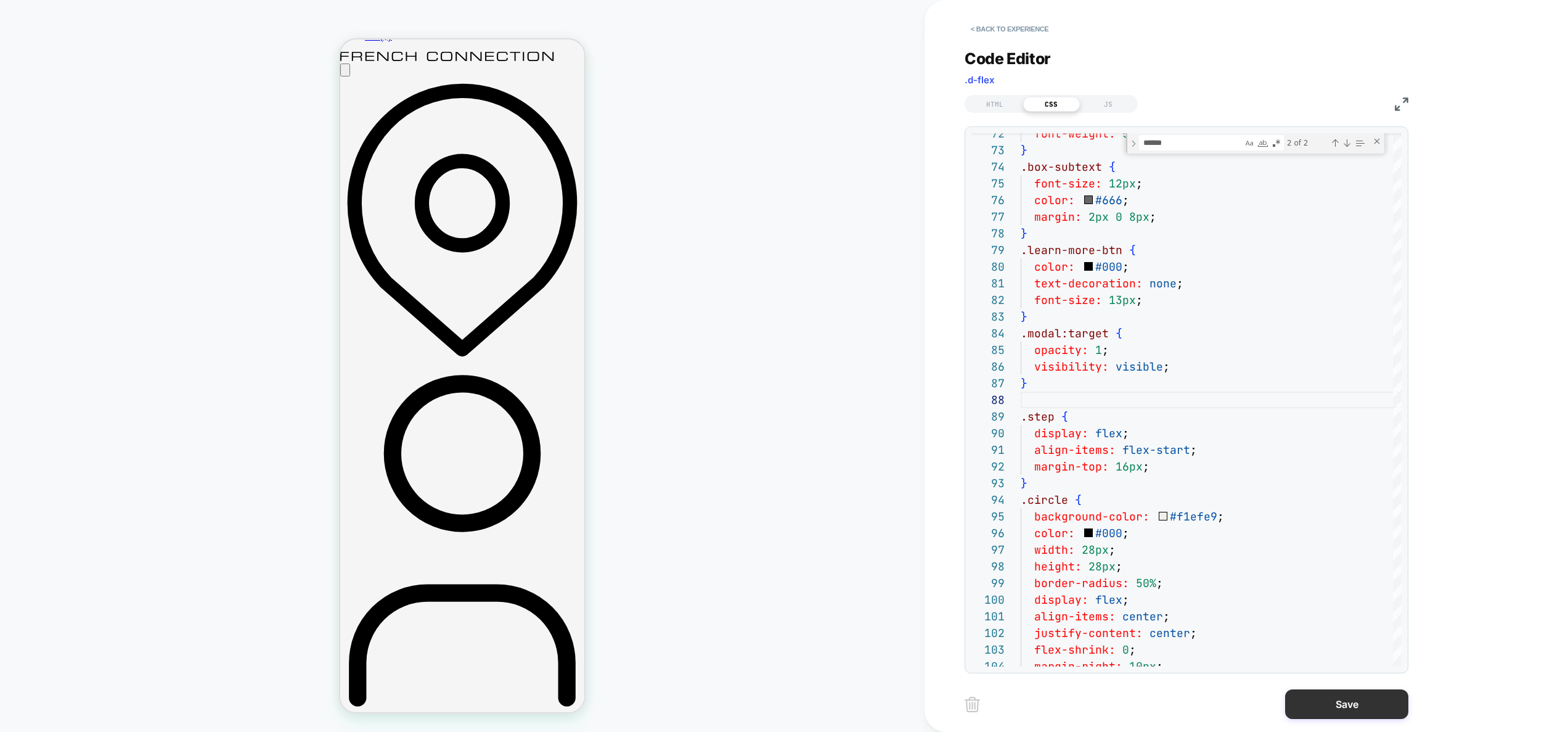
click at [1336, 705] on button "Save" at bounding box center [1347, 704] width 124 height 30
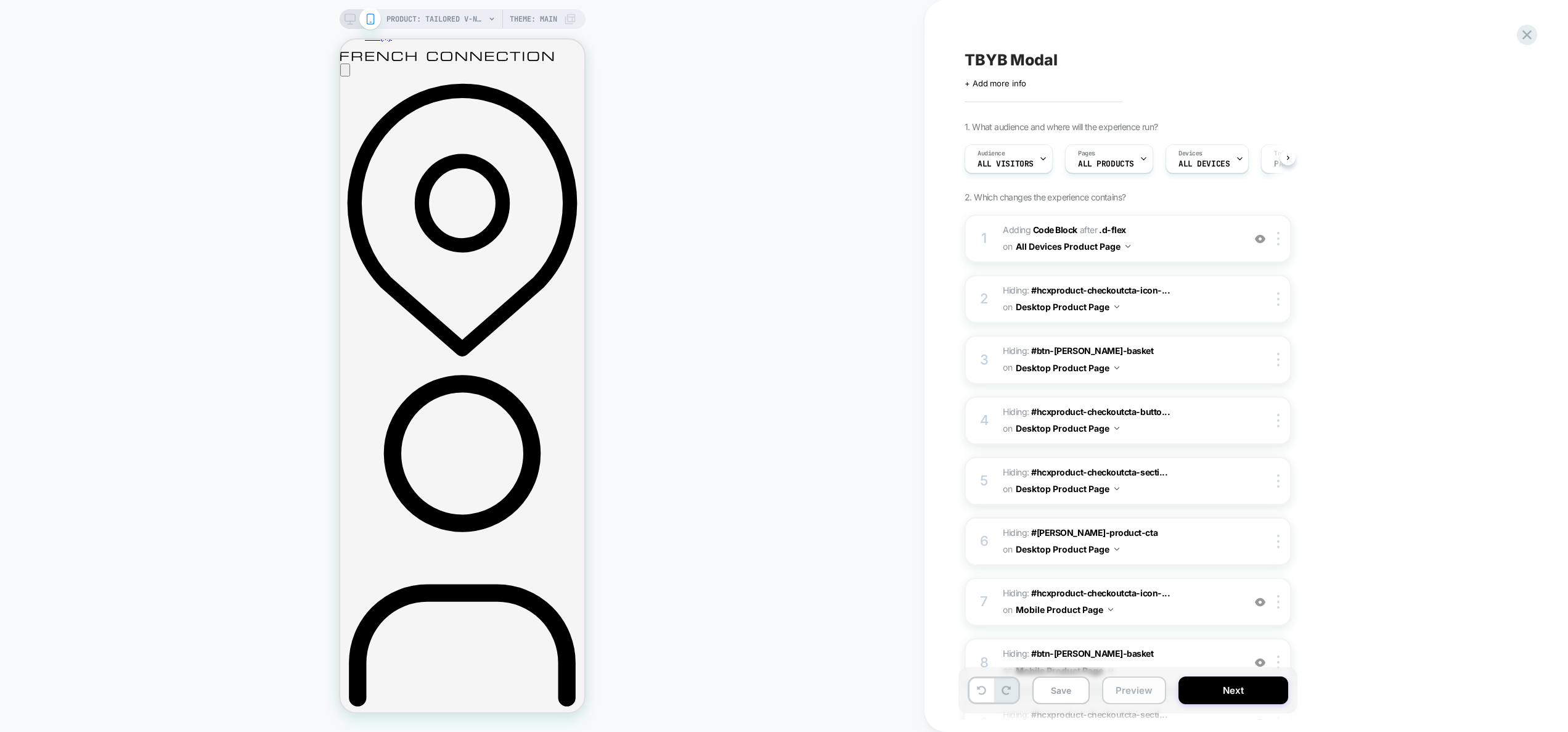
click at [1110, 683] on button "Preview" at bounding box center [1134, 691] width 64 height 28
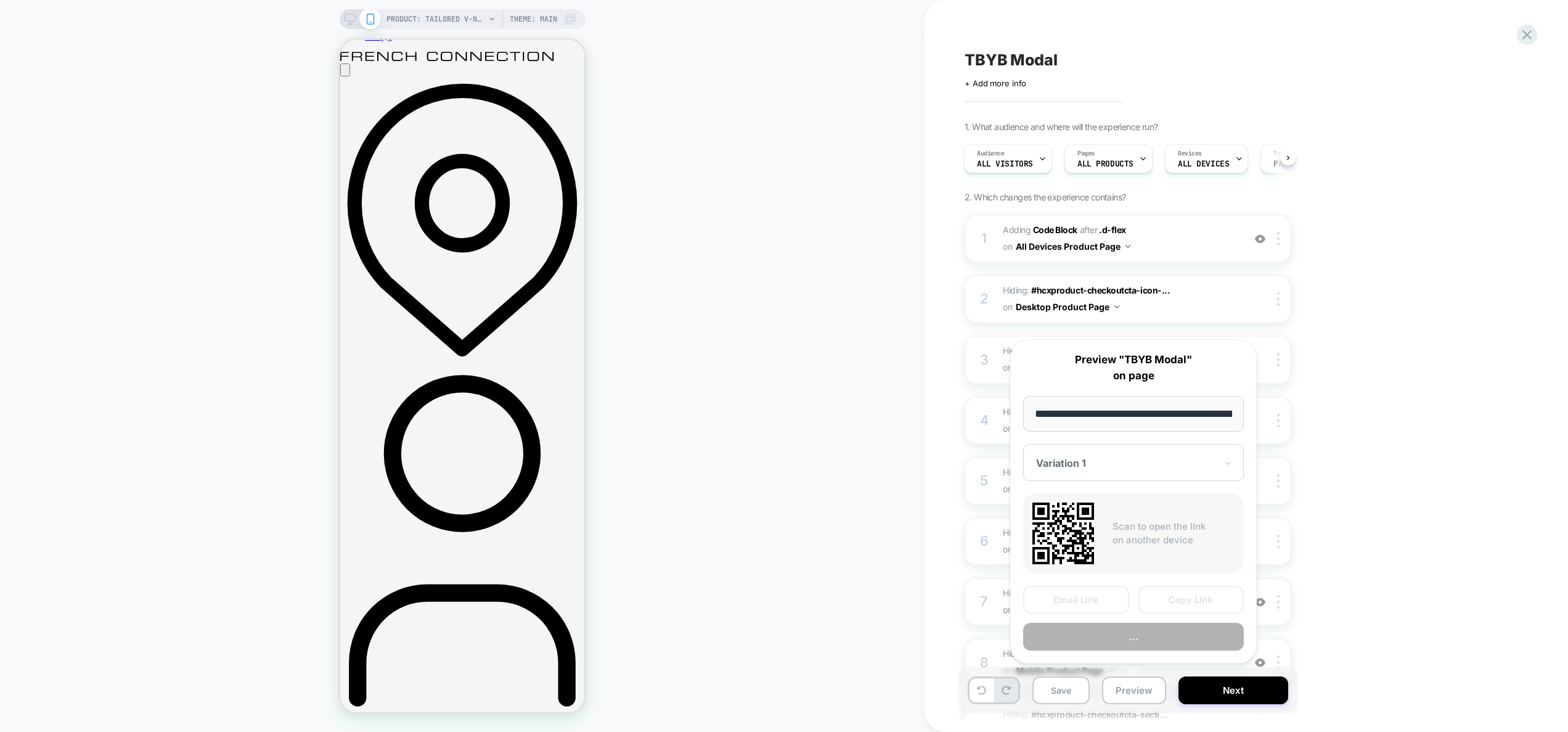
scroll to position [0, 354]
click at [1123, 636] on button "..." at bounding box center [1133, 638] width 221 height 28
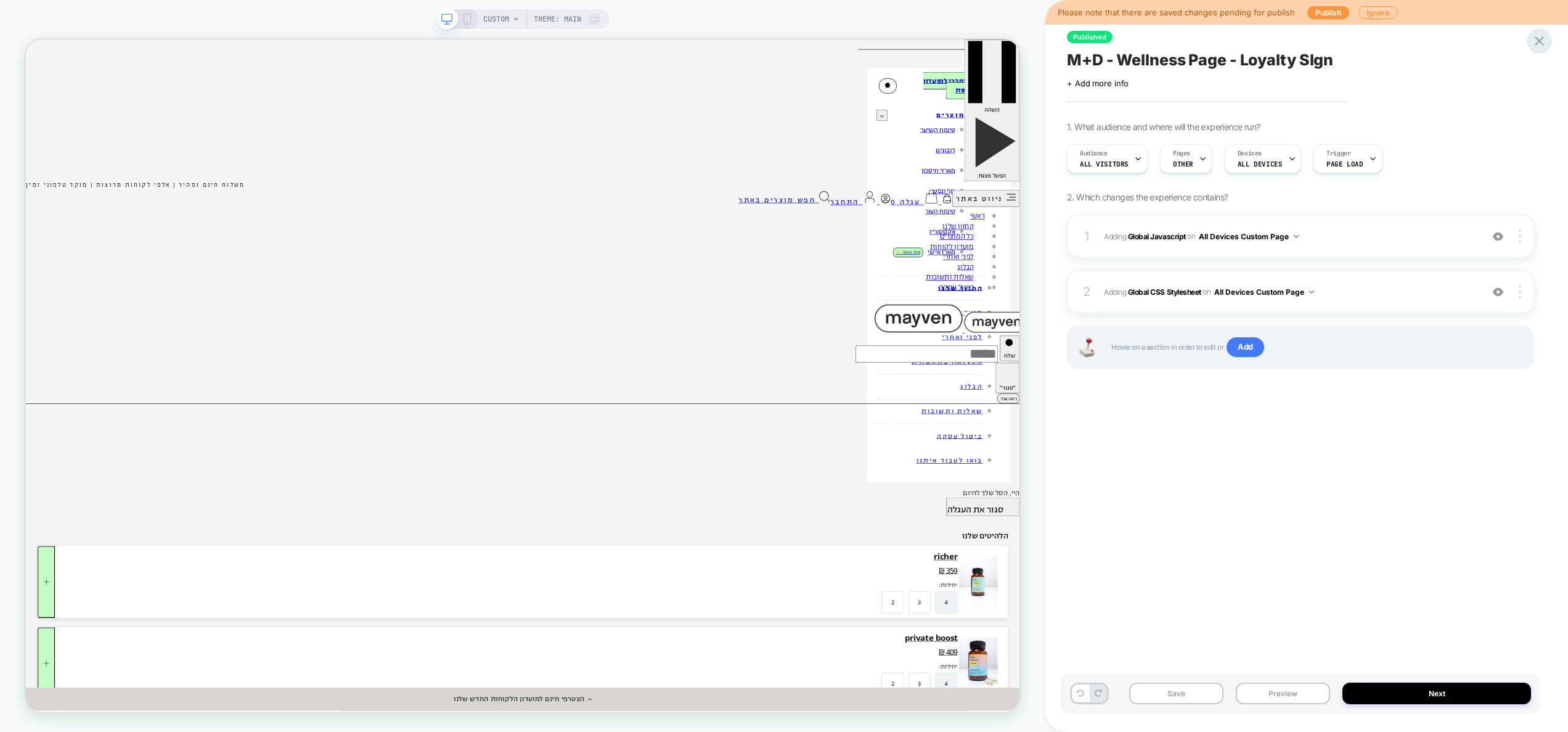
click at [1535, 45] on icon at bounding box center [1539, 41] width 17 height 17
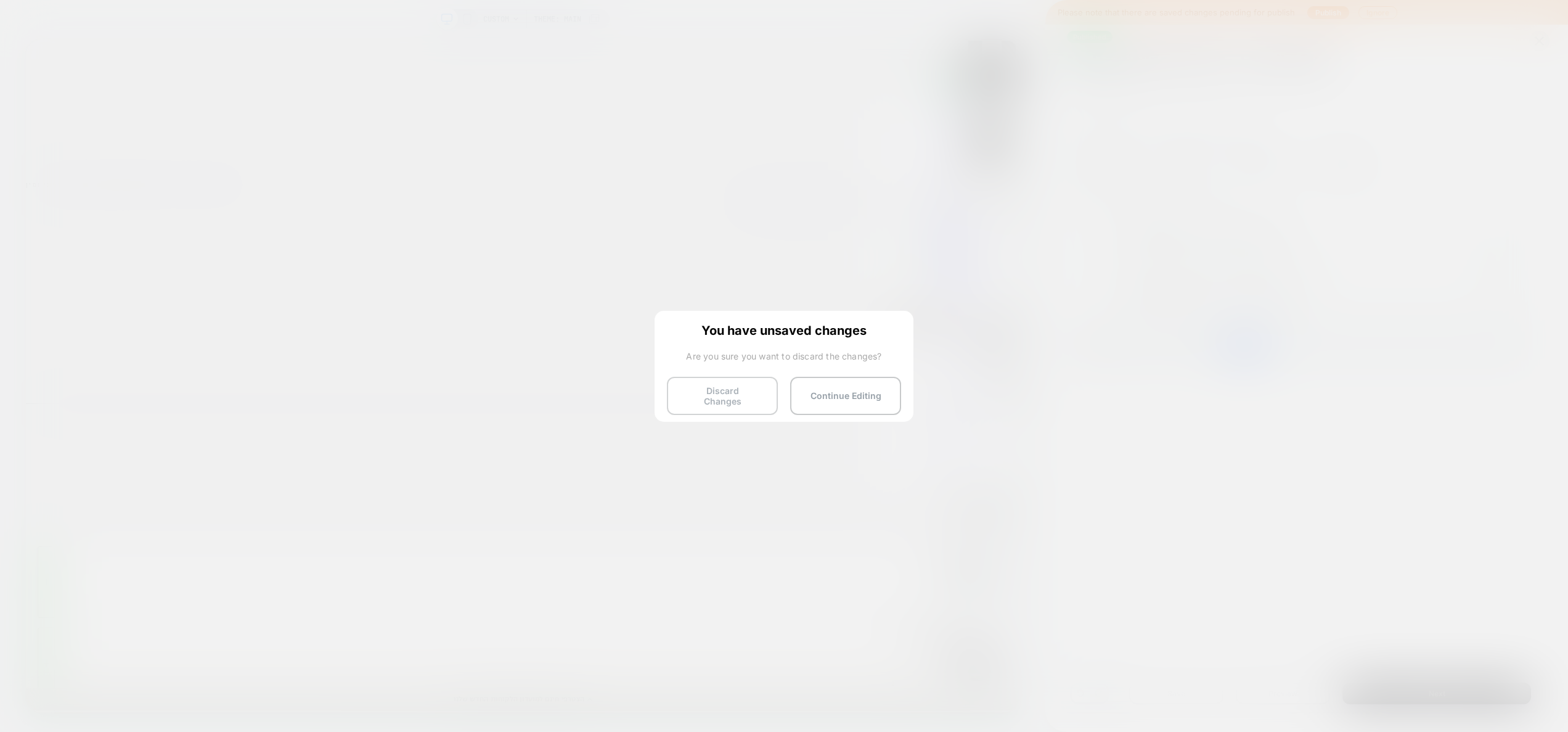
click at [687, 398] on button "Discard Changes" at bounding box center [722, 396] width 111 height 39
click at [746, 399] on button "Discard Changes" at bounding box center [722, 396] width 111 height 39
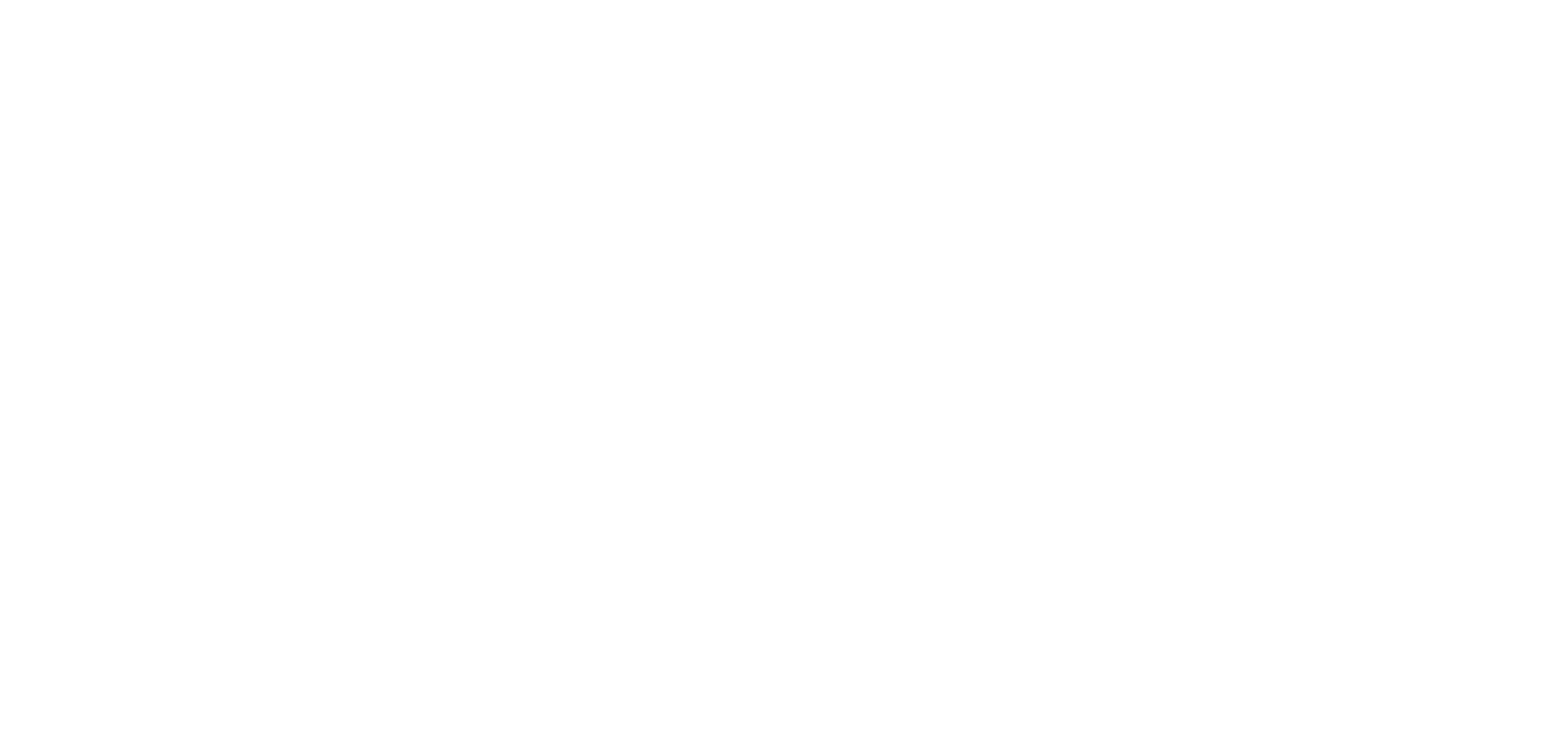
click at [739, 5] on html "Navigated to [DOMAIN_NAME] | No-code CRO for Shopify" at bounding box center [784, 2] width 1568 height 5
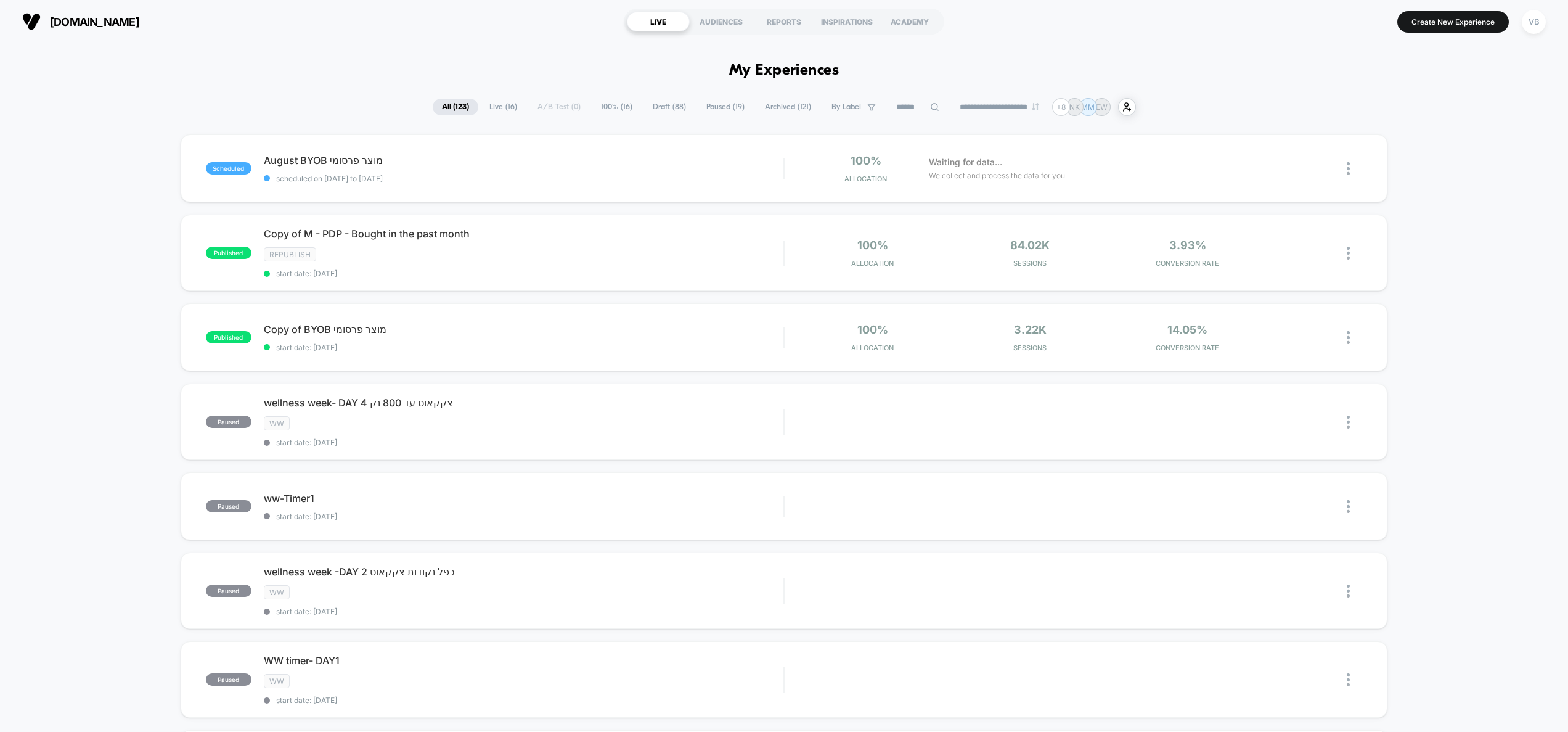
click at [894, 107] on input at bounding box center [918, 107] width 62 height 15
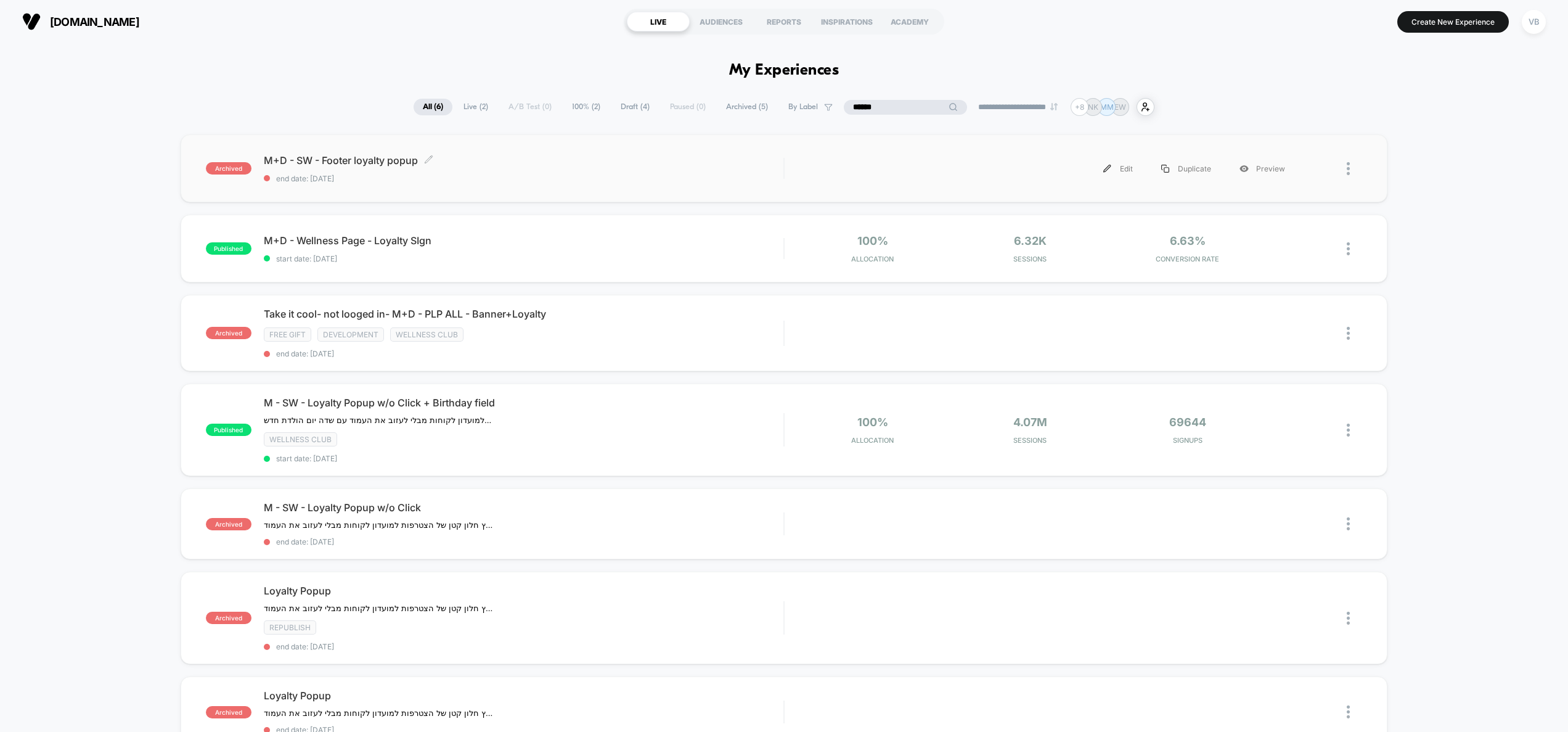
type input "******"
click at [468, 168] on div "M+D - SW - Footer loyalty popup Click to edit experience details Click to edit …" at bounding box center [524, 169] width 520 height 29
click at [1120, 168] on div "Edit" at bounding box center [1118, 169] width 58 height 28
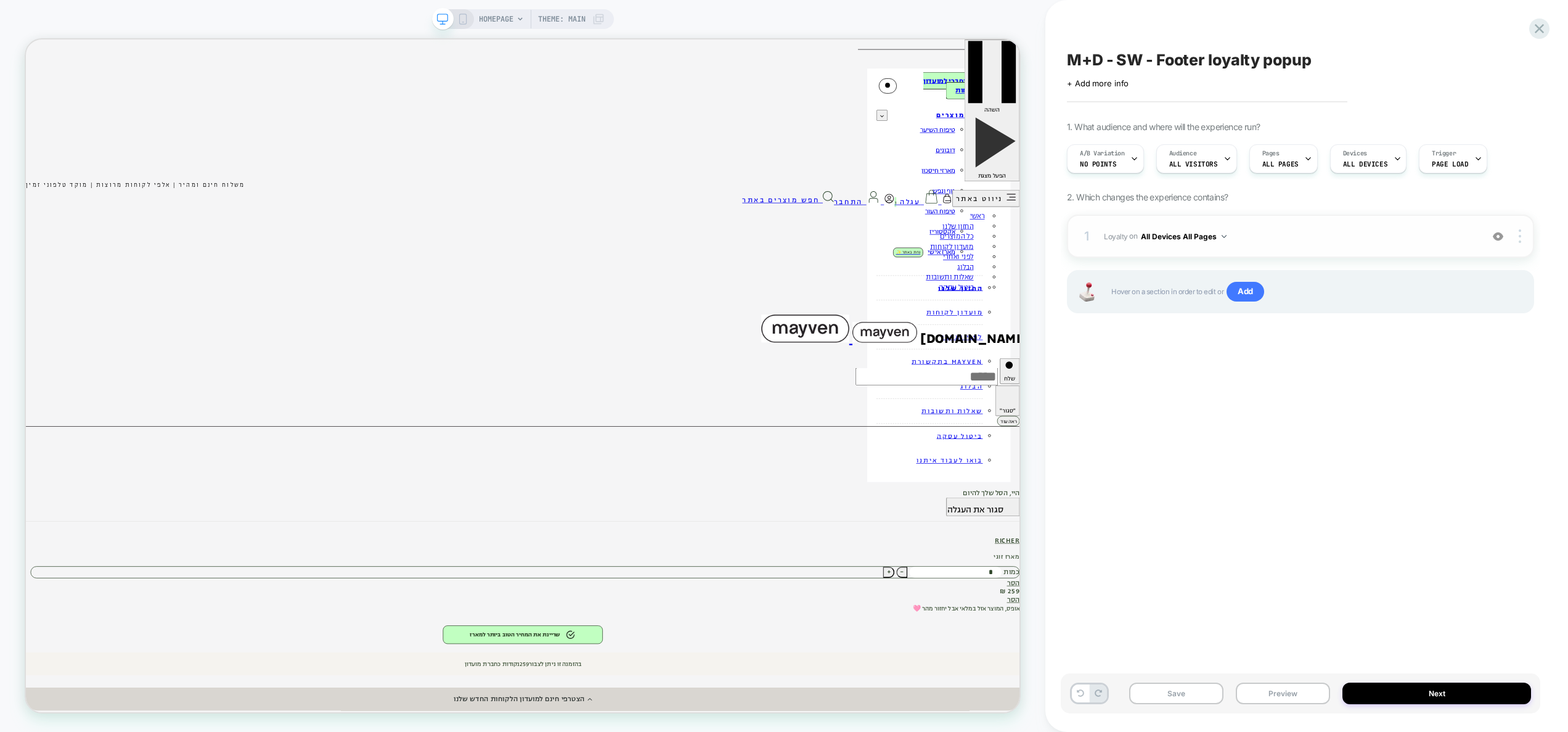
click at [1295, 251] on div "1 Loyalty Adding Code Block BEFORE footer on All Devices All Pages Add Before A…" at bounding box center [1300, 236] width 467 height 43
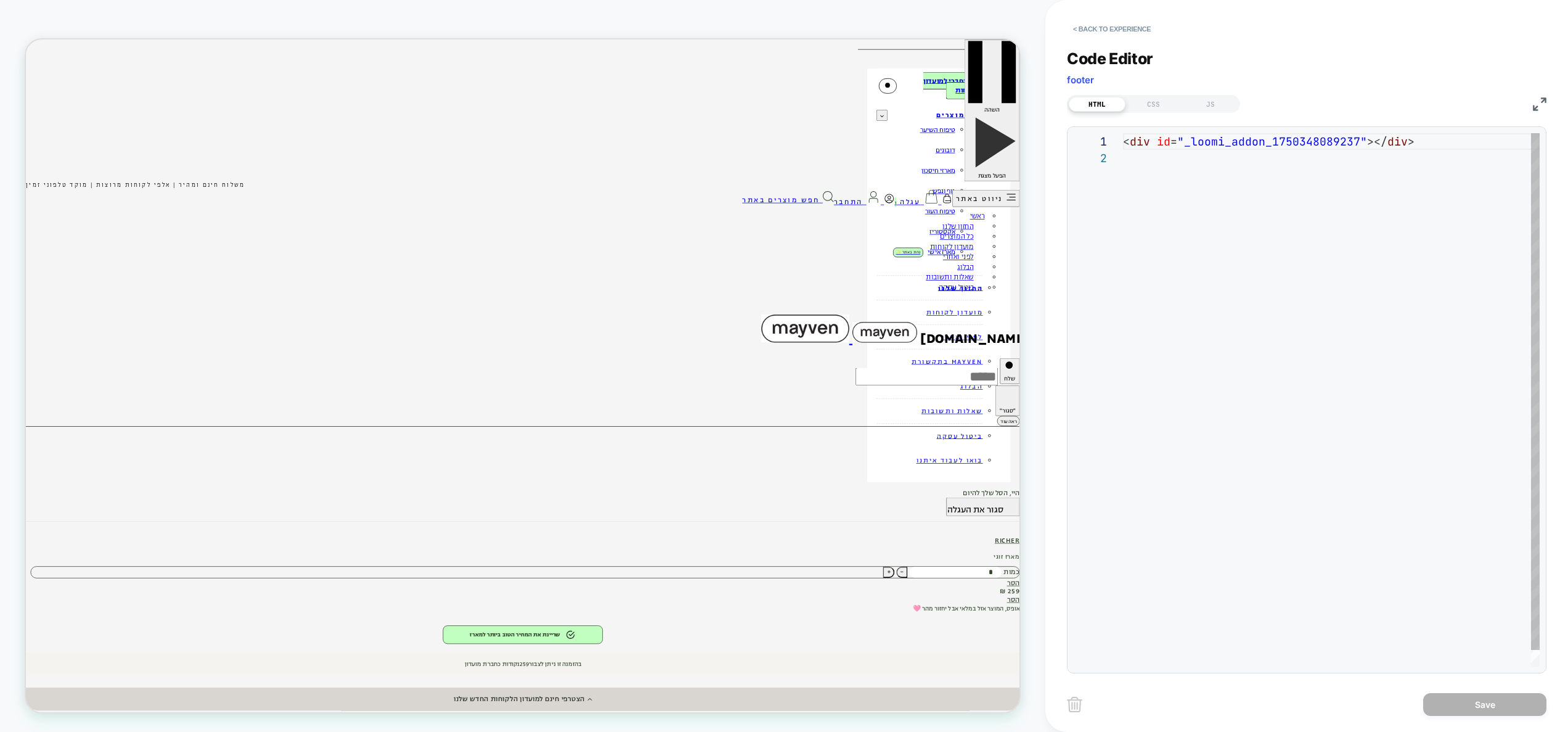
scroll to position [17, 0]
click at [1103, 27] on button "< Back to experience" at bounding box center [1112, 29] width 90 height 20
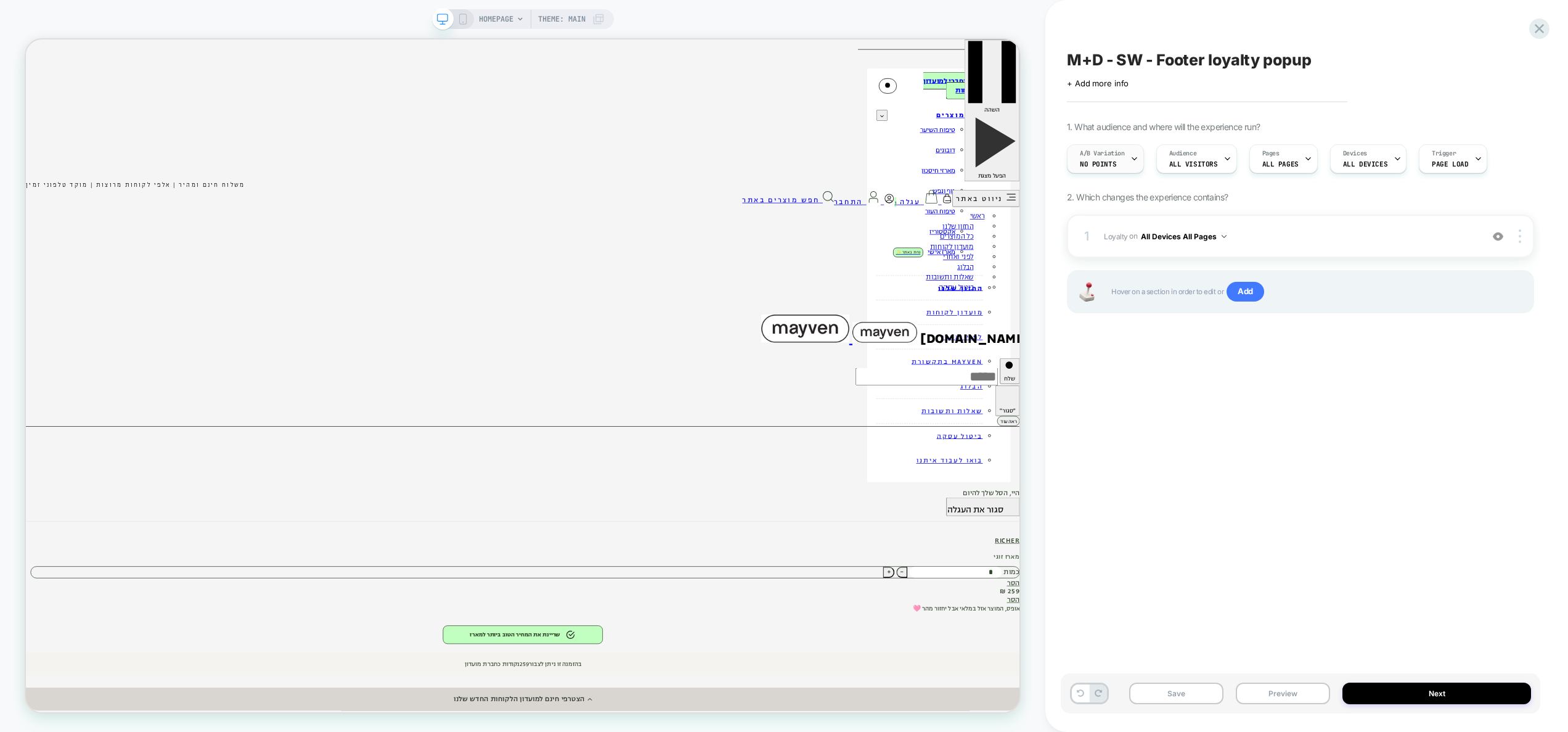
click at [1109, 154] on span "A/B Variation" at bounding box center [1103, 154] width 45 height 9
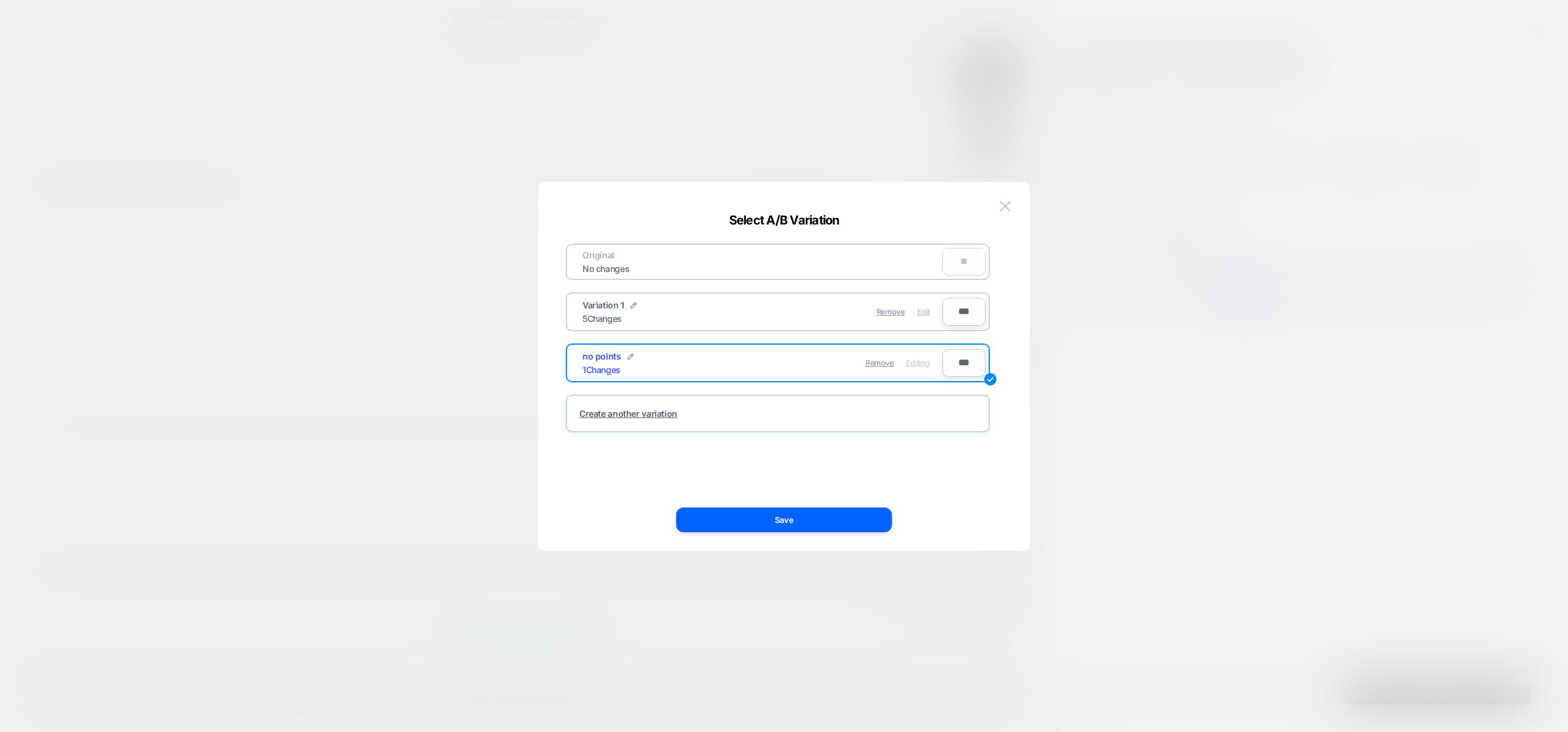
click at [930, 312] on span "Edit" at bounding box center [924, 312] width 13 height 9
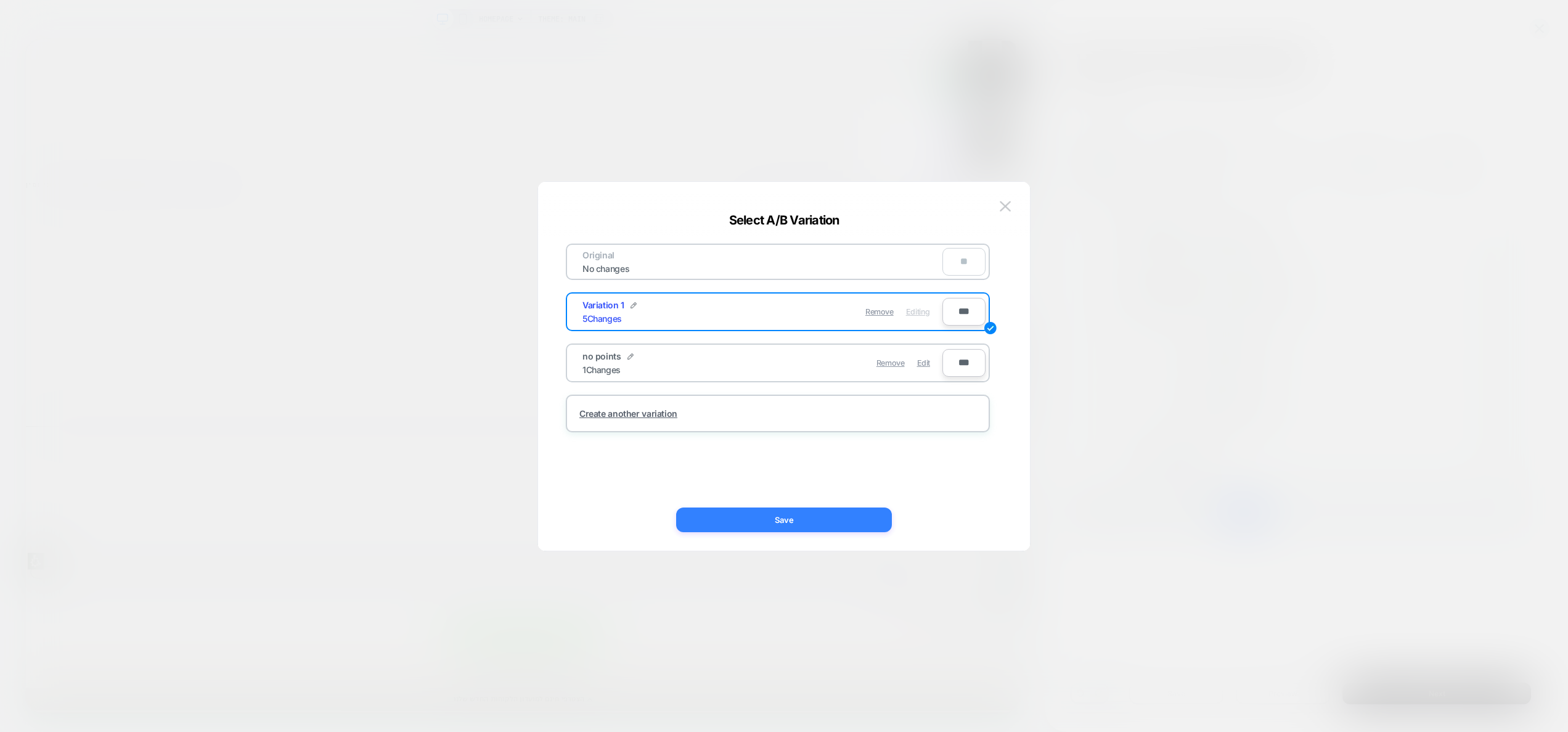
click at [852, 517] on button "Save" at bounding box center [784, 520] width 216 height 25
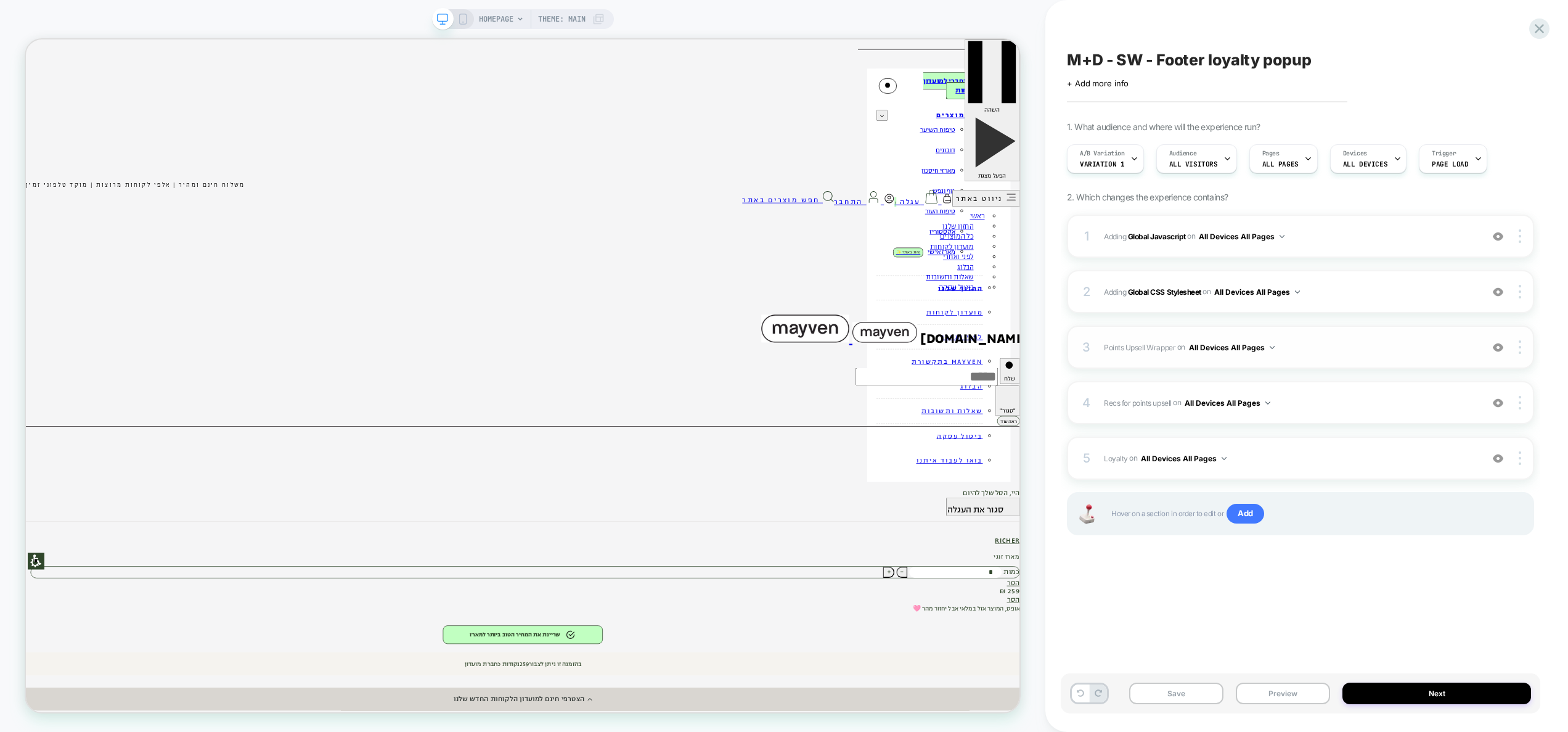
click at [1320, 341] on span "Points Upsell Wrapper Adding Code Block AFTER .yotpo-footer-layout on All Devic…" at bounding box center [1290, 347] width 371 height 15
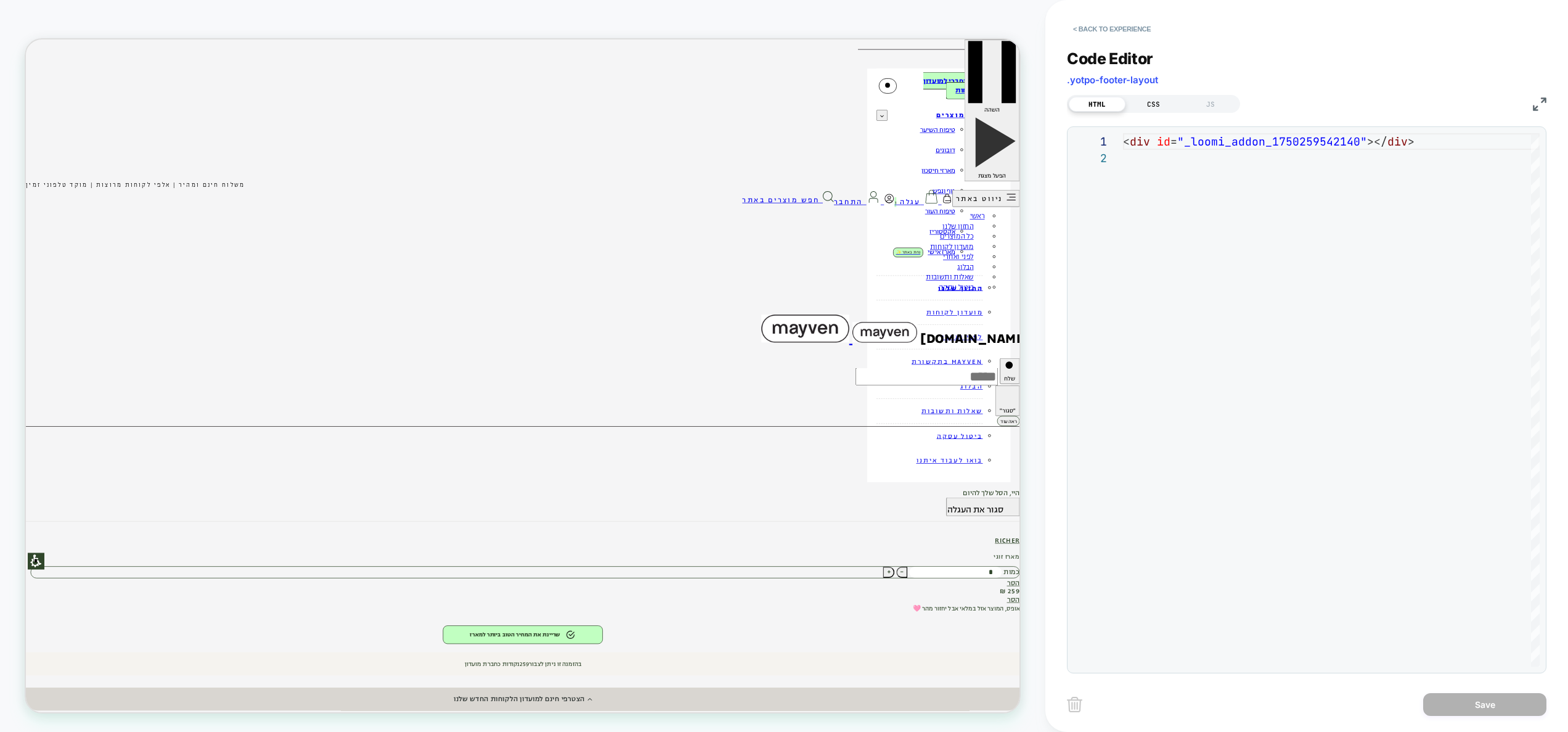
click at [1157, 107] on div "CSS" at bounding box center [1153, 104] width 56 height 15
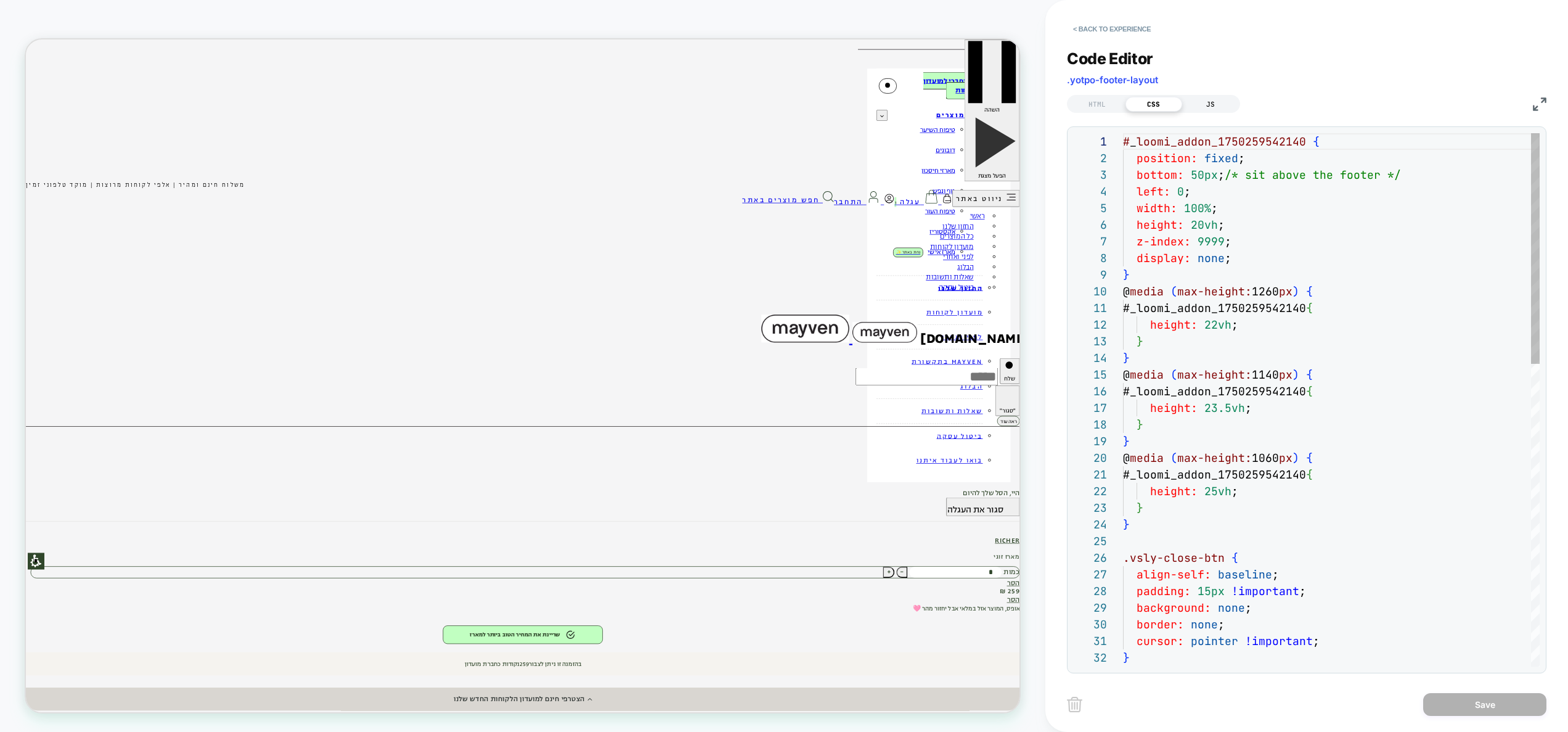
scroll to position [167, 0]
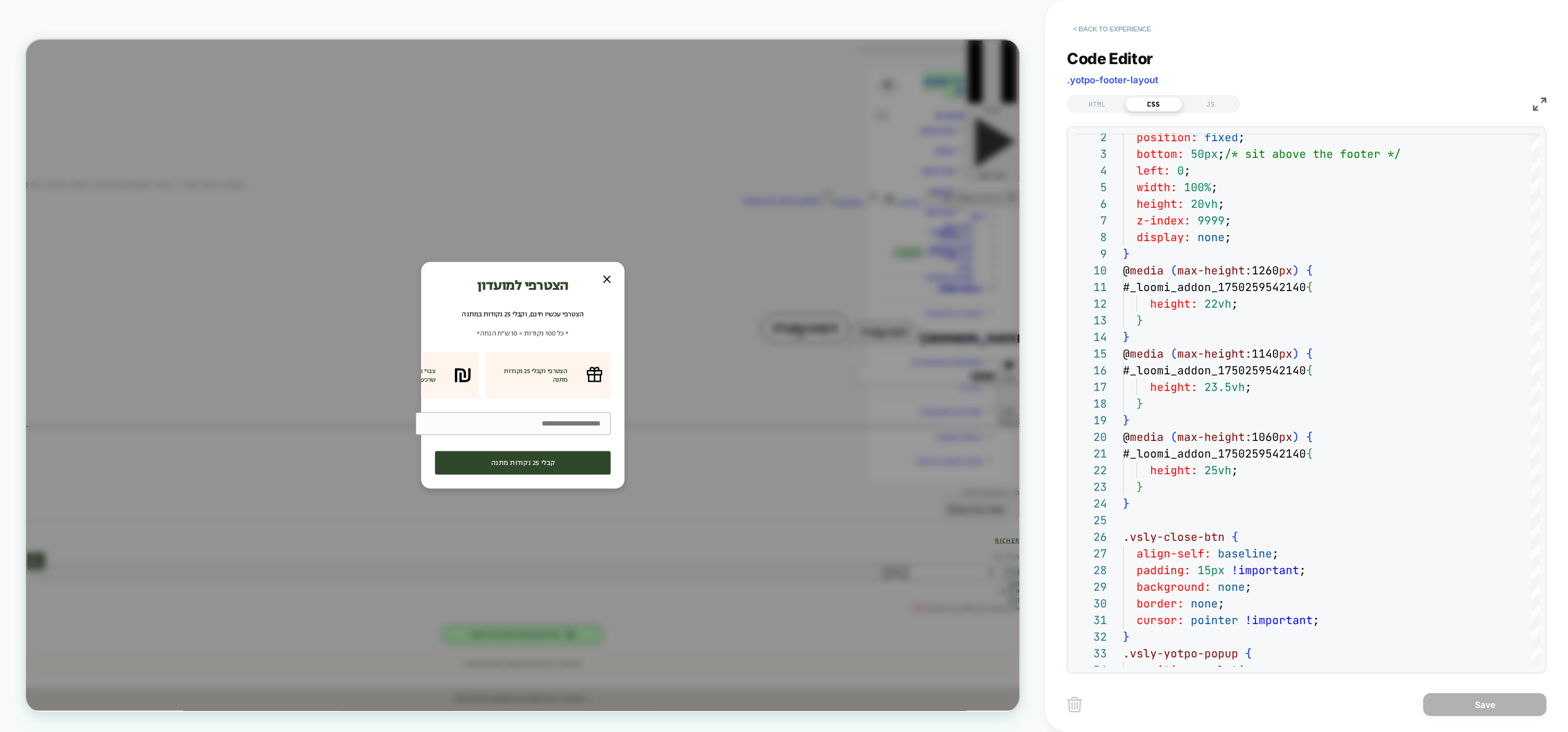
click at [1142, 28] on button "< Back to experience" at bounding box center [1112, 29] width 90 height 20
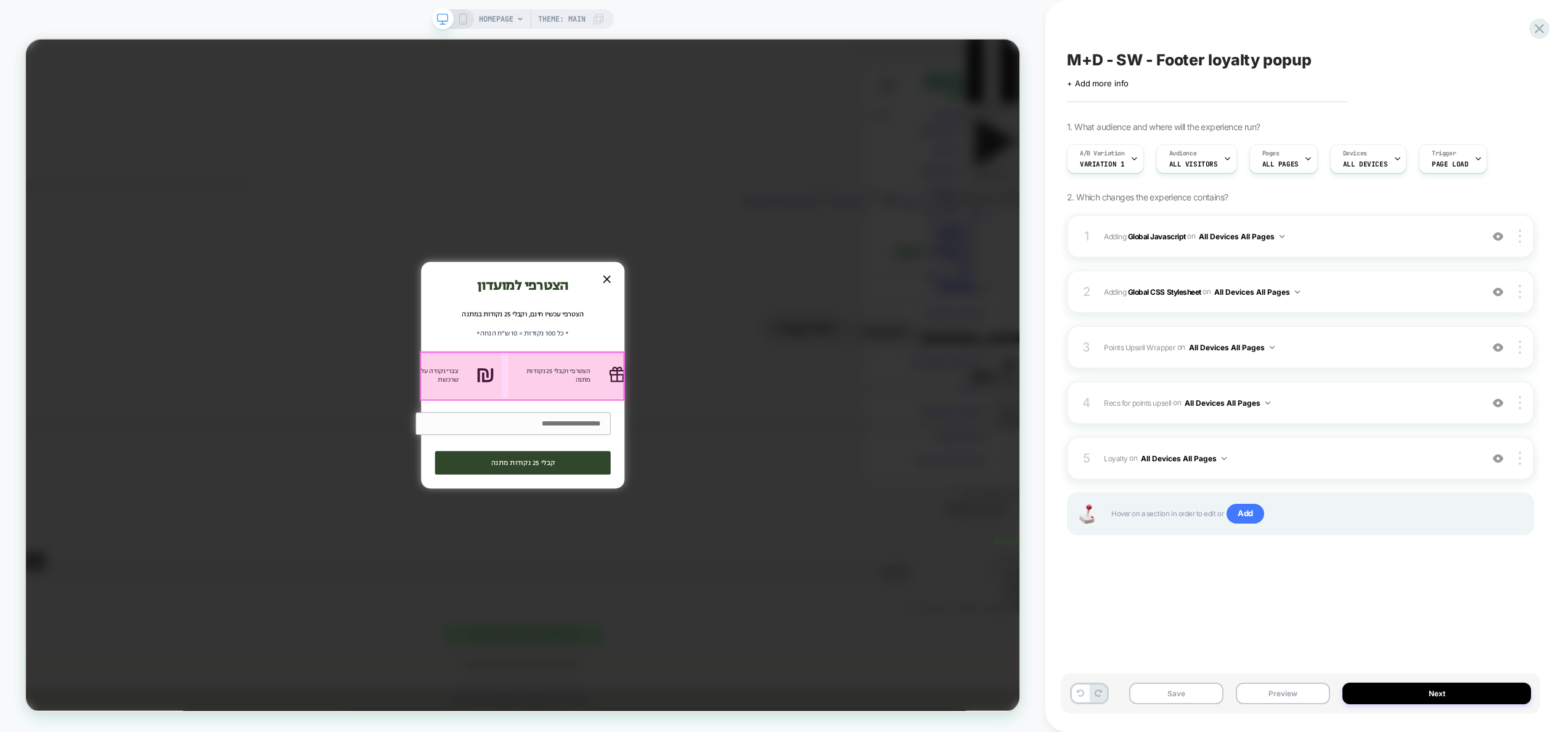
scroll to position [0, 0]
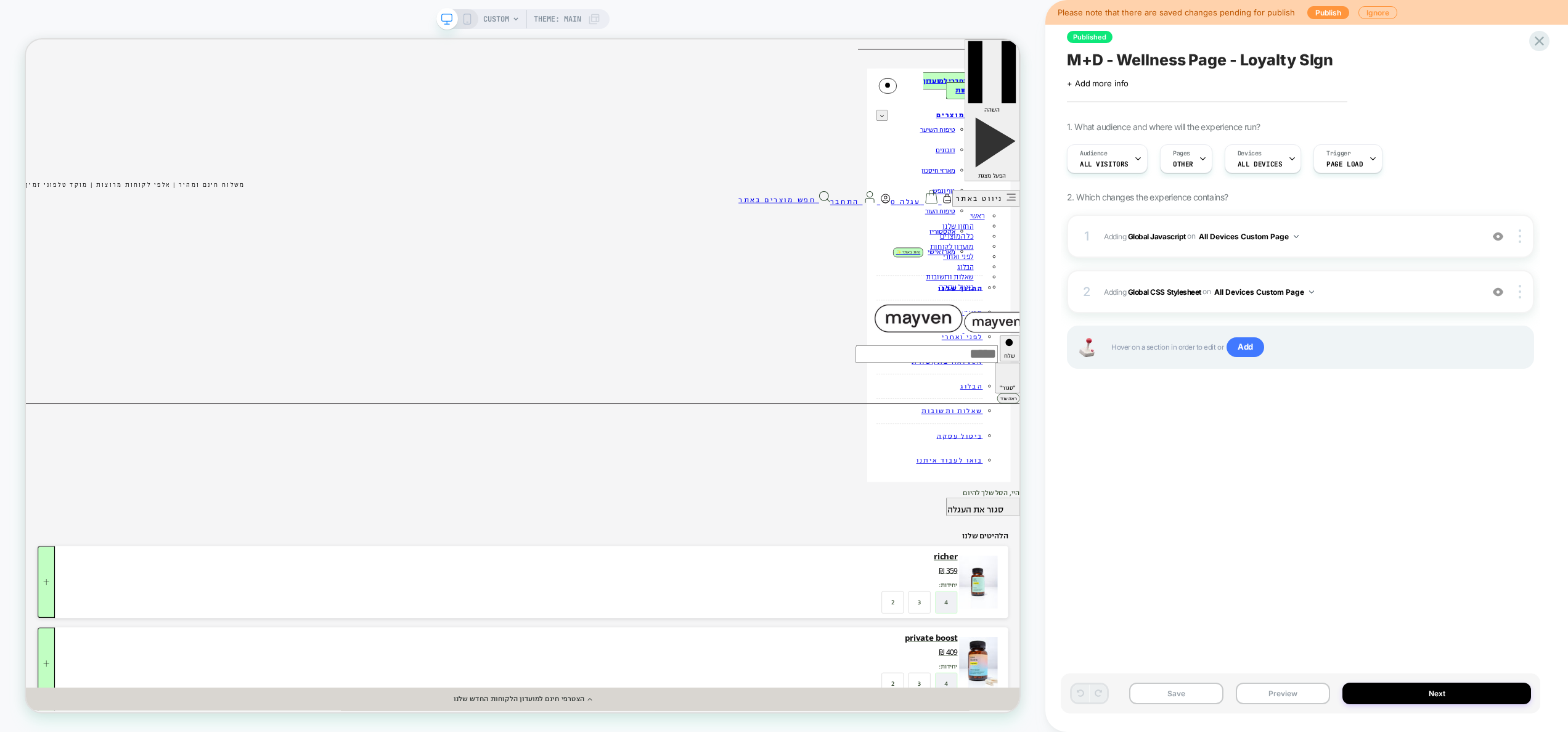
click at [1285, 680] on div "Save Preview Next" at bounding box center [1301, 693] width 480 height 40
click at [1287, 698] on button "Preview" at bounding box center [1283, 693] width 94 height 21
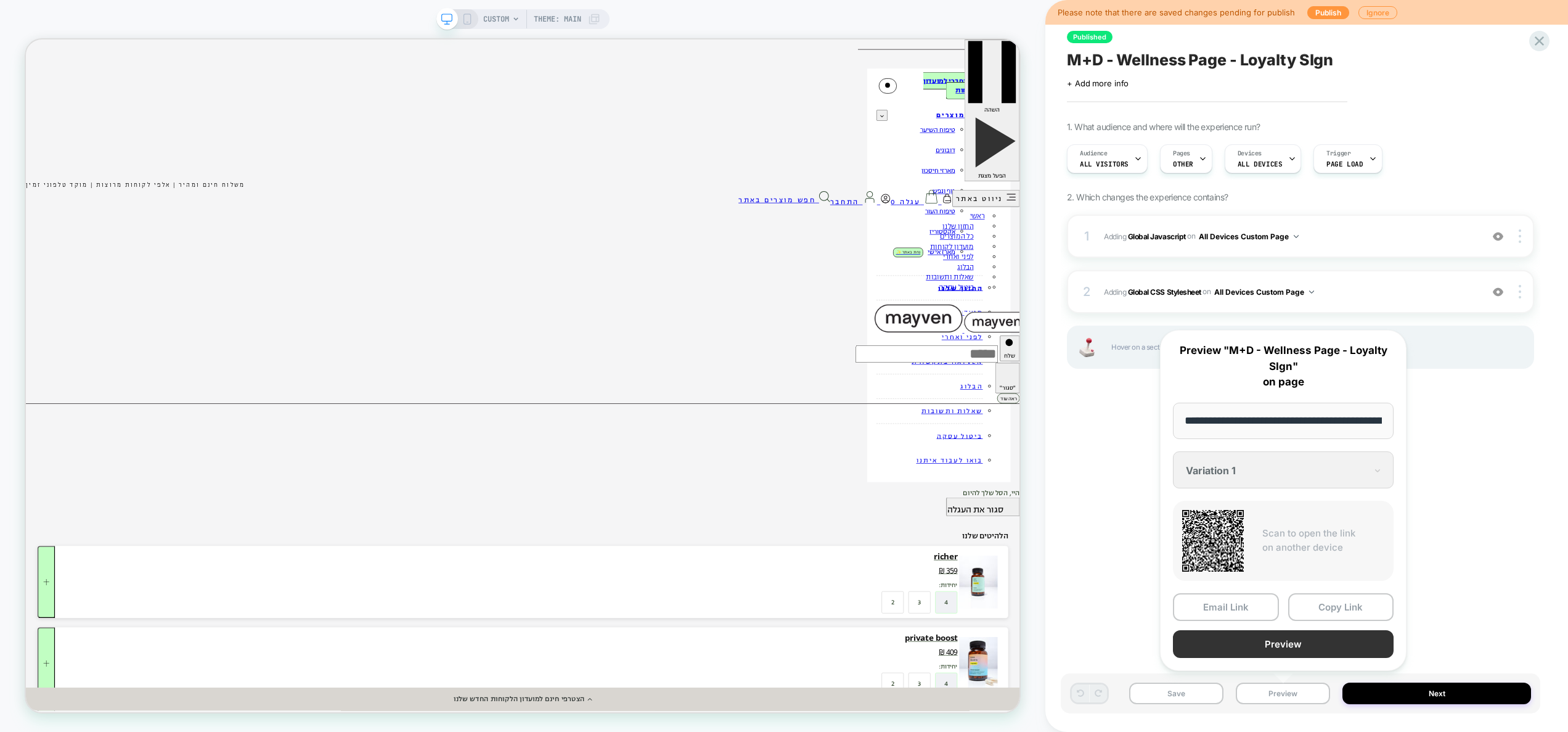
click at [1262, 642] on button "Preview" at bounding box center [1284, 644] width 221 height 28
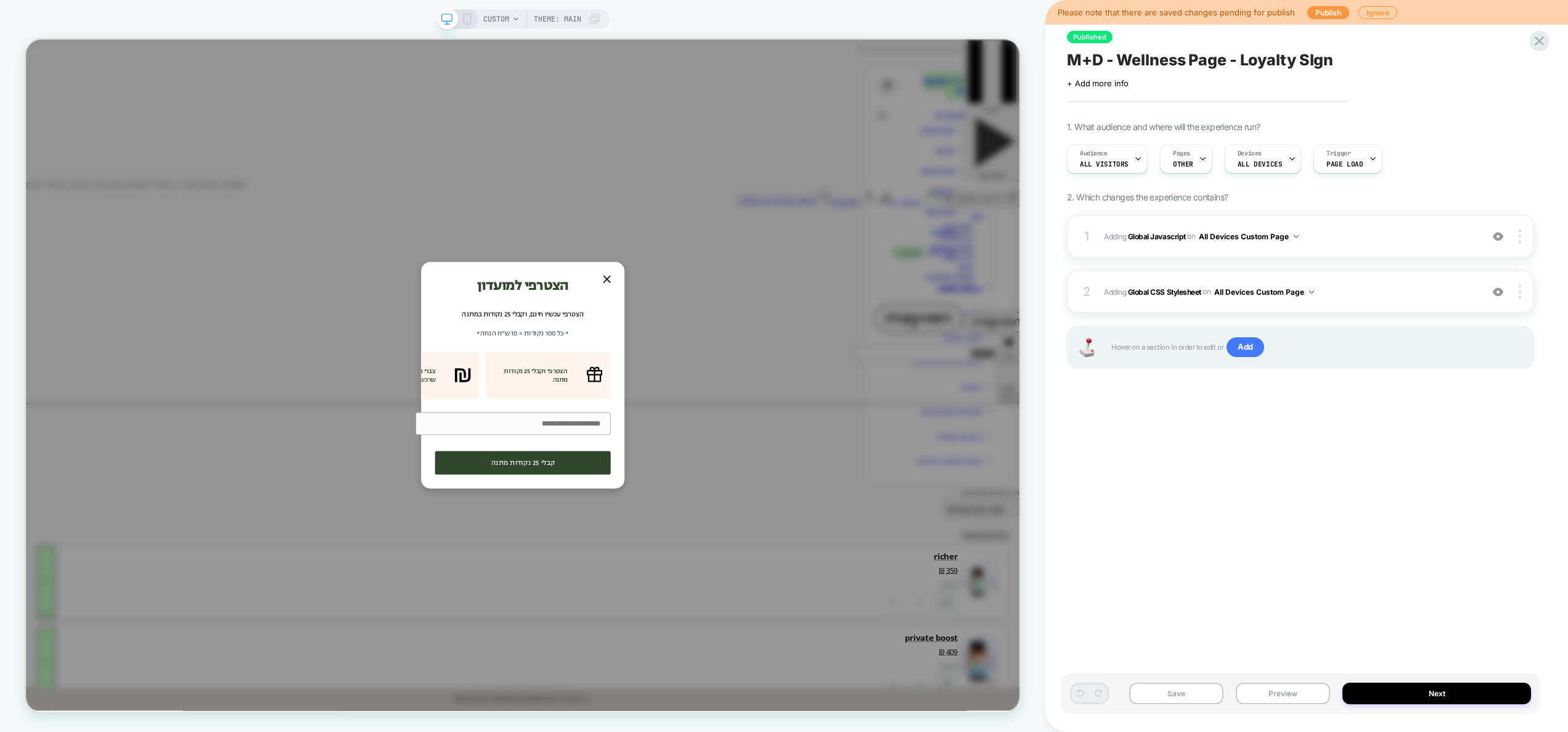
click at [1342, 295] on span "Adding Global CSS Stylesheet on All Devices Custom Page" at bounding box center [1290, 292] width 371 height 15
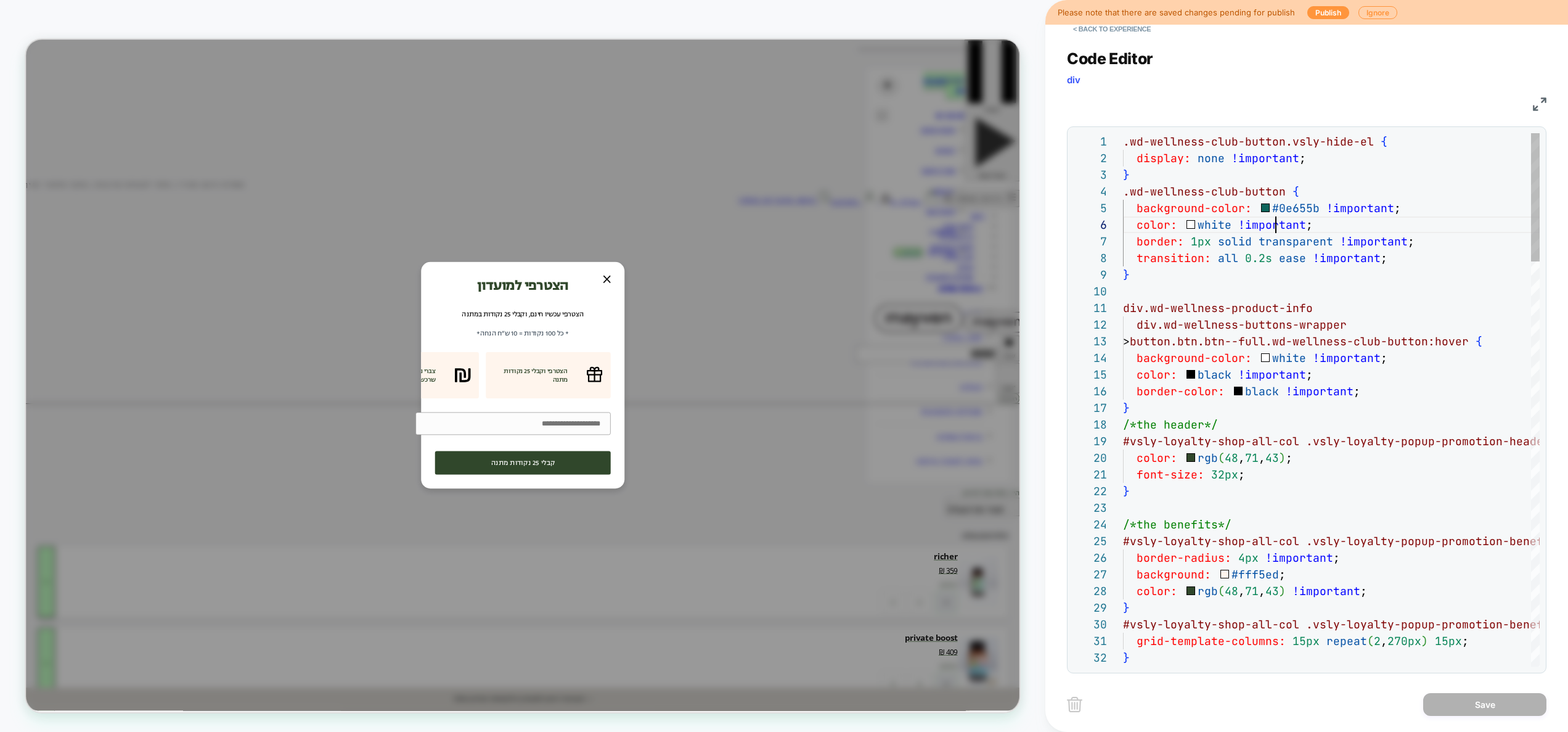
type textarea "**********"
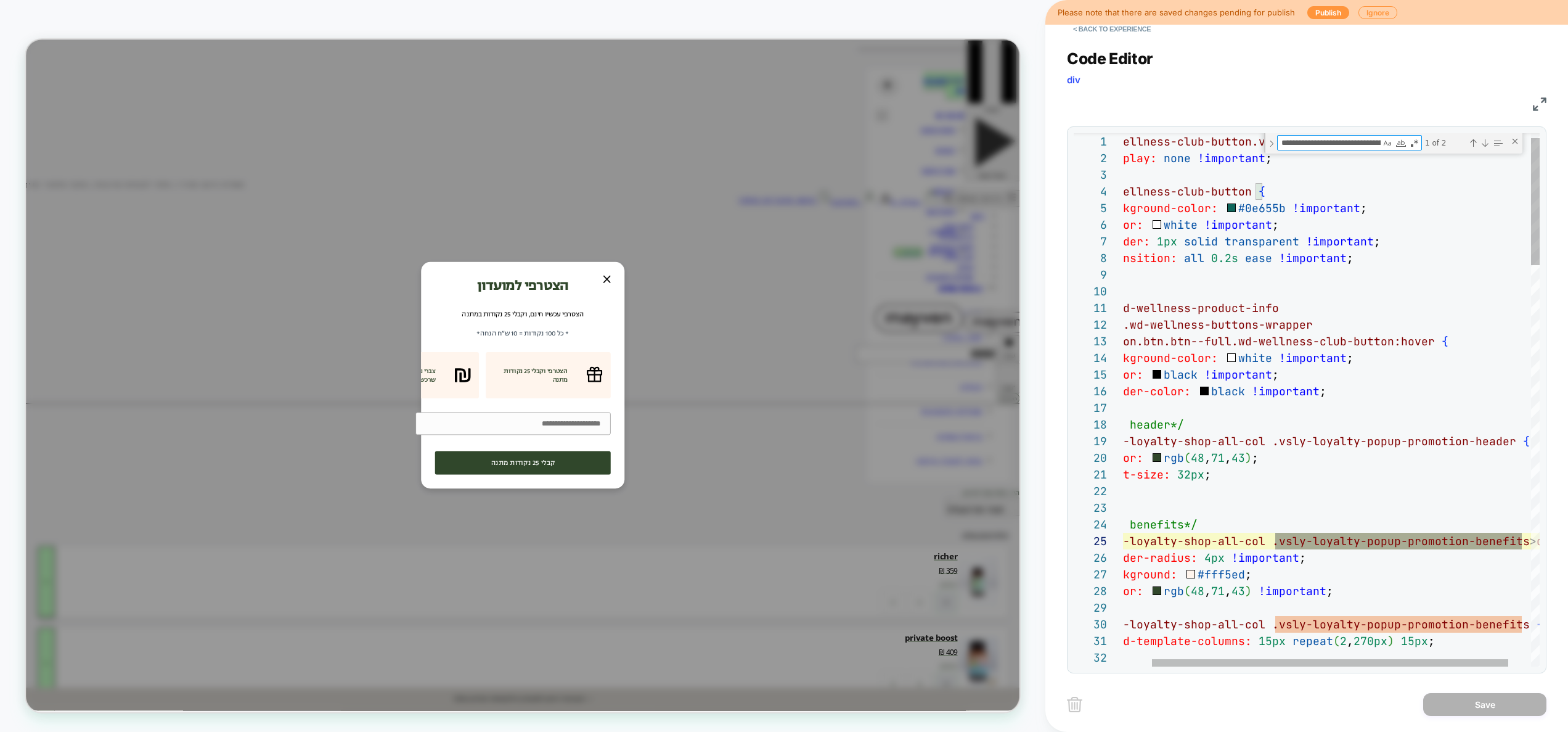
scroll to position [0, 47]
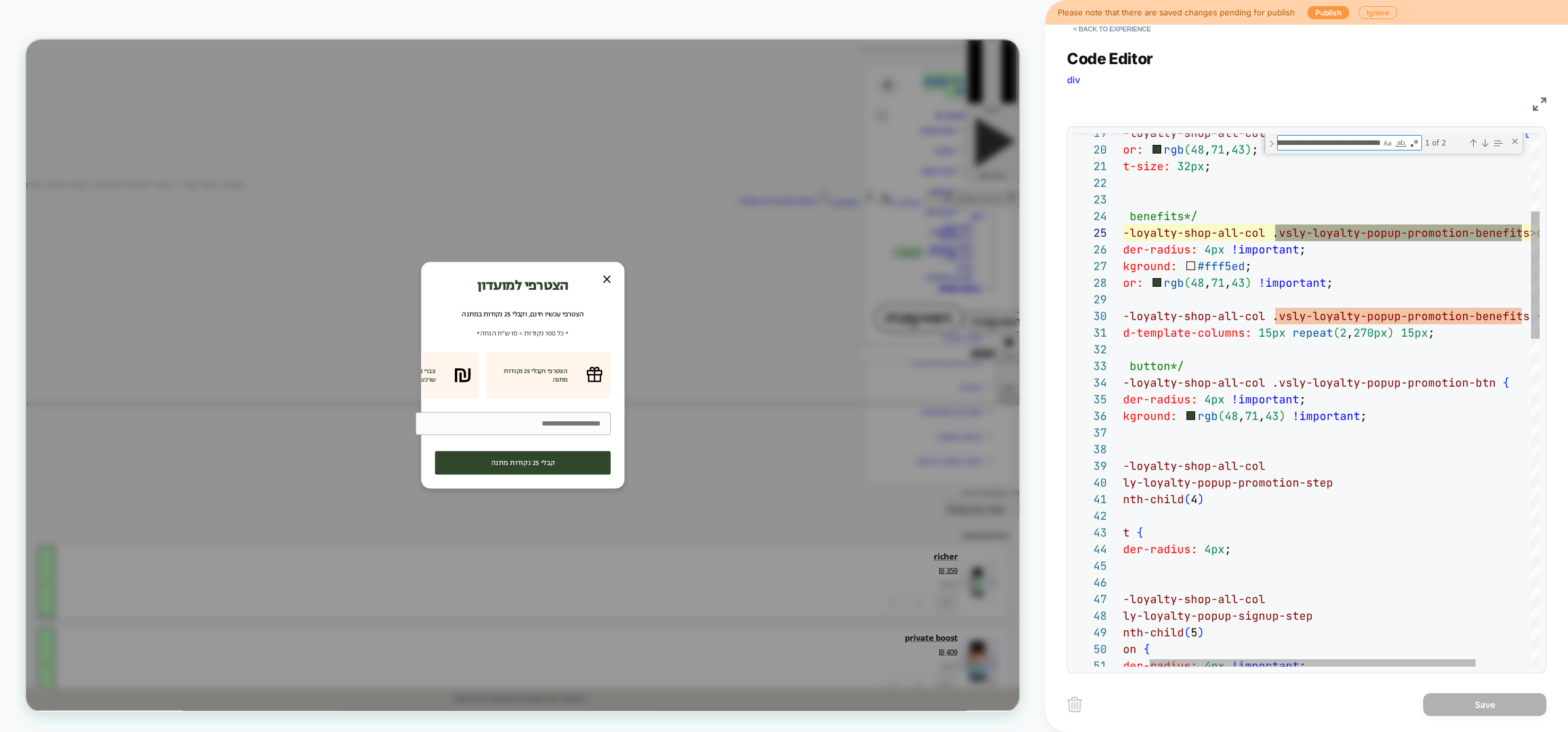
type textarea "**********"
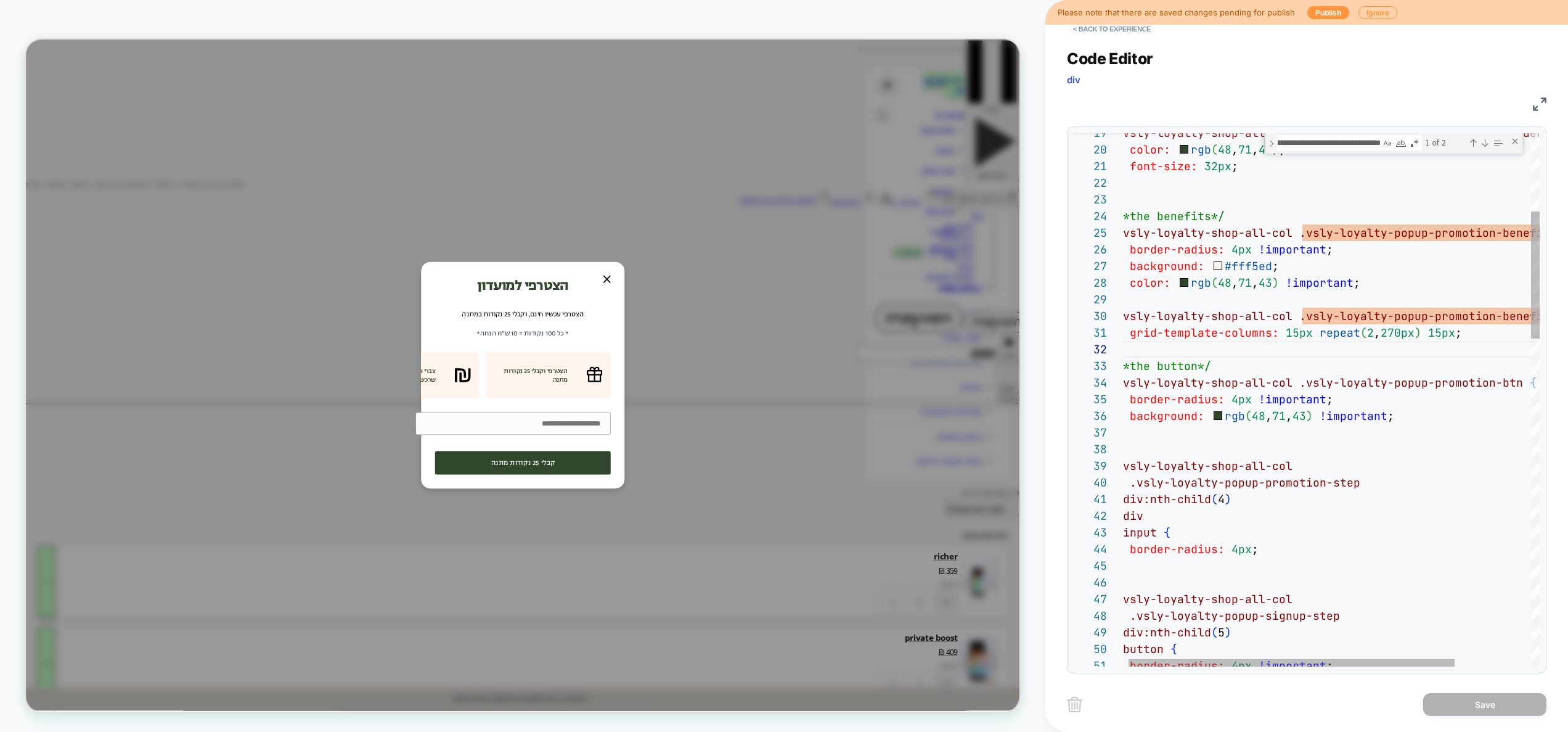
drag, startPoint x: 1309, startPoint y: 354, endPoint x: 1150, endPoint y: 344, distance: 159.3
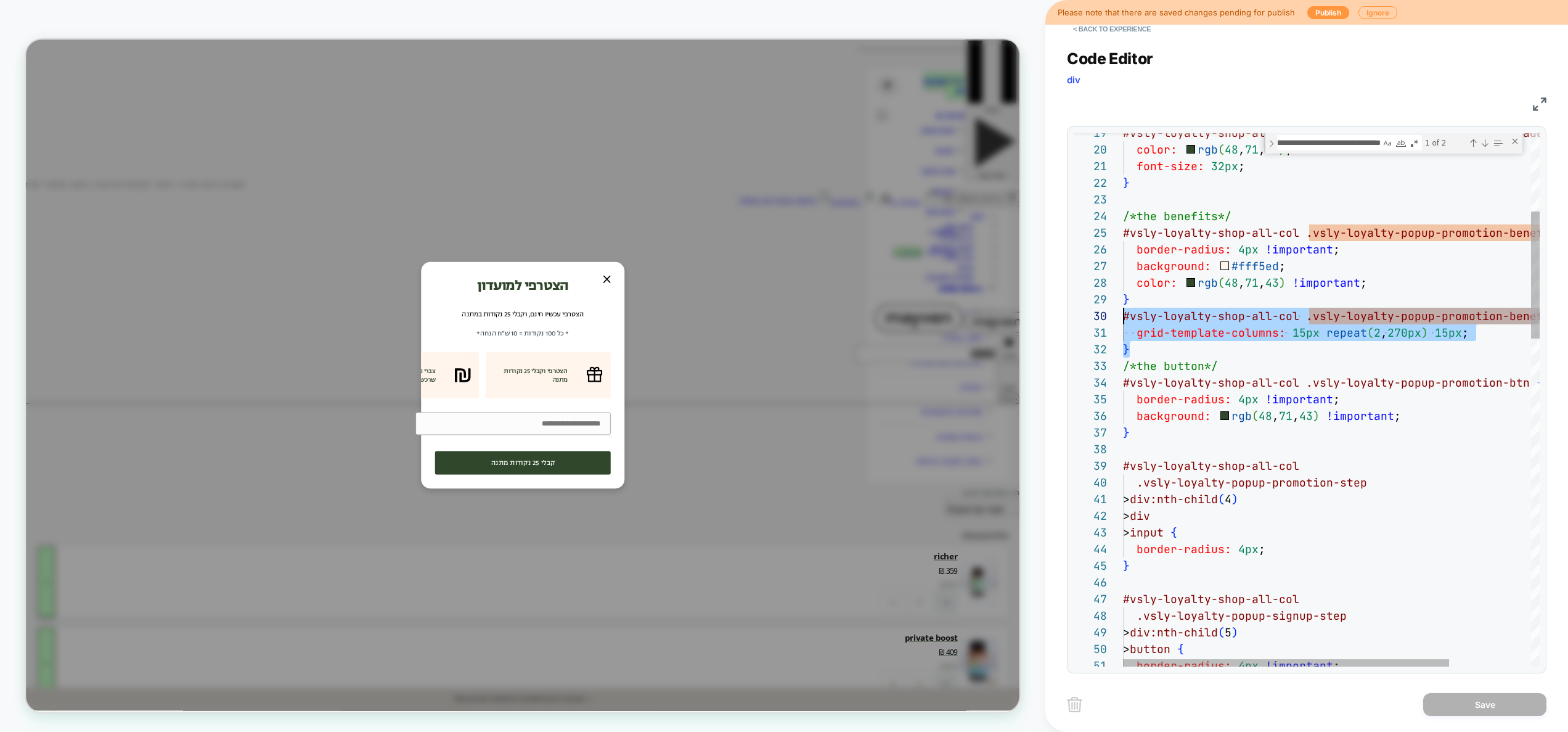
scroll to position [150, 0]
drag, startPoint x: 1223, startPoint y: 346, endPoint x: 1070, endPoint y: 338, distance: 153.2
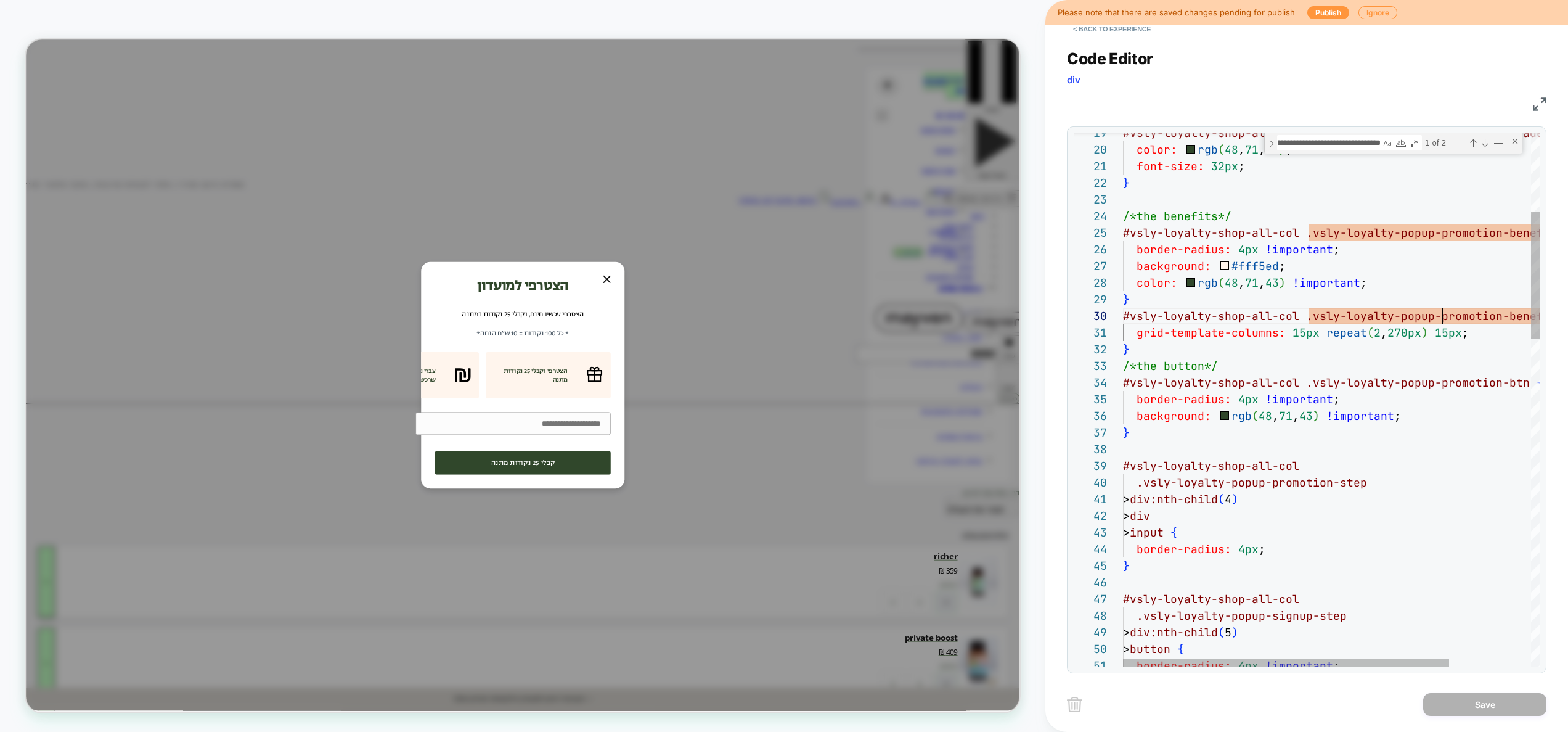
scroll to position [150, 320]
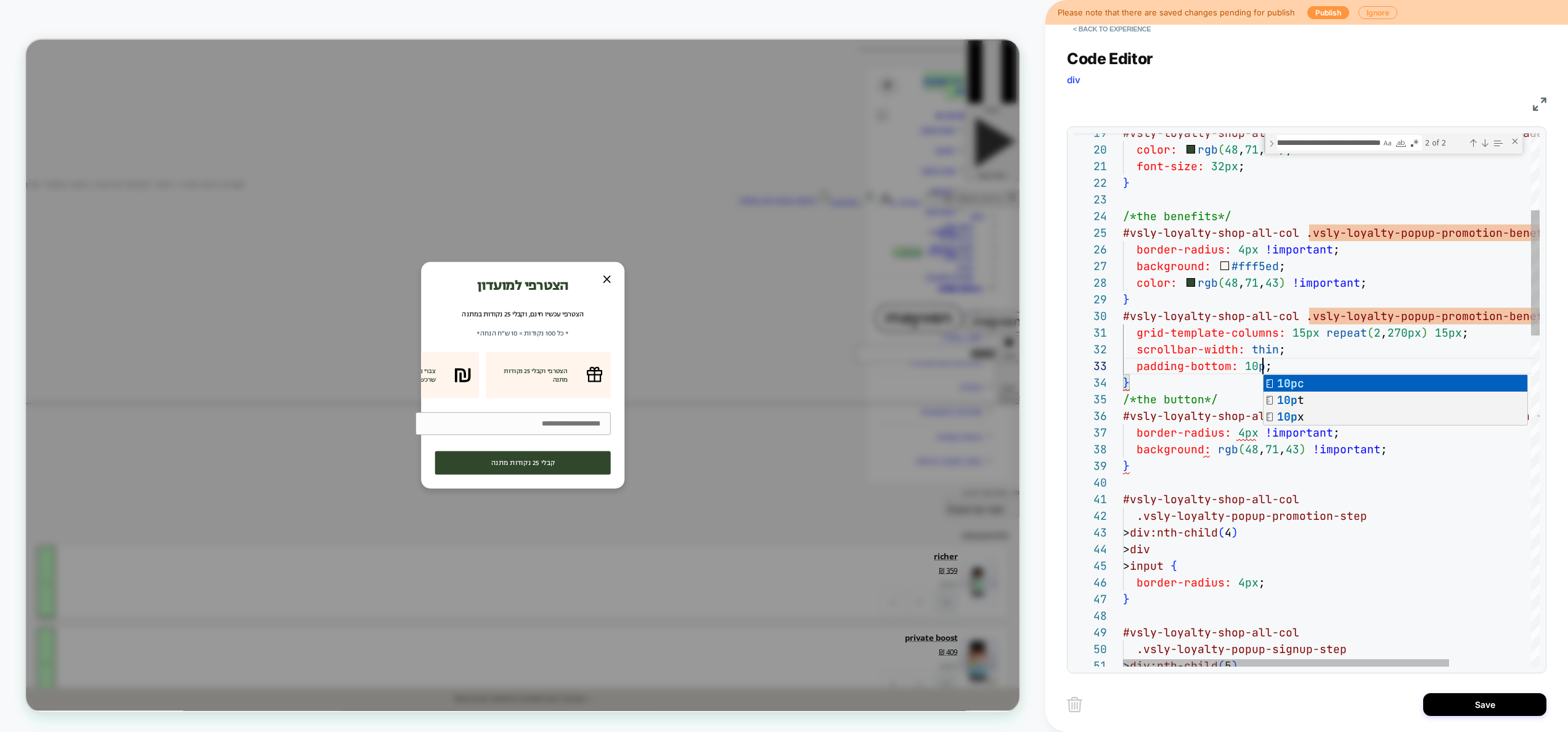
scroll to position [33, 147]
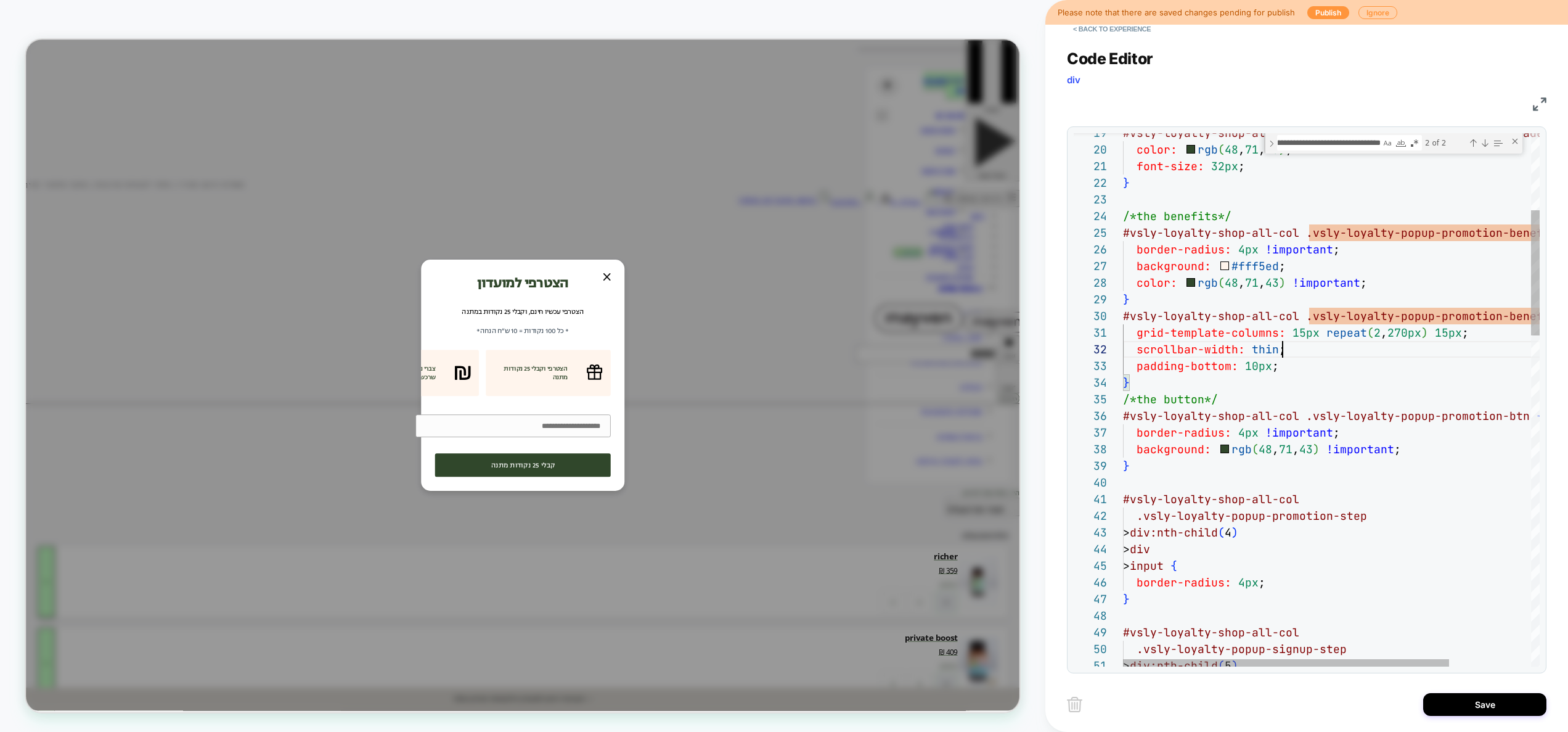
drag, startPoint x: 1295, startPoint y: 369, endPoint x: 1067, endPoint y: 349, distance: 228.9
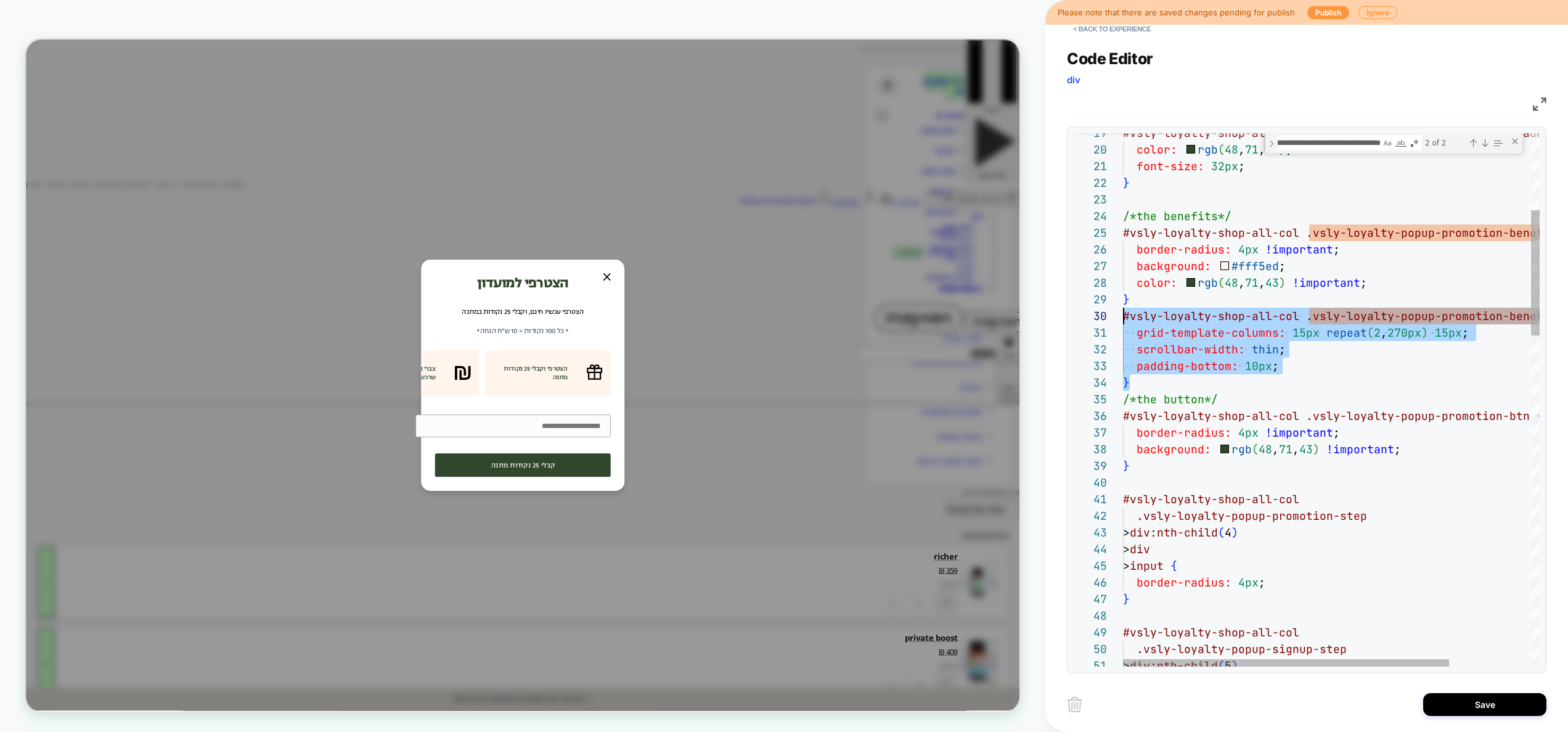
drag, startPoint x: 1151, startPoint y: 382, endPoint x: 1107, endPoint y: 319, distance: 76.8
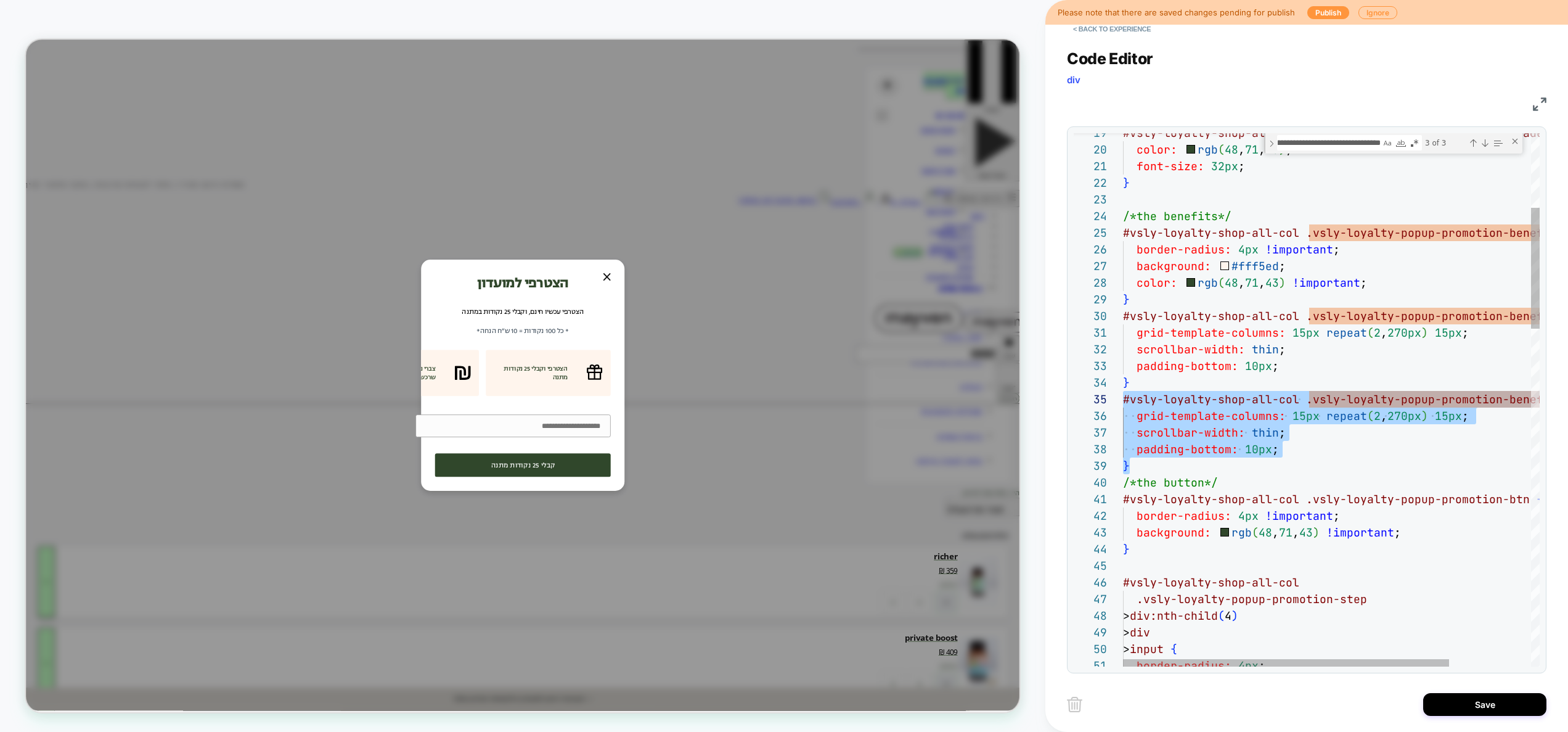
scroll to position [116, 153]
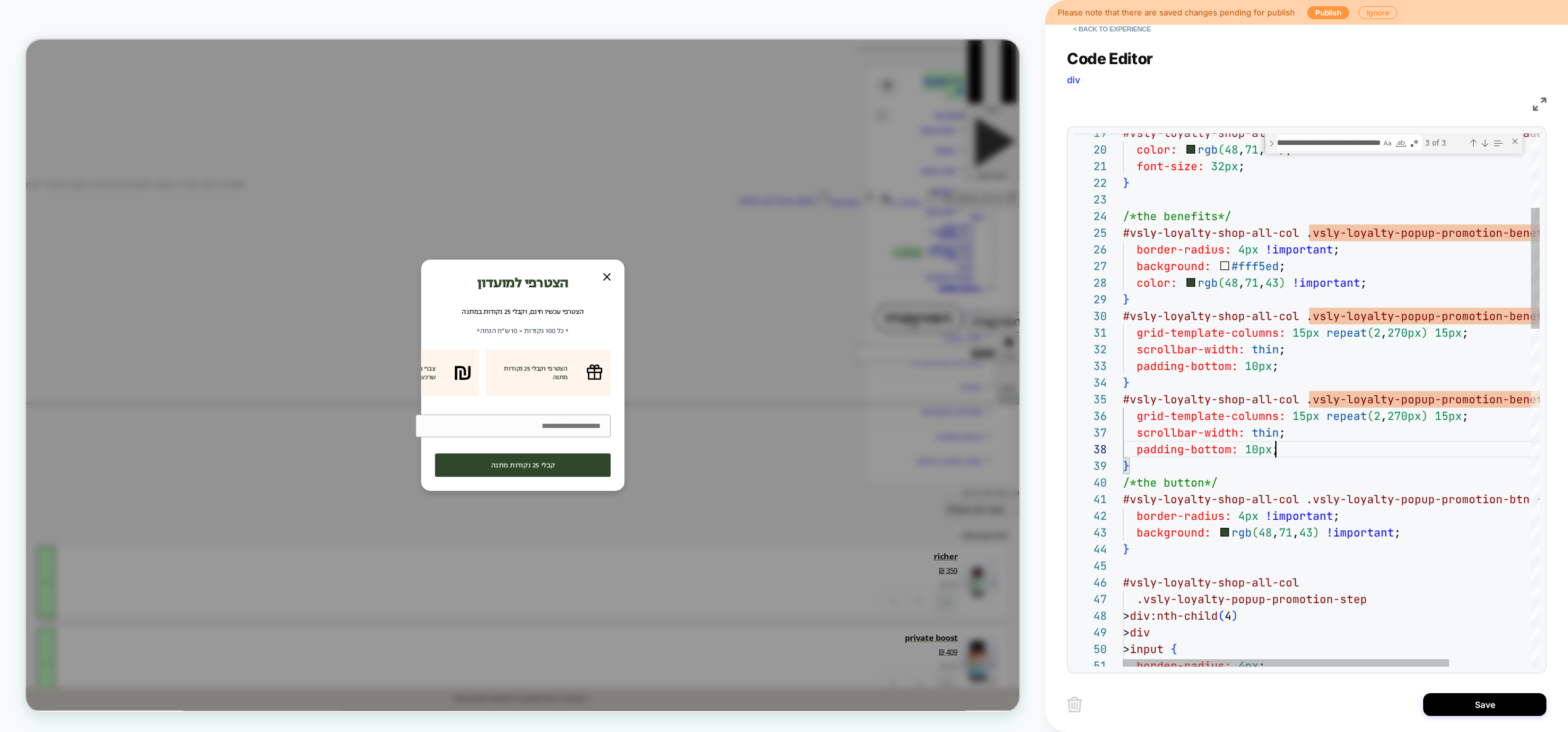
scroll to position [83, 213]
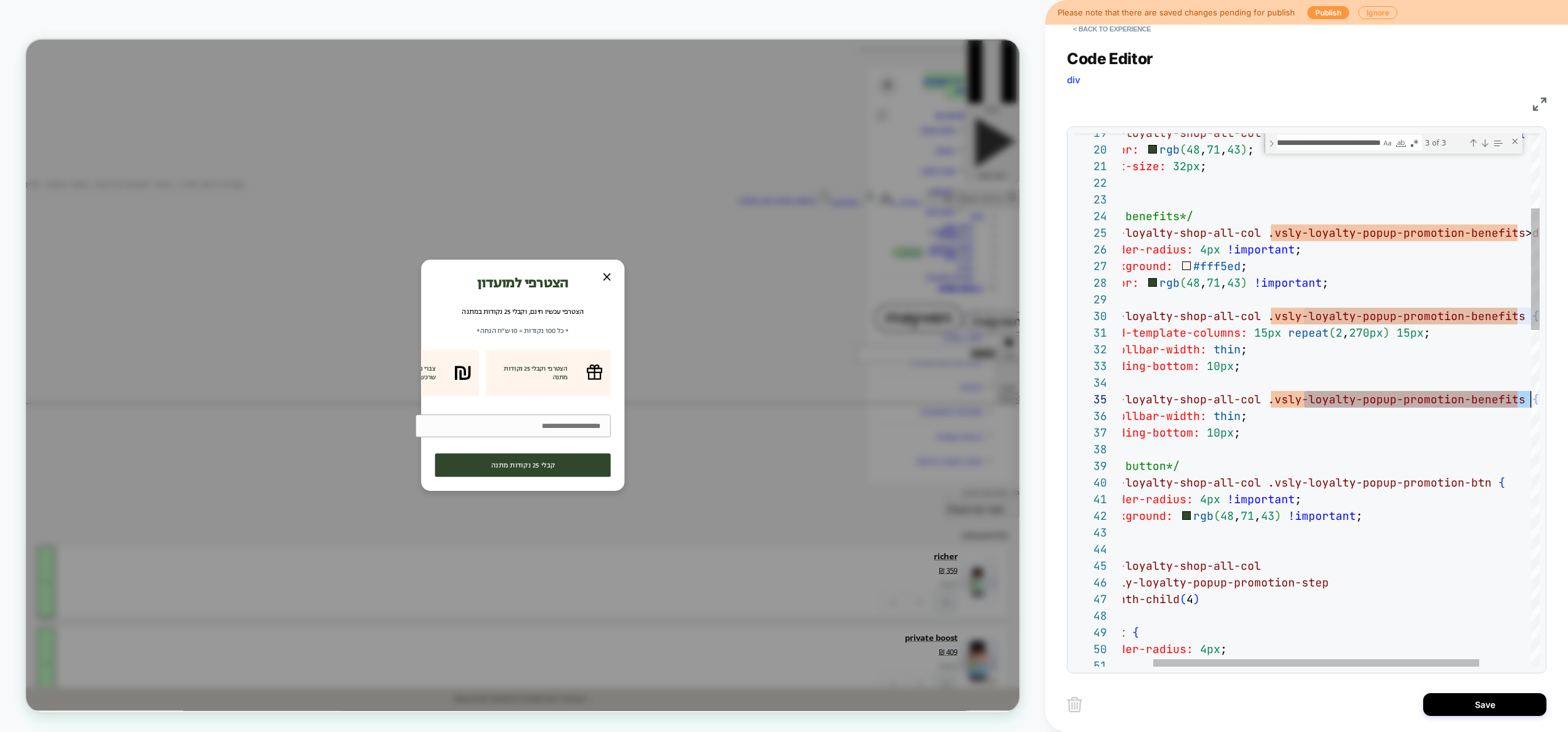
drag, startPoint x: 1339, startPoint y: 402, endPoint x: 1578, endPoint y: 396, distance: 239.1
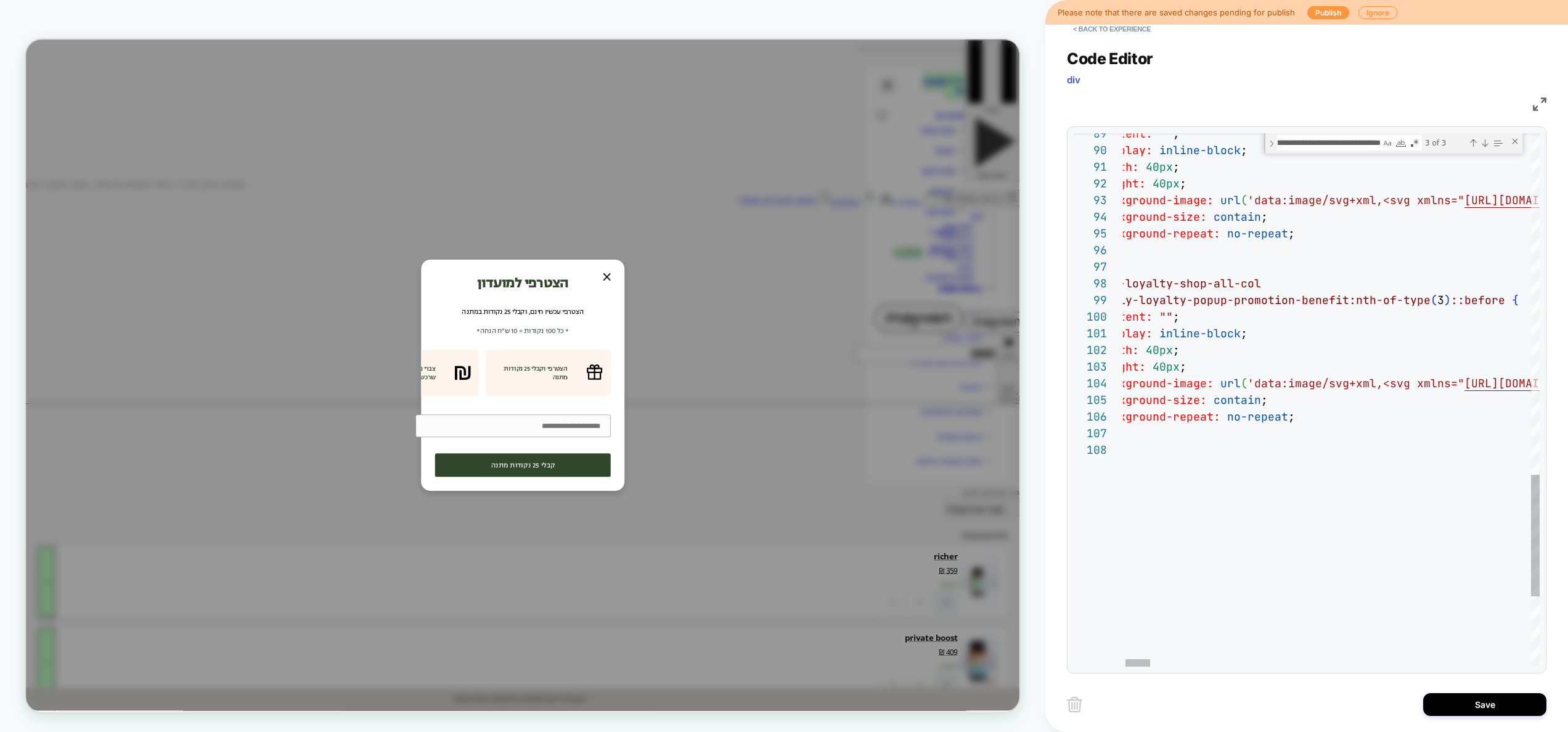
scroll to position [66, 0]
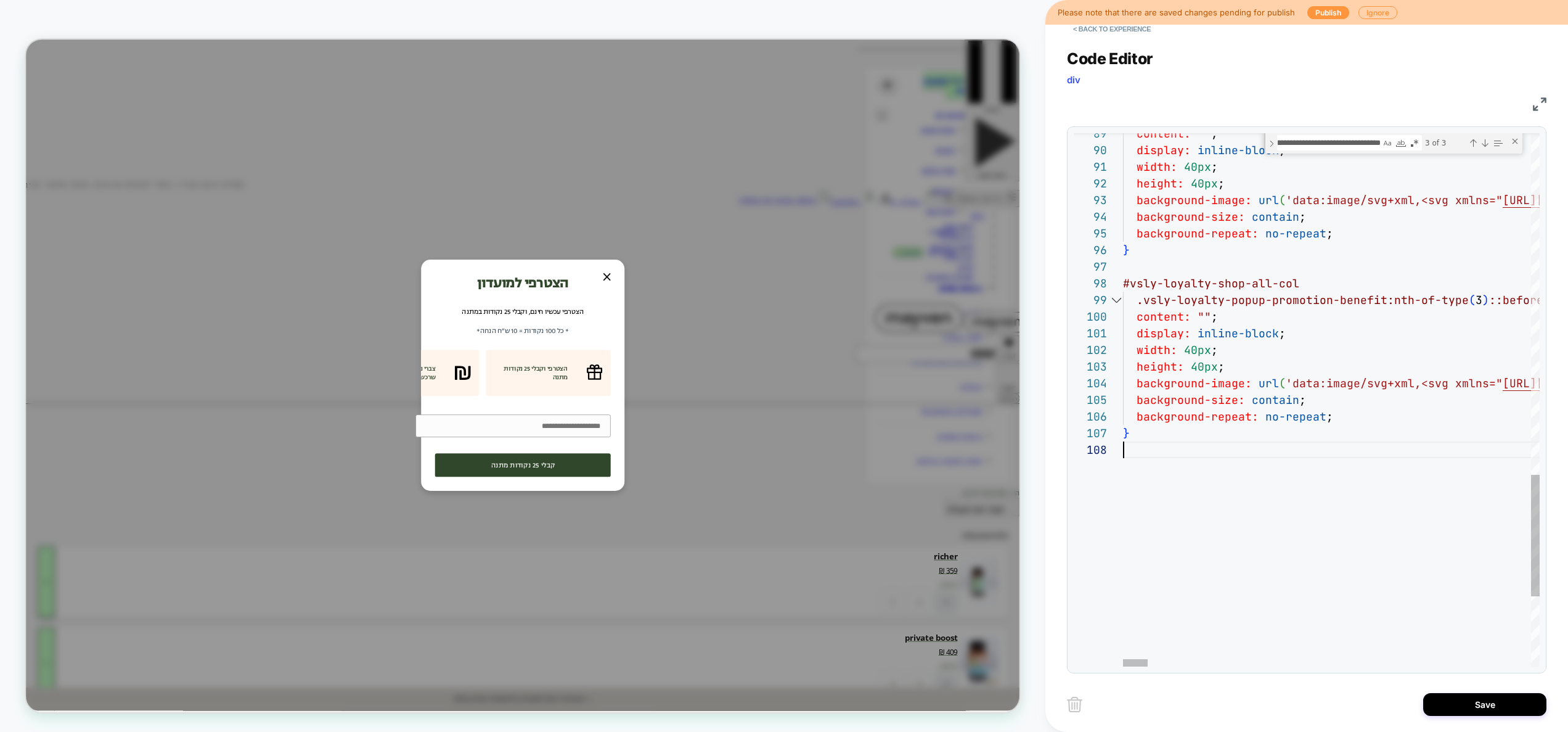
drag, startPoint x: 1345, startPoint y: 508, endPoint x: 1081, endPoint y: 467, distance: 267.2
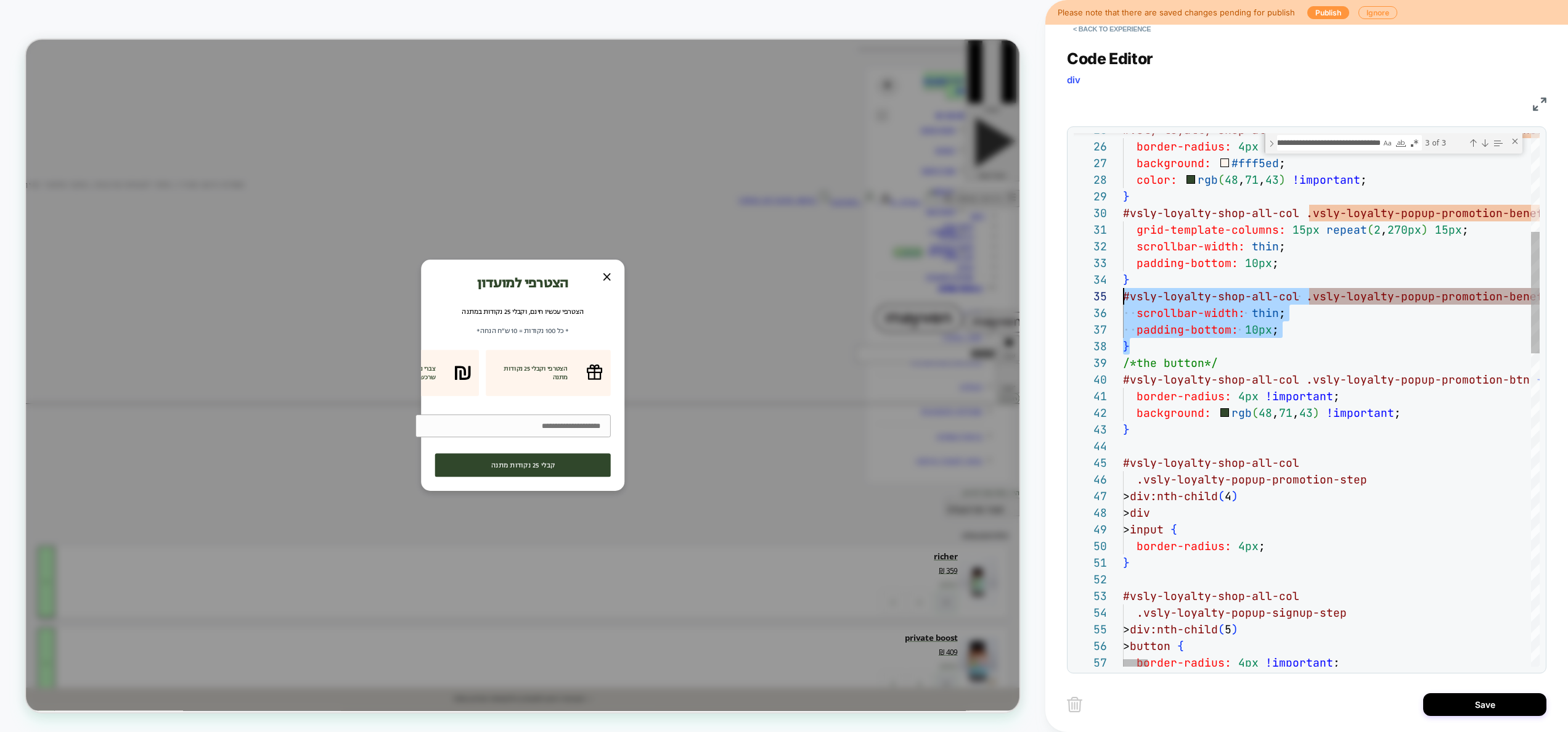
drag, startPoint x: 1155, startPoint y: 346, endPoint x: 1106, endPoint y: 293, distance: 72.2
drag, startPoint x: 1136, startPoint y: 344, endPoint x: 1120, endPoint y: 296, distance: 50.6
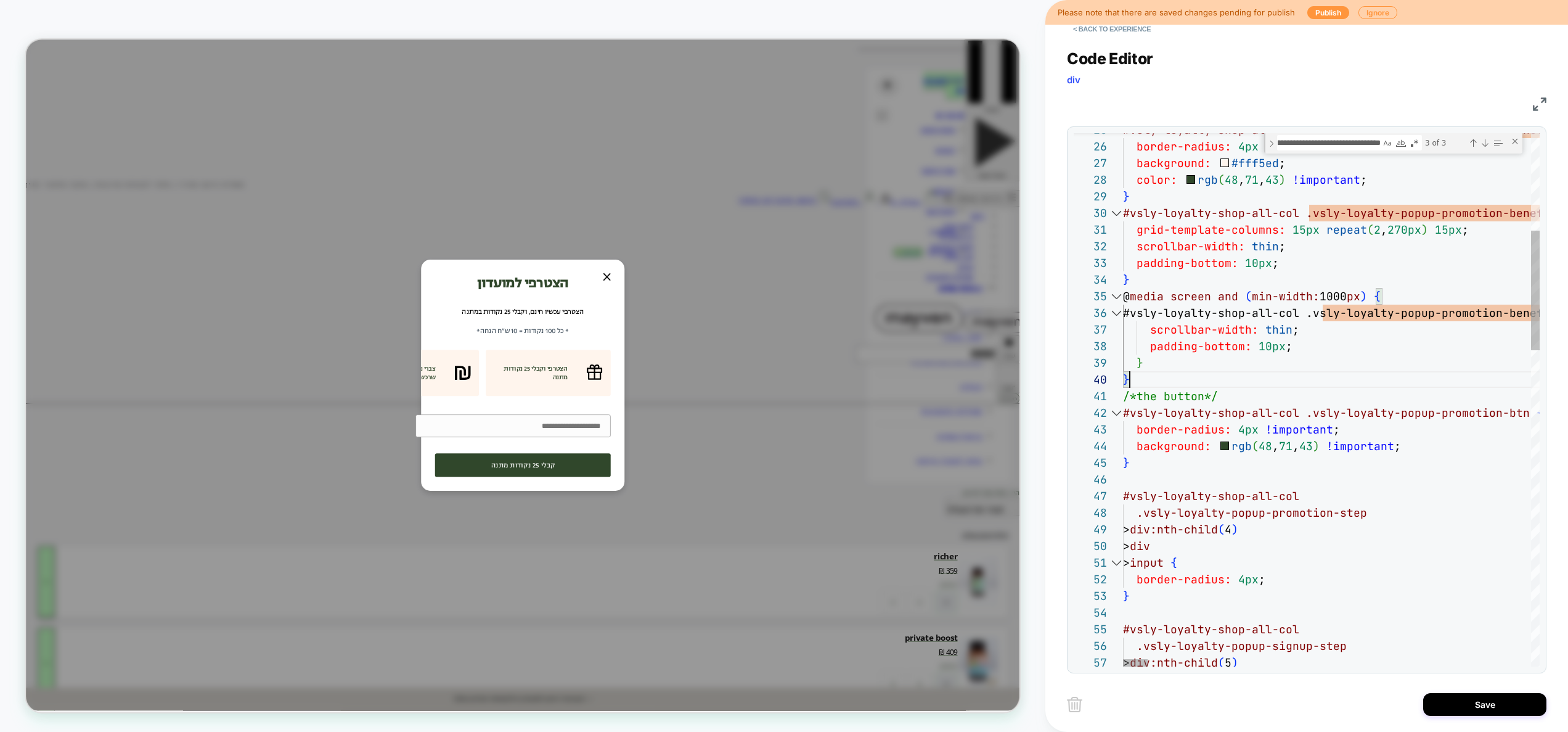
scroll to position [116, 167]
drag, startPoint x: 1283, startPoint y: 264, endPoint x: 1106, endPoint y: 246, distance: 177.9
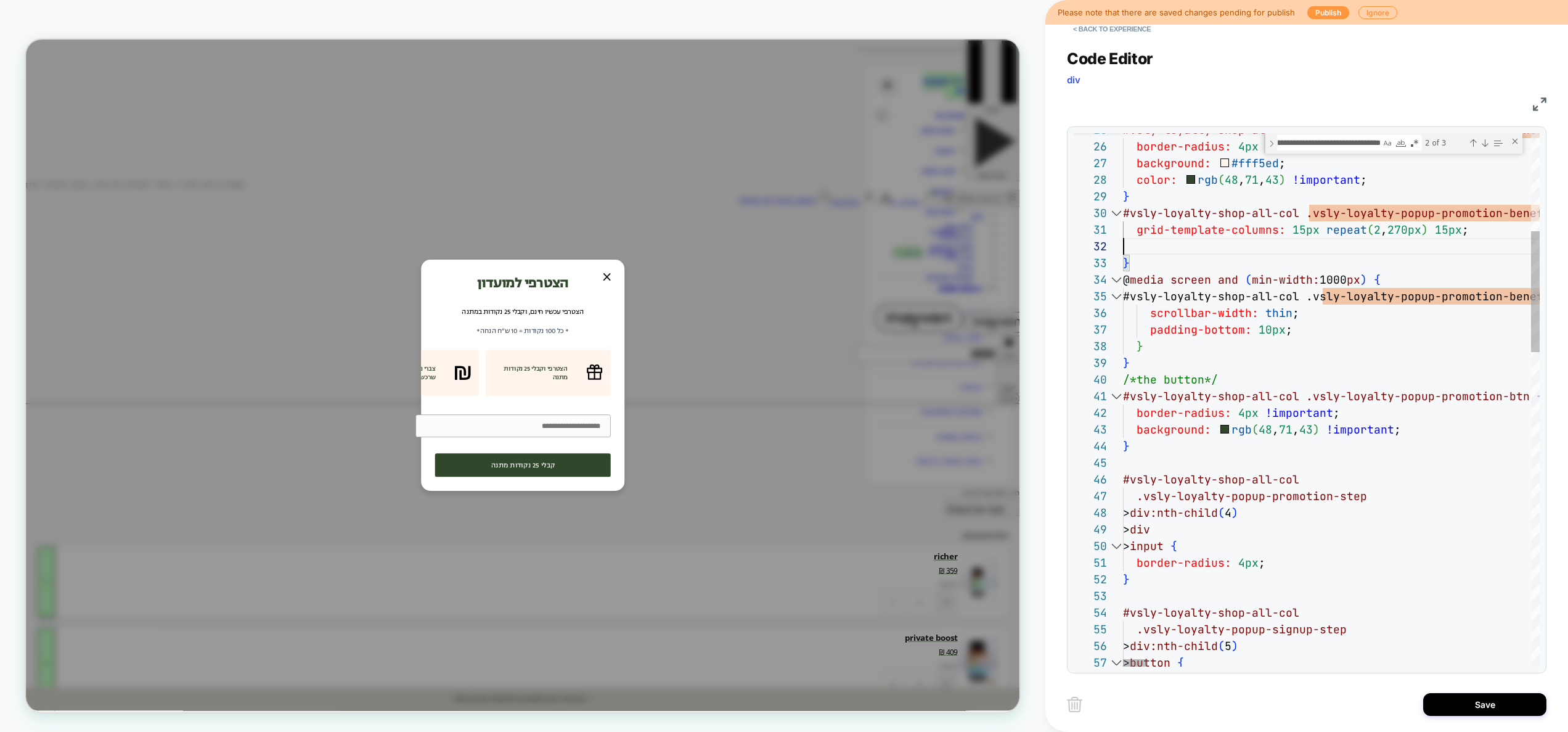
type textarea "**********"
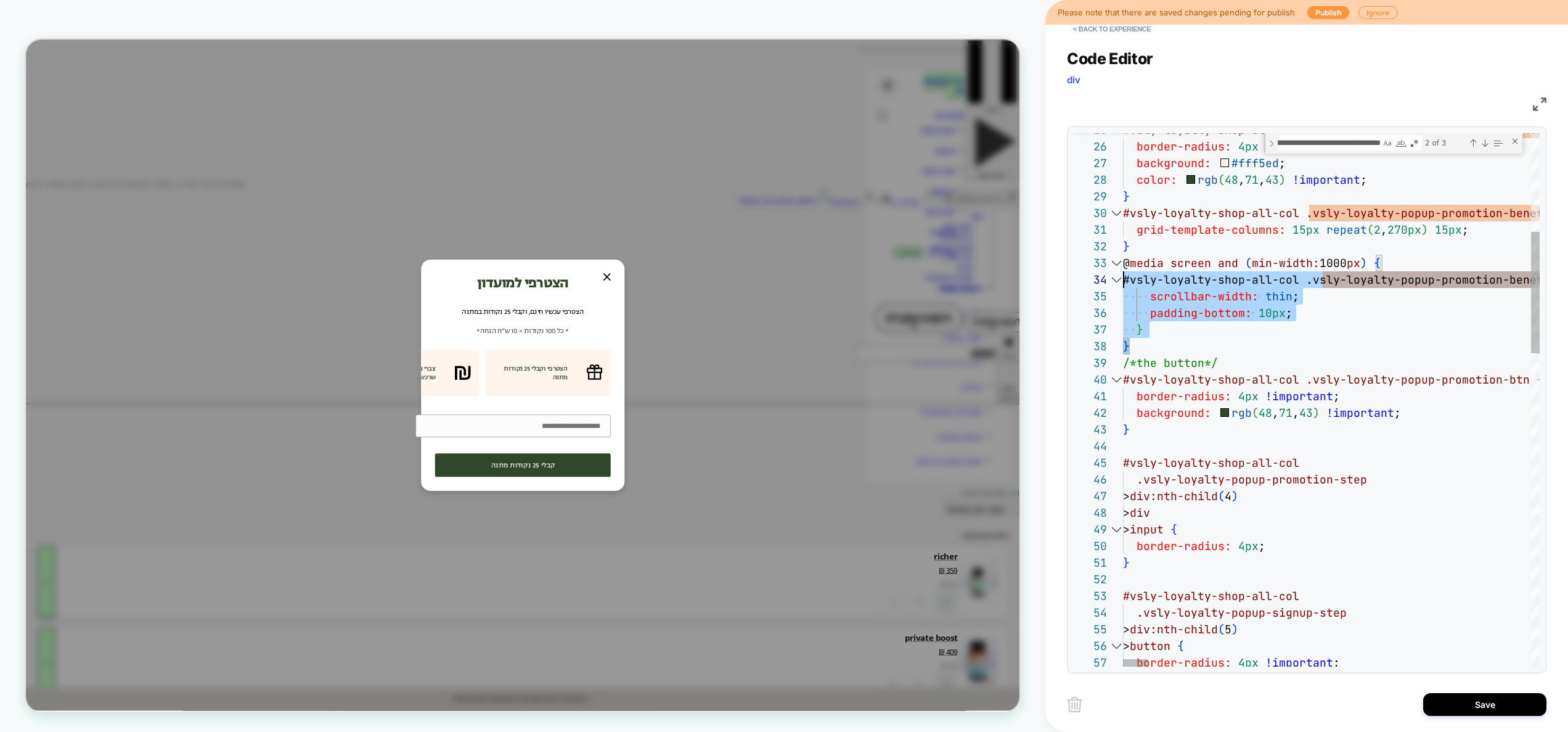
scroll to position [33, 0]
drag, startPoint x: 1139, startPoint y: 351, endPoint x: 1114, endPoint y: 266, distance: 88.6
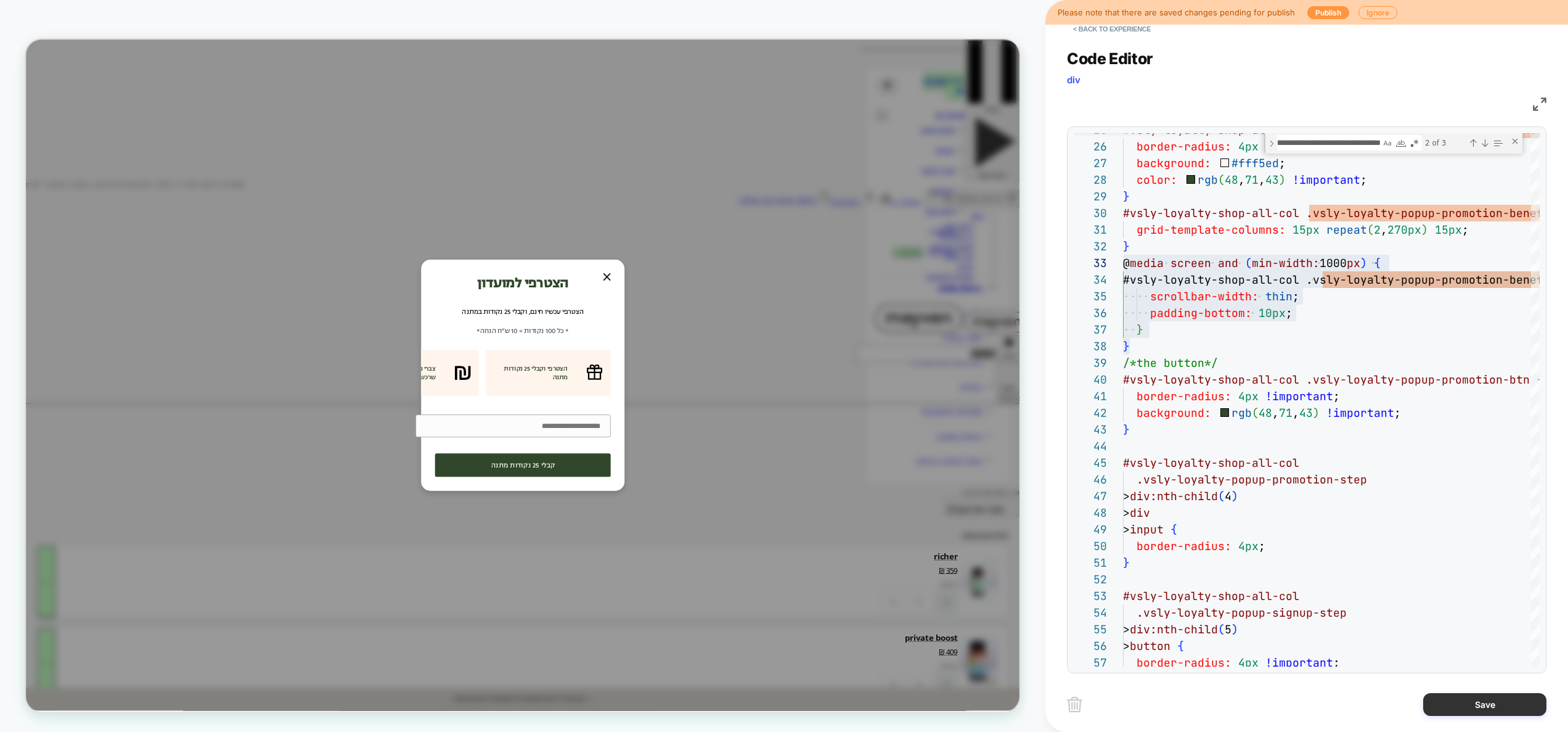
click at [1490, 699] on button "Save" at bounding box center [1485, 705] width 124 height 23
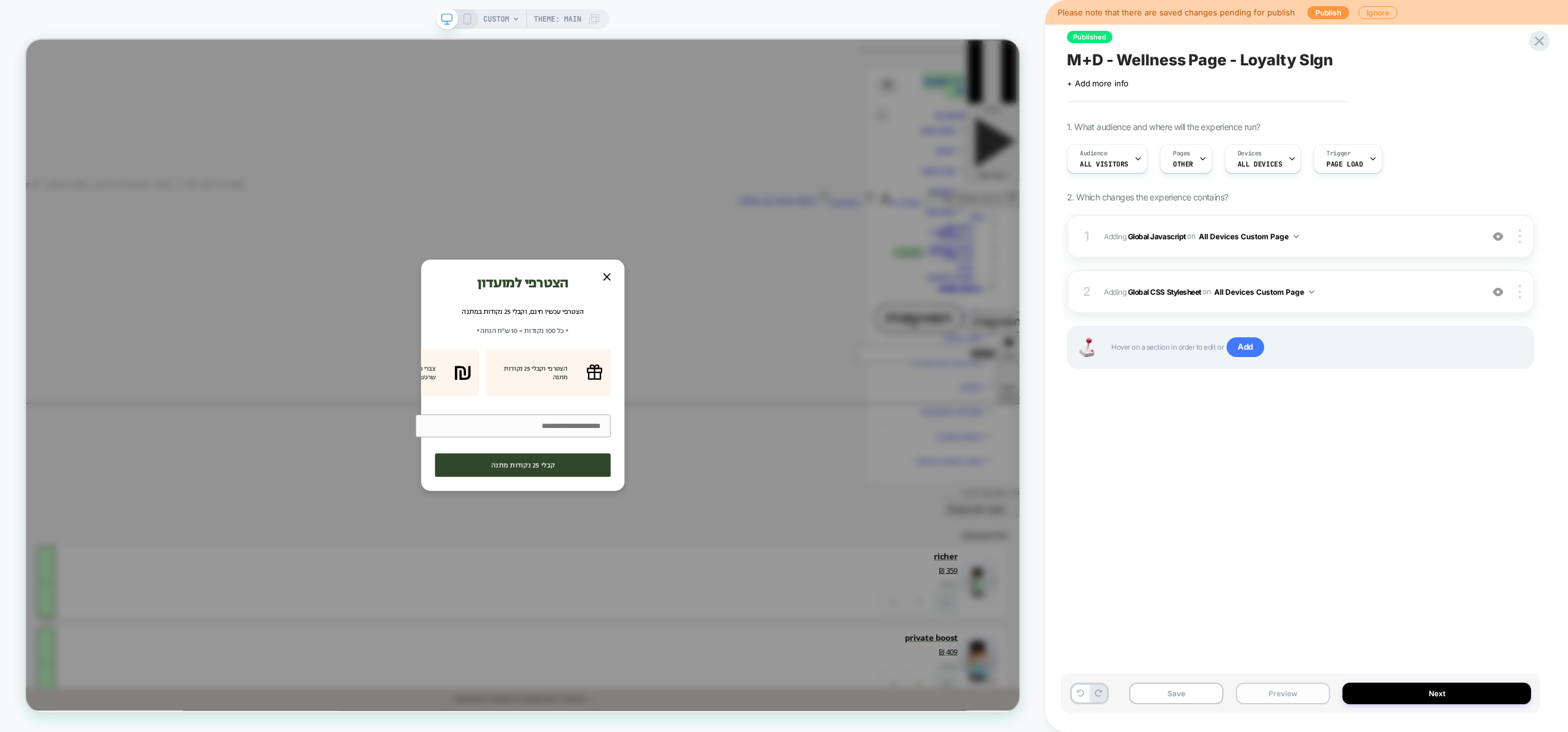
click at [1260, 686] on button "Preview" at bounding box center [1283, 693] width 94 height 21
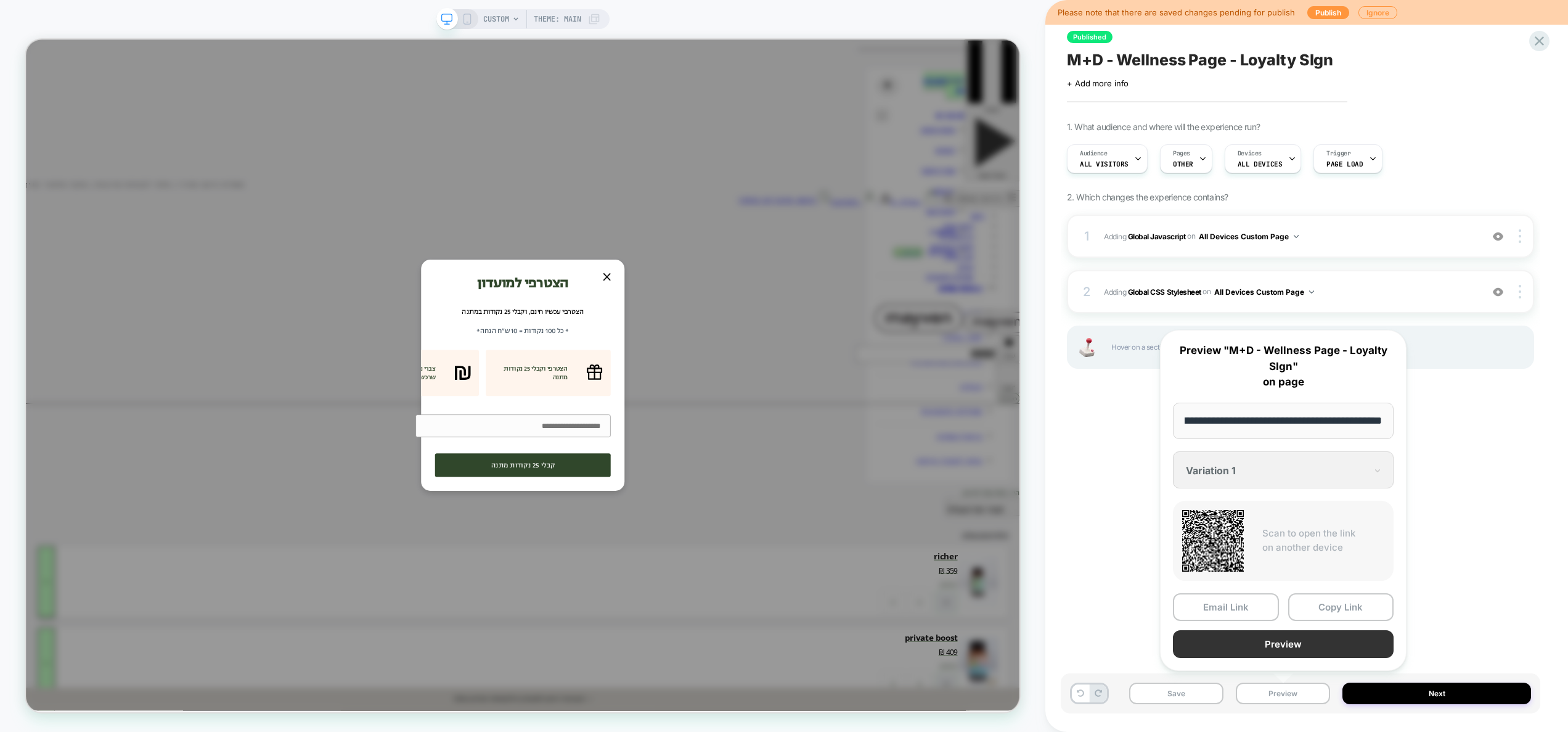
scroll to position [0, 0]
click at [1272, 645] on button "Preview" at bounding box center [1284, 644] width 221 height 28
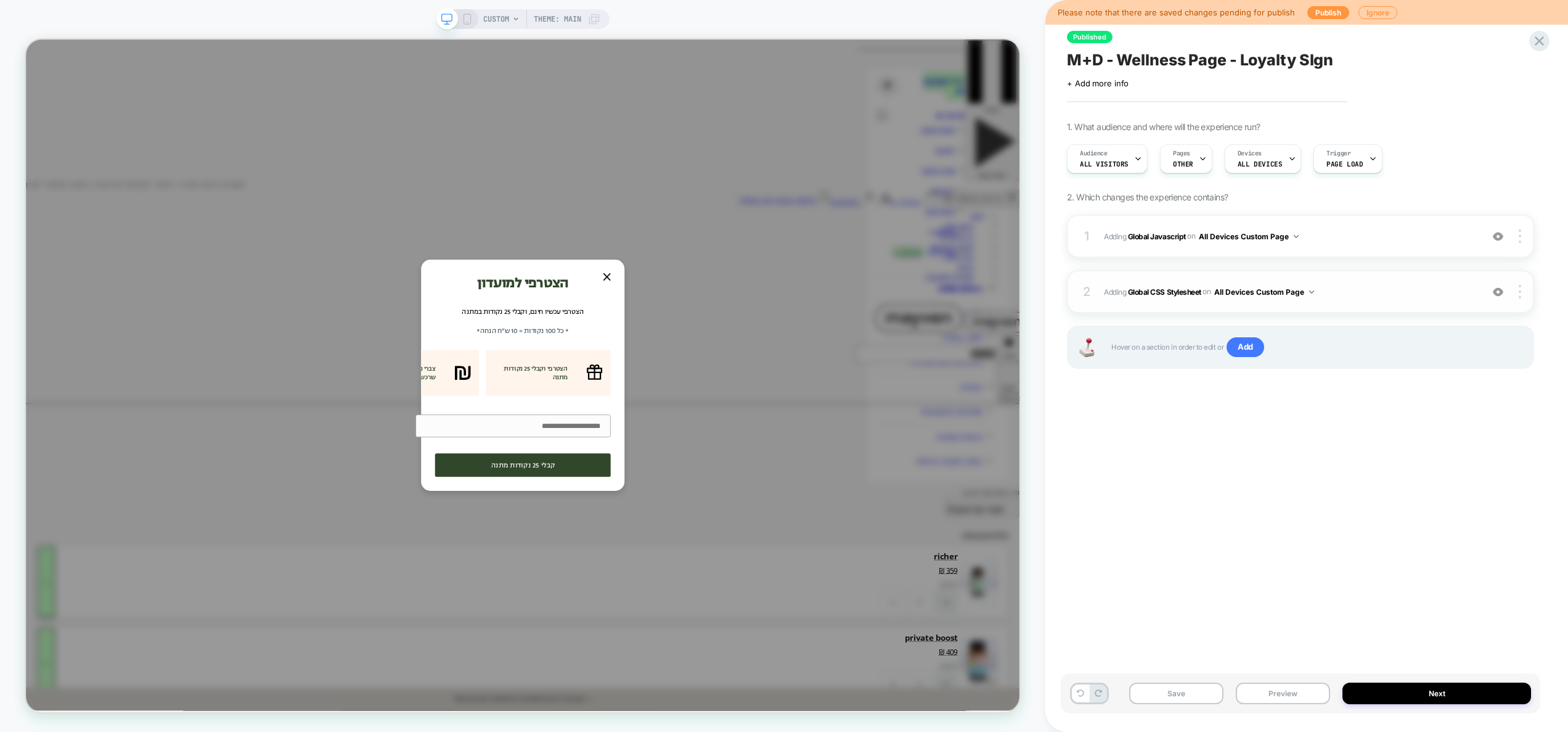
click at [1372, 292] on span "Adding Global CSS Stylesheet on All Devices Custom Page" at bounding box center [1290, 292] width 371 height 15
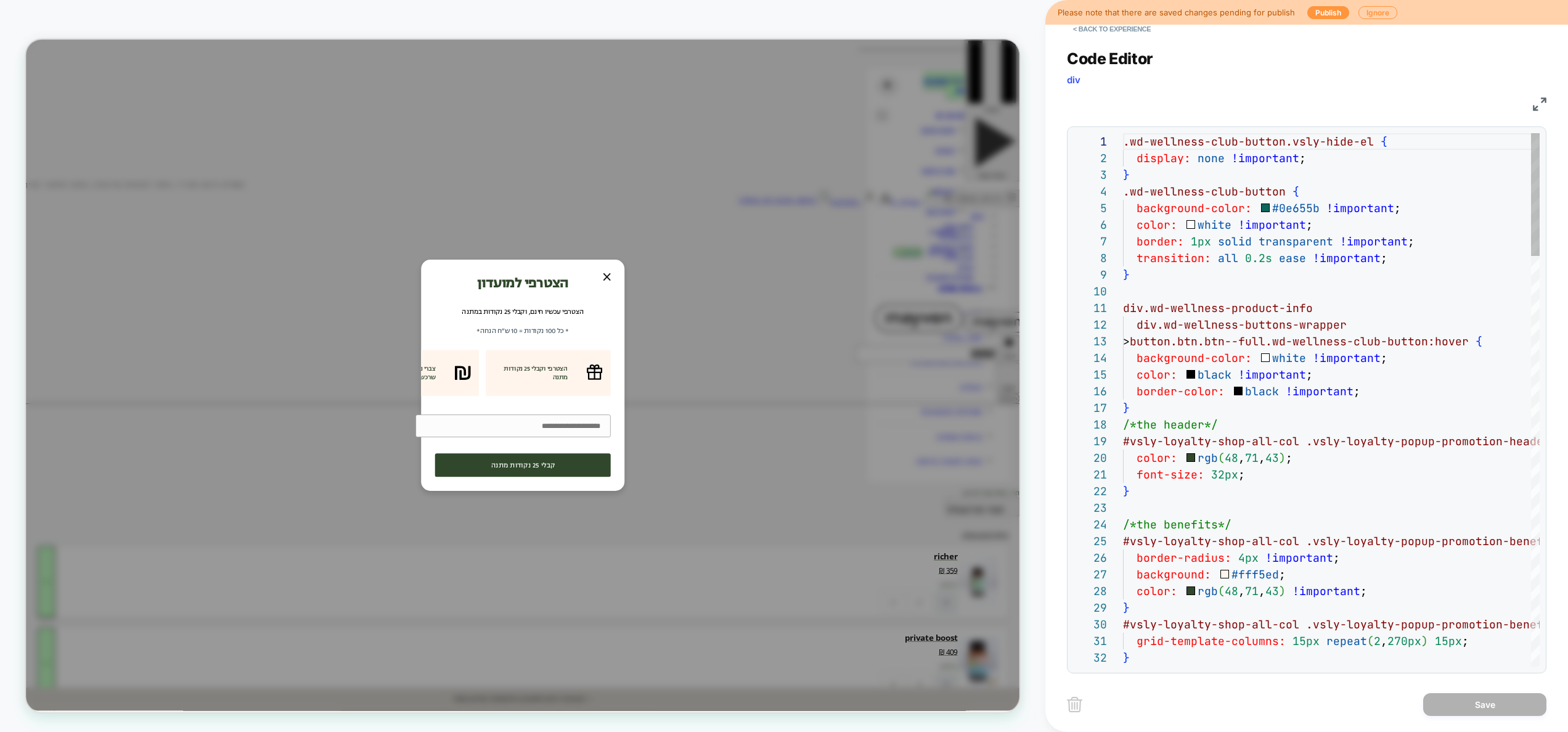
scroll to position [167, 0]
click at [1109, 26] on button "< Back to experience" at bounding box center [1112, 29] width 90 height 20
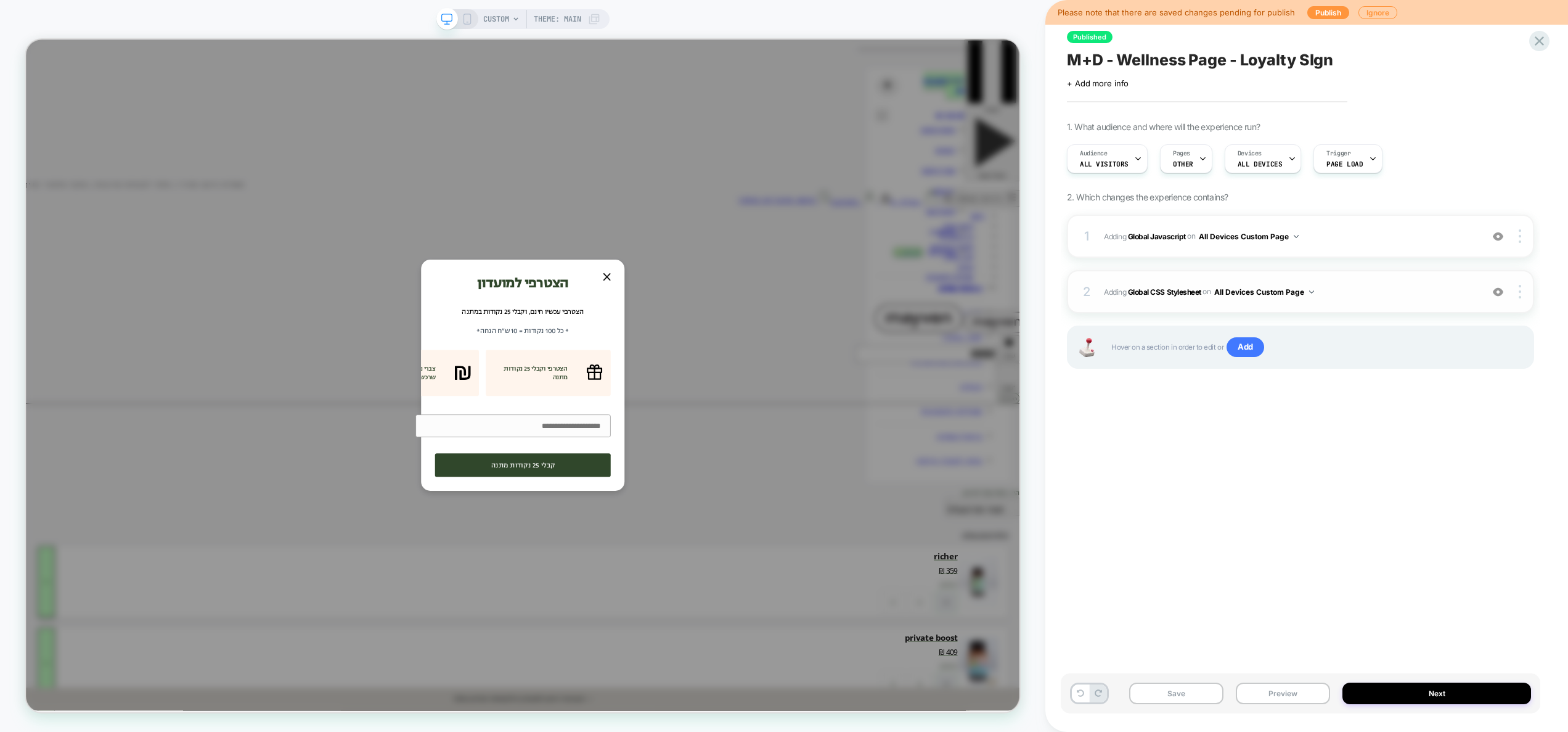
click at [1368, 299] on div "2 Adding Global CSS Stylesheet on All Devices Custom Page Add Before Add After …" at bounding box center [1300, 291] width 467 height 43
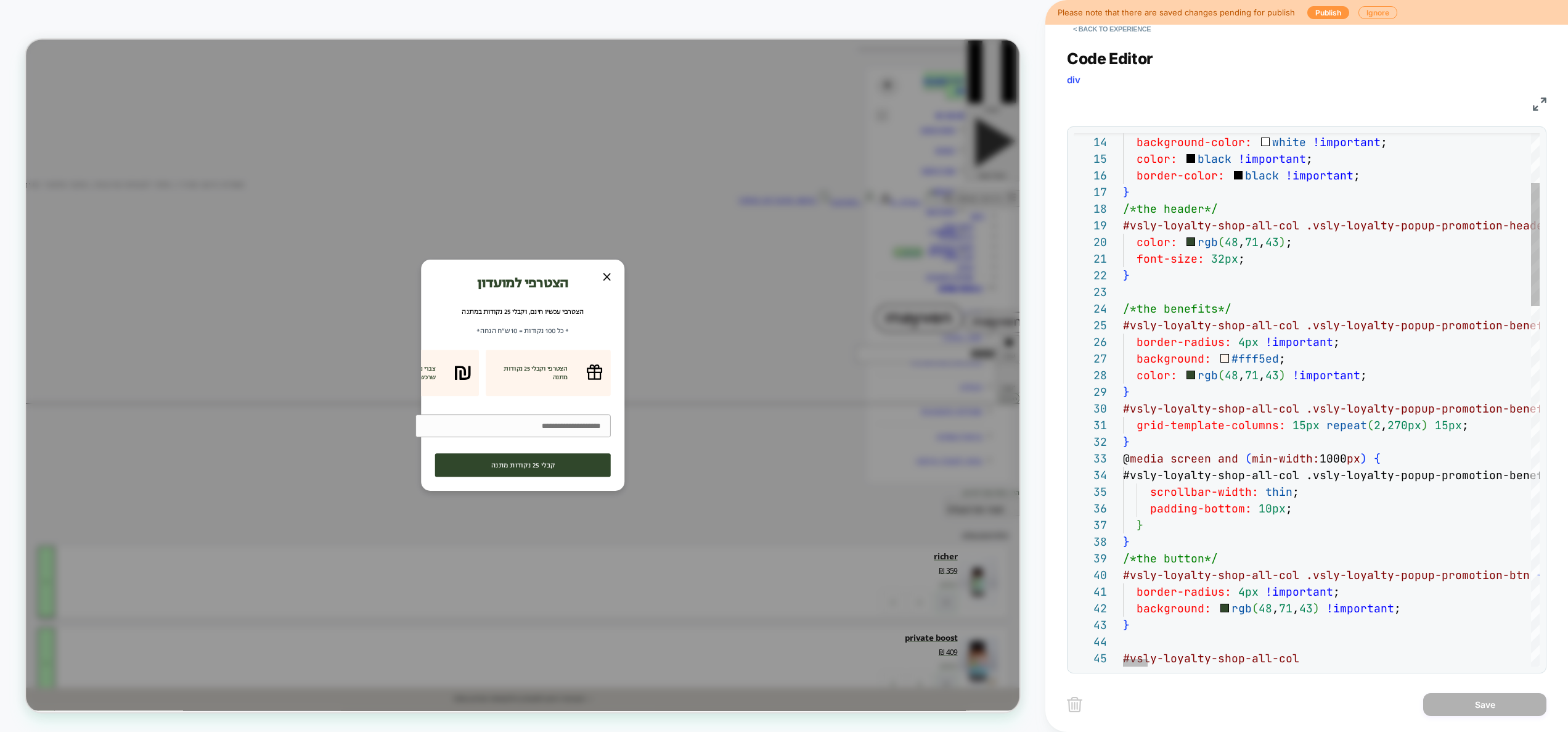
type textarea "**********"
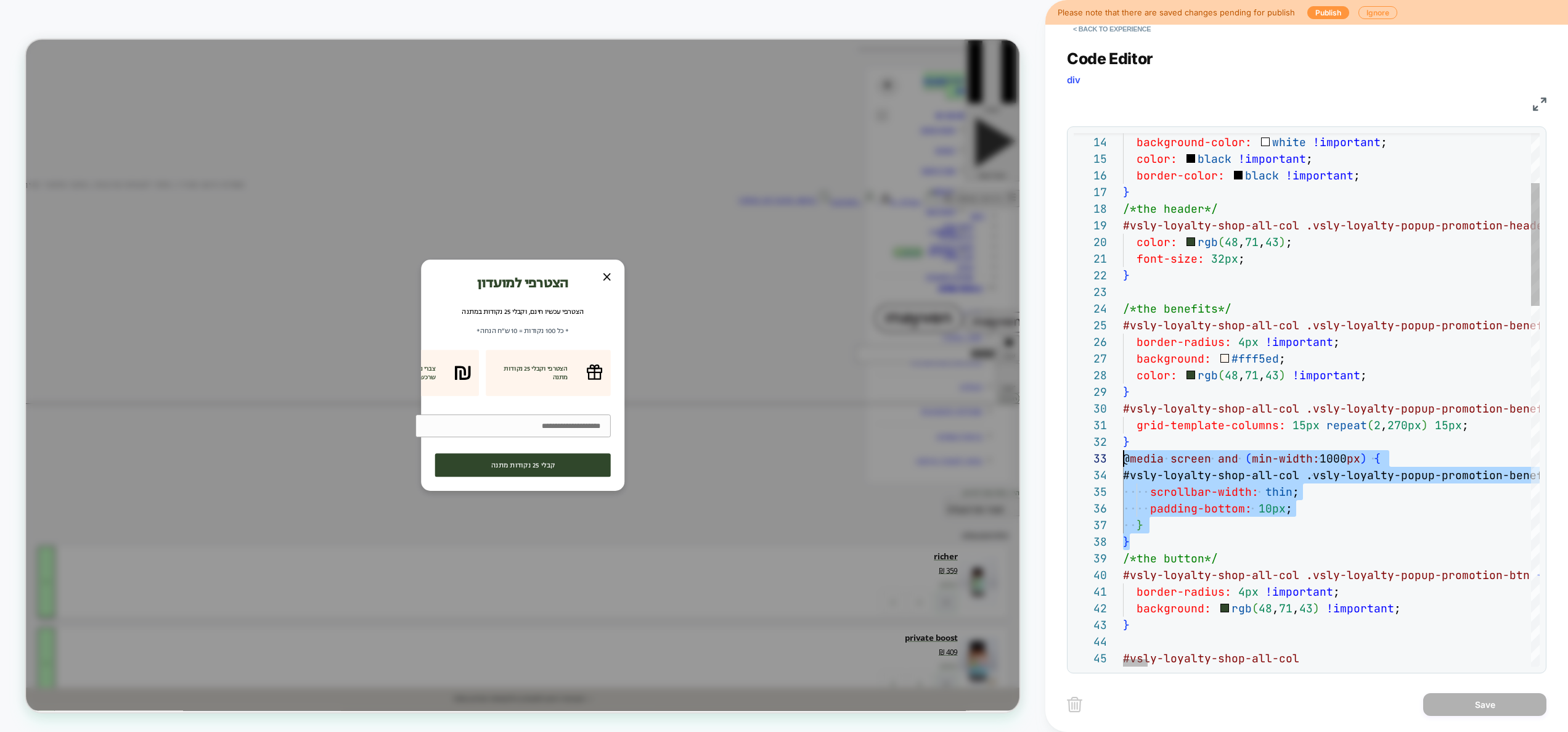
drag, startPoint x: 1140, startPoint y: 543, endPoint x: 1110, endPoint y: 456, distance: 92.0
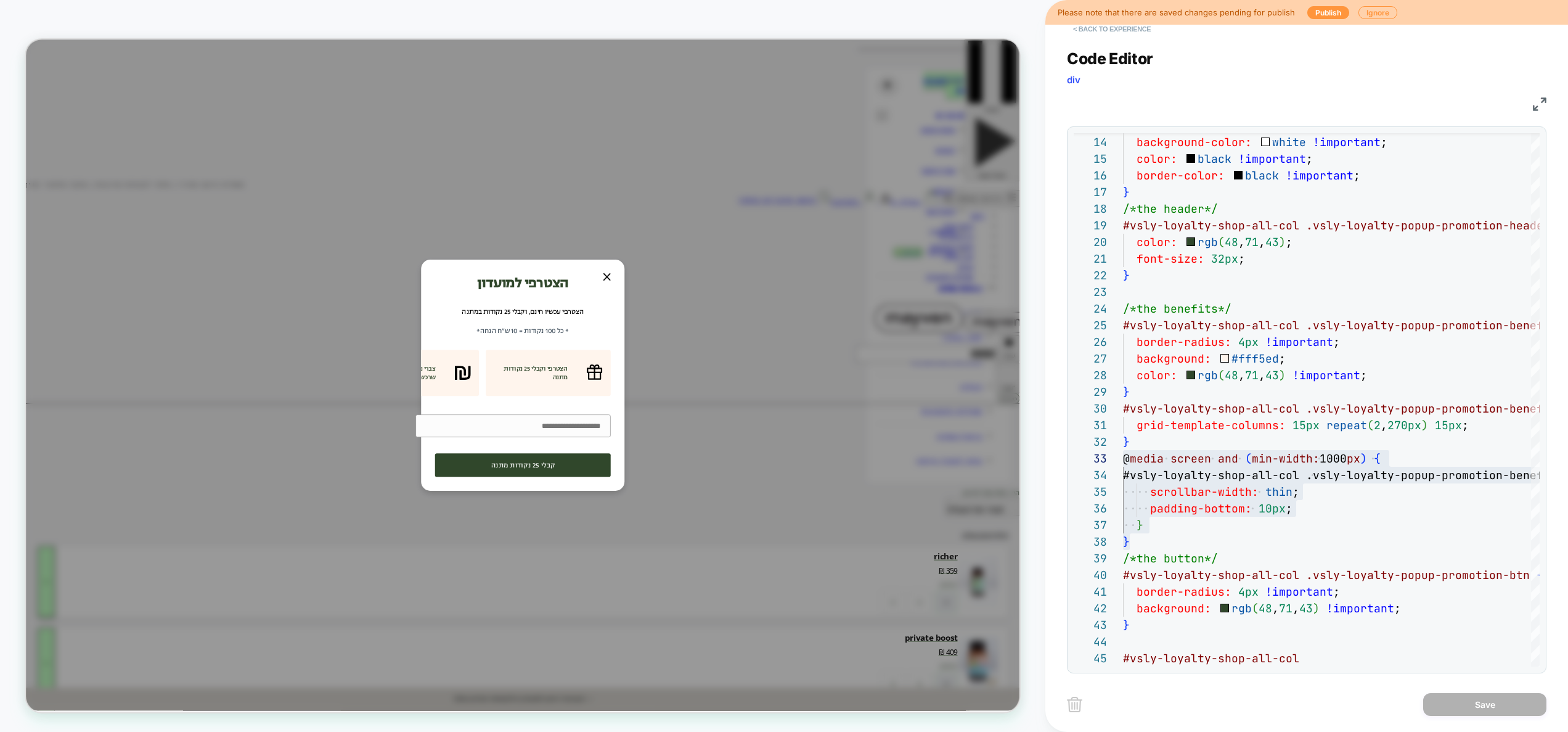
click at [1141, 30] on button "< Back to experience" at bounding box center [1112, 29] width 90 height 20
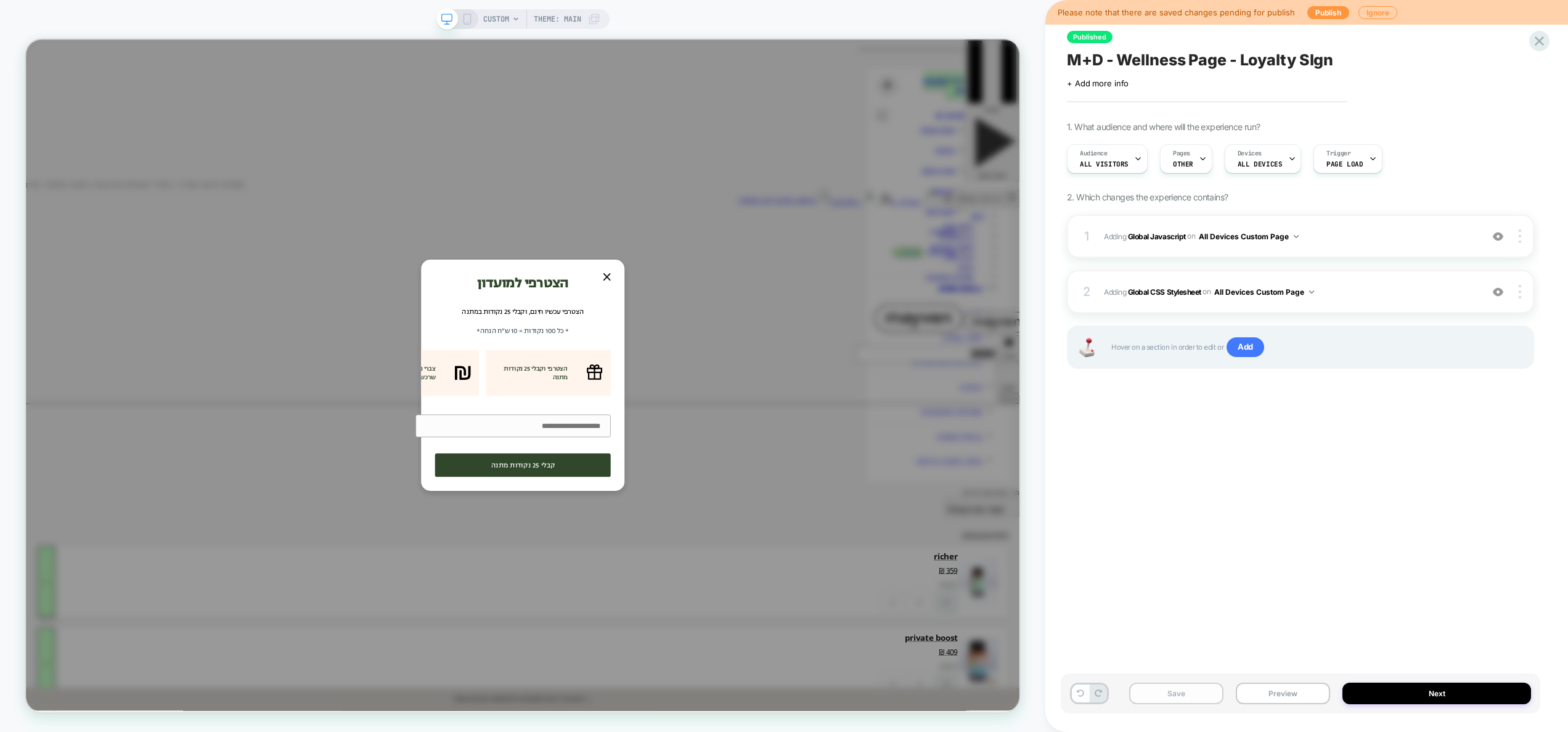
click at [1177, 691] on button "Save" at bounding box center [1177, 693] width 94 height 21
click at [1286, 697] on button "Preview" at bounding box center [1283, 693] width 94 height 21
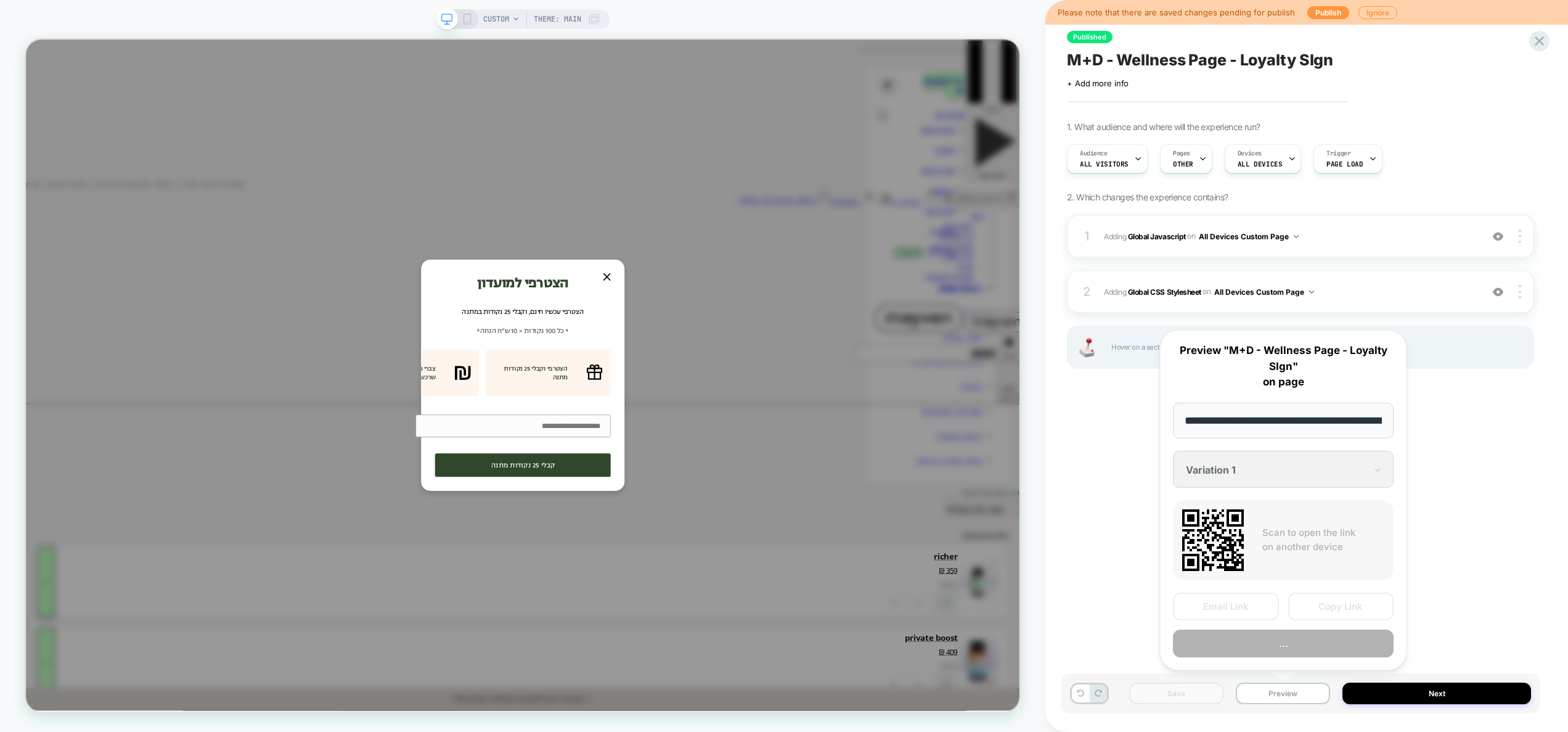
scroll to position [0, 130]
click at [1268, 643] on button "Preview" at bounding box center [1284, 644] width 221 height 28
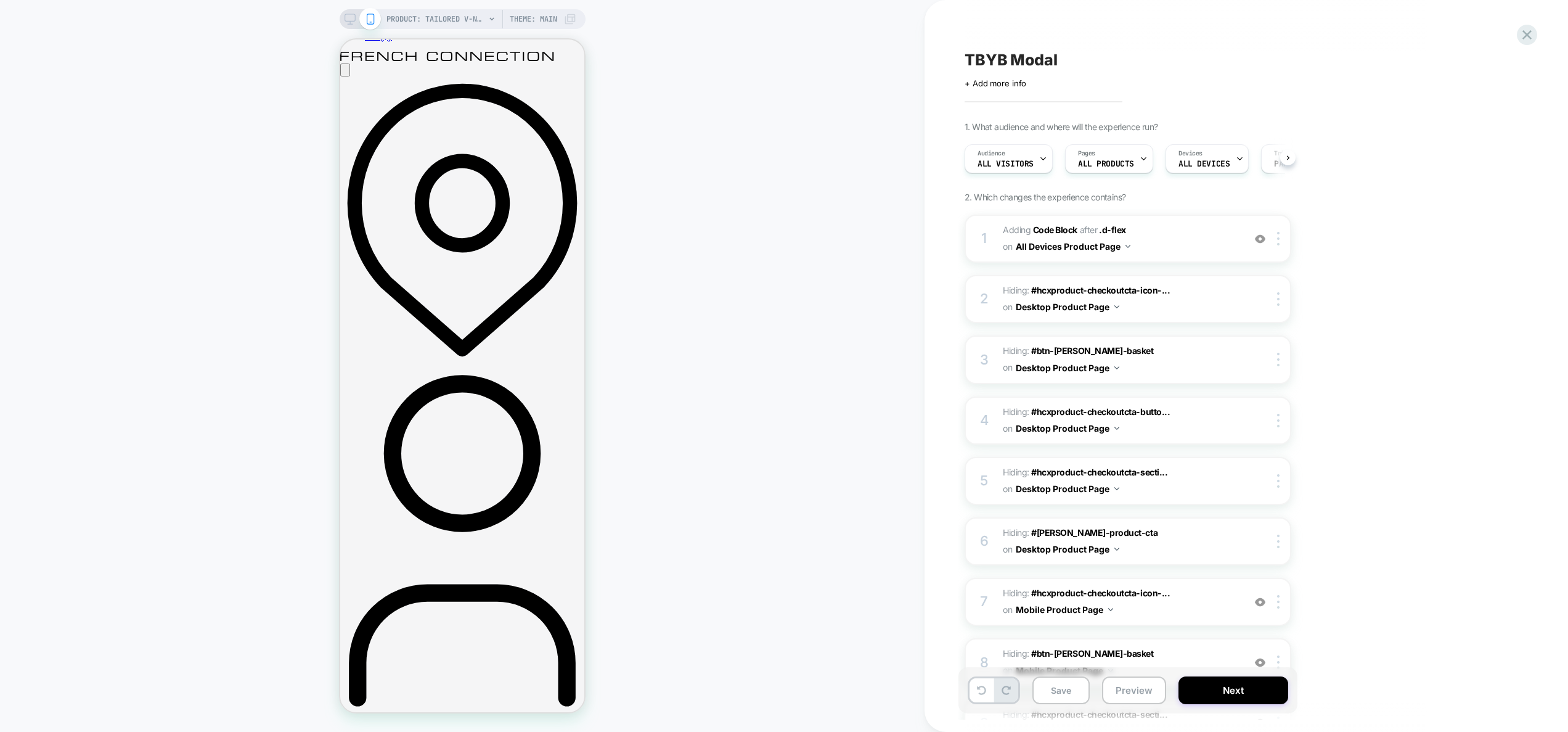
scroll to position [0, 1]
click at [1199, 241] on span "Adding Code Block AFTER .d-flex .d-flex on All Devices Product Page" at bounding box center [1120, 239] width 235 height 33
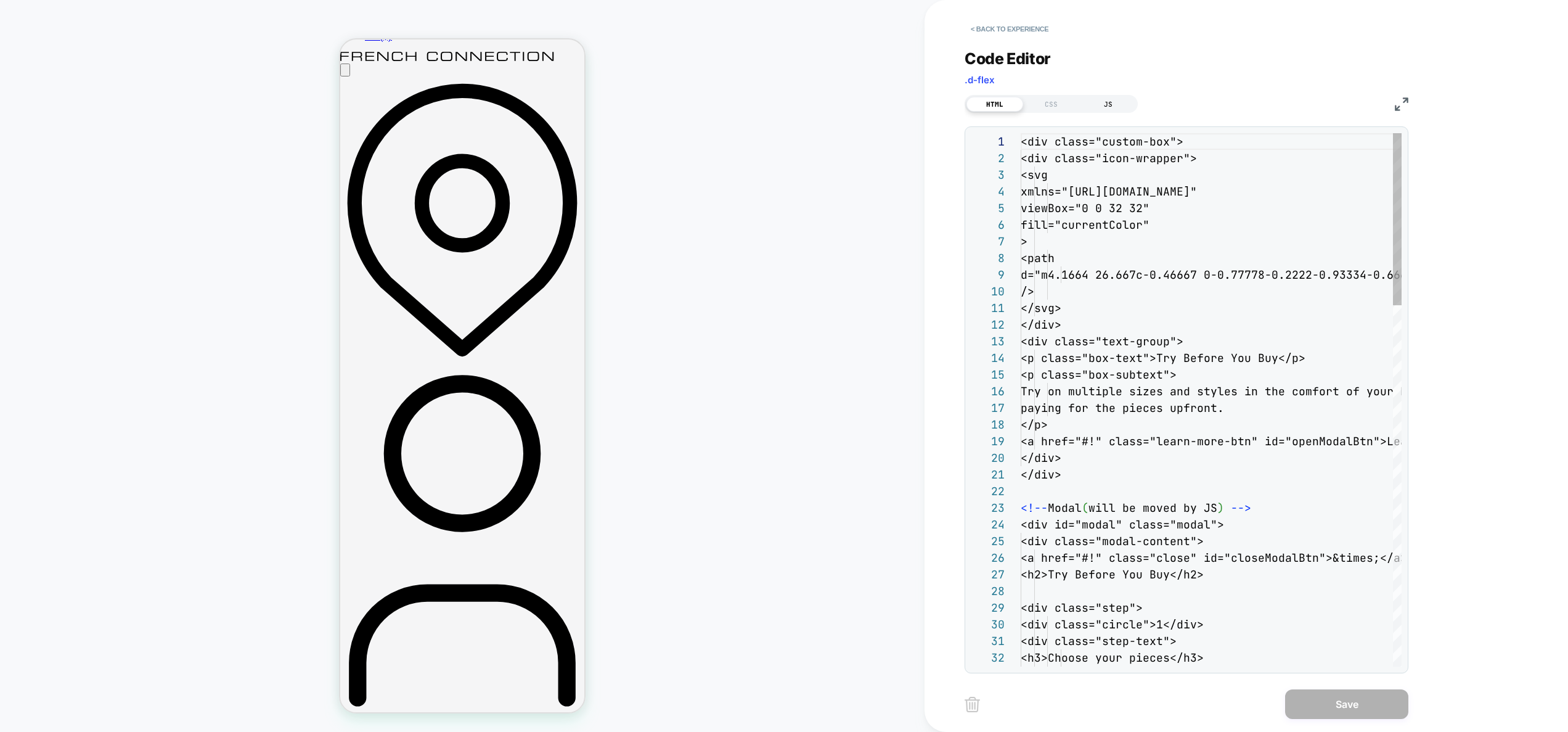
scroll to position [133, 0]
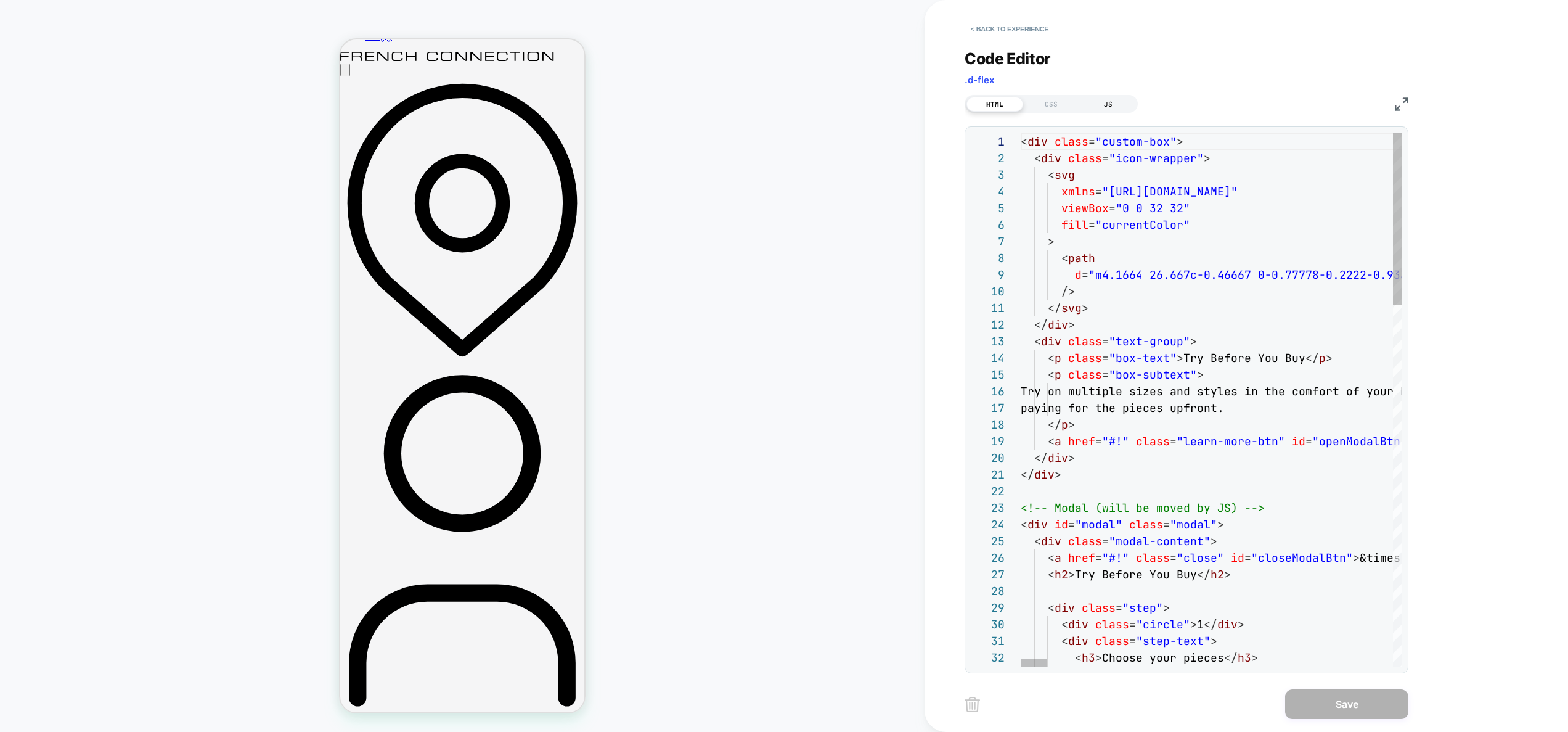
click at [1097, 102] on div "JS" at bounding box center [1108, 104] width 56 height 15
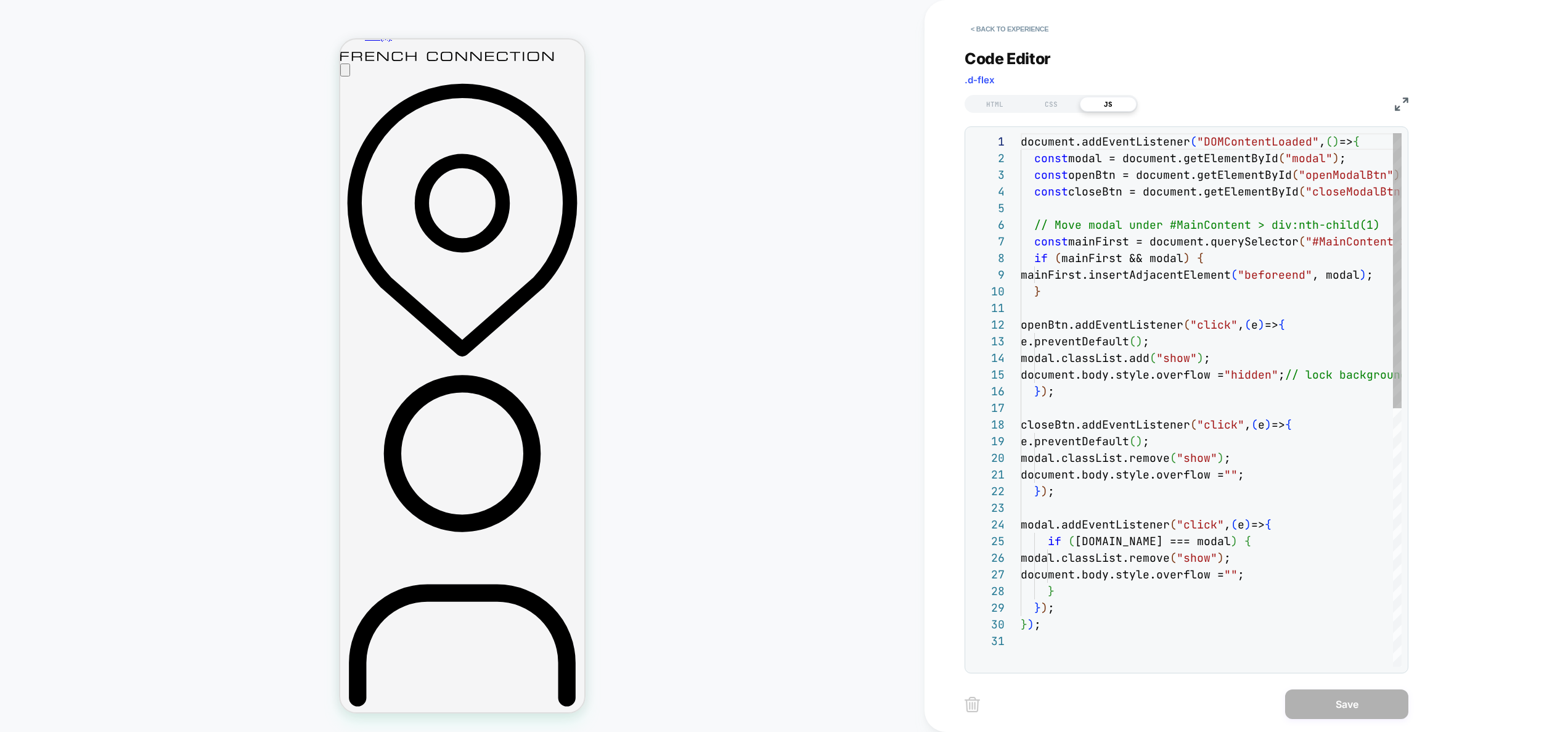
scroll to position [167, 0]
click at [994, 101] on div "HTML" at bounding box center [995, 104] width 56 height 15
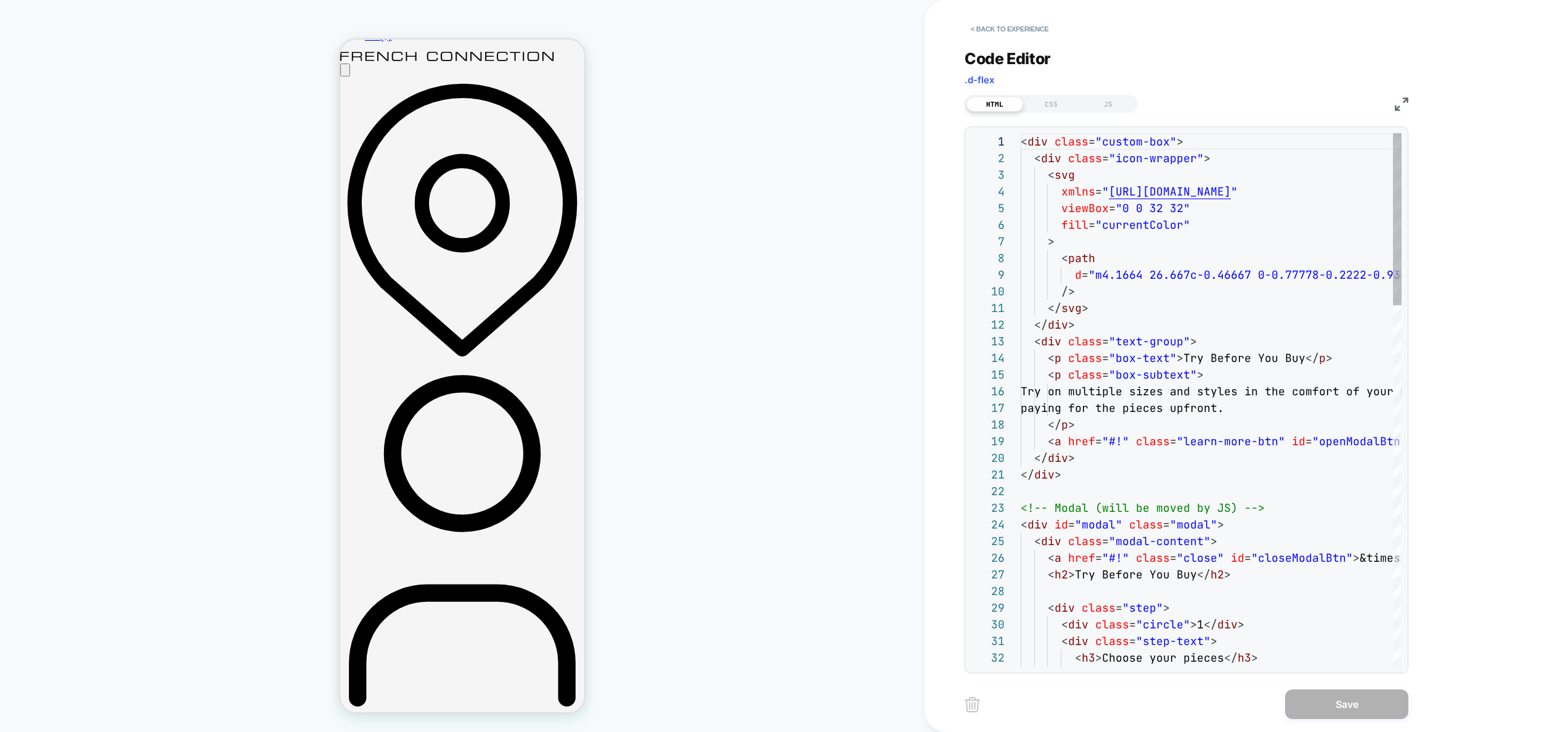
scroll to position [133, 0]
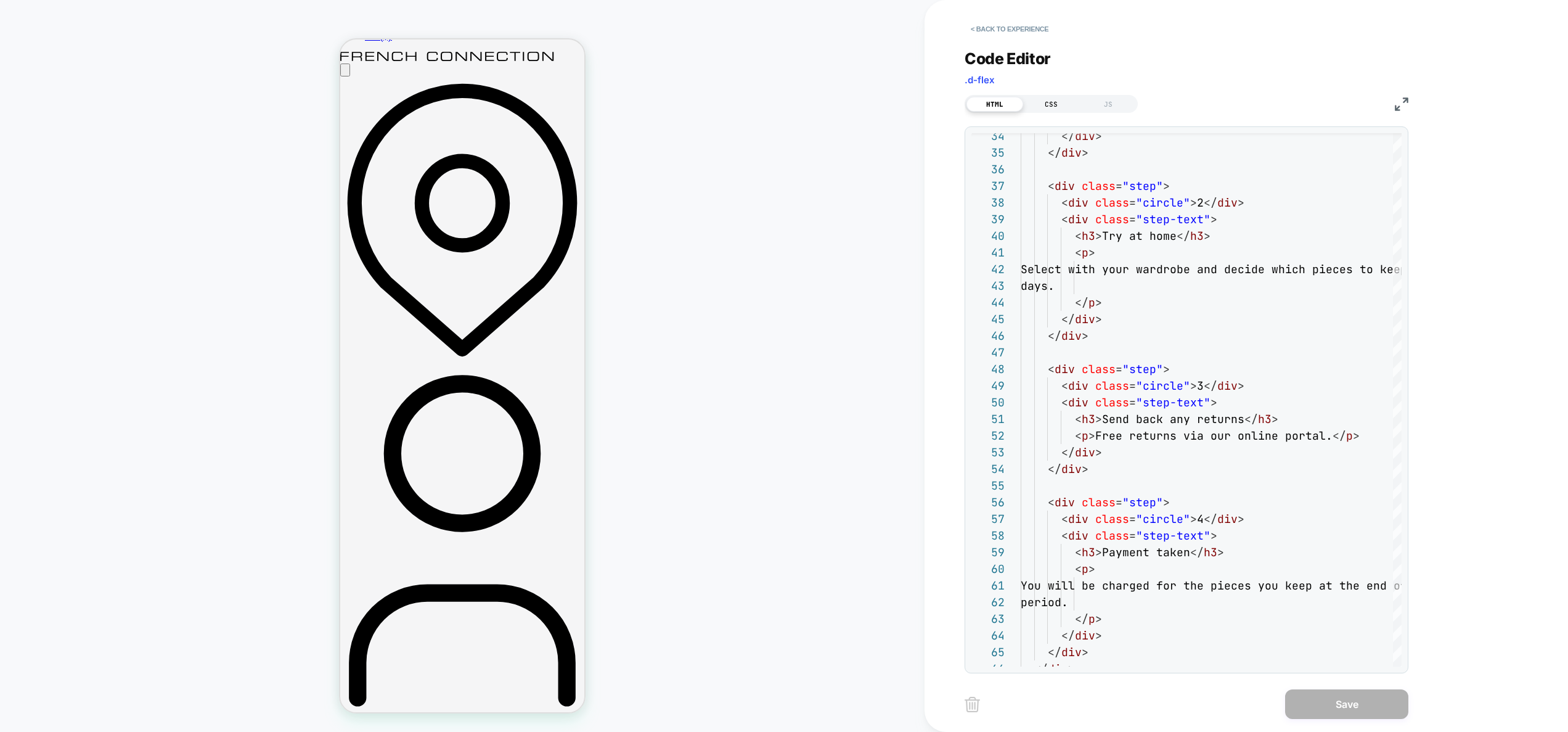
click at [1043, 101] on div "CSS" at bounding box center [1051, 104] width 56 height 15
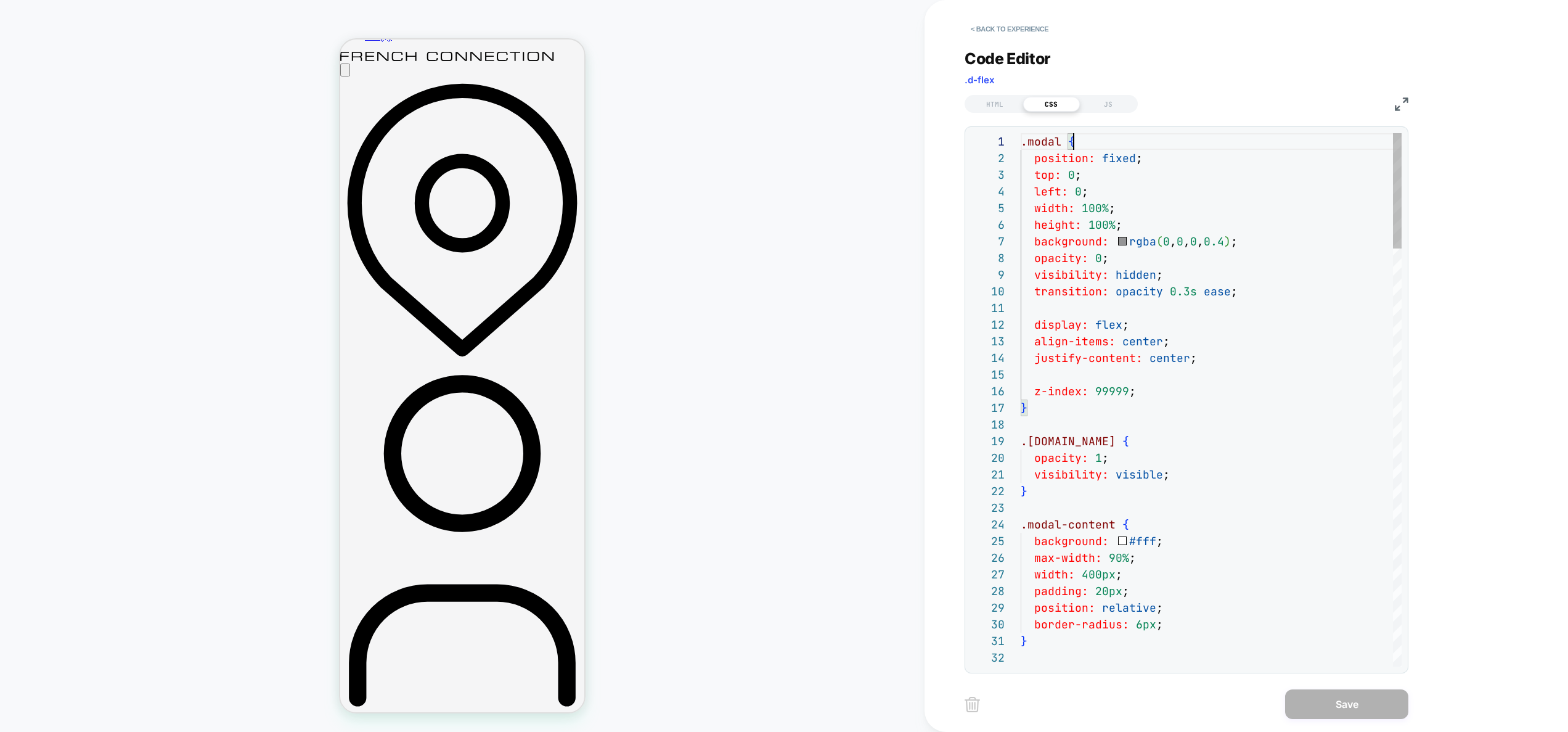
scroll to position [66, 0]
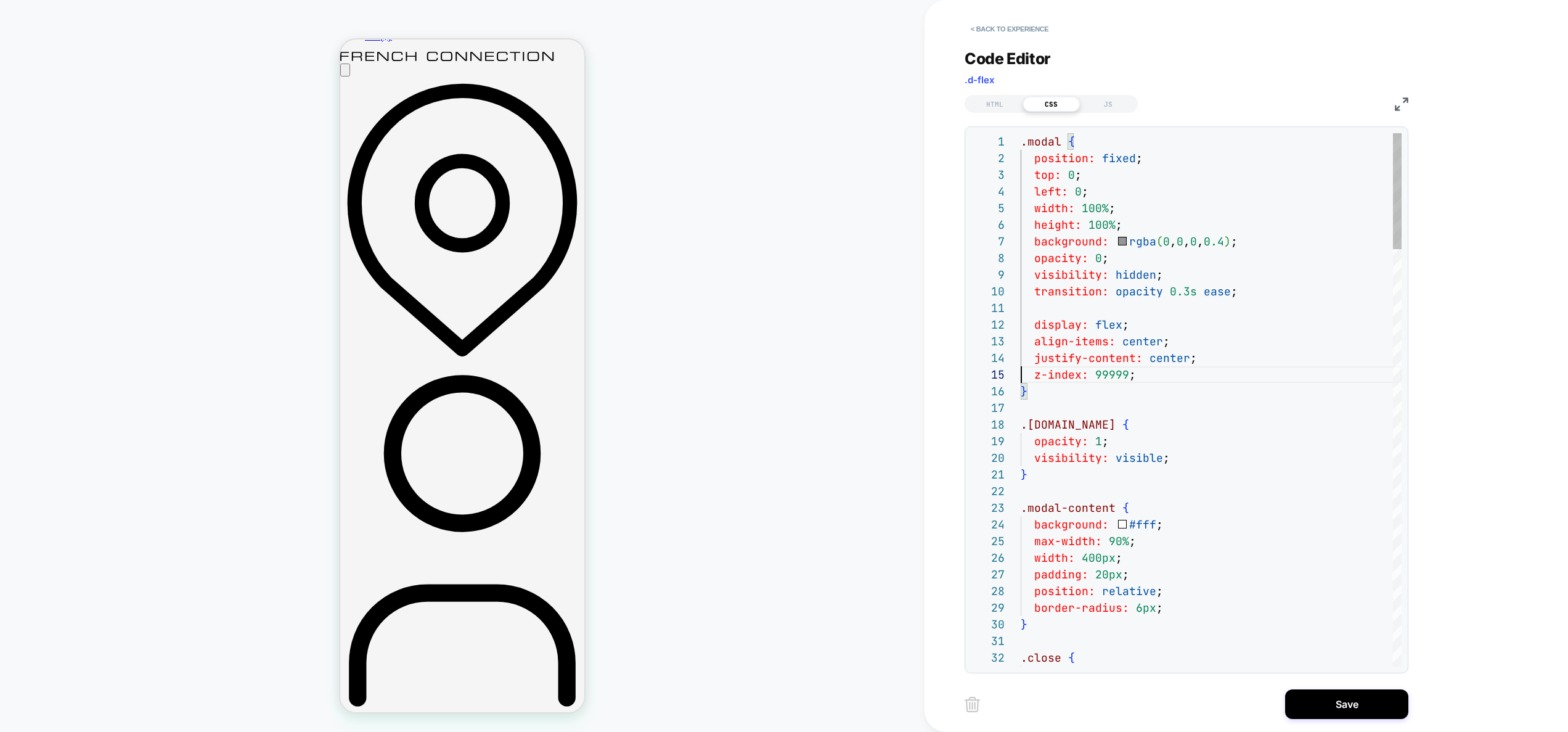
scroll to position [0, 0]
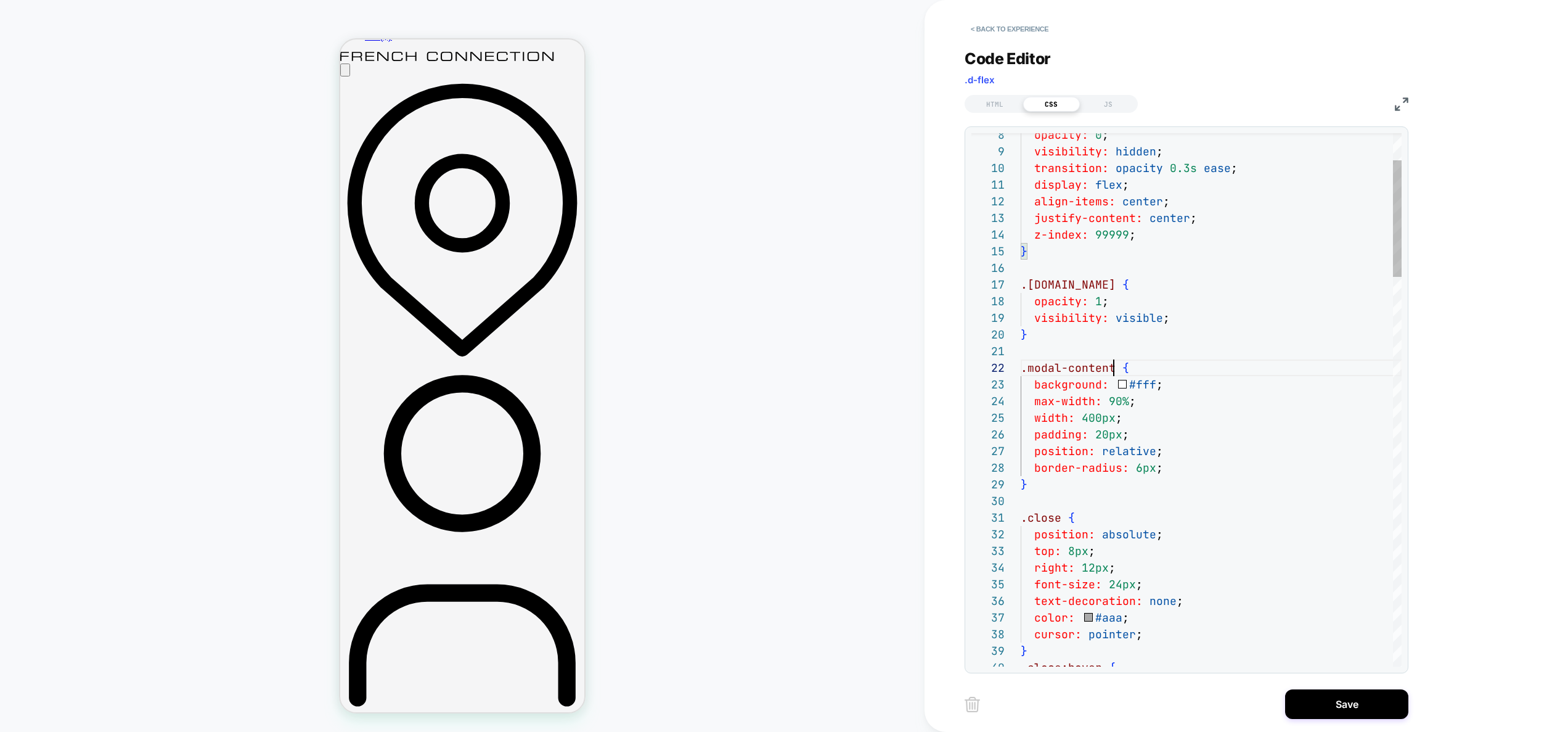
scroll to position [17, 0]
drag, startPoint x: 1114, startPoint y: 368, endPoint x: 1000, endPoint y: 365, distance: 114.0
type textarea "**********"
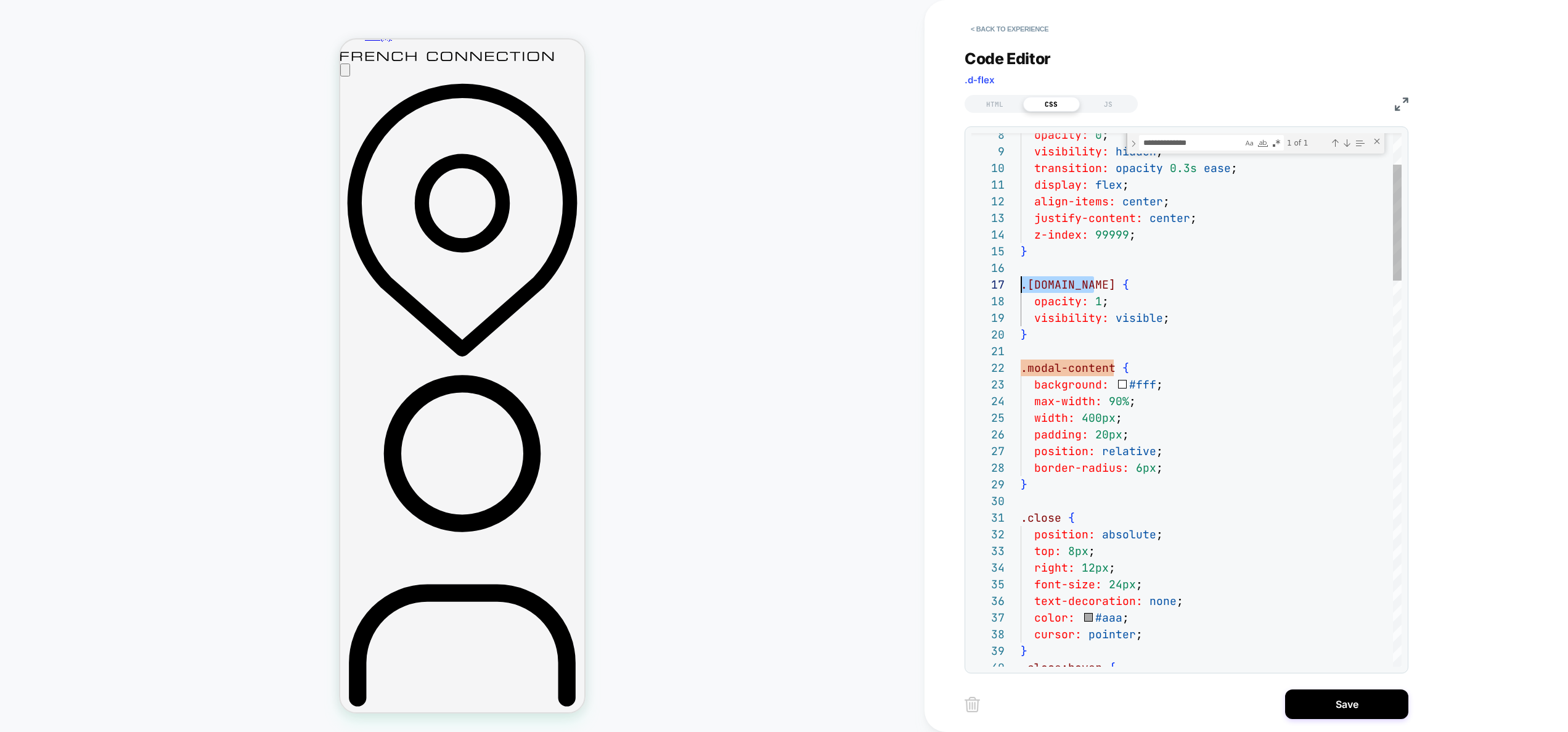
drag, startPoint x: 1094, startPoint y: 289, endPoint x: 986, endPoint y: 287, distance: 108.0
click at [986, 287] on div "**********" at bounding box center [1187, 400] width 431 height 534
drag, startPoint x: 1226, startPoint y: 144, endPoint x: 1205, endPoint y: 145, distance: 21.0
click at [1205, 145] on textarea "**********" at bounding box center [1191, 142] width 103 height 14
paste textarea "Find"
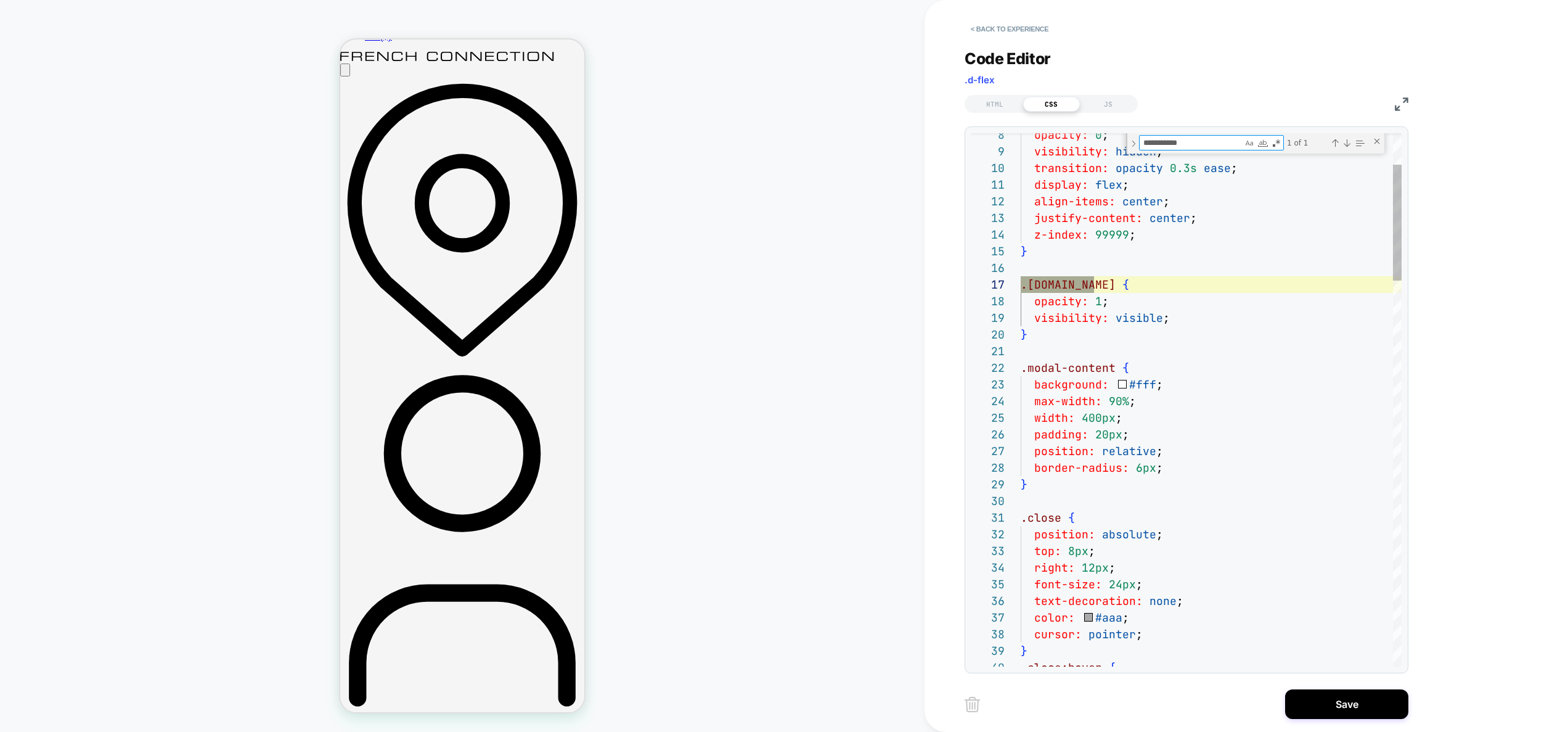
scroll to position [100, 73]
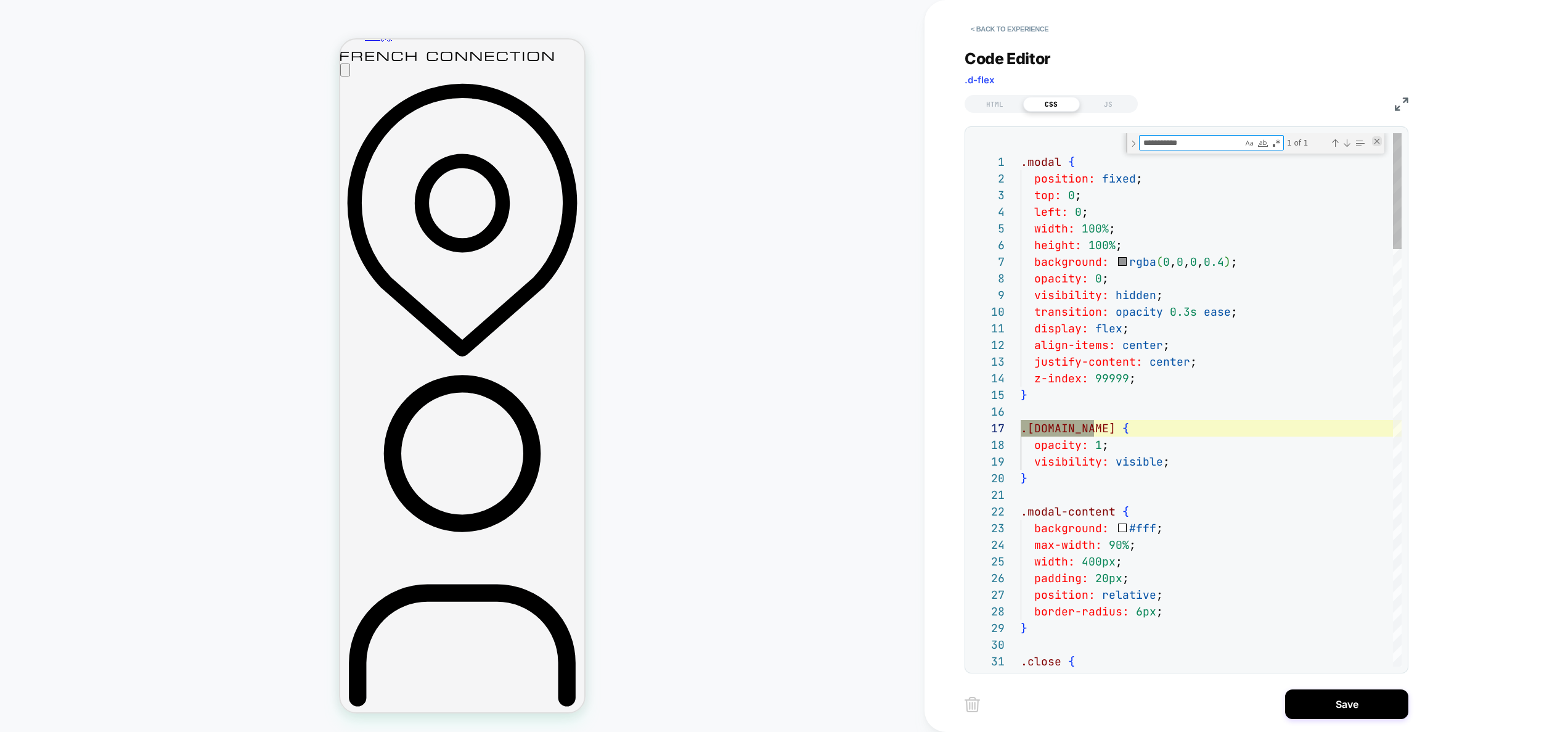
type textarea "**********"
click at [1373, 144] on div "Close (Escape)" at bounding box center [1377, 141] width 10 height 10
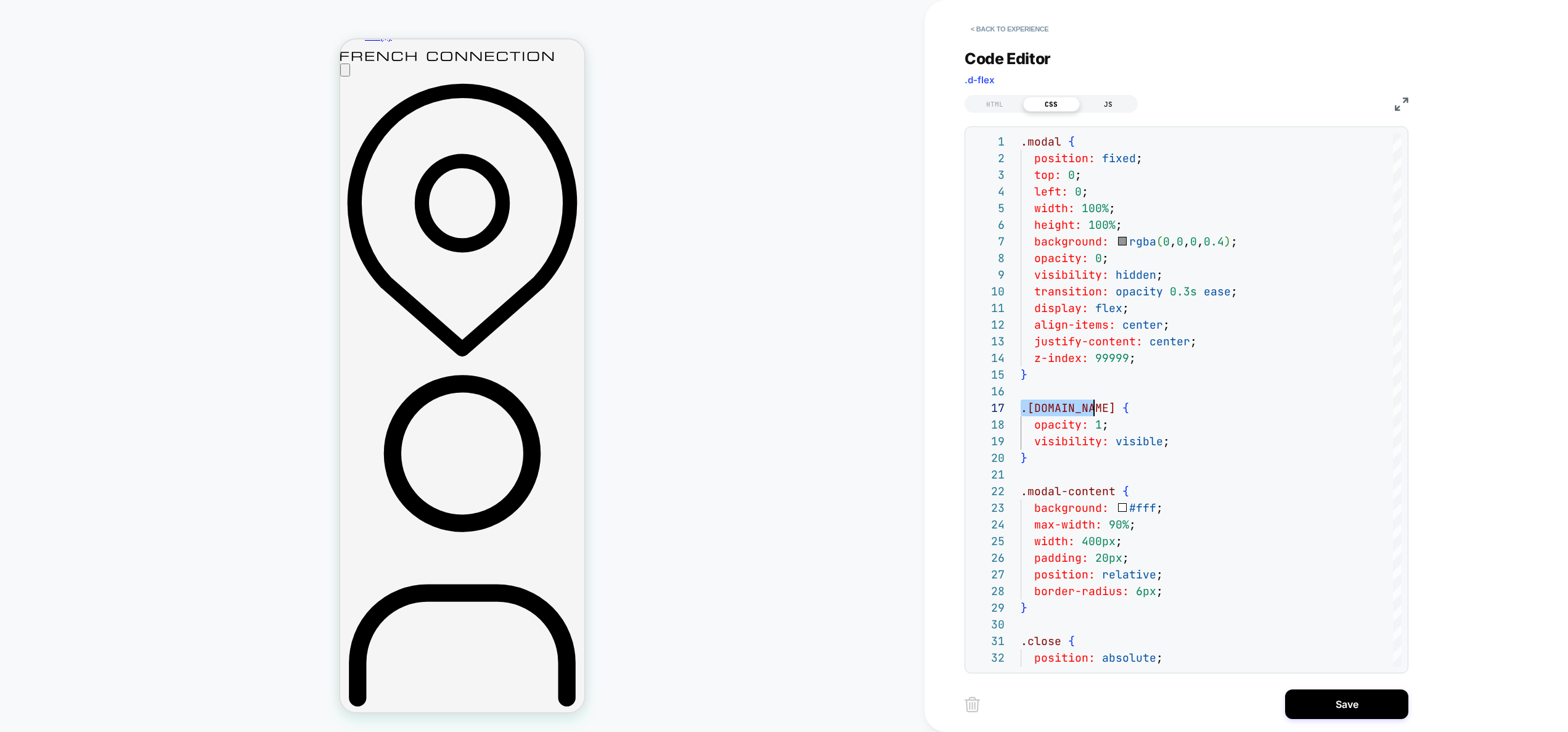
click at [1088, 99] on div "JS" at bounding box center [1108, 104] width 56 height 15
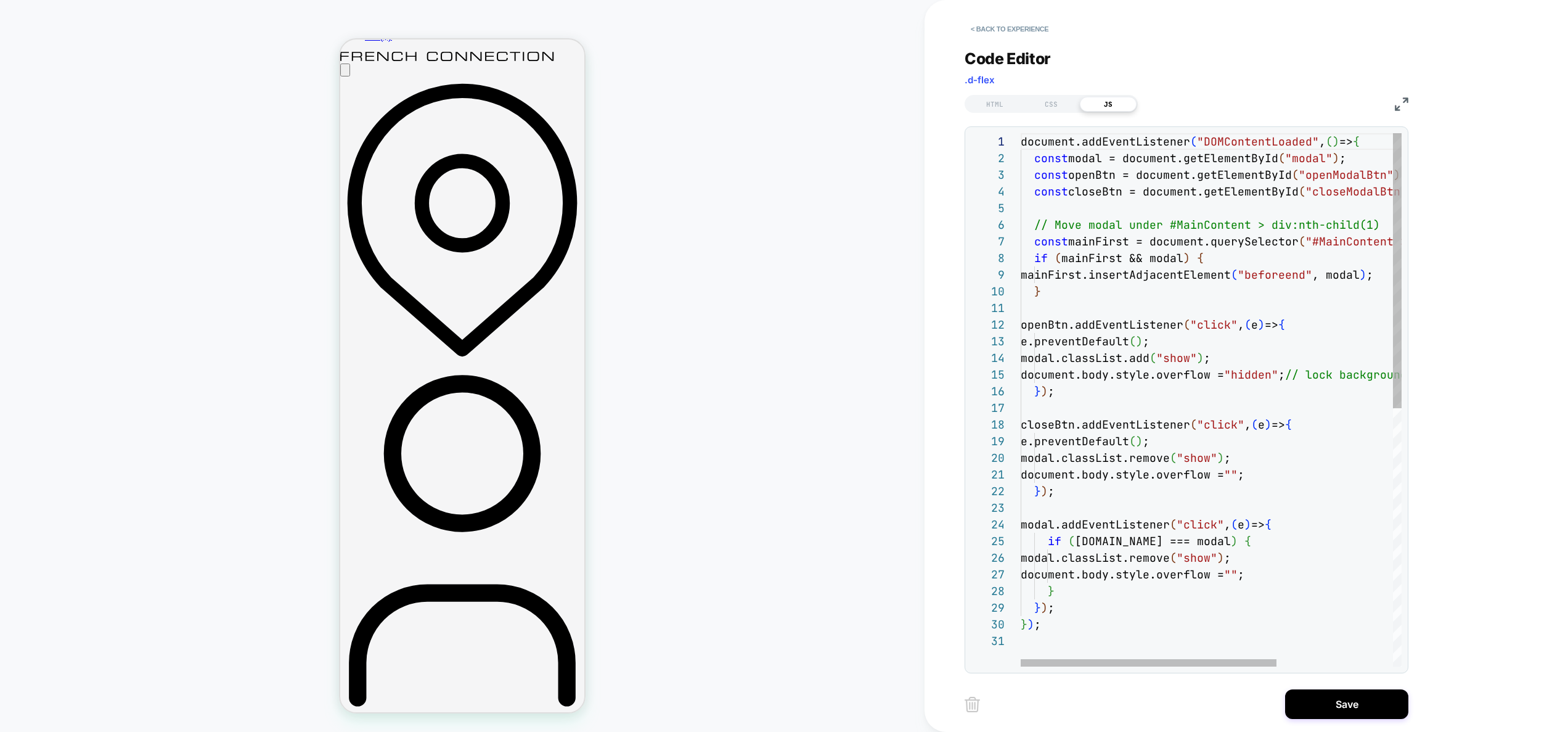
scroll to position [83, 114]
click at [1135, 225] on div "document.addEventListener ( "DOMContentLoaded" , ( ) => { const modal = documen…" at bounding box center [1298, 650] width 554 height 1033
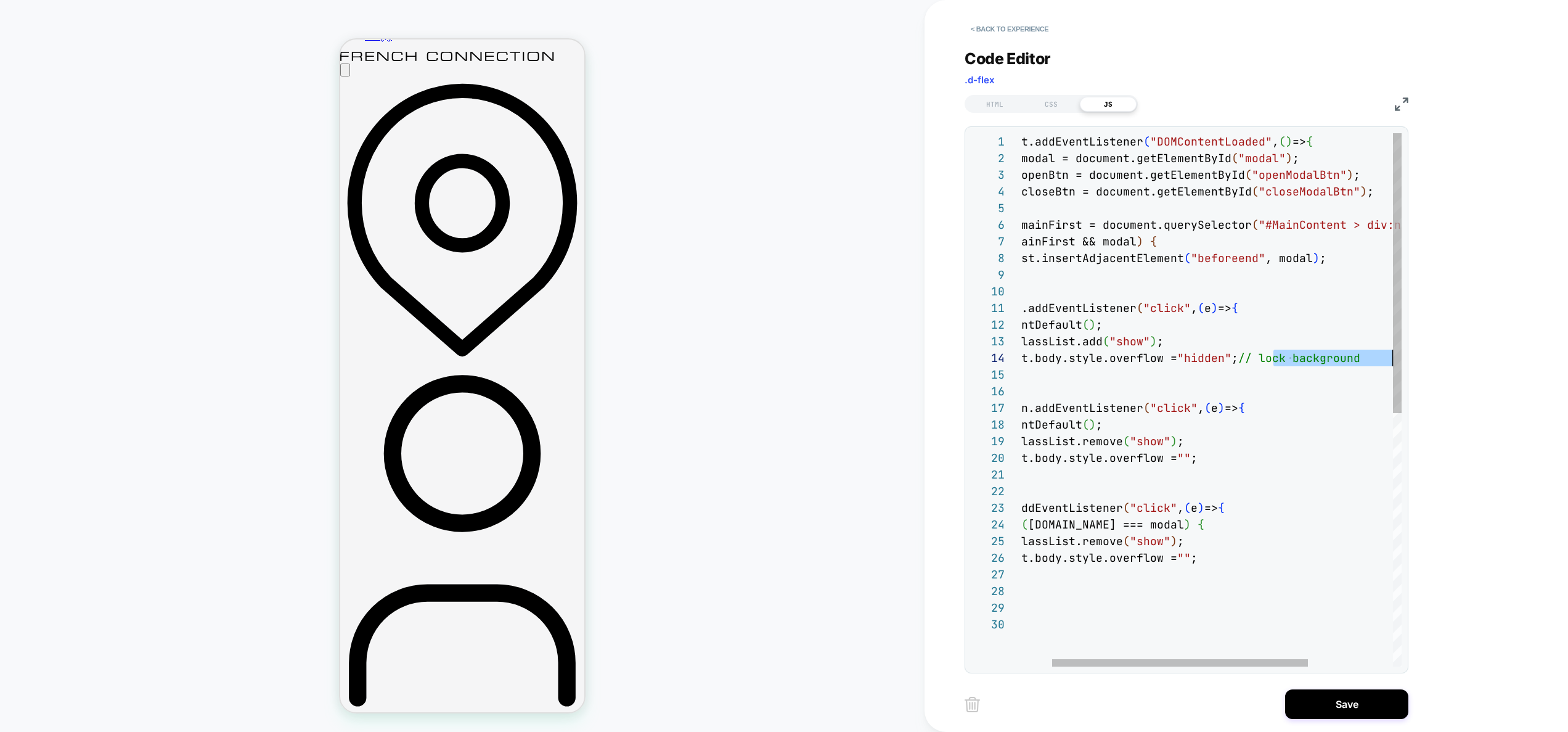
scroll to position [50, 419]
drag, startPoint x: 1321, startPoint y: 359, endPoint x: 1413, endPoint y: 359, distance: 92.0
click at [1413, 359] on div "document.addEventListener ( "DOMContentLoaded" , ( ) => { const modal = documen…" at bounding box center [1251, 641] width 554 height 1017
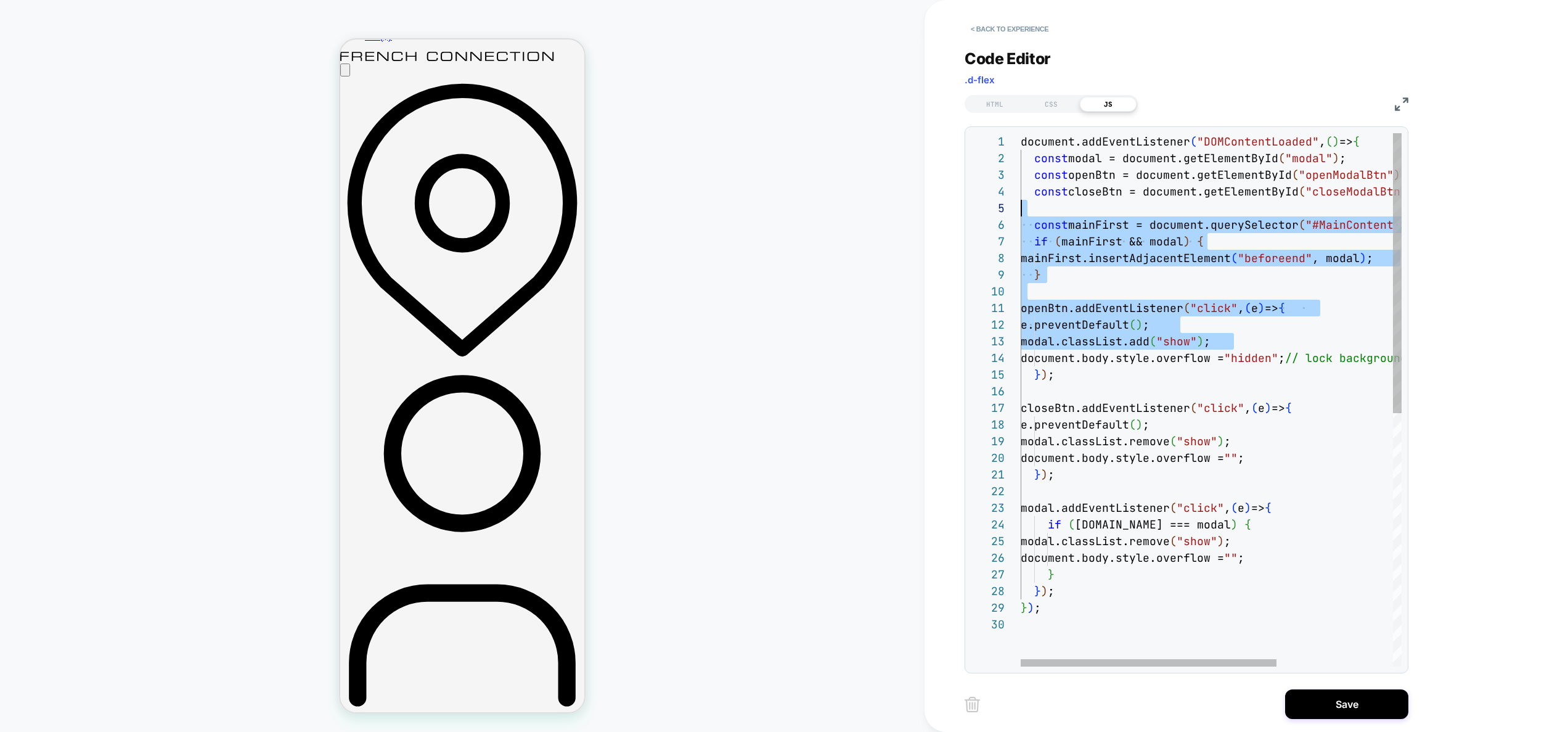
scroll to position [83, 0]
drag, startPoint x: 1248, startPoint y: 322, endPoint x: 987, endPoint y: 235, distance: 275.1
click at [1021, 227] on div "document.addEventListener ( "DOMContentLoaded" , ( ) => { const modal = documen…" at bounding box center [1298, 641] width 554 height 1017
type textarea "**********"
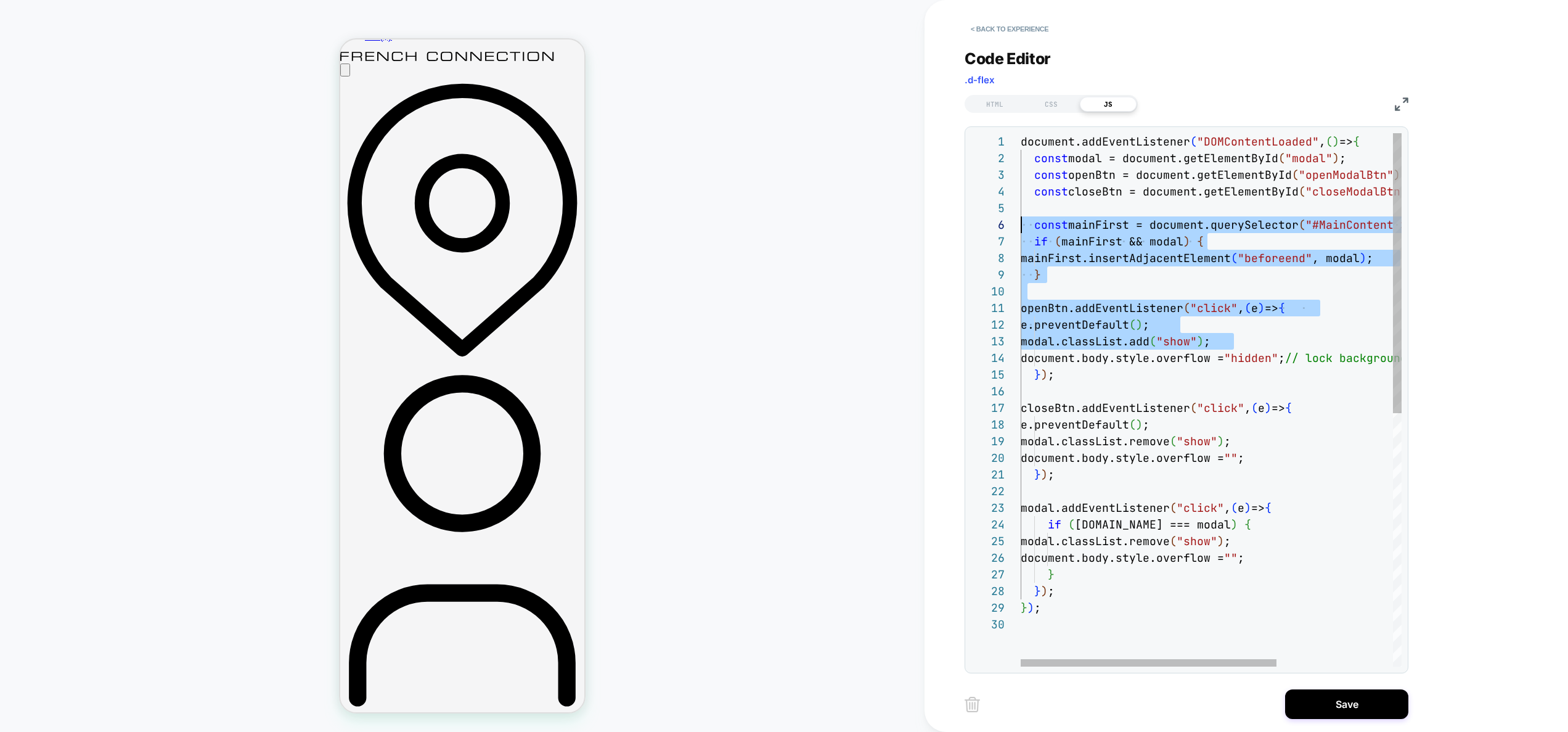
click at [1223, 277] on div "document.addEventListener ( "DOMContentLoaded" , ( ) => { const modal = documen…" at bounding box center [1298, 641] width 554 height 1017
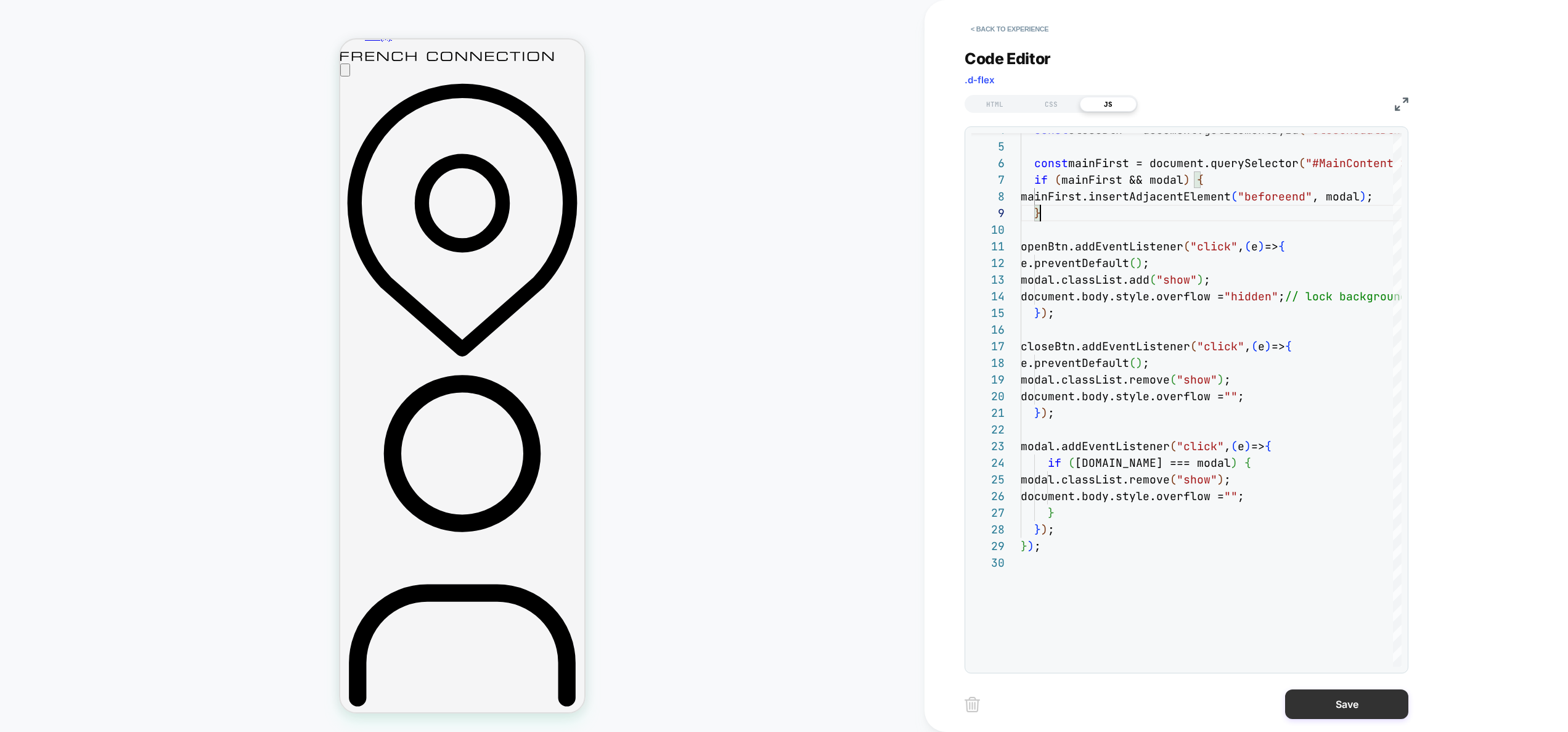
click at [1346, 705] on button "Save" at bounding box center [1347, 704] width 124 height 30
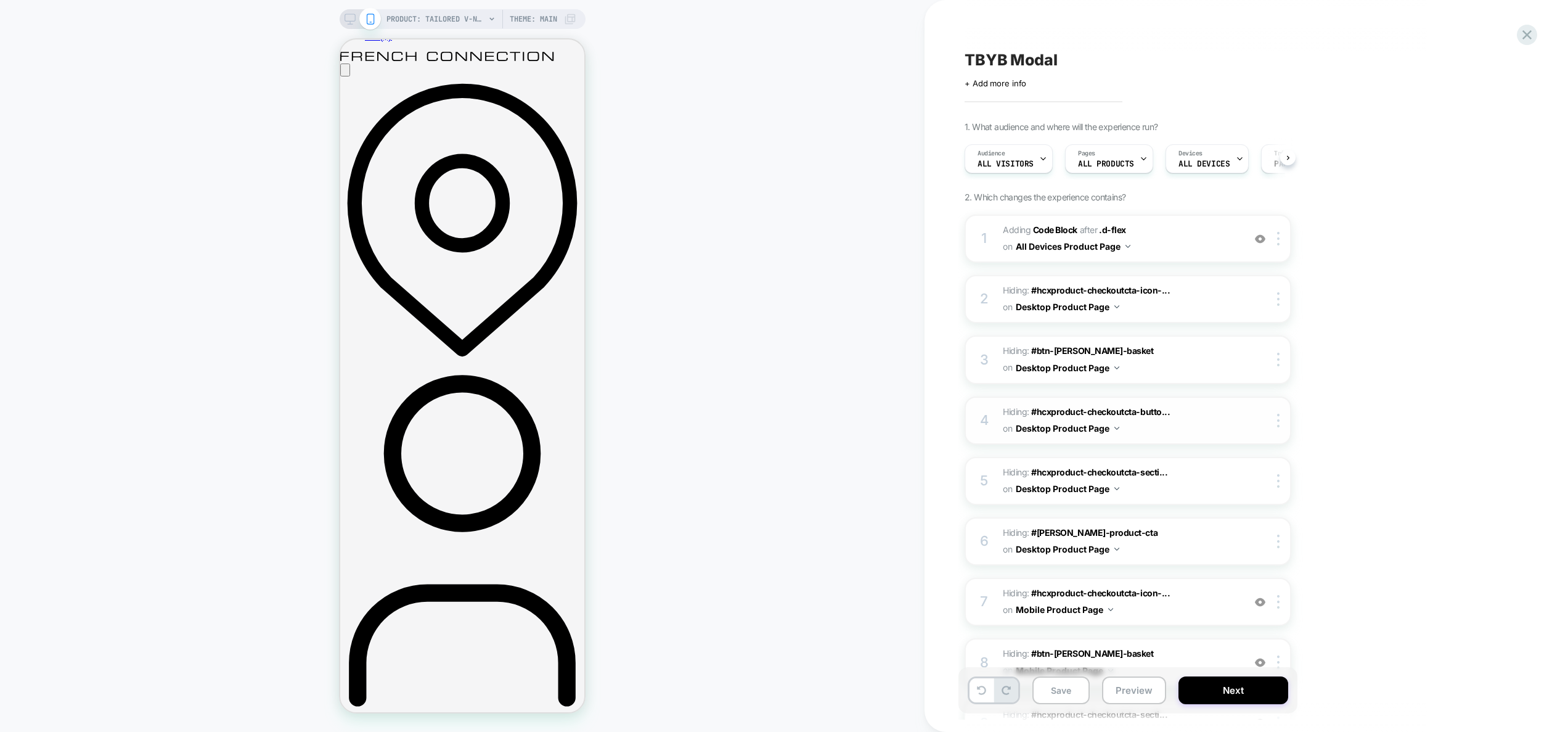
scroll to position [0, 1]
click at [1194, 229] on span "Adding Code Block AFTER .d-flex .d-flex on All Devices Product Page" at bounding box center [1120, 239] width 235 height 33
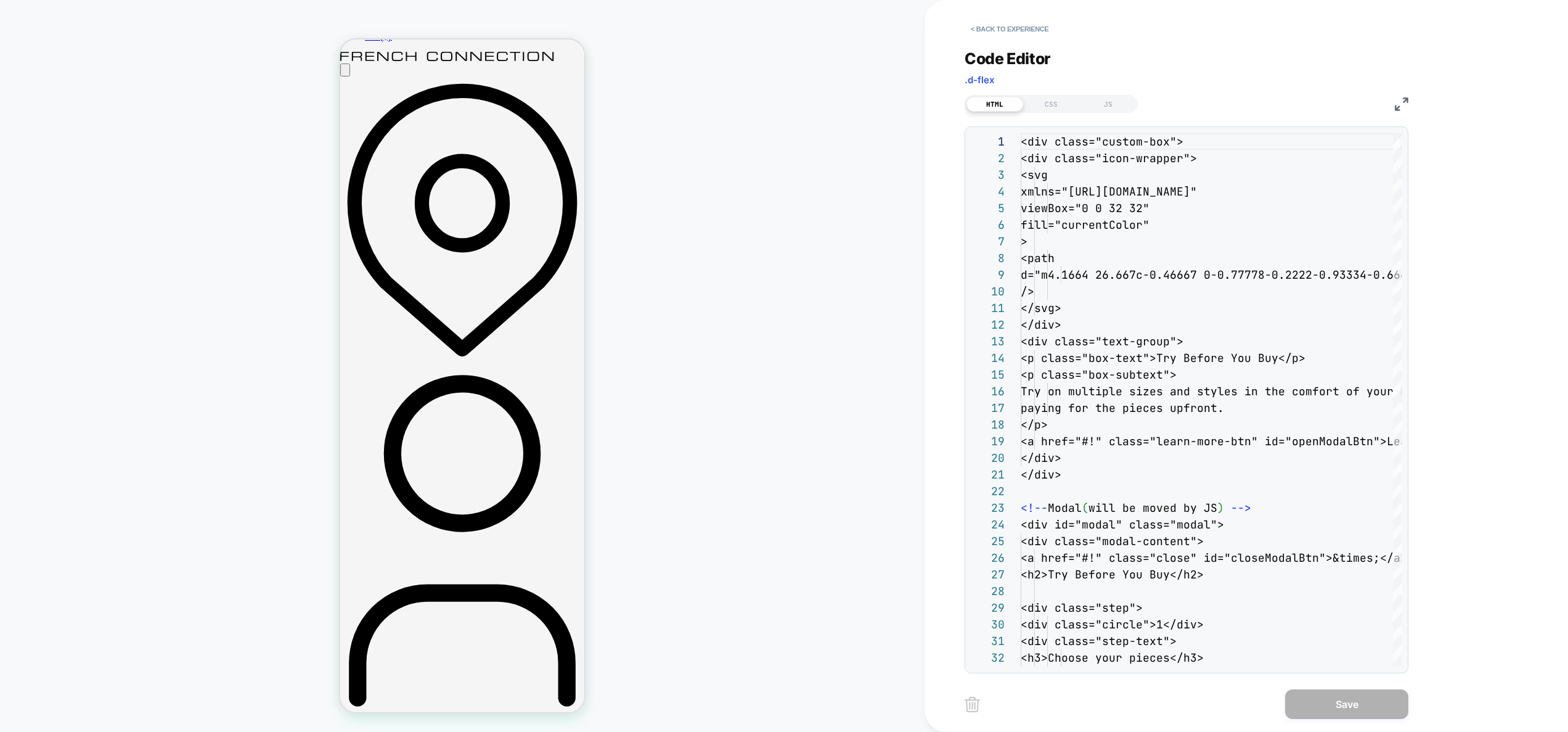
scroll to position [133, 0]
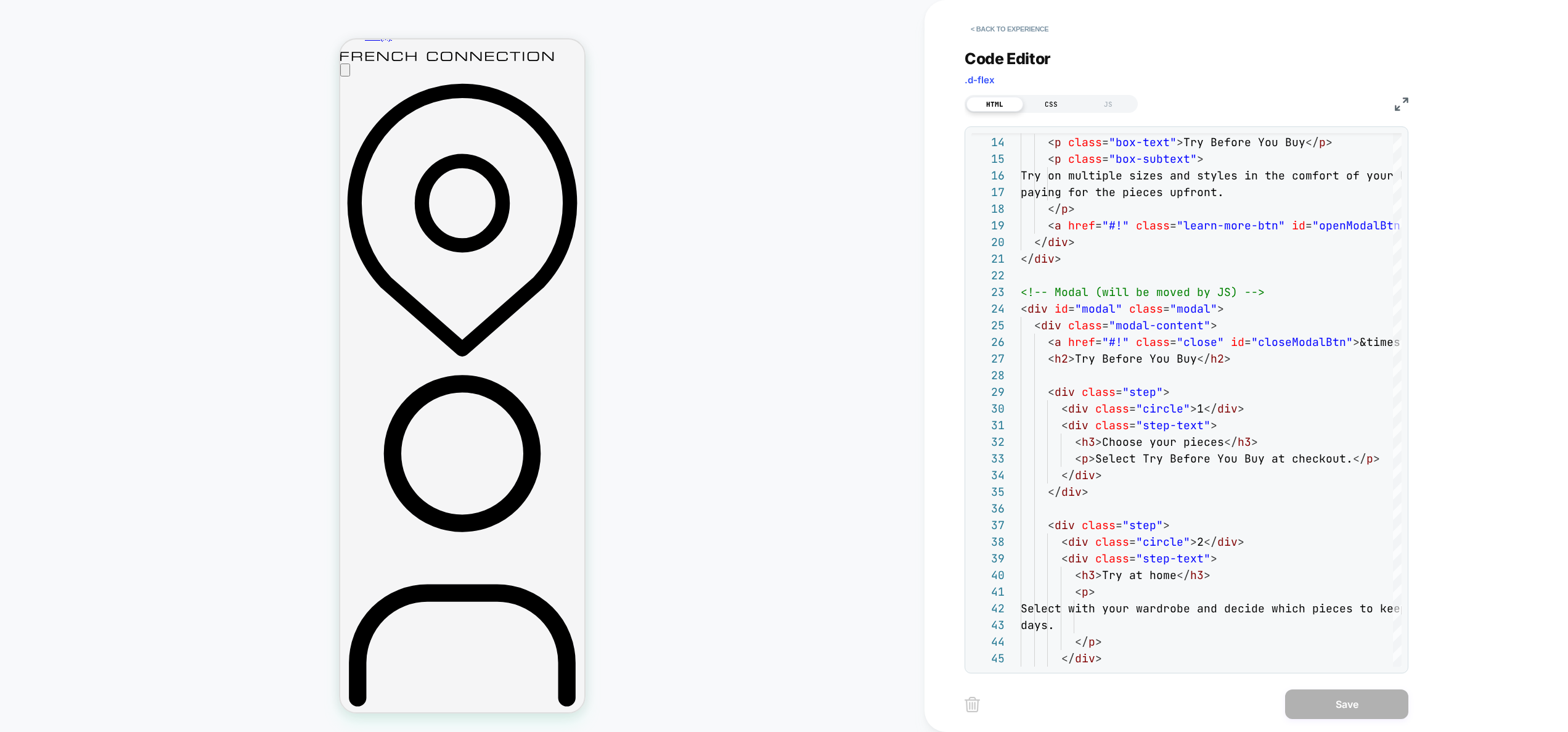
click at [1057, 102] on div "CSS" at bounding box center [1051, 104] width 56 height 15
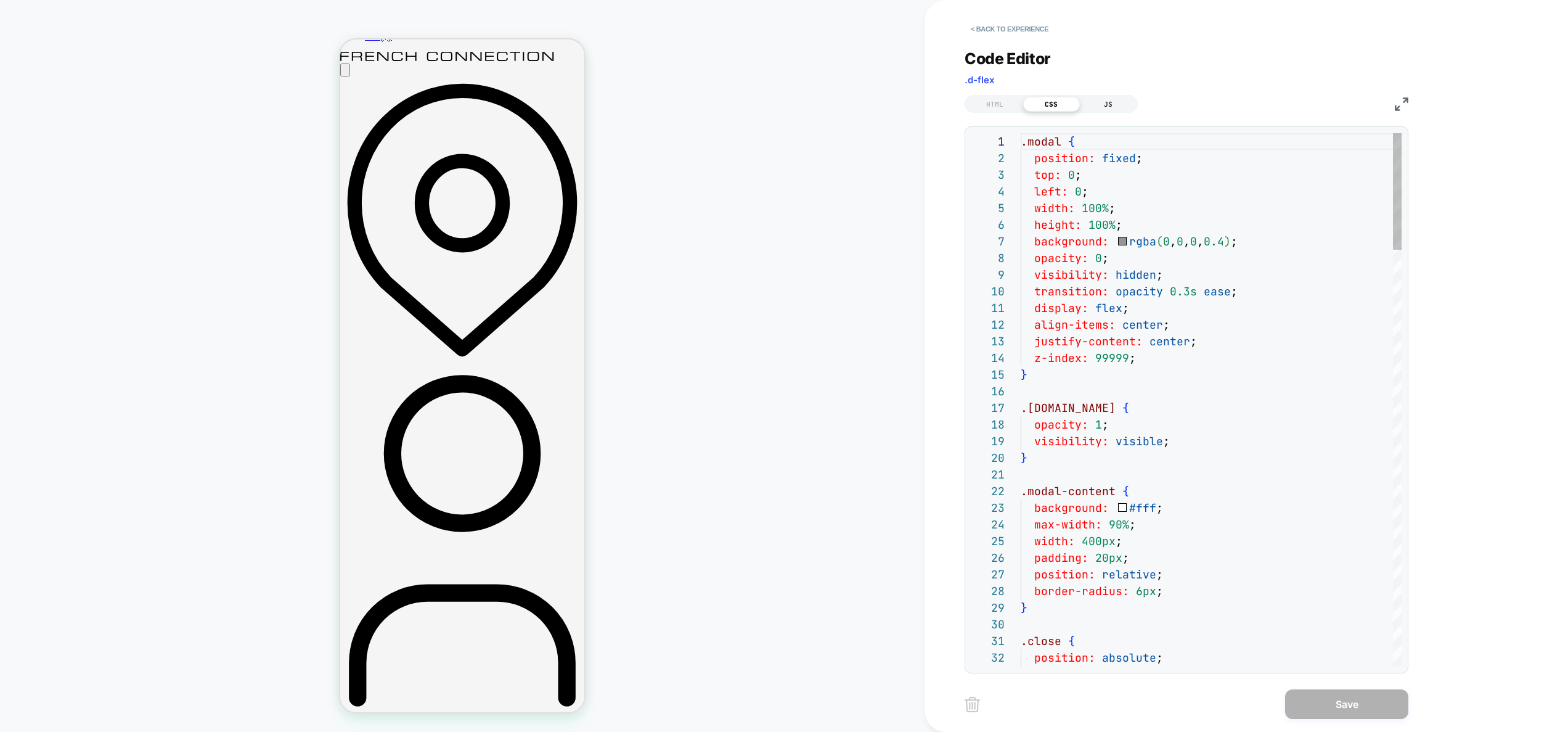
scroll to position [167, 0]
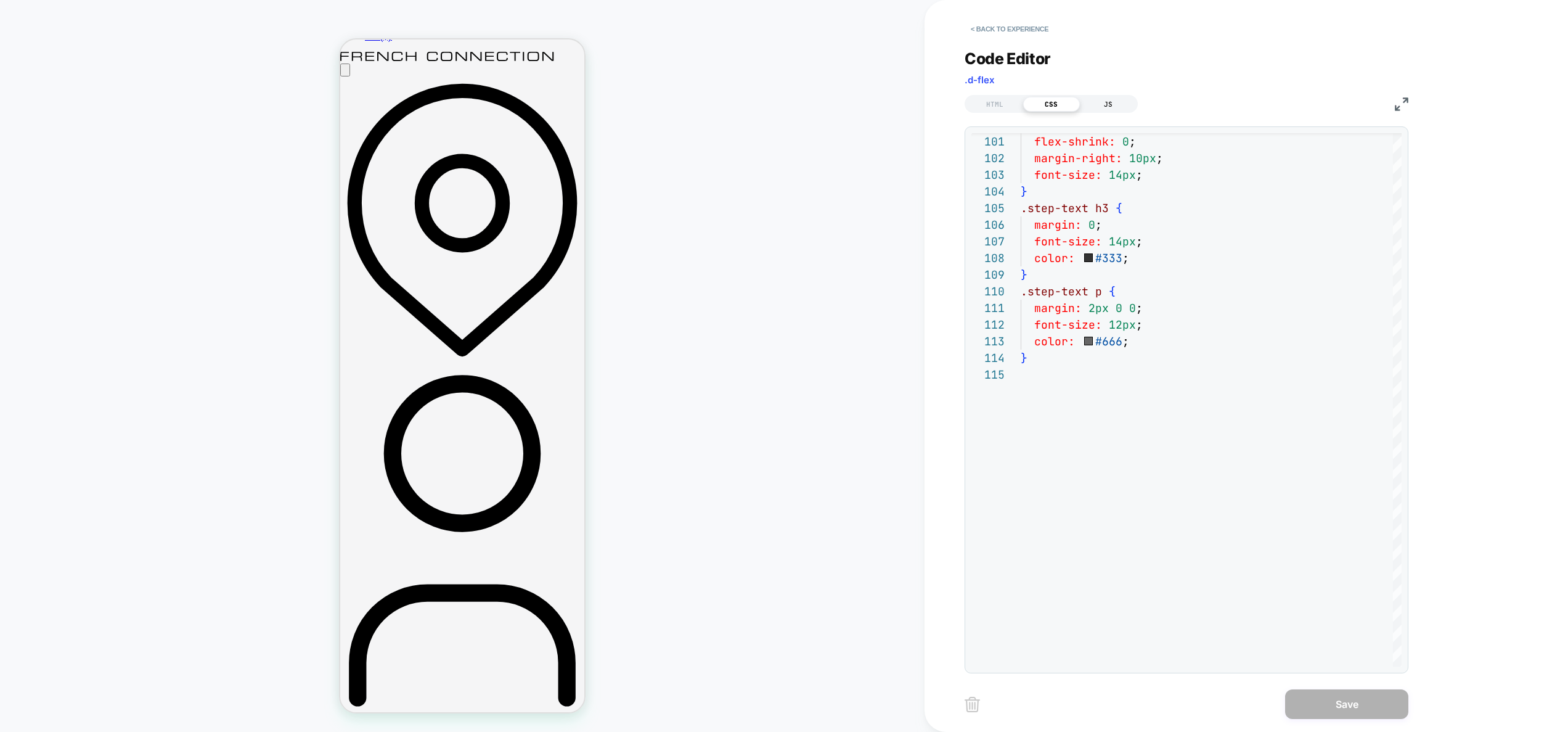
click at [1117, 102] on div "JS" at bounding box center [1108, 104] width 56 height 15
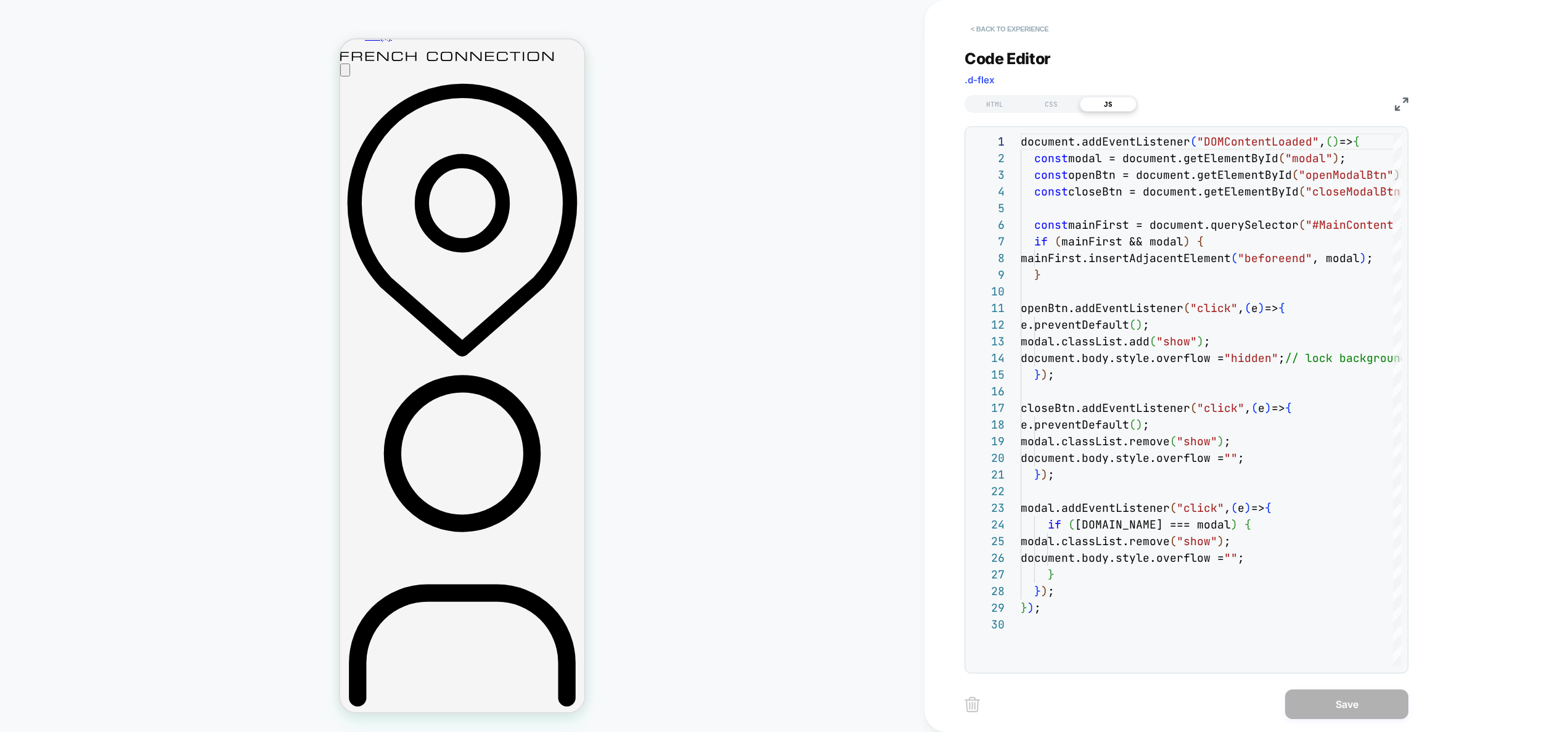
click at [1003, 32] on button "< Back to experience" at bounding box center [1009, 29] width 90 height 20
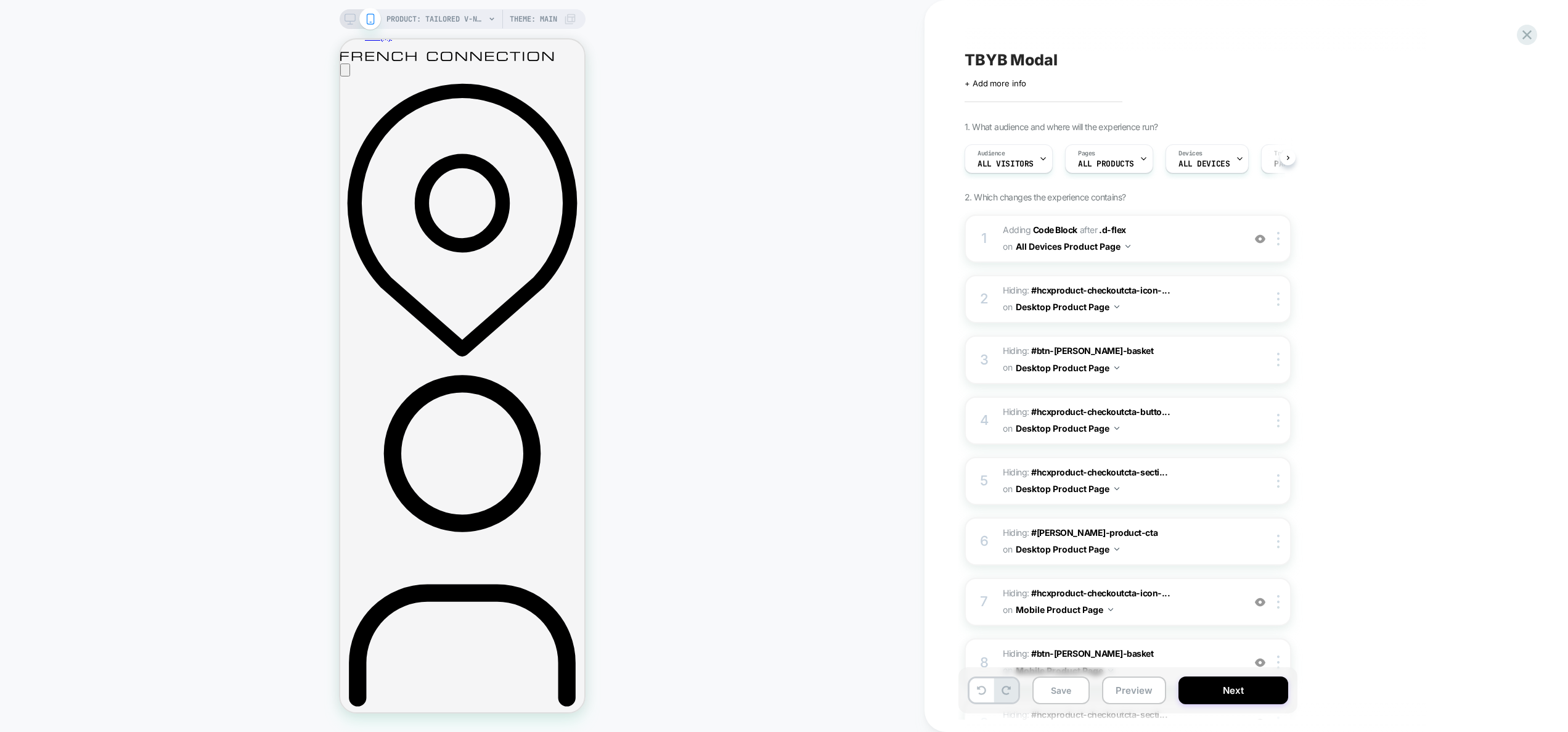
scroll to position [0, 1]
click at [1132, 701] on button "Preview" at bounding box center [1134, 691] width 64 height 28
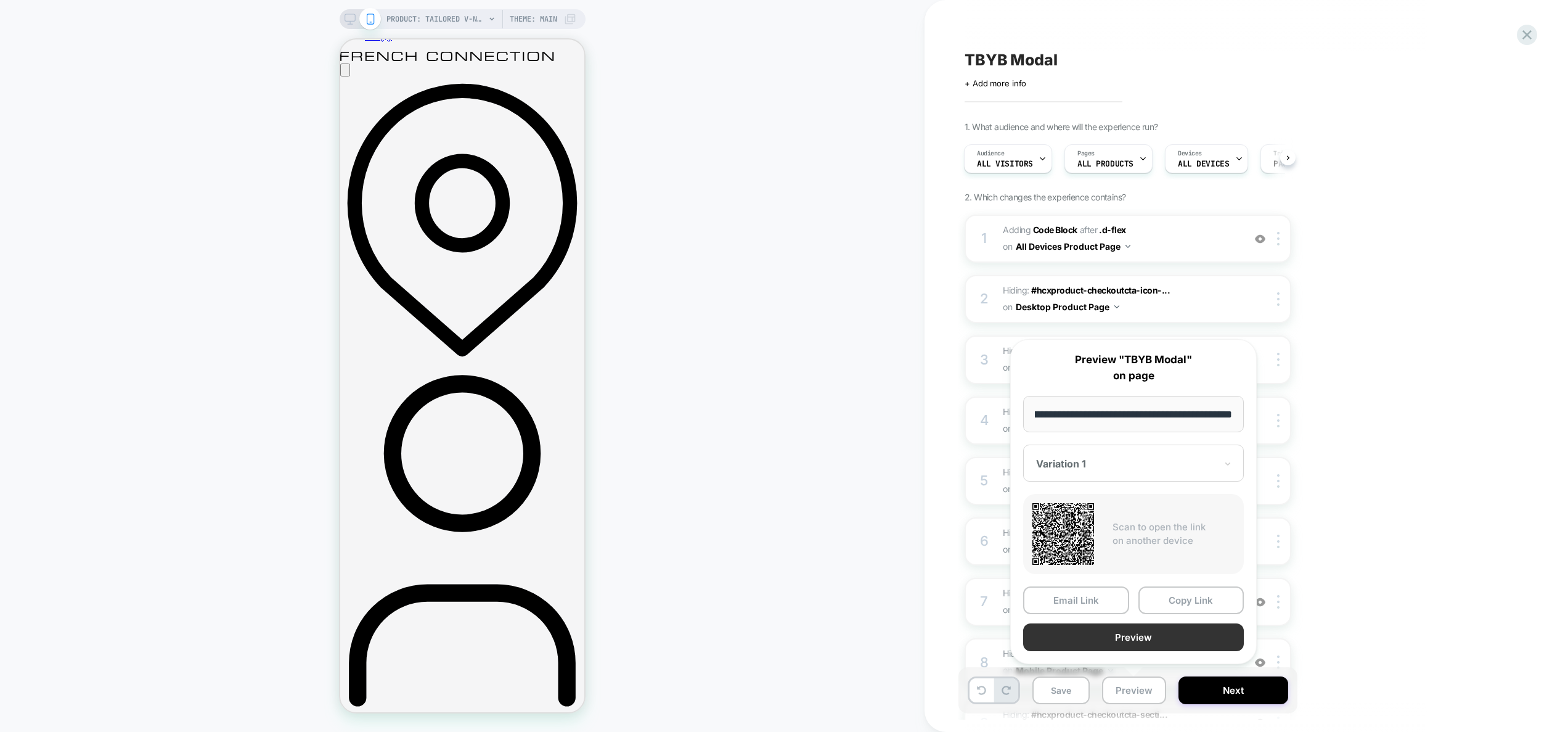
scroll to position [0, 0]
click at [1128, 647] on button "Preview" at bounding box center [1133, 638] width 221 height 28
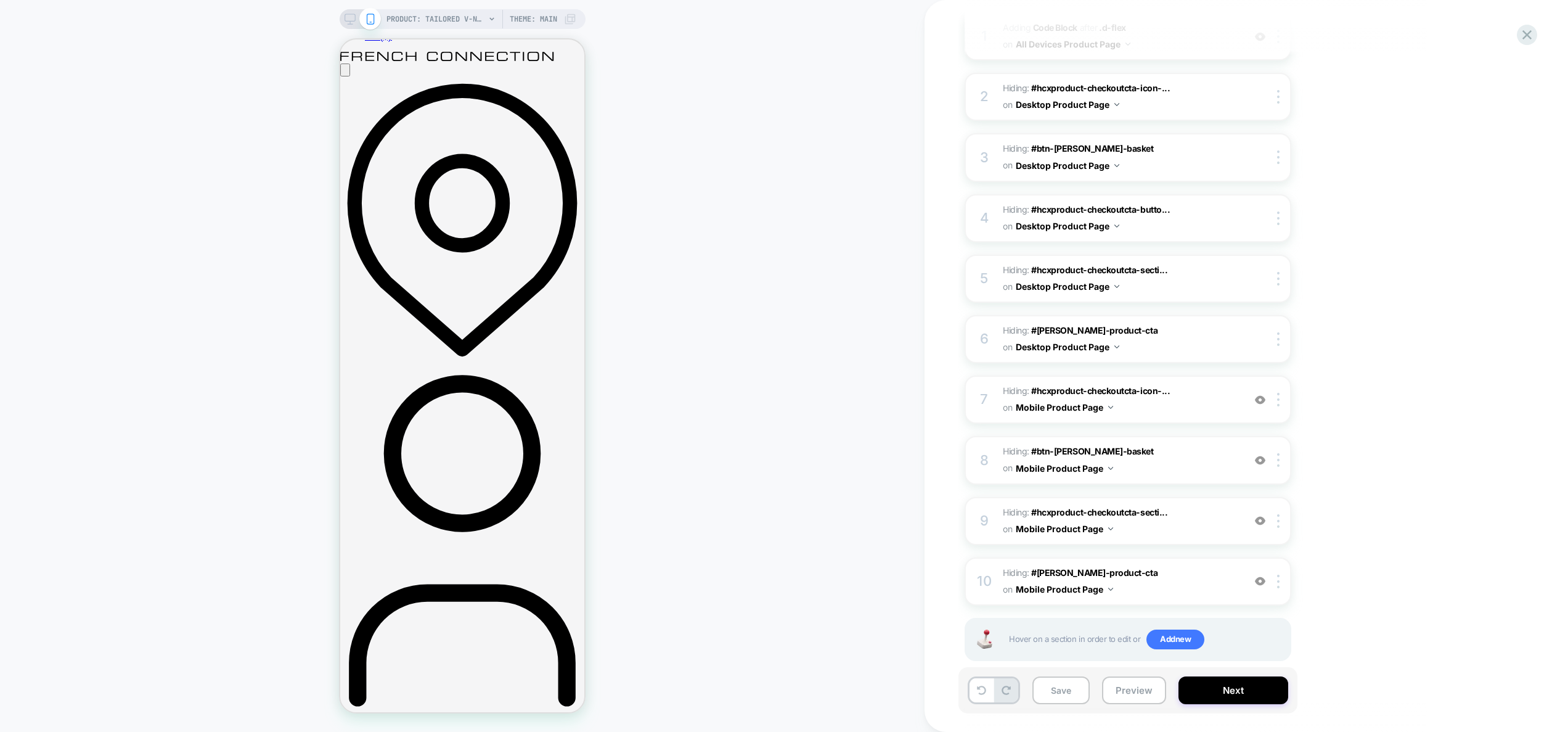
scroll to position [203, 0]
click at [1076, 698] on button "Save" at bounding box center [1061, 691] width 57 height 28
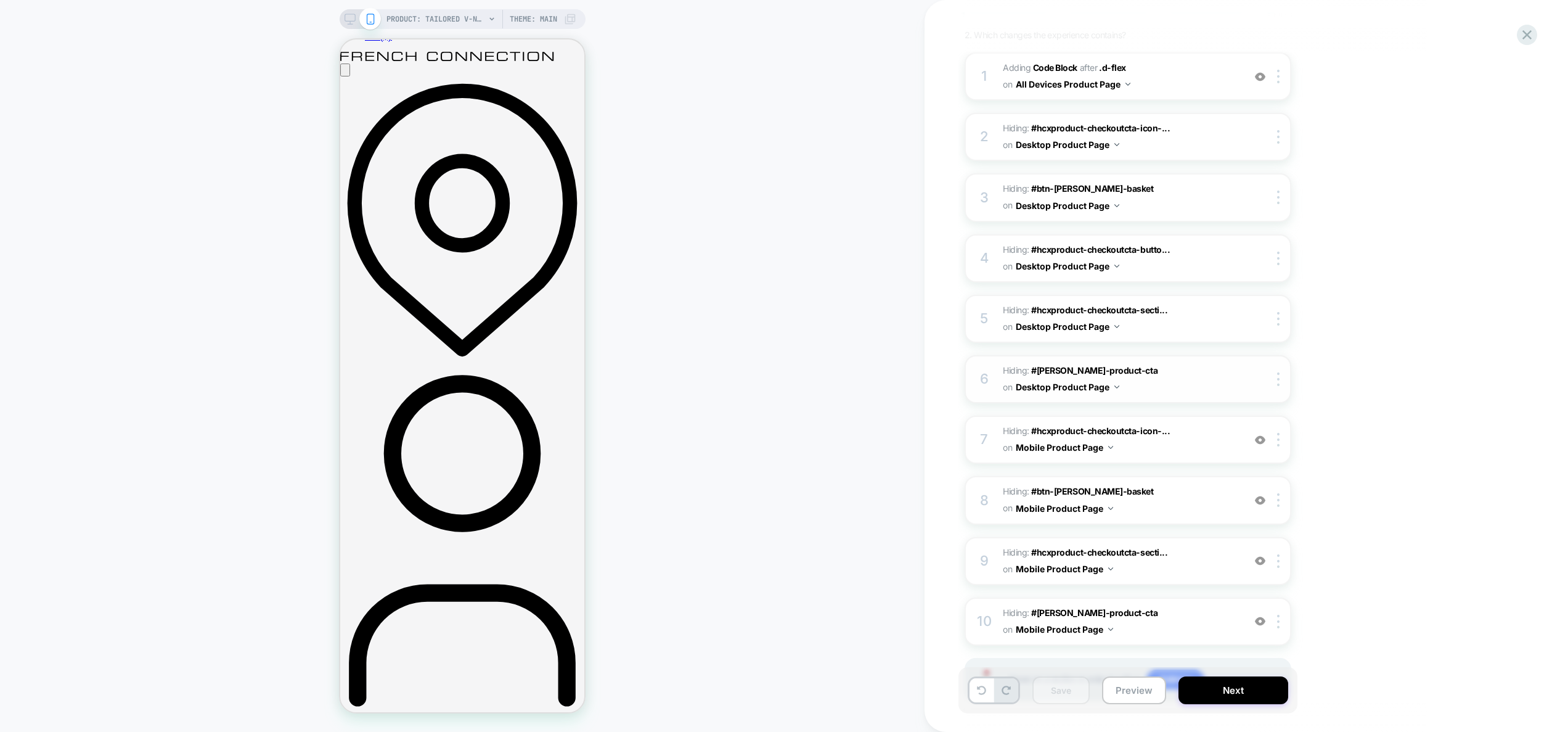
scroll to position [176, 0]
